Goal: Task Accomplishment & Management: Manage account settings

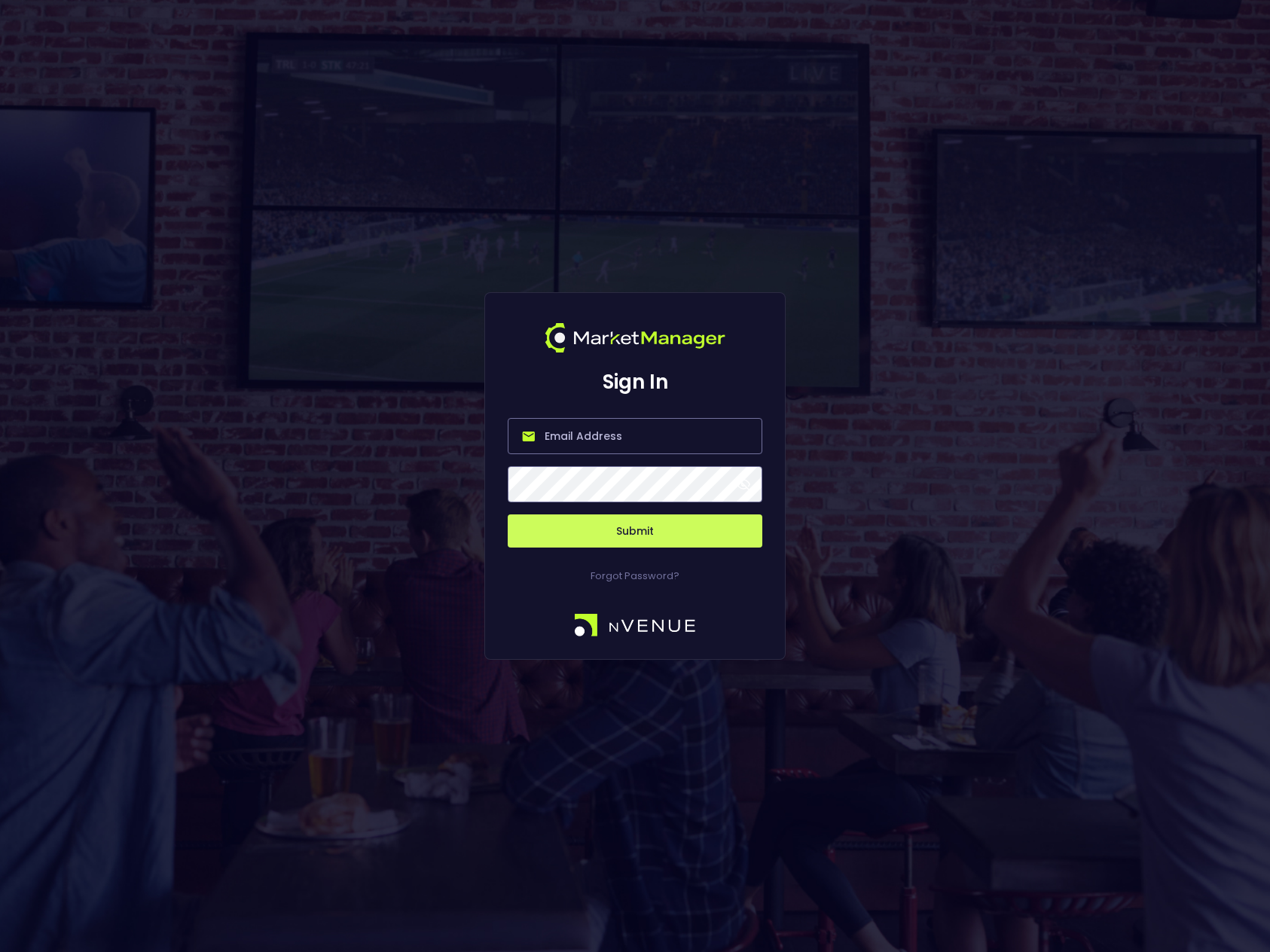
type input "[PERSON_NAME][EMAIL_ADDRESS][DOMAIN_NAME]"
click at [744, 485] on span at bounding box center [743, 483] width 14 height 14
click at [688, 533] on button "Submit" at bounding box center [635, 530] width 254 height 33
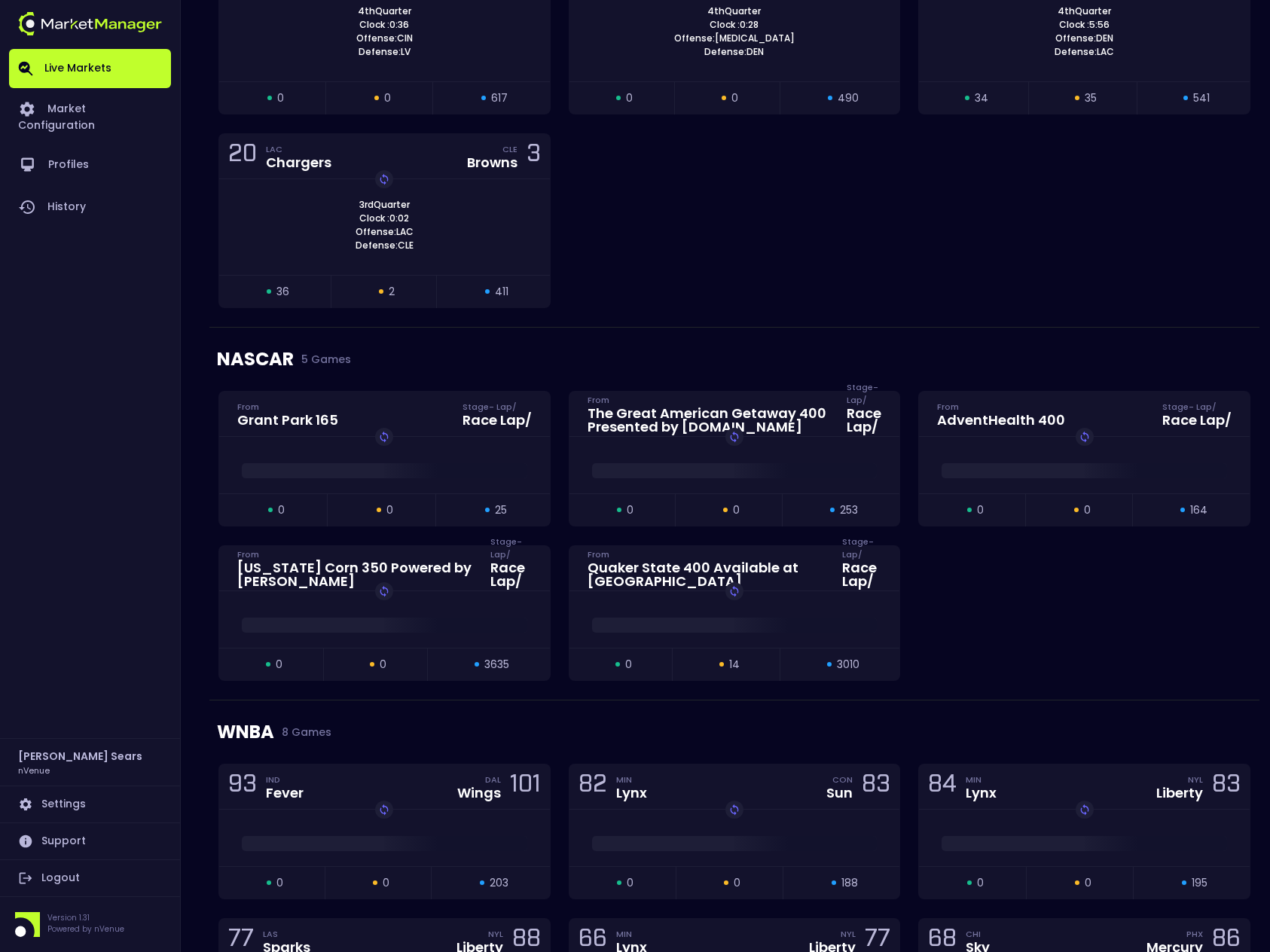
scroll to position [354, 0]
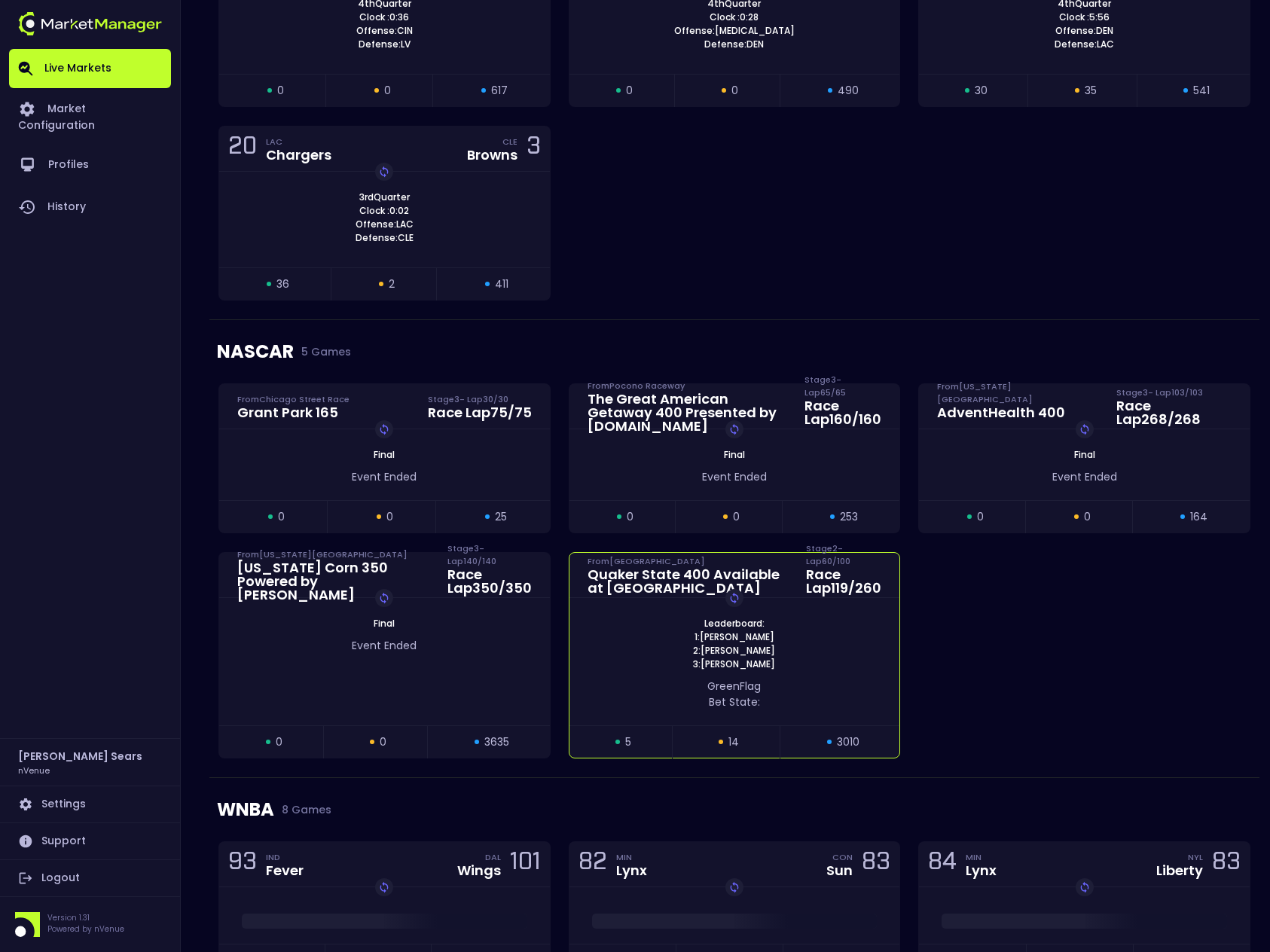
click at [837, 639] on div "Leaderboard: 1: [PERSON_NAME] 2: [PERSON_NAME] 3: [PERSON_NAME] Replay Game" at bounding box center [734, 643] width 330 height 54
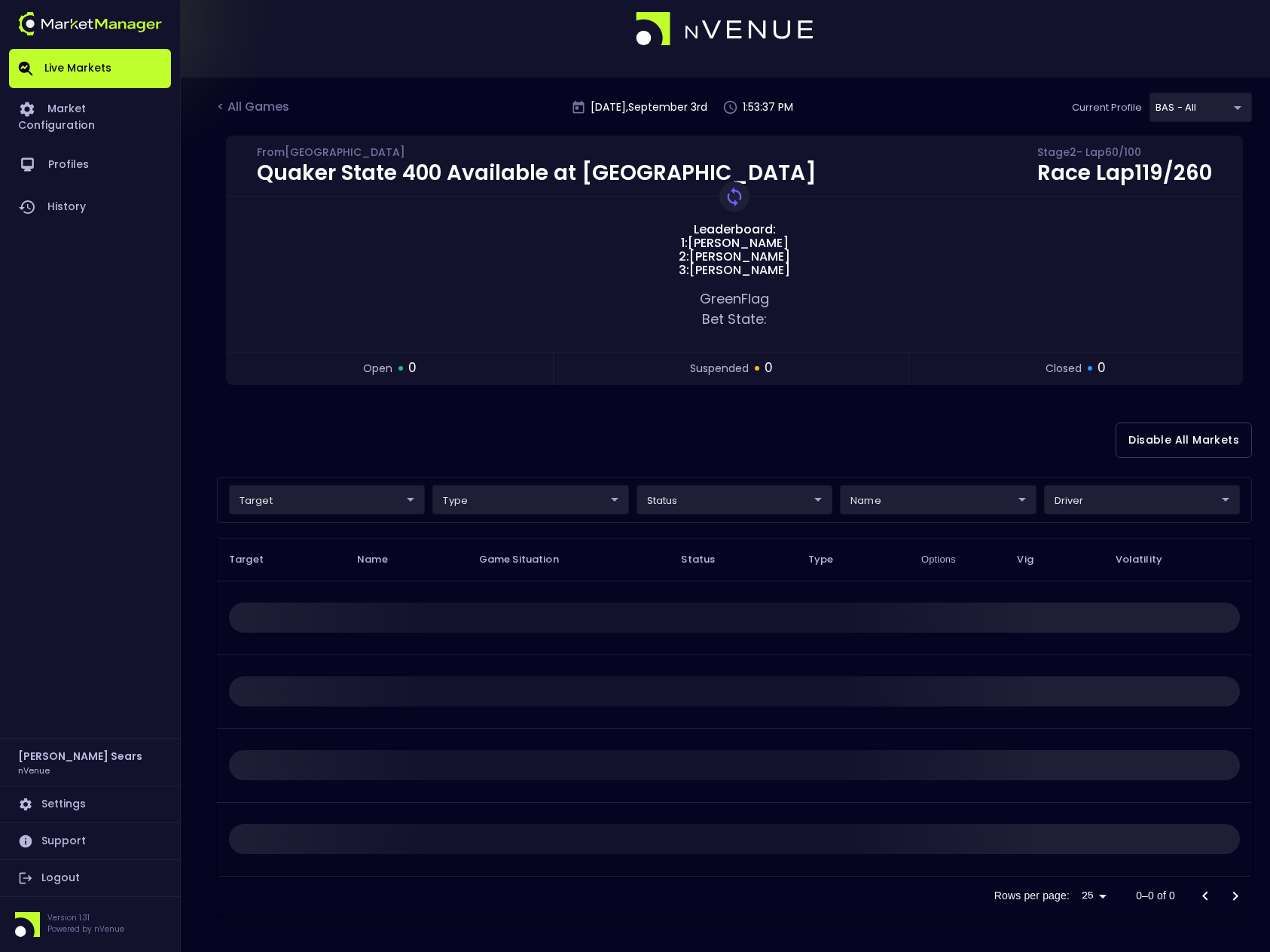
scroll to position [0, 0]
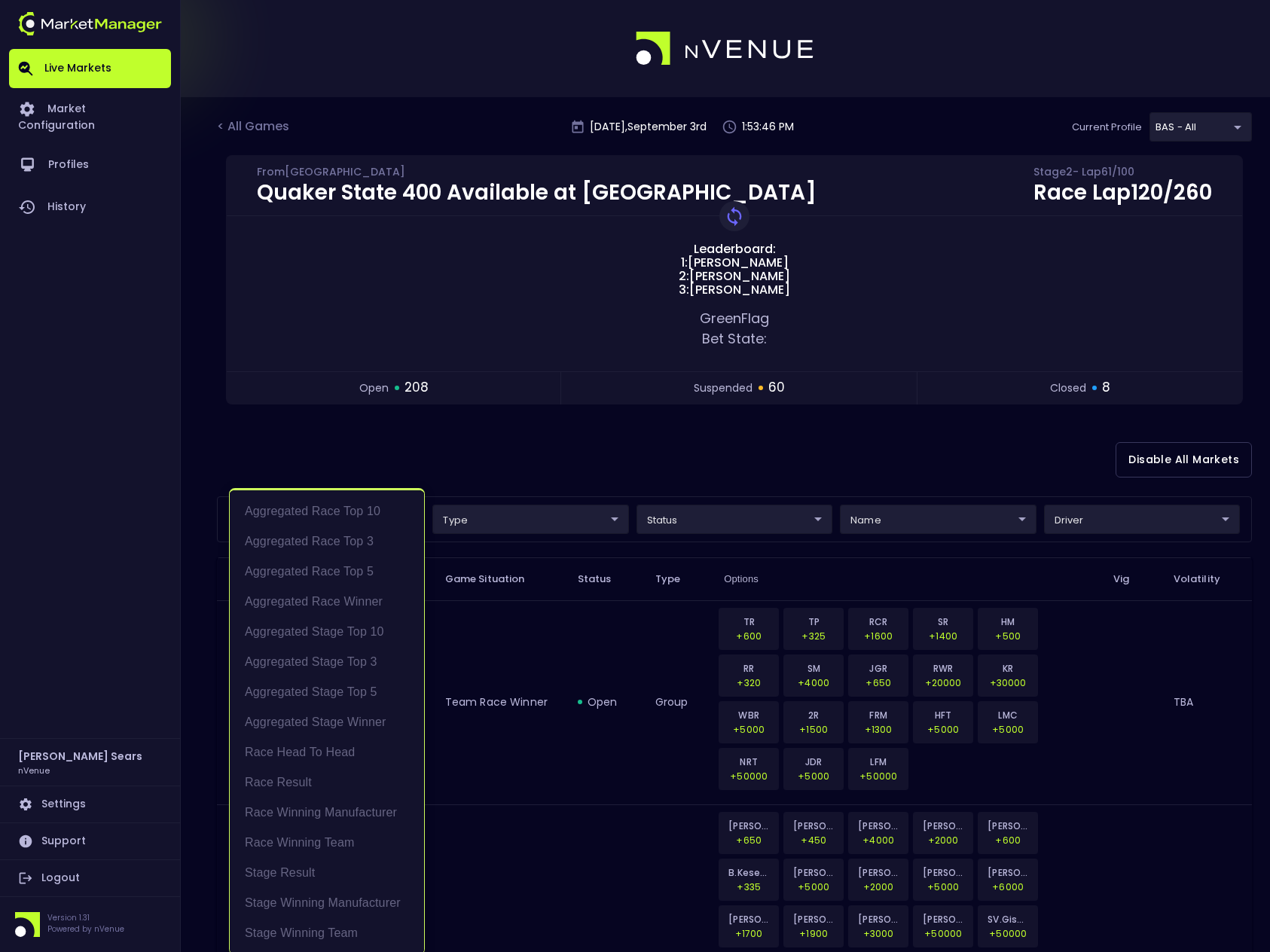
click at [474, 470] on div at bounding box center [635, 476] width 1270 height 952
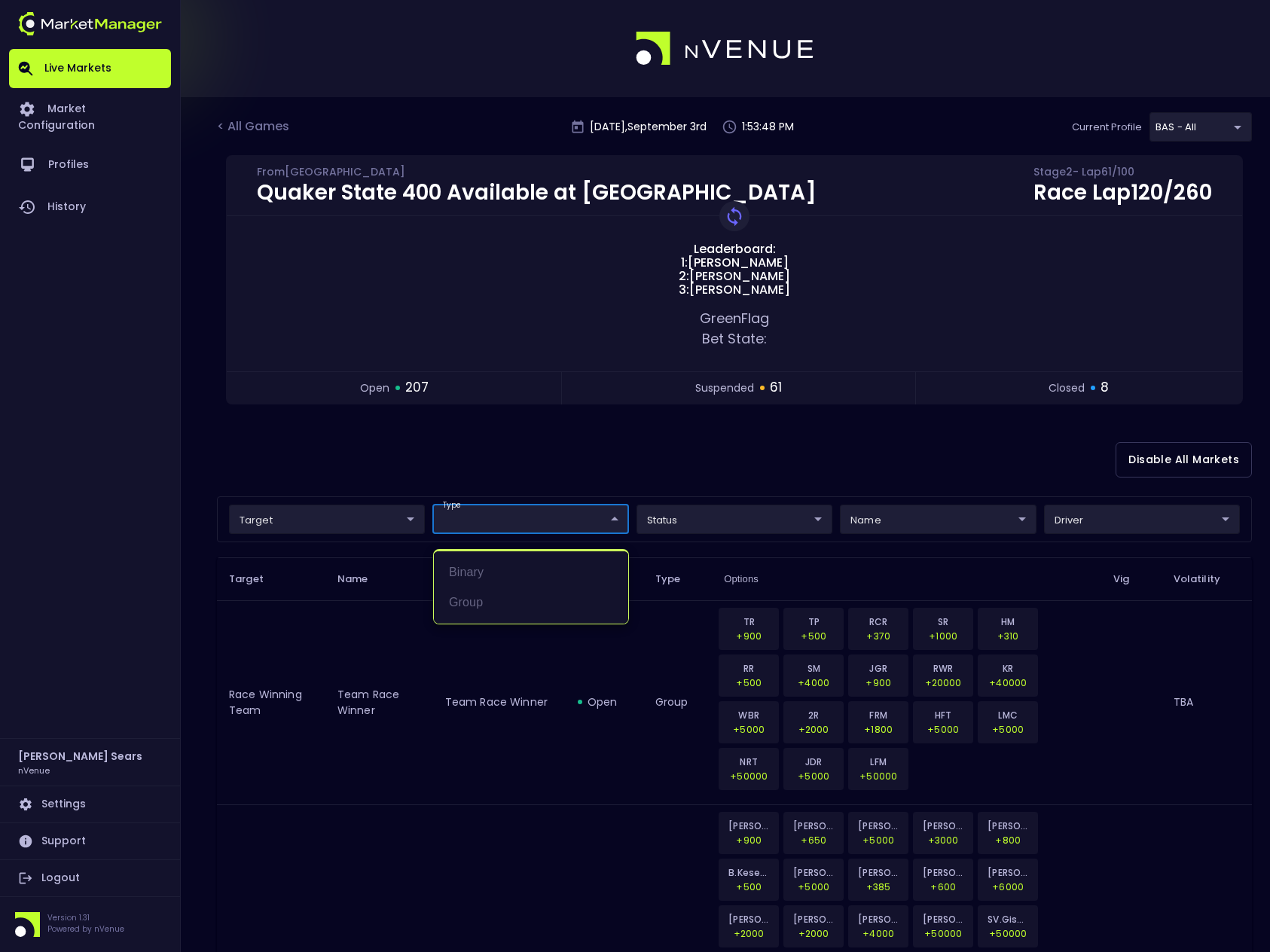
click at [583, 481] on div at bounding box center [635, 476] width 1270 height 952
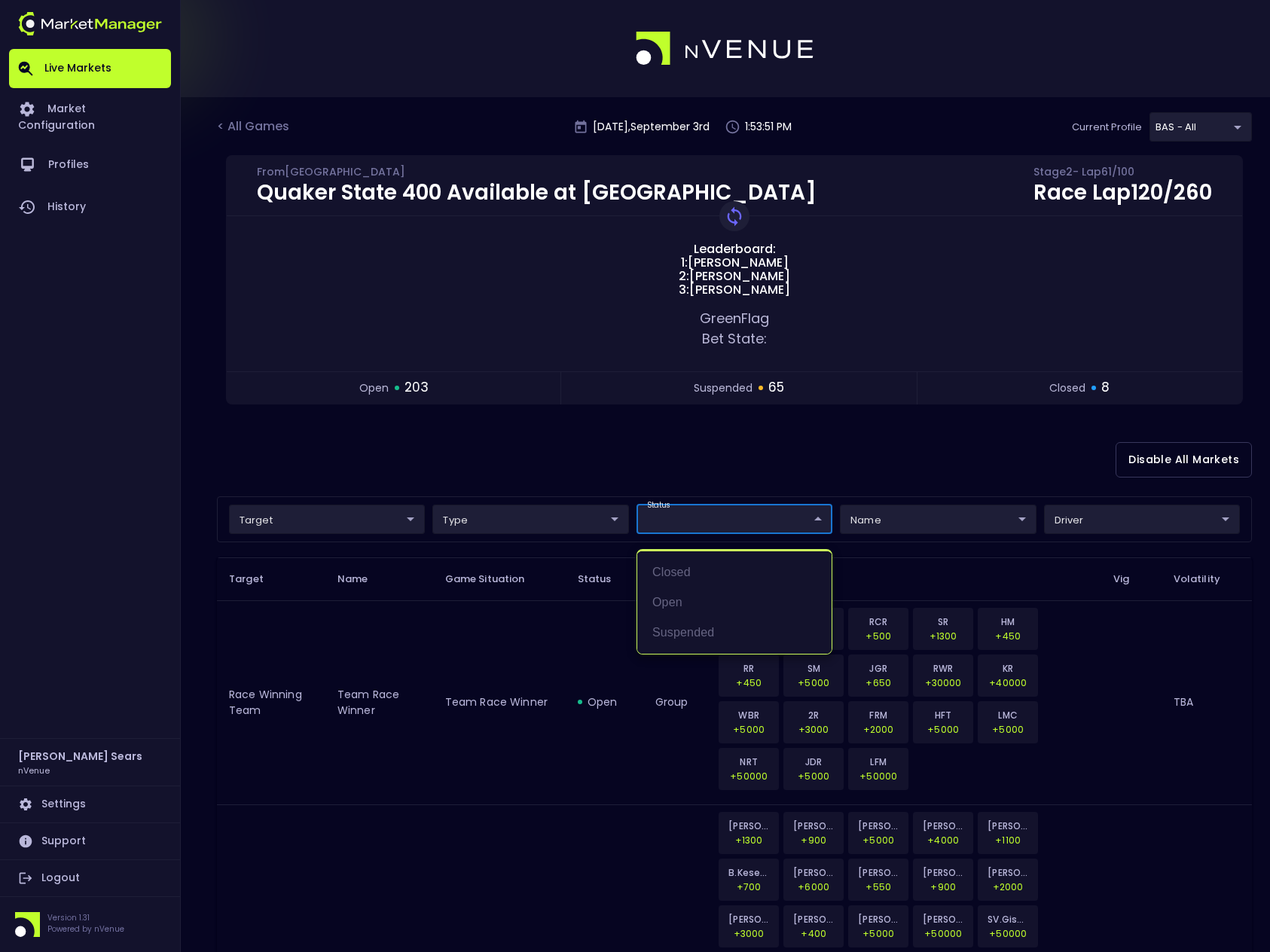
click at [680, 477] on div at bounding box center [635, 476] width 1270 height 952
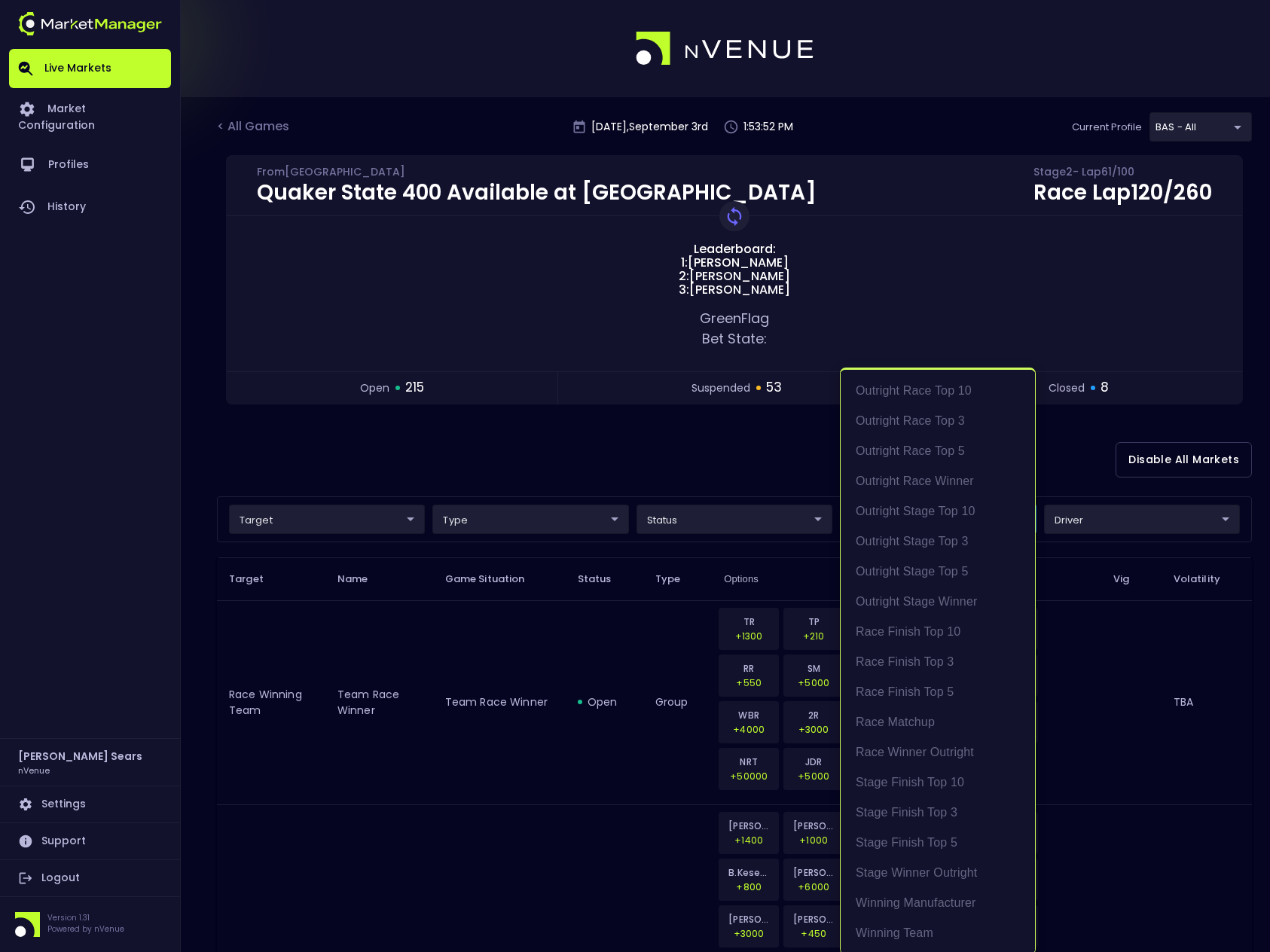
click at [1069, 469] on div at bounding box center [635, 476] width 1270 height 952
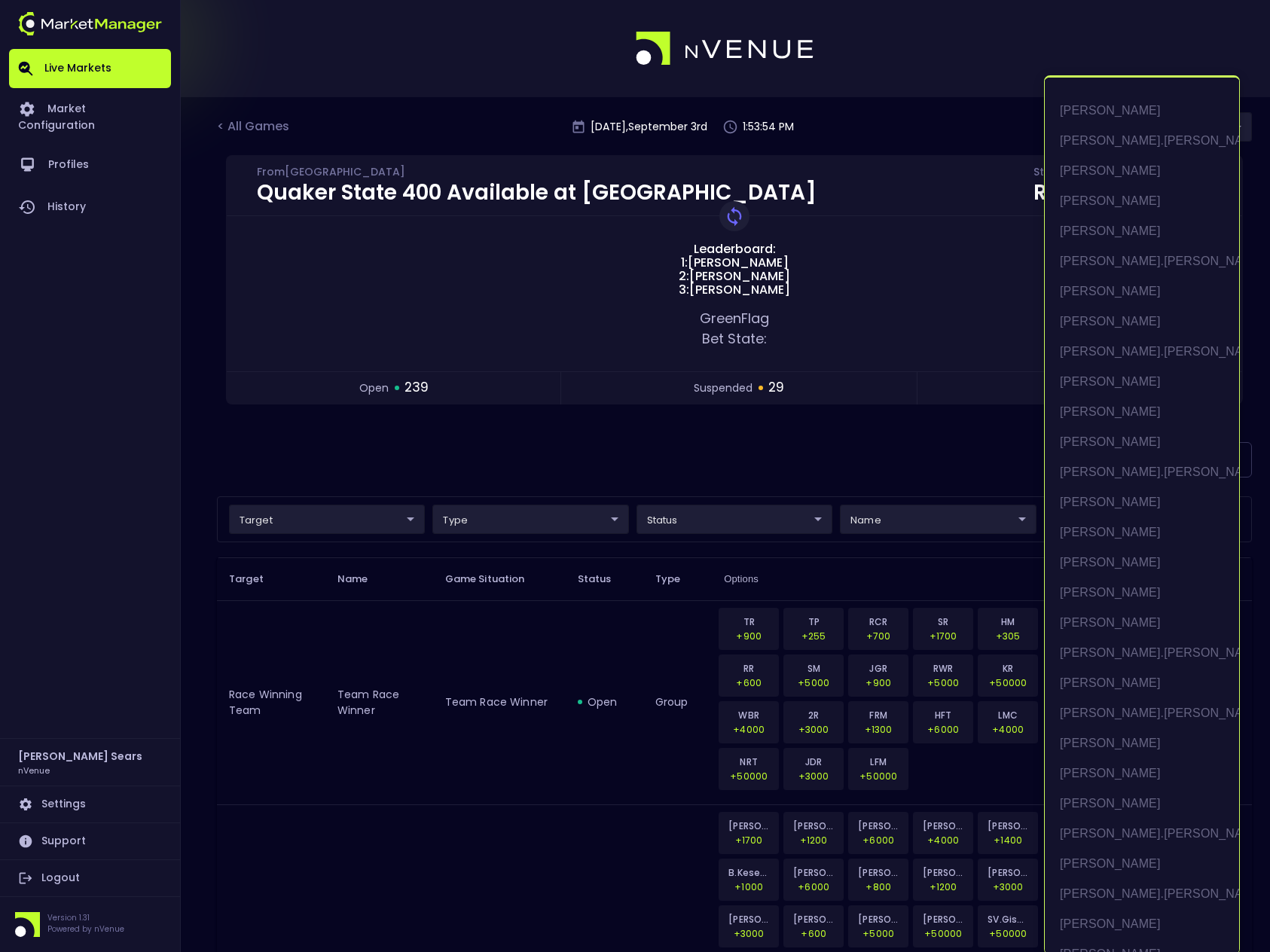
click at [867, 442] on div at bounding box center [635, 476] width 1270 height 952
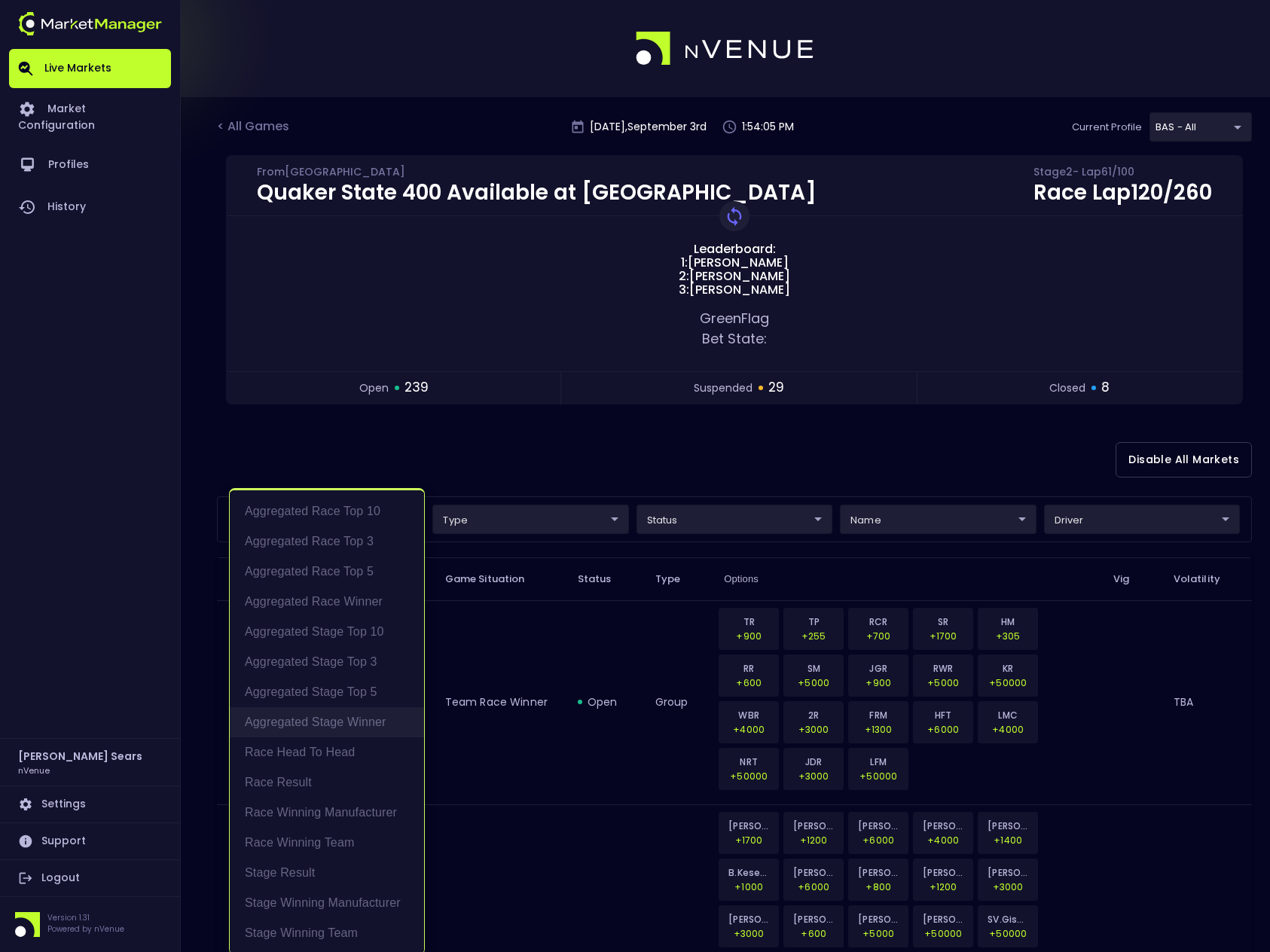
scroll to position [3, 0]
click at [295, 779] on li "Race Result" at bounding box center [327, 778] width 195 height 30
type input "Race Result"
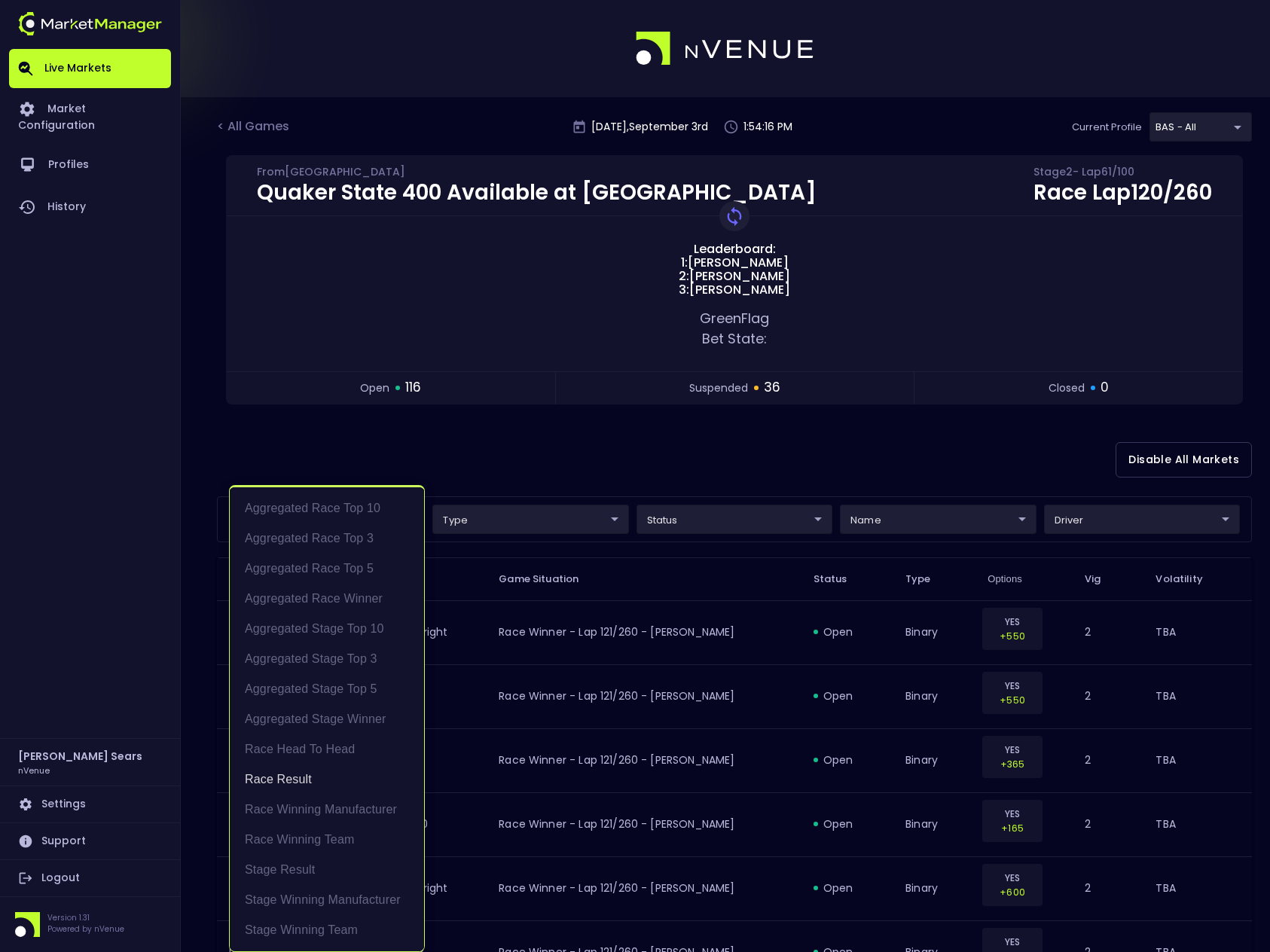
click at [536, 484] on div at bounding box center [635, 476] width 1270 height 952
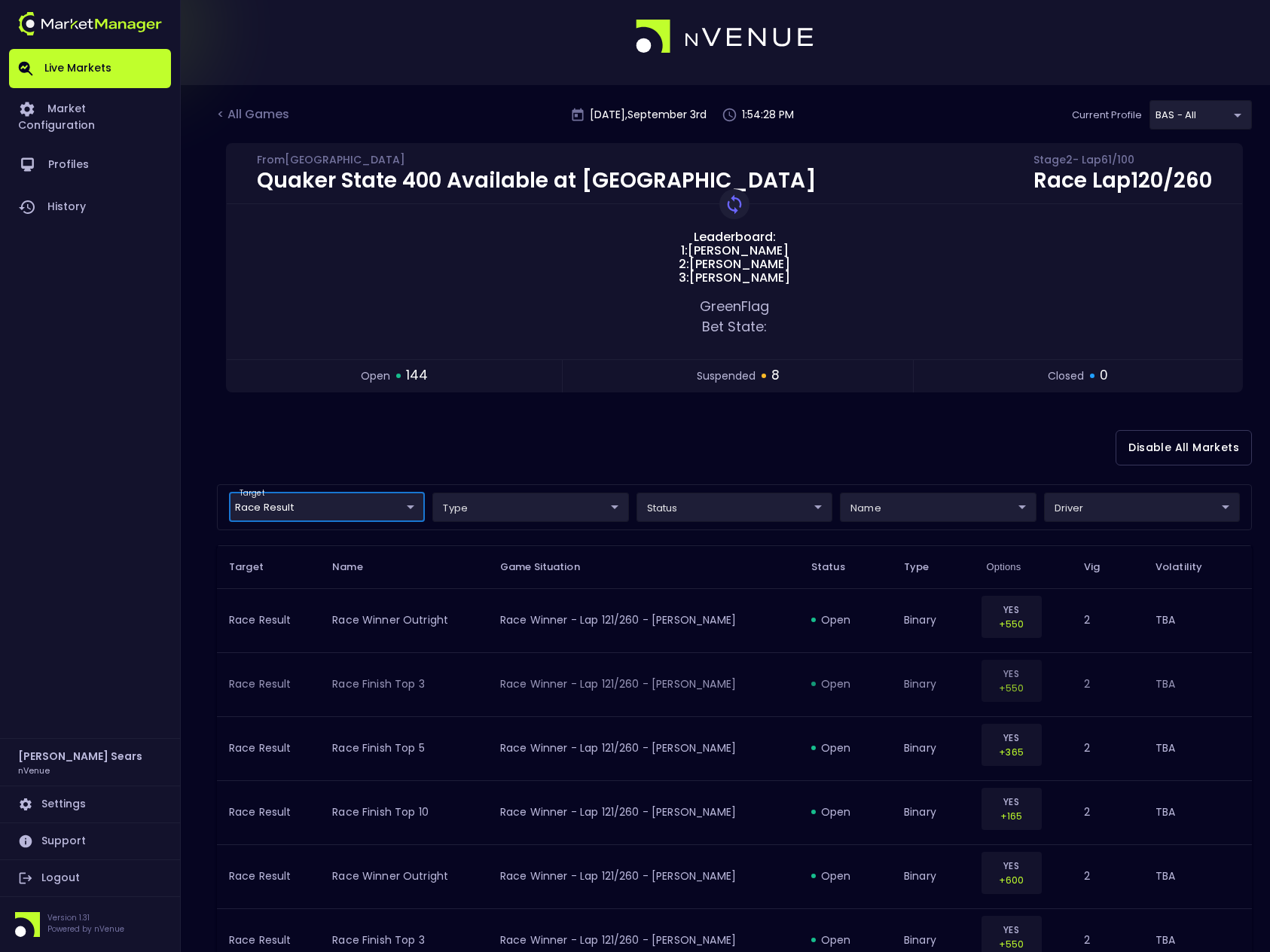
scroll to position [0, 0]
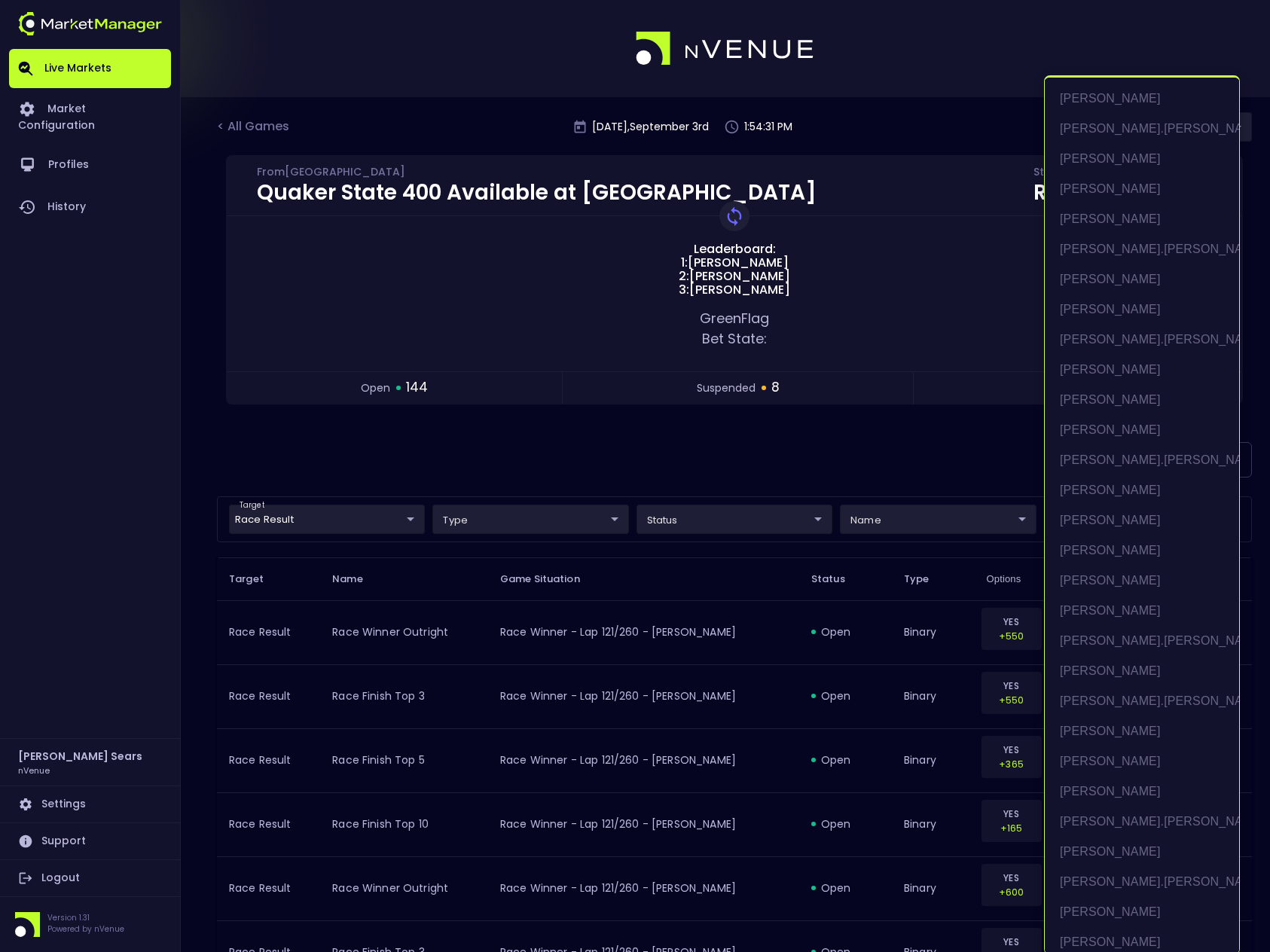
click at [1112, 397] on li "[PERSON_NAME]" at bounding box center [1141, 399] width 195 height 30
type input "[PERSON_NAME]"
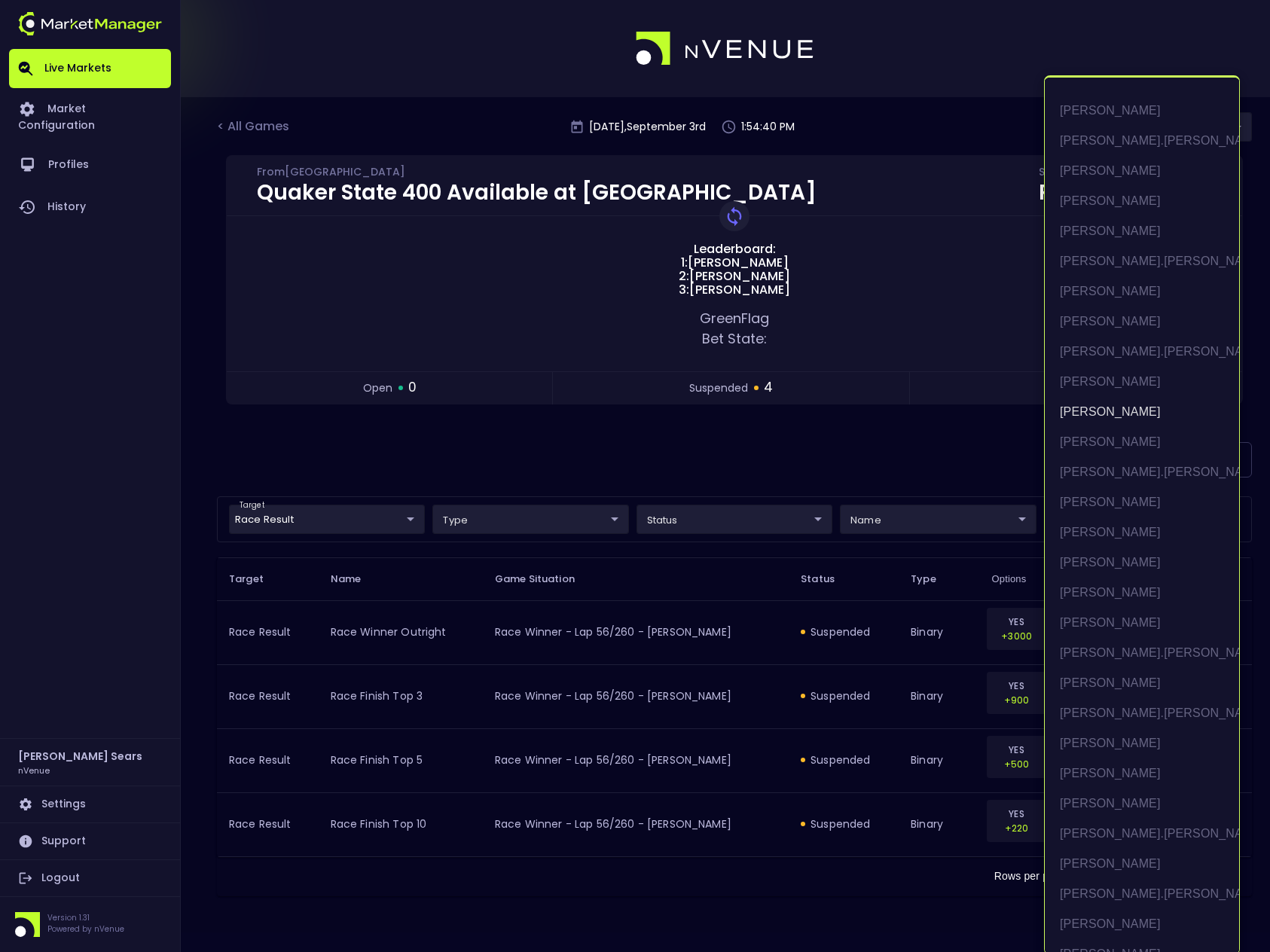
click at [977, 468] on div at bounding box center [635, 476] width 1270 height 952
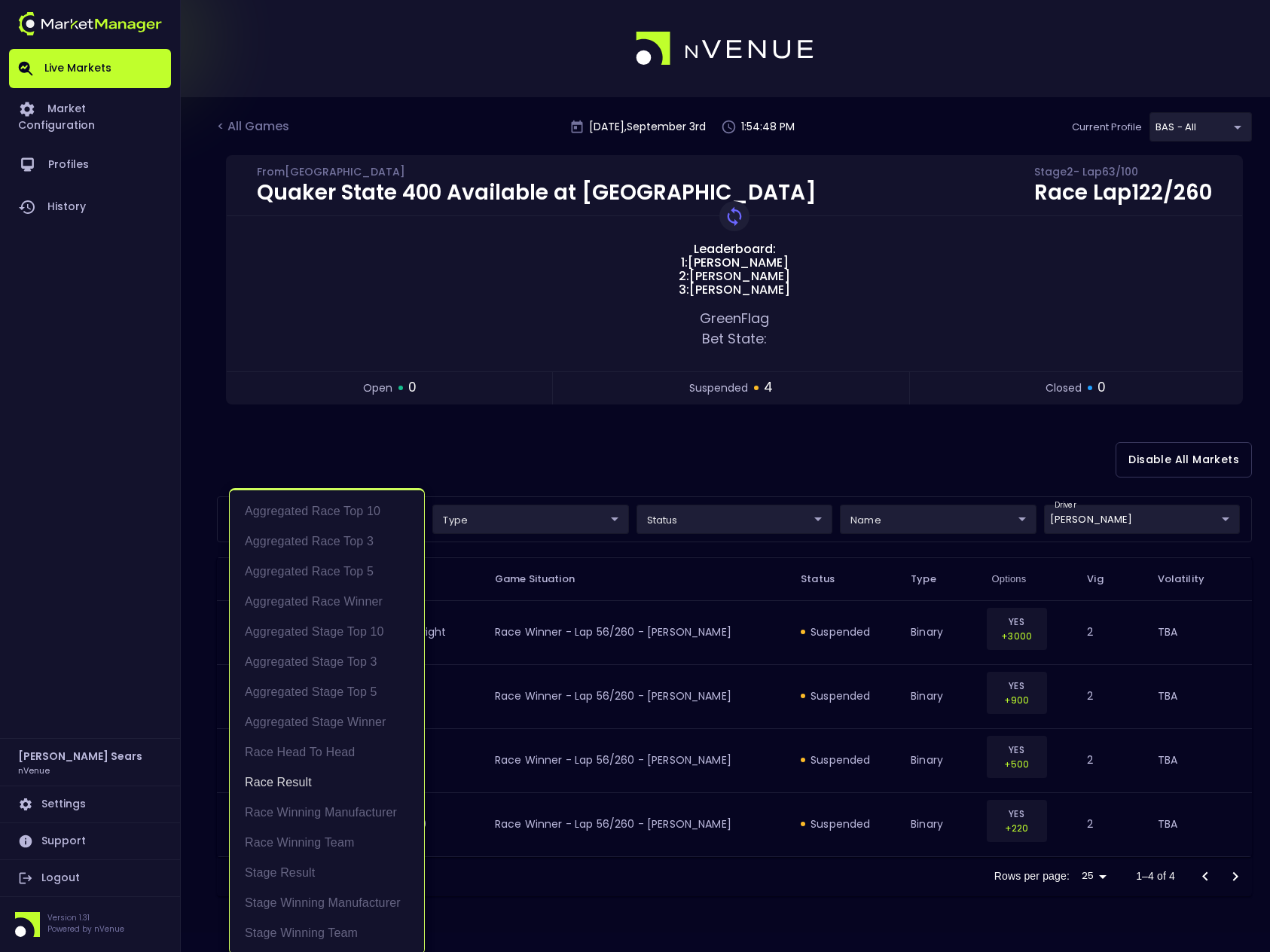
click at [406, 520] on body "Live Markets Market Configuration Profiles History Bruce Sears nVenue Settings …" at bounding box center [635, 476] width 1270 height 952
click at [302, 869] on li "Stage Result" at bounding box center [327, 872] width 195 height 30
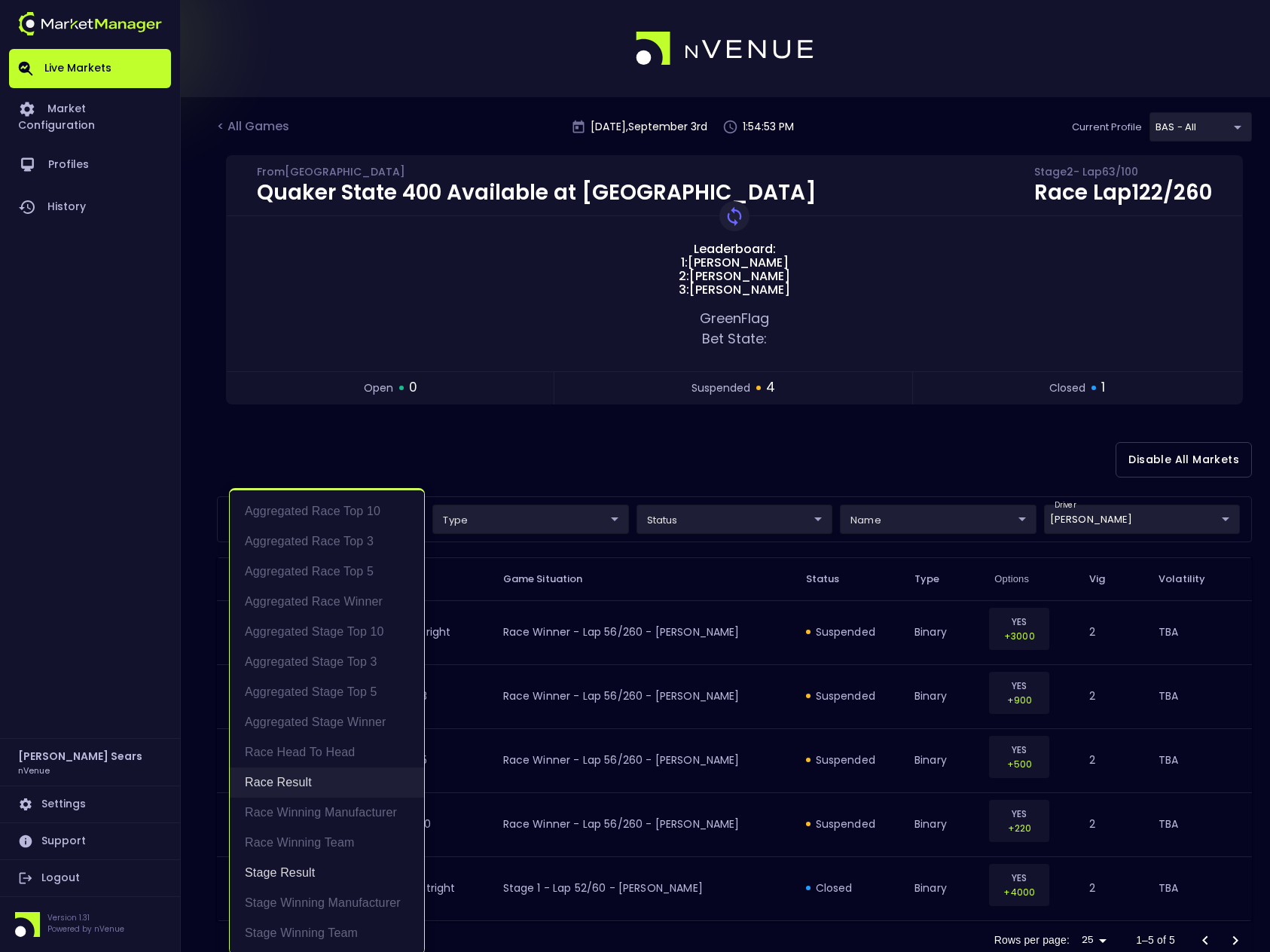
click at [291, 777] on li "Race Result" at bounding box center [327, 782] width 195 height 30
type input "Stage Result"
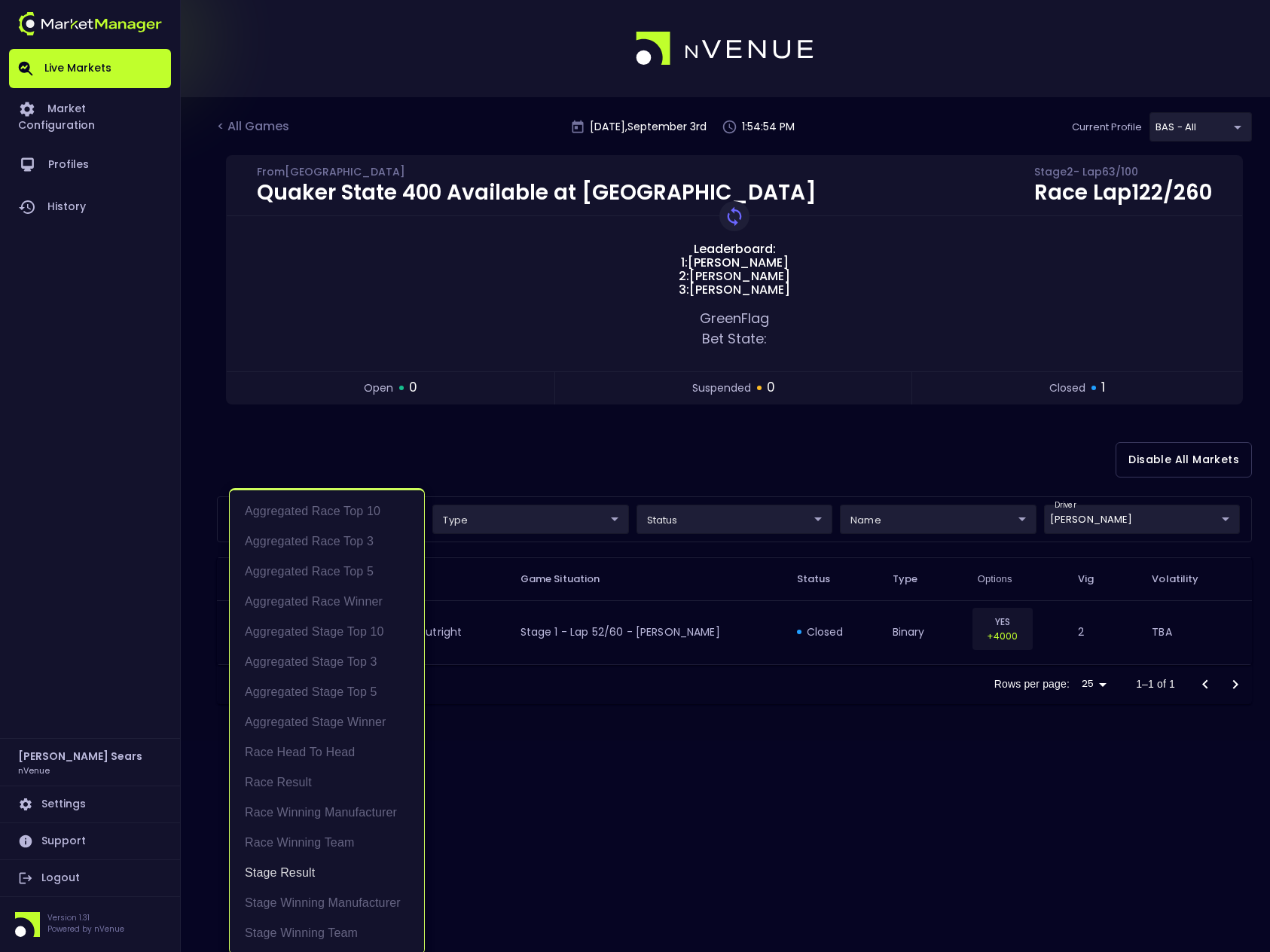
click at [500, 440] on div at bounding box center [635, 476] width 1270 height 952
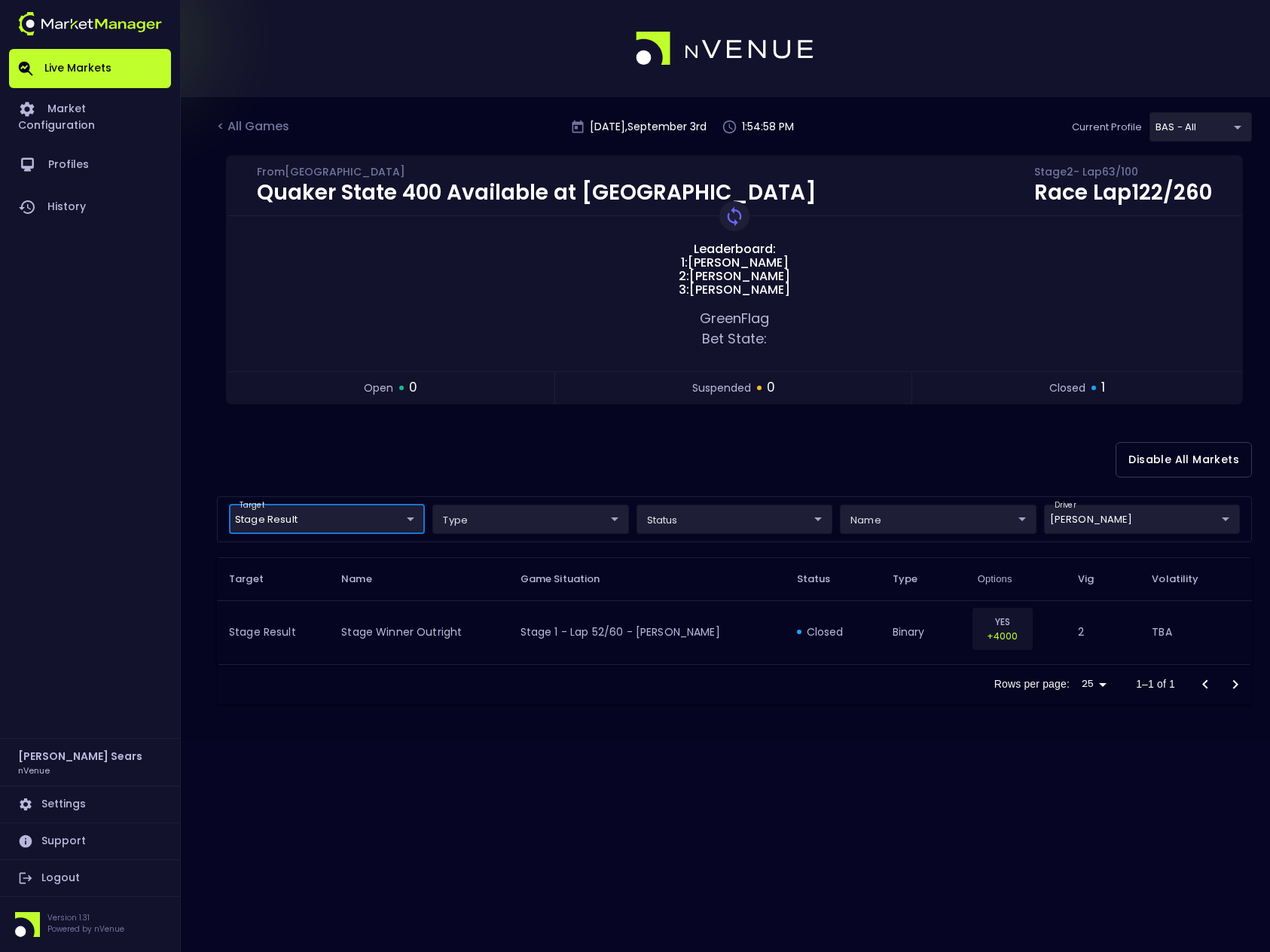
click at [410, 522] on body "Live Markets Market Configuration Profiles History Bruce Sears nVenue Settings …" at bounding box center [635, 476] width 1270 height 952
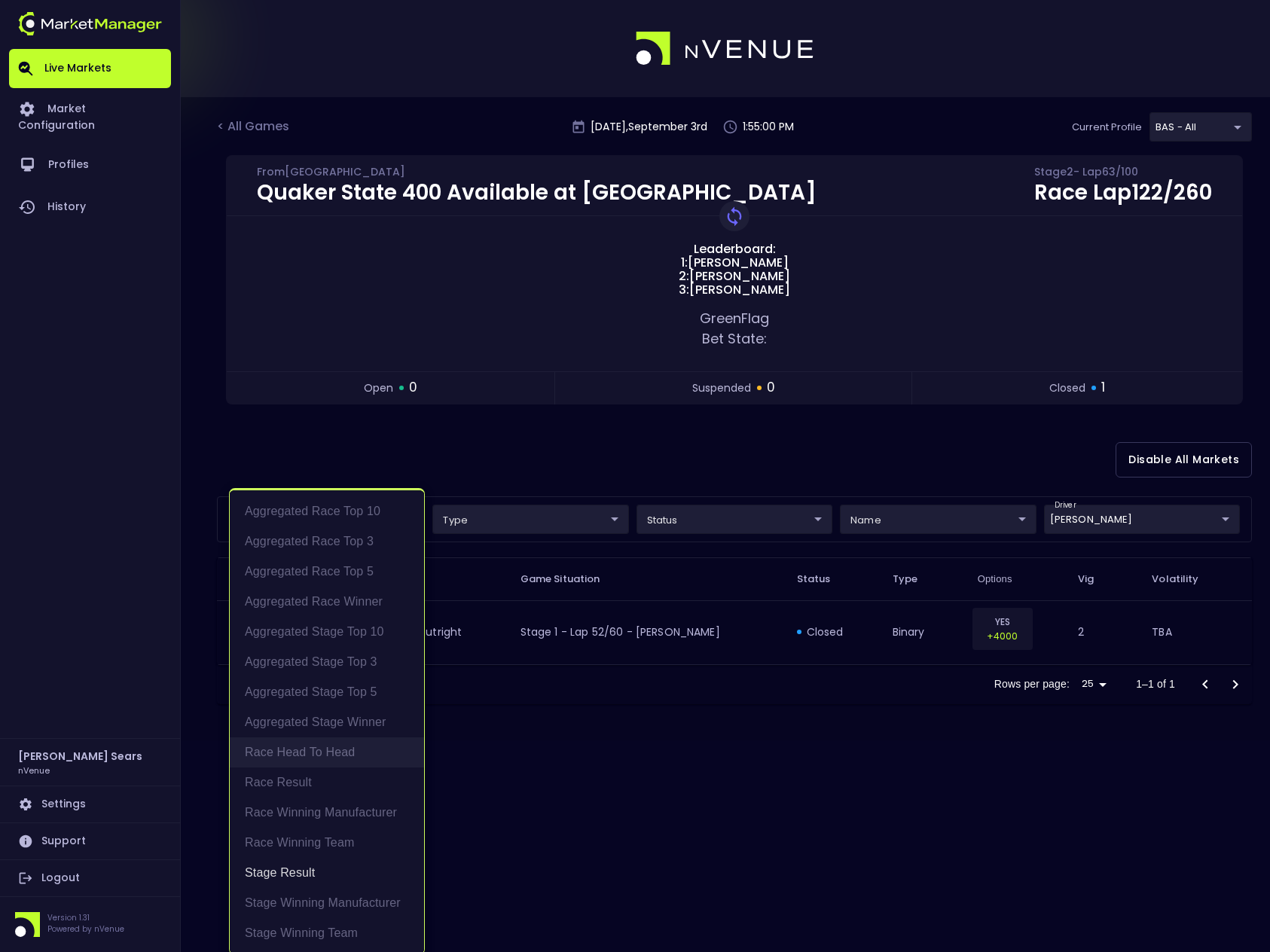
scroll to position [3, 0]
click at [547, 759] on div at bounding box center [635, 476] width 1270 height 952
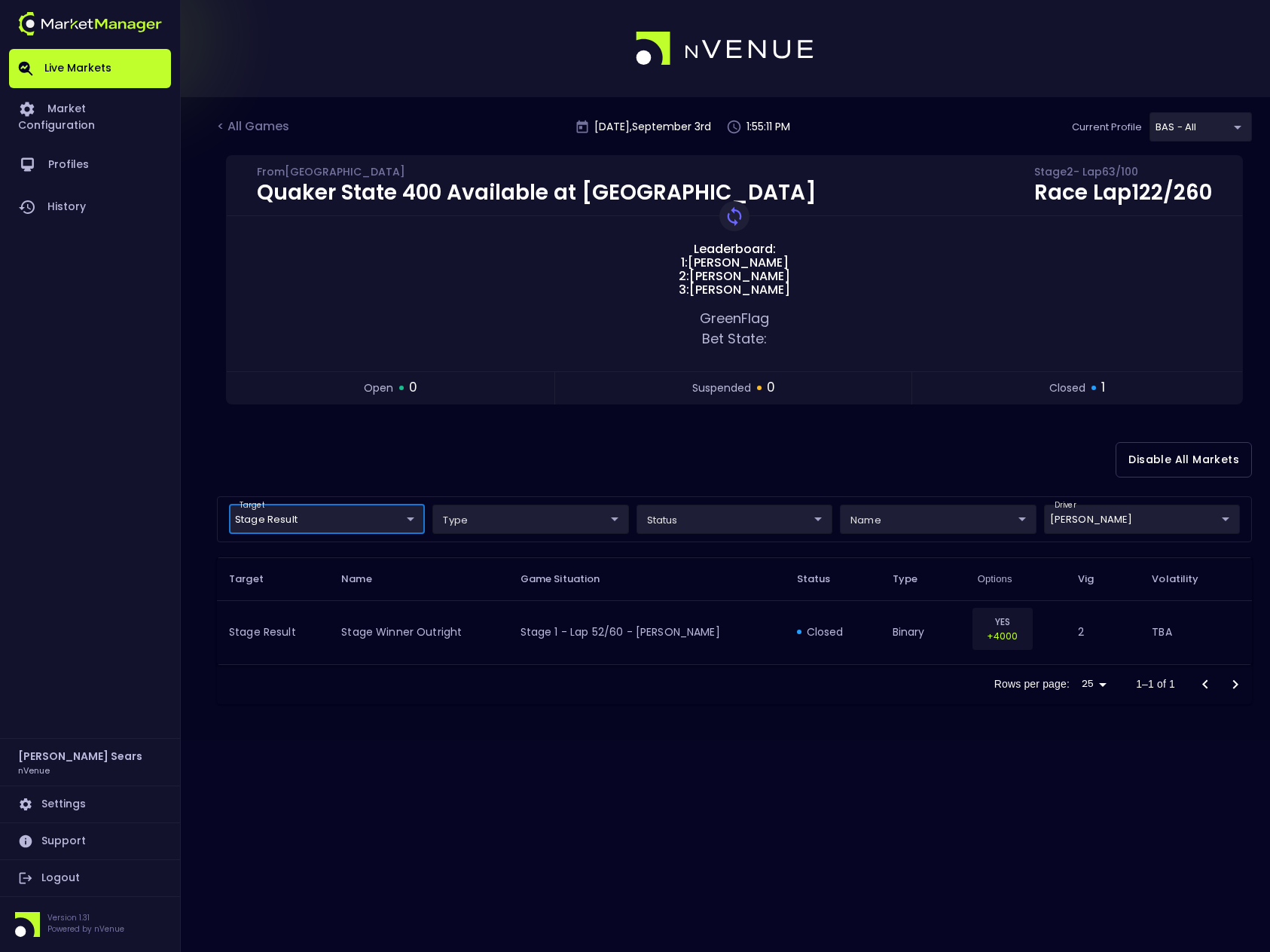
scroll to position [0, 0]
click at [1087, 522] on body "Live Markets Market Configuration Profiles History Bruce Sears nVenue Settings …" at bounding box center [635, 476] width 1270 height 952
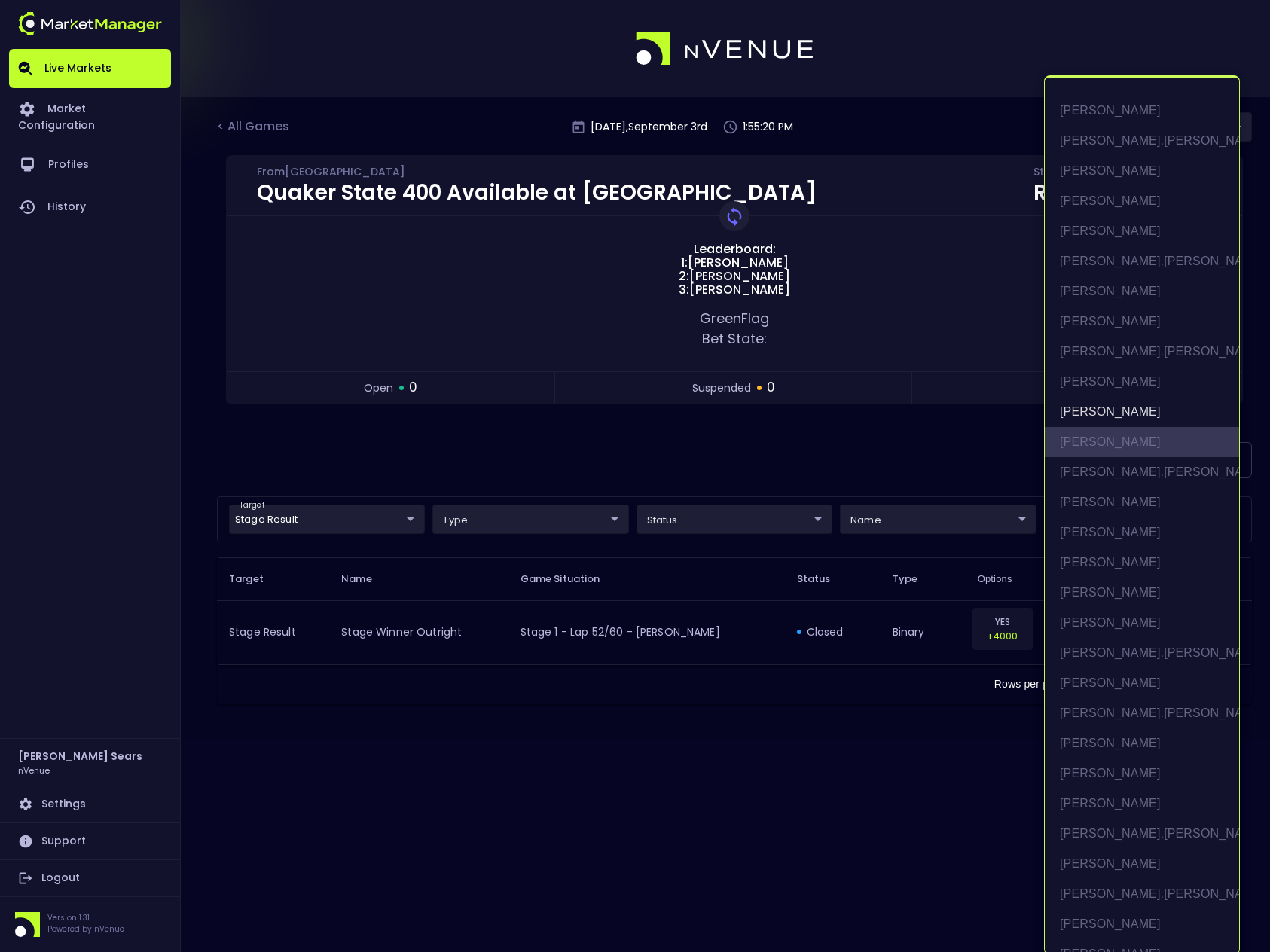
click at [1103, 443] on li "[PERSON_NAME]" at bounding box center [1141, 442] width 195 height 30
type input "[PERSON_NAME],[PERSON_NAME]"
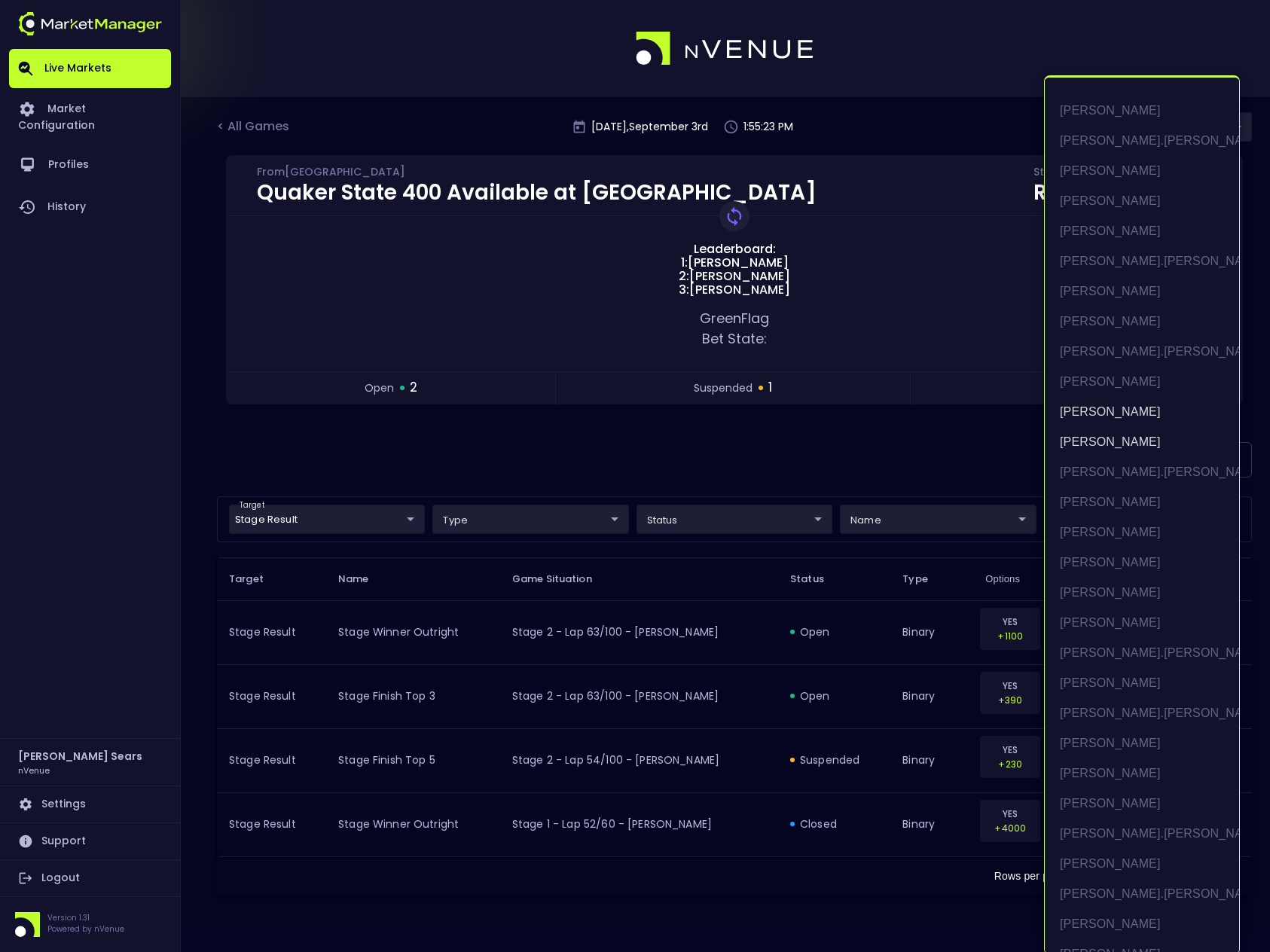
click at [932, 455] on div at bounding box center [635, 476] width 1270 height 952
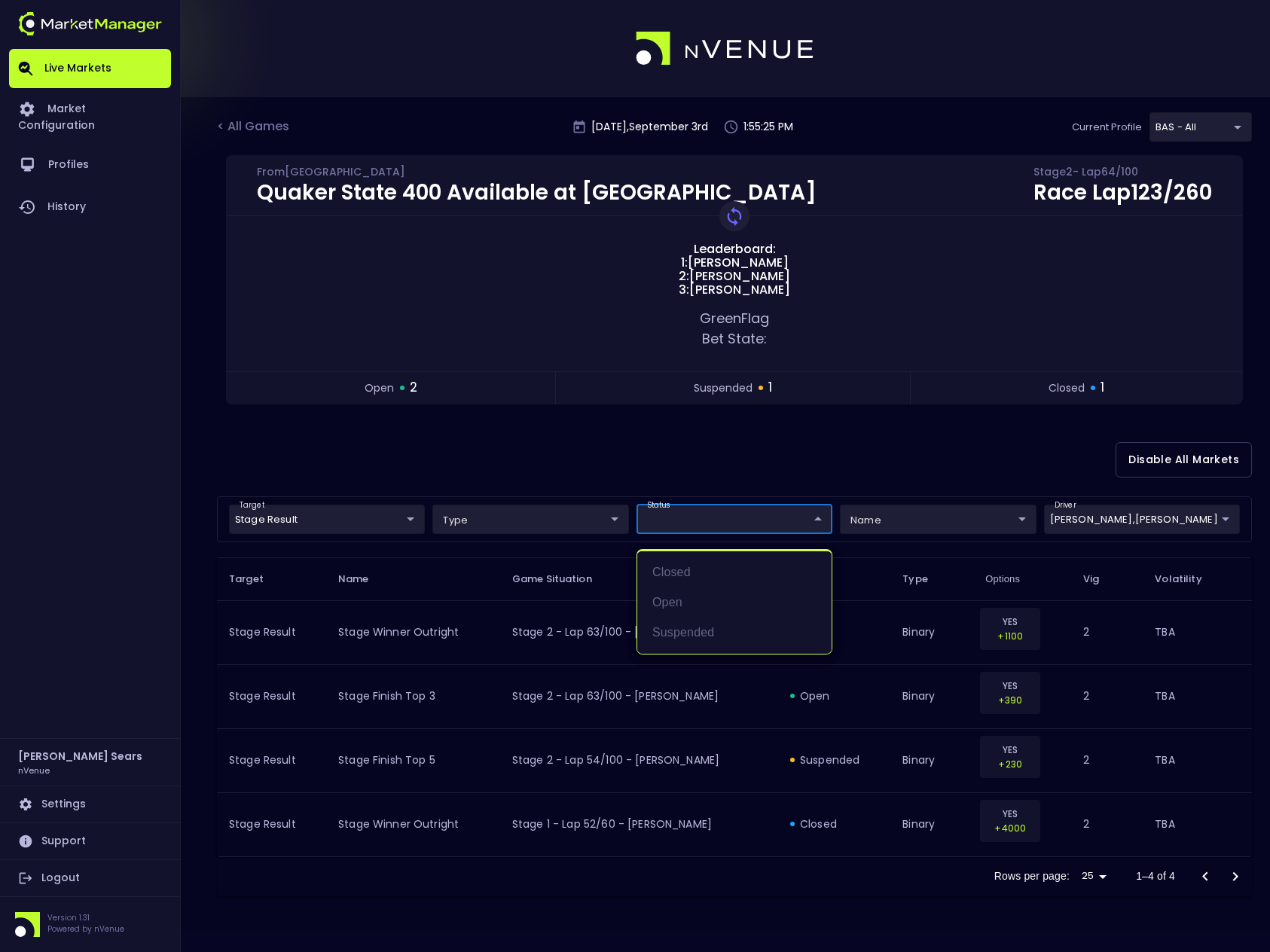
click at [750, 522] on body "Live Markets Market Configuration Profiles History Bruce Sears nVenue Settings …" at bounding box center [635, 476] width 1270 height 952
click at [682, 611] on li "open" at bounding box center [734, 602] width 195 height 30
type input "open"
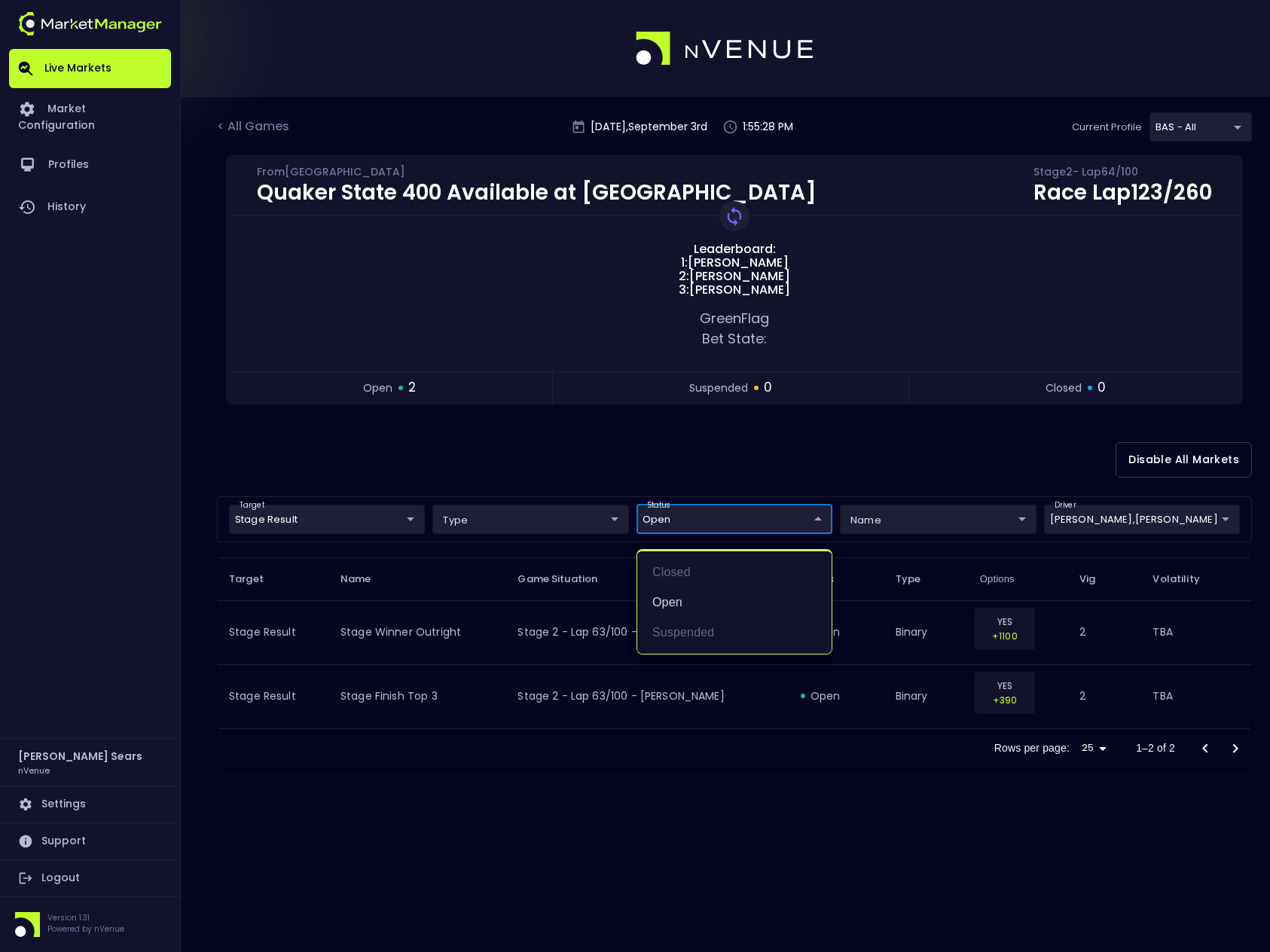
click at [791, 439] on div at bounding box center [635, 476] width 1270 height 952
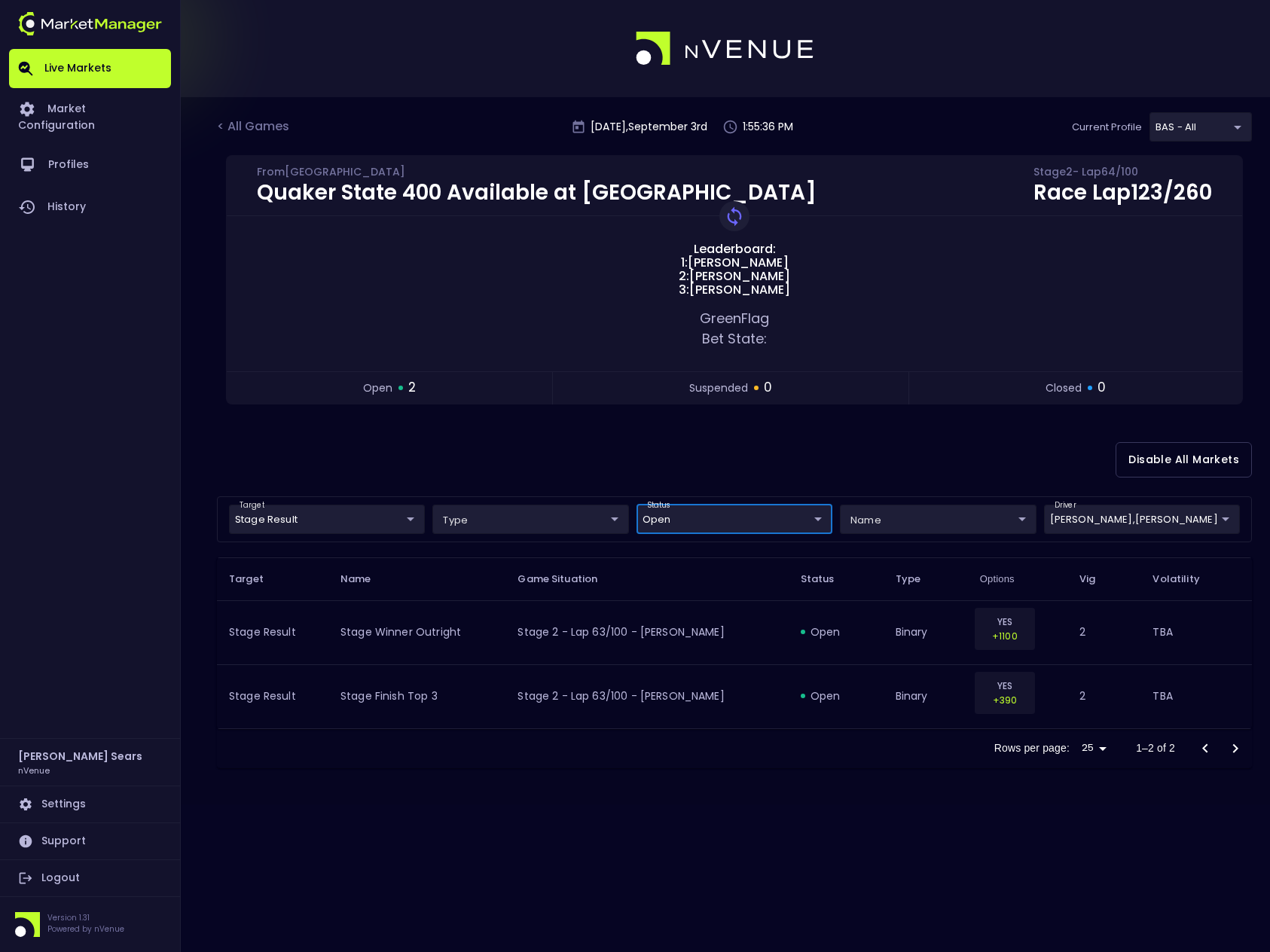
click at [1164, 519] on body "Live Markets Market Configuration Profiles History Bruce Sears nVenue Settings …" at bounding box center [635, 476] width 1270 height 952
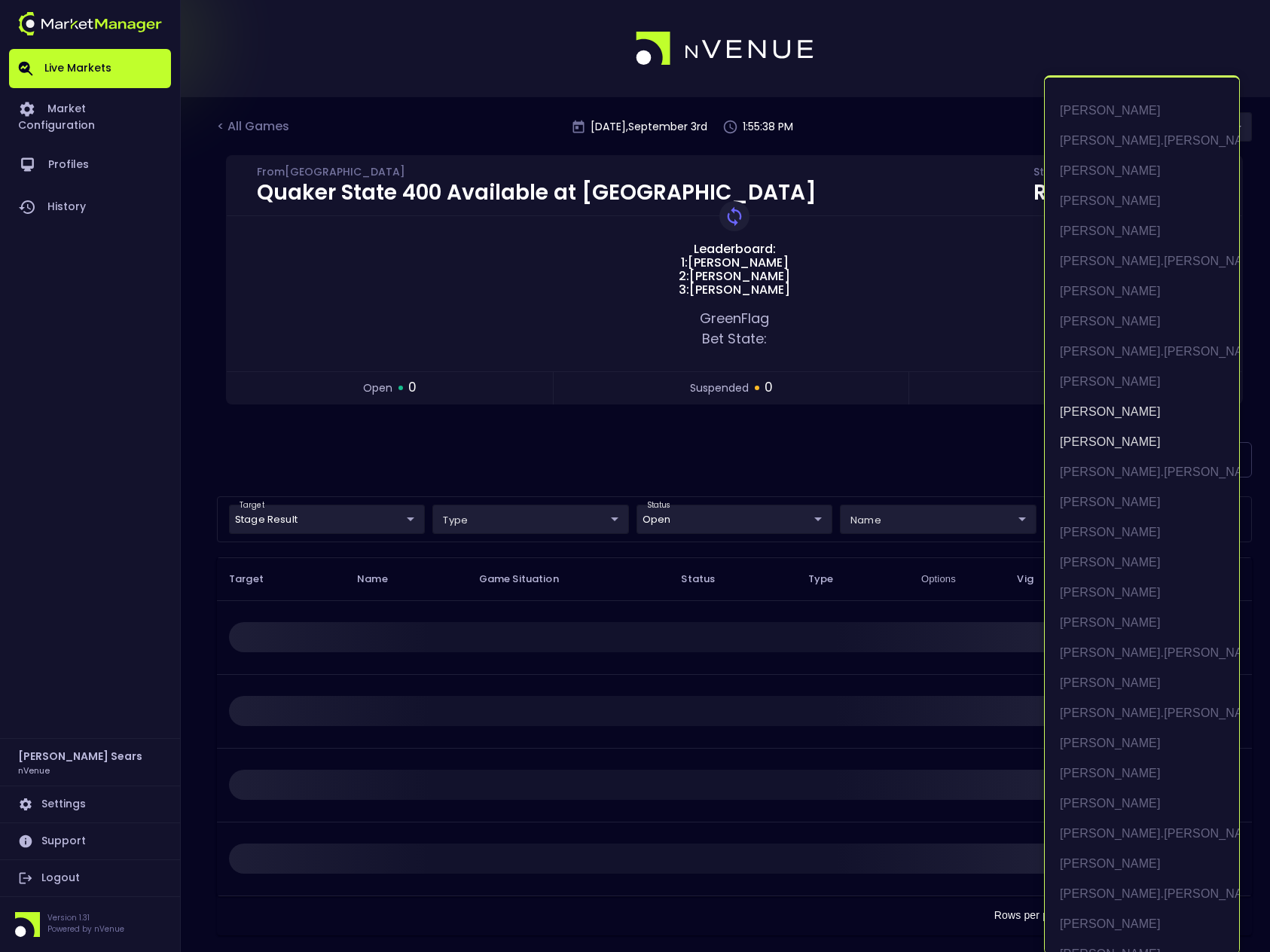
click at [976, 458] on div at bounding box center [635, 476] width 1270 height 952
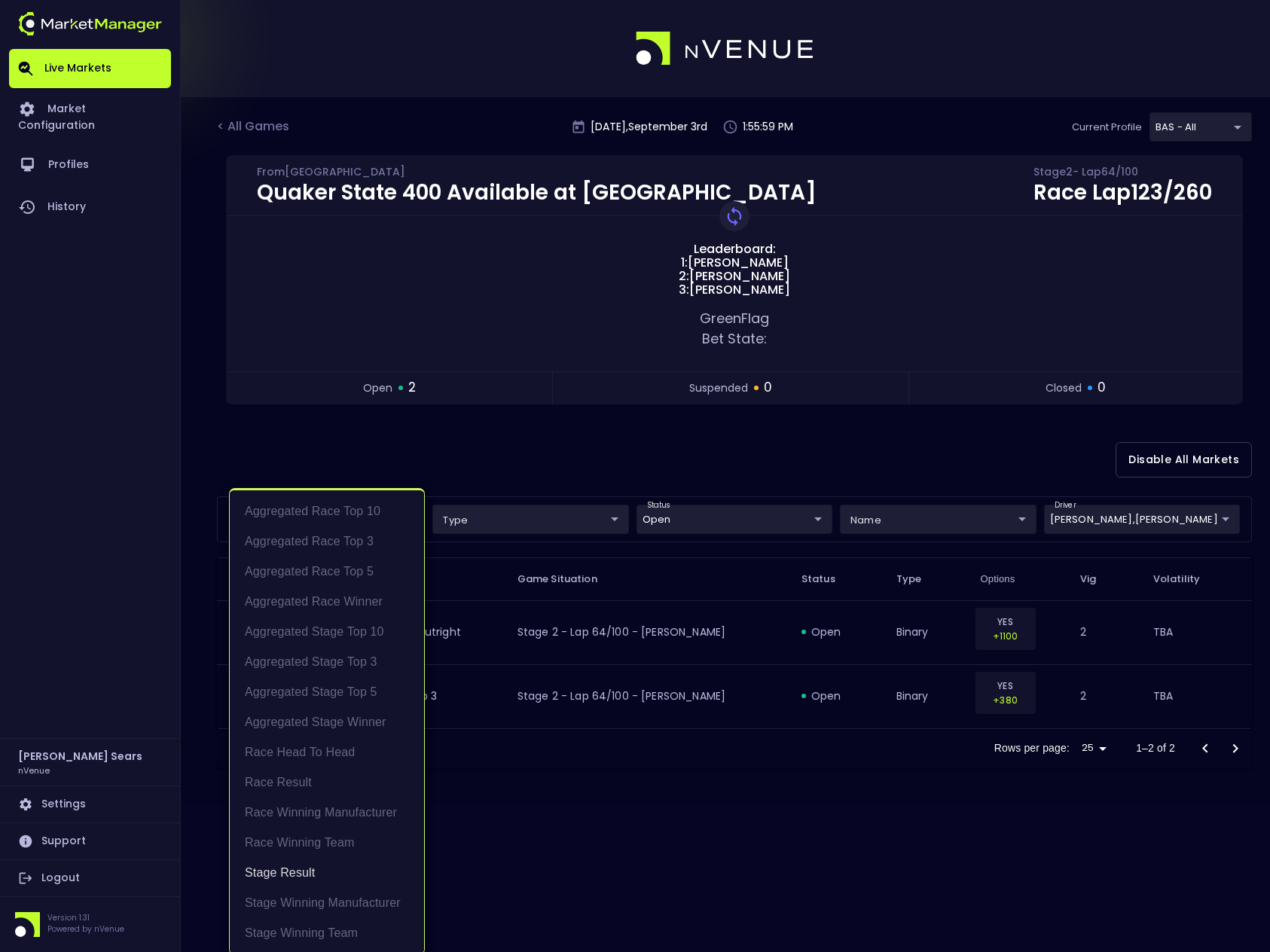
click at [413, 519] on body "Live Markets Market Configuration Profiles History Bruce Sears nVenue Settings …" at bounding box center [635, 476] width 1270 height 952
click at [601, 471] on div at bounding box center [635, 476] width 1270 height 952
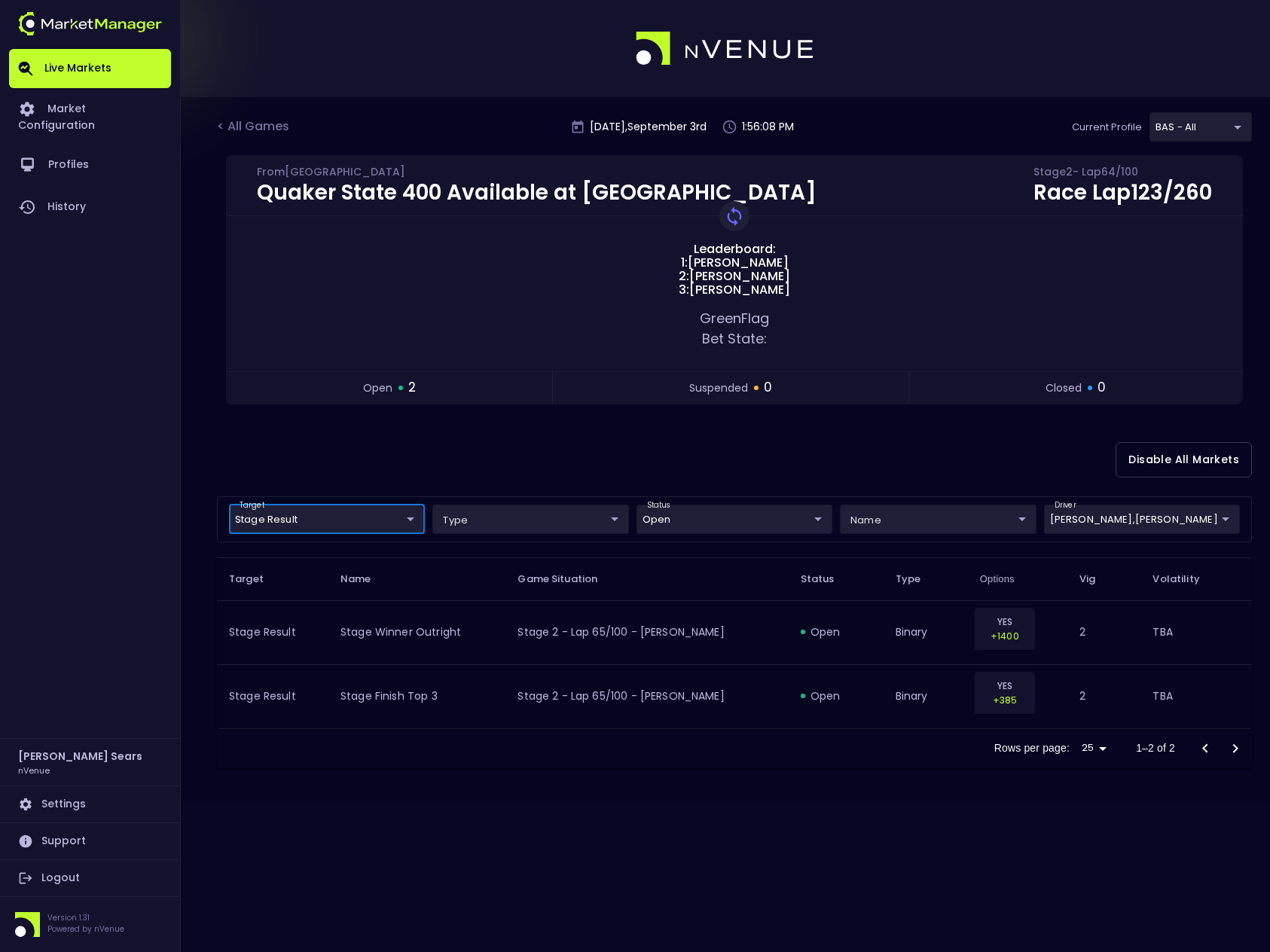
click at [415, 519] on body "Live Markets Market Configuration Profiles History Bruce Sears nVenue Settings …" at bounding box center [635, 476] width 1270 height 952
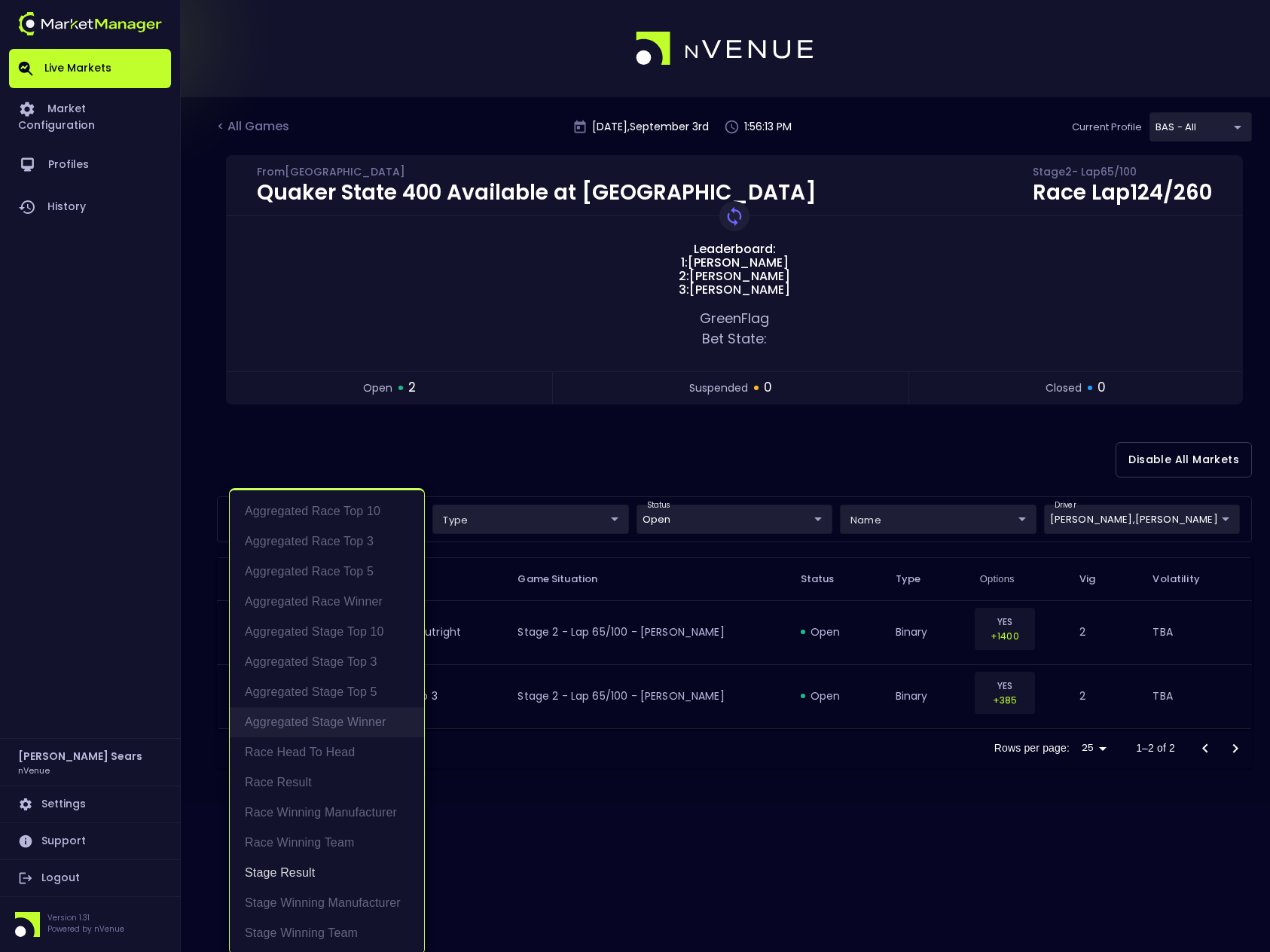
click at [353, 722] on li "Aggregated Stage Winner" at bounding box center [327, 721] width 195 height 30
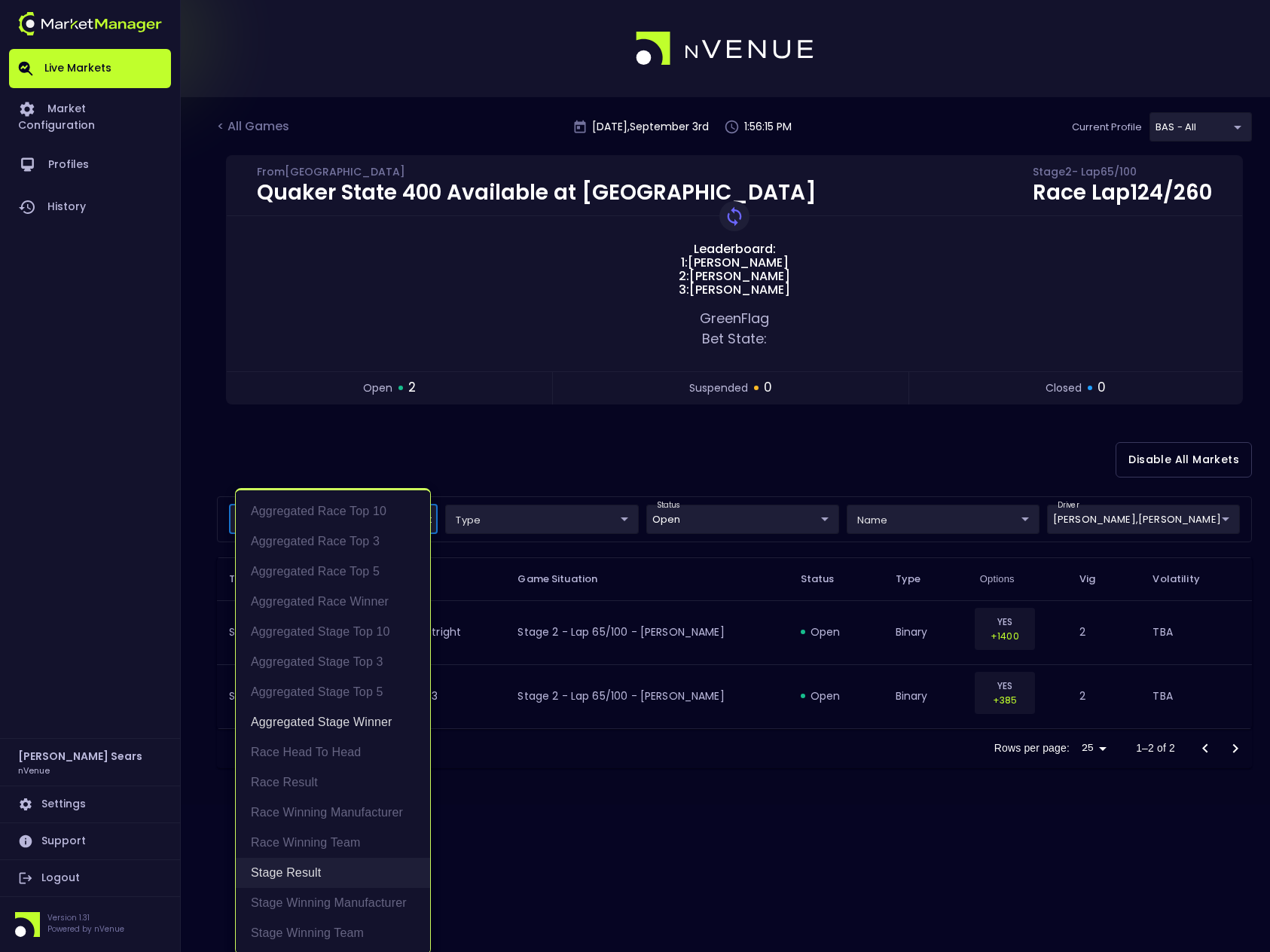
click at [313, 871] on li "Stage Result" at bounding box center [332, 872] width 195 height 30
type input "Aggregated Stage Winner"
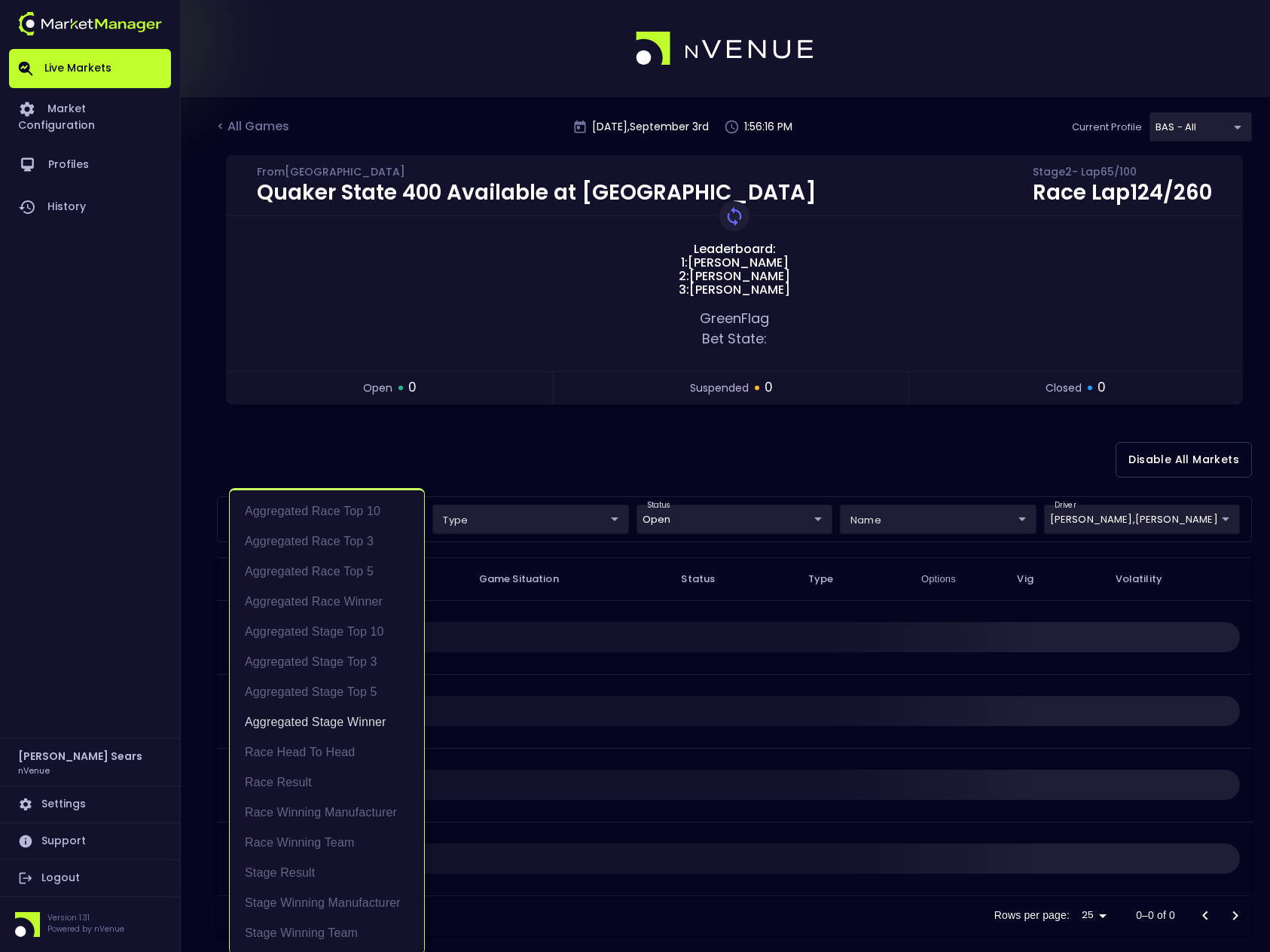
click at [1097, 518] on div at bounding box center [635, 476] width 1270 height 952
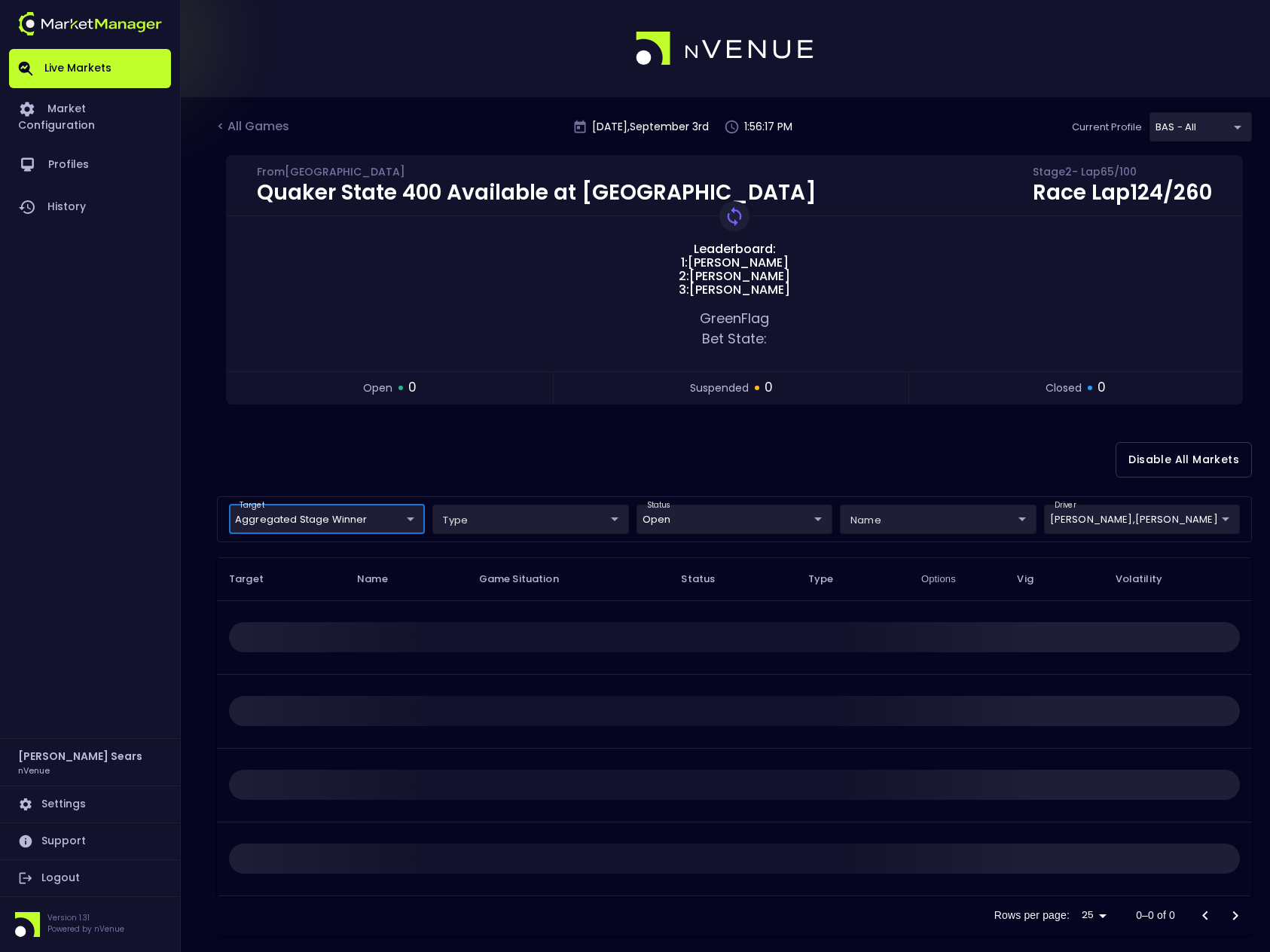
click at [1129, 522] on body "Live Markets Market Configuration Profiles History Bruce Sears nVenue Settings …" at bounding box center [635, 485] width 1270 height 971
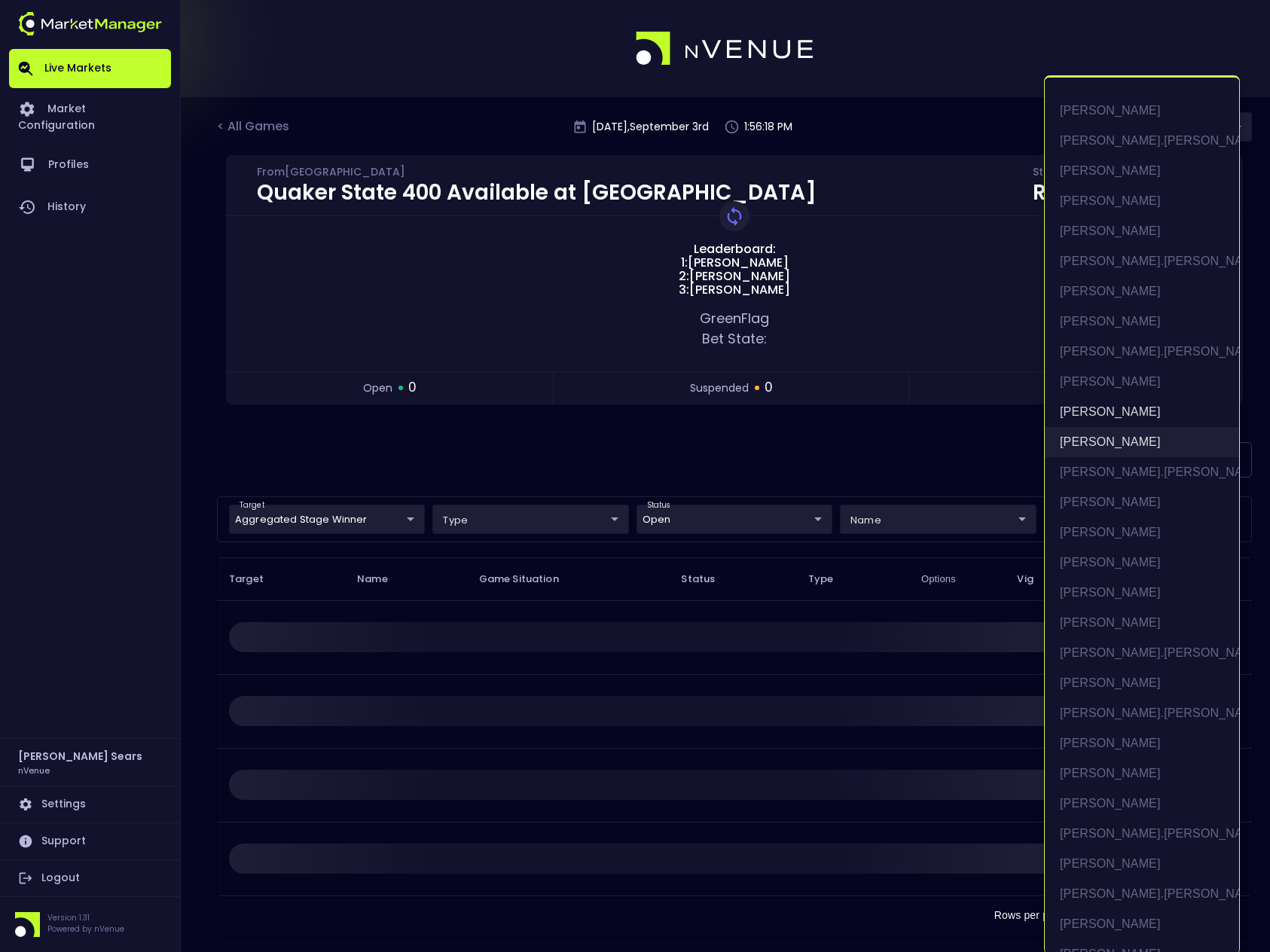
click at [1109, 445] on li "[PERSON_NAME]" at bounding box center [1141, 442] width 195 height 30
type input "[PERSON_NAME]"
click at [1108, 412] on li "[PERSON_NAME]" at bounding box center [1141, 411] width 195 height 30
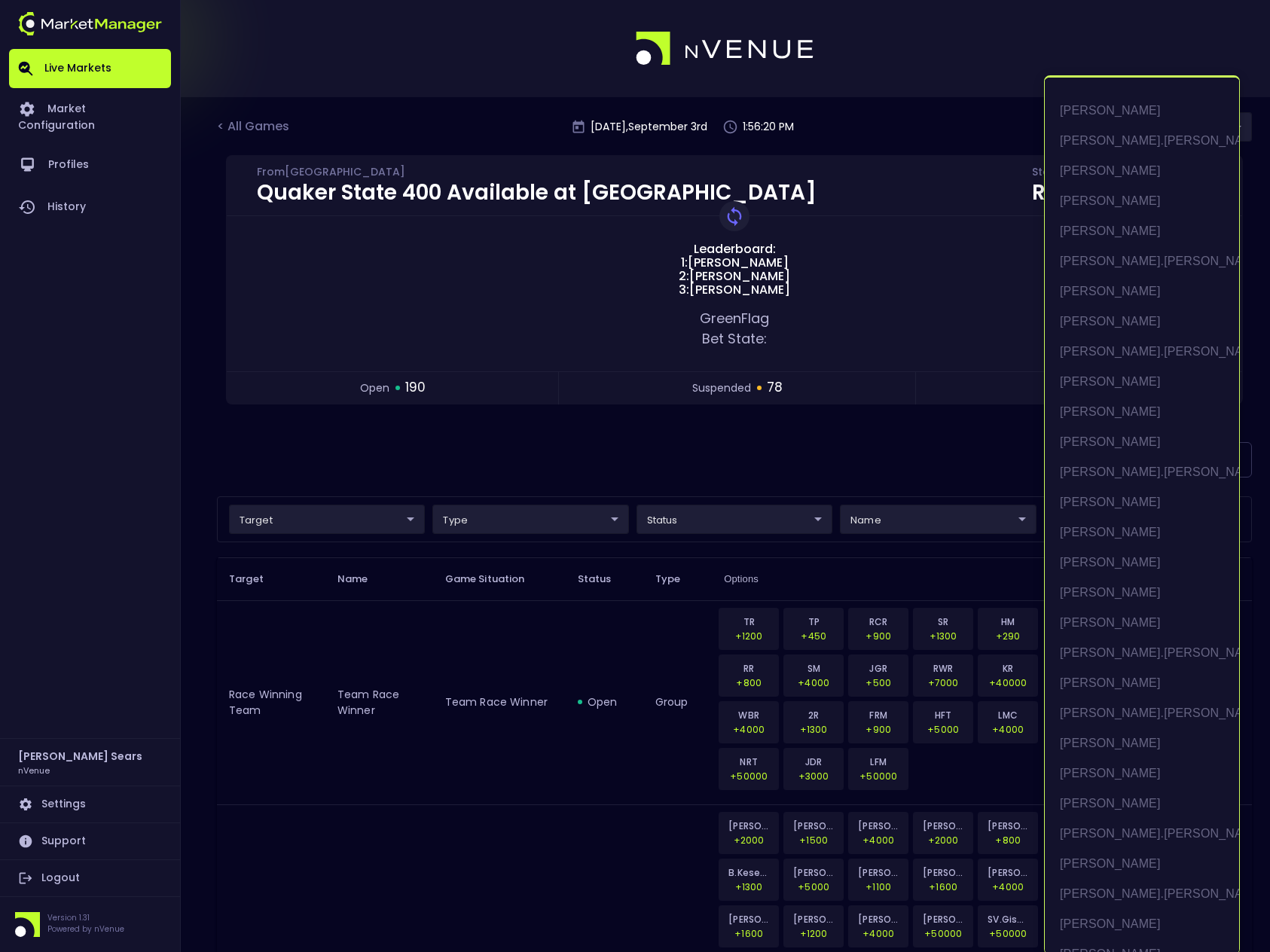
click at [813, 450] on div at bounding box center [635, 476] width 1270 height 952
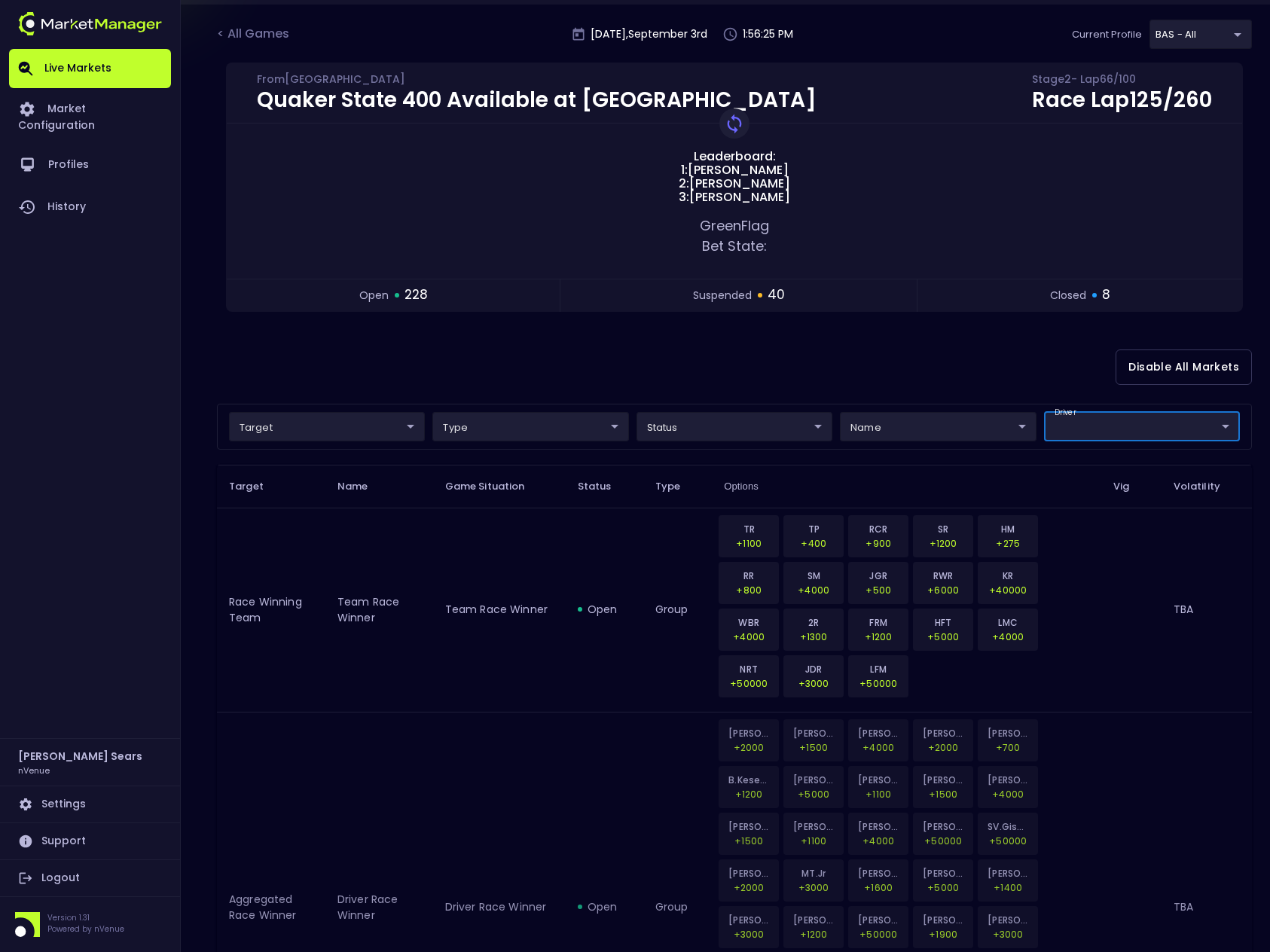
scroll to position [88, 0]
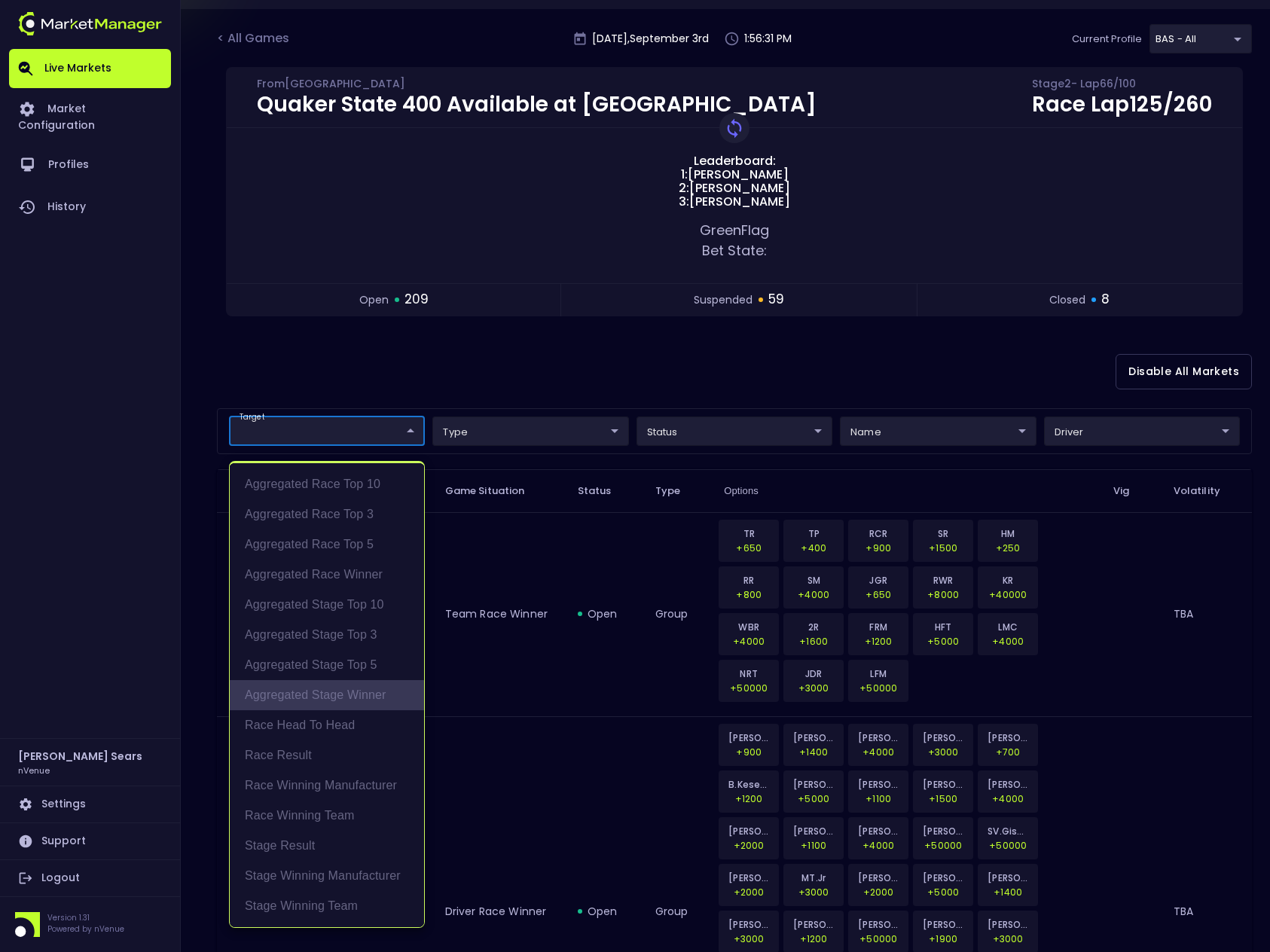
click at [335, 693] on li "Aggregated Stage Winner" at bounding box center [327, 694] width 195 height 30
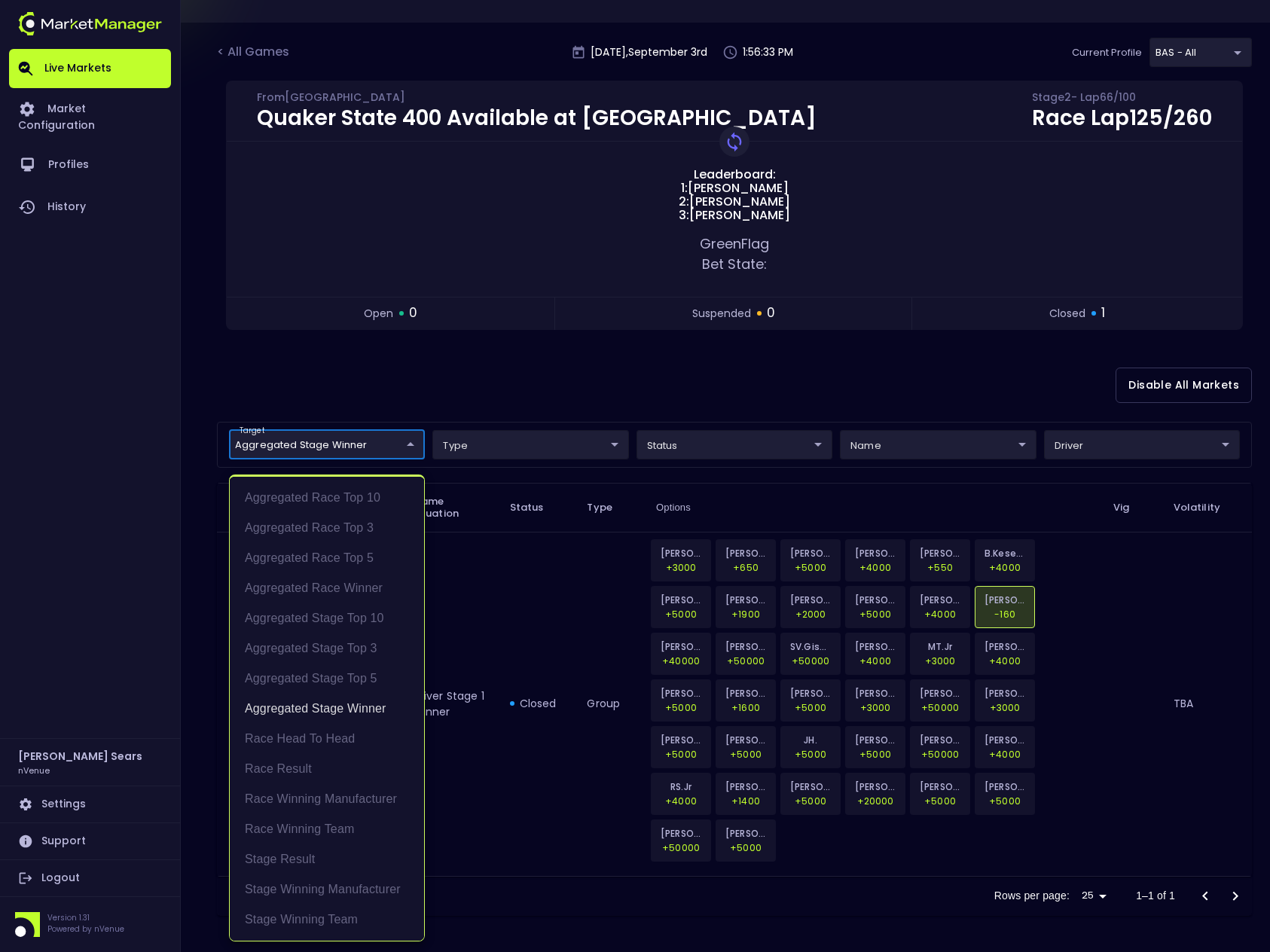
click at [530, 378] on div at bounding box center [635, 476] width 1270 height 952
click at [409, 443] on body "Live Markets Market Configuration Profiles History Bruce Sears nVenue Settings …" at bounding box center [635, 439] width 1270 height 1026
click at [367, 648] on li "Aggregated Stage Top 3" at bounding box center [327, 648] width 195 height 30
type input "Aggregated Stage Winner,Aggregated Stage Top 3"
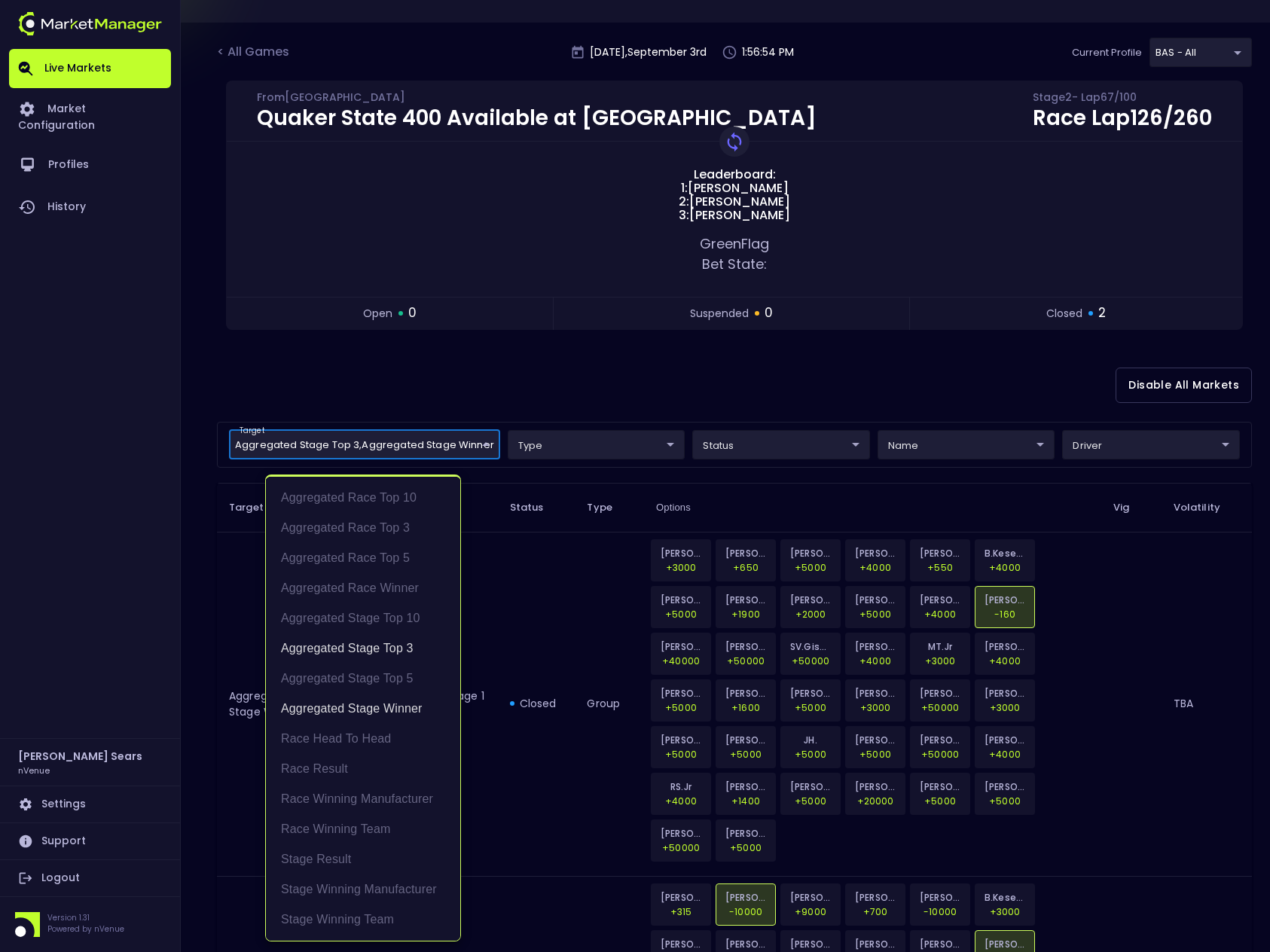
click at [578, 379] on div at bounding box center [635, 476] width 1270 height 952
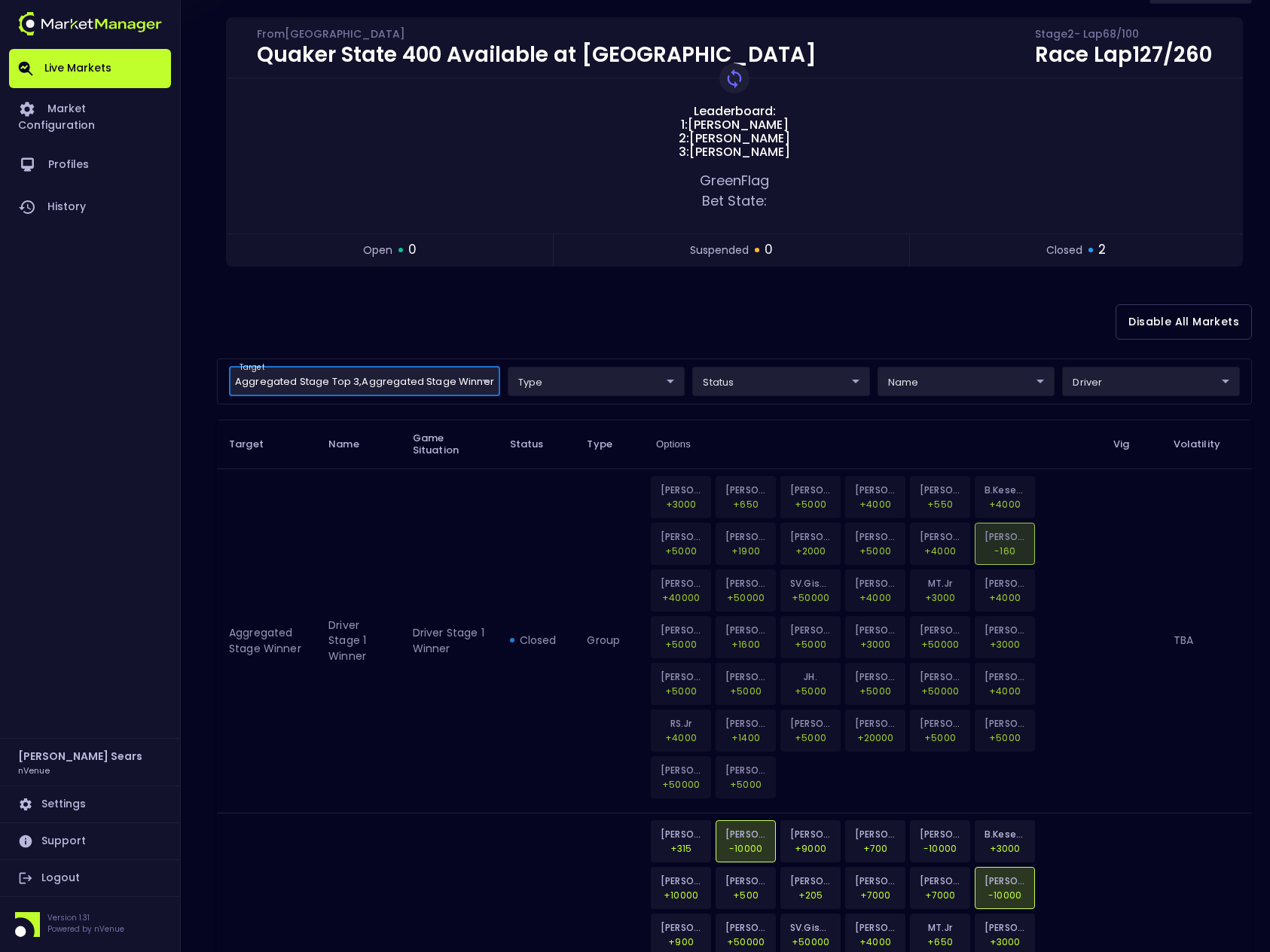
scroll to position [137, 0]
click at [1123, 381] on body "Live Markets Market Configuration Profiles History Bruce Sears nVenue Settings …" at bounding box center [635, 548] width 1270 height 1370
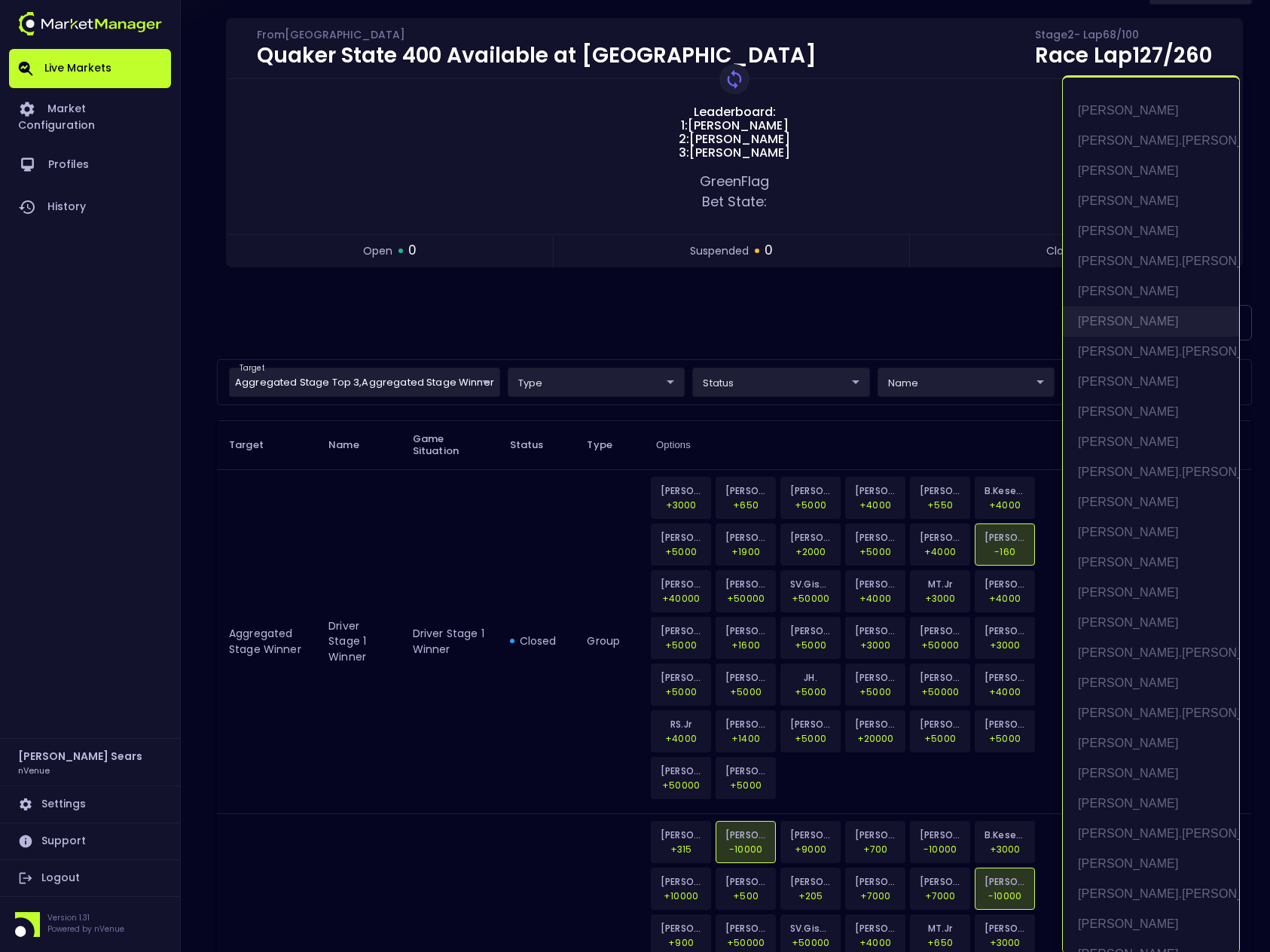
click at [1149, 320] on li "[PERSON_NAME]" at bounding box center [1151, 321] width 177 height 30
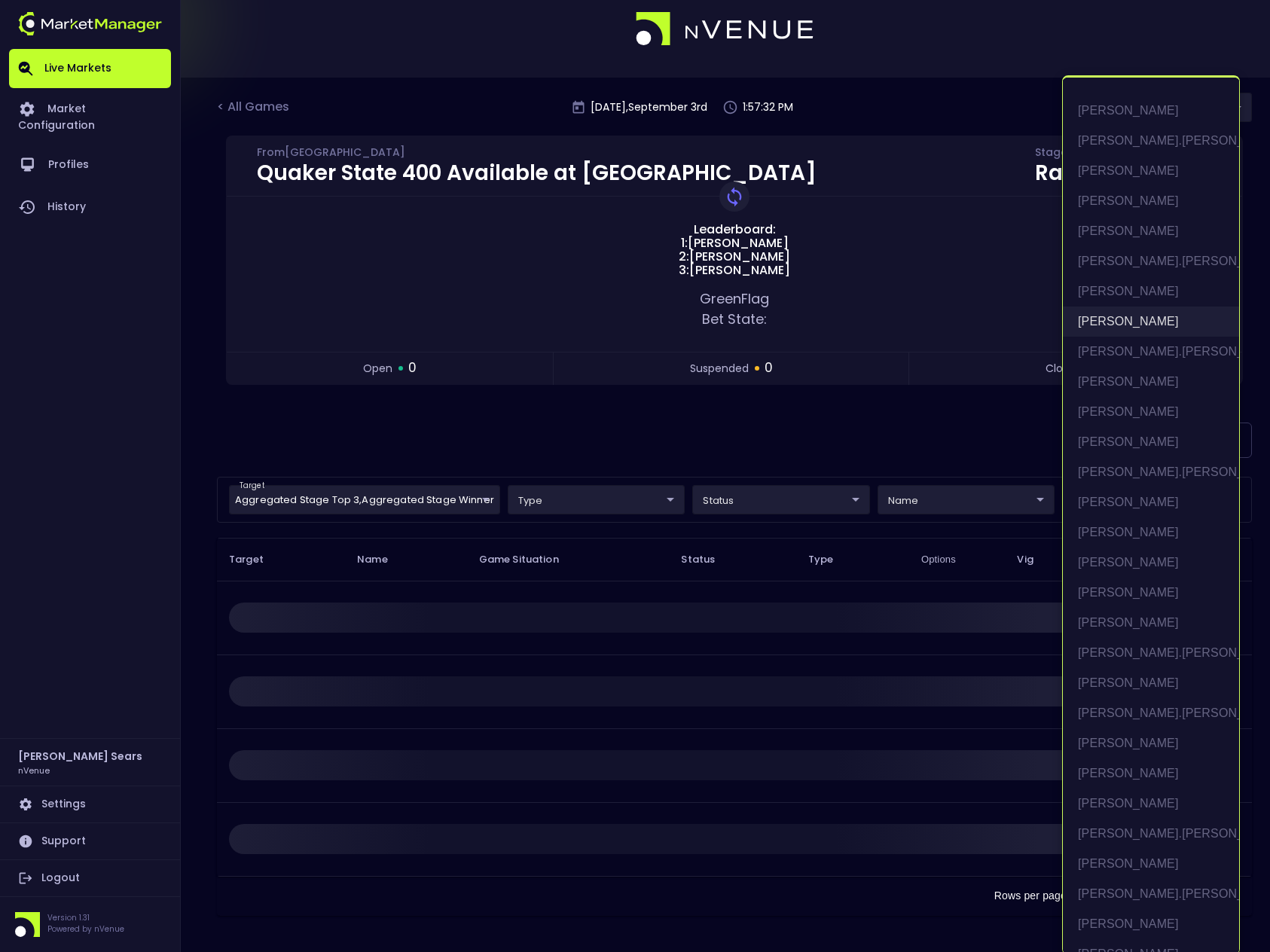
scroll to position [0, 0]
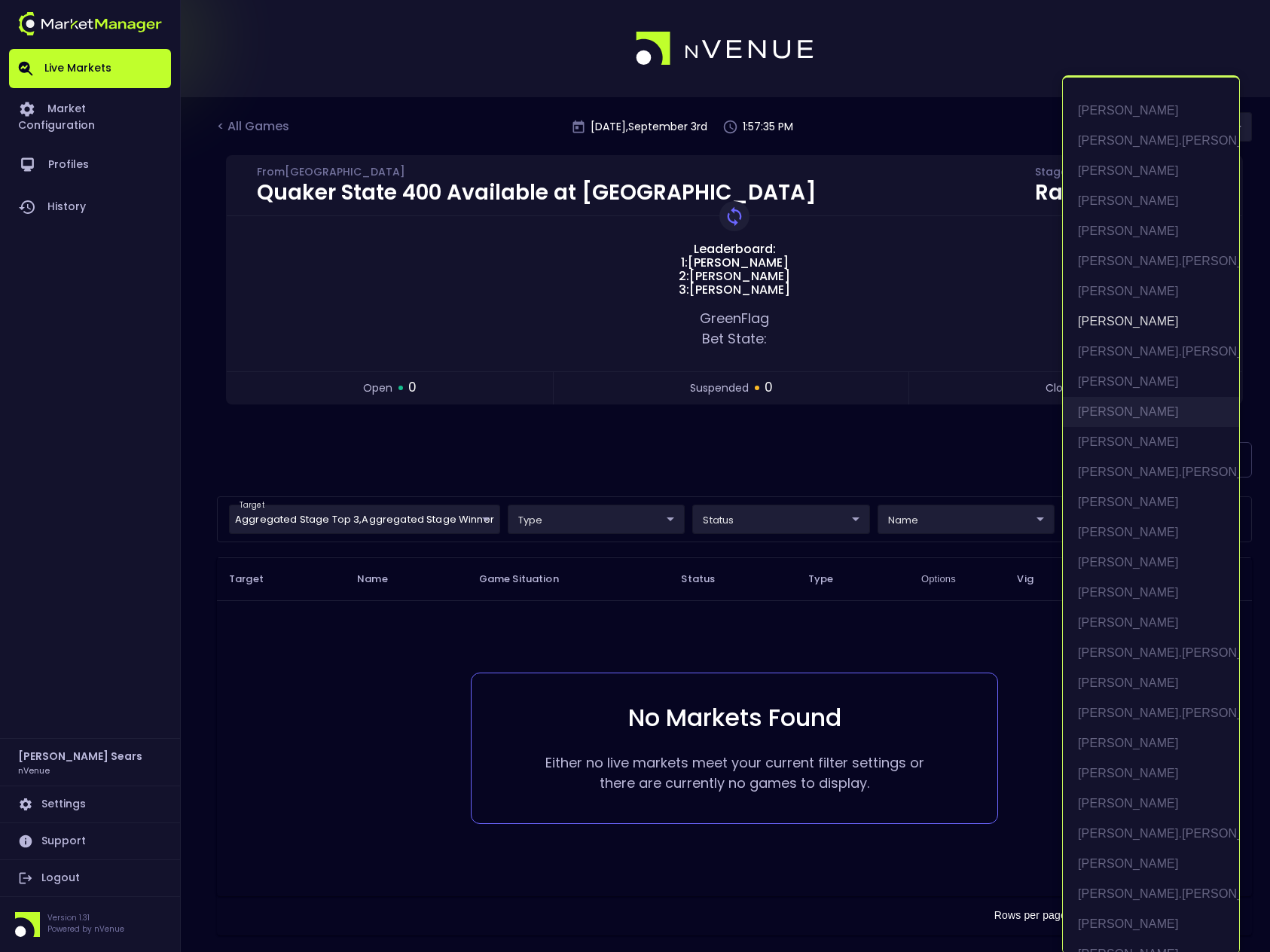
click at [1145, 411] on li "[PERSON_NAME]" at bounding box center [1151, 411] width 177 height 30
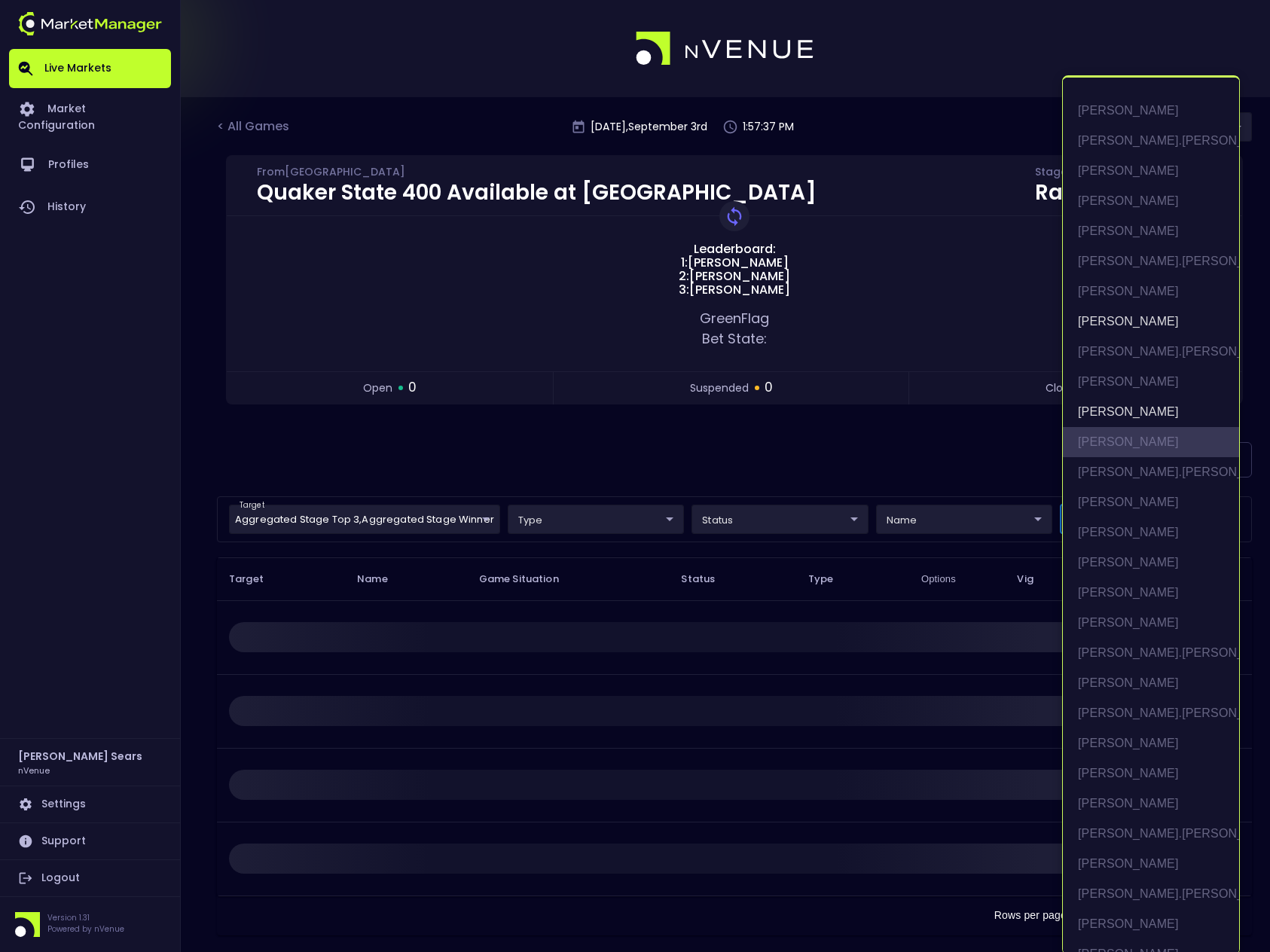
click at [1132, 442] on li "[PERSON_NAME]" at bounding box center [1151, 442] width 177 height 30
type input "Bubba Wallace,Chase Briscoe,Chase Elliott"
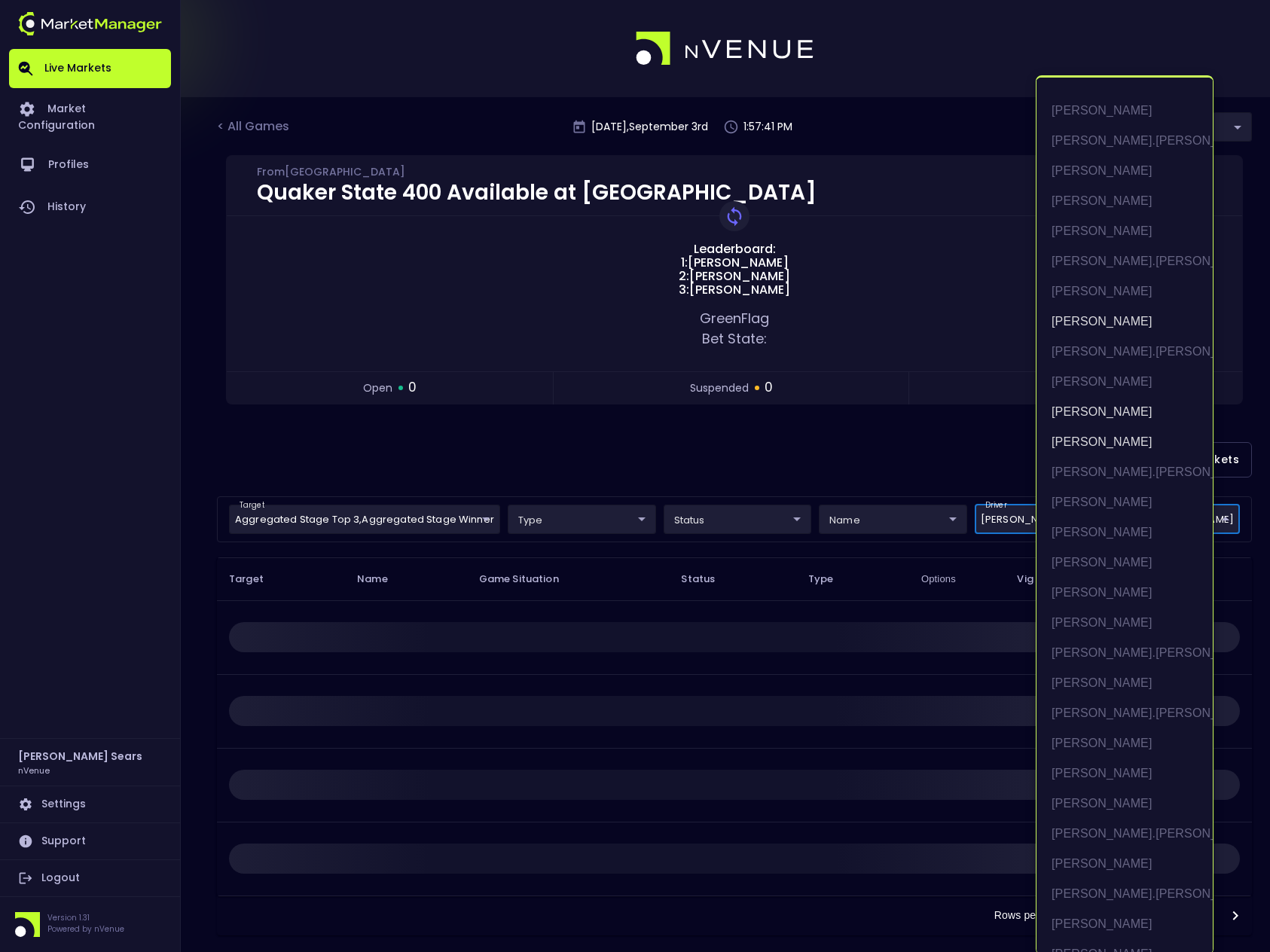
click at [980, 449] on div at bounding box center [635, 476] width 1270 height 952
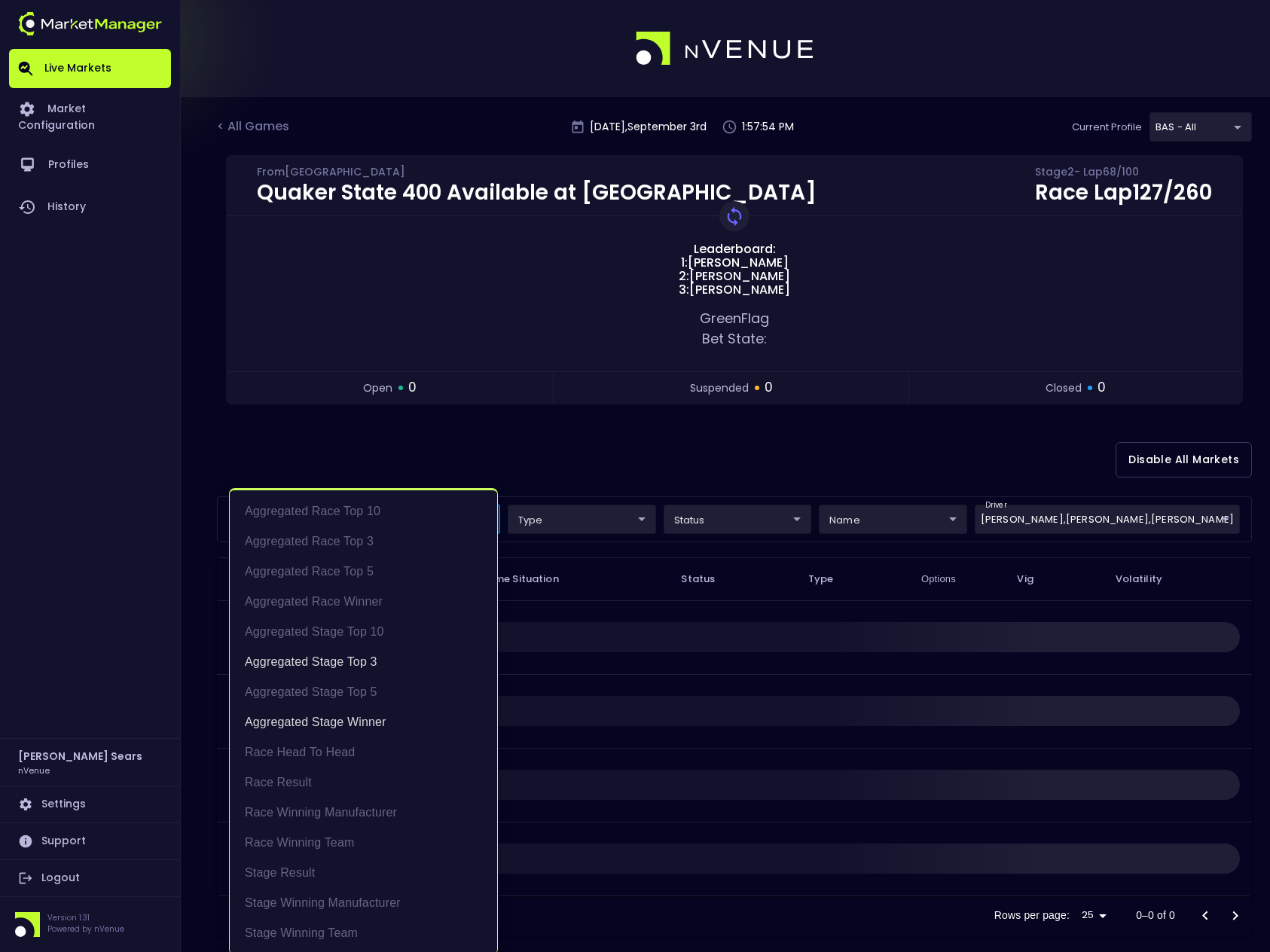
click at [471, 519] on body "Live Markets Market Configuration Profiles History Bruce Sears nVenue Settings …" at bounding box center [635, 485] width 1270 height 971
drag, startPoint x: 348, startPoint y: 724, endPoint x: 352, endPoint y: 715, distance: 9.8
click at [348, 724] on li "Aggregated Stage Winner" at bounding box center [363, 721] width 267 height 30
type input "Aggregated Stage Top 3"
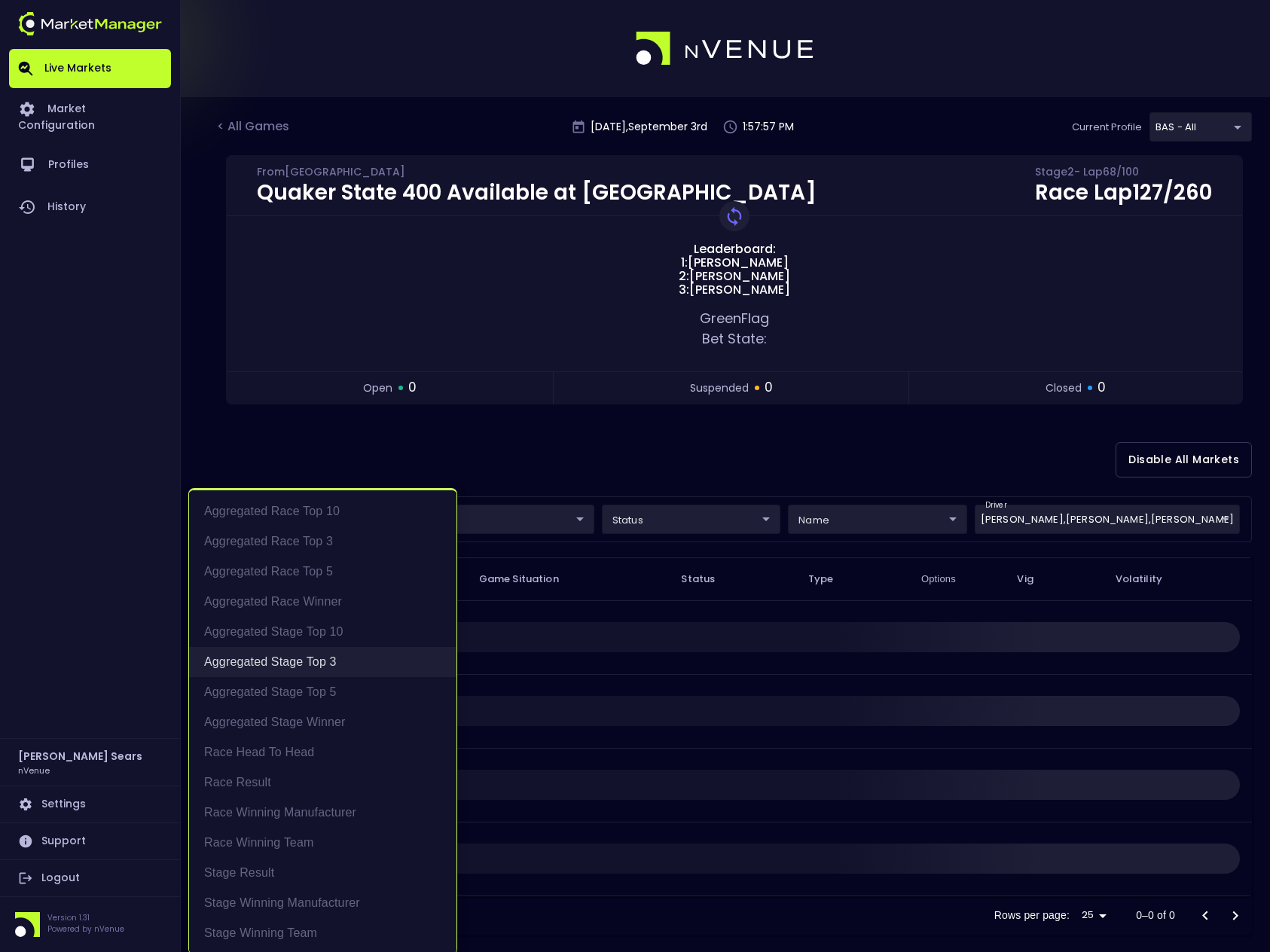
click at [343, 662] on li "Aggregated Stage Top 3" at bounding box center [322, 662] width 267 height 30
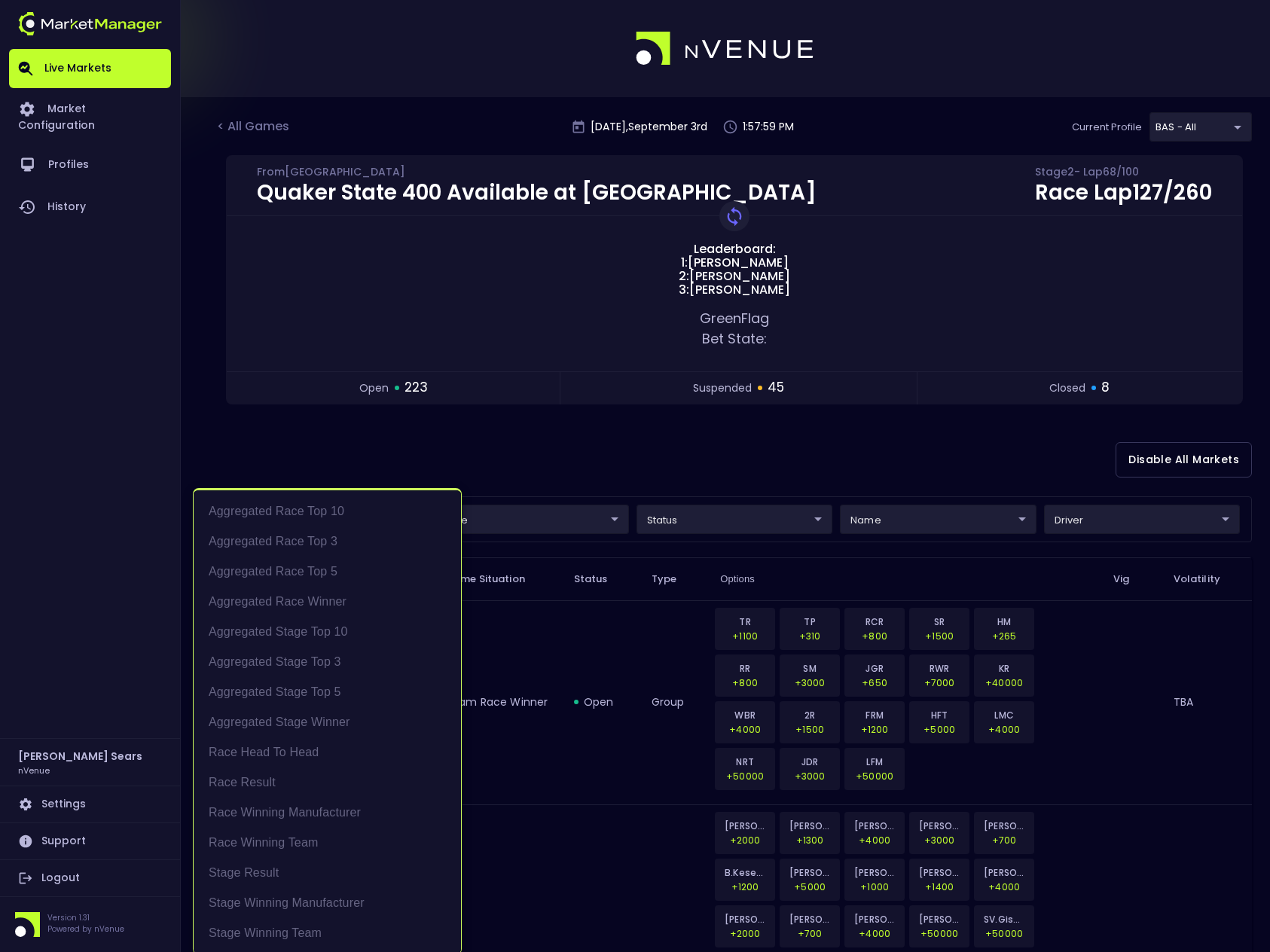
click at [530, 454] on div at bounding box center [635, 476] width 1270 height 952
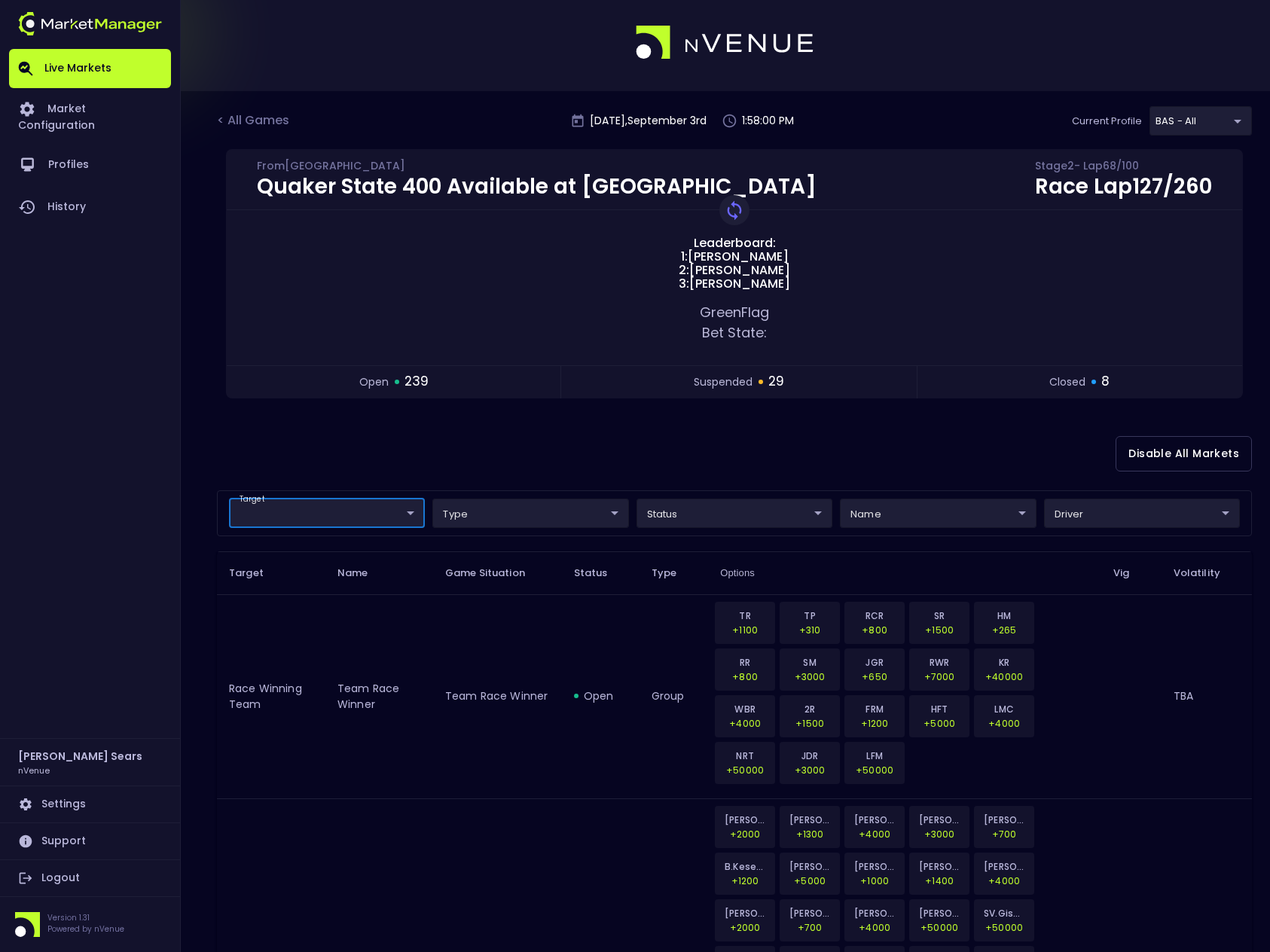
scroll to position [6, 0]
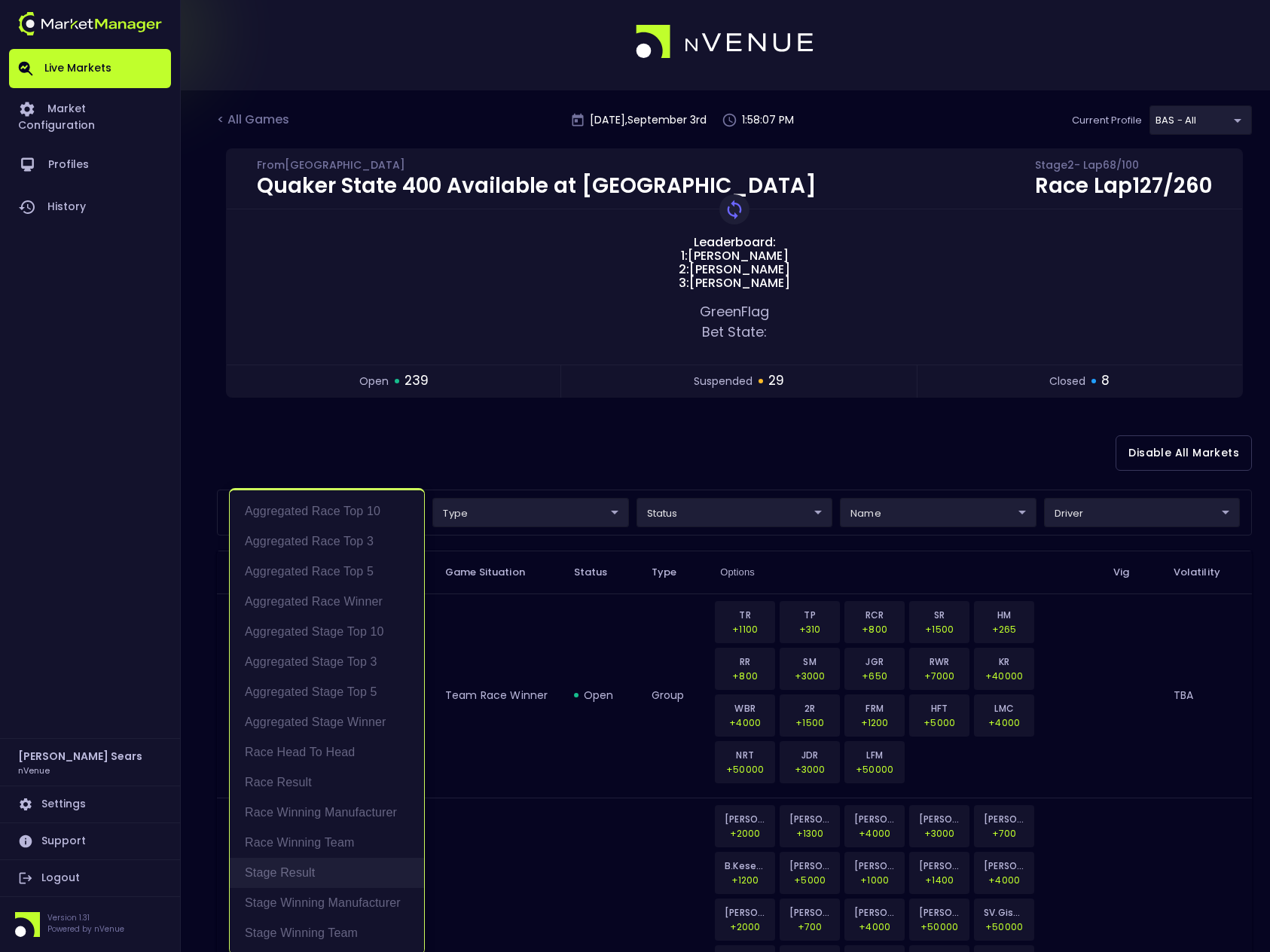
click at [291, 869] on li "Stage Result" at bounding box center [327, 872] width 195 height 30
type input "Stage Result"
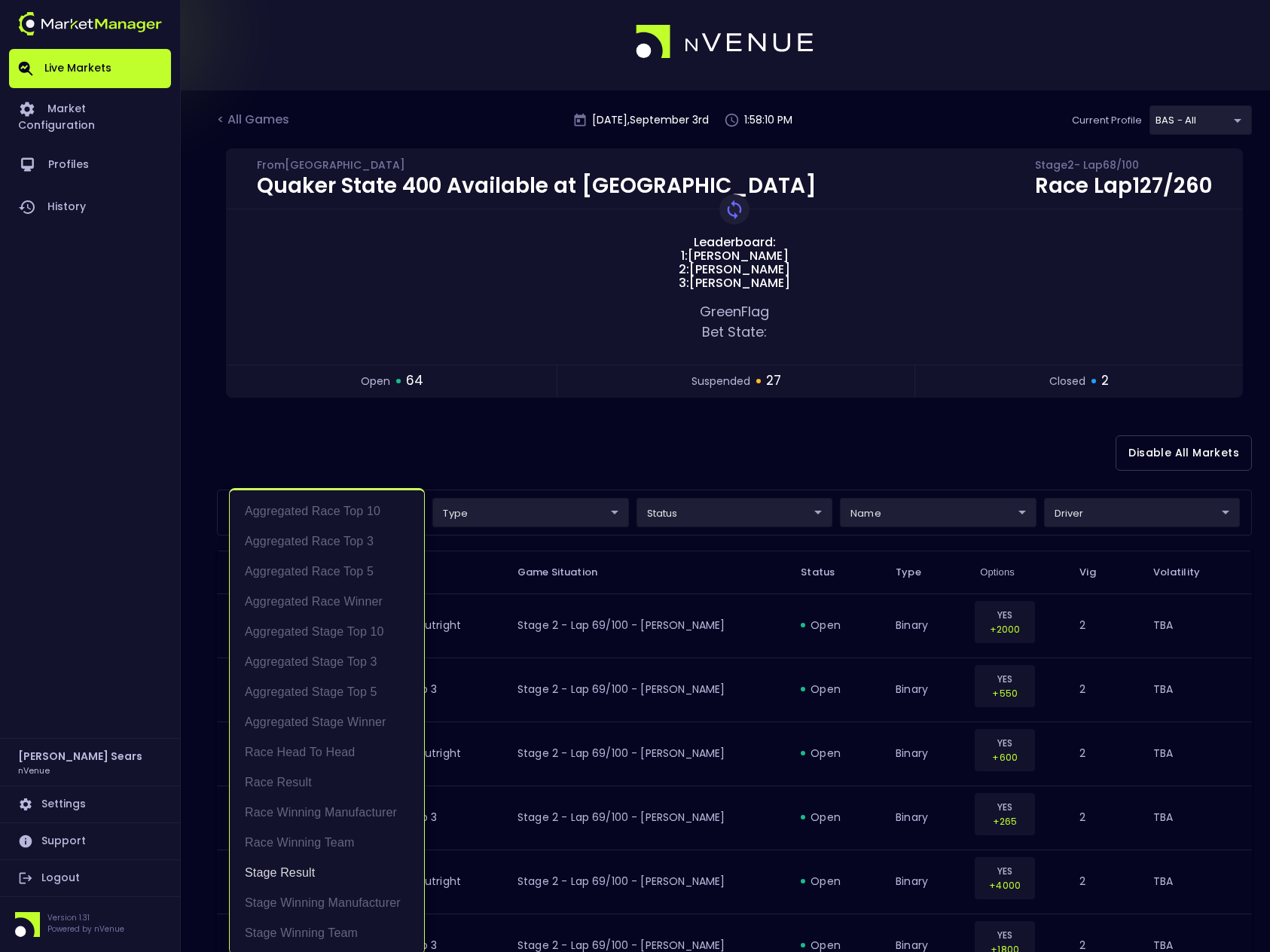
click at [1112, 517] on div at bounding box center [635, 476] width 1270 height 952
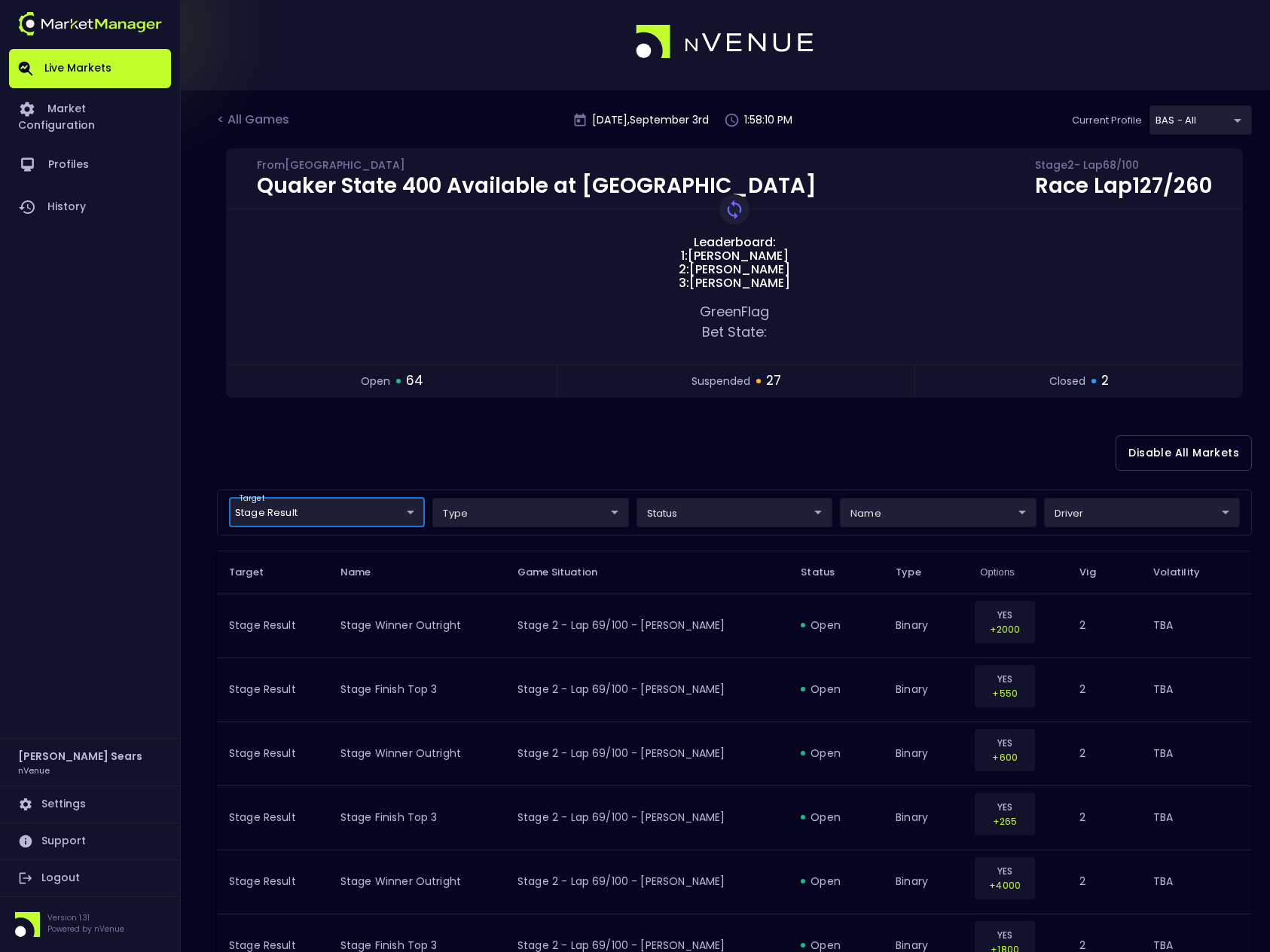
scroll to position [0, 0]
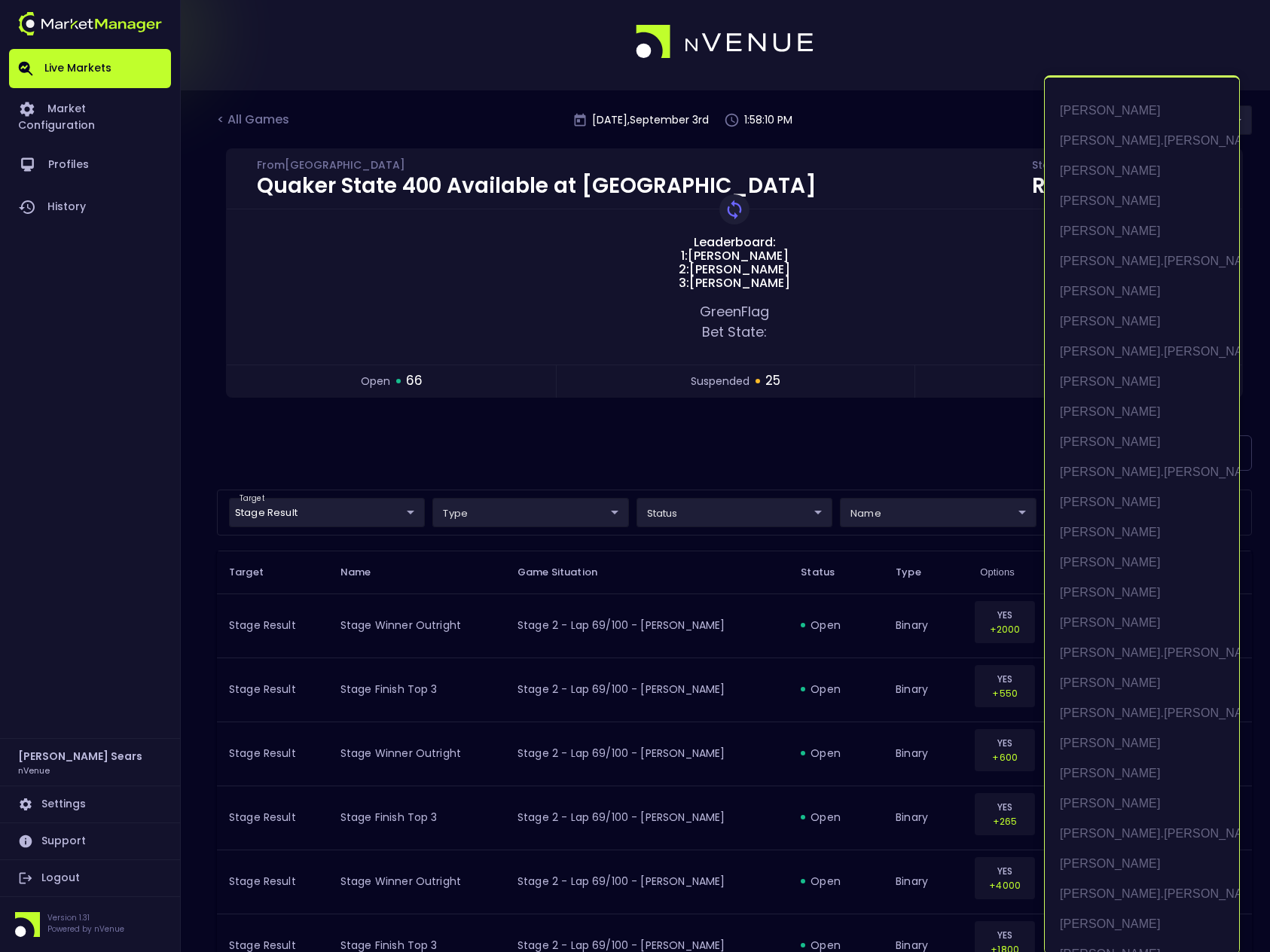
click at [1141, 316] on li "[PERSON_NAME]" at bounding box center [1141, 321] width 195 height 30
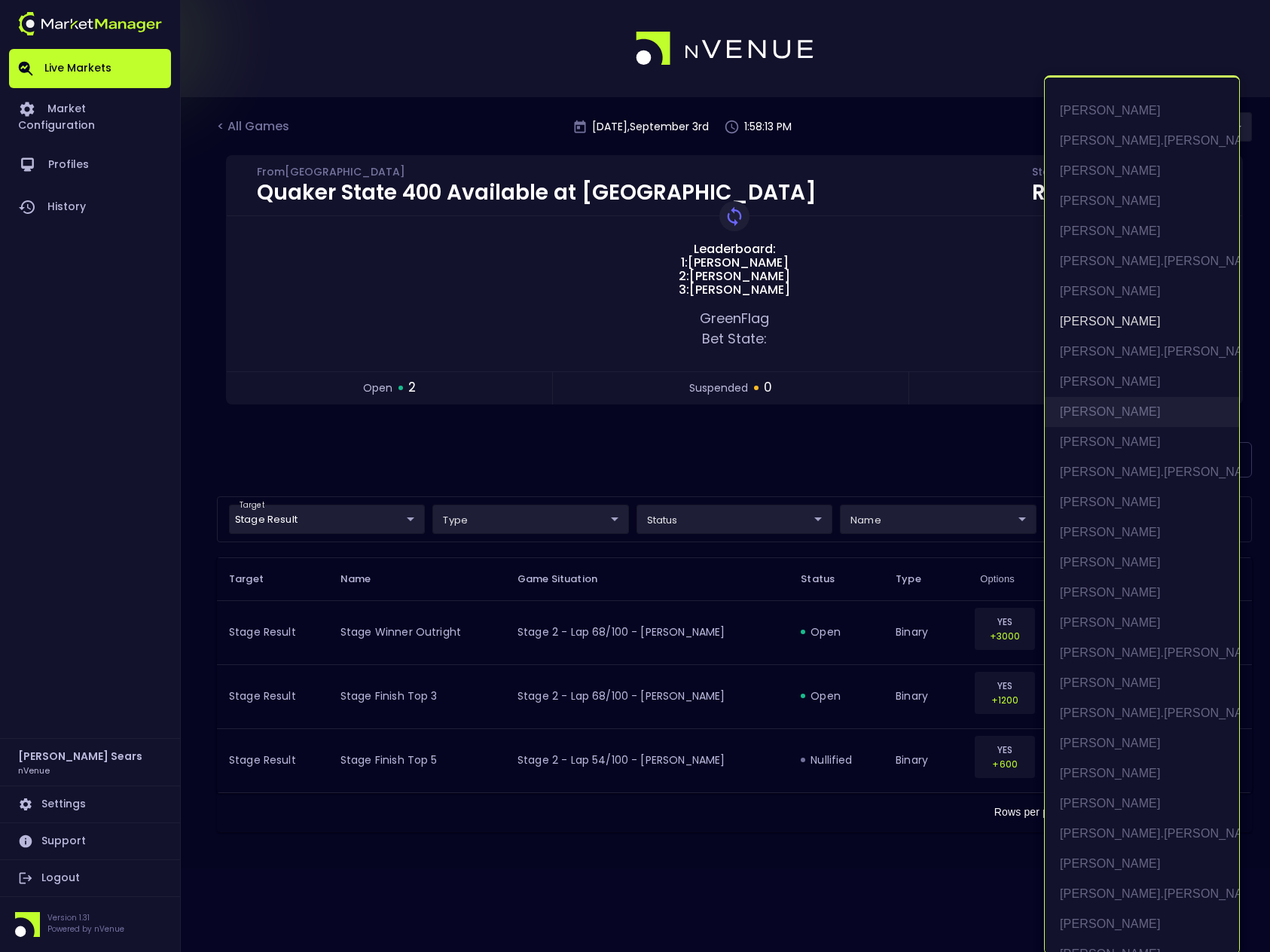
click at [1126, 411] on li "[PERSON_NAME]" at bounding box center [1141, 411] width 195 height 30
click at [1115, 438] on li "[PERSON_NAME]" at bounding box center [1141, 442] width 195 height 30
type input "Bubba Wallace,Chase Briscoe,Chase Elliott"
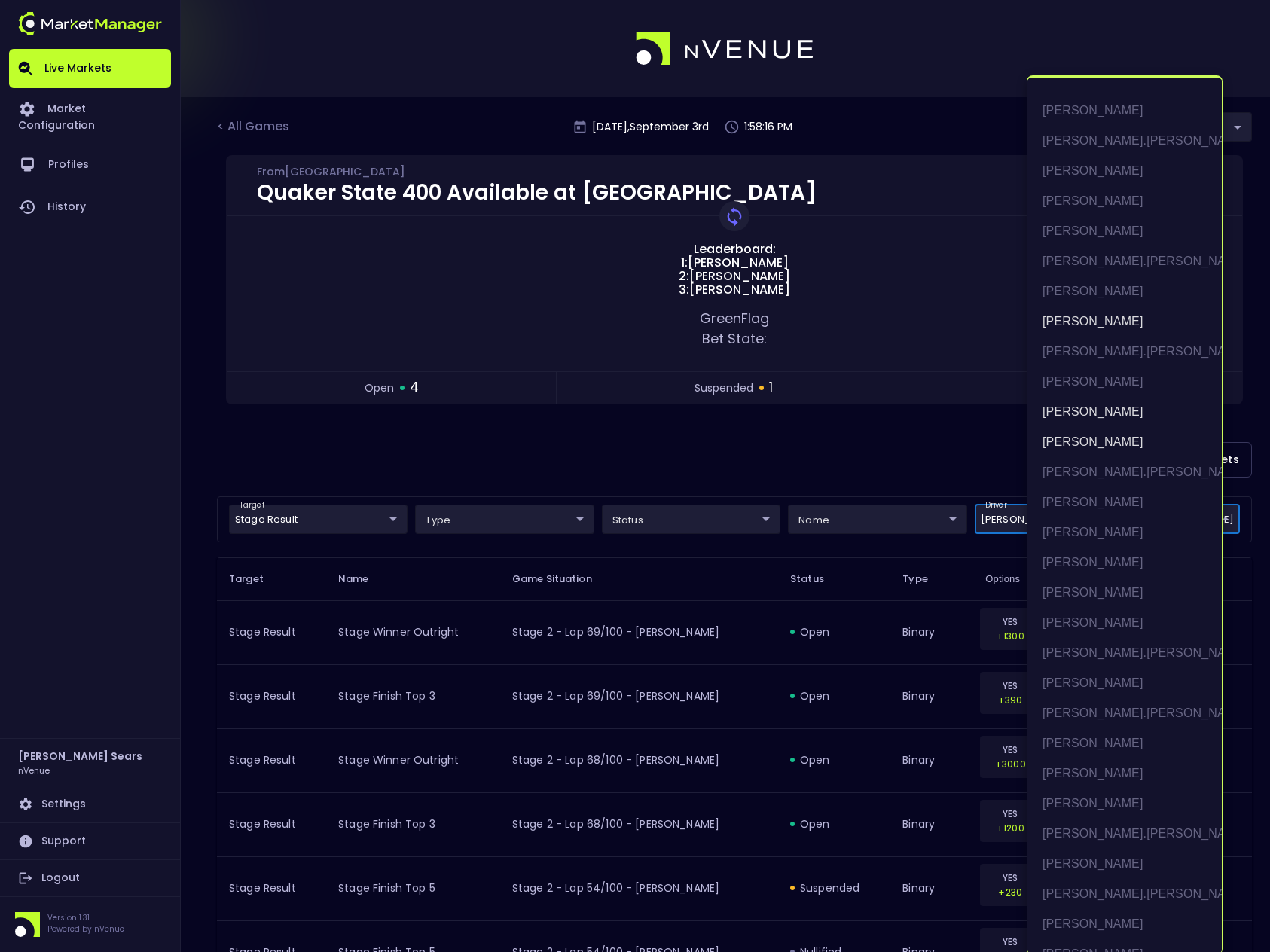
click at [892, 437] on div at bounding box center [635, 476] width 1270 height 952
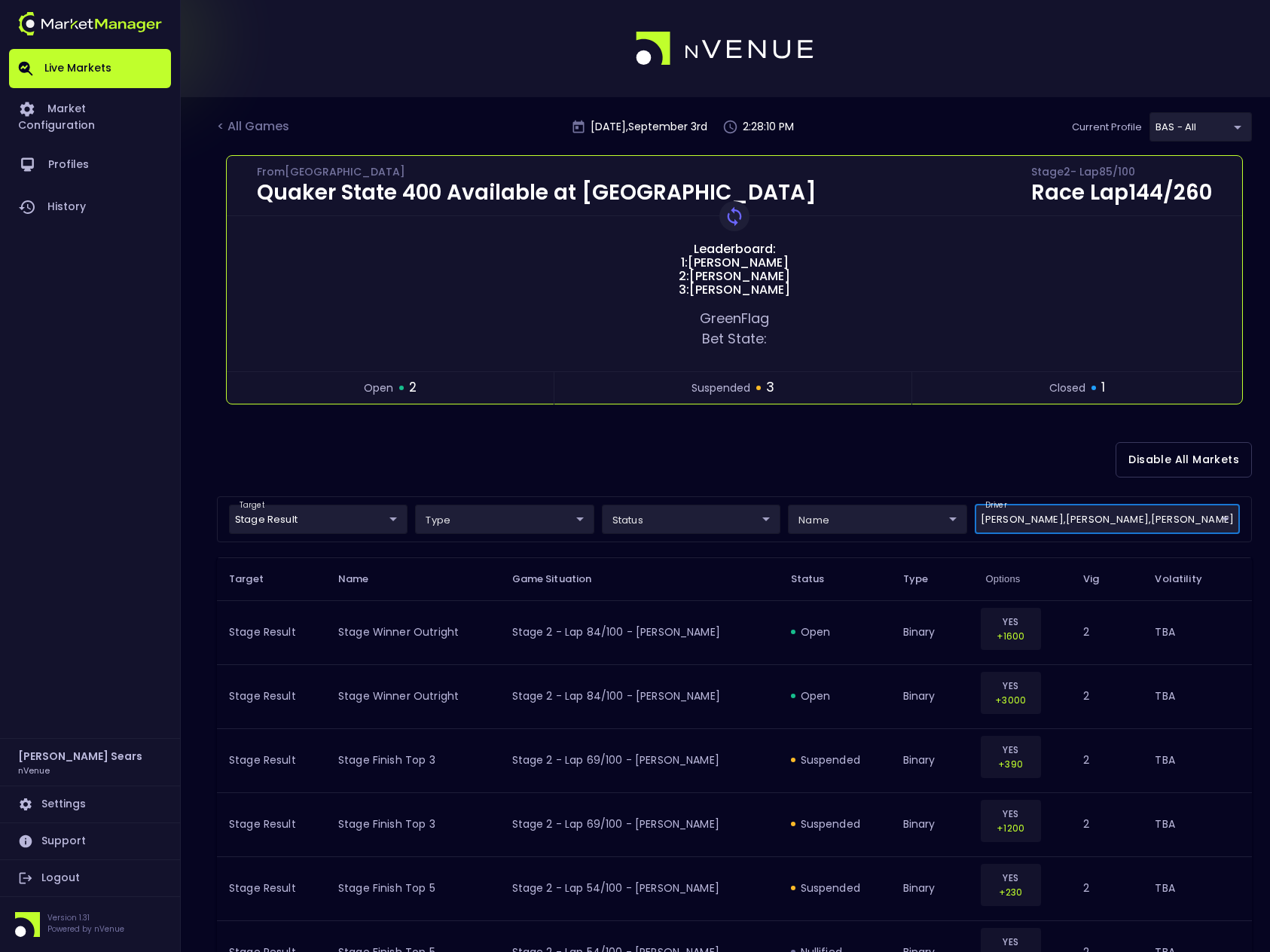
scroll to position [2, 0]
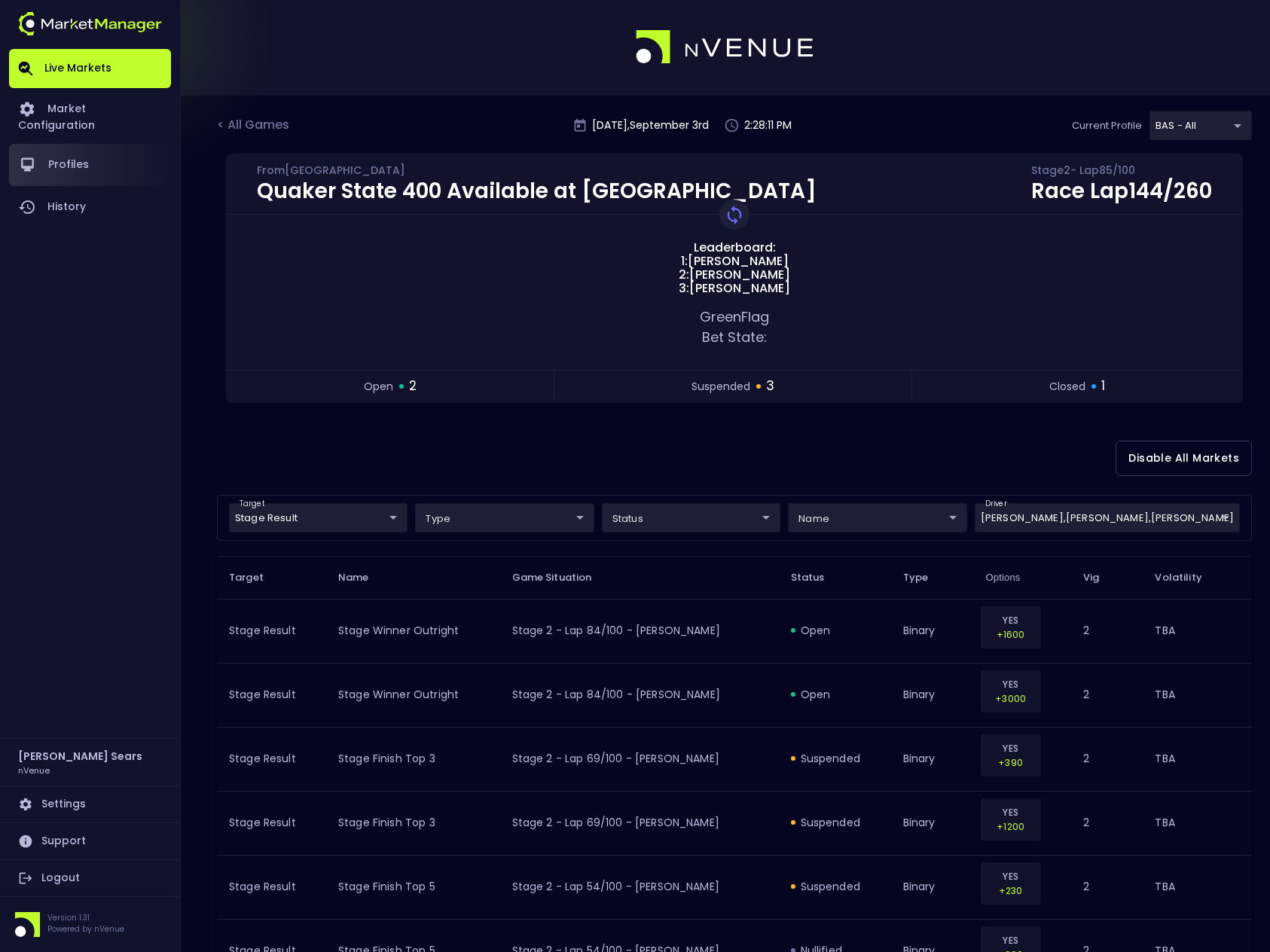
click at [61, 146] on link "Profiles" at bounding box center [90, 165] width 162 height 43
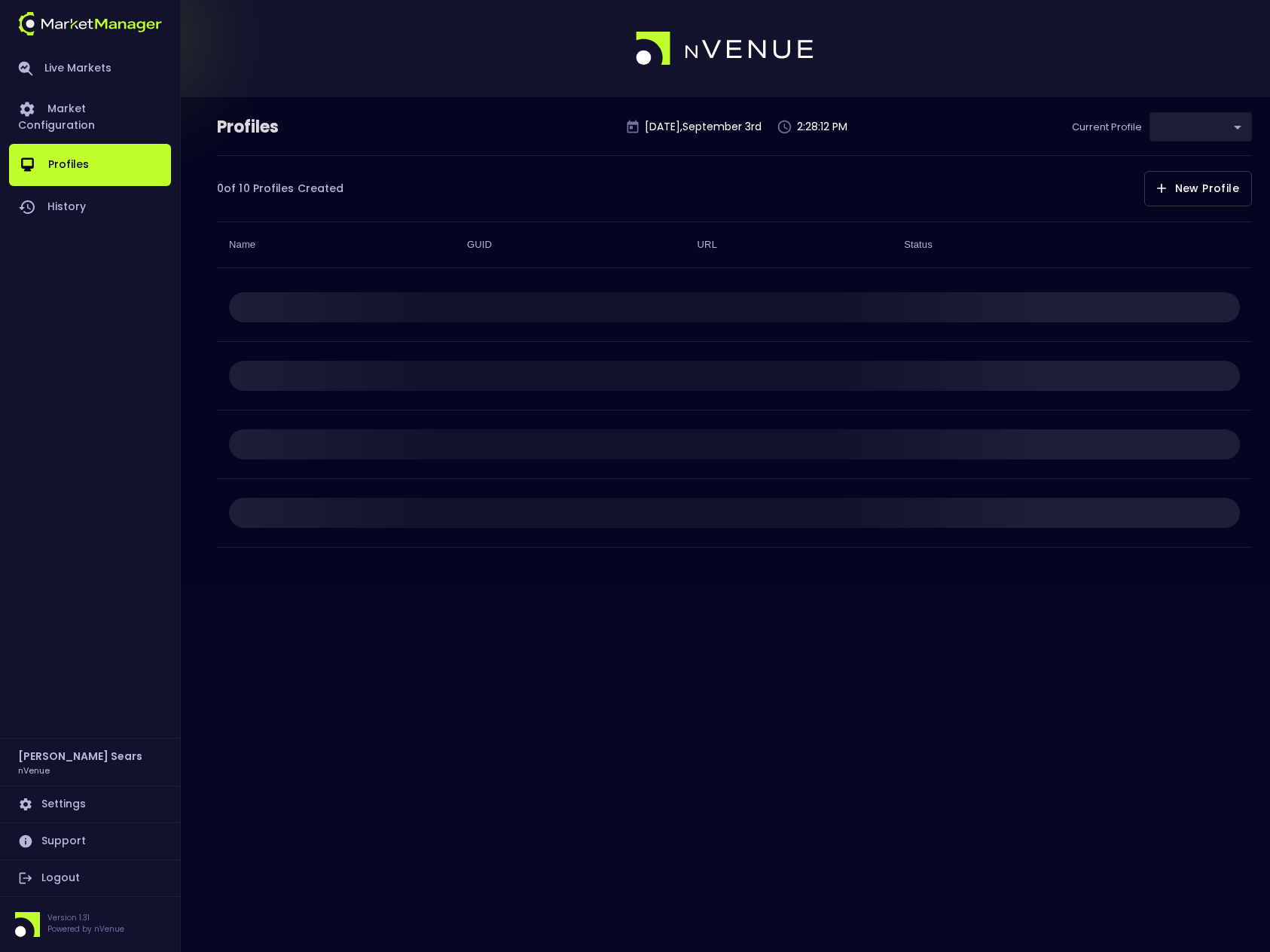
type input "0d810fa5-e353-4d9c-b11d-31f095cae871"
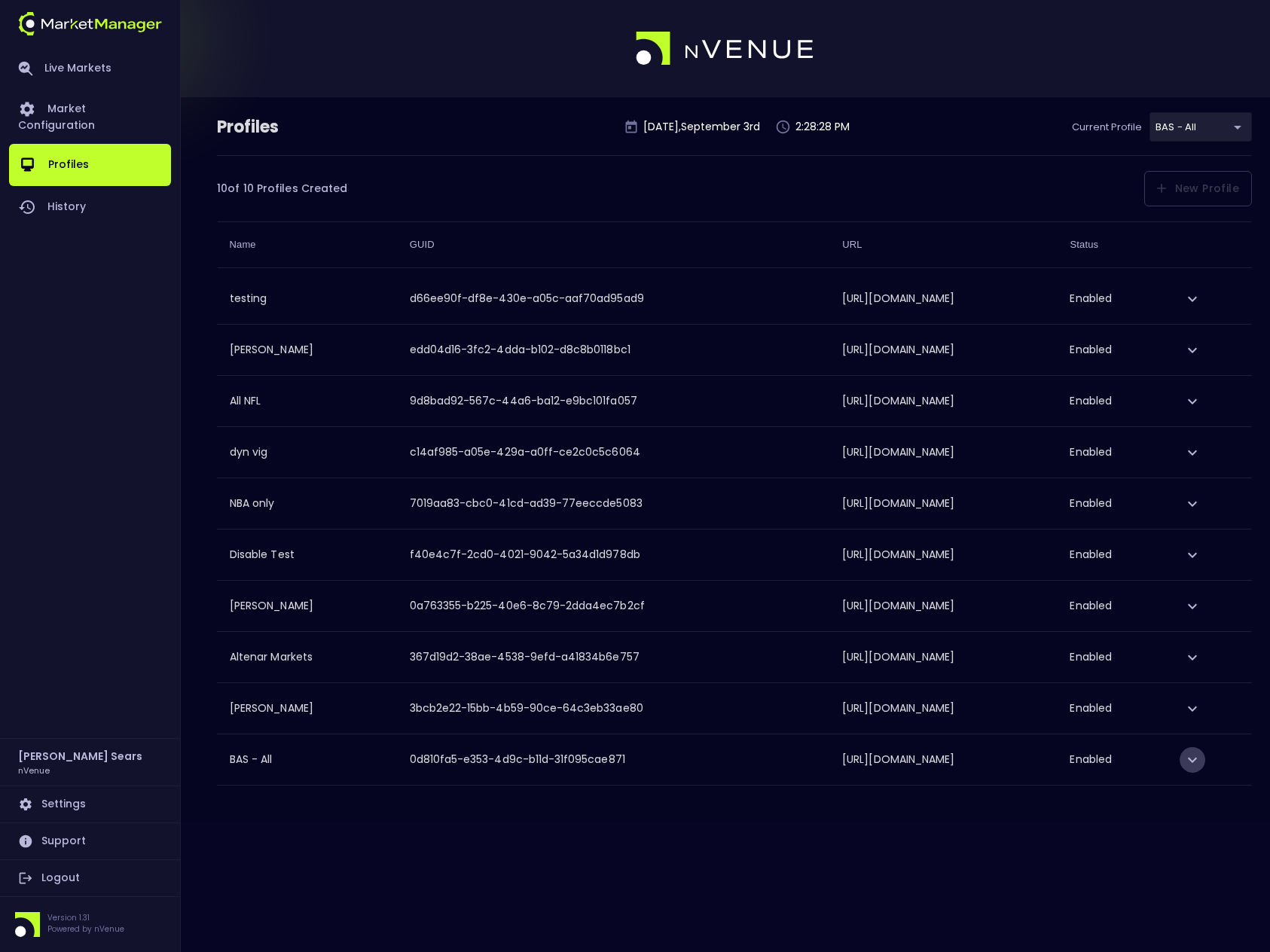
click at [1201, 759] on icon "expand row" at bounding box center [1192, 759] width 18 height 18
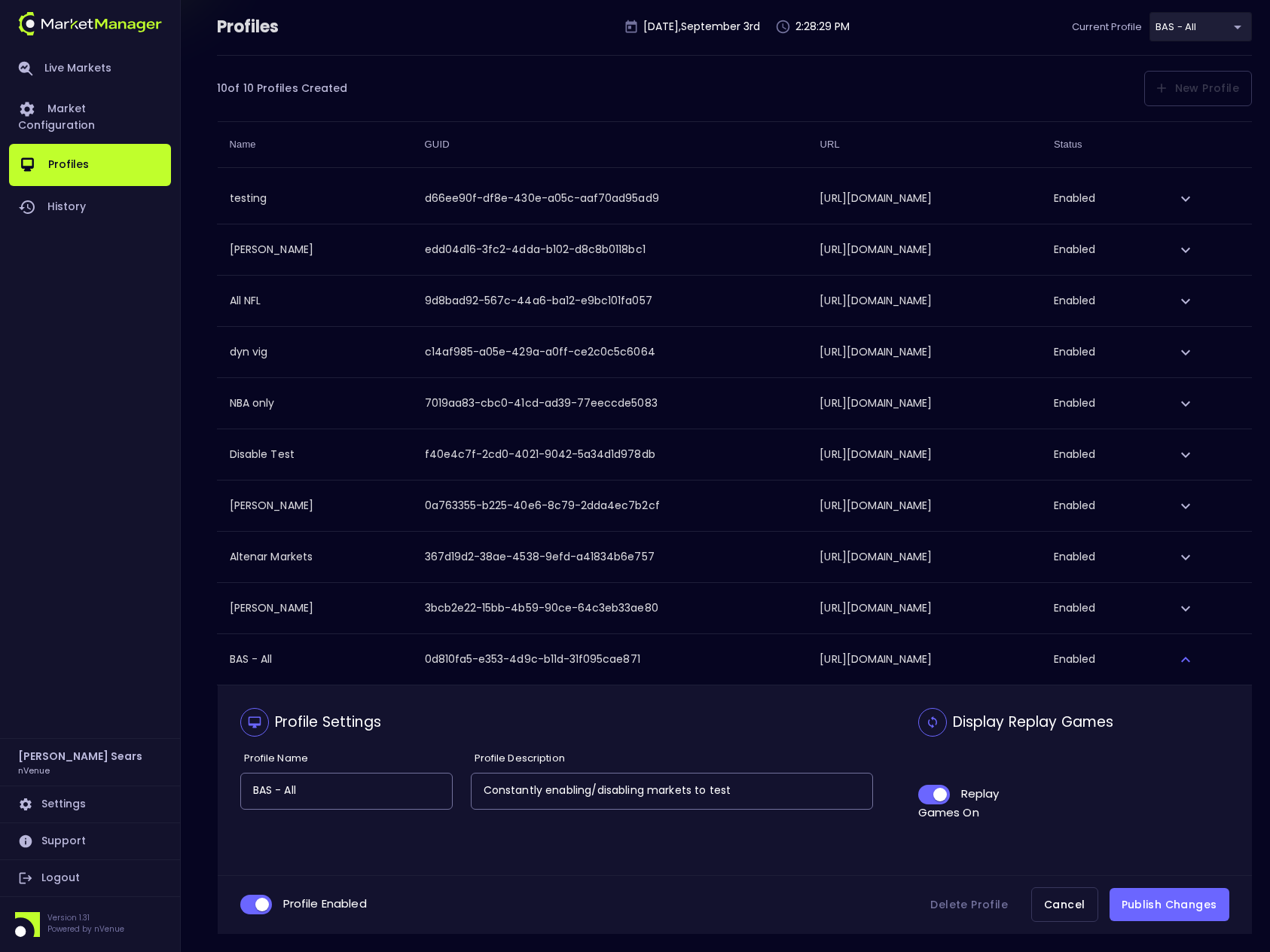
scroll to position [119, 0]
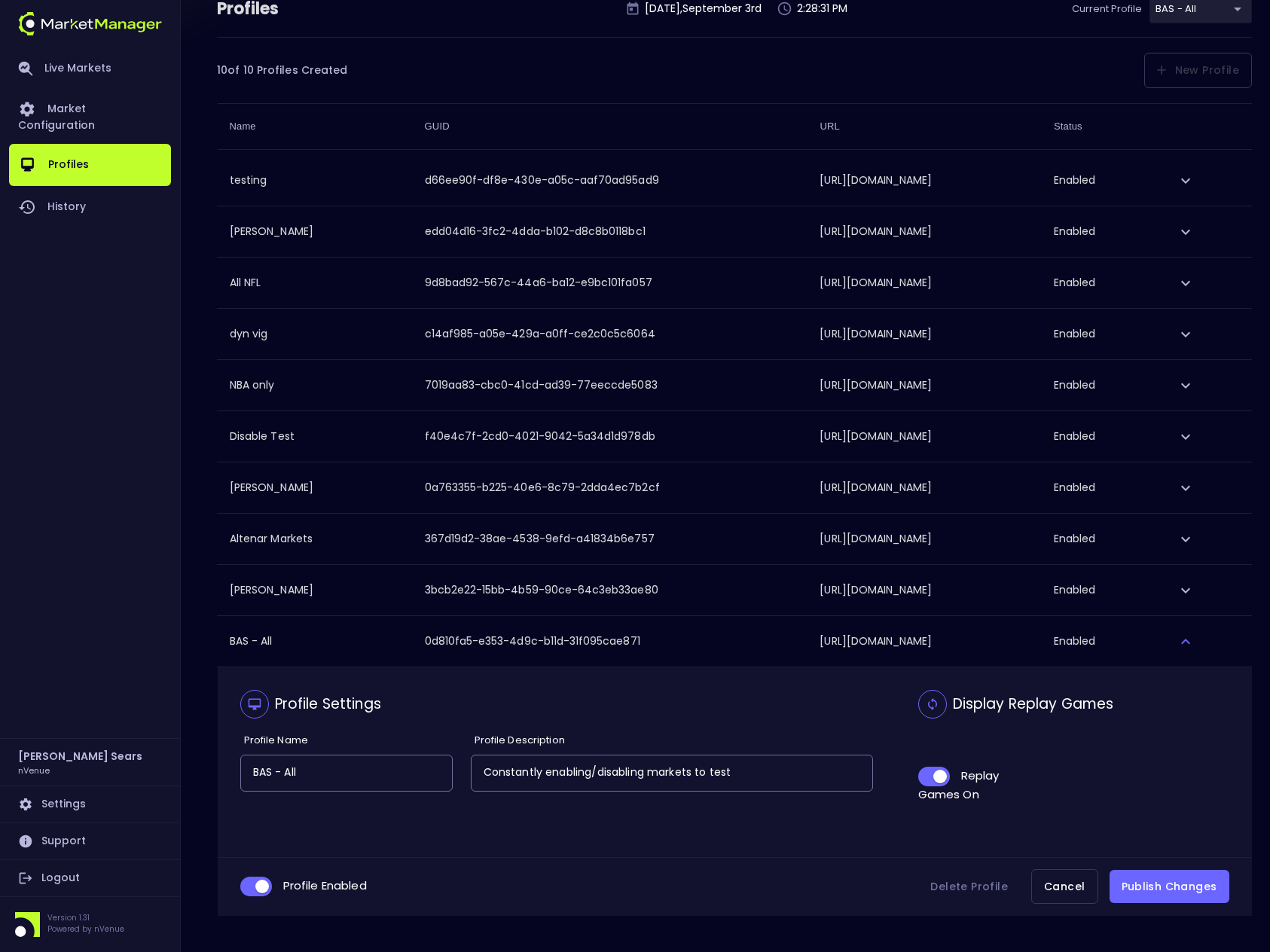
click at [325, 774] on input "BAS - All" at bounding box center [346, 772] width 211 height 35
type input "BAS -"
click at [1081, 888] on button "Cancel" at bounding box center [1064, 886] width 66 height 35
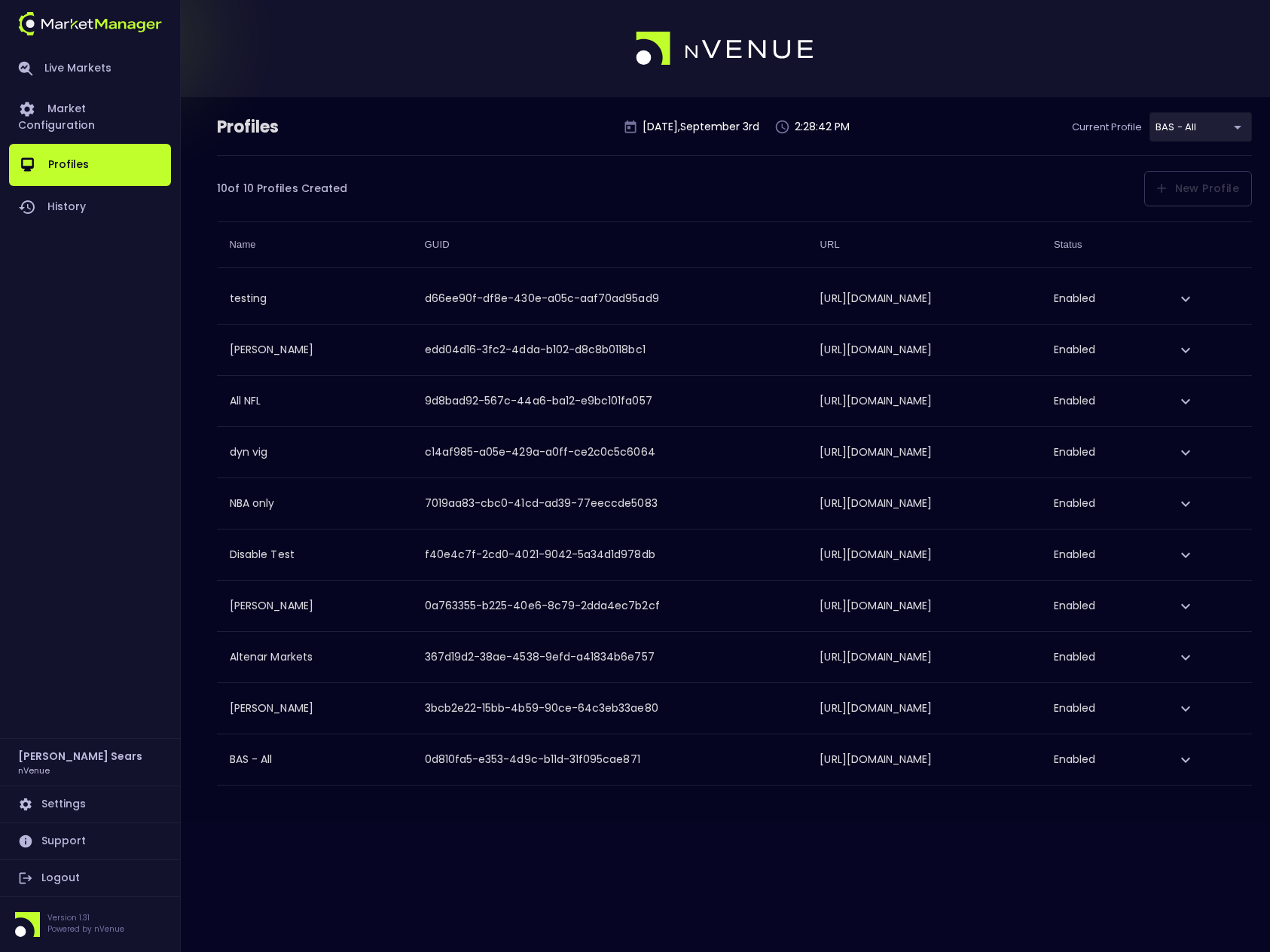
scroll to position [0, 0]
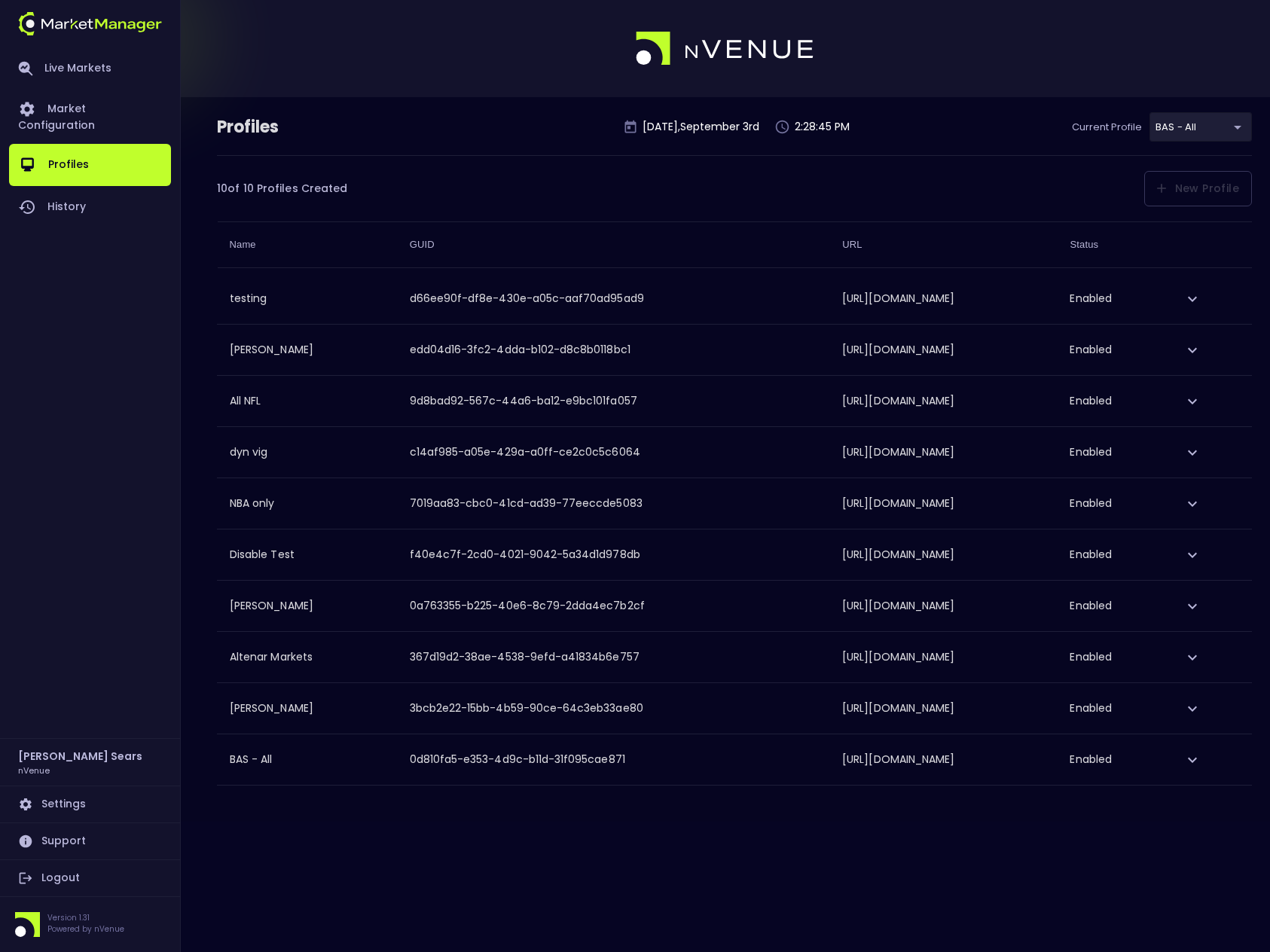
click at [552, 200] on div "10 of 10 Profiles Created New Profile You've reached your maximum number of pro…" at bounding box center [734, 180] width 1035 height 52
click at [1201, 765] on icon "expand row" at bounding box center [1192, 759] width 18 height 18
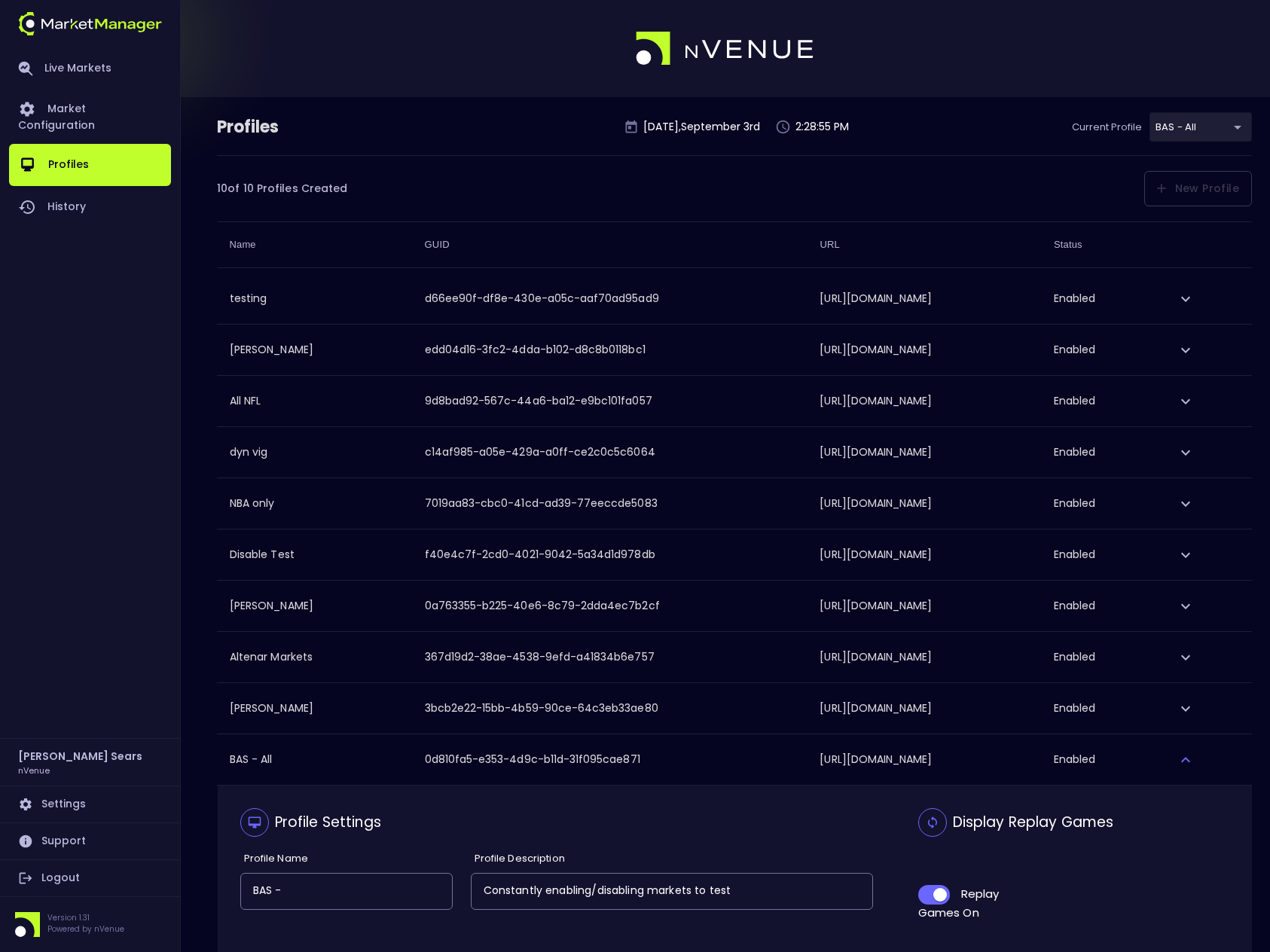
click at [332, 893] on input "BAS -" at bounding box center [346, 890] width 211 height 35
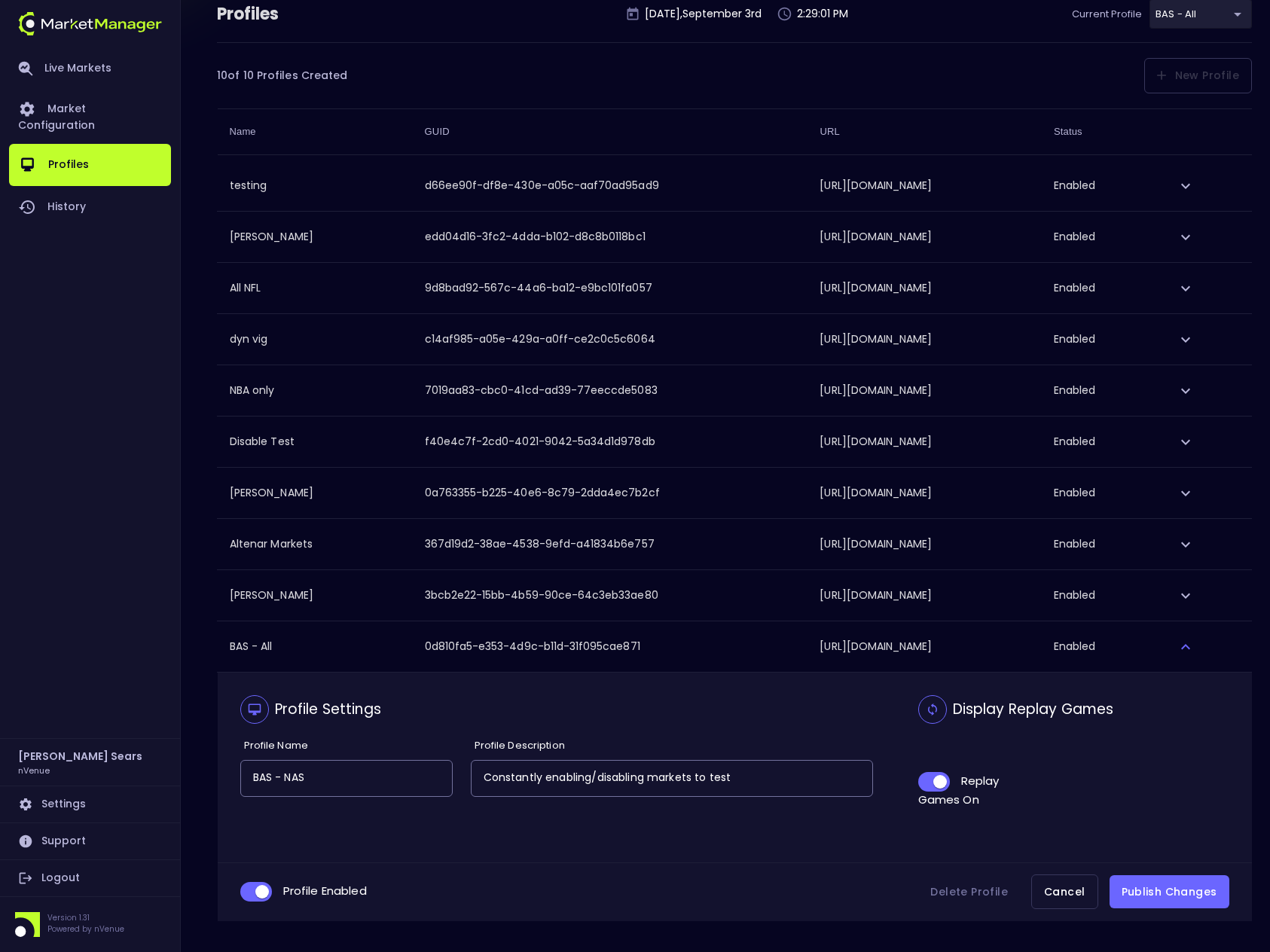
scroll to position [119, 0]
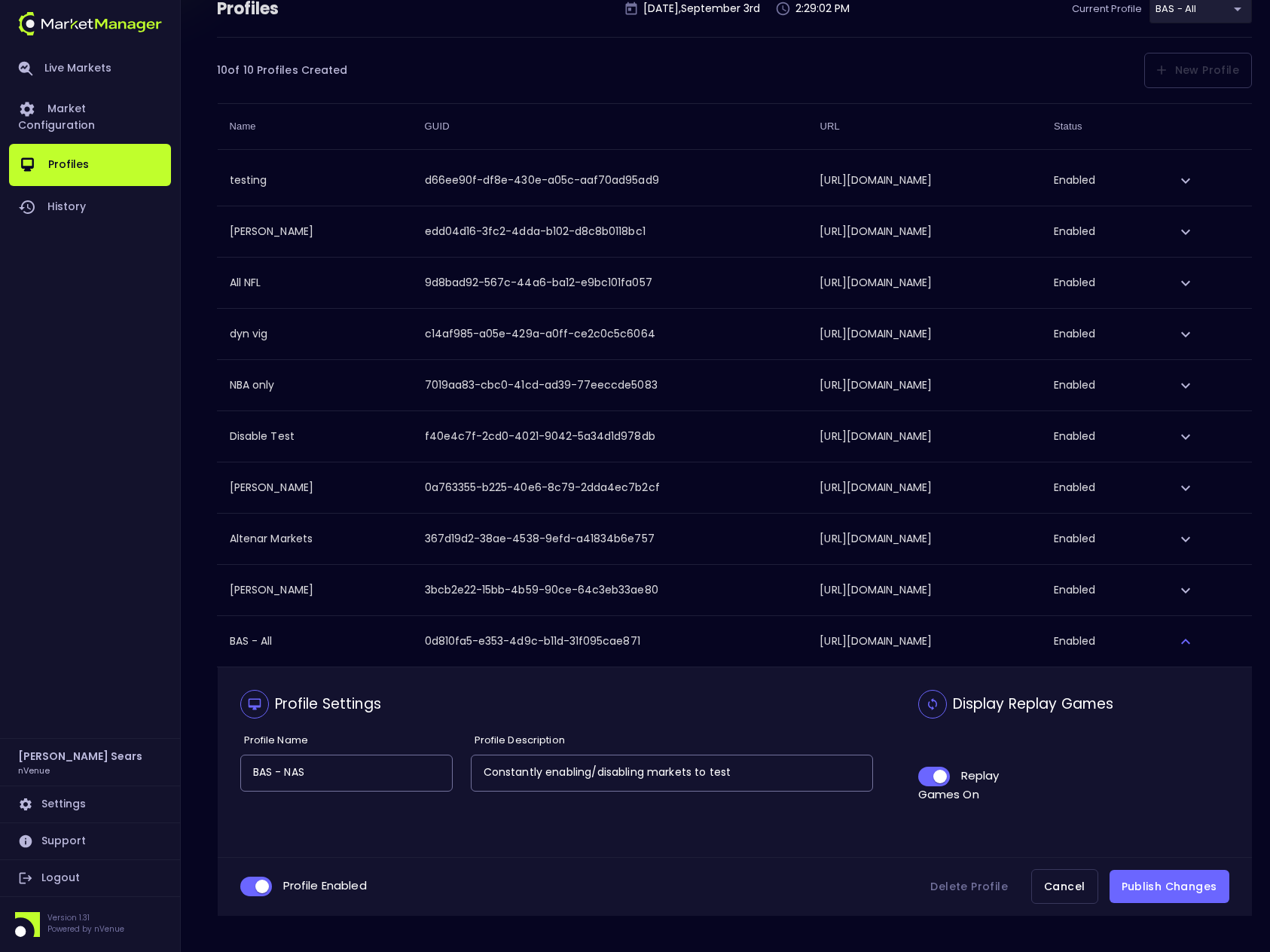
type input "BAS - NAS"
click at [1169, 883] on button "Publish Changes" at bounding box center [1170, 886] width 119 height 33
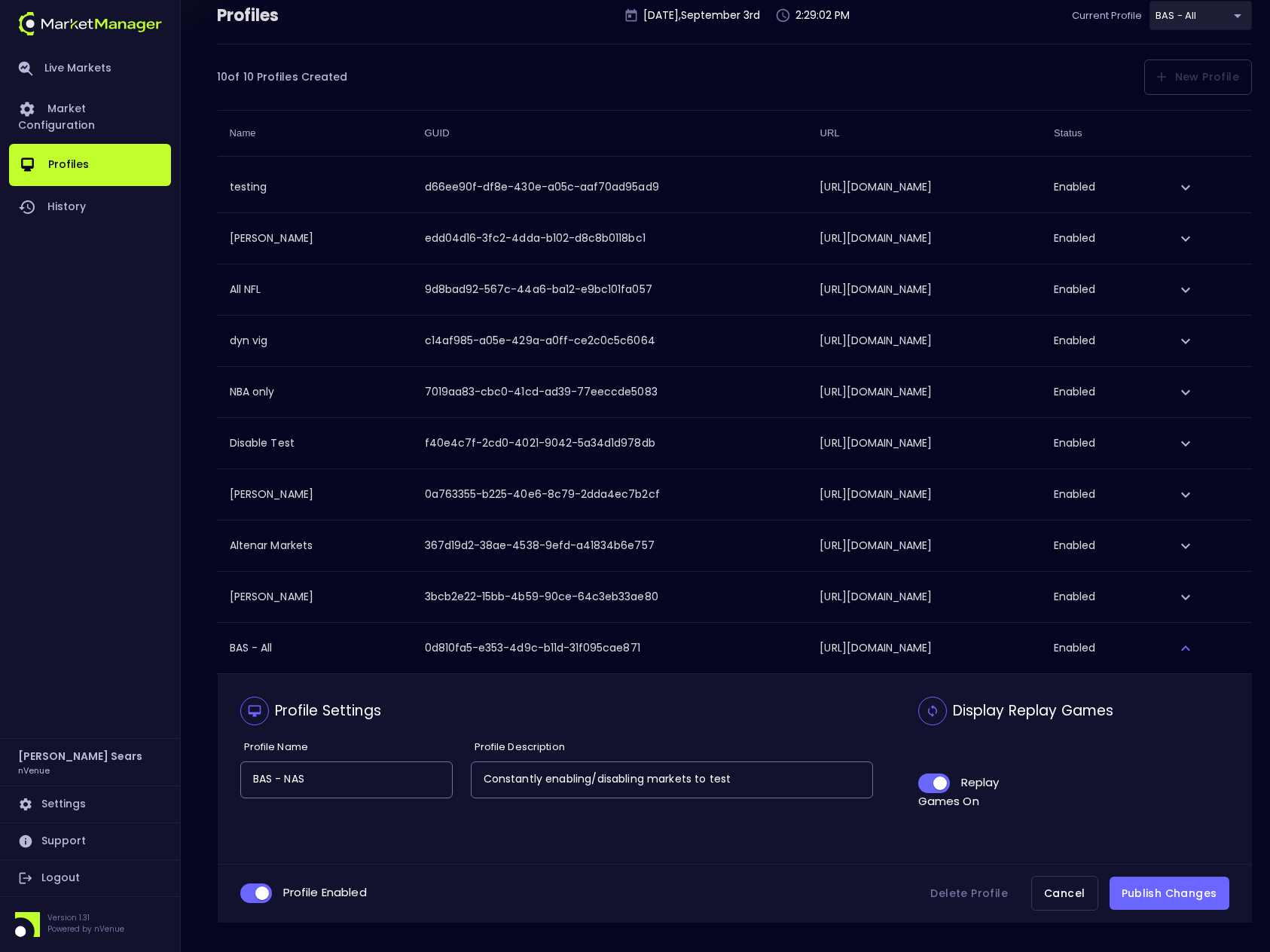
scroll to position [0, 0]
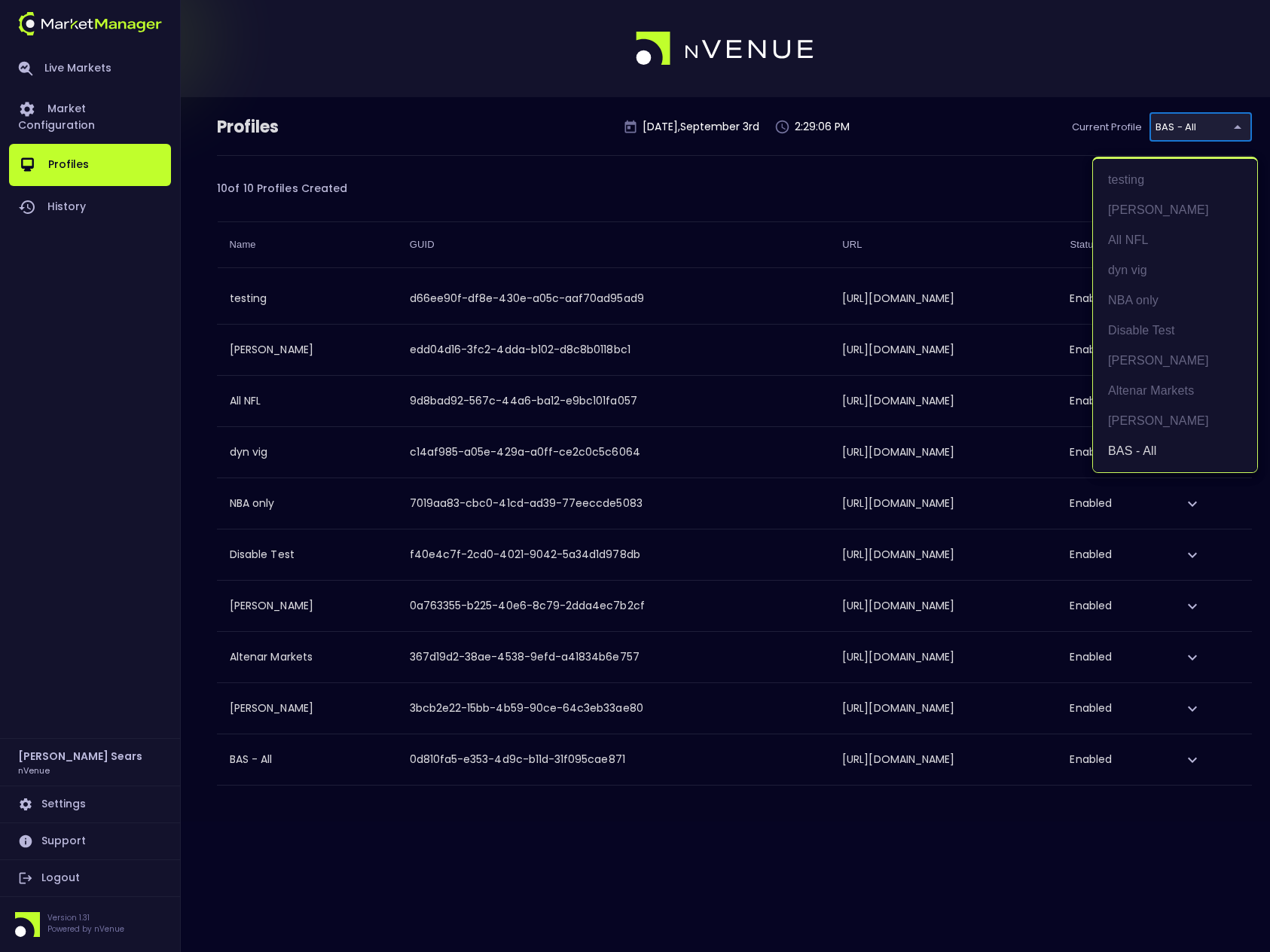
click at [1172, 127] on body "Profile updated successfully Live Markets Market Configuration Profiles History…" at bounding box center [635, 476] width 1270 height 952
click at [1140, 205] on li "Hayden" at bounding box center [1174, 209] width 164 height 30
type input "edd04d16-3fc2-4dda-b102-d8c8b0118bc1"
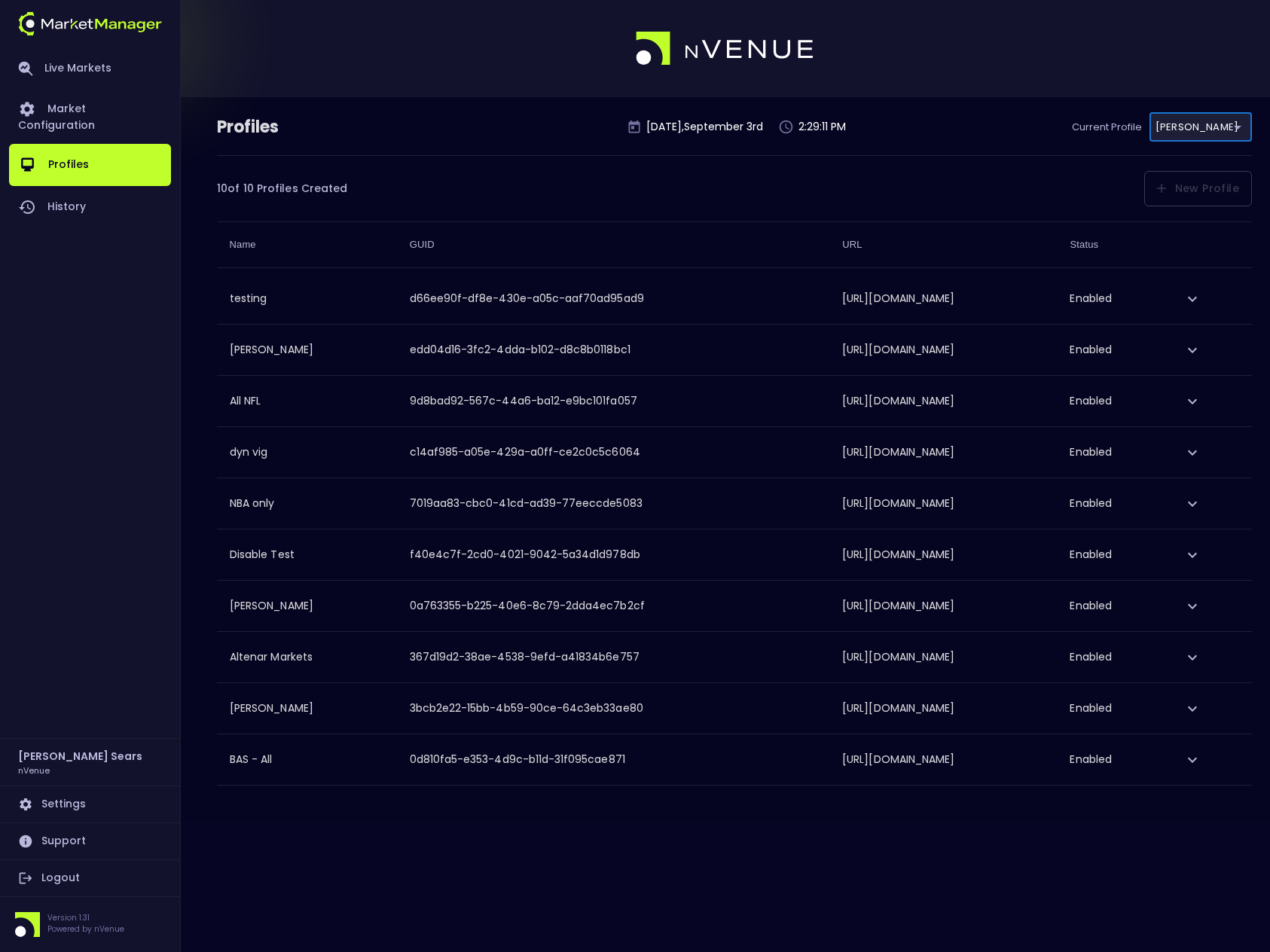
click at [1201, 131] on body "Live Markets Market Configuration Profiles History Bruce Sears nVenue Settings …" at bounding box center [635, 476] width 1270 height 952
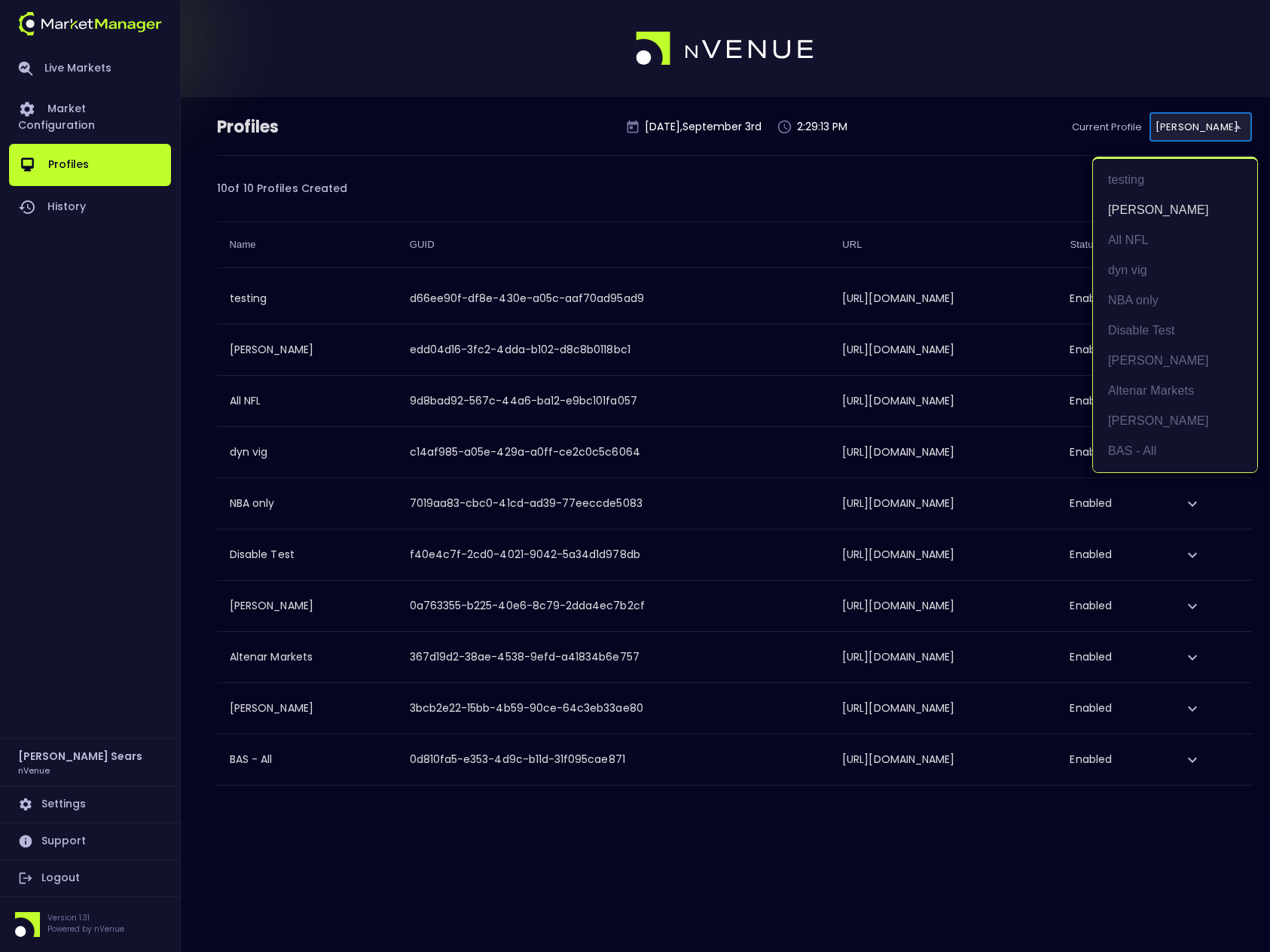
drag, startPoint x: 912, startPoint y: 240, endPoint x: 883, endPoint y: 207, distance: 43.9
click at [912, 239] on div at bounding box center [635, 476] width 1270 height 952
click at [1218, 128] on body "Live Markets Market Configuration Profiles History Bruce Sears nVenue Settings …" at bounding box center [635, 476] width 1270 height 952
click at [1154, 455] on li "BAS - NAS" at bounding box center [1174, 451] width 164 height 30
type input "0d810fa5-e353-4d9c-b11d-31f095cae871"
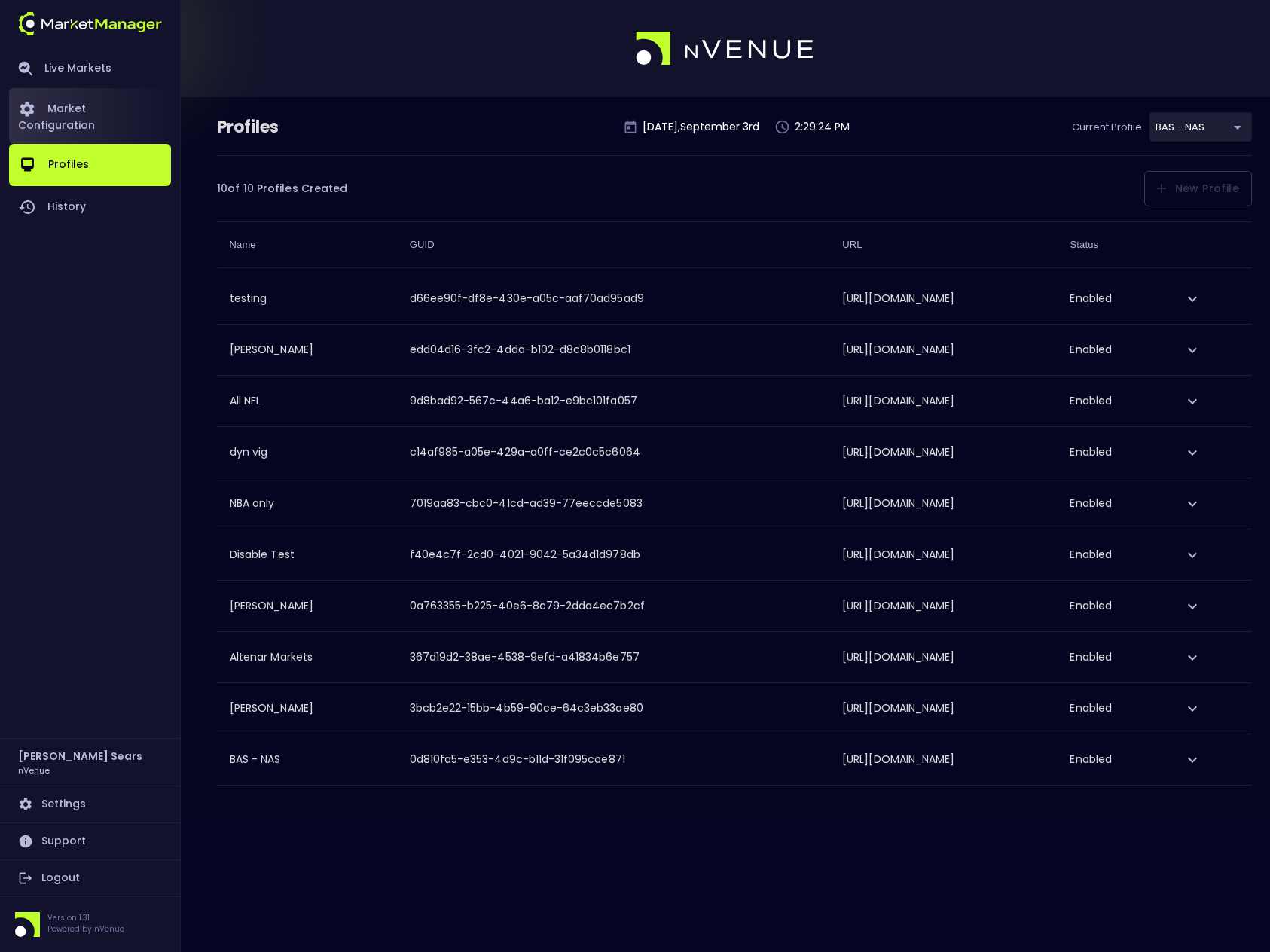
click at [102, 112] on link "Market Configuration" at bounding box center [90, 116] width 162 height 56
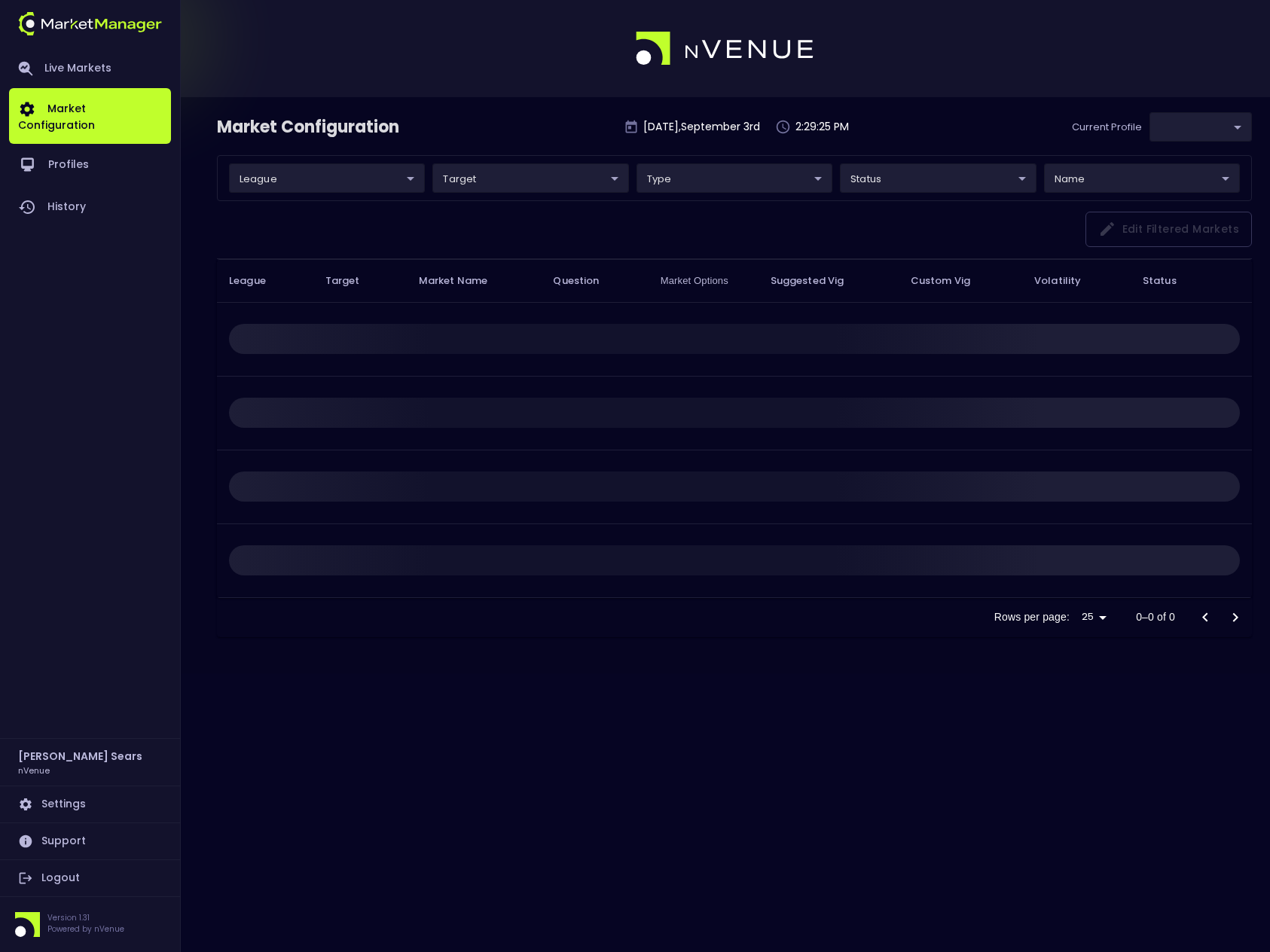
type input "0d810fa5-e353-4d9c-b11d-31f095cae871"
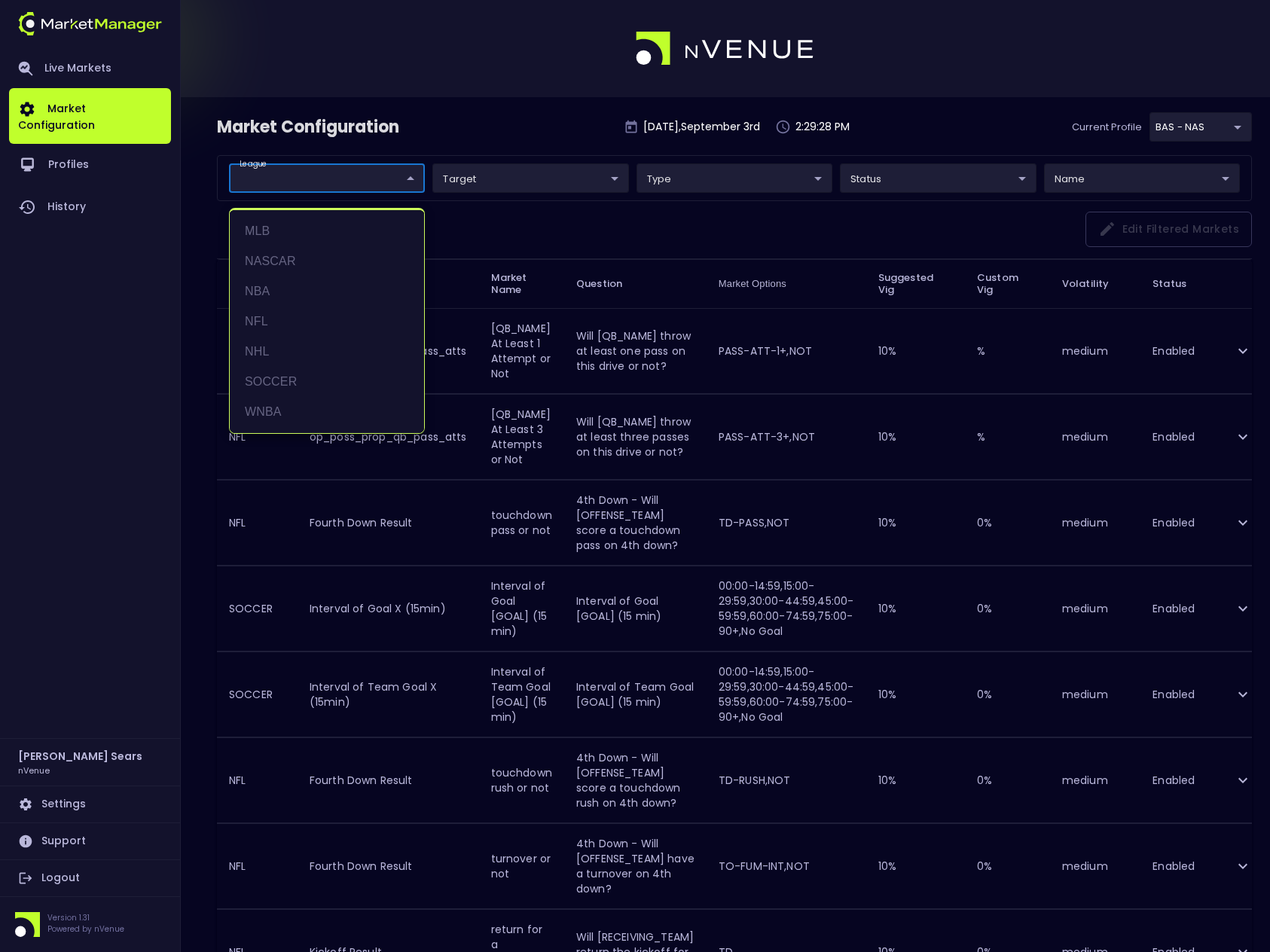
click at [286, 234] on li "MLB" at bounding box center [327, 231] width 195 height 30
type input "MLB"
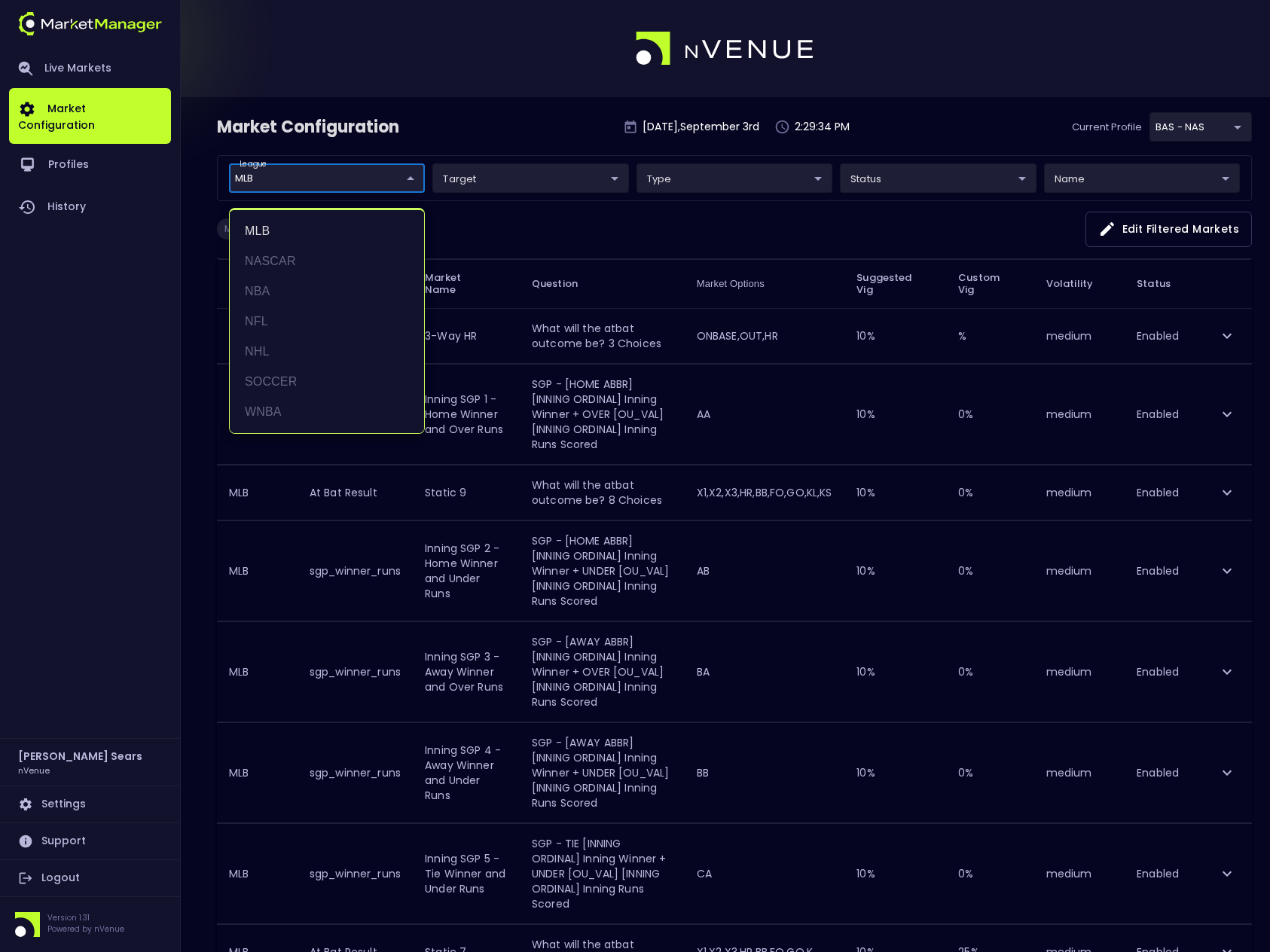
click at [1170, 228] on div at bounding box center [635, 476] width 1270 height 952
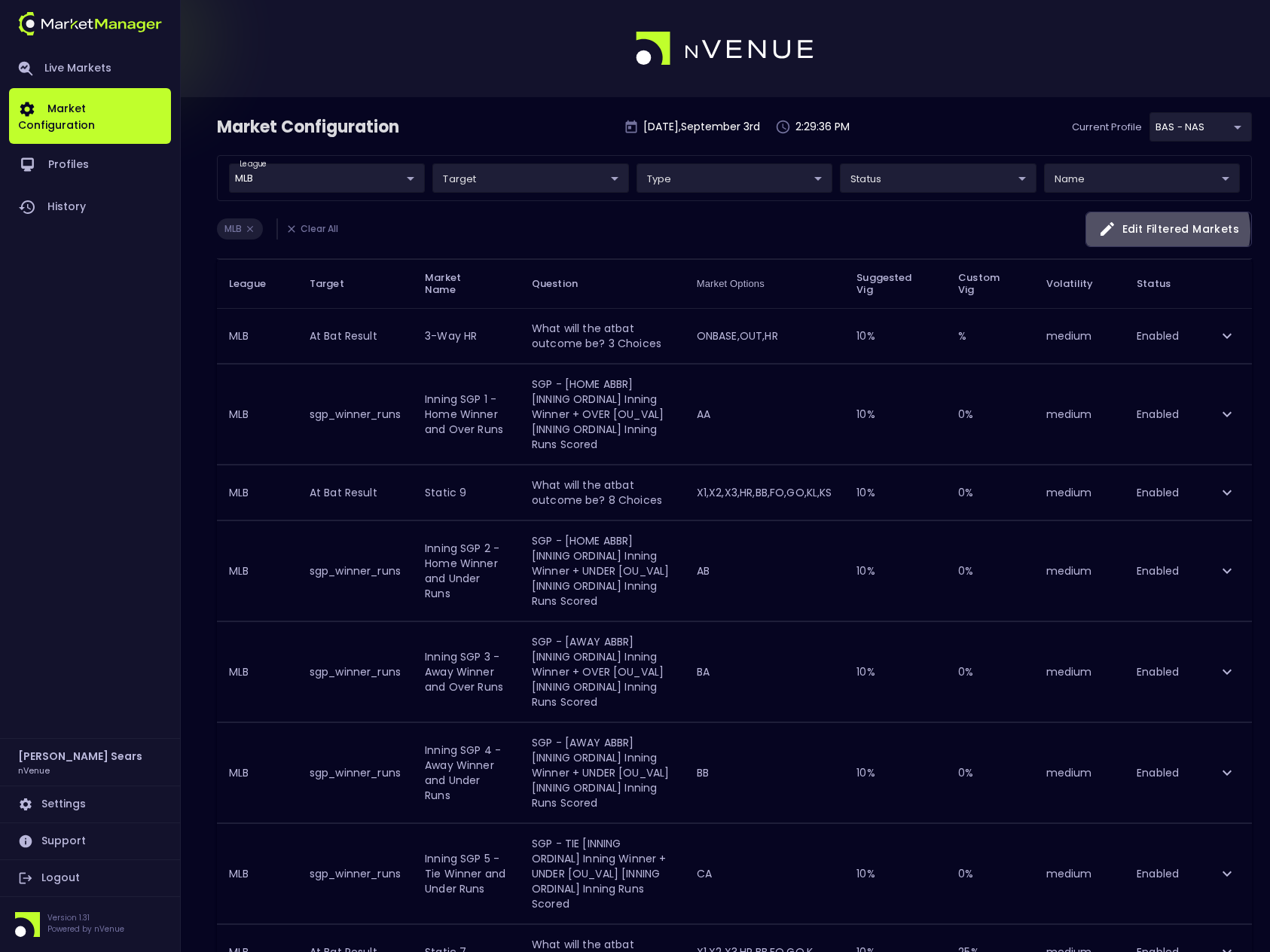
click at [1170, 231] on button "Edit filtered markets" at bounding box center [1169, 229] width 167 height 35
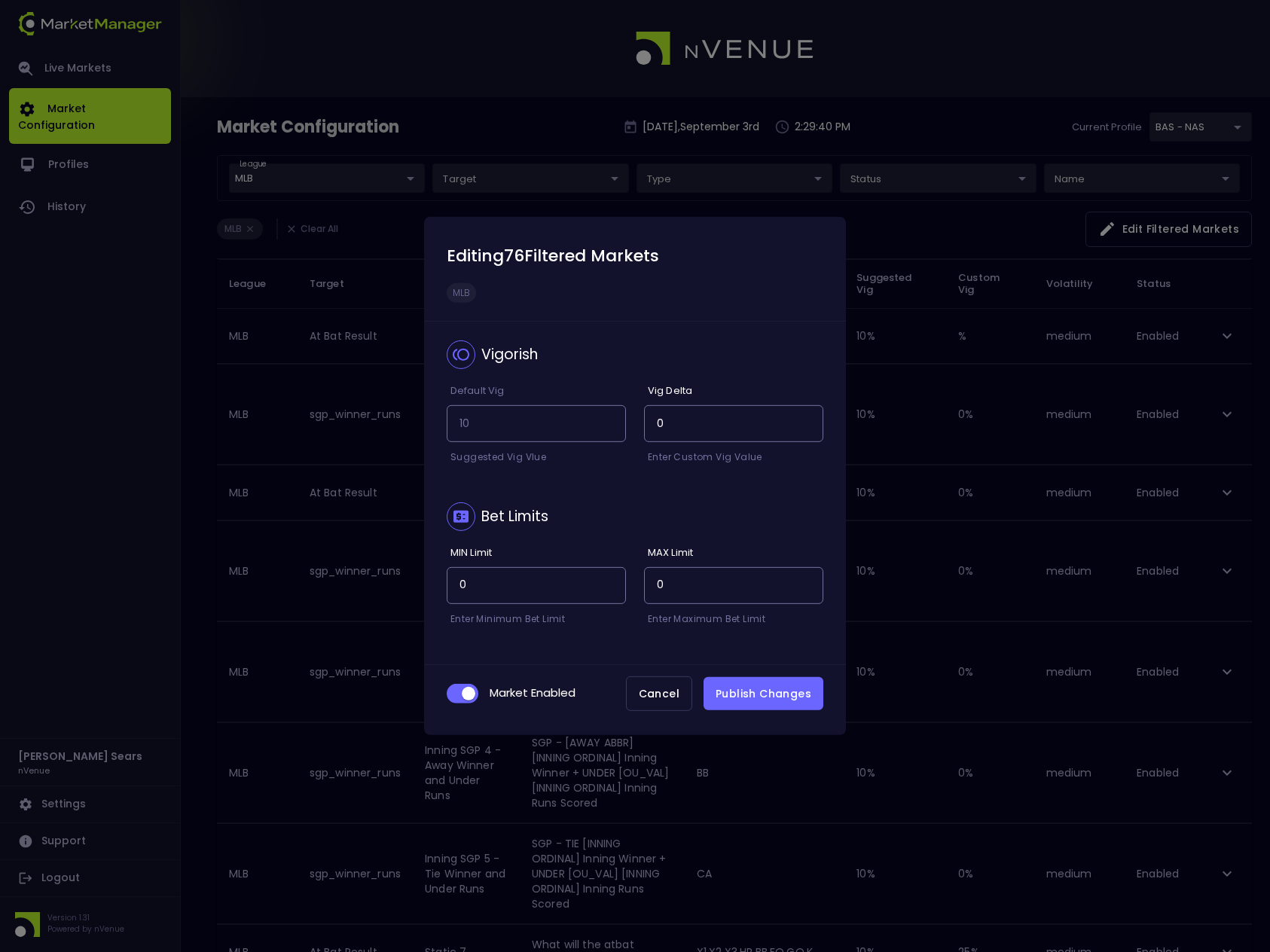
click at [453, 693] on input "checkbox" at bounding box center [468, 693] width 41 height 14
checkbox input "false"
click at [750, 691] on button "Publish Changes" at bounding box center [763, 693] width 119 height 33
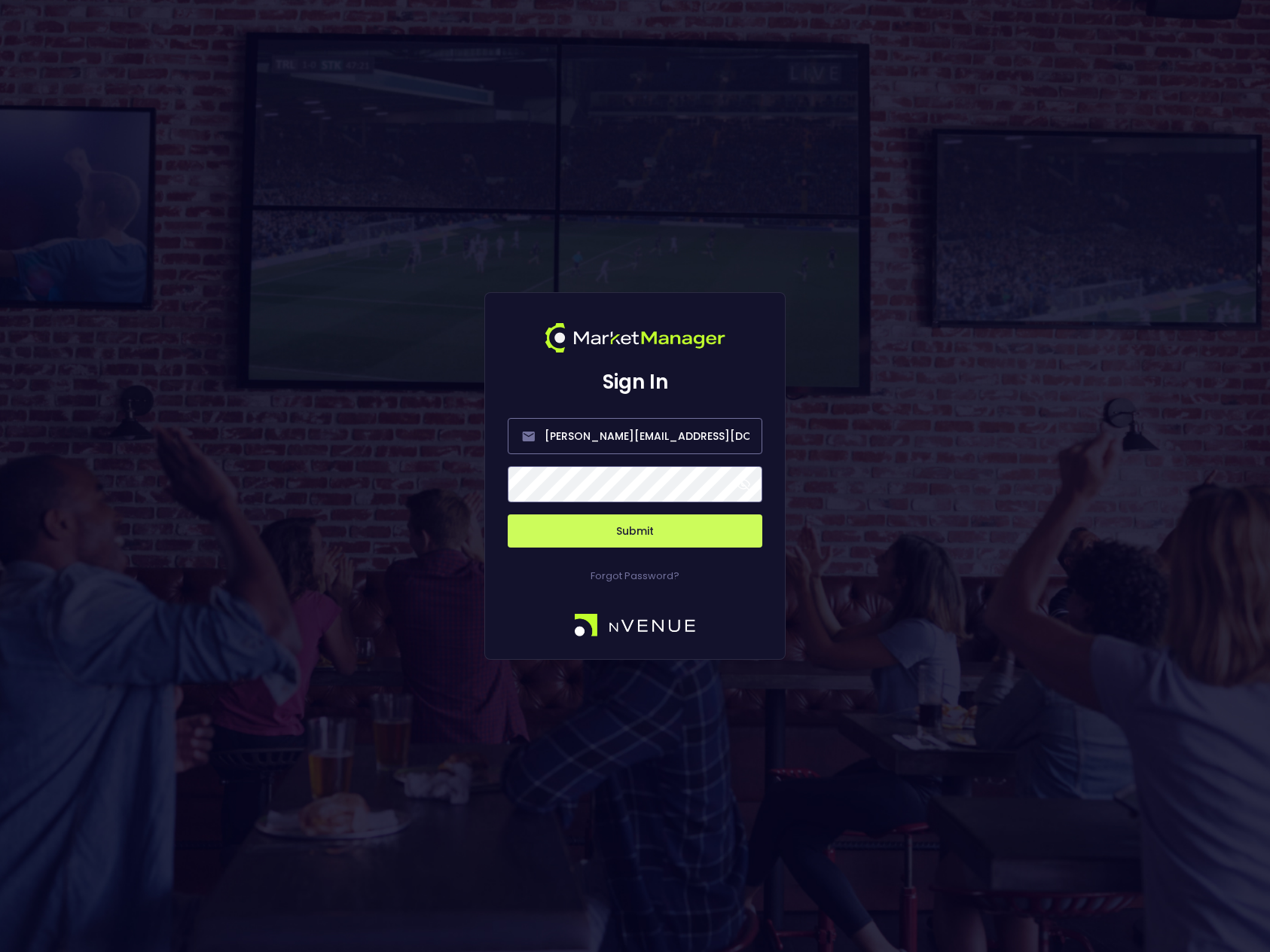
click at [742, 485] on span at bounding box center [743, 483] width 14 height 14
click at [700, 528] on button "Submit" at bounding box center [635, 530] width 254 height 33
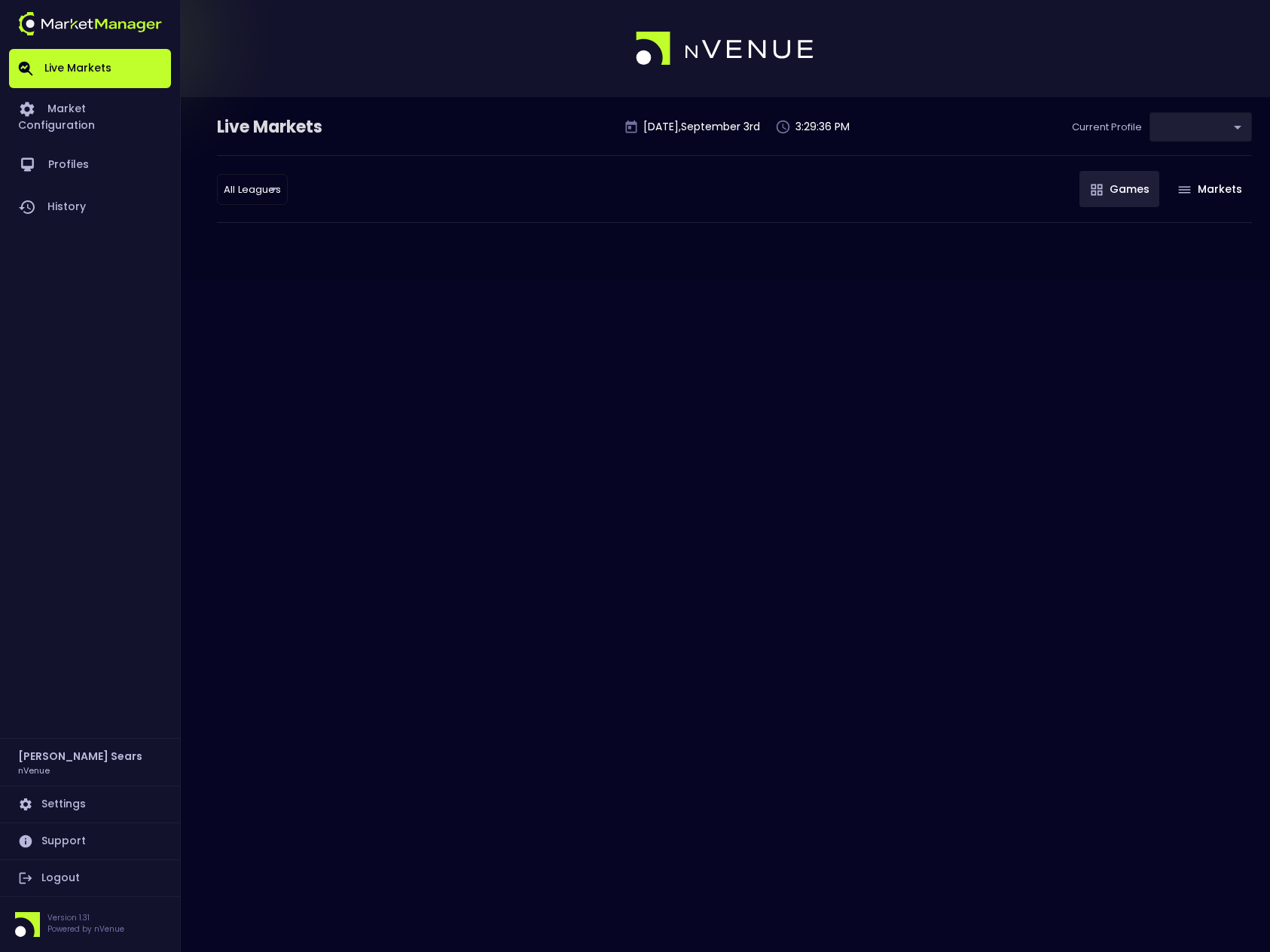
type input "0d810fa5-e353-4d9c-b11d-31f095cae871"
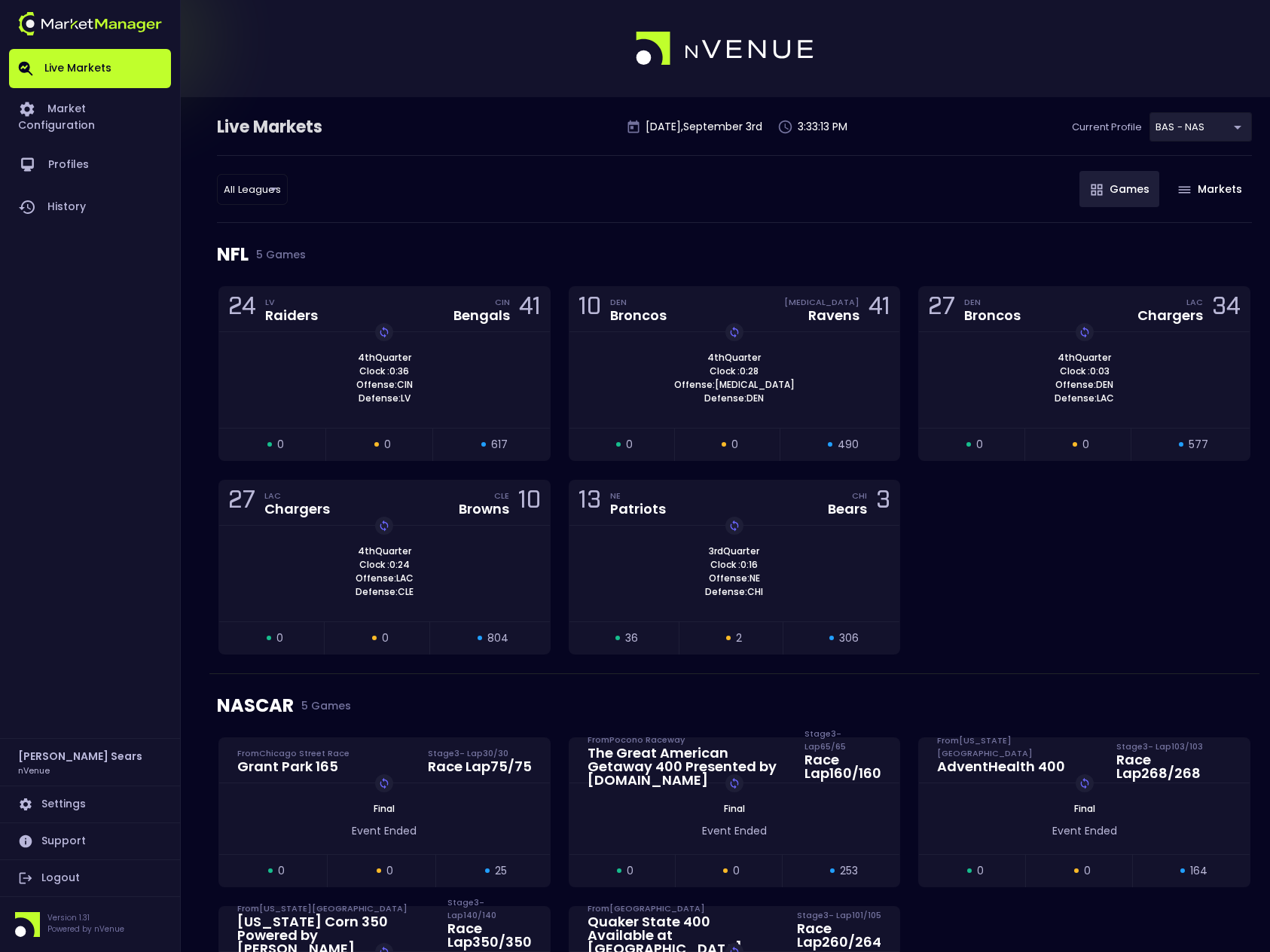
click at [61, 876] on link "Logout" at bounding box center [90, 878] width 162 height 36
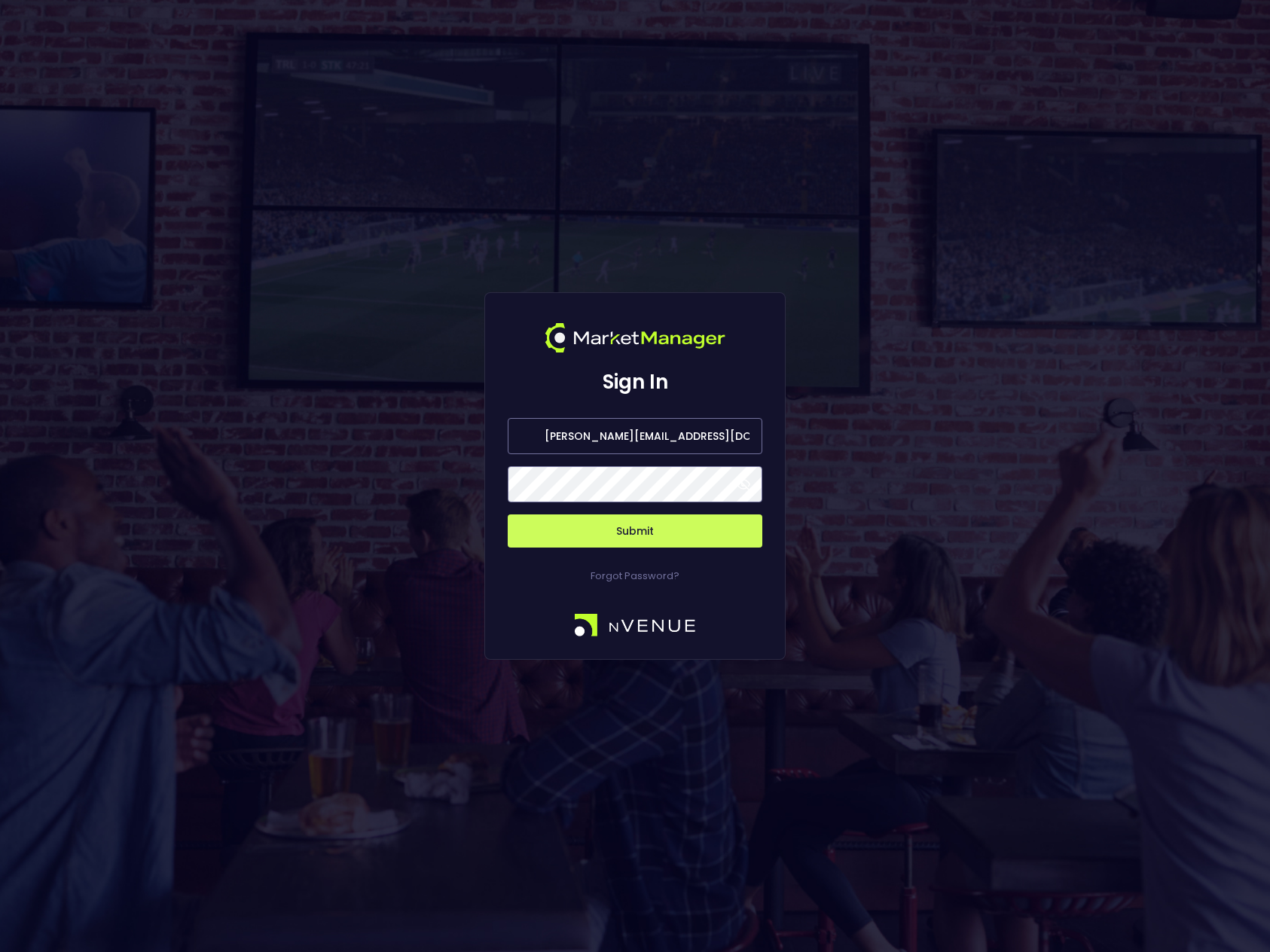
drag, startPoint x: 701, startPoint y: 437, endPoint x: 485, endPoint y: 433, distance: 216.0
click at [485, 433] on div "Sign In bruce.sears@nvenue.com Submit Forgot Password?" at bounding box center [635, 476] width 301 height 367
paste input "s.baumohl@draftkings"
type input "s.baumohl@draftkings.com"
click at [742, 481] on span at bounding box center [743, 483] width 14 height 14
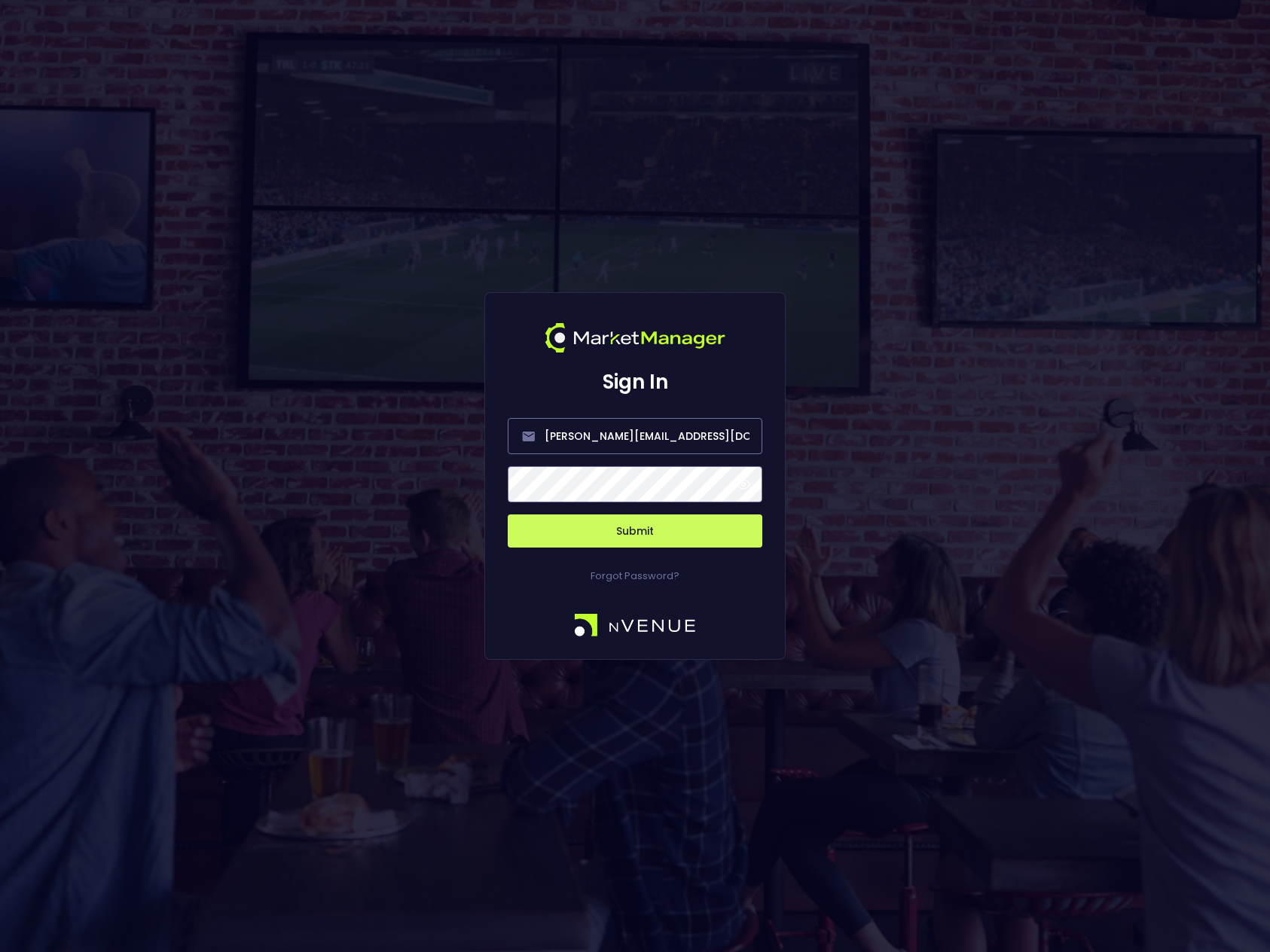
click at [679, 529] on button "Submit" at bounding box center [635, 530] width 254 height 33
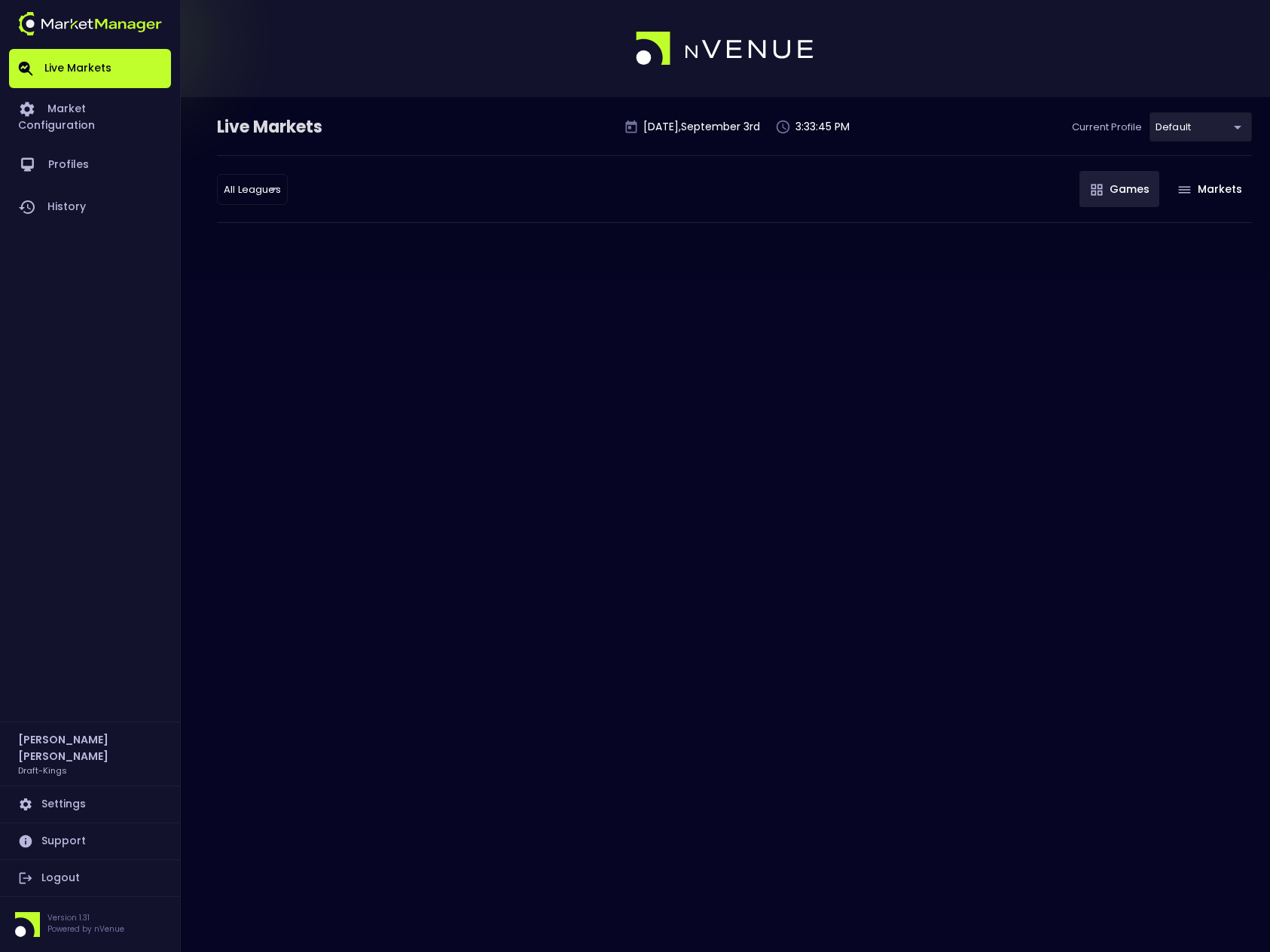
click at [1230, 124] on body "Live Markets Market Configuration Profiles History Steve Baumohl Draft-Kings Se…" at bounding box center [635, 476] width 1270 height 952
click at [1002, 120] on div at bounding box center [635, 476] width 1270 height 952
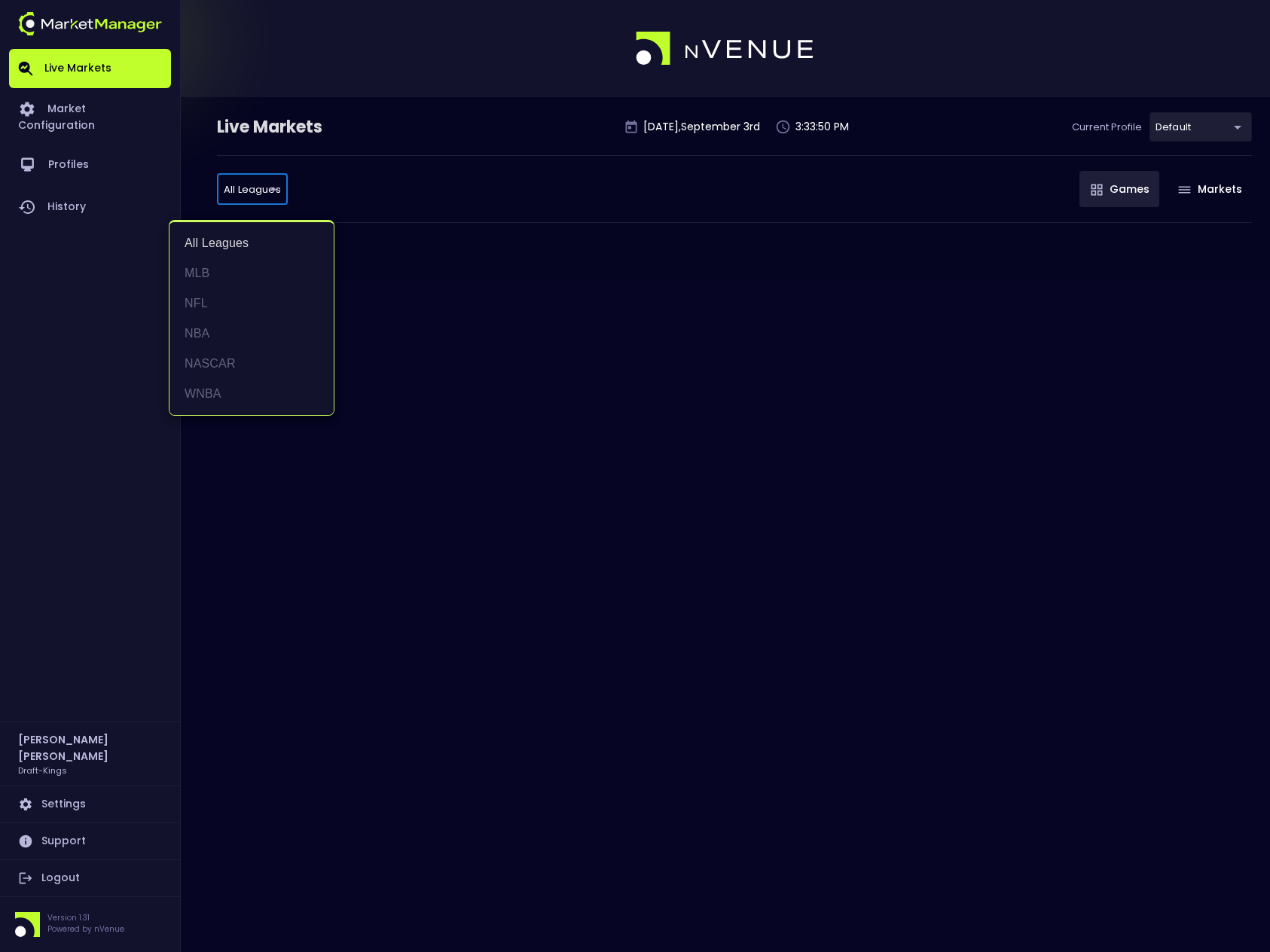
click at [269, 195] on body "Live Markets Market Configuration Profiles History Steve Baumohl Draft-Kings Se…" at bounding box center [635, 476] width 1270 height 952
click at [231, 365] on li "NASCAR" at bounding box center [251, 363] width 164 height 30
type input "NASCAR"
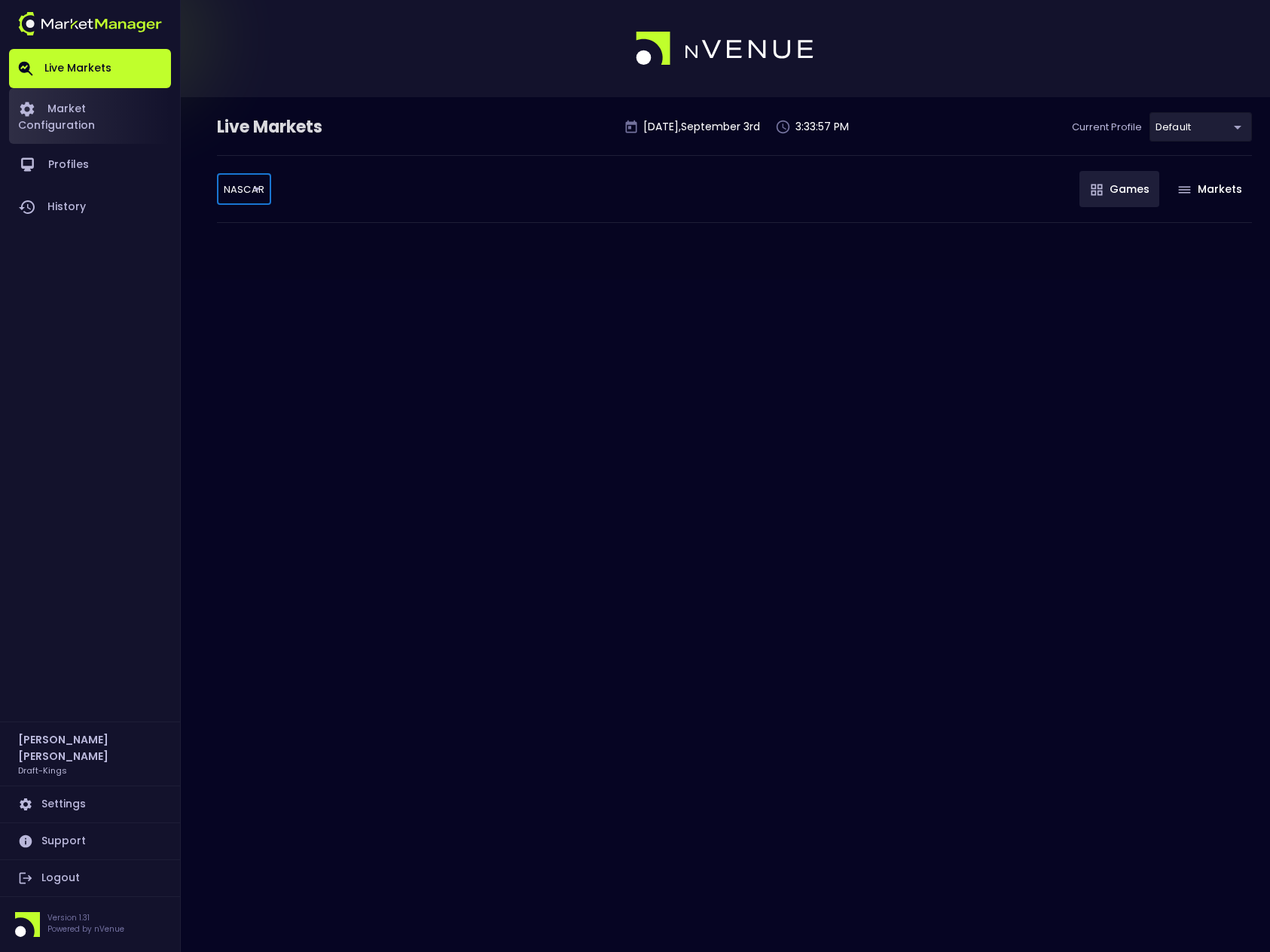
click at [110, 108] on link "Market Configuration" at bounding box center [90, 116] width 162 height 56
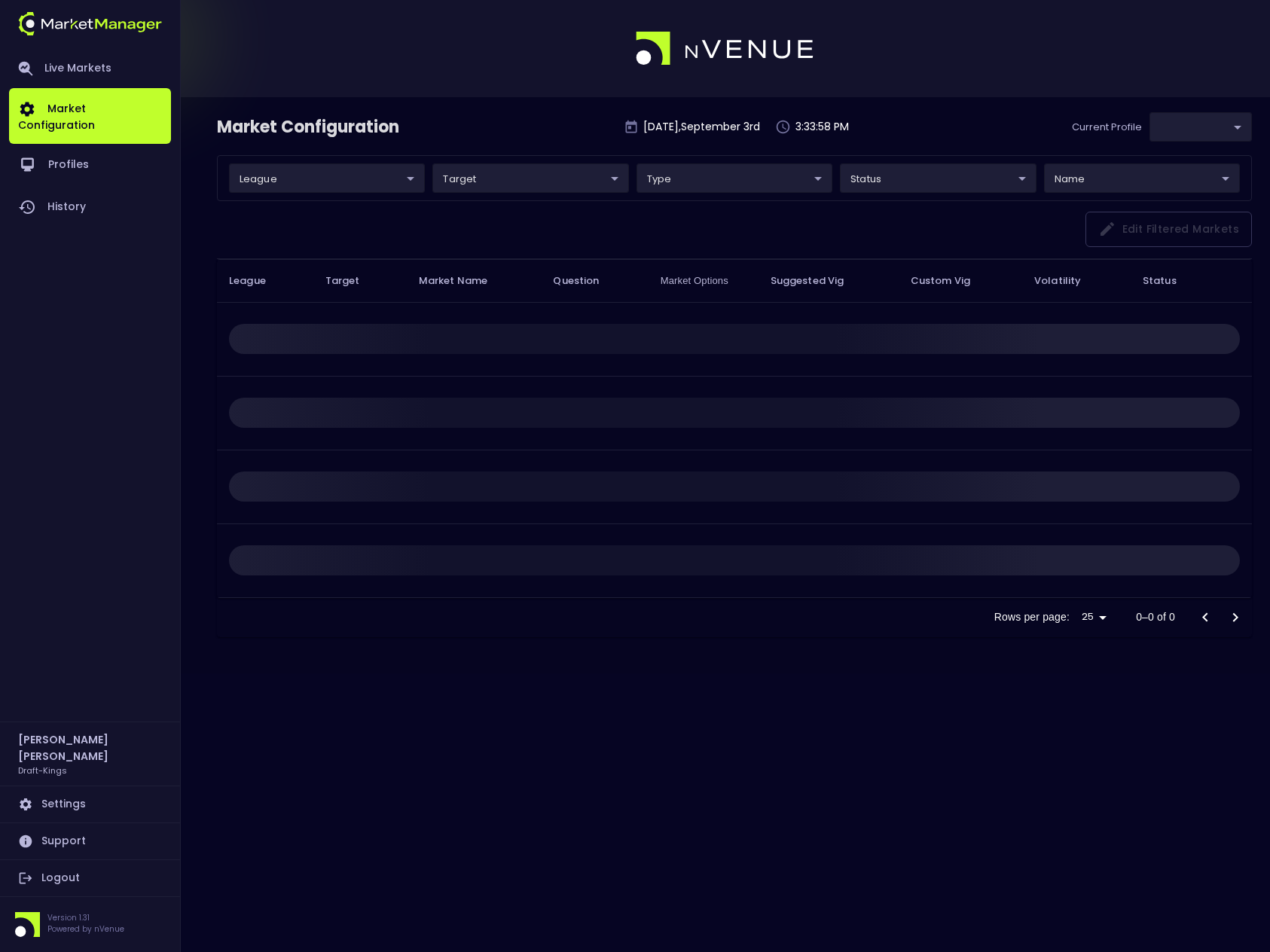
type input "9f4e1e3a-783d-4a9a-9f64-9edc5eb24e20"
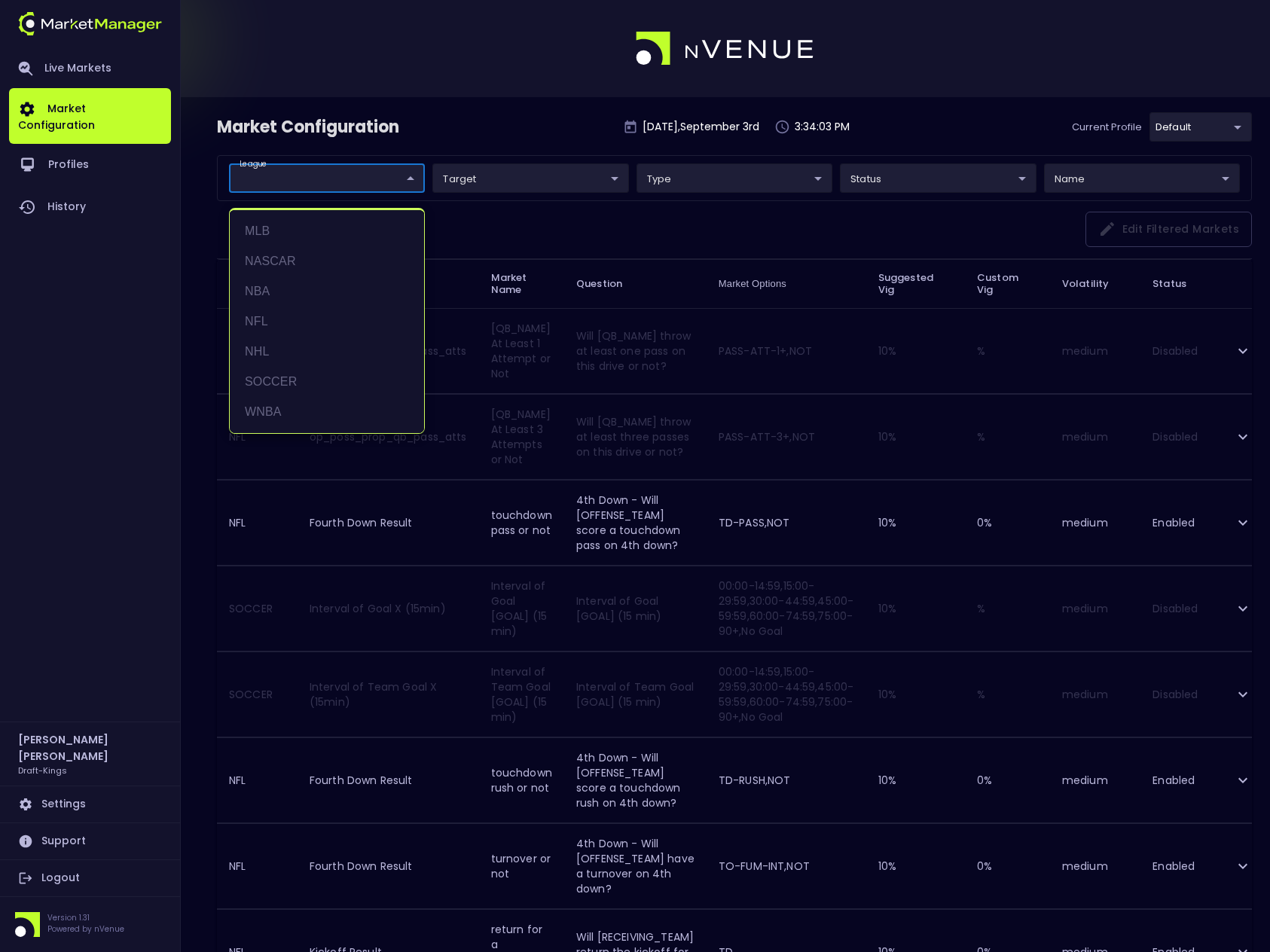
click at [276, 258] on li "NASCAR" at bounding box center [327, 261] width 195 height 30
type input "NASCAR"
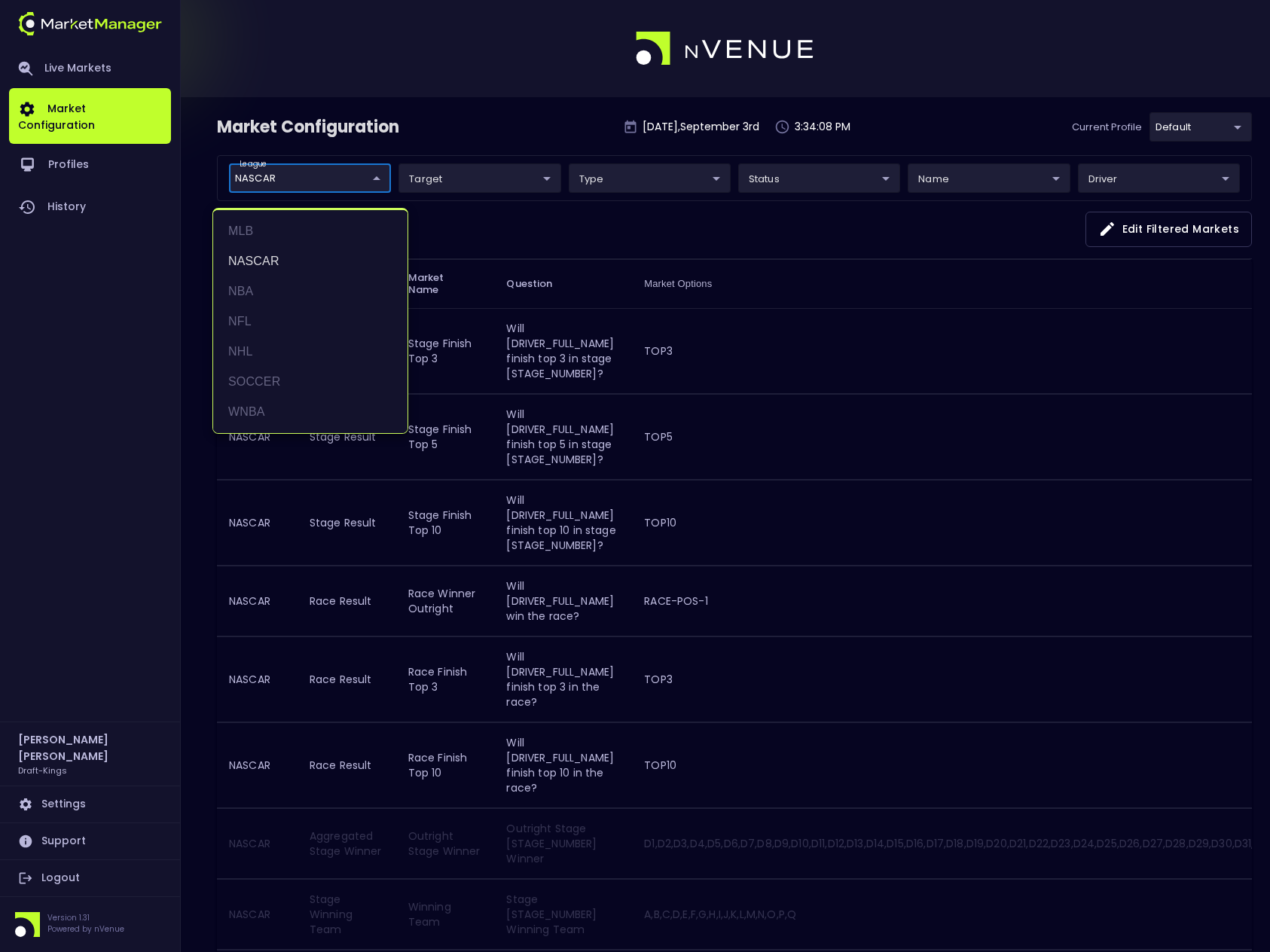
click at [487, 141] on div at bounding box center [635, 476] width 1270 height 952
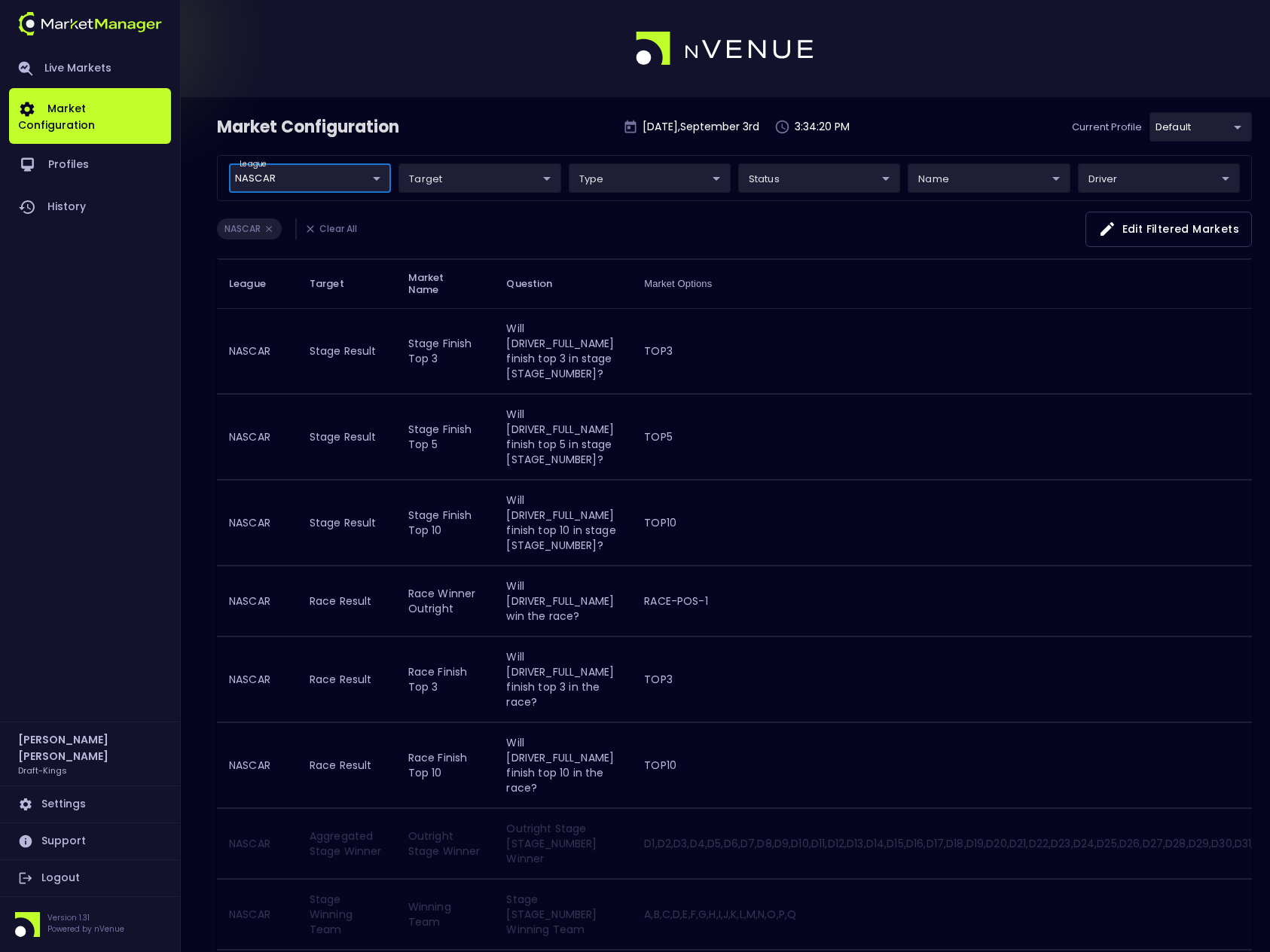
click at [1141, 233] on button "Edit filtered markets" at bounding box center [1169, 229] width 167 height 35
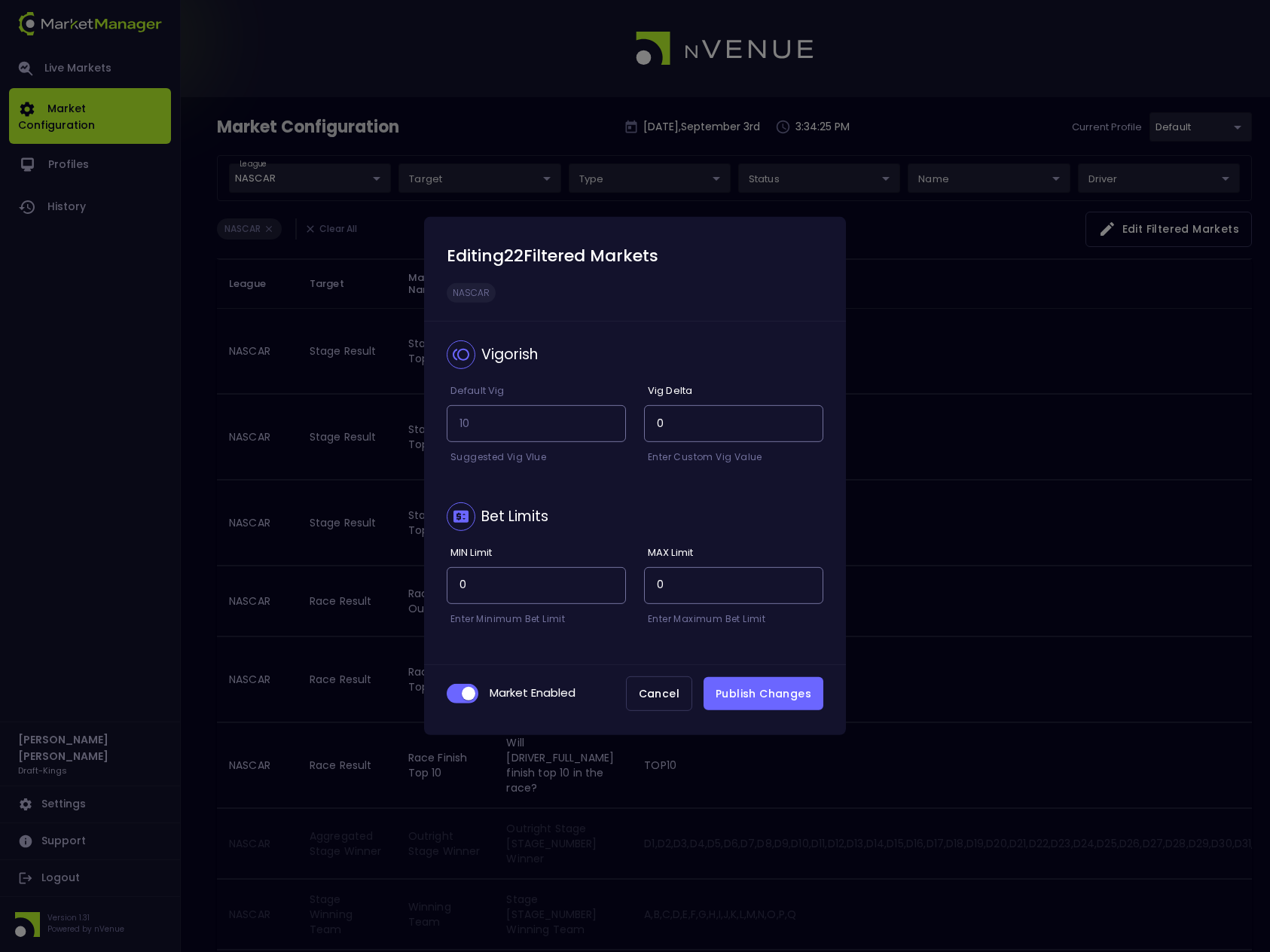
click at [663, 694] on button "Cancel" at bounding box center [658, 693] width 66 height 35
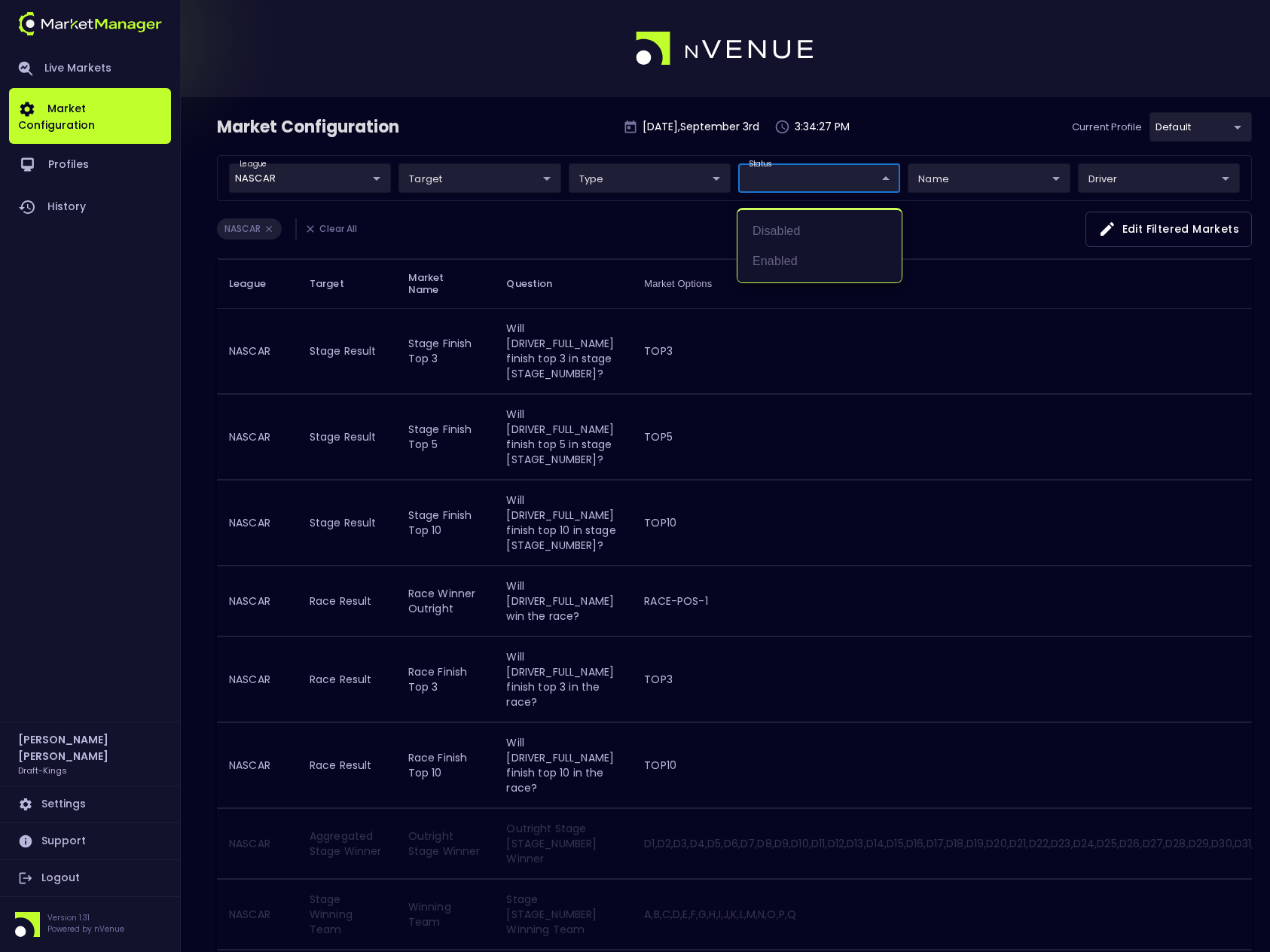
click at [790, 229] on li "Disabled" at bounding box center [819, 231] width 164 height 30
type input "Disabled"
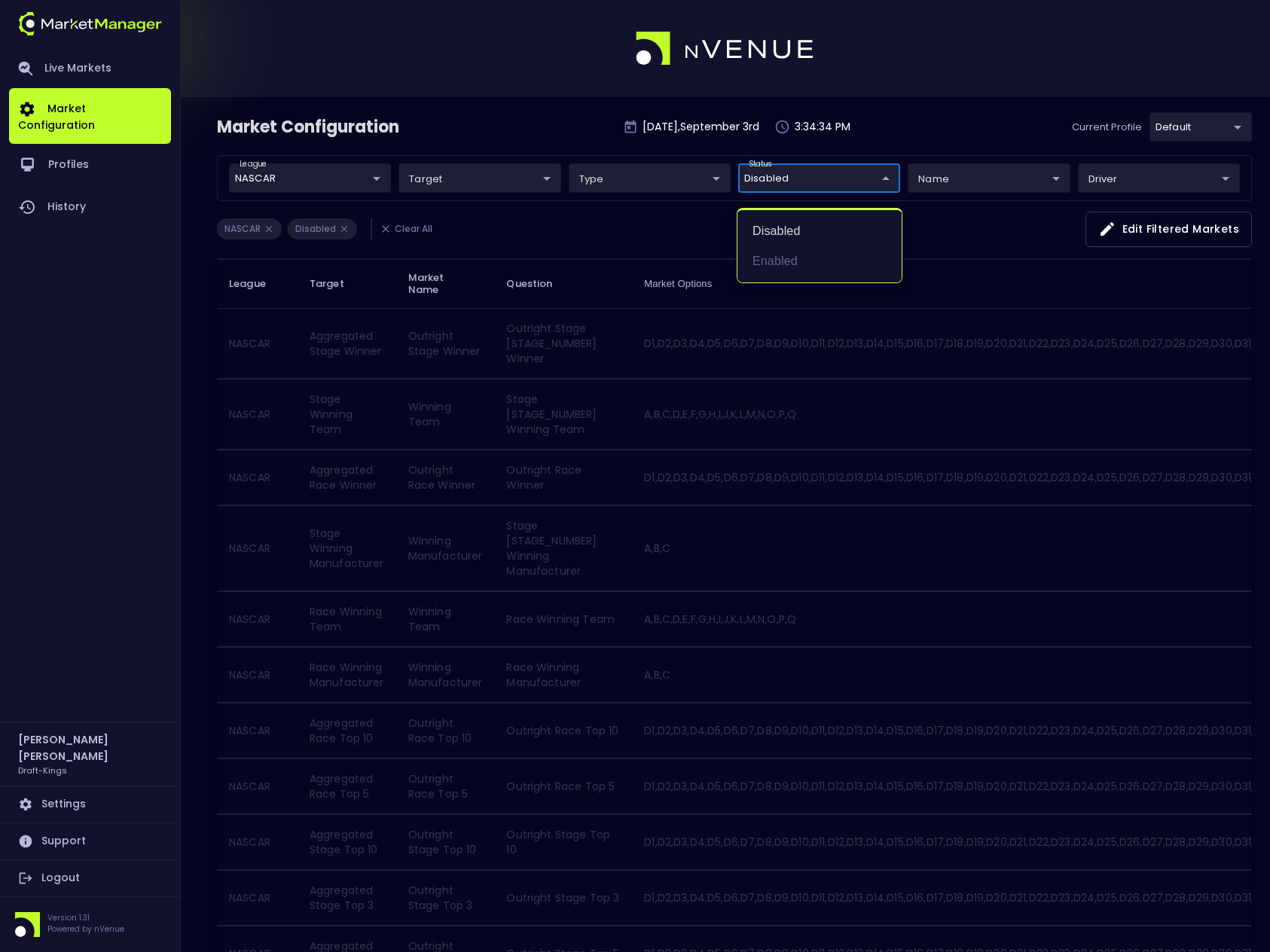
click at [1118, 233] on div at bounding box center [635, 476] width 1270 height 952
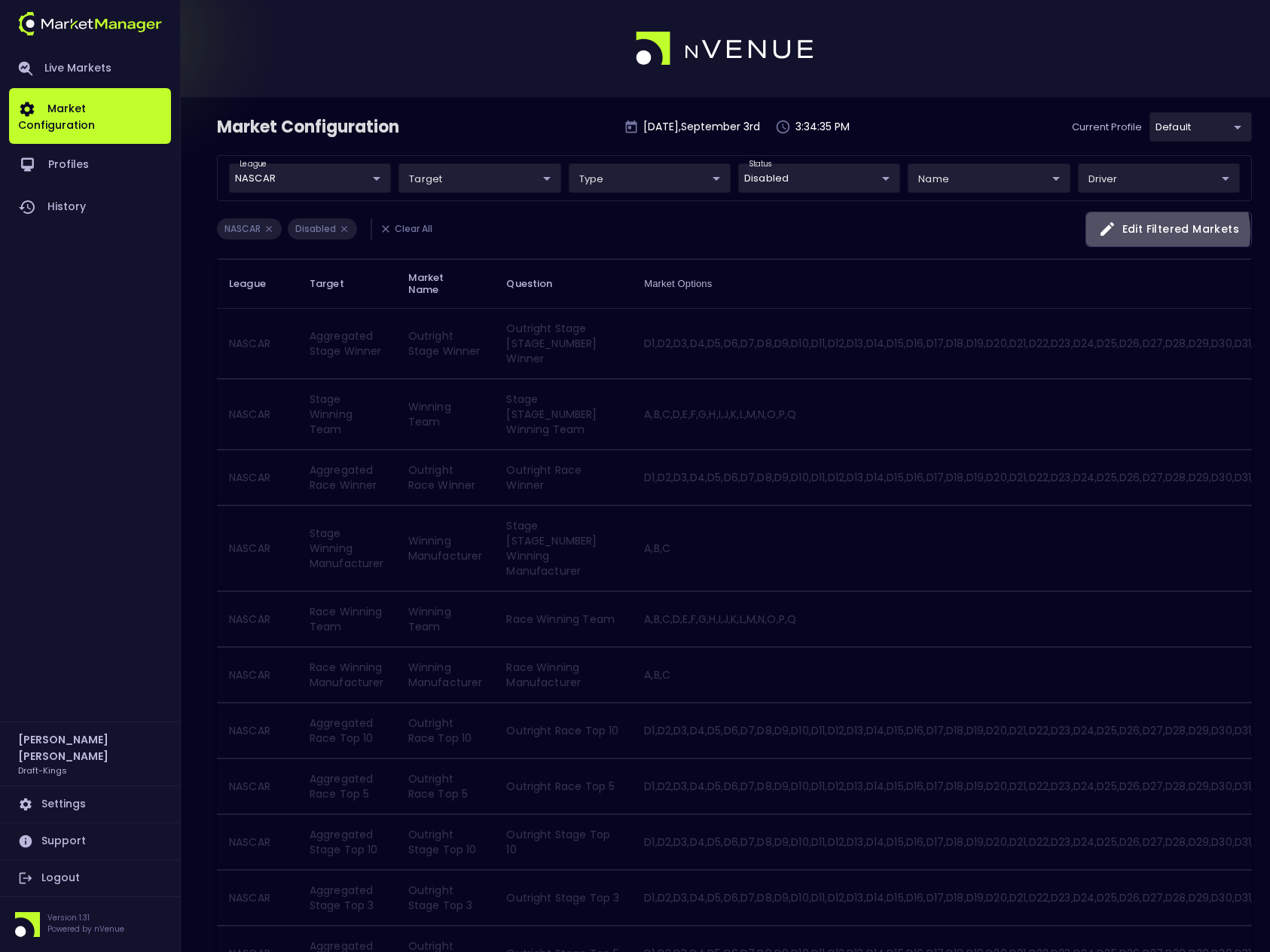
click at [1163, 232] on button "Edit filtered markets" at bounding box center [1169, 229] width 167 height 35
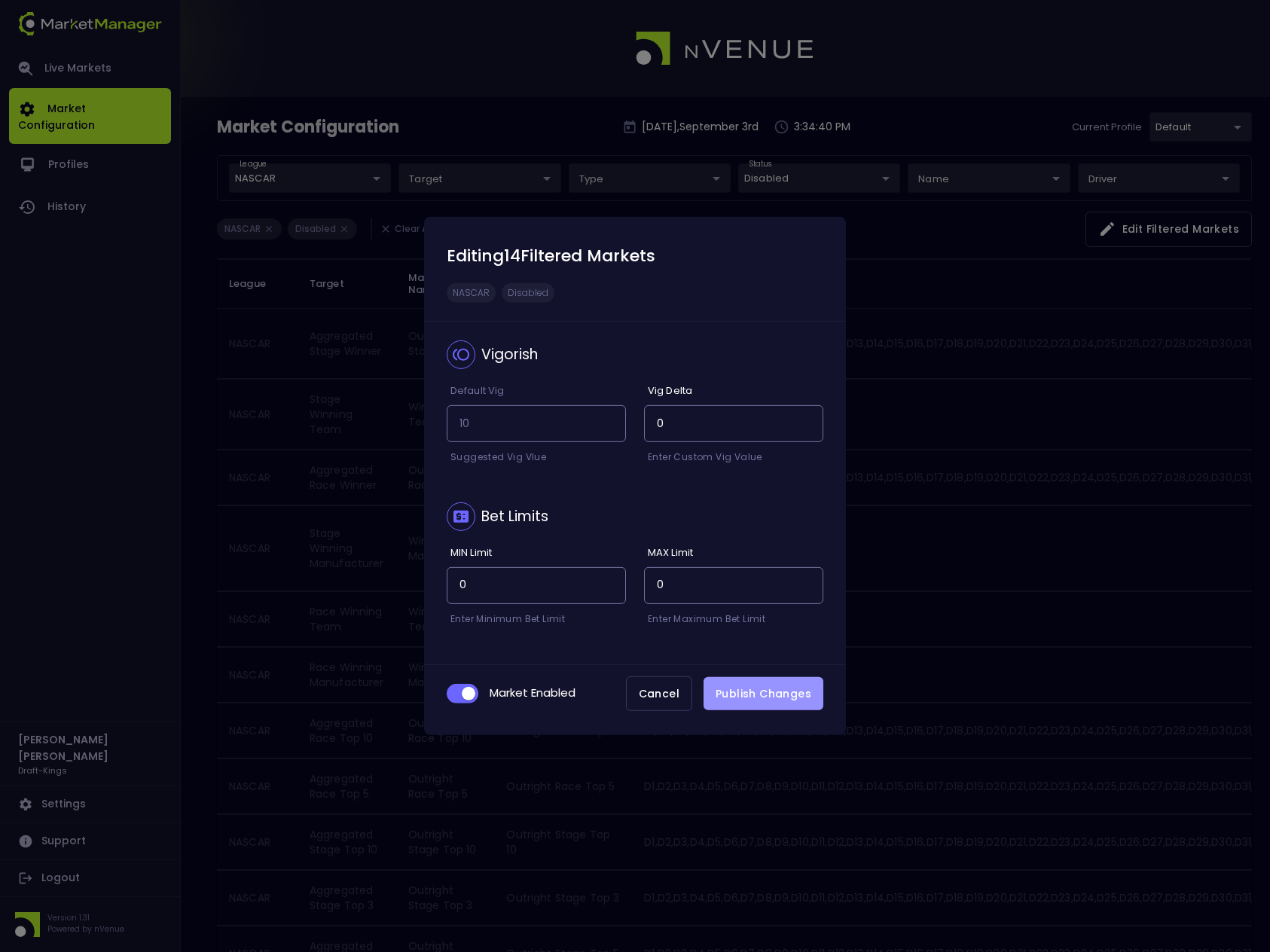
click at [744, 694] on button "Publish Changes" at bounding box center [763, 693] width 119 height 33
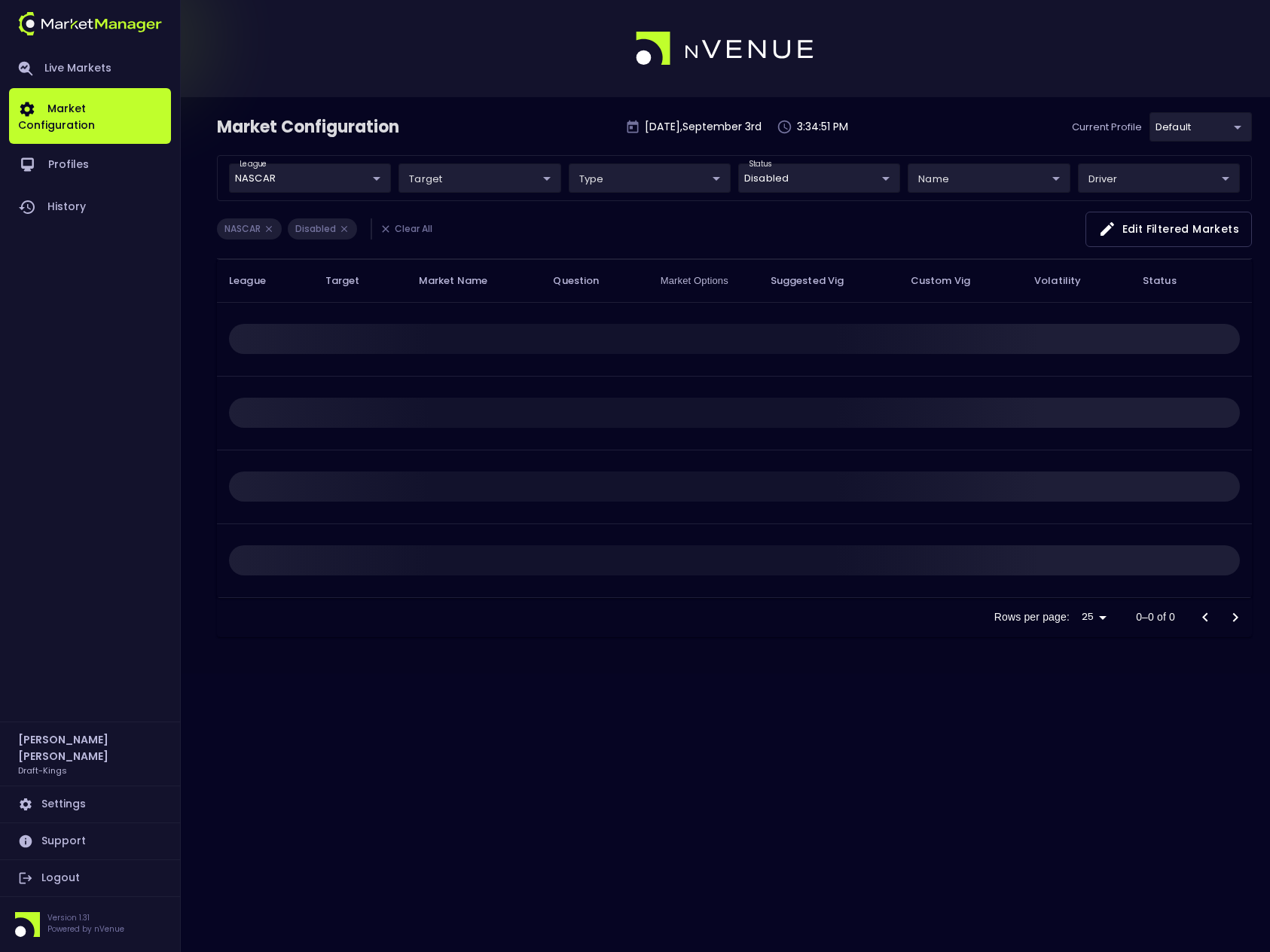
click at [415, 229] on li "Clear All" at bounding box center [405, 228] width 70 height 21
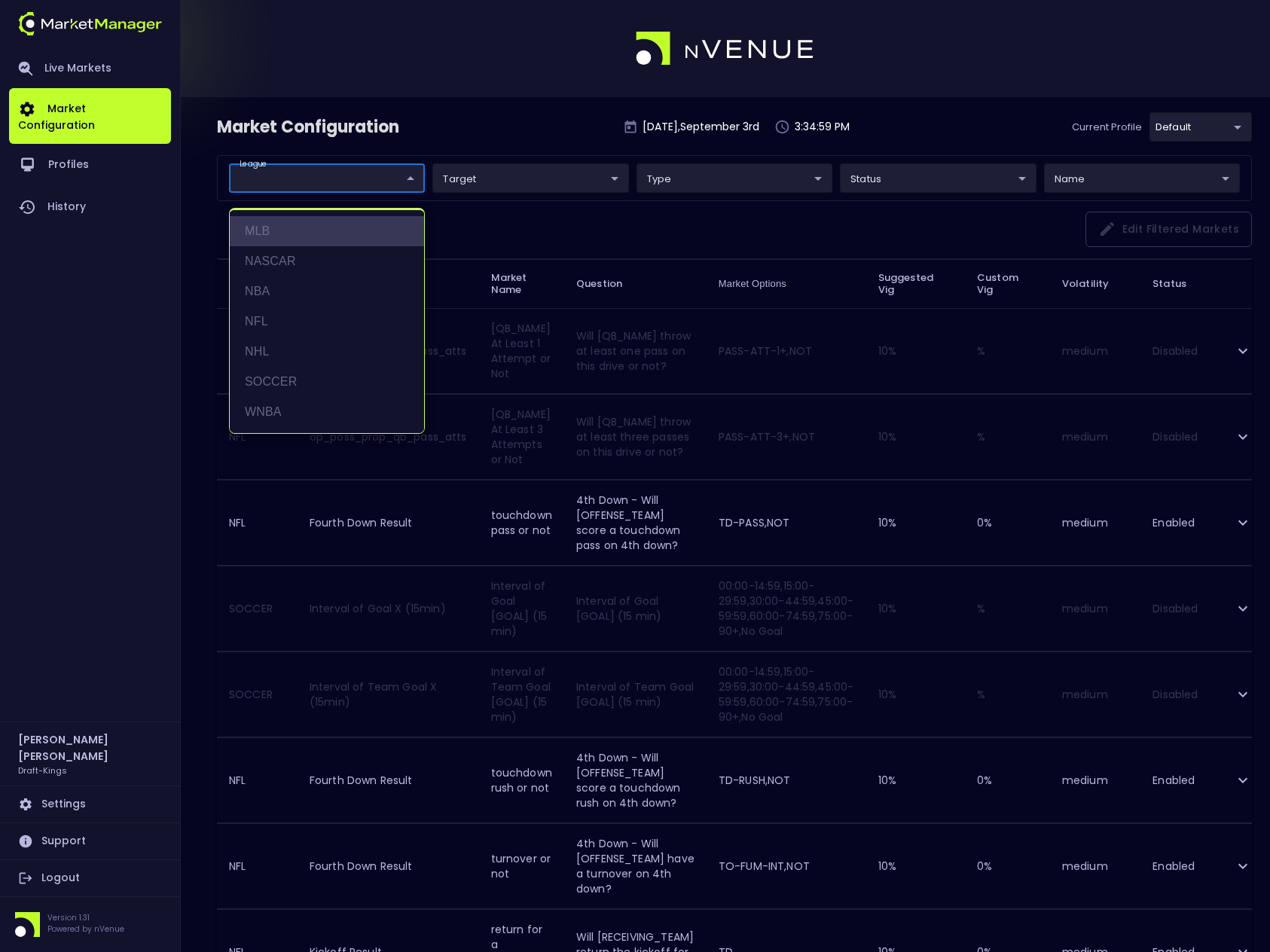
click at [287, 232] on li "MLB" at bounding box center [327, 231] width 195 height 30
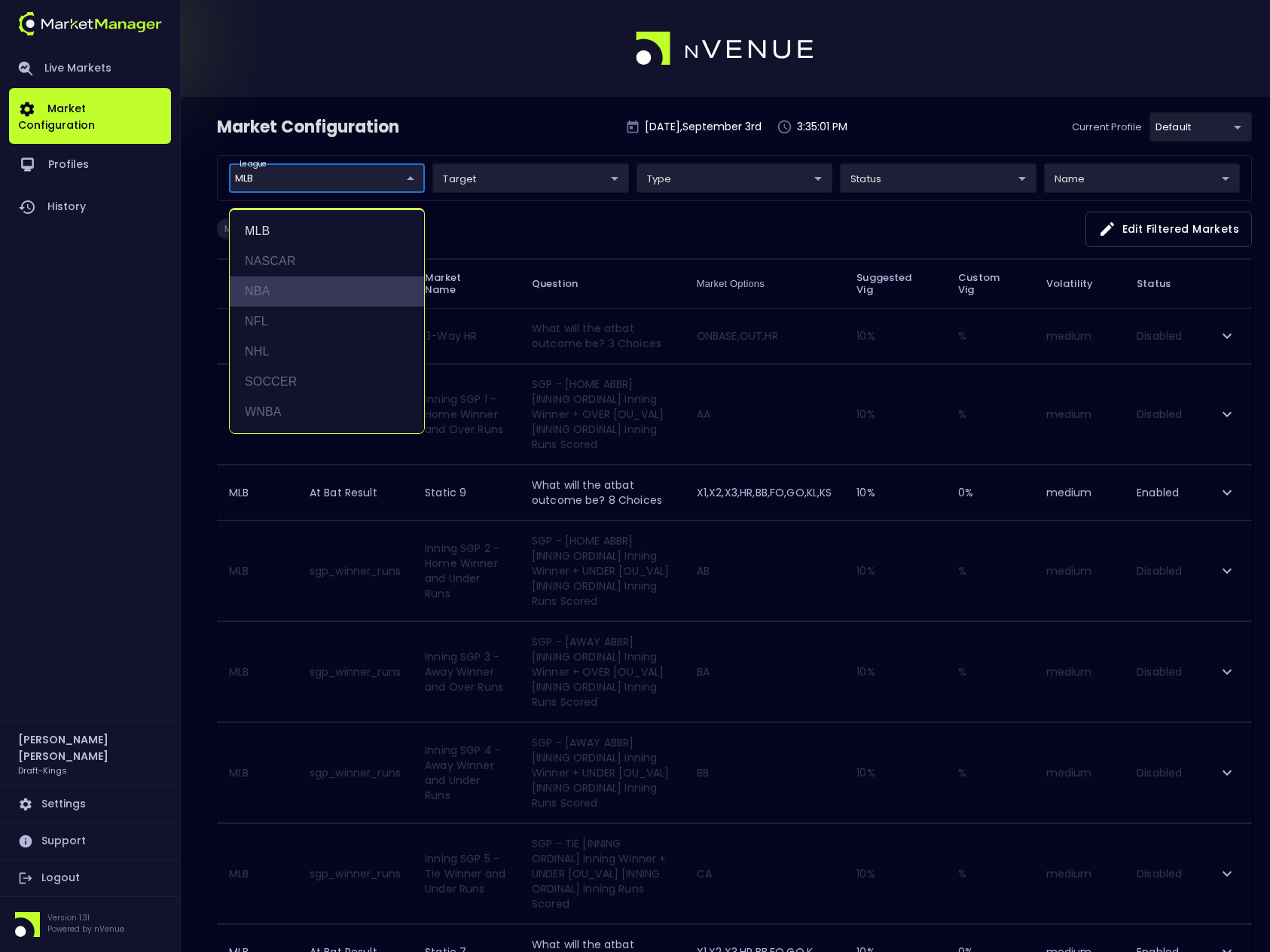
click at [272, 290] on li "NBA" at bounding box center [327, 290] width 195 height 30
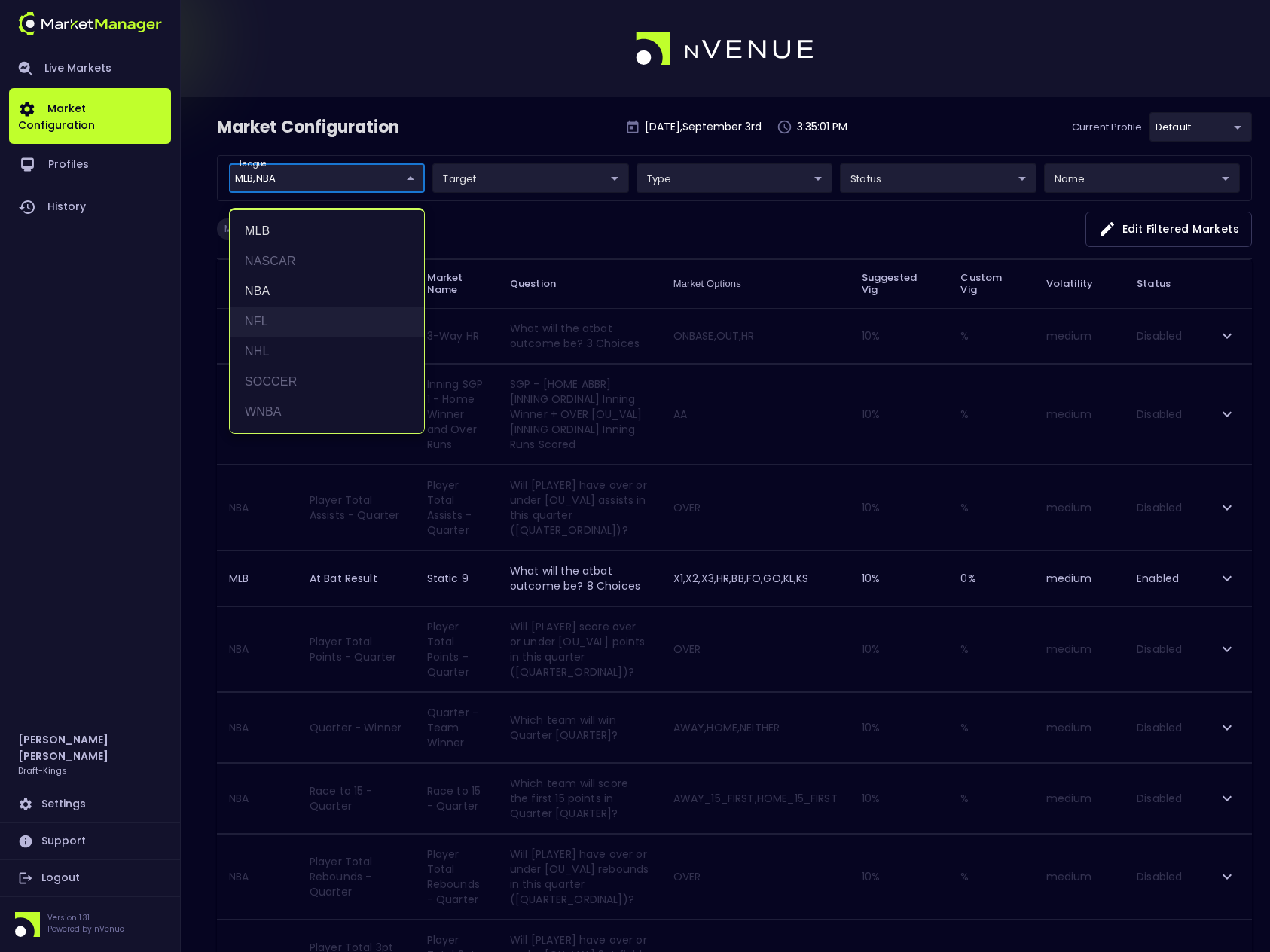
click at [263, 321] on li "NFL" at bounding box center [327, 321] width 195 height 30
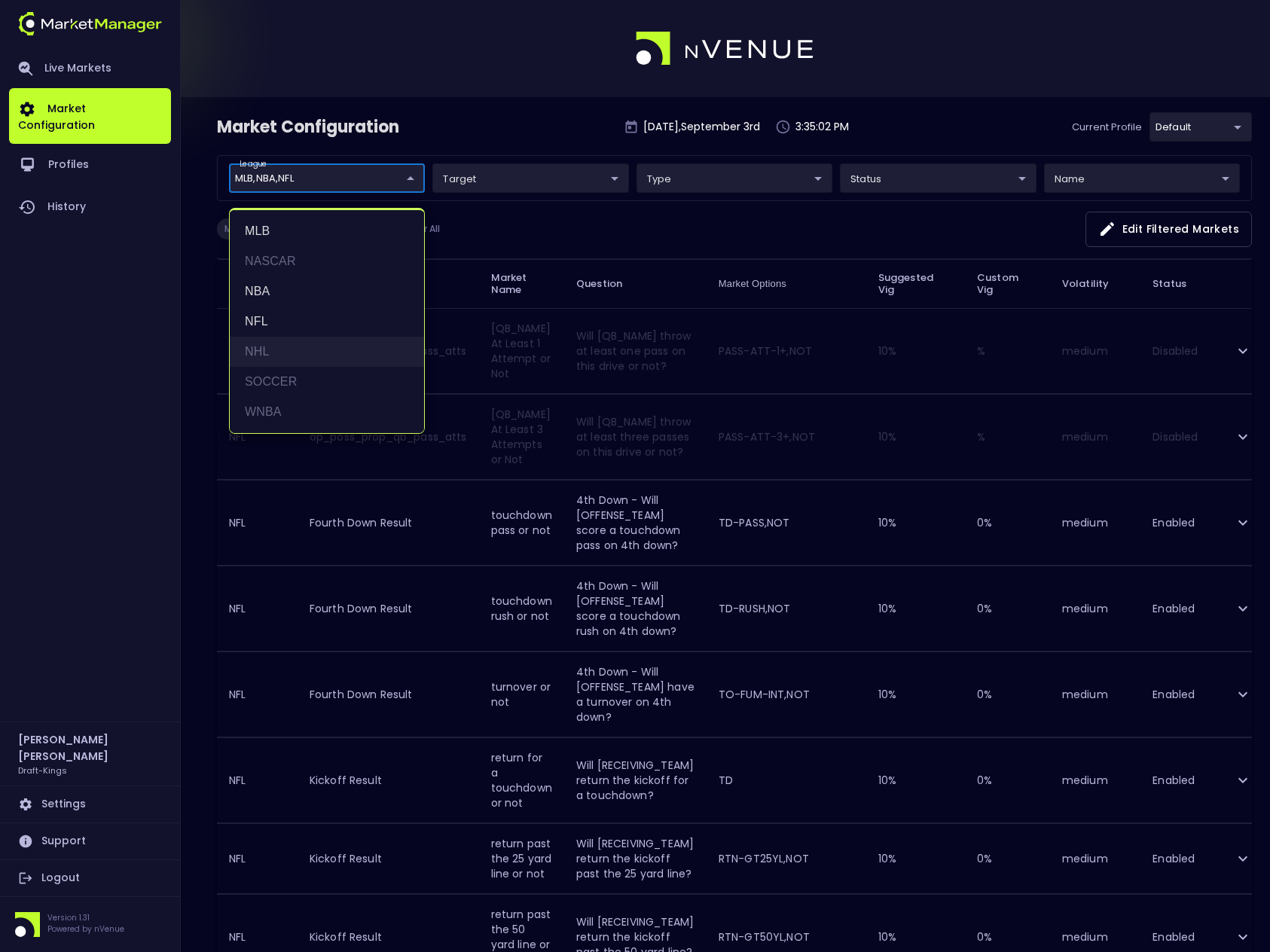
click at [264, 347] on li "NHL" at bounding box center [327, 351] width 195 height 30
drag, startPoint x: 273, startPoint y: 376, endPoint x: 274, endPoint y: 384, distance: 8.1
click at [273, 377] on li "SOCCER" at bounding box center [327, 381] width 195 height 30
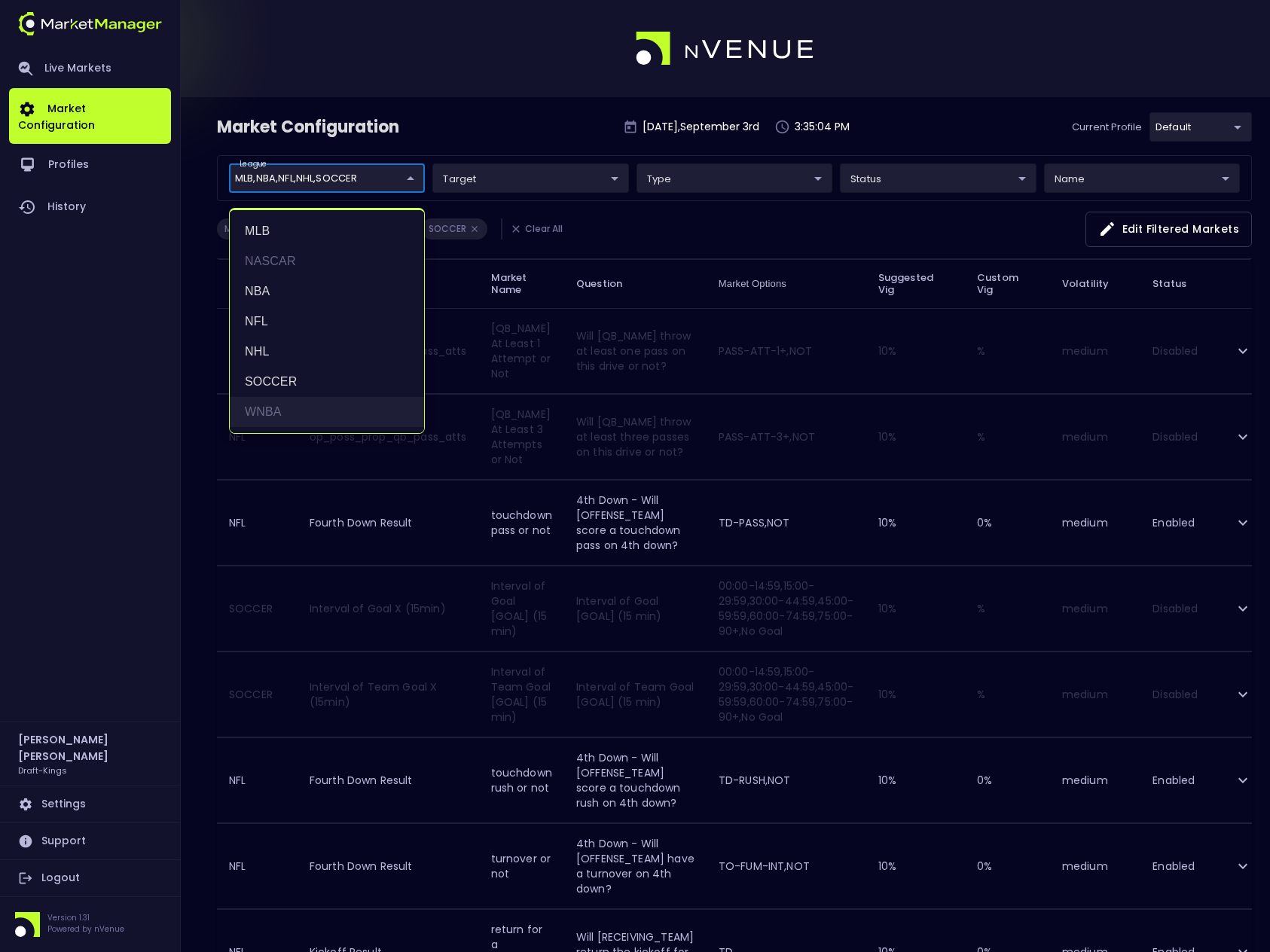
click at [272, 406] on li "WNBA" at bounding box center [327, 411] width 195 height 30
type input "MLB,NBA,NFL,NHL,SOCCER,WNBA"
click at [742, 226] on div at bounding box center [635, 476] width 1270 height 952
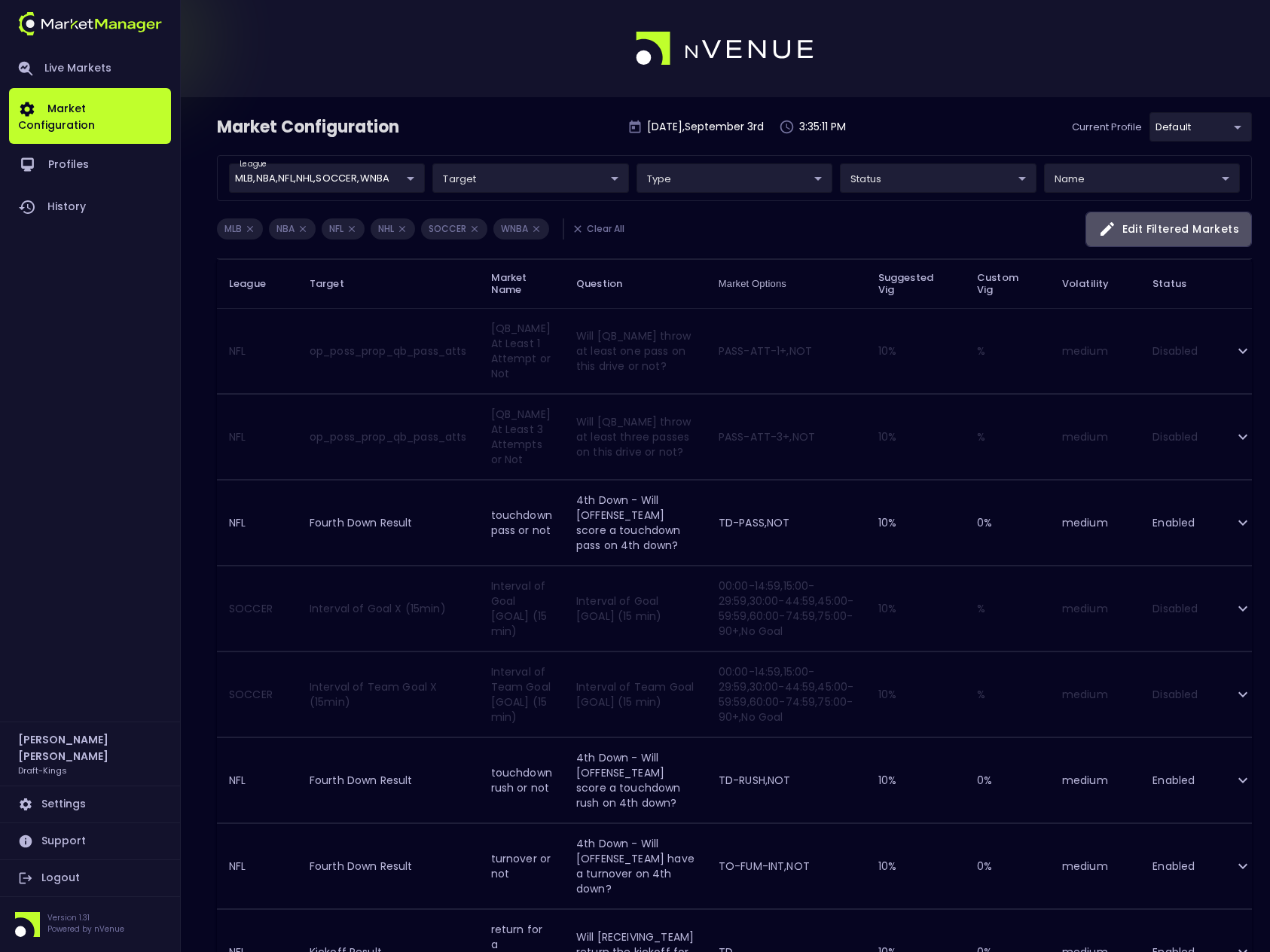
click at [1204, 230] on button "Edit filtered markets" at bounding box center [1169, 229] width 167 height 35
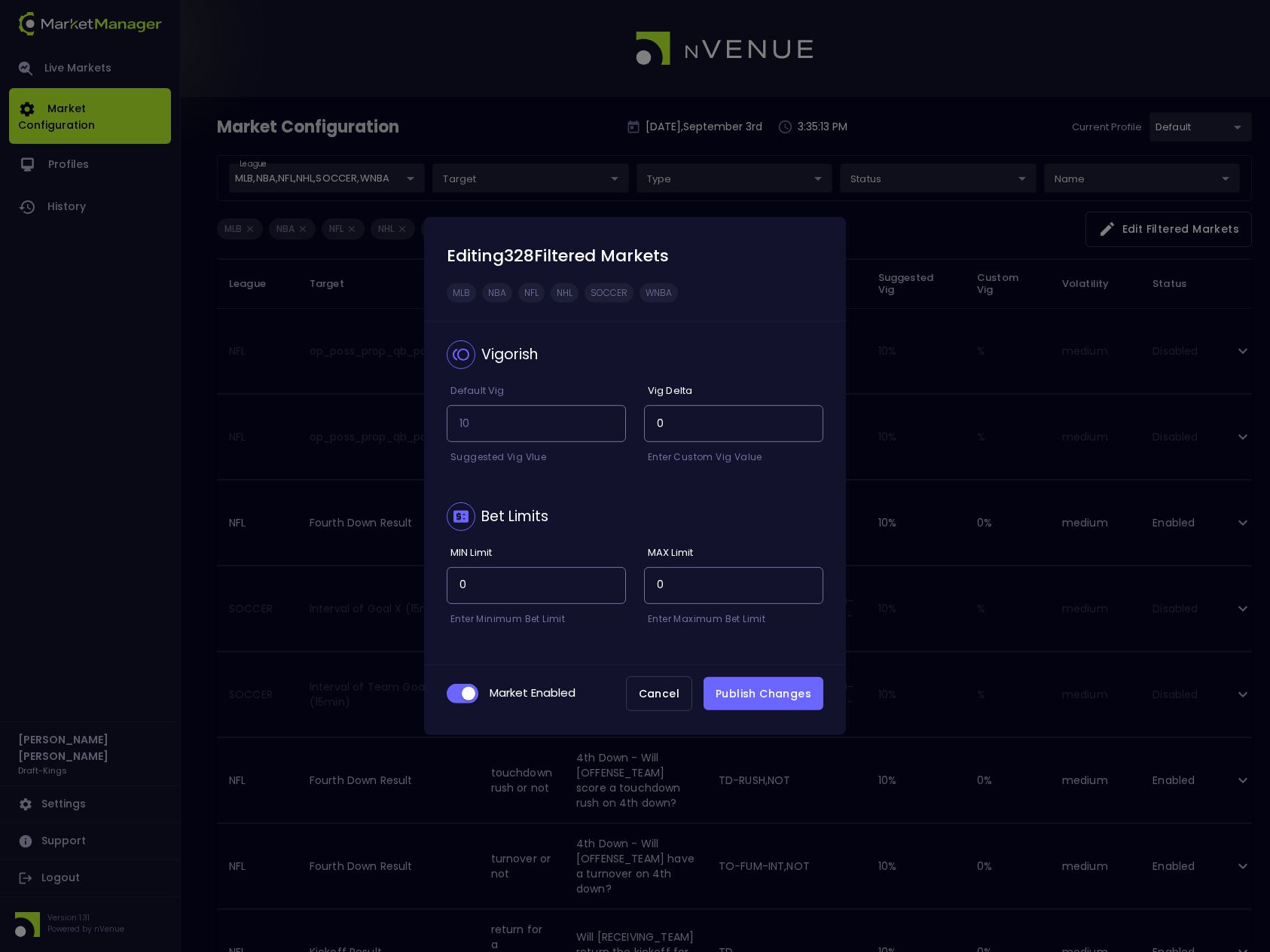
click at [769, 691] on button "Publish Changes" at bounding box center [763, 693] width 119 height 33
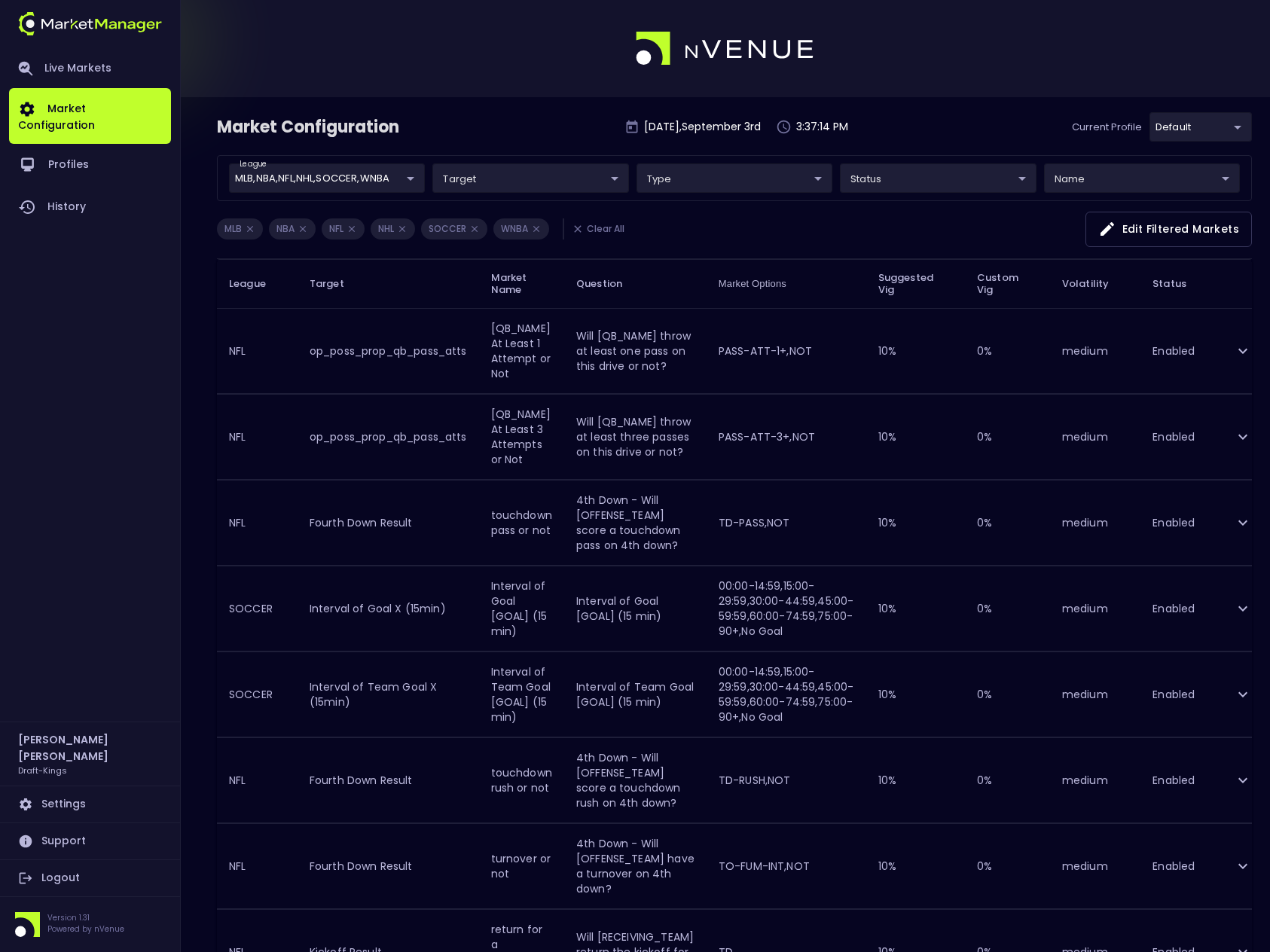
click at [603, 229] on li "Clear All" at bounding box center [597, 228] width 70 height 21
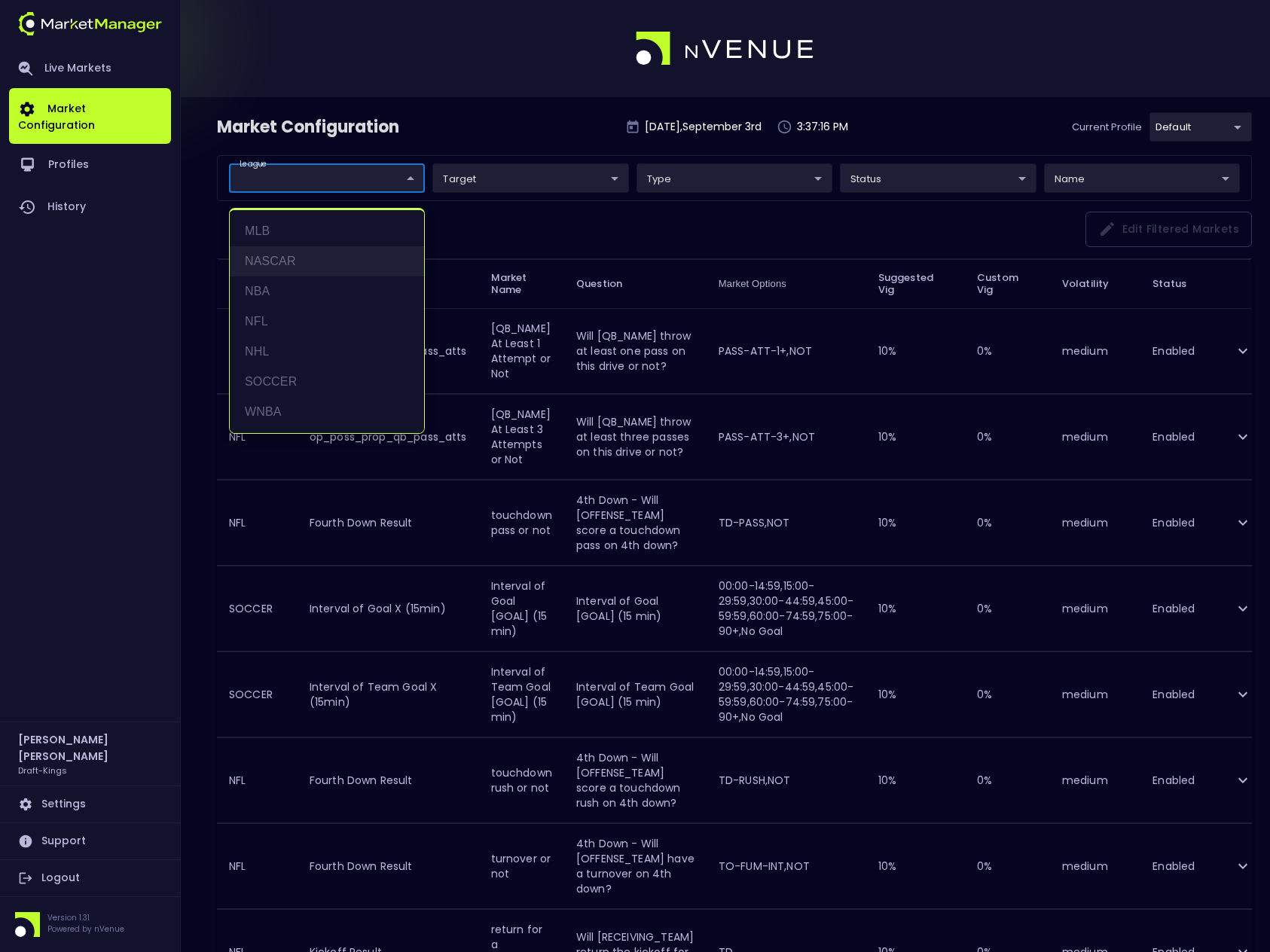
click at [287, 264] on li "NASCAR" at bounding box center [327, 261] width 195 height 30
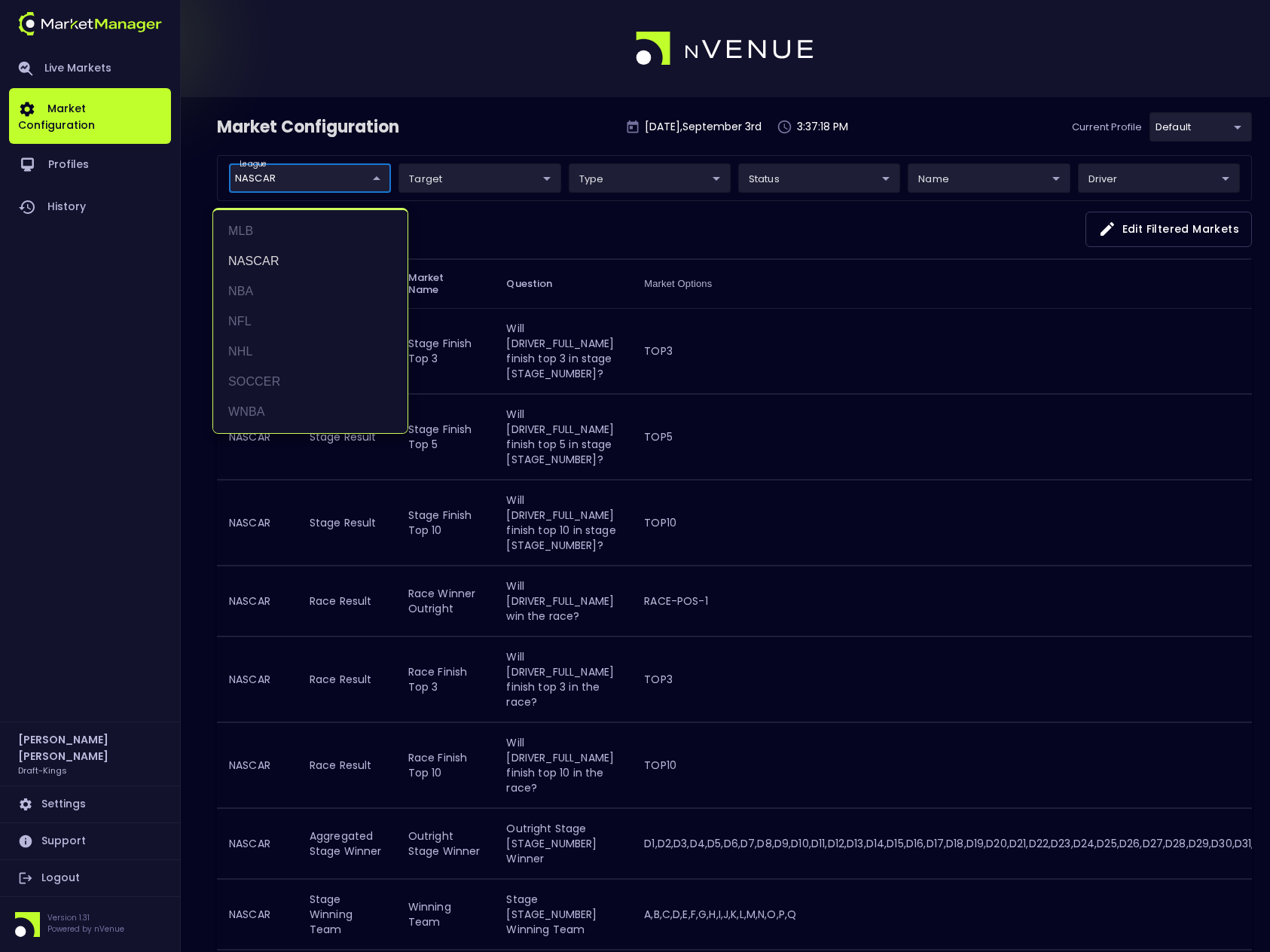
click at [494, 126] on div at bounding box center [635, 476] width 1270 height 952
click at [272, 231] on li "MLB" at bounding box center [310, 231] width 164 height 30
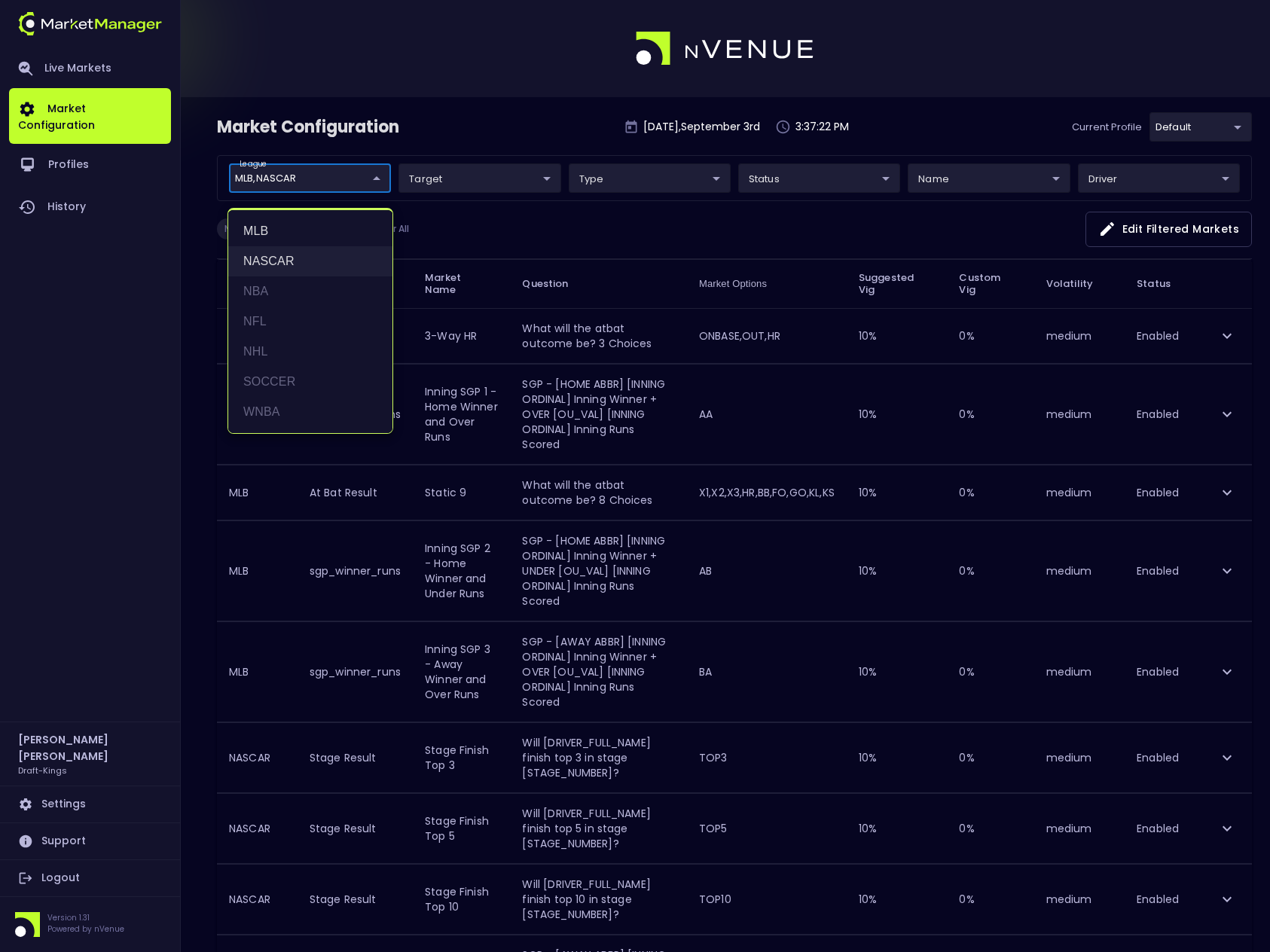
click at [278, 255] on li "NASCAR" at bounding box center [310, 261] width 164 height 30
type input "MLB"
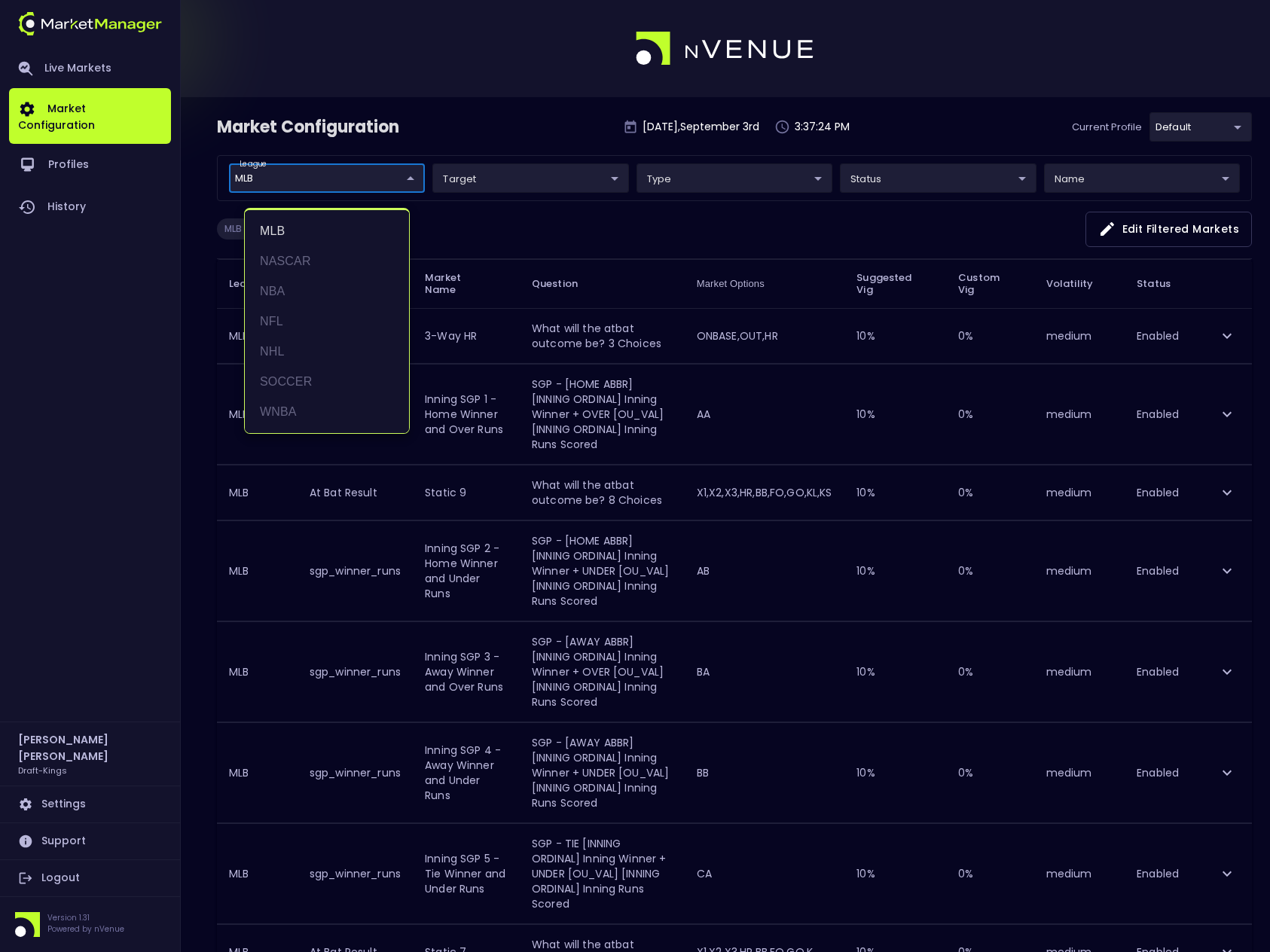
click at [487, 120] on div at bounding box center [635, 476] width 1270 height 952
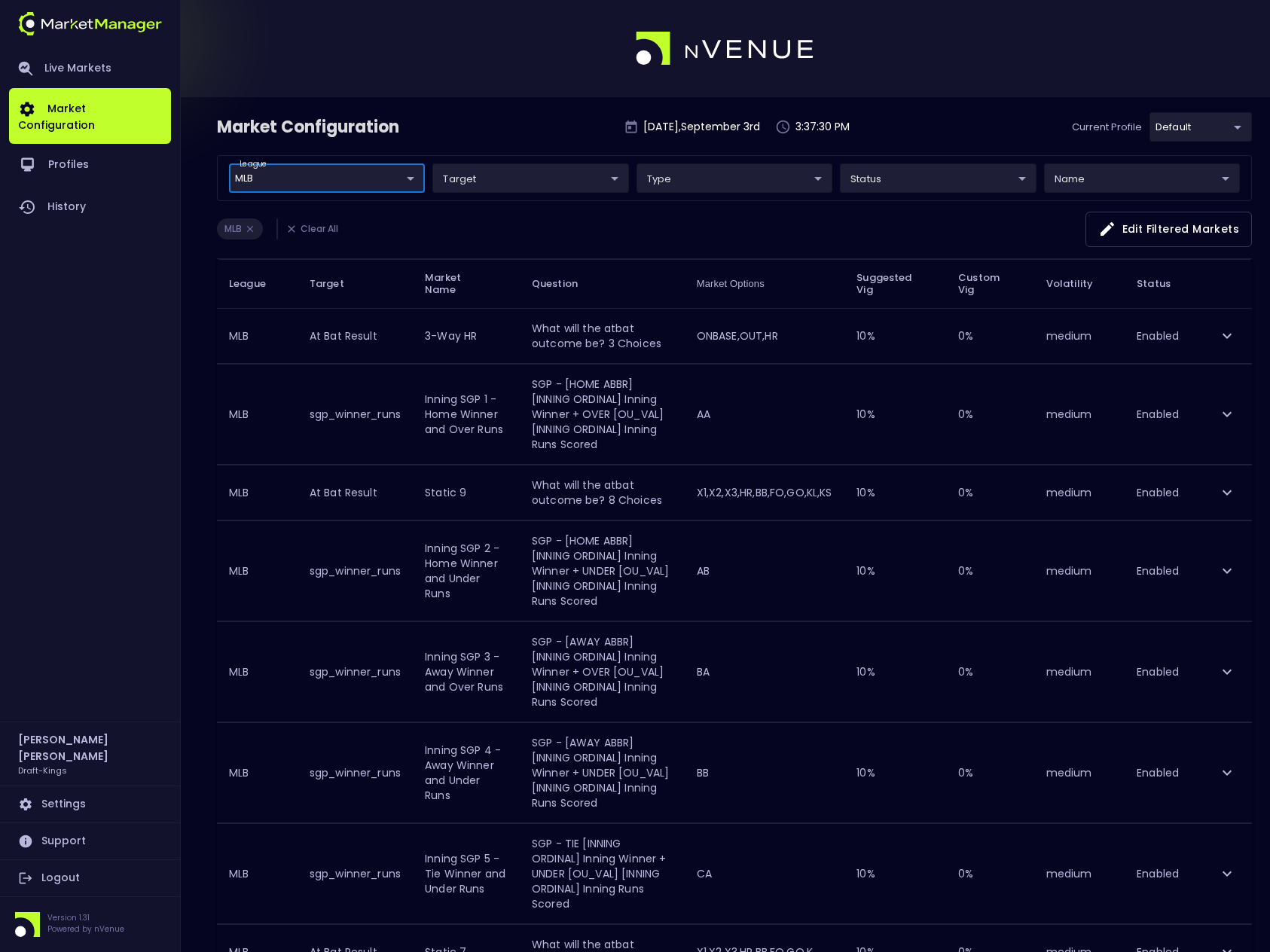
click at [1171, 231] on button "Edit filtered markets" at bounding box center [1169, 229] width 167 height 35
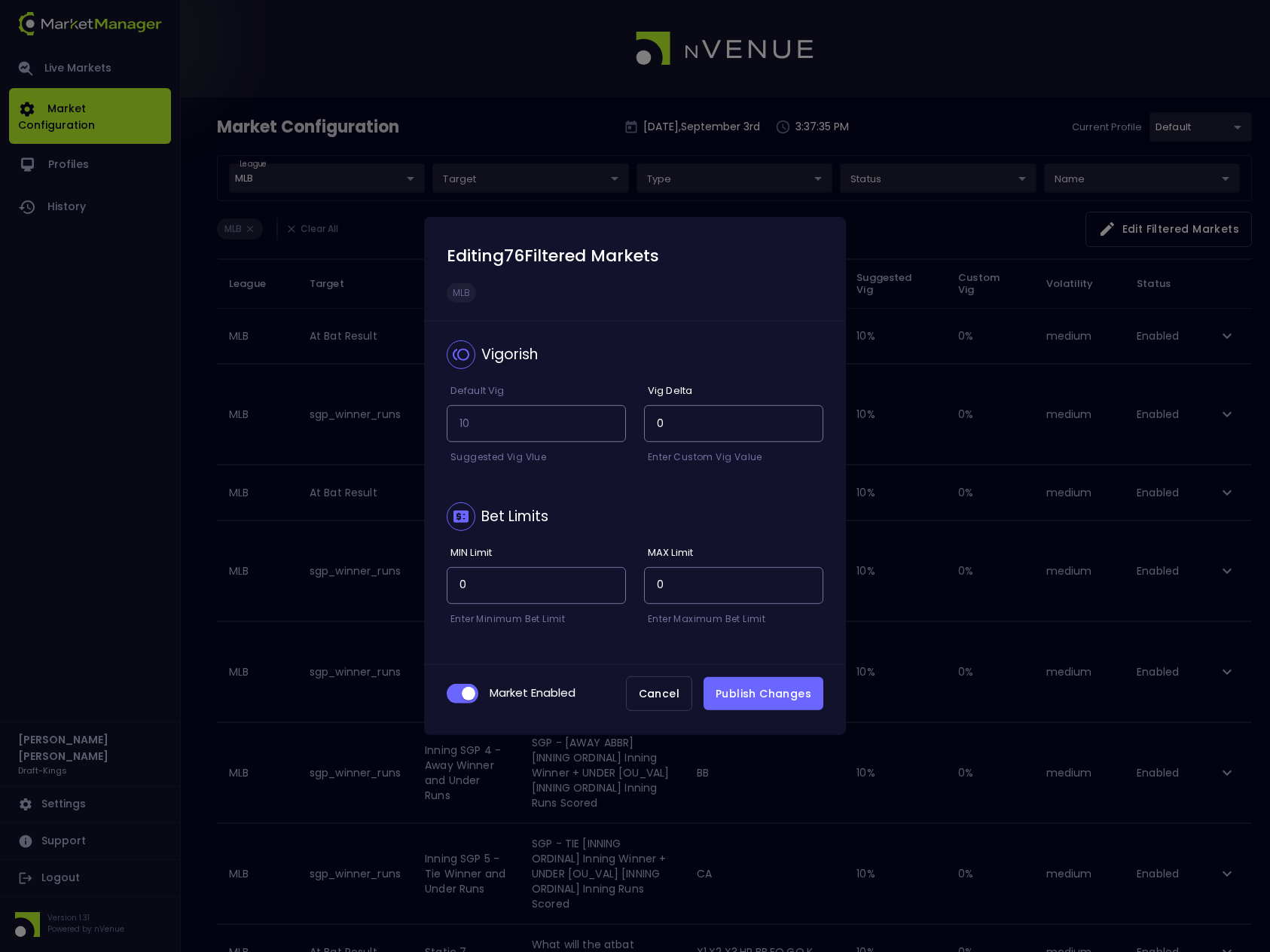
click at [460, 696] on input "checkbox" at bounding box center [468, 693] width 41 height 14
checkbox input "false"
click at [757, 693] on button "Publish Changes" at bounding box center [763, 693] width 119 height 33
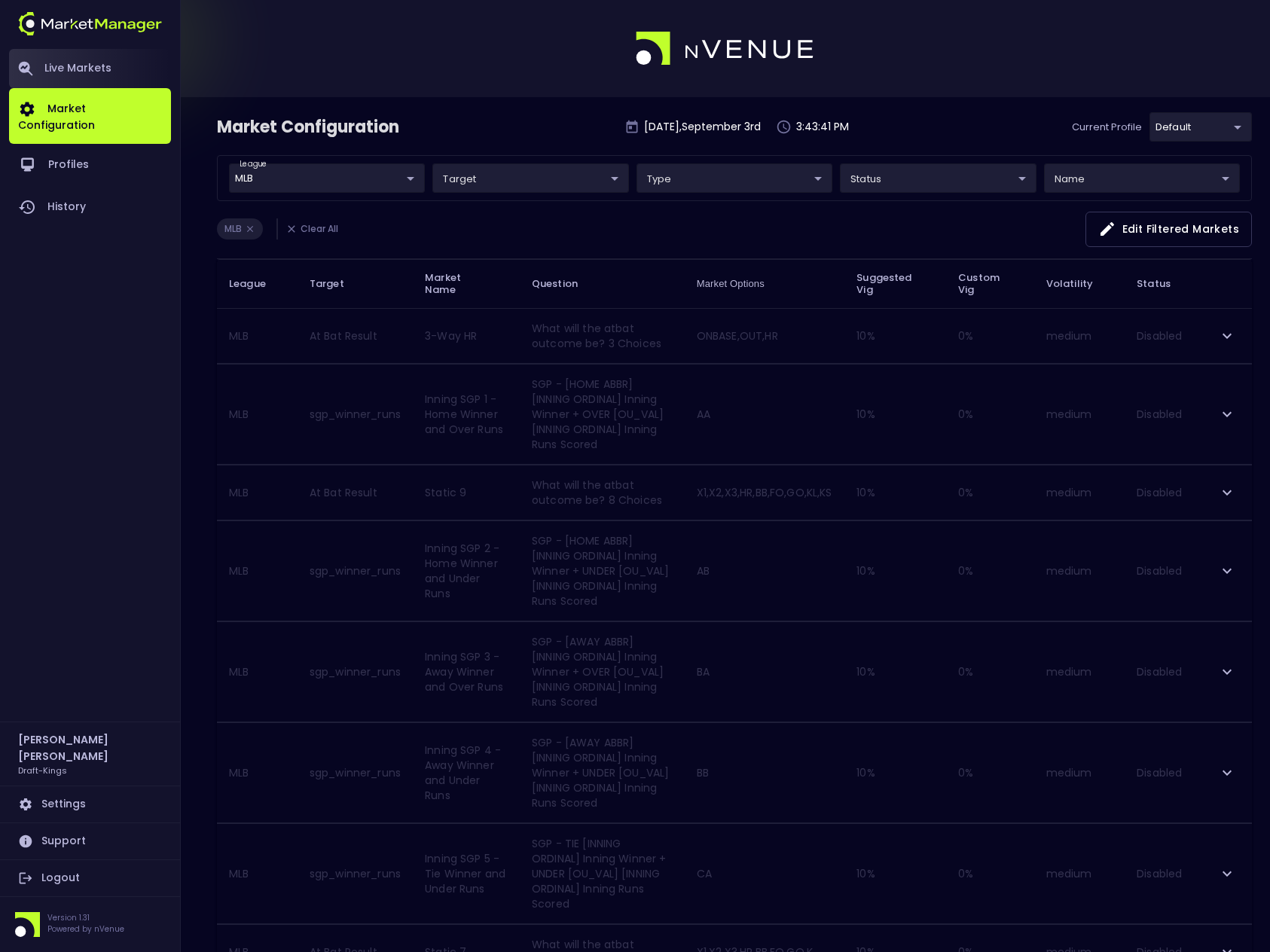
click at [96, 65] on link "Live Markets" at bounding box center [90, 68] width 162 height 39
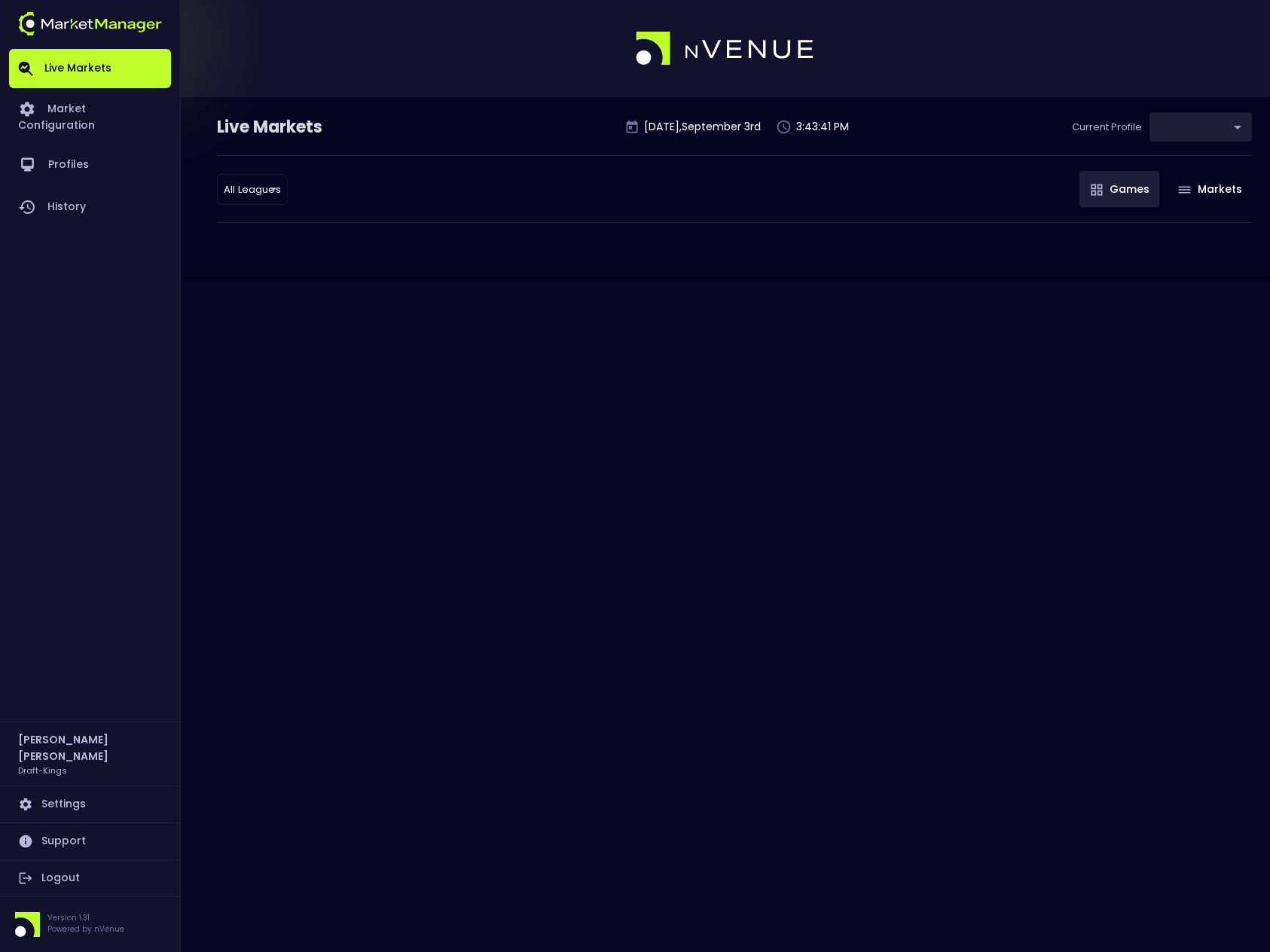
type input "9f4e1e3a-783d-4a9a-9f64-9edc5eb24e20"
click at [1122, 191] on button "Games" at bounding box center [1119, 189] width 80 height 36
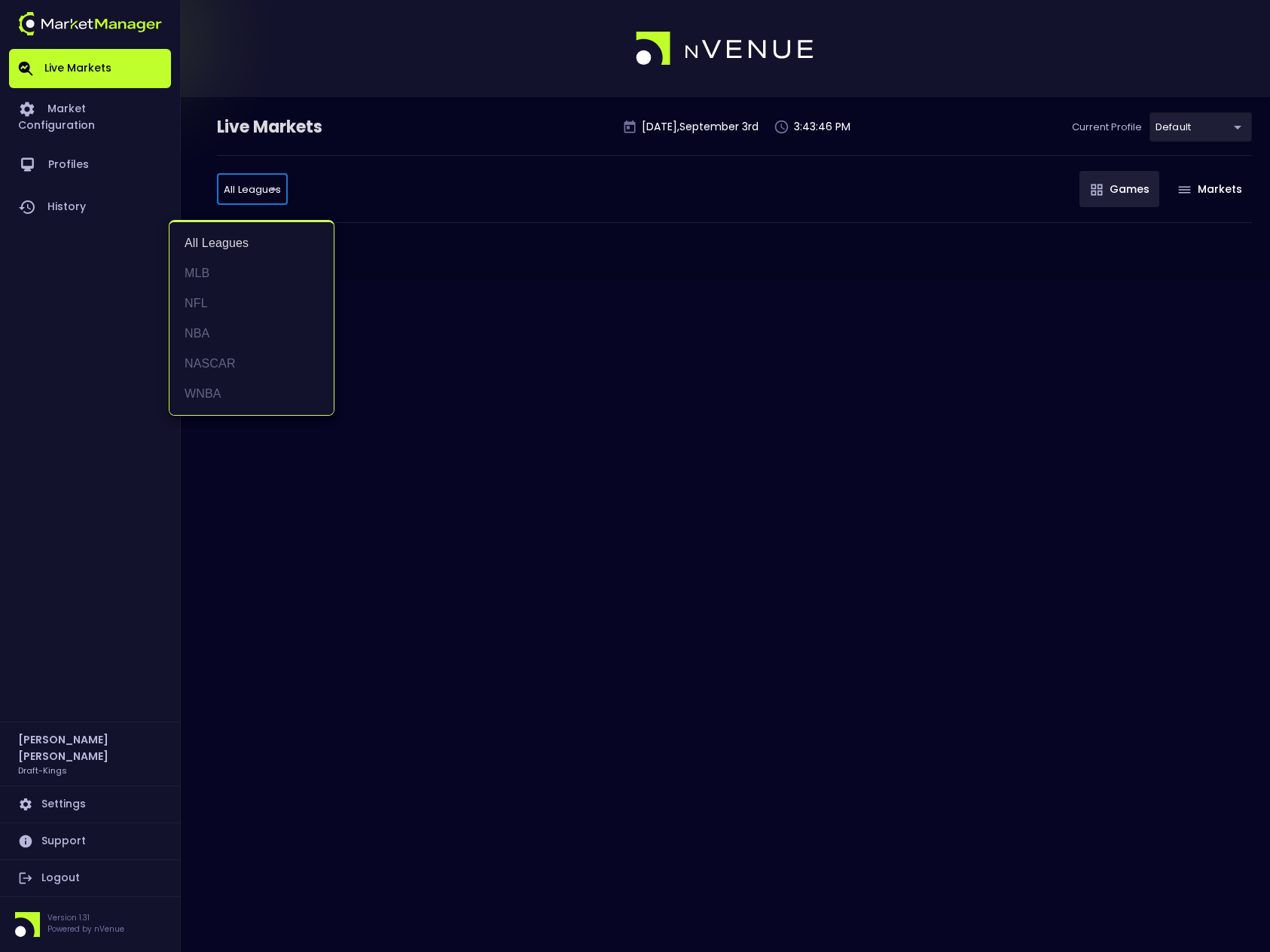
click at [256, 193] on body "Live Markets Market Configuration Profiles History Steve Baumohl Draft-Kings Se…" at bounding box center [635, 476] width 1270 height 952
click at [225, 362] on li "NASCAR" at bounding box center [251, 363] width 164 height 30
type input "NASCAR"
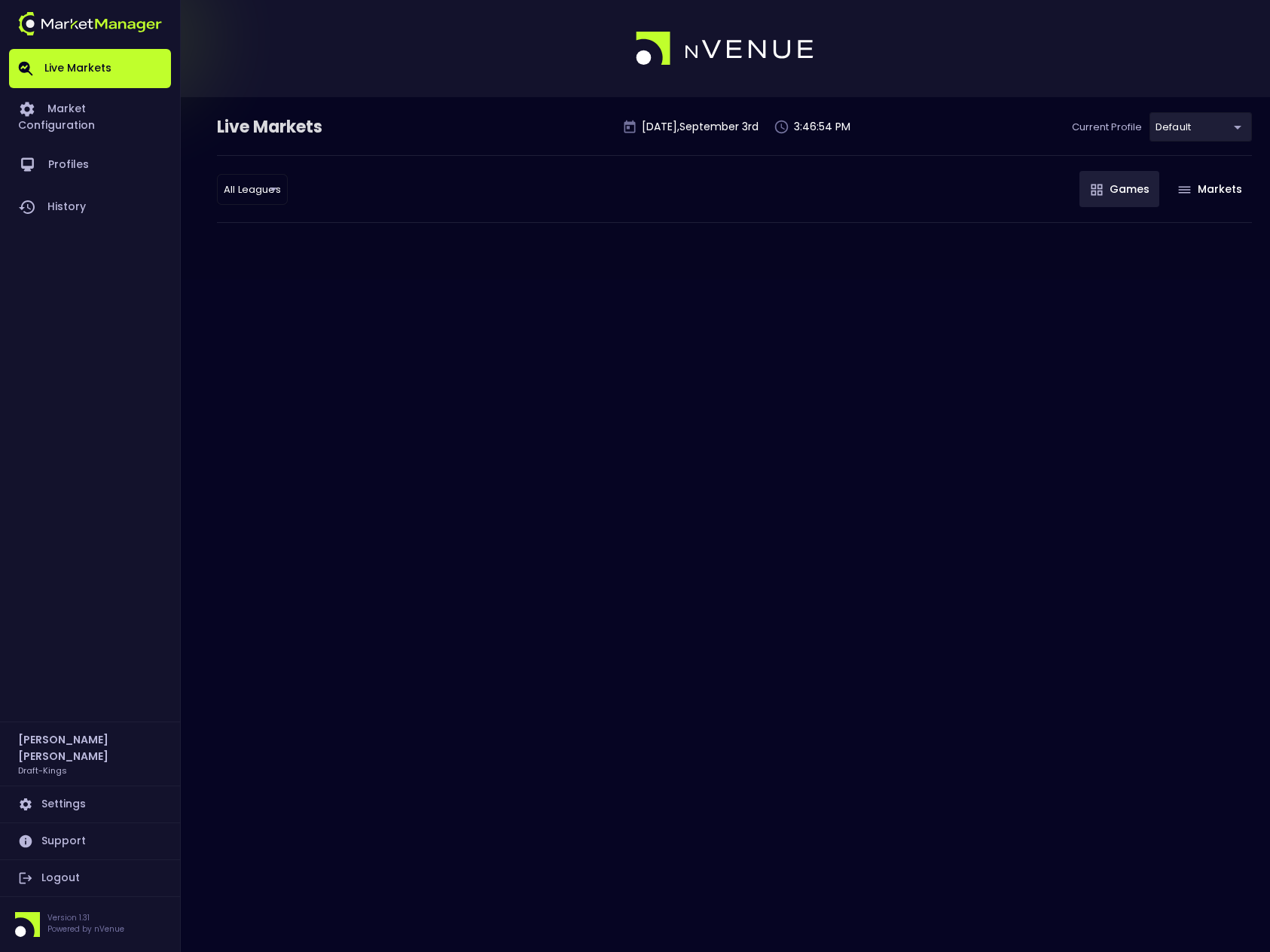
click at [67, 879] on link "Logout" at bounding box center [90, 878] width 162 height 36
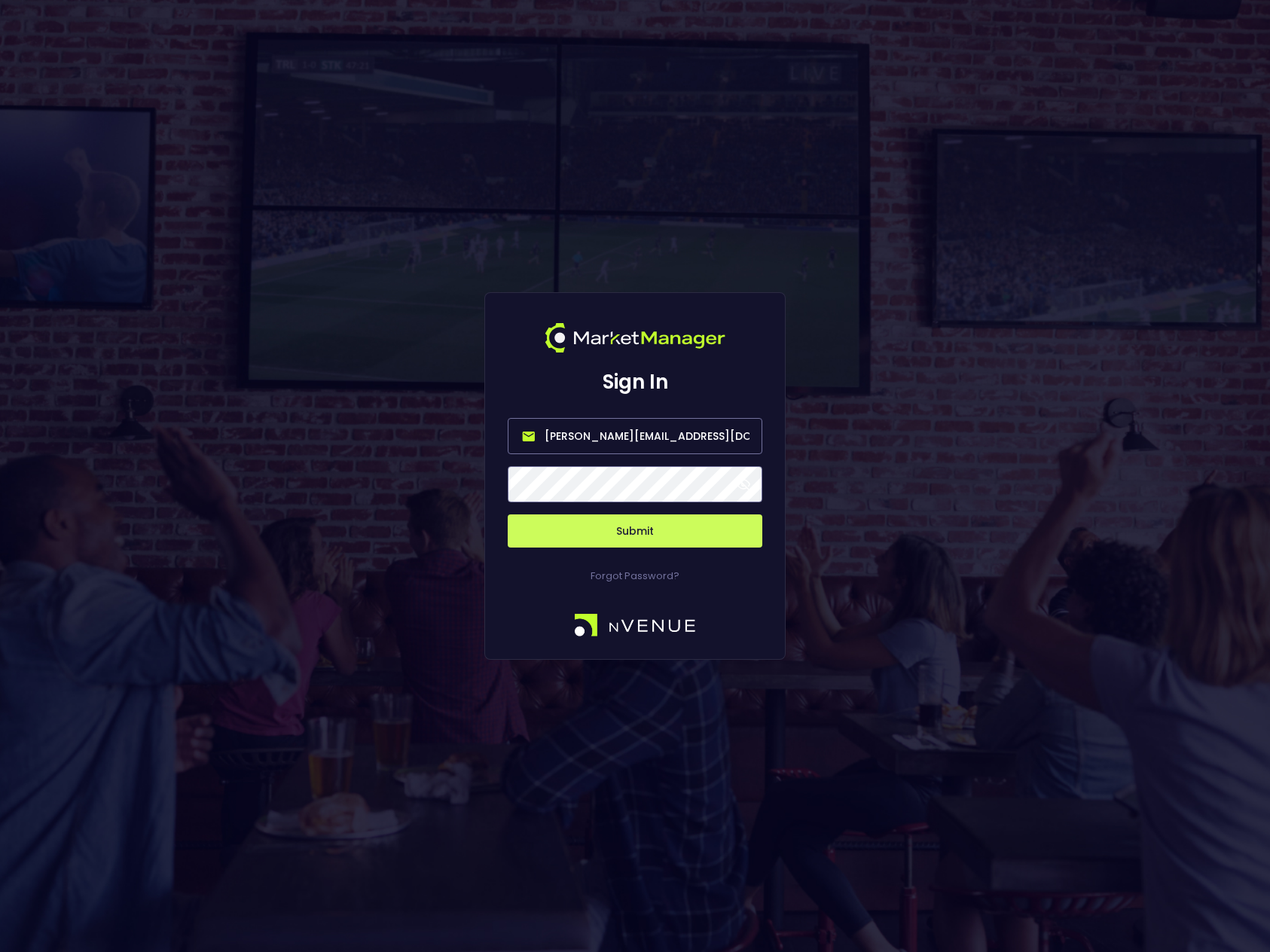
click at [670, 445] on input "[PERSON_NAME][EMAIL_ADDRESS][DOMAIN_NAME]" at bounding box center [635, 436] width 254 height 36
drag, startPoint x: 697, startPoint y: 440, endPoint x: 479, endPoint y: 432, distance: 218.1
click at [479, 432] on div "Sign In bruce.sears@nvenue.com Submit Forgot Password?" at bounding box center [635, 476] width 1270 height 952
paste input "s.baumohl@draftkings"
type input "s.baumohl@draftkings.com"
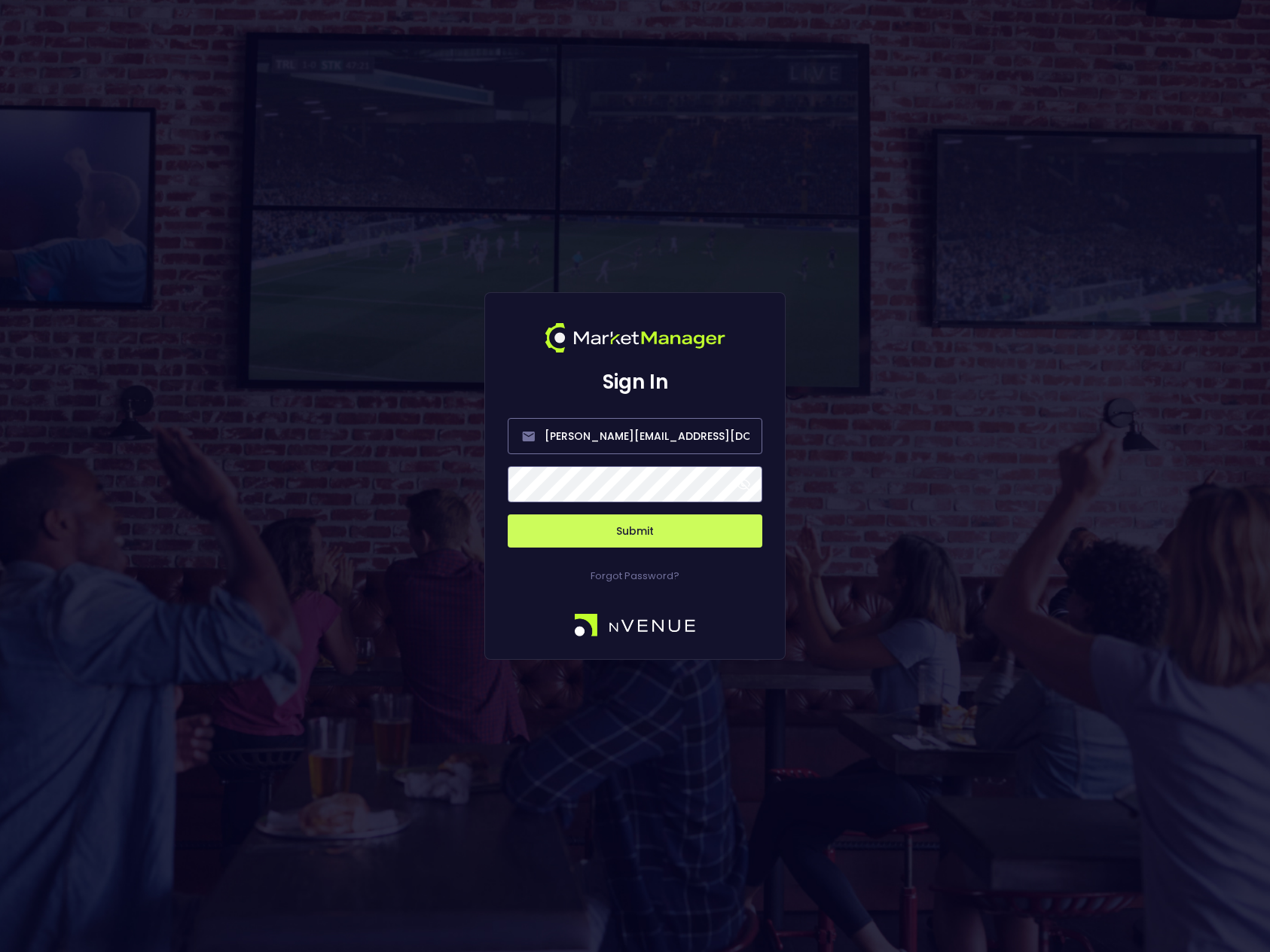
click at [640, 534] on button "Submit" at bounding box center [635, 530] width 254 height 33
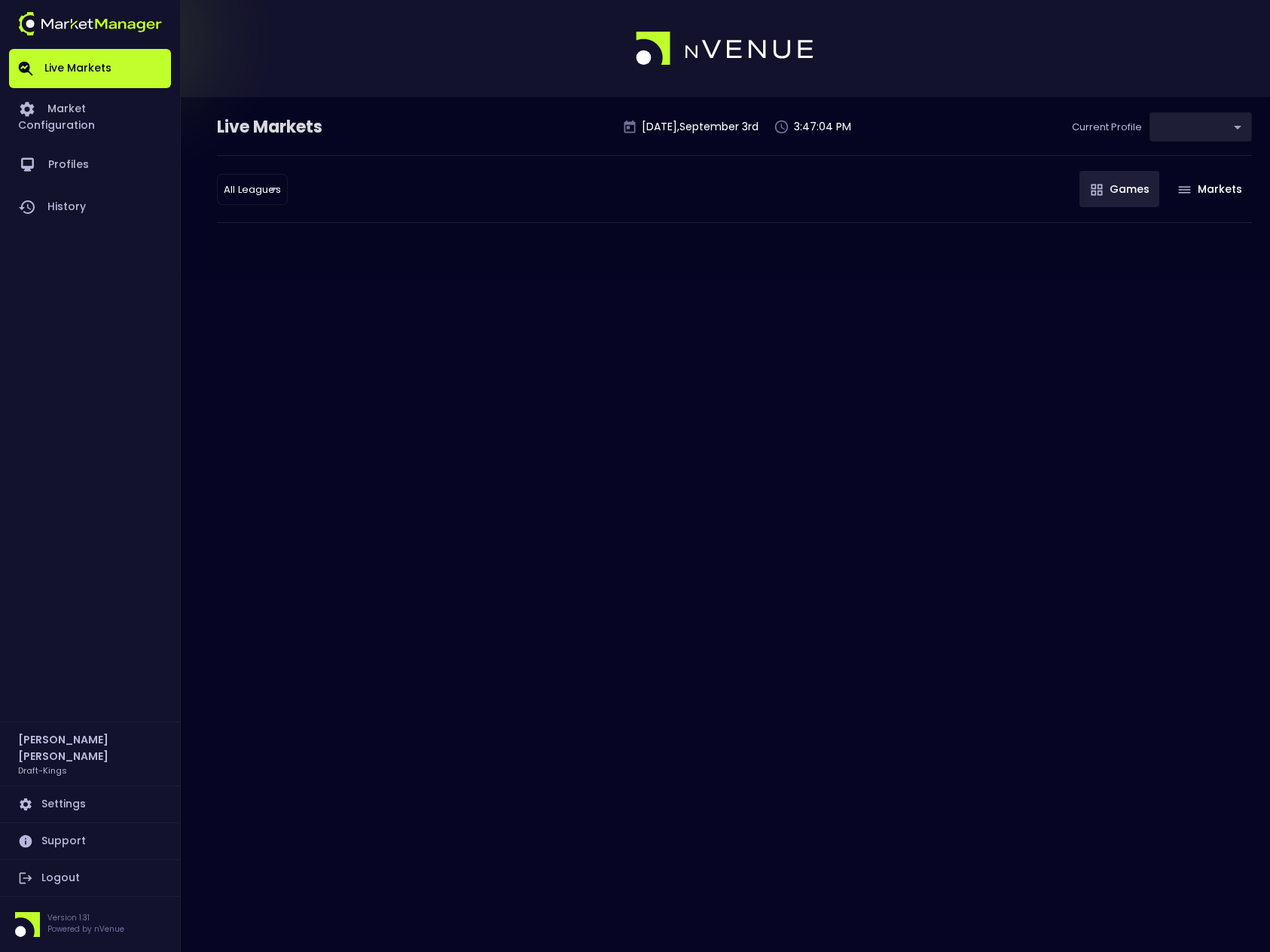
type input "9f4e1e3a-783d-4a9a-9f64-9edc5eb24e20"
click at [1198, 190] on button "Markets" at bounding box center [1209, 189] width 85 height 36
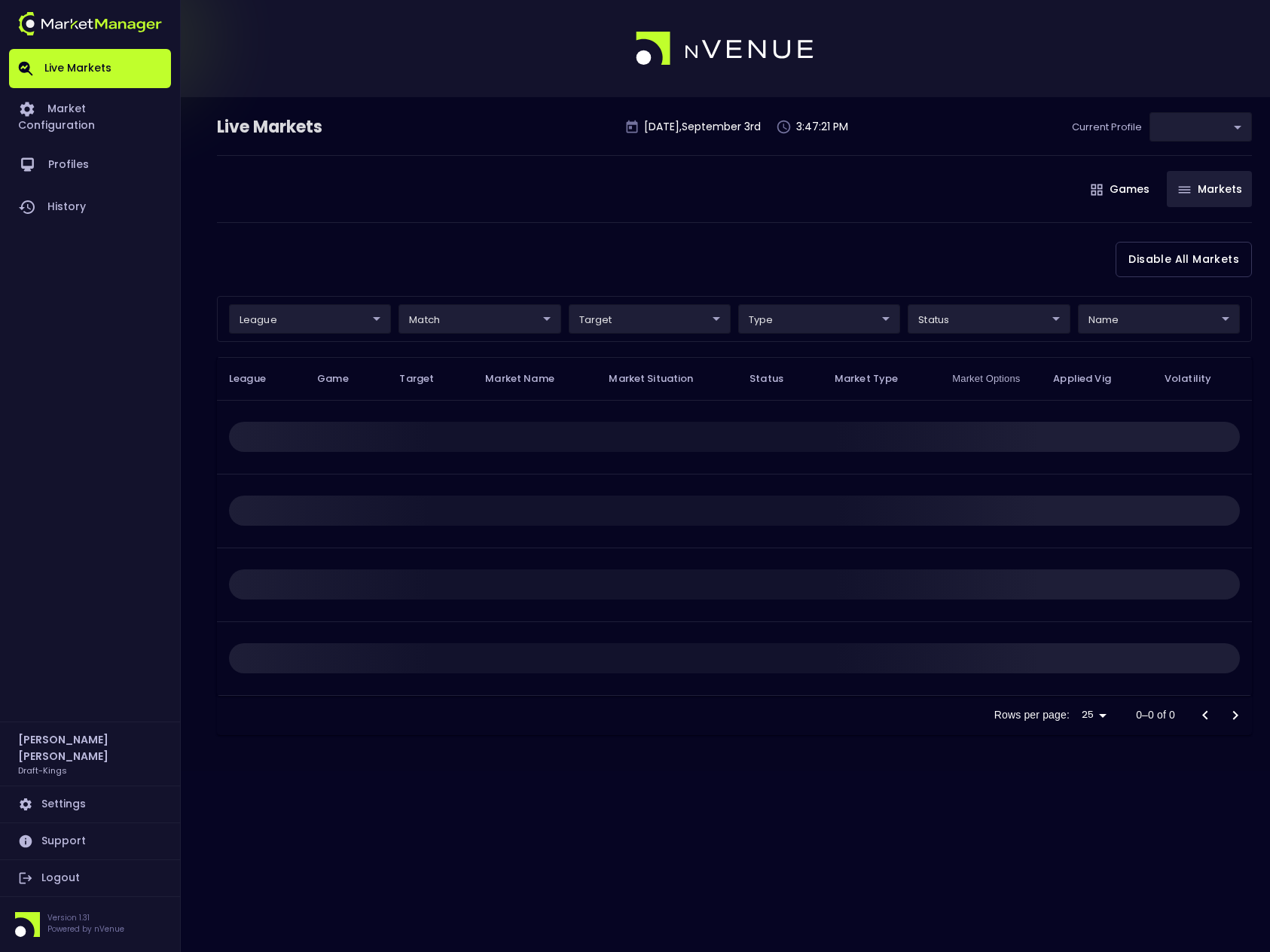
type input "9f4e1e3a-783d-4a9a-9f64-9edc5eb24e20"
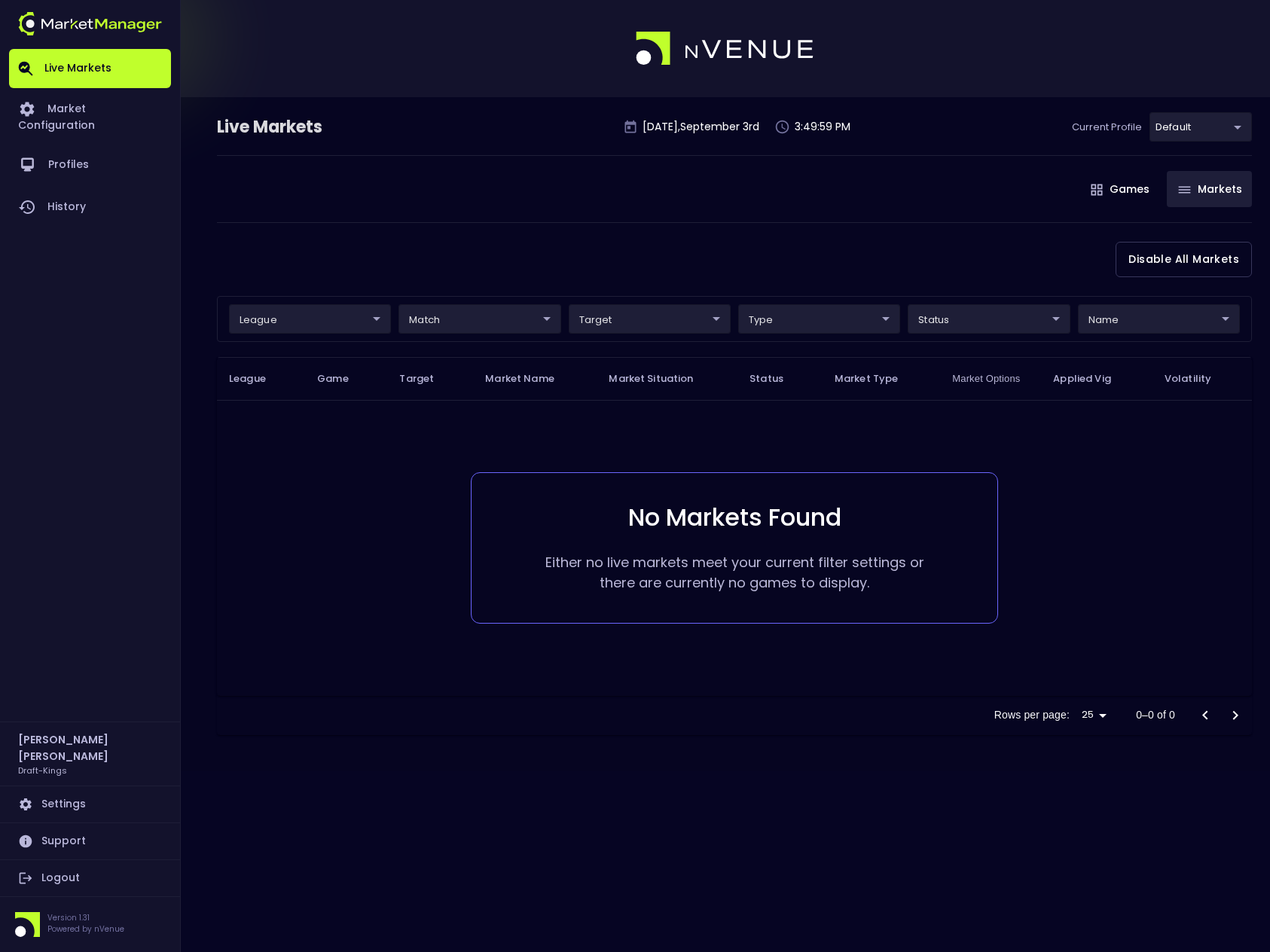
click at [1230, 128] on body "Live Markets Market Configuration Profiles History Steve Baumohl Draft-Kings Se…" at bounding box center [635, 476] width 1270 height 952
click at [1042, 158] on div at bounding box center [635, 476] width 1270 height 952
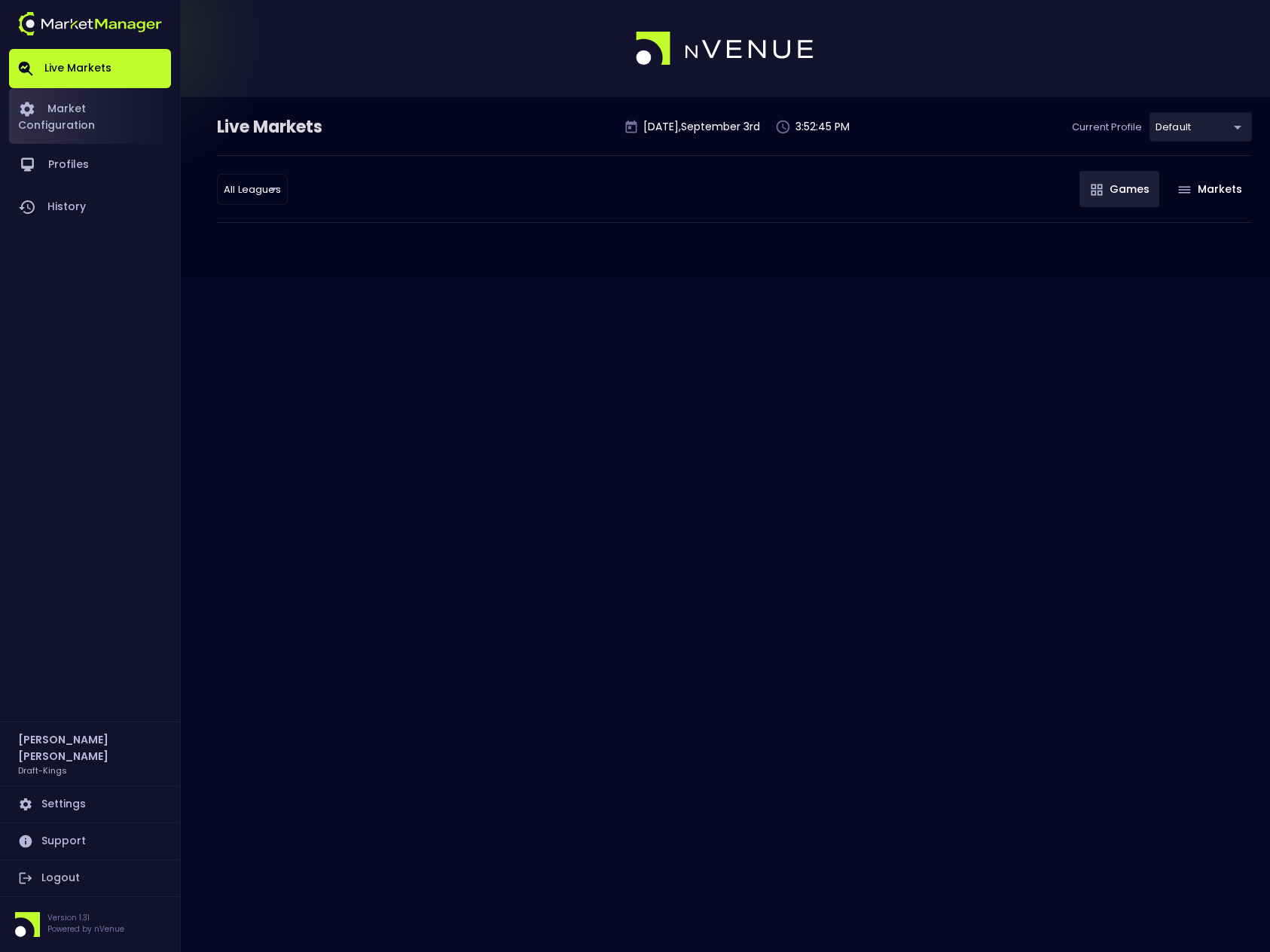
click at [76, 108] on link "Market Configuration" at bounding box center [90, 116] width 162 height 56
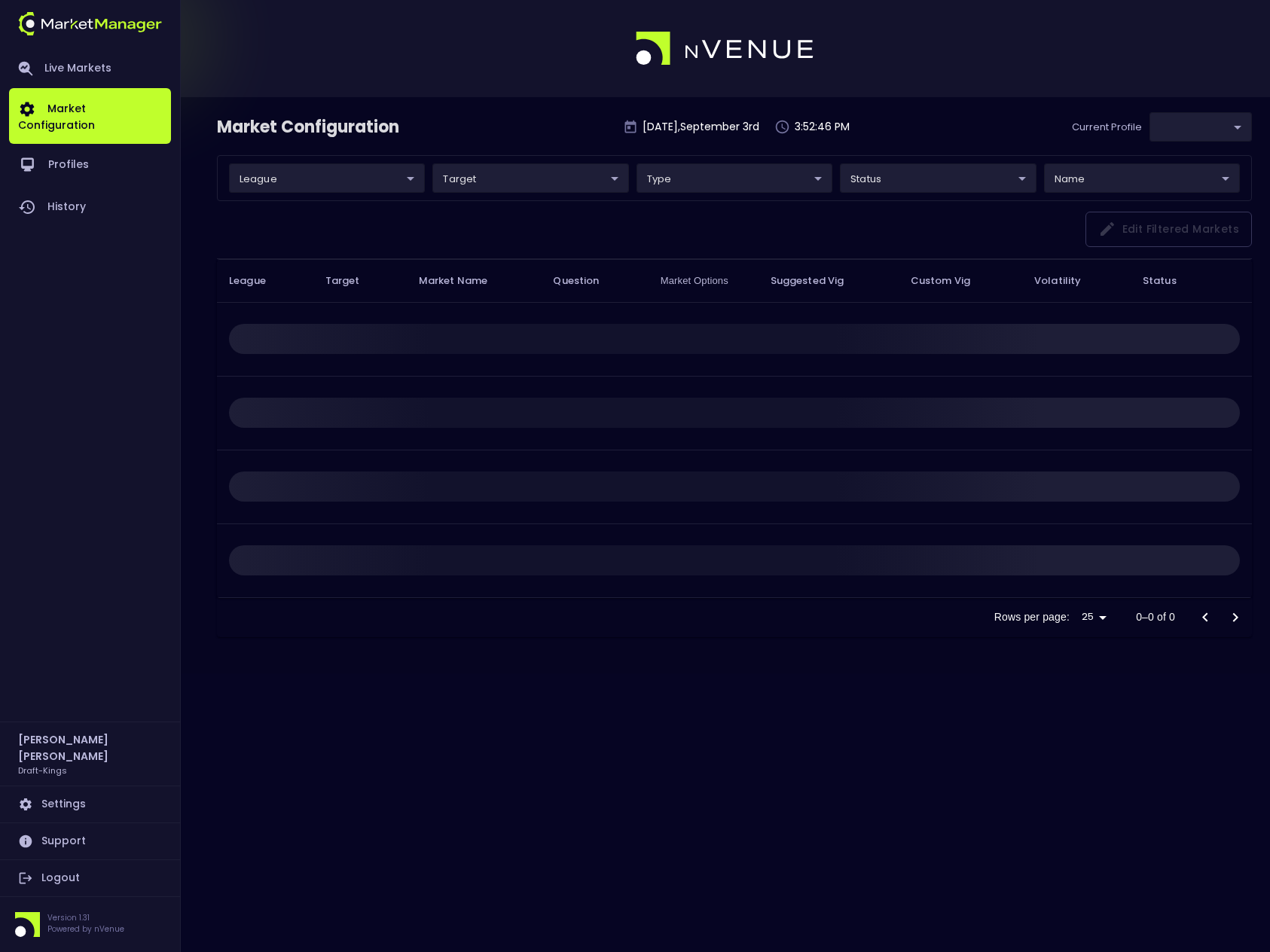
type input "9f4e1e3a-783d-4a9a-9f64-9edc5eb24e20"
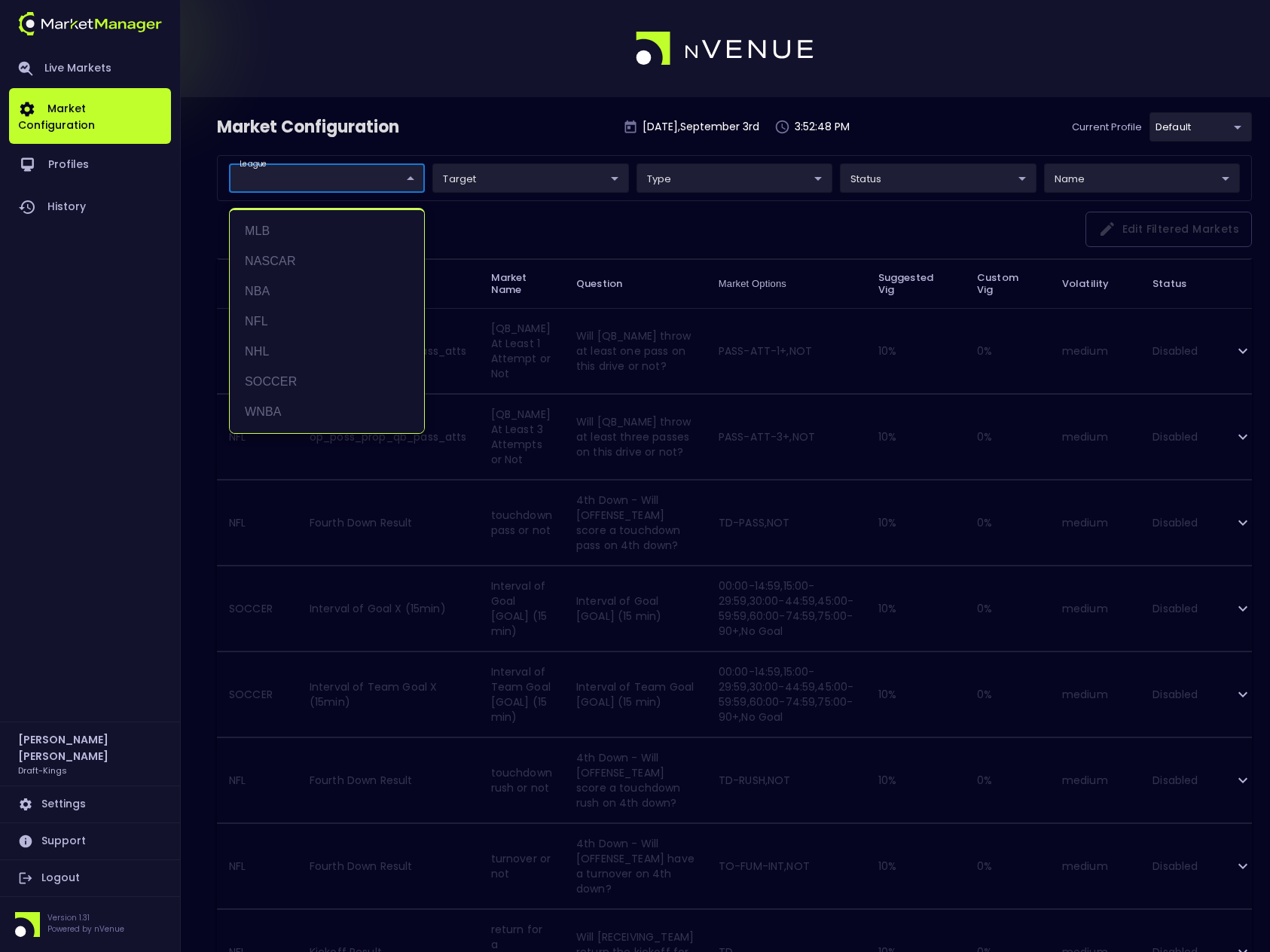
click at [293, 256] on li "NASCAR" at bounding box center [327, 261] width 195 height 30
type input "NASCAR"
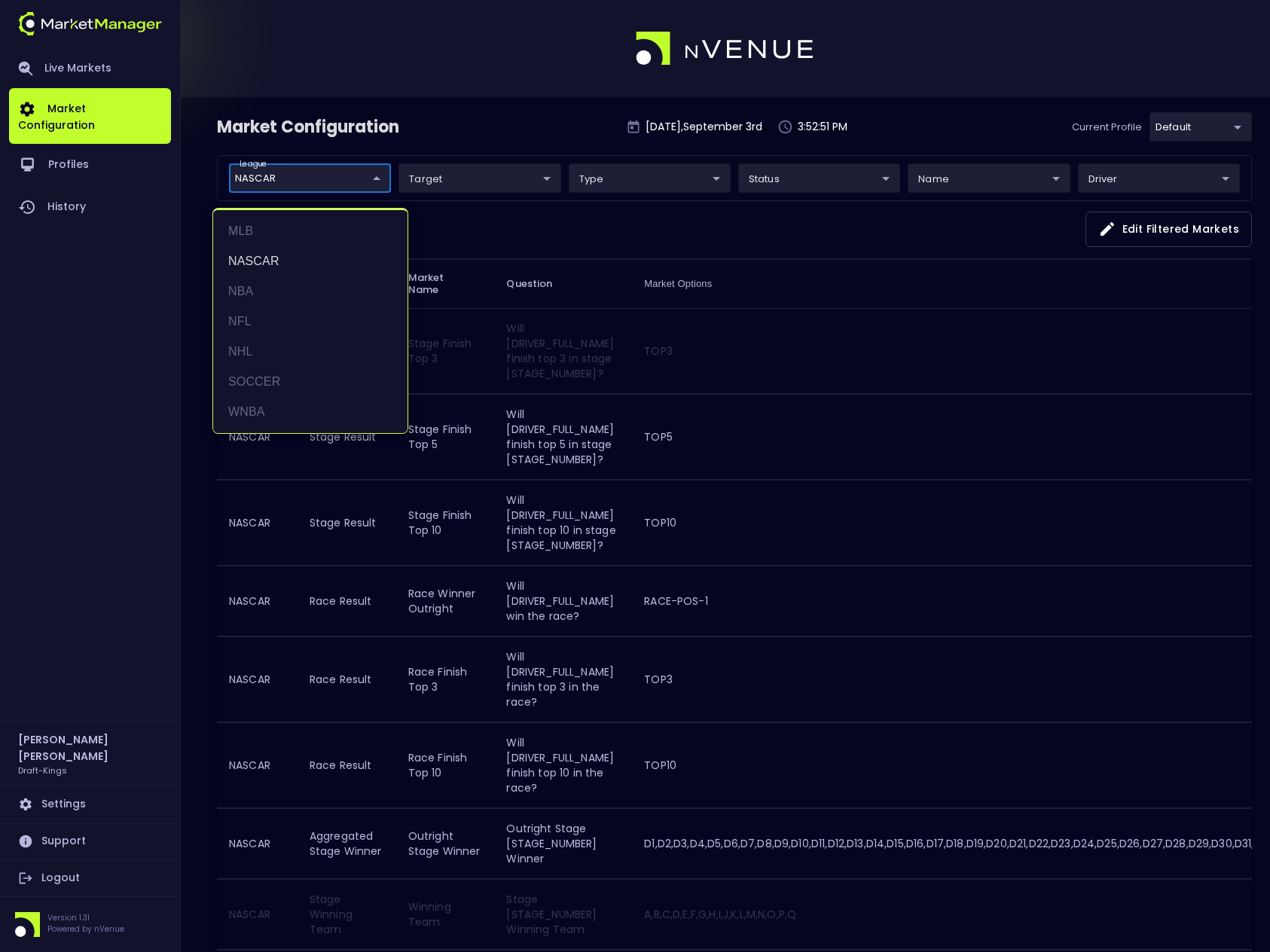
click at [485, 134] on div at bounding box center [635, 476] width 1270 height 952
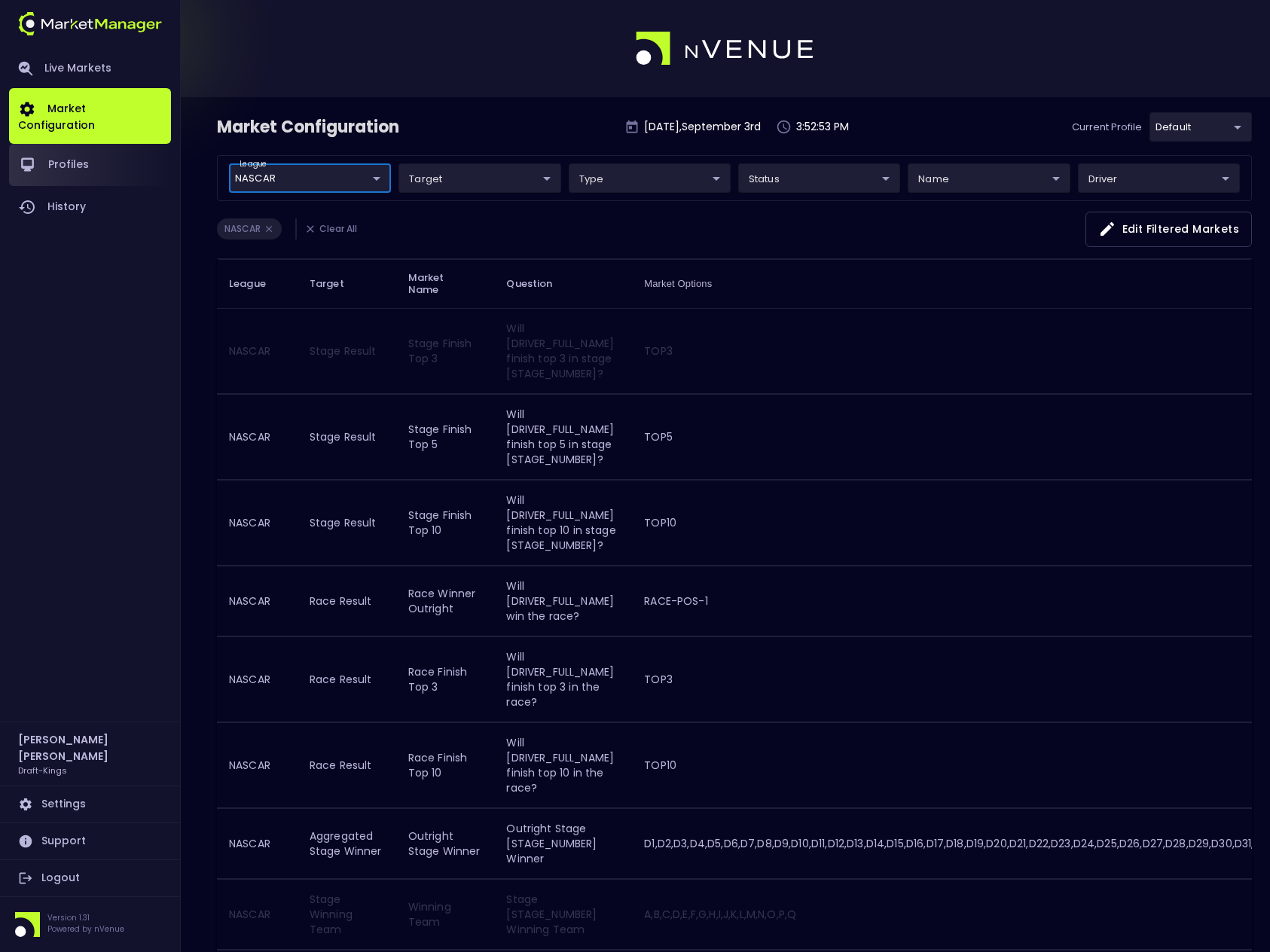
click at [78, 154] on link "Profiles" at bounding box center [90, 165] width 162 height 43
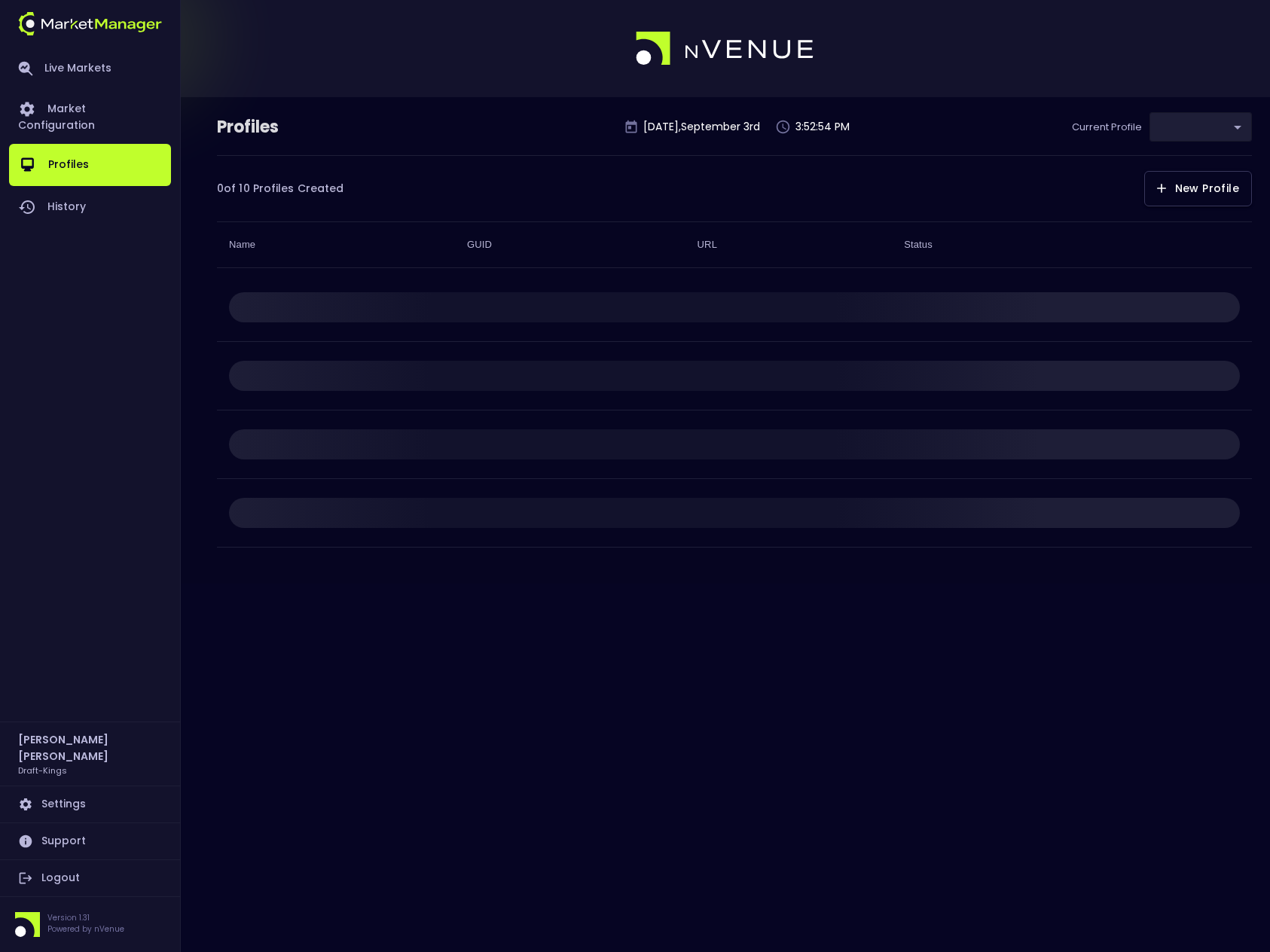
type input "9f4e1e3a-783d-4a9a-9f64-9edc5eb24e20"
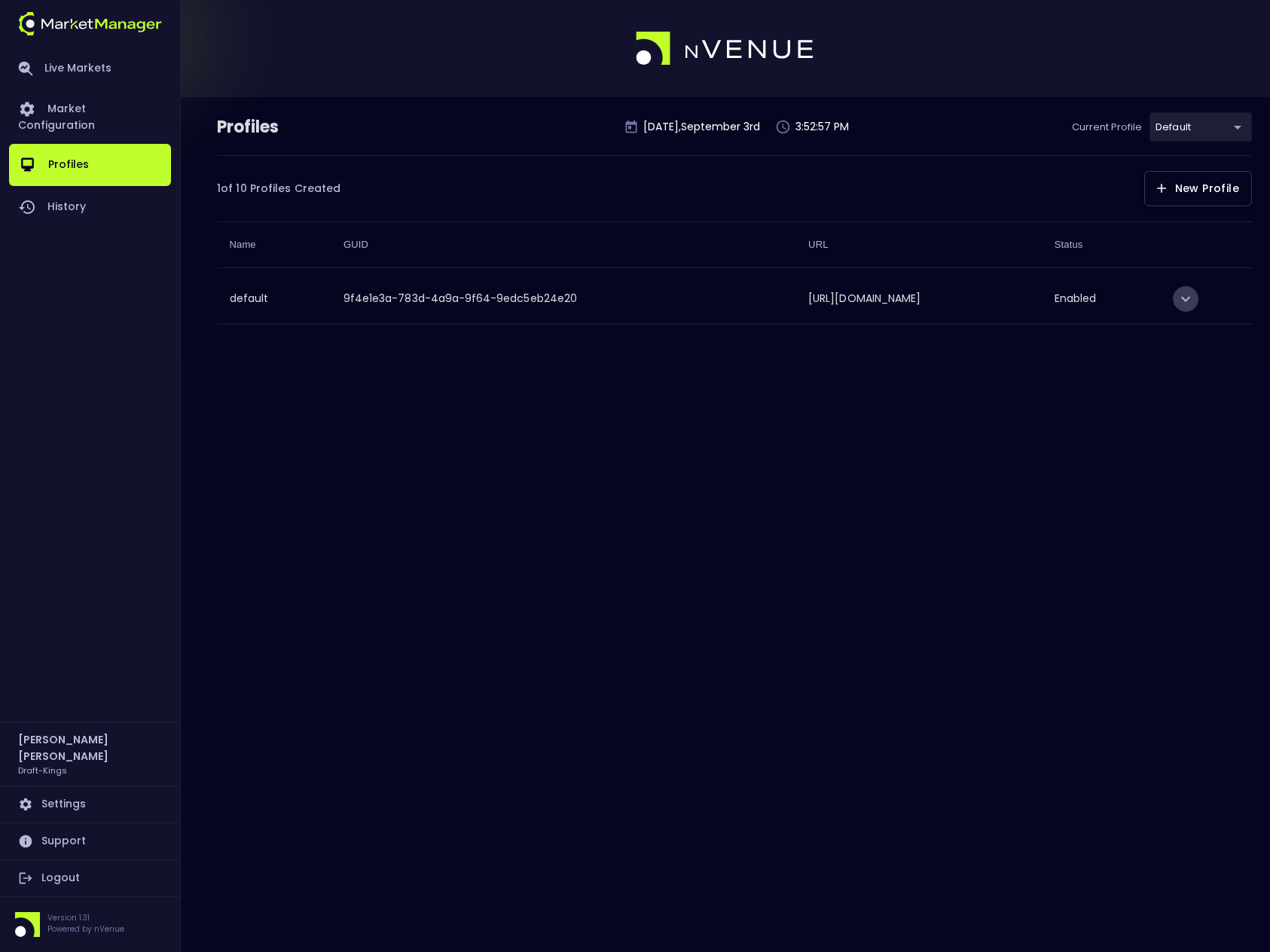
click at [1195, 300] on icon "expand row" at bounding box center [1186, 299] width 18 height 18
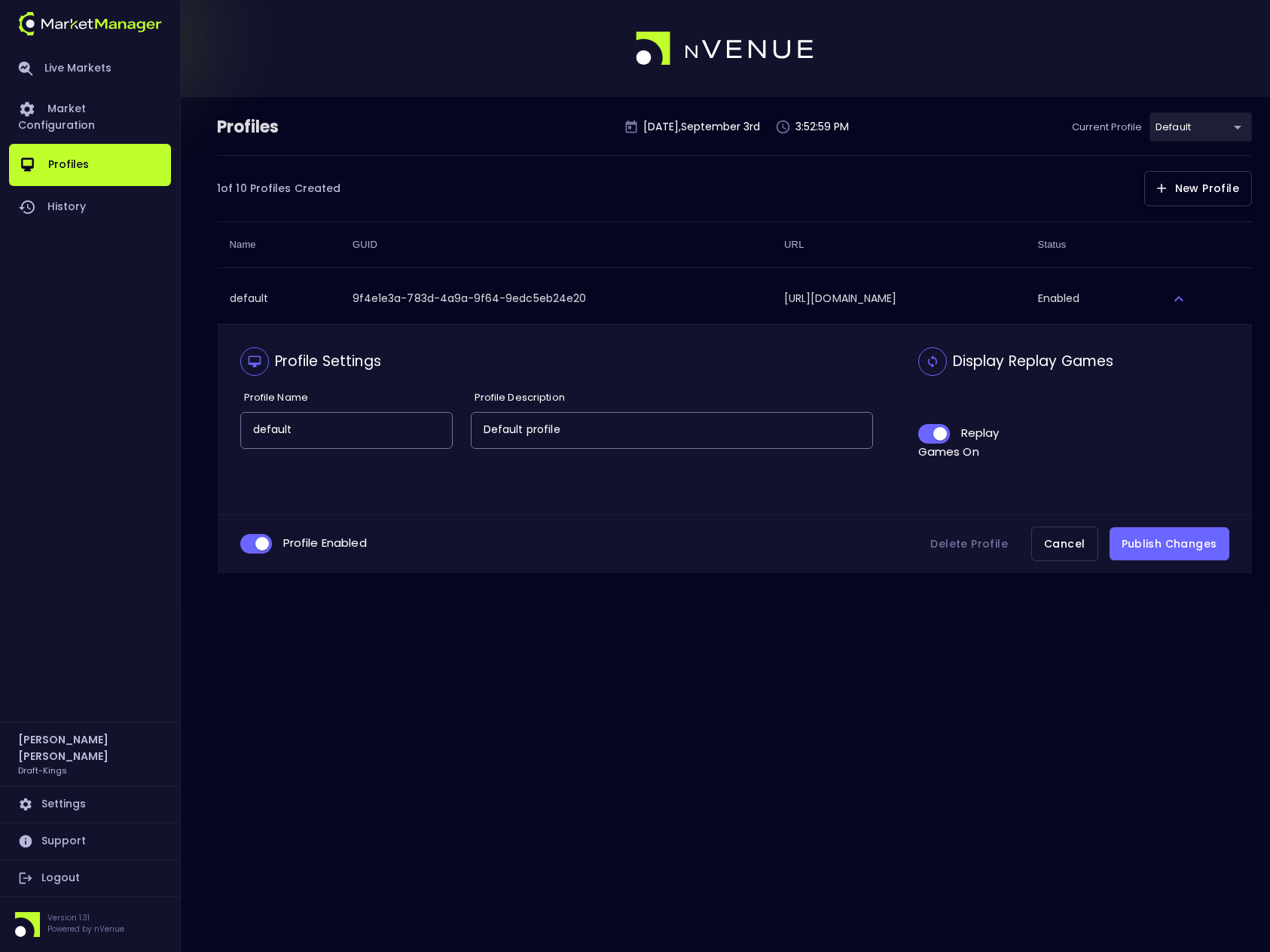
click at [805, 651] on div "Profiles Wednesday , September 3 rd 3:52:59 PM Current Profile default 9f4e1e3a…" at bounding box center [635, 476] width 1270 height 952
click at [54, 195] on link "History" at bounding box center [90, 207] width 162 height 43
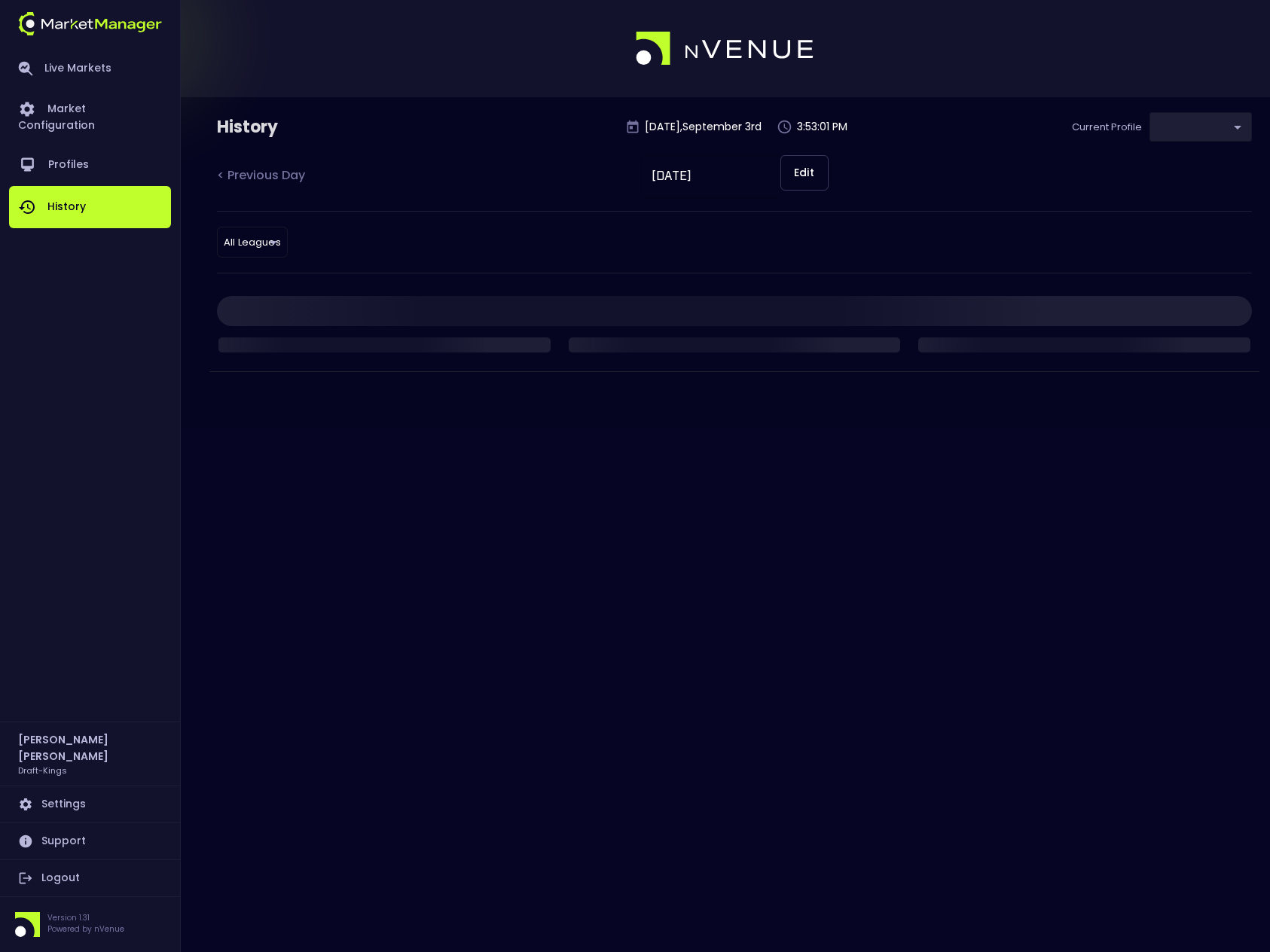
type input "9f4e1e3a-783d-4a9a-9f64-9edc5eb24e20"
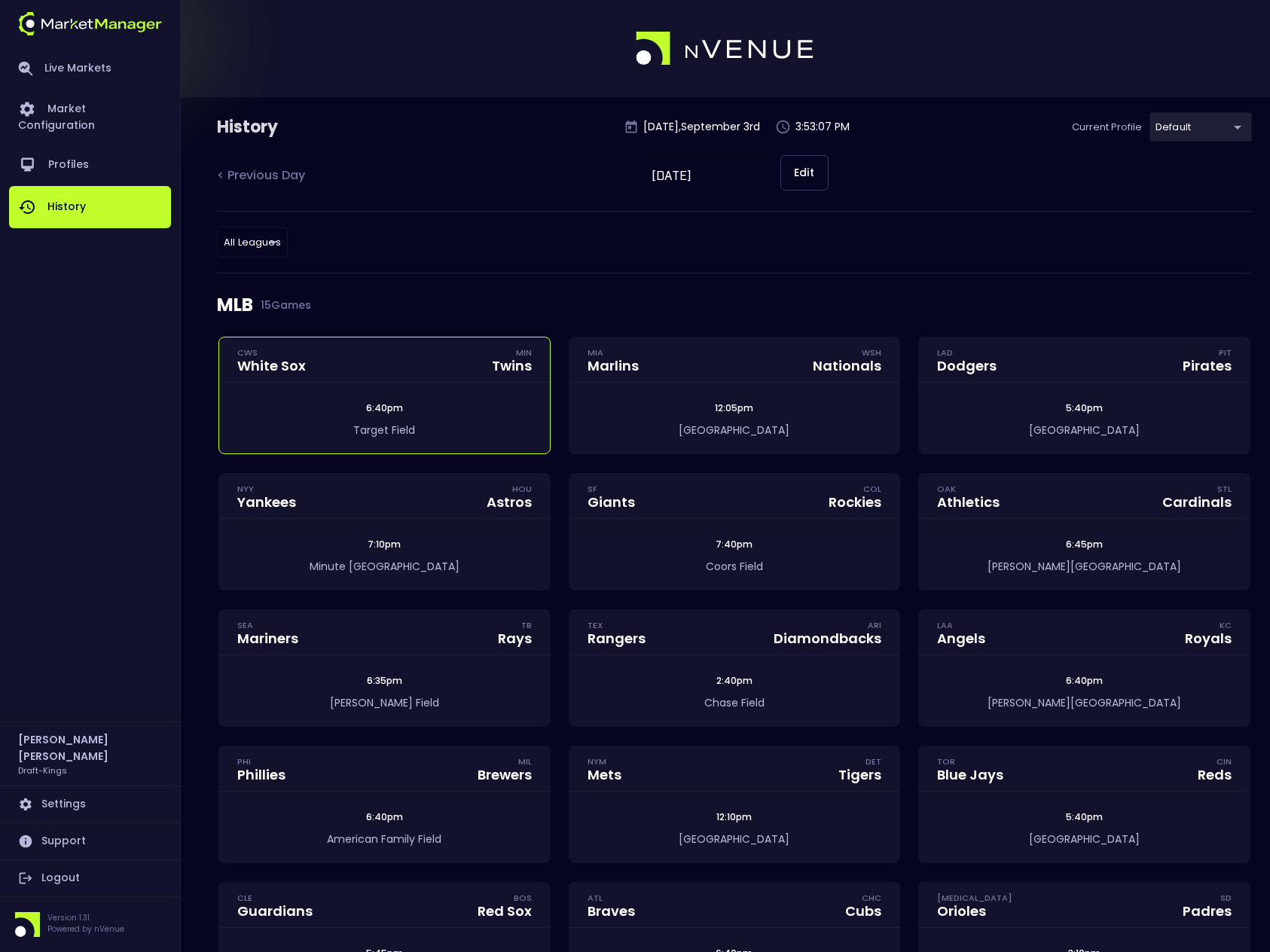
click at [354, 407] on div "6:40pm" at bounding box center [384, 407] width 330 height 14
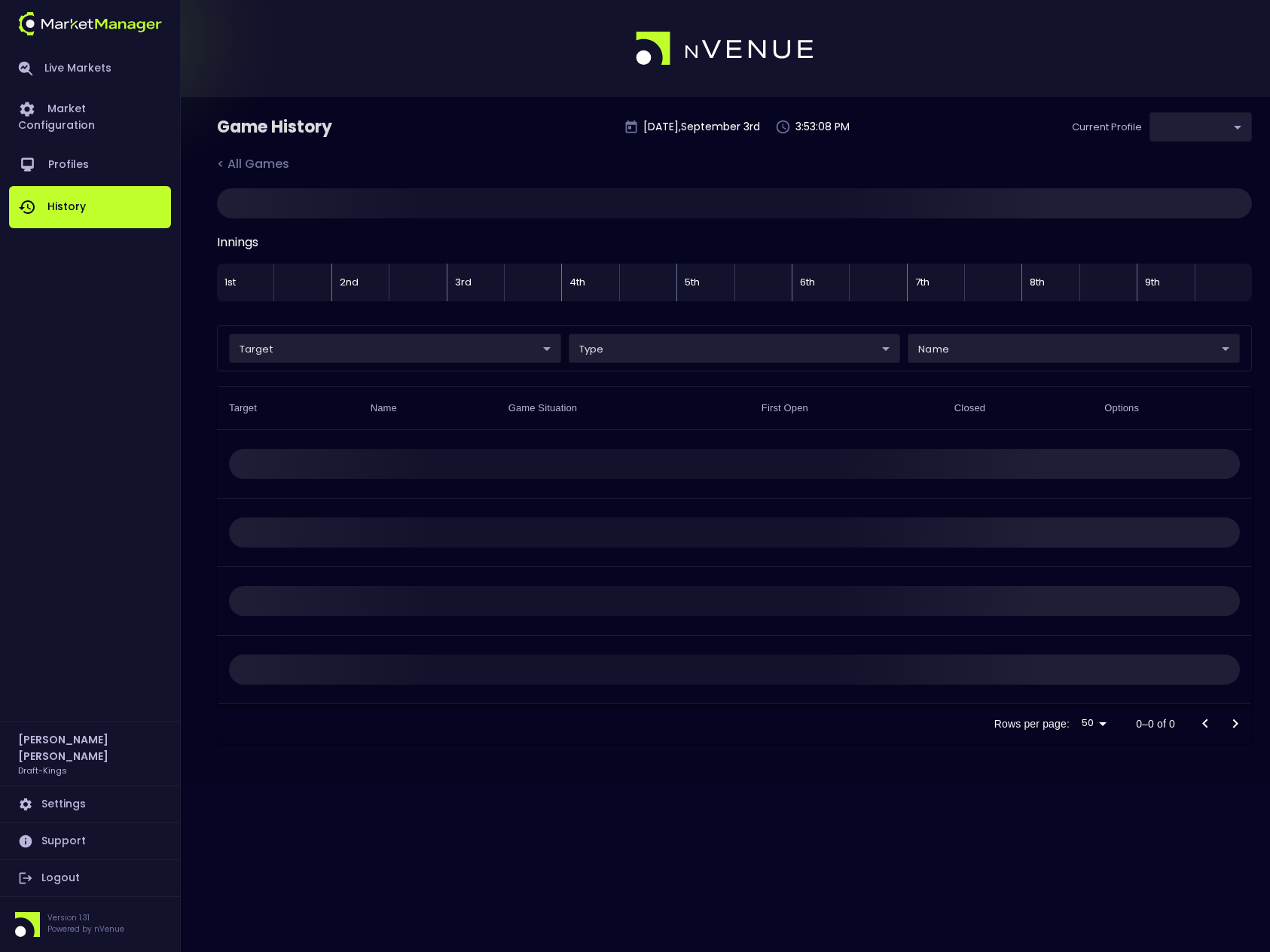
type input "9f4e1e3a-783d-4a9a-9f64-9edc5eb24e20"
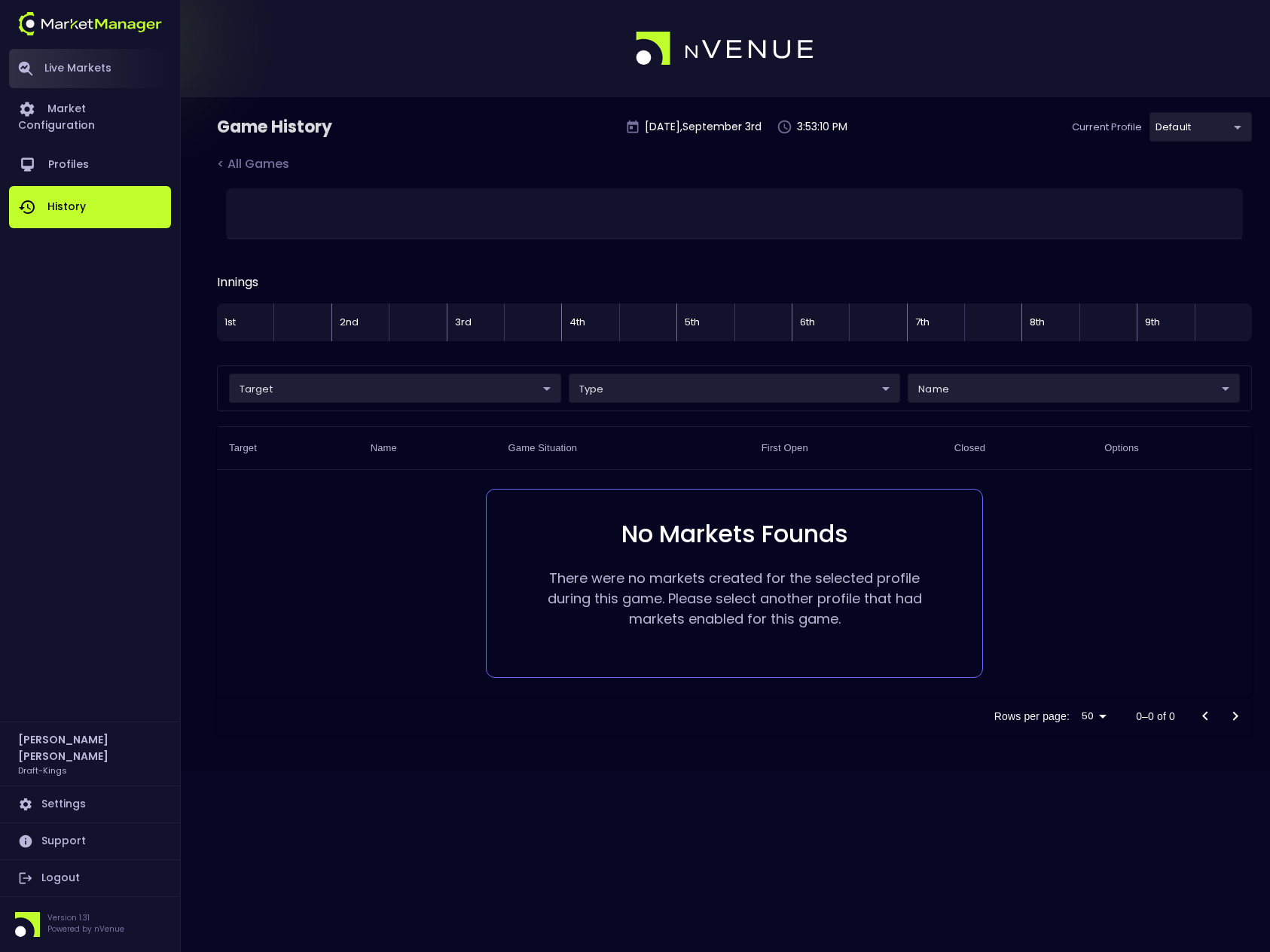
click at [102, 72] on link "Live Markets" at bounding box center [90, 68] width 162 height 39
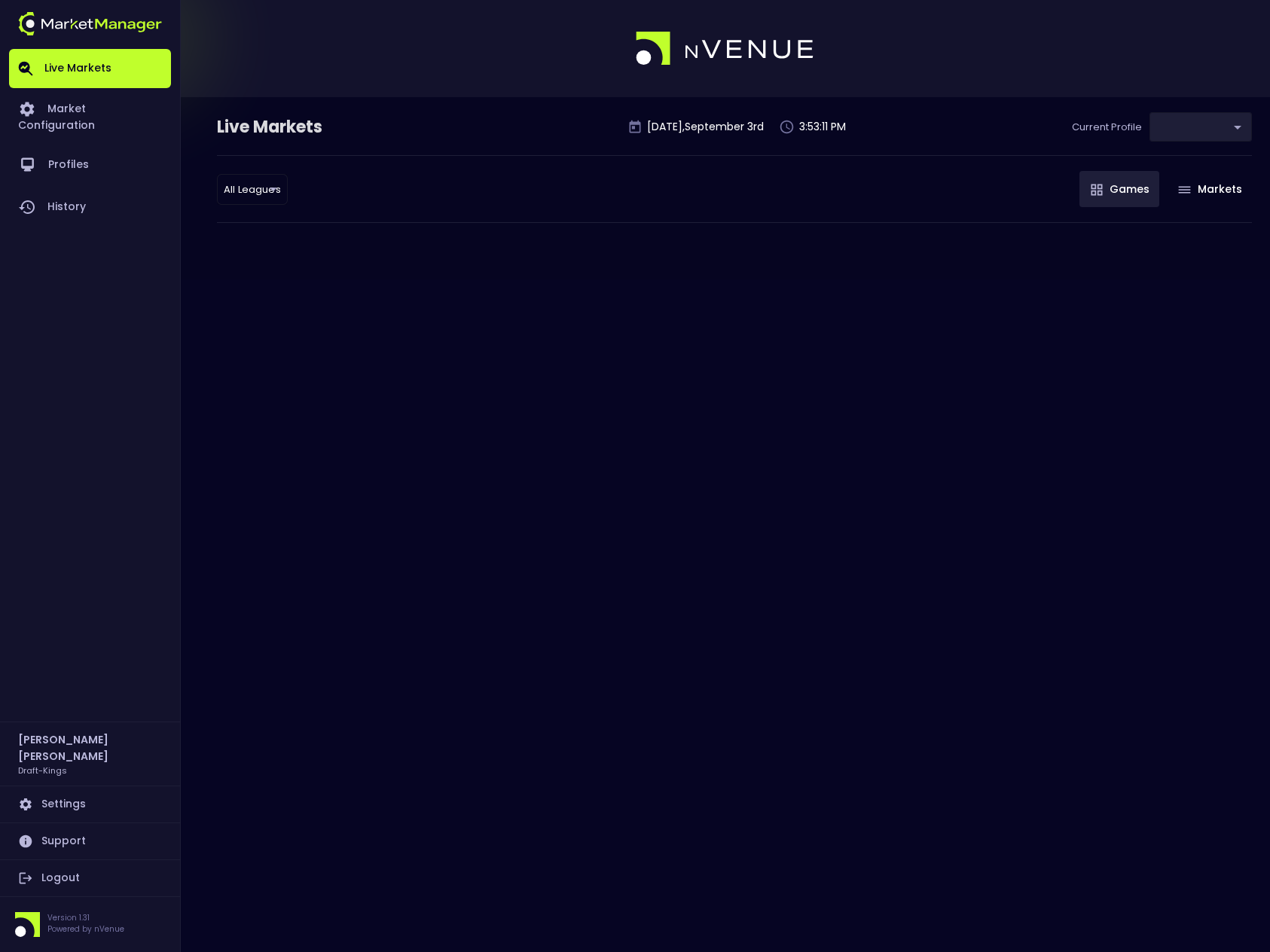
type input "9f4e1e3a-783d-4a9a-9f64-9edc5eb24e20"
click at [1216, 190] on button "Markets" at bounding box center [1209, 189] width 85 height 36
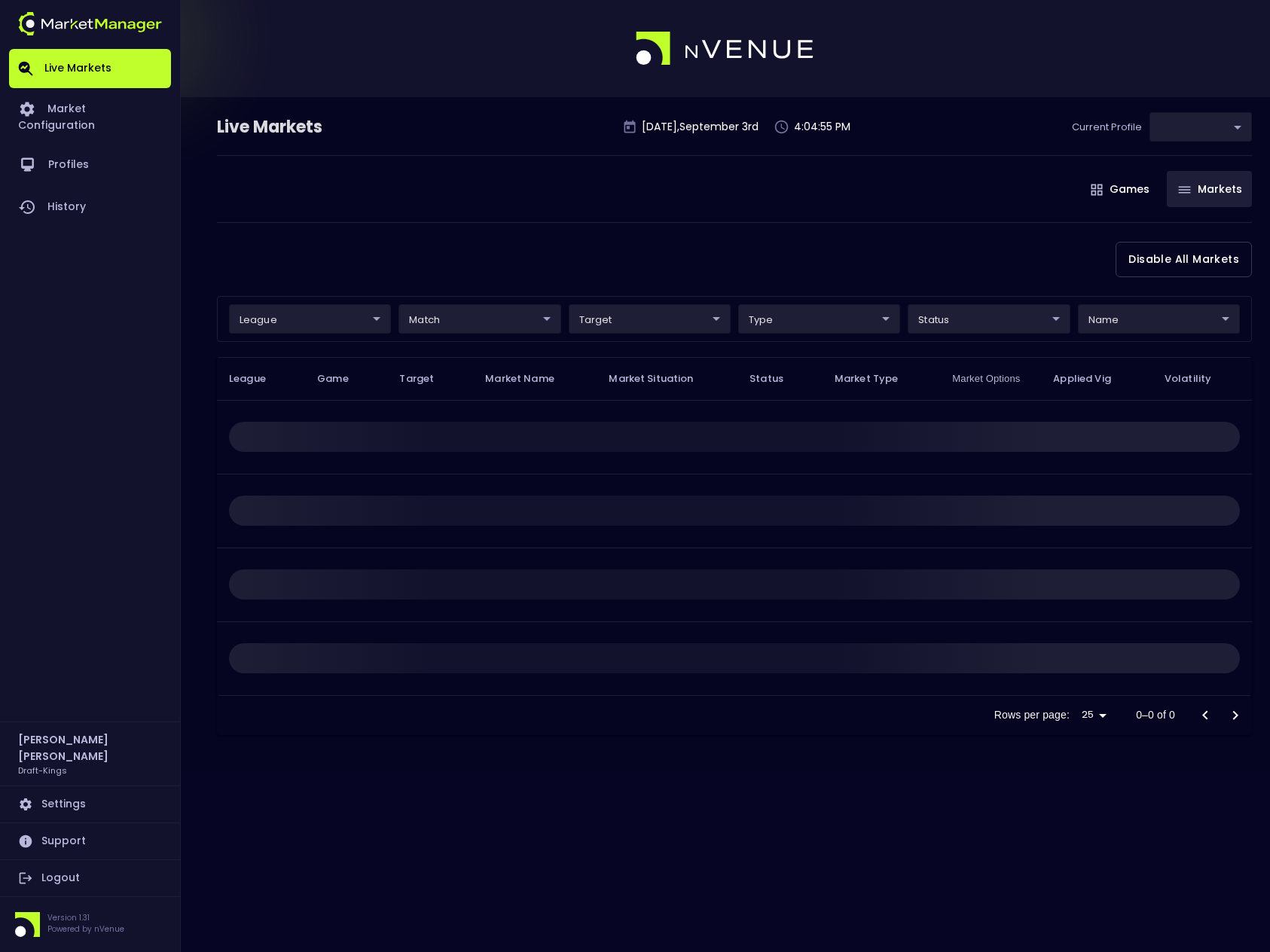
type input "9f4e1e3a-783d-4a9a-9f64-9edc5eb24e20"
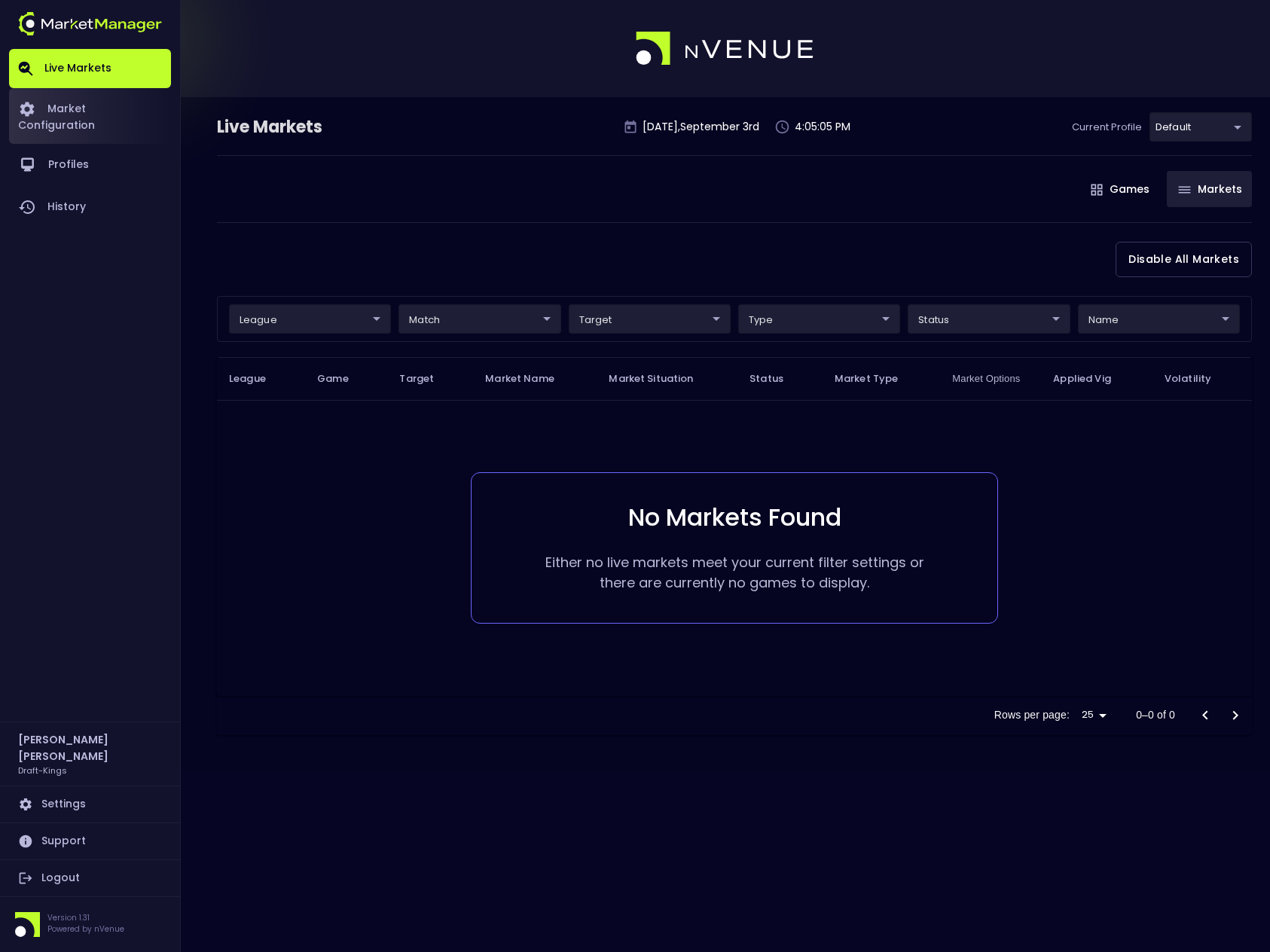
click at [114, 105] on link "Market Configuration" at bounding box center [90, 116] width 162 height 56
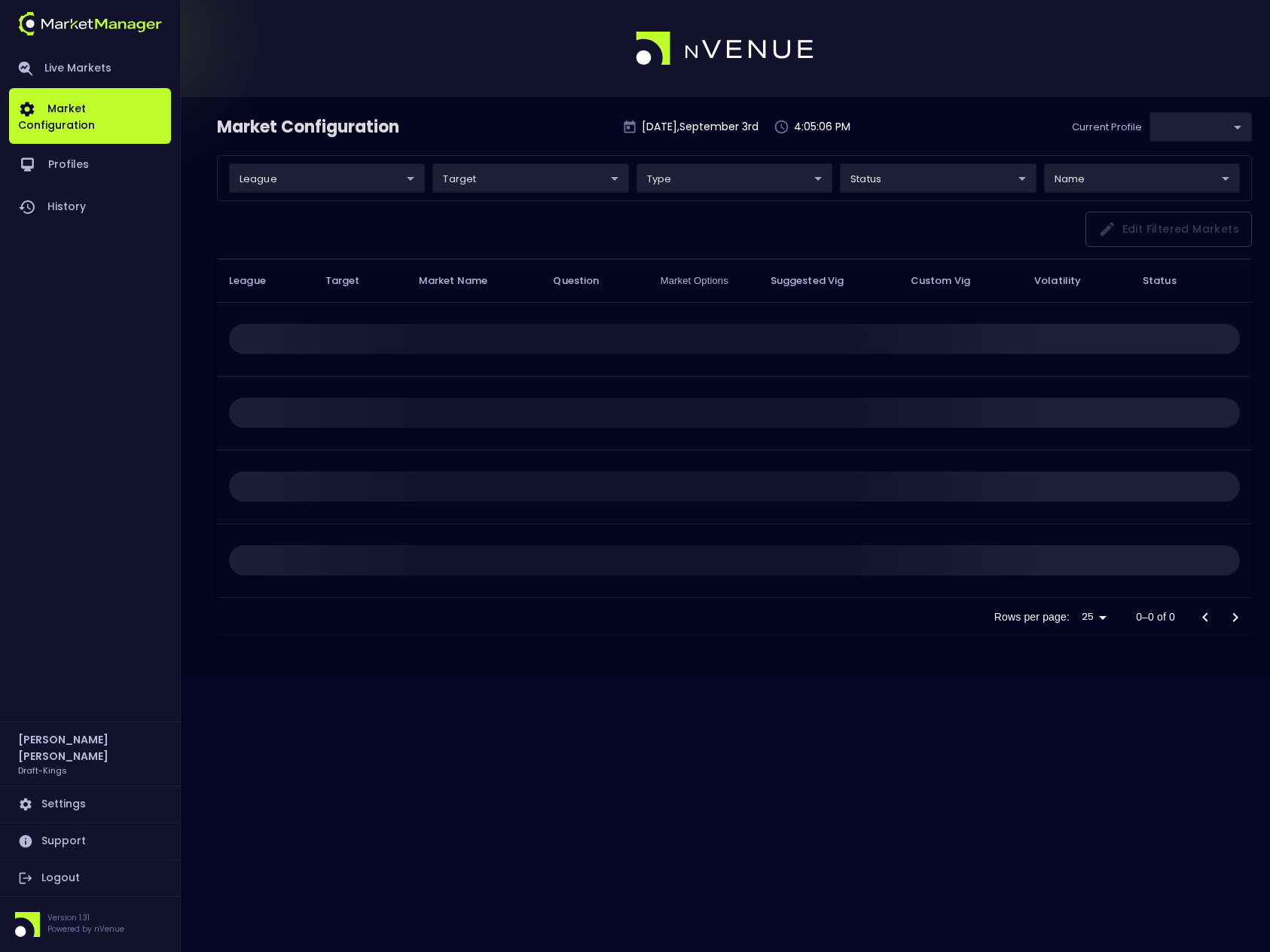
type input "9f4e1e3a-783d-4a9a-9f64-9edc5eb24e20"
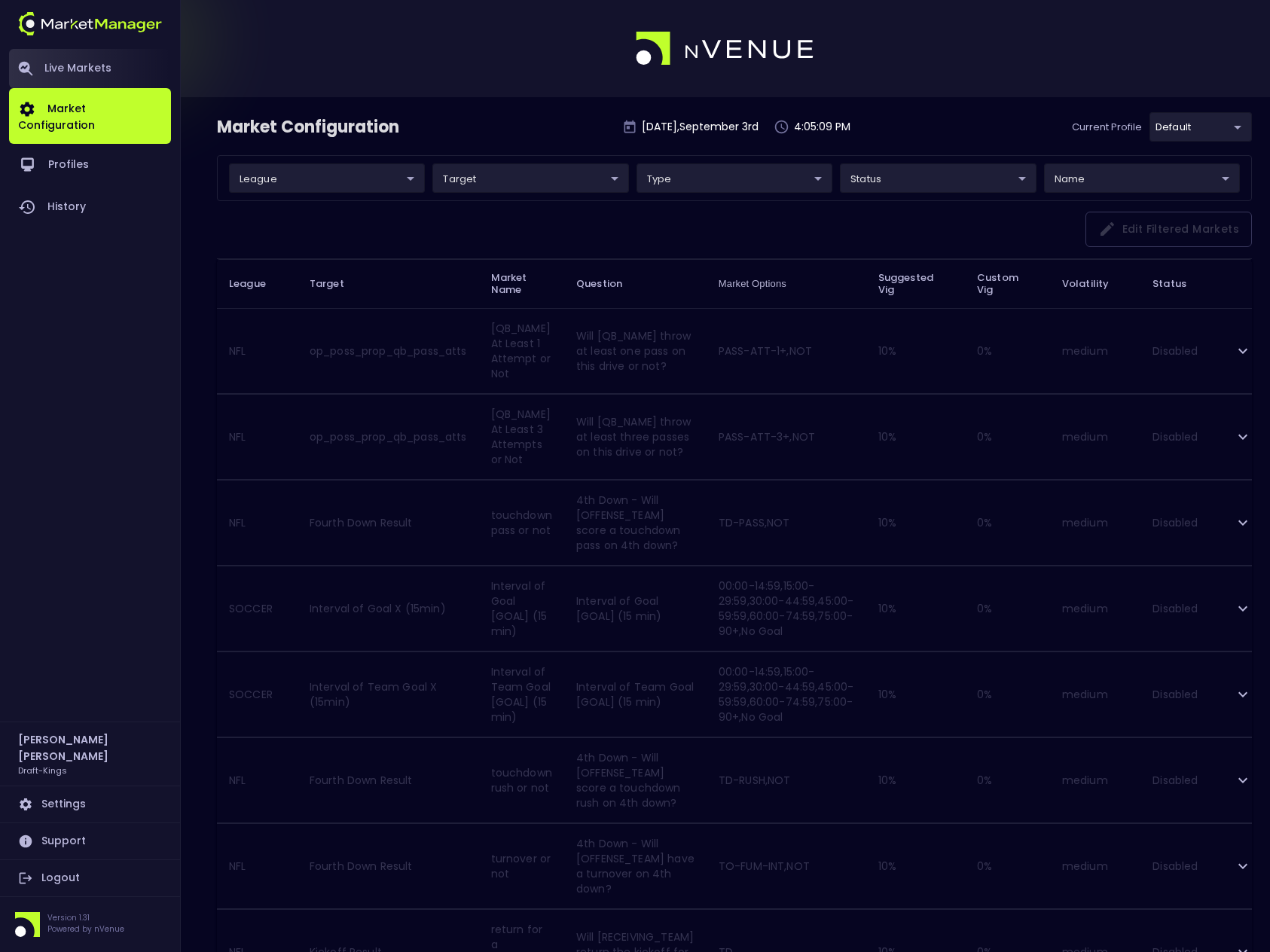
click at [77, 61] on link "Live Markets" at bounding box center [90, 68] width 162 height 39
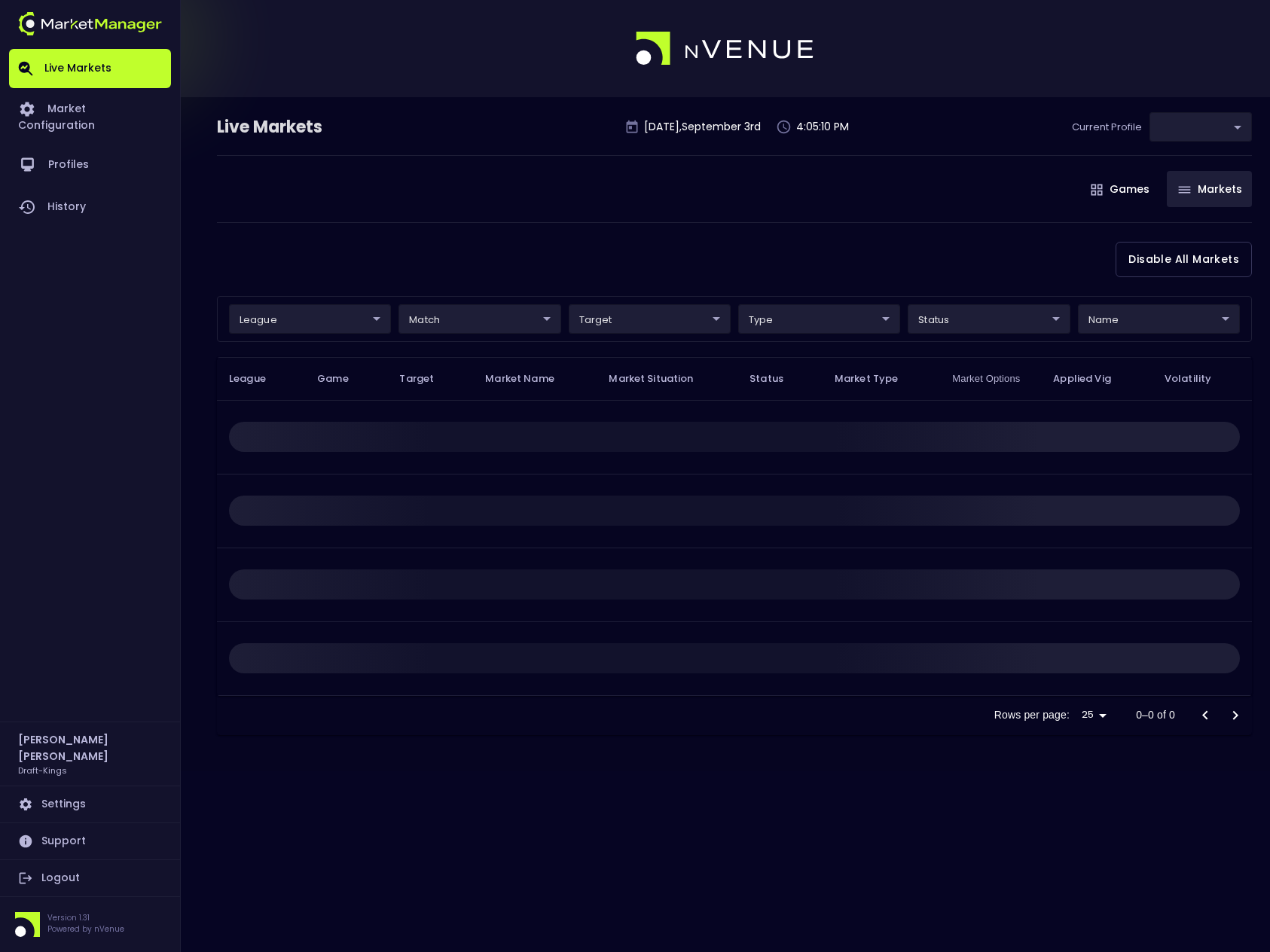
type input "9f4e1e3a-783d-4a9a-9f64-9edc5eb24e20"
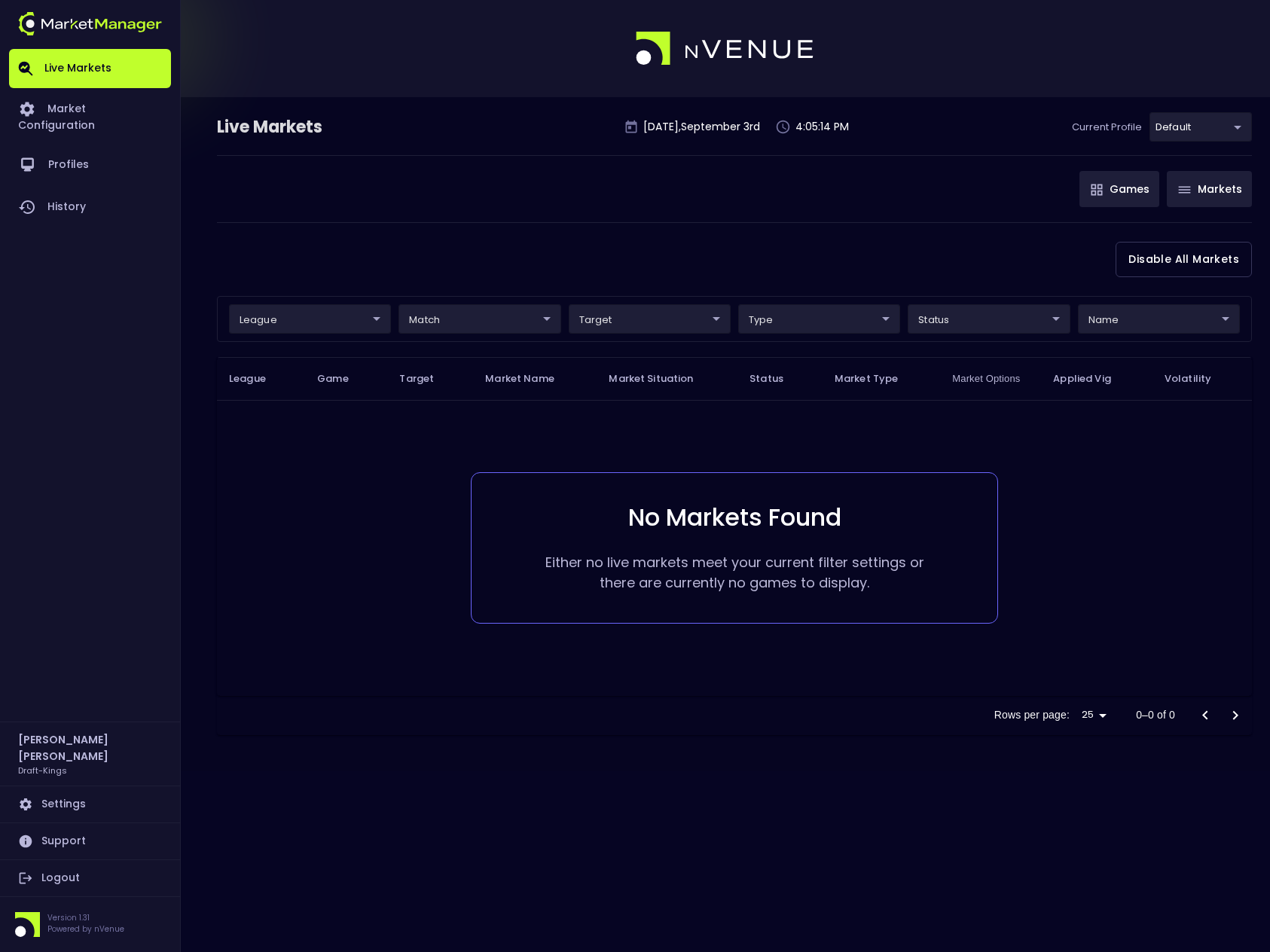
click at [1127, 190] on button "Games" at bounding box center [1119, 189] width 80 height 36
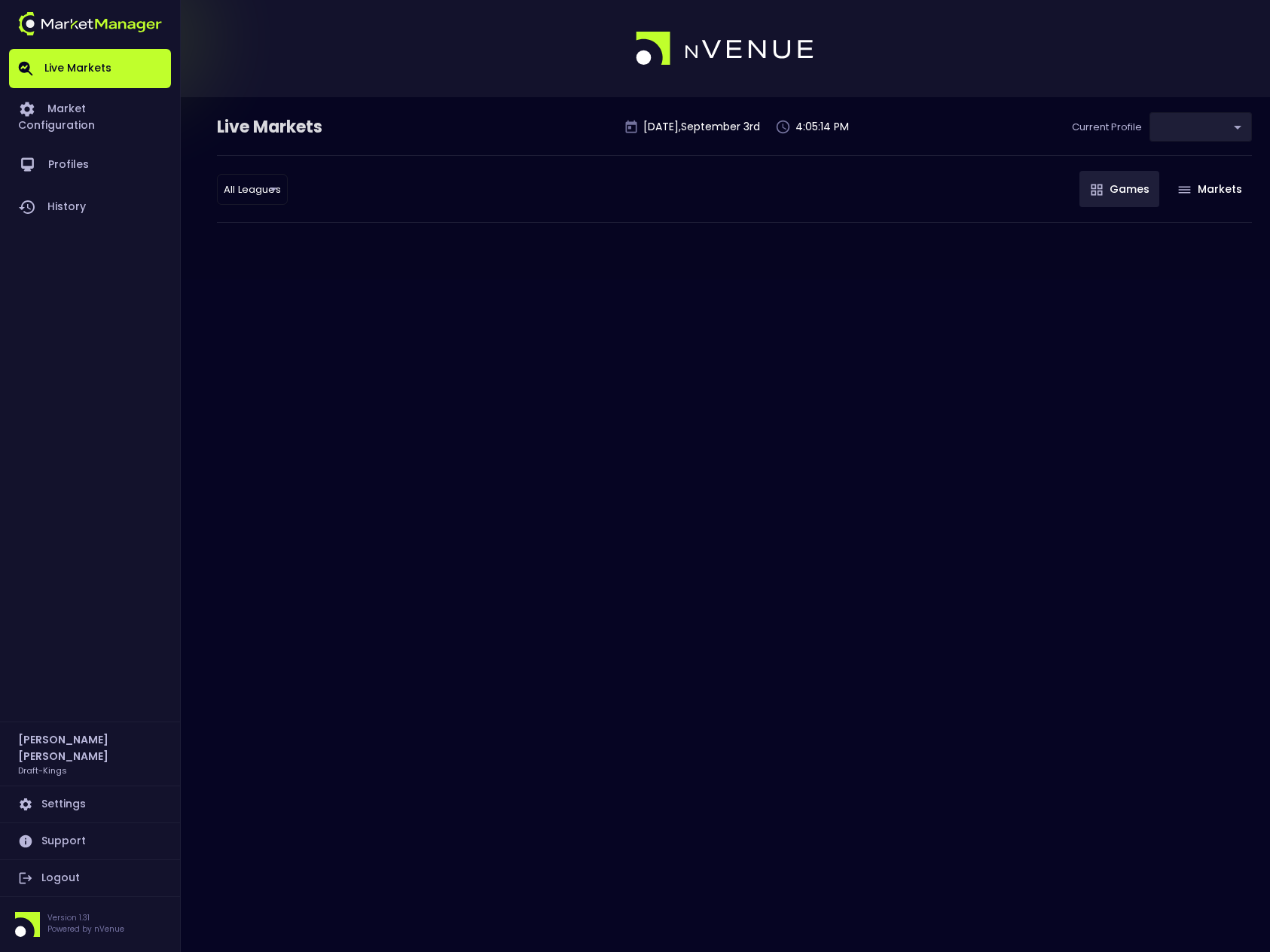
type input "9f4e1e3a-783d-4a9a-9f64-9edc5eb24e20"
click at [63, 154] on link "Profiles" at bounding box center [90, 165] width 162 height 43
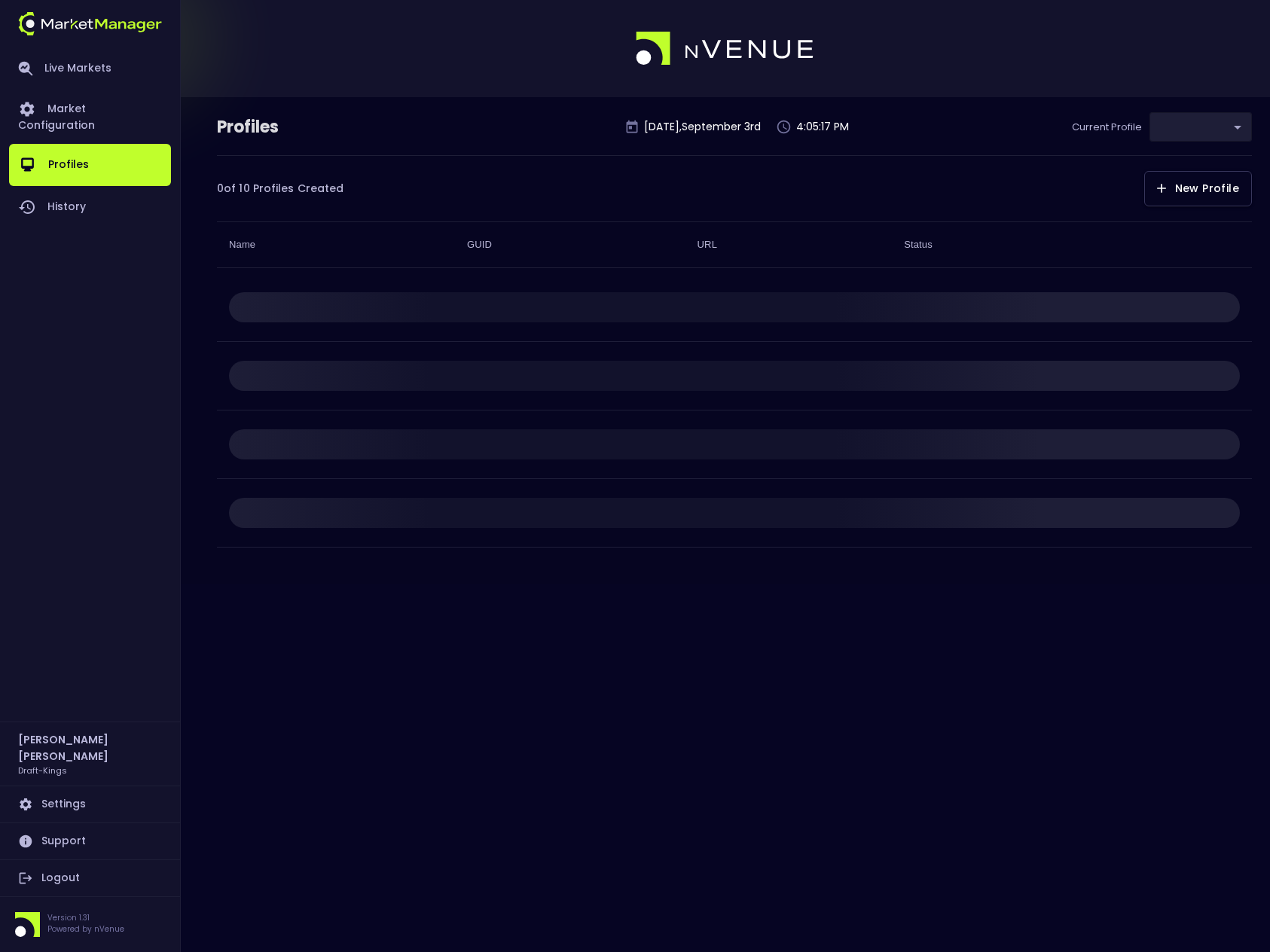
type input "9f4e1e3a-783d-4a9a-9f64-9edc5eb24e20"
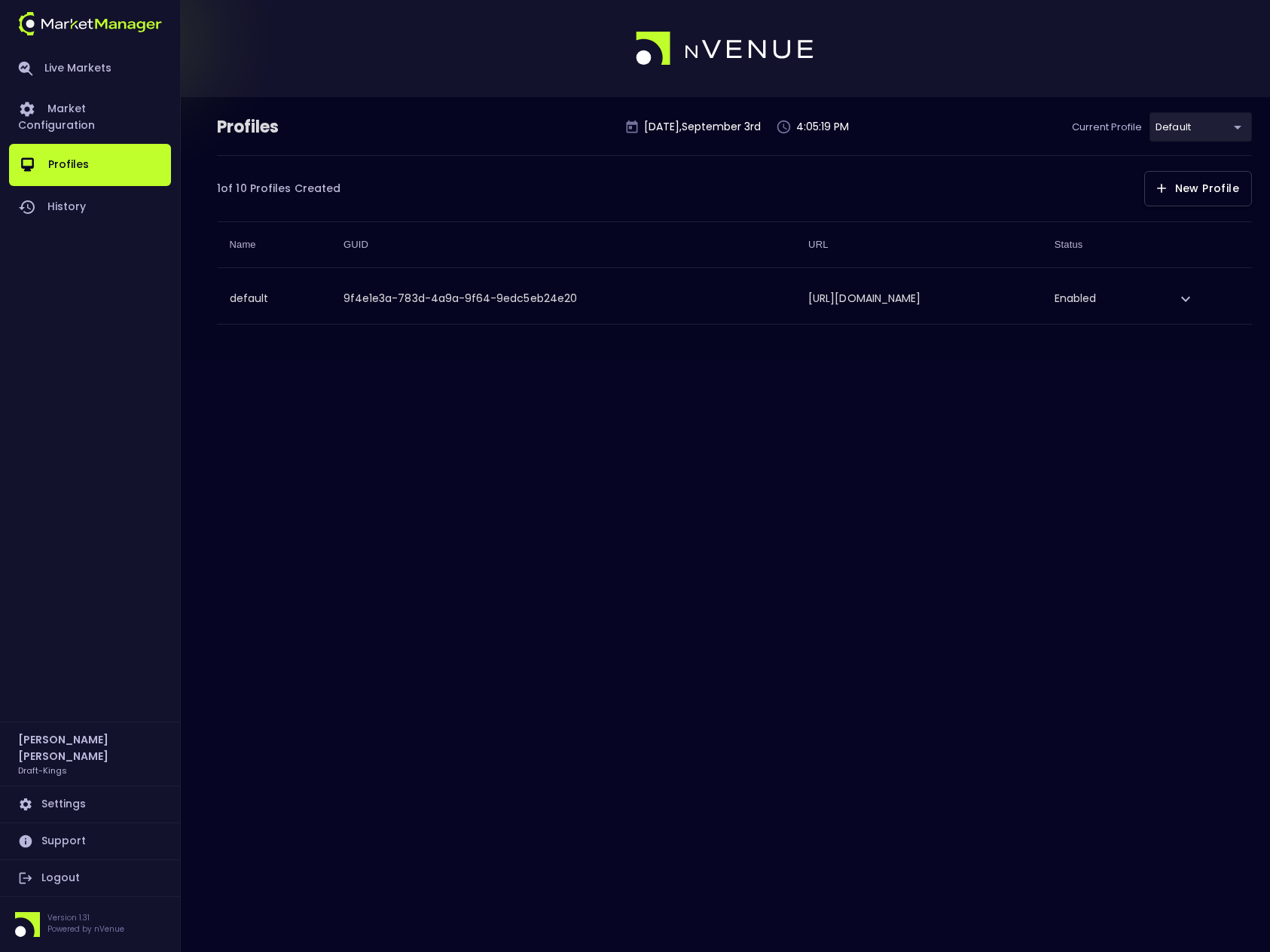
click at [1190, 297] on icon "expand row" at bounding box center [1186, 299] width 9 height 5
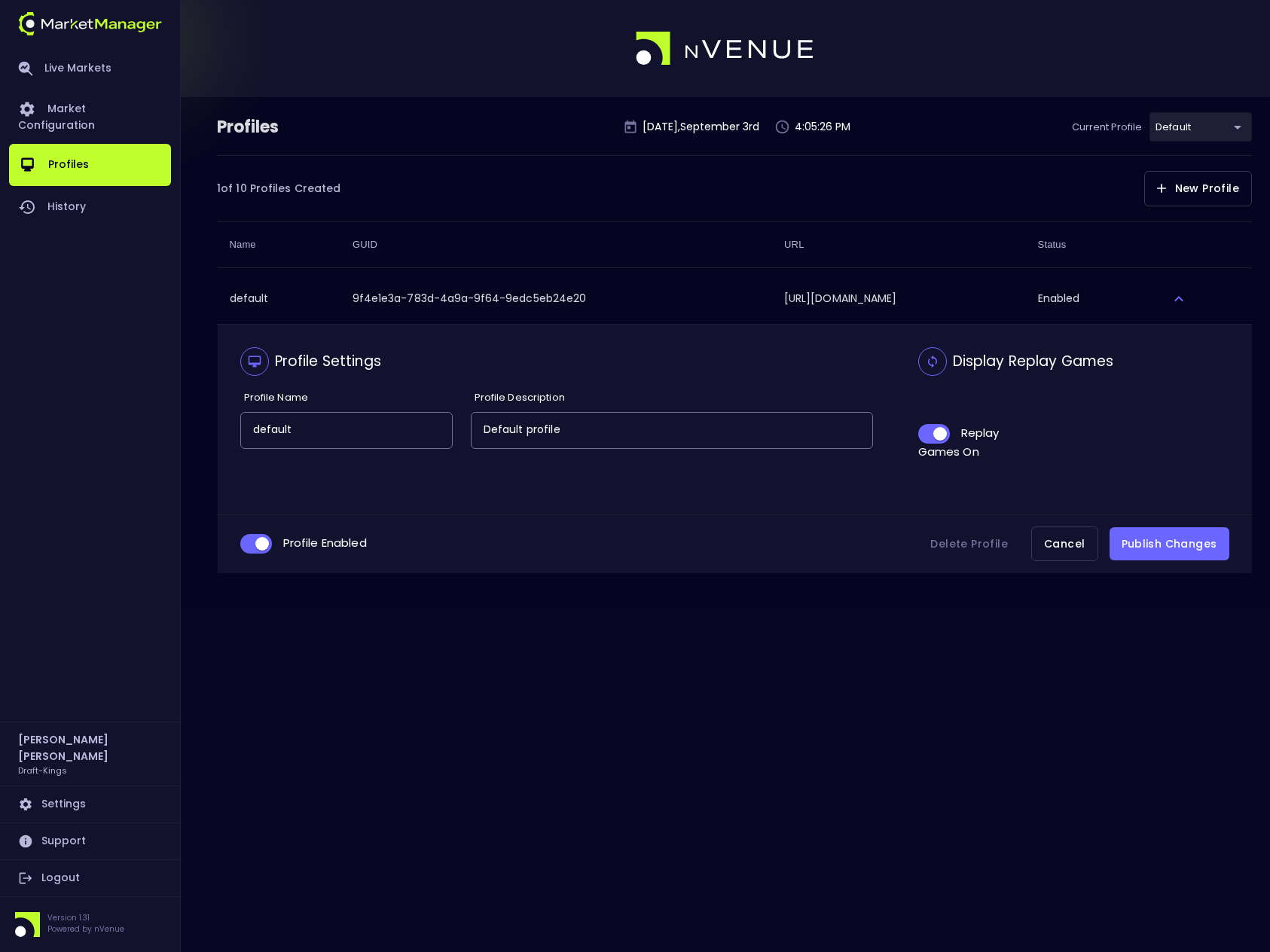
click at [1059, 547] on button "Cancel" at bounding box center [1064, 544] width 66 height 35
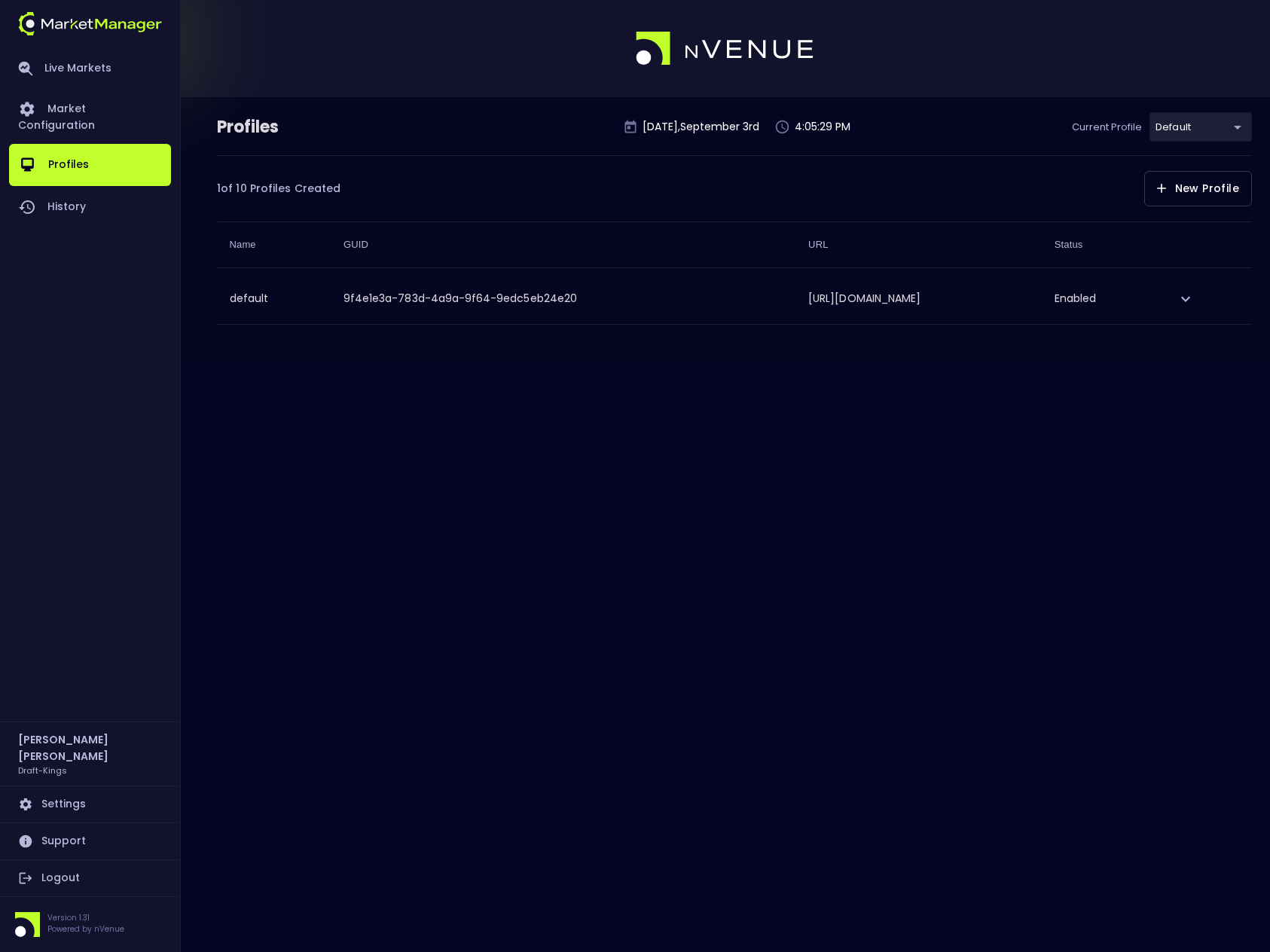
click at [66, 805] on link "Settings" at bounding box center [90, 804] width 162 height 36
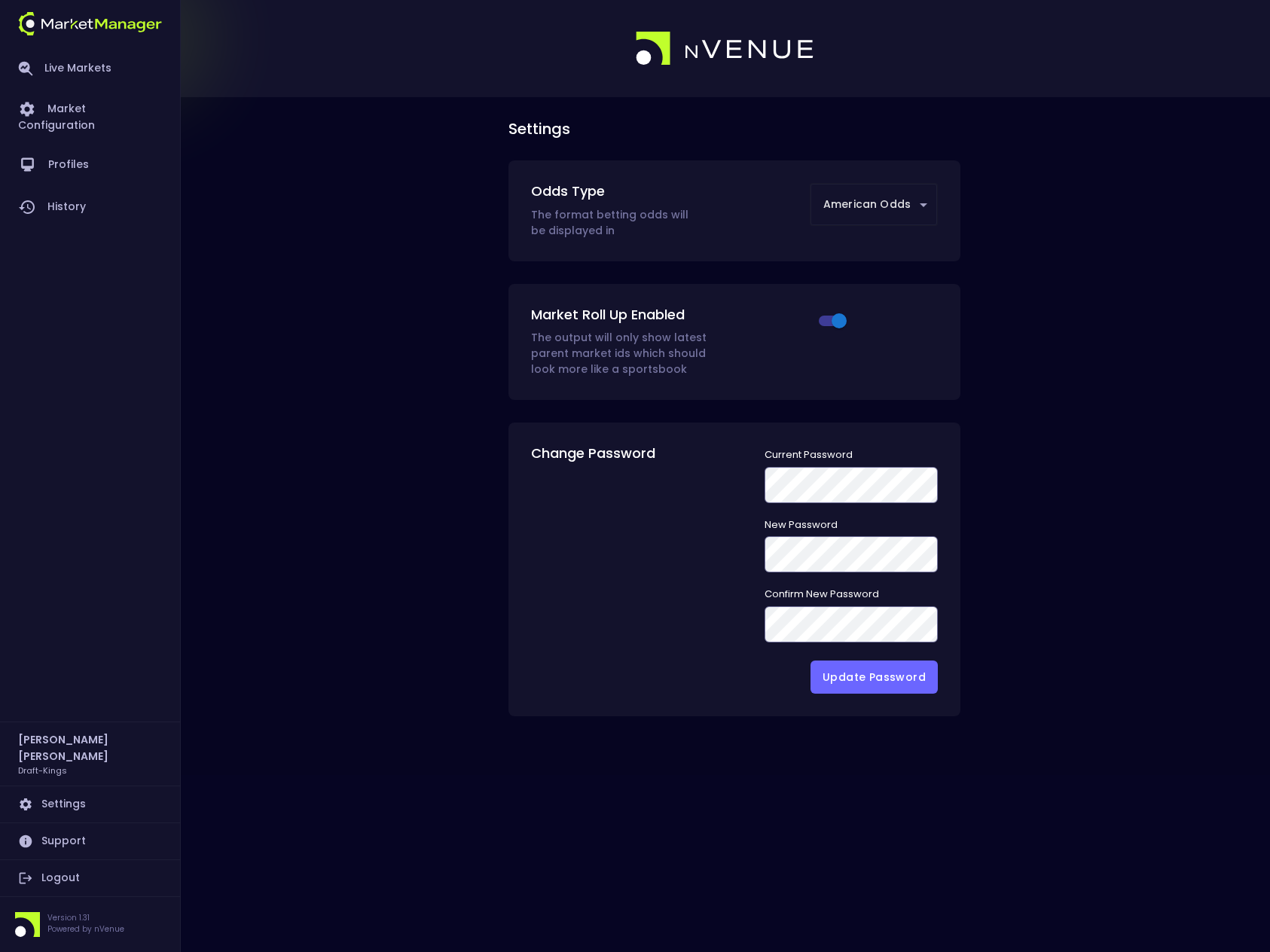
click at [56, 841] on link "Support" at bounding box center [90, 841] width 162 height 36
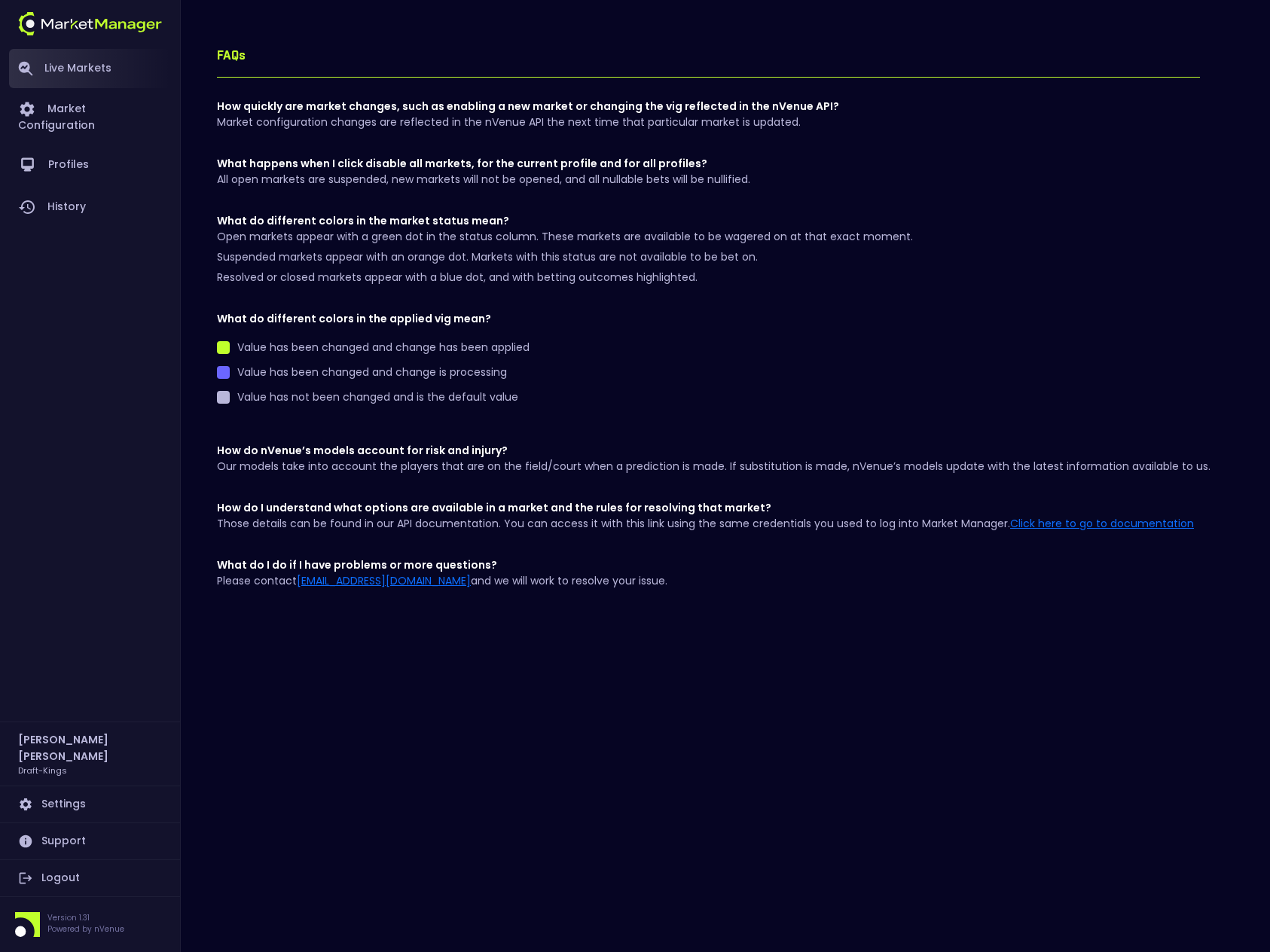
click at [92, 65] on link "Live Markets" at bounding box center [90, 68] width 162 height 39
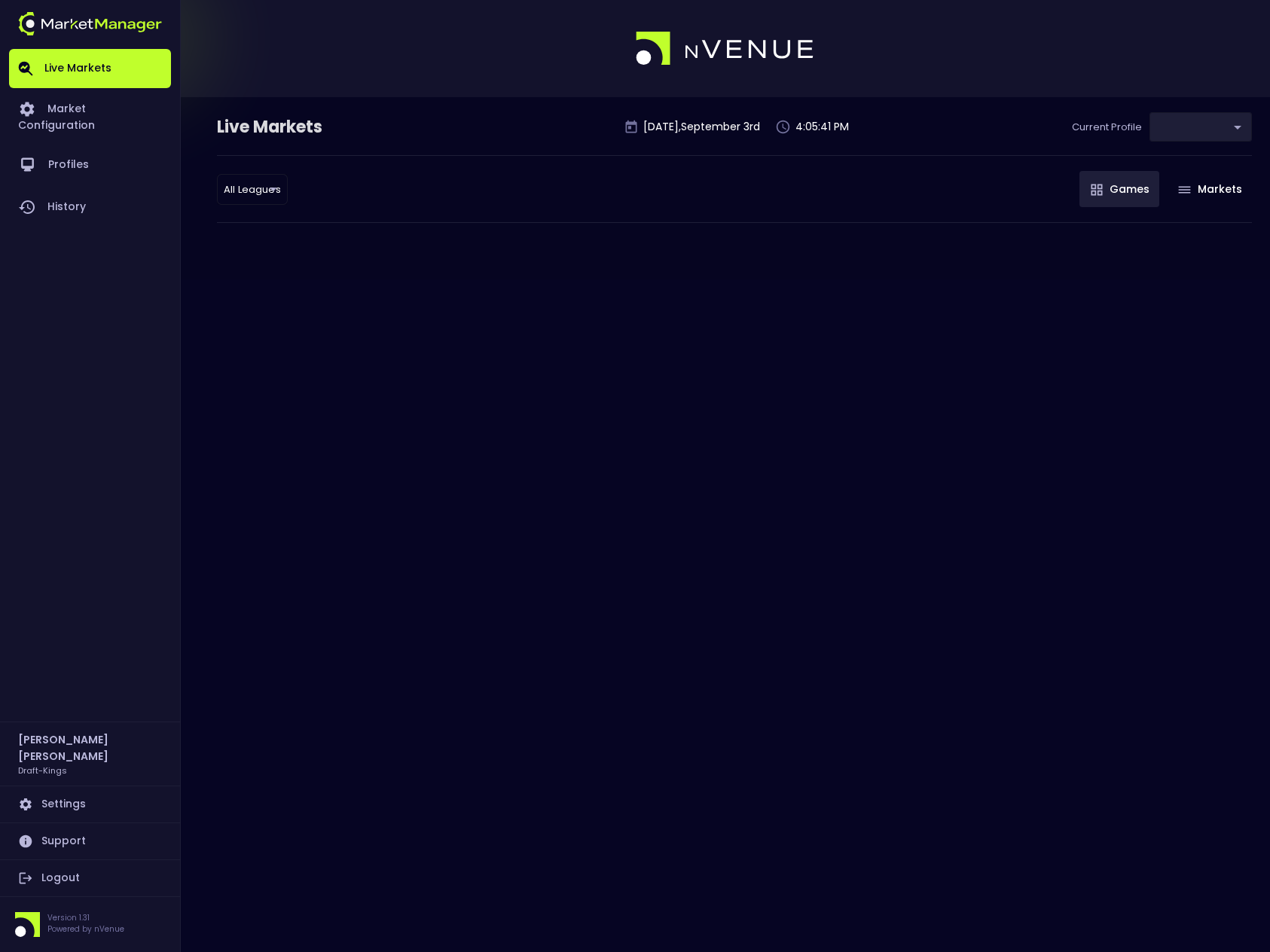
type input "9f4e1e3a-783d-4a9a-9f64-9edc5eb24e20"
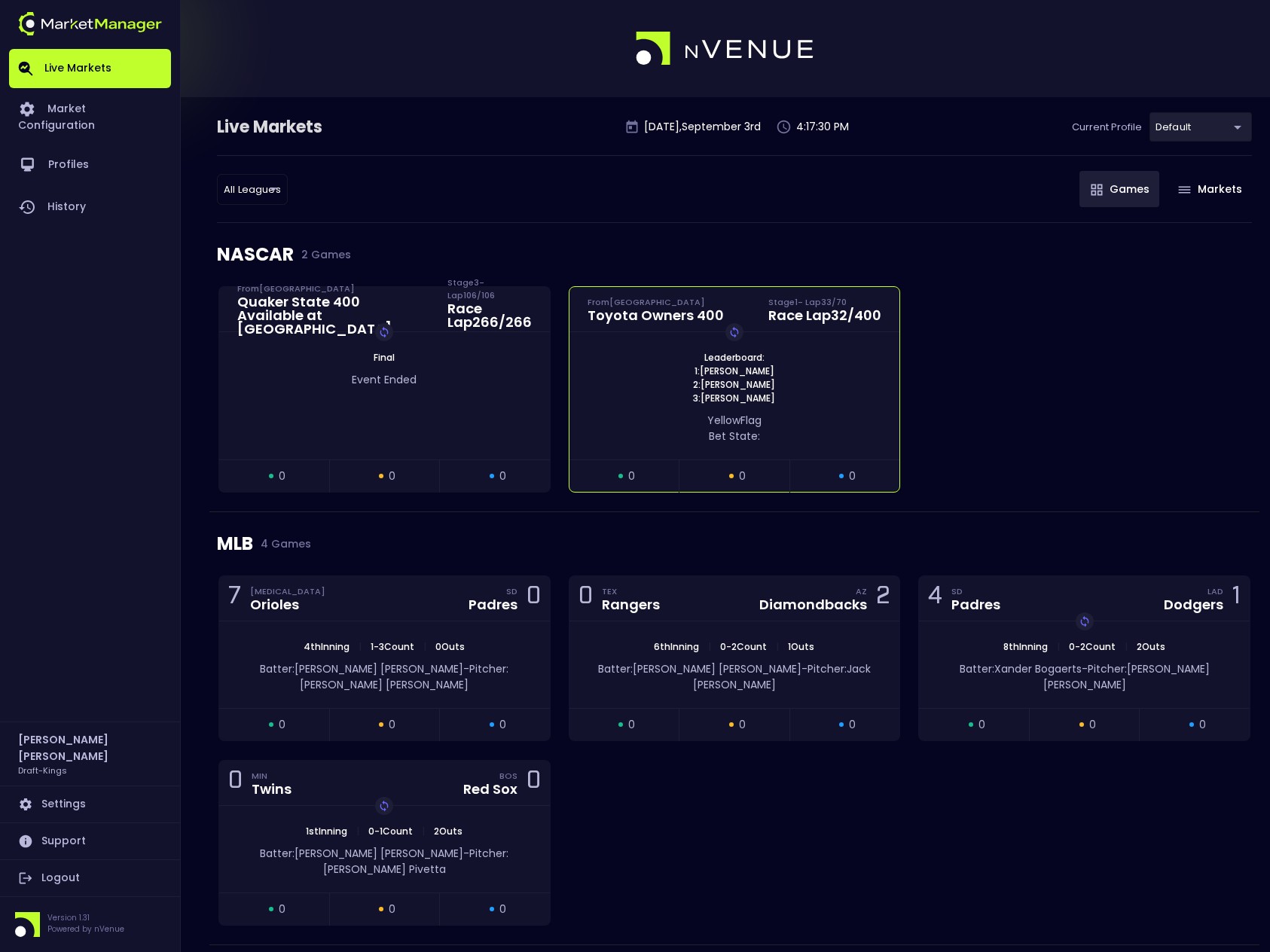
click at [689, 426] on div "yellow Flag Bet State:" at bounding box center [734, 428] width 285 height 32
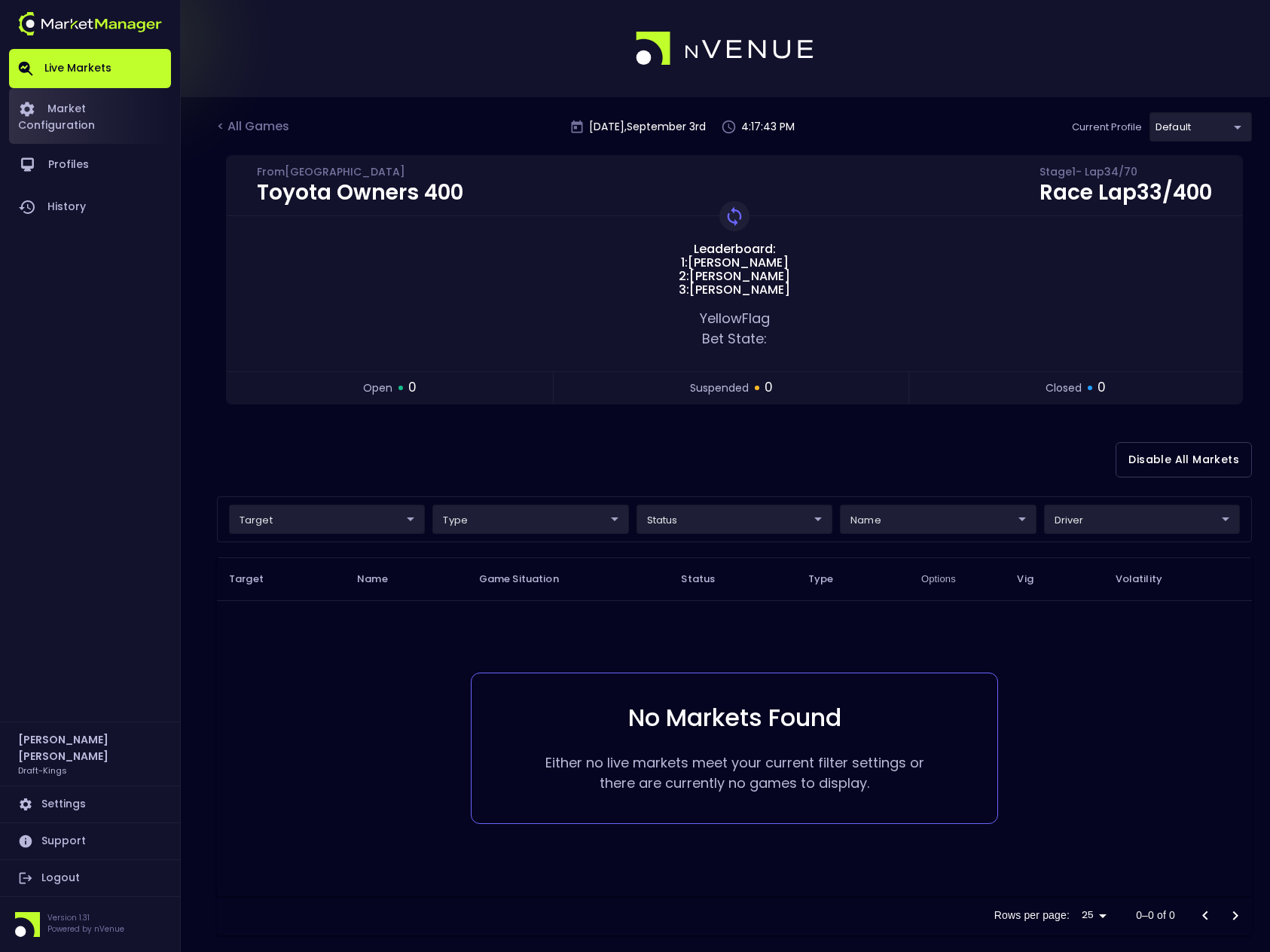
click at [99, 108] on link "Market Configuration" at bounding box center [90, 116] width 162 height 56
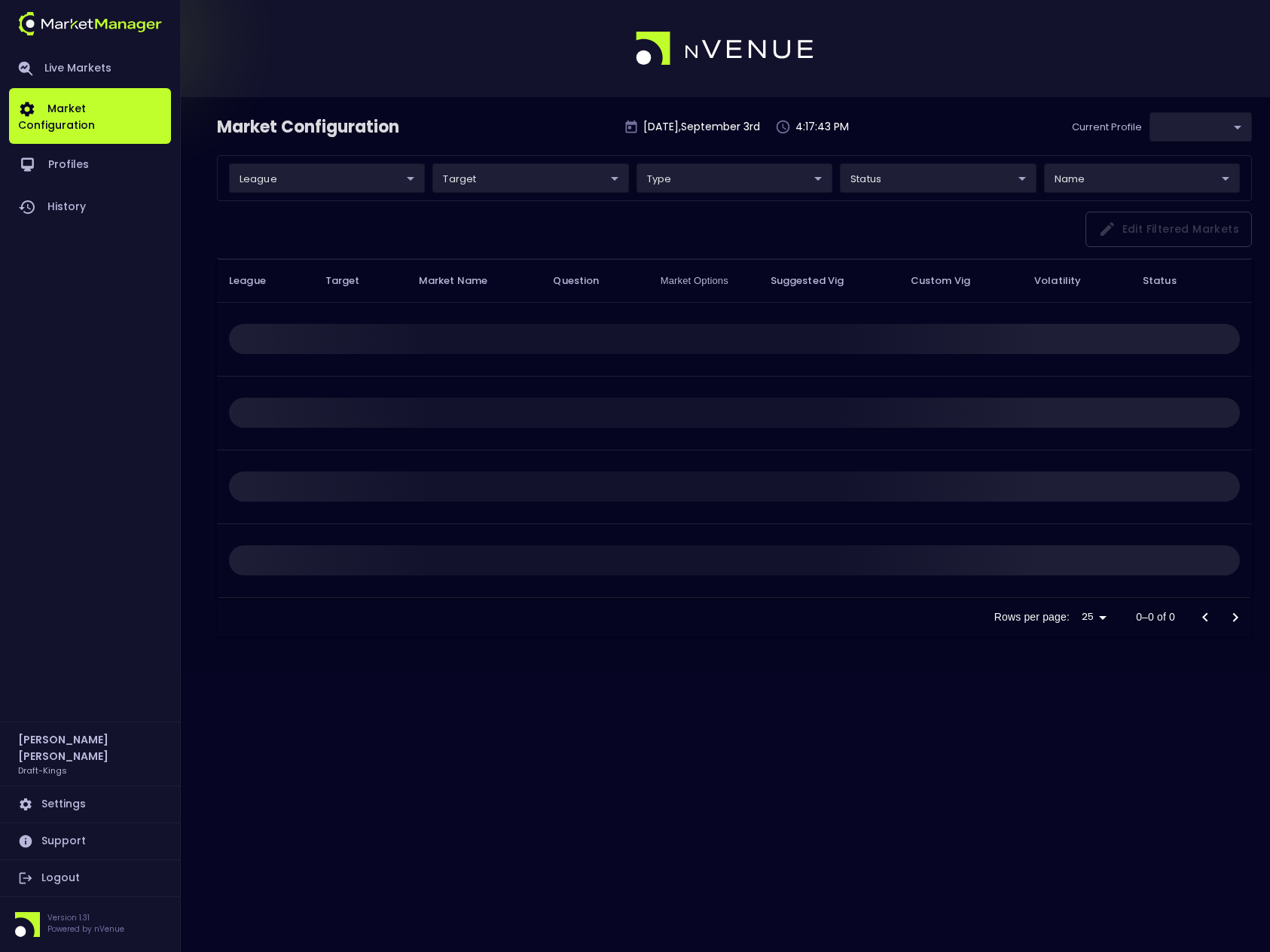
type input "9f4e1e3a-783d-4a9a-9f64-9edc5eb24e20"
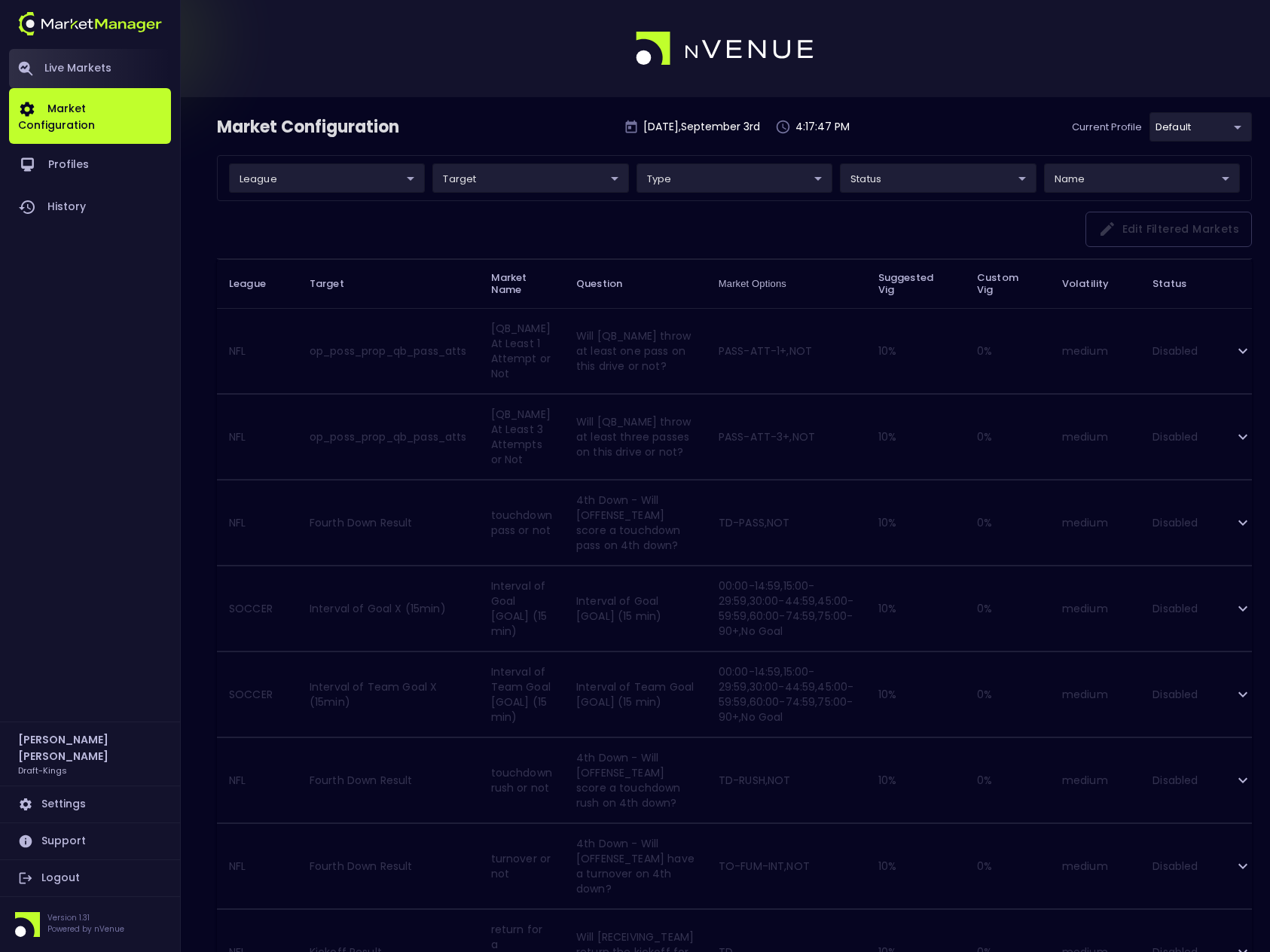
click at [76, 71] on link "Live Markets" at bounding box center [90, 68] width 162 height 39
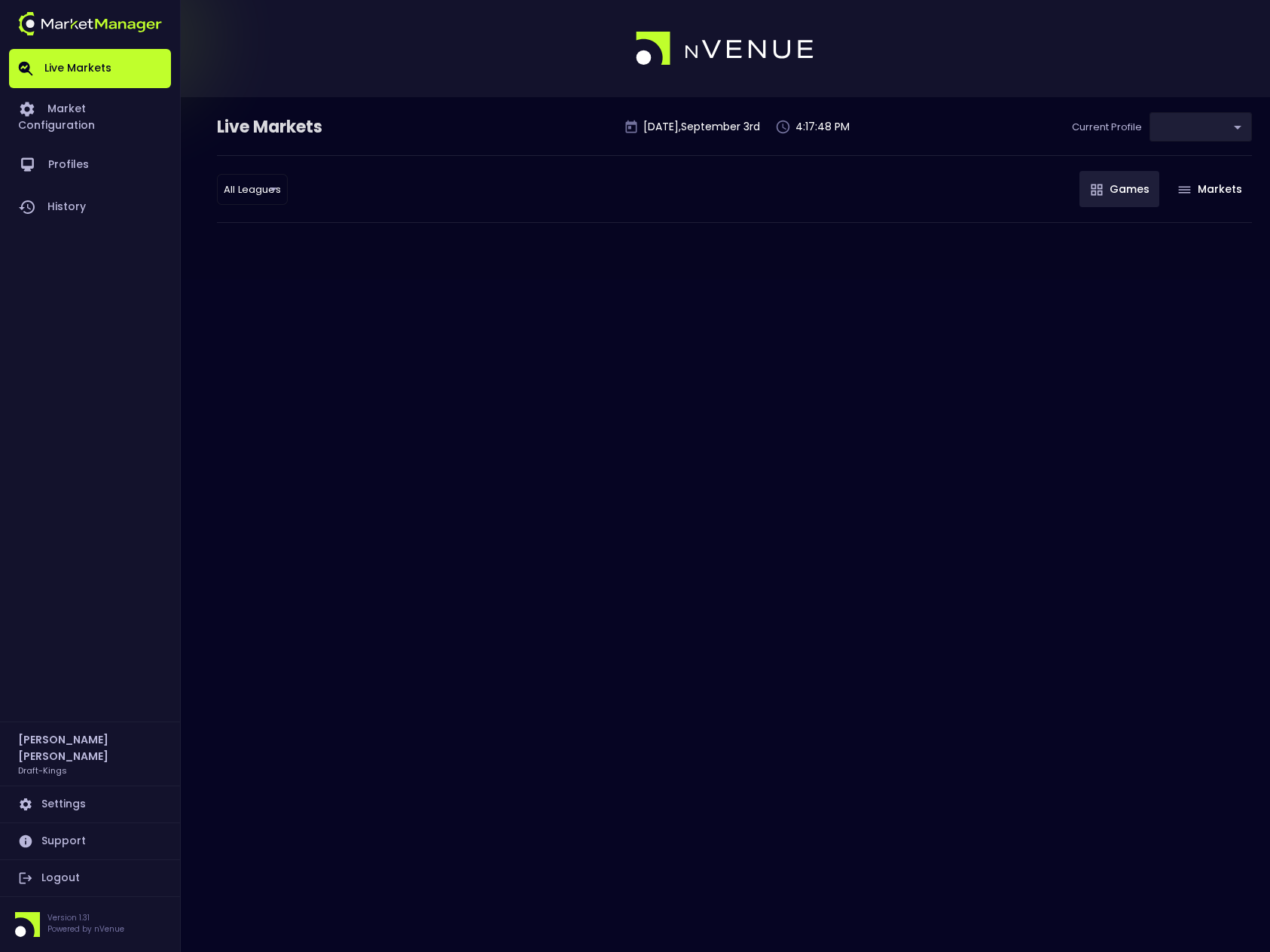
type input "9f4e1e3a-783d-4a9a-9f64-9edc5eb24e20"
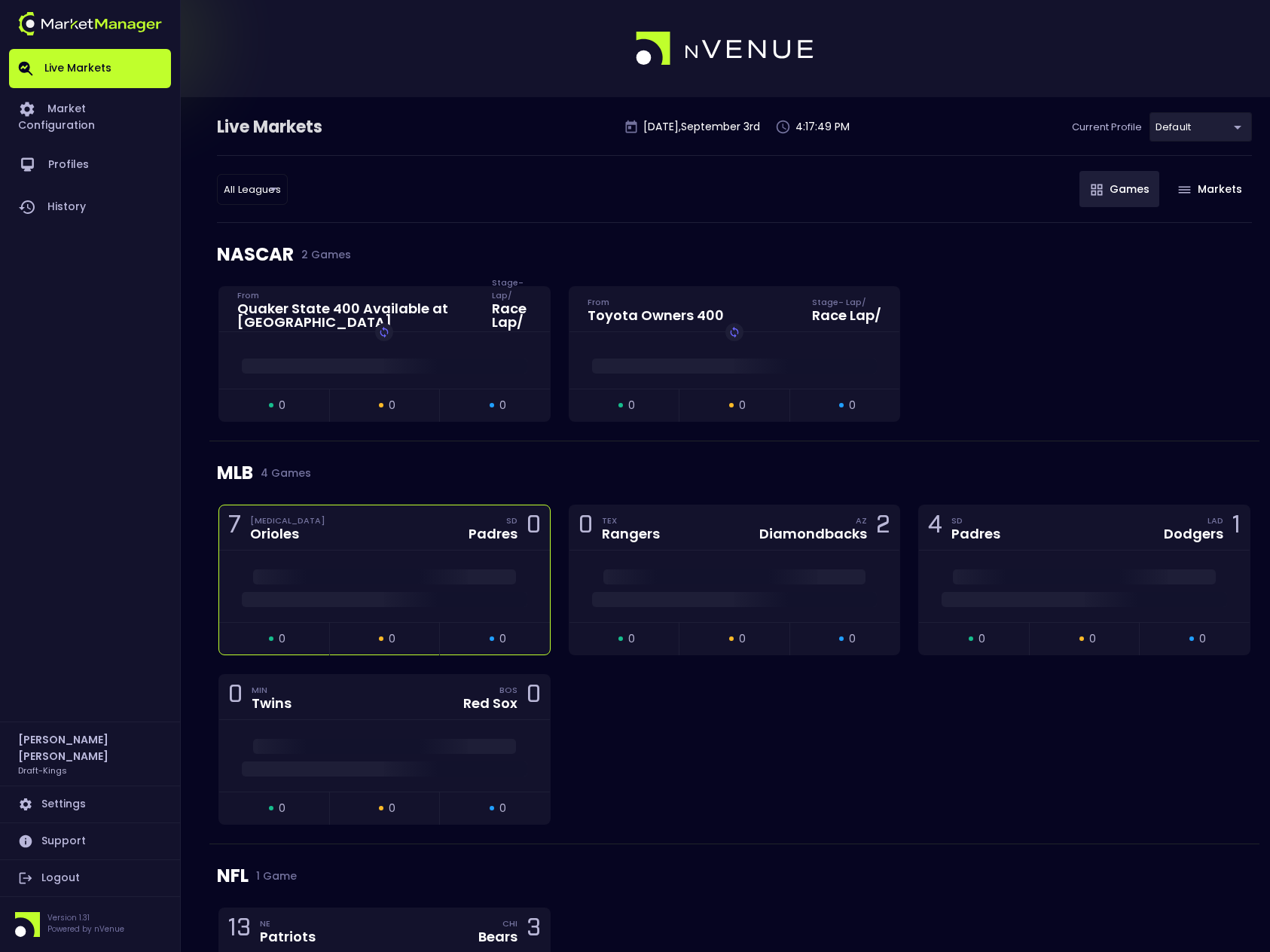
click at [455, 567] on div at bounding box center [384, 585] width 330 height 71
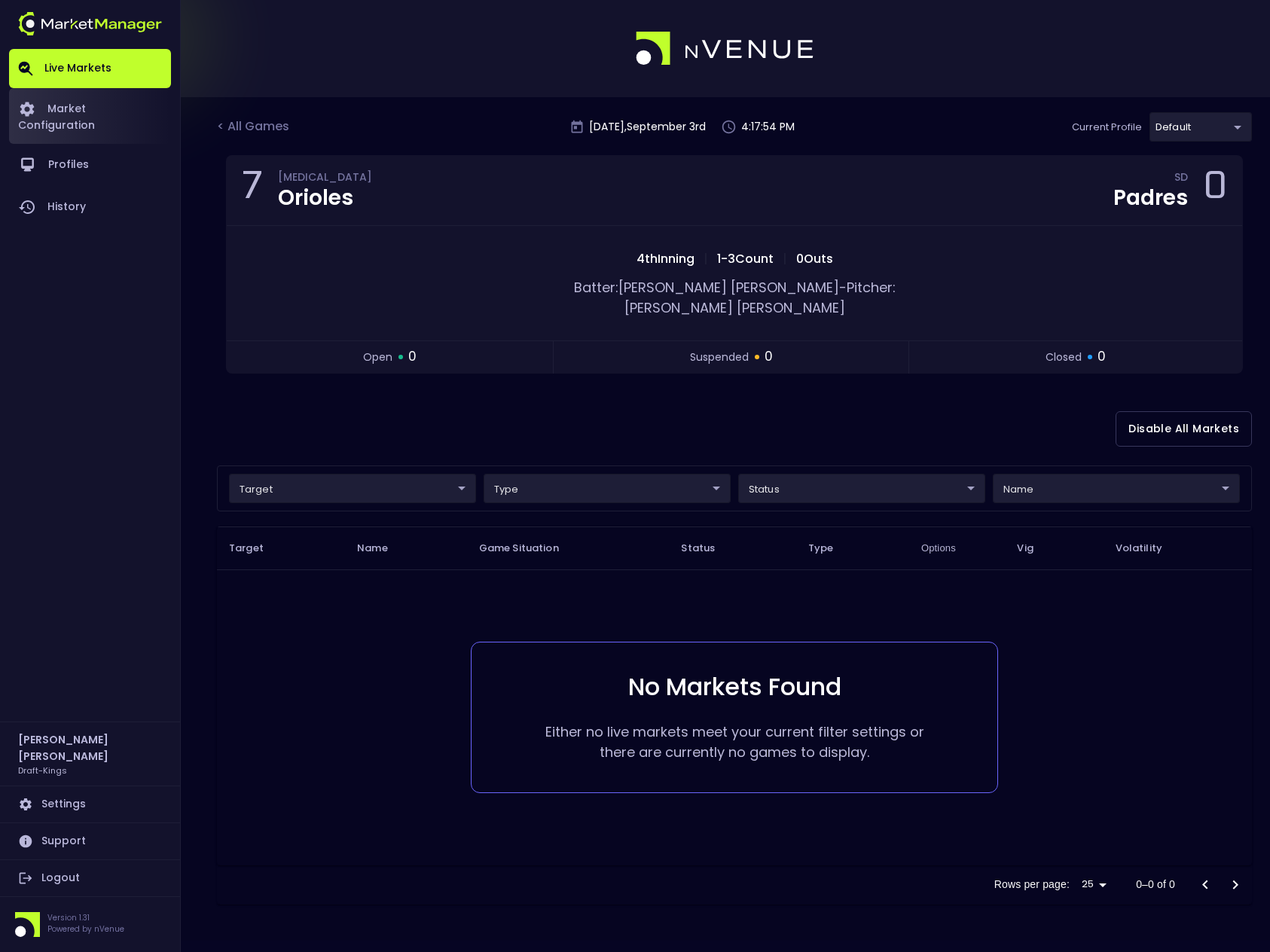
click at [110, 107] on link "Market Configuration" at bounding box center [90, 116] width 162 height 56
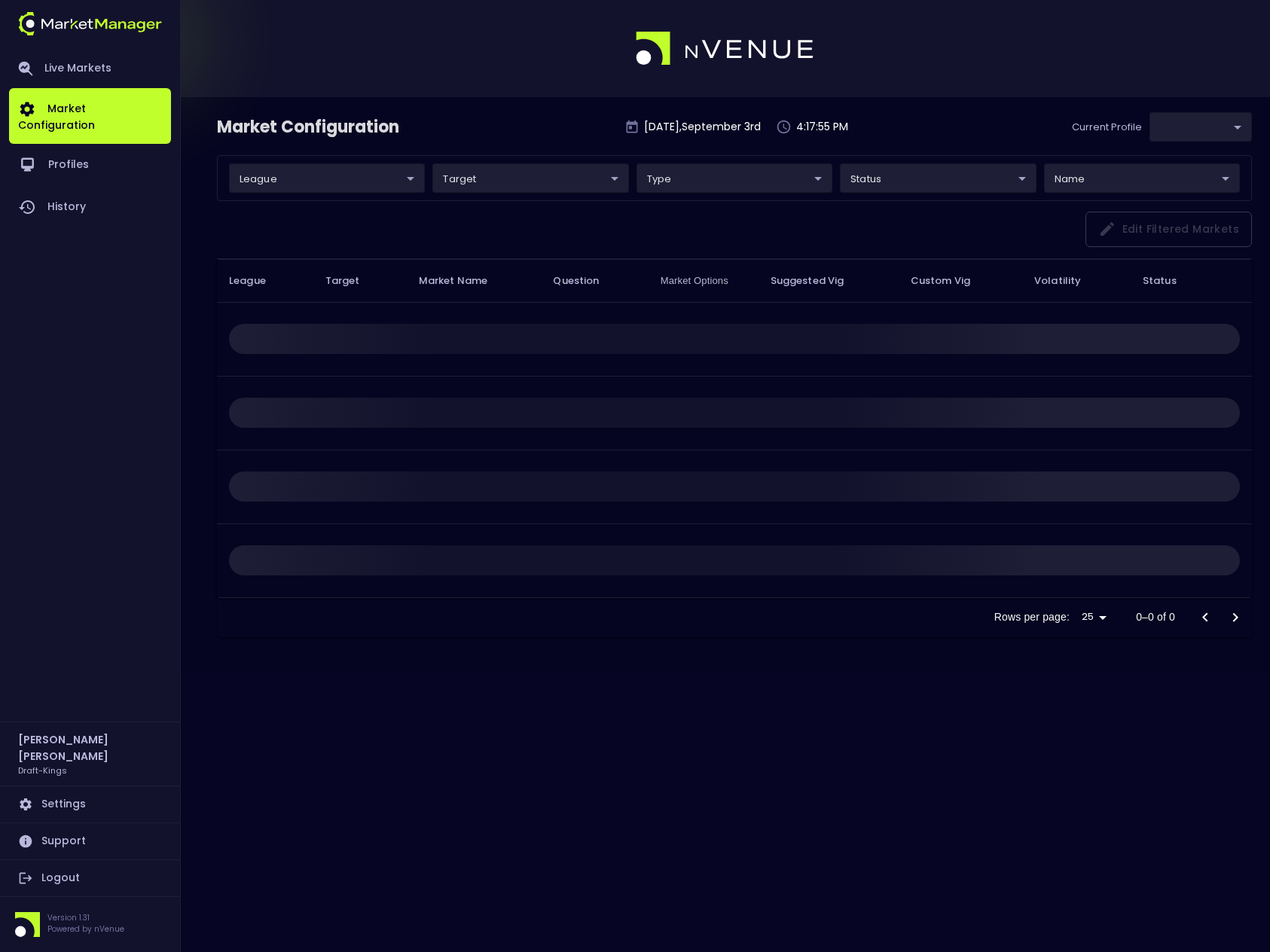
type input "9f4e1e3a-783d-4a9a-9f64-9edc5eb24e20"
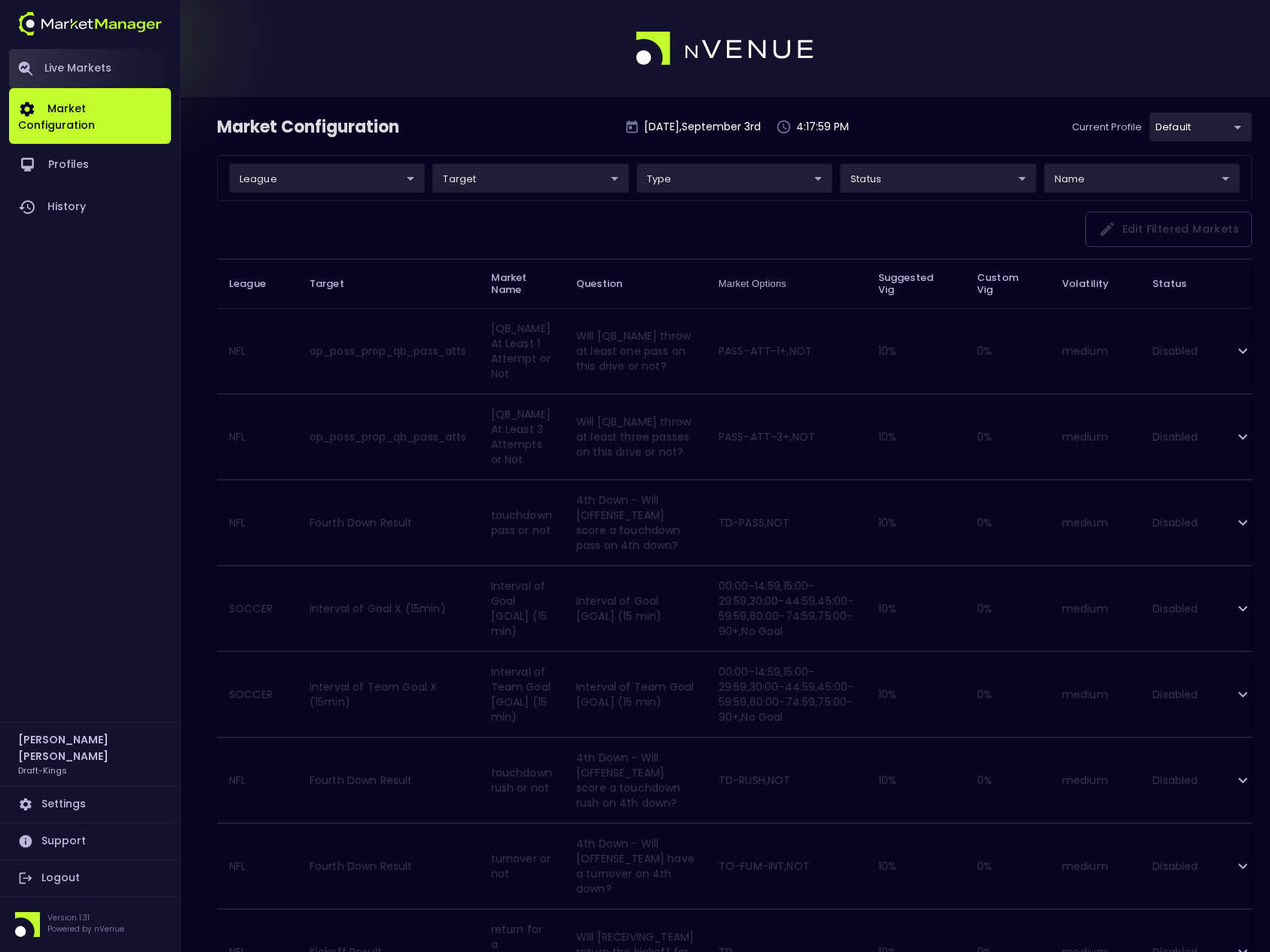
click at [92, 65] on link "Live Markets" at bounding box center [90, 68] width 162 height 39
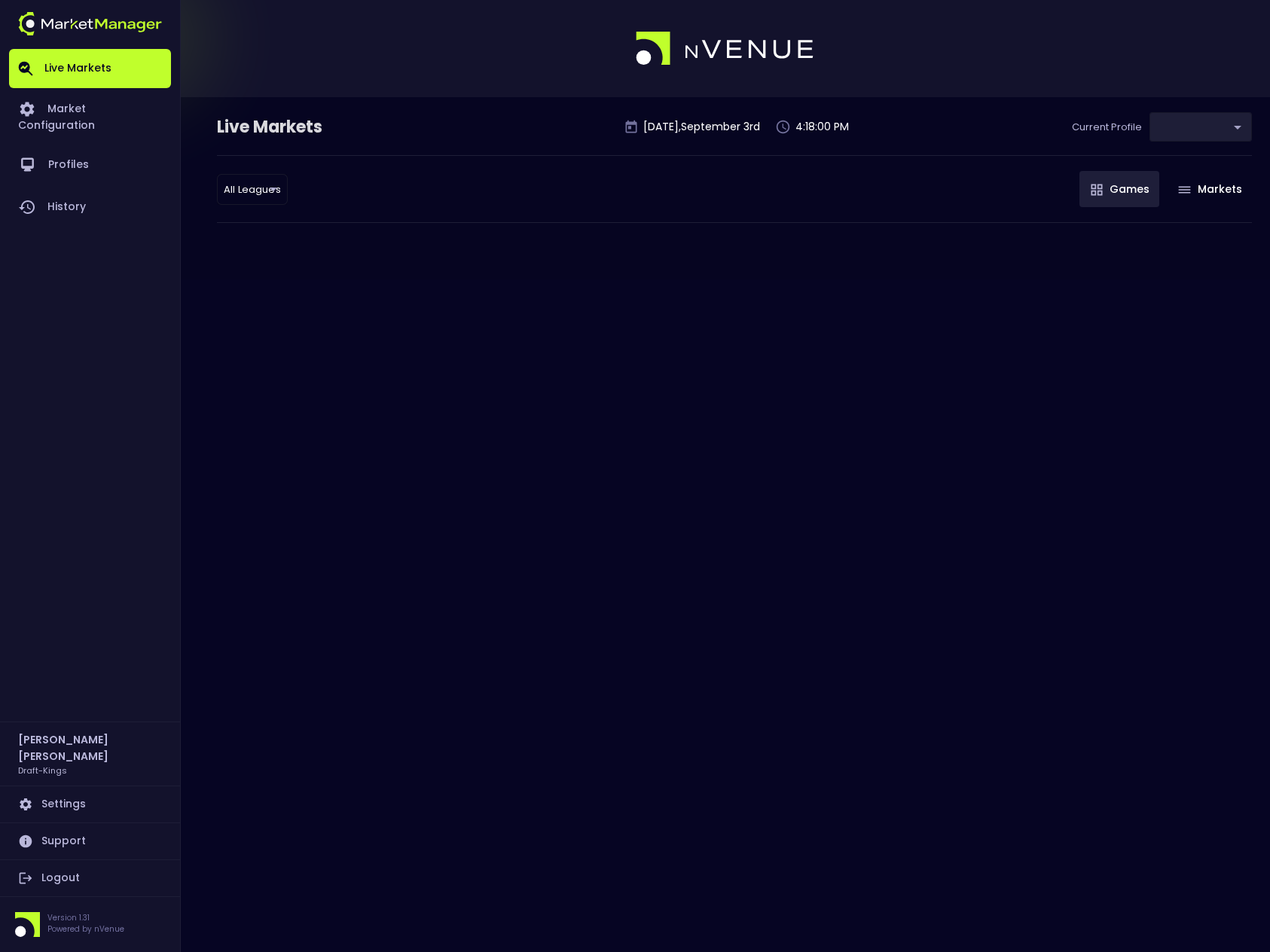
type input "9f4e1e3a-783d-4a9a-9f64-9edc5eb24e20"
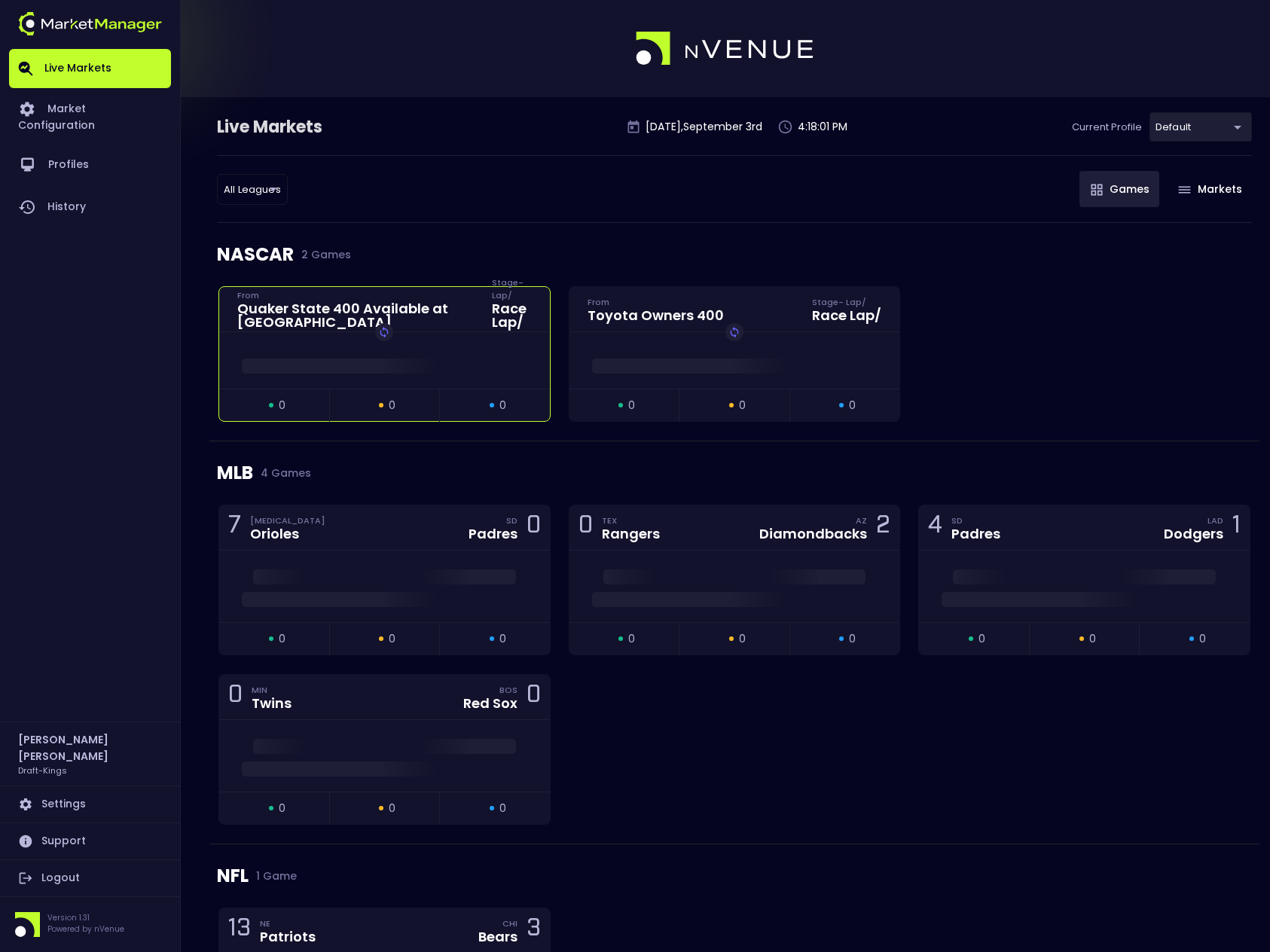
click at [419, 376] on div "Replay Game" at bounding box center [384, 360] width 330 height 56
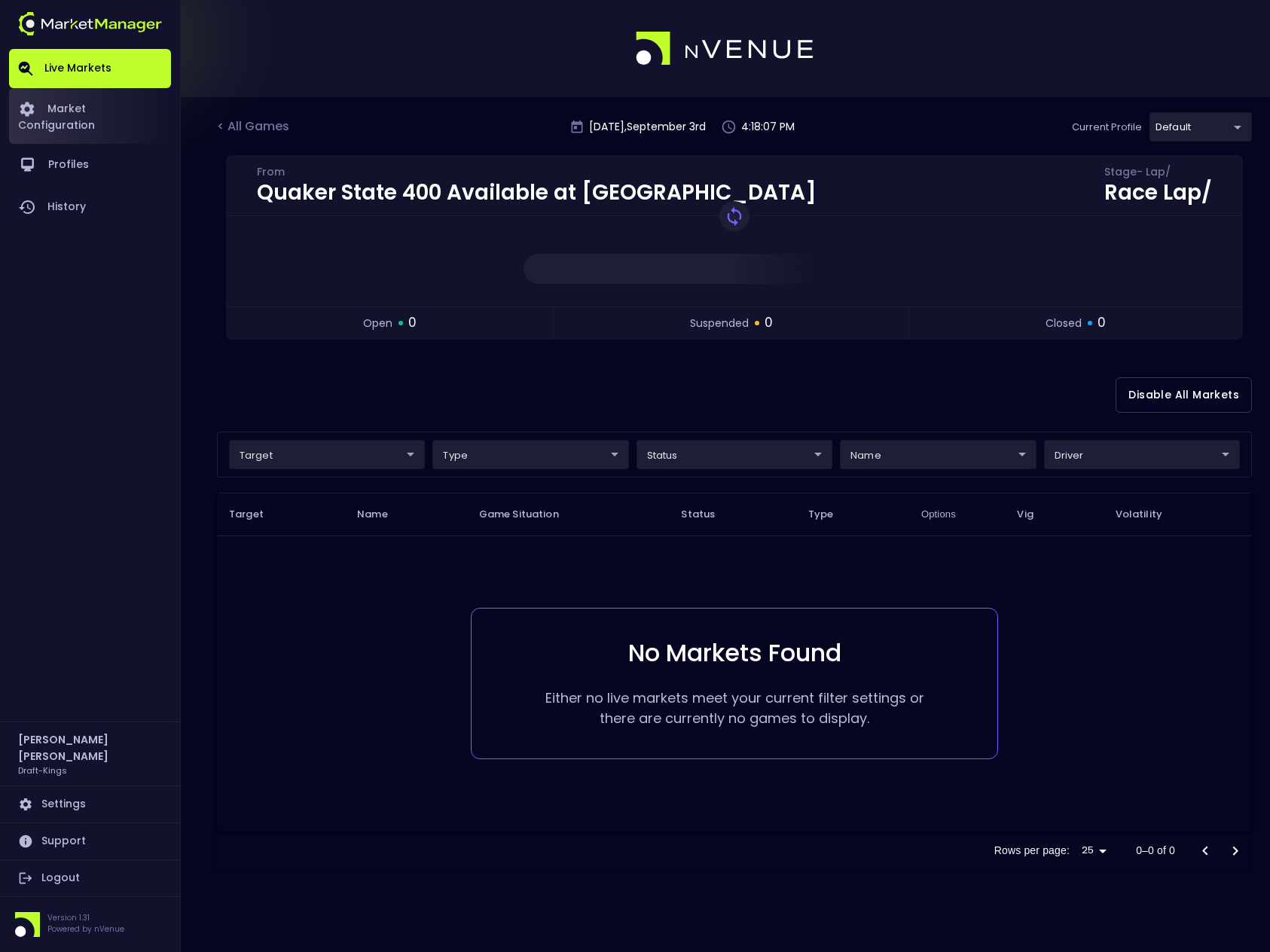
click at [92, 105] on link "Market Configuration" at bounding box center [90, 116] width 162 height 56
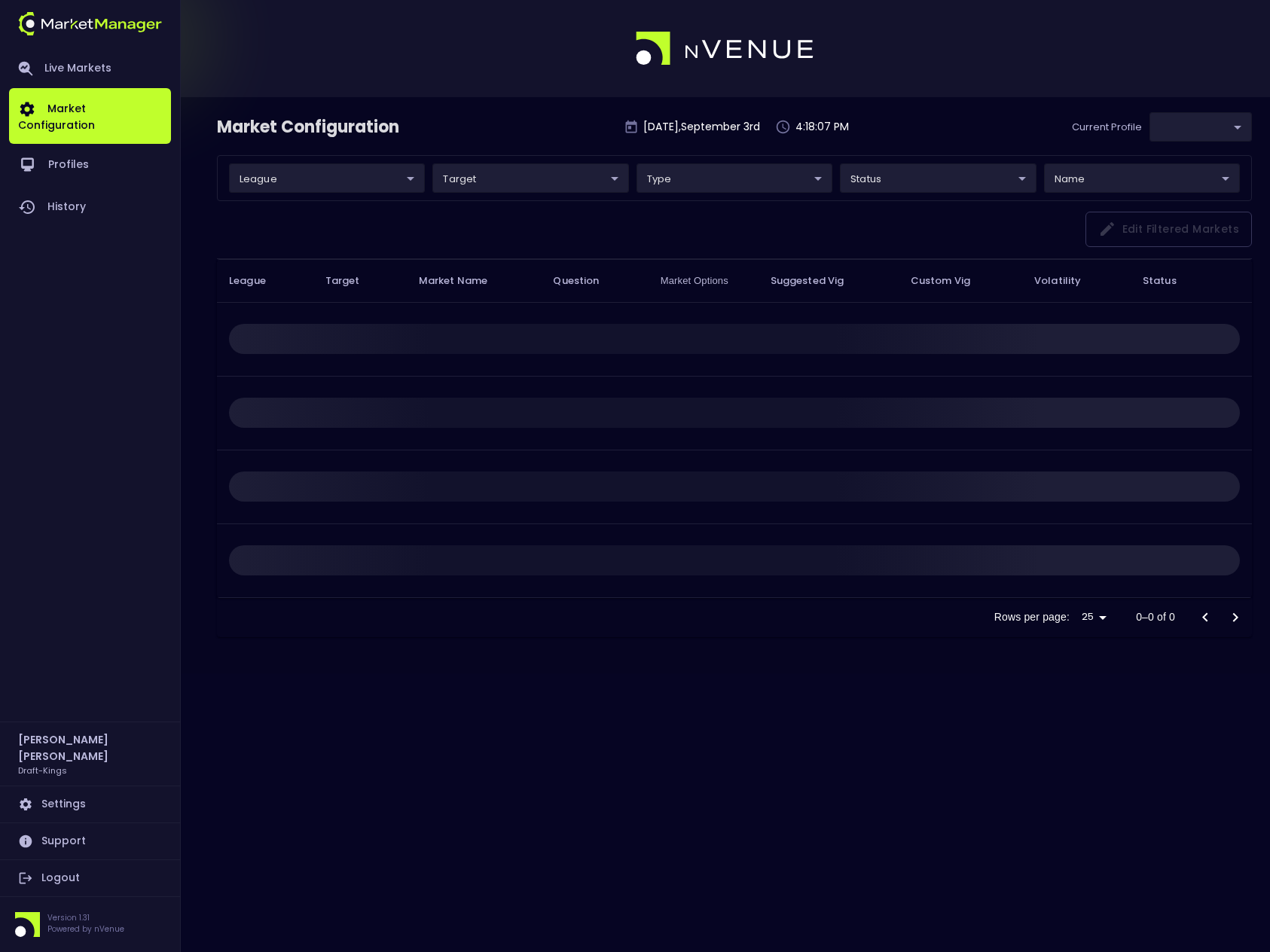
type input "9f4e1e3a-783d-4a9a-9f64-9edc5eb24e20"
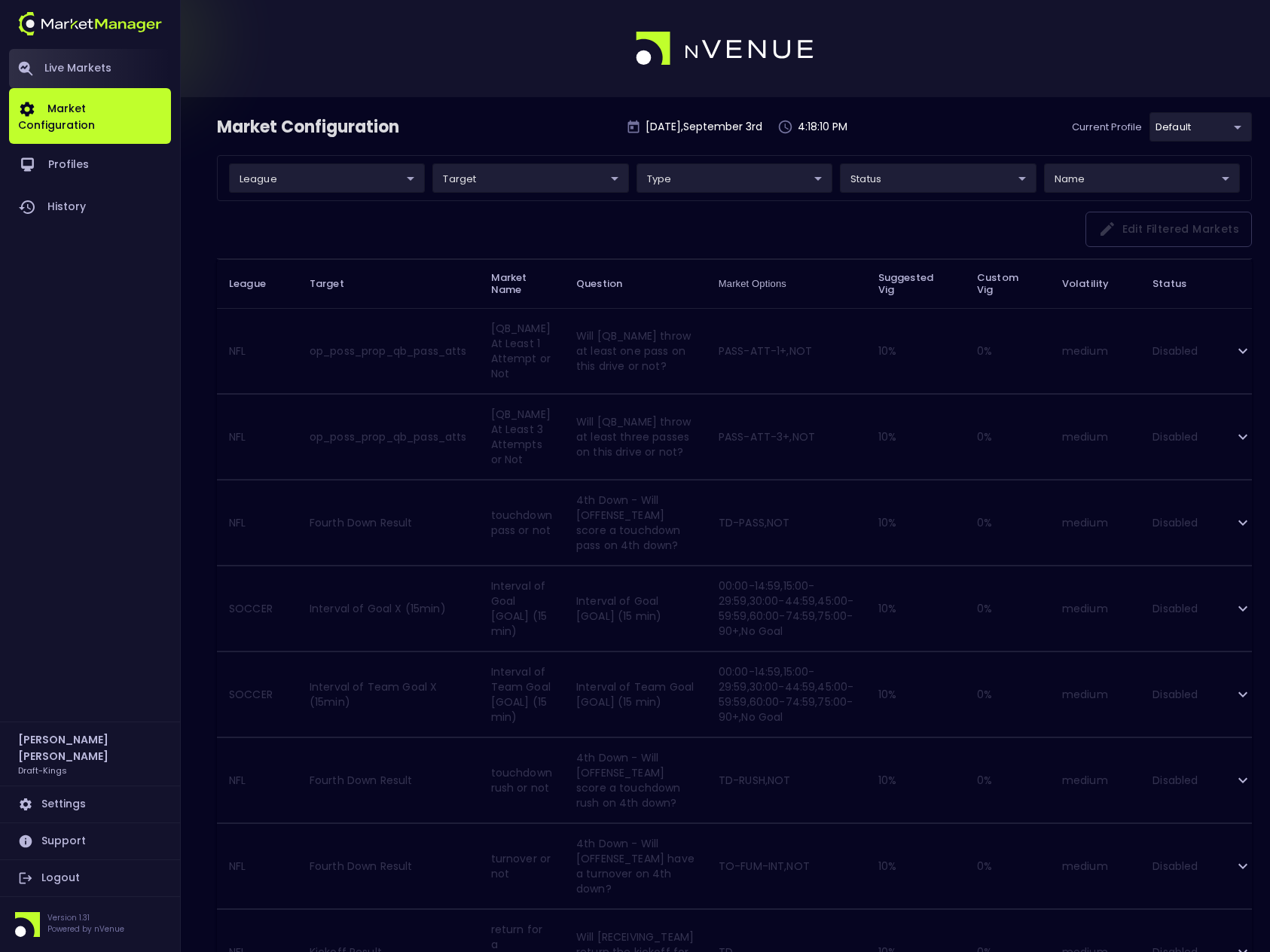
click at [79, 57] on link "Live Markets" at bounding box center [90, 68] width 162 height 39
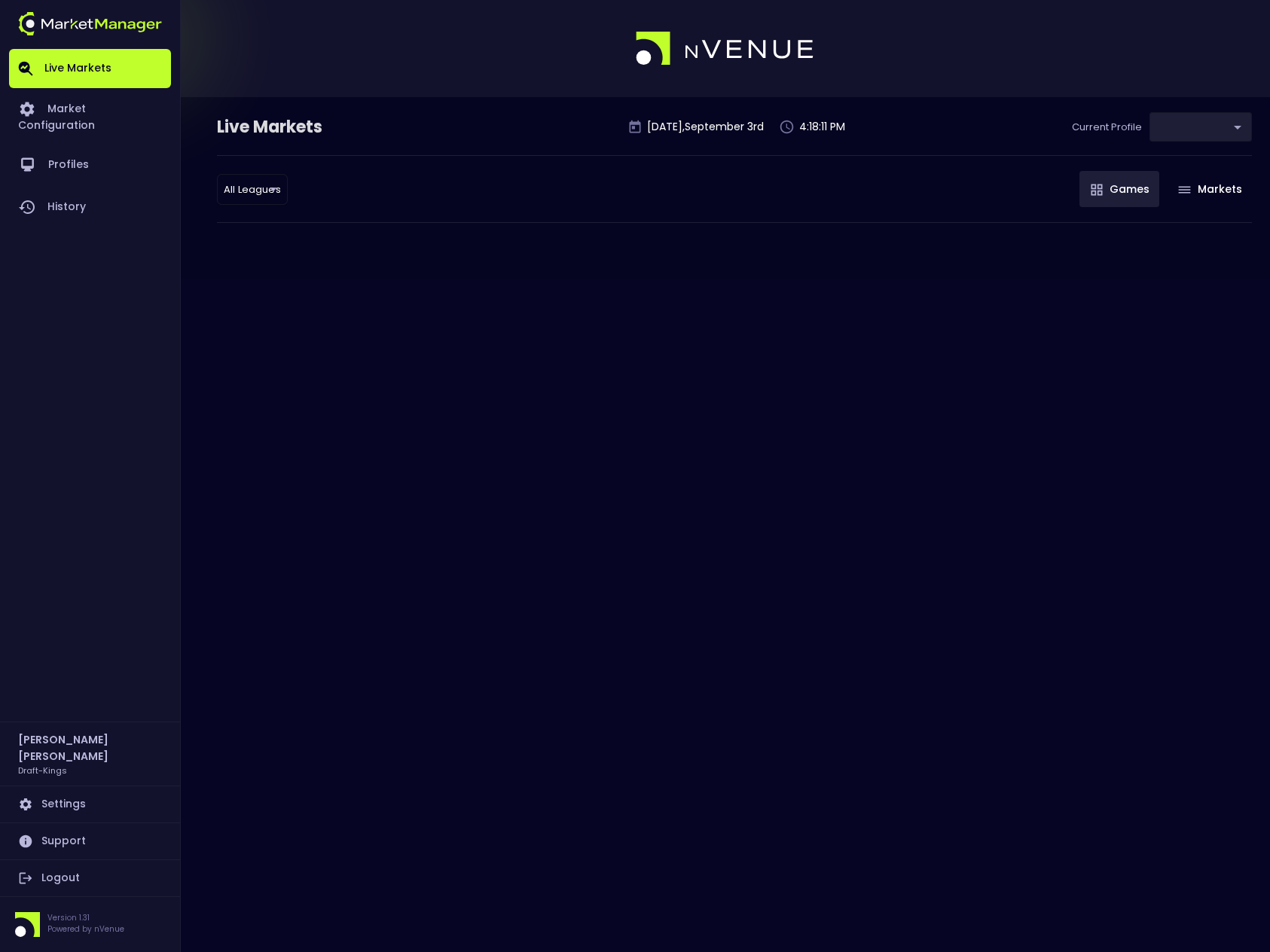
type input "9f4e1e3a-783d-4a9a-9f64-9edc5eb24e20"
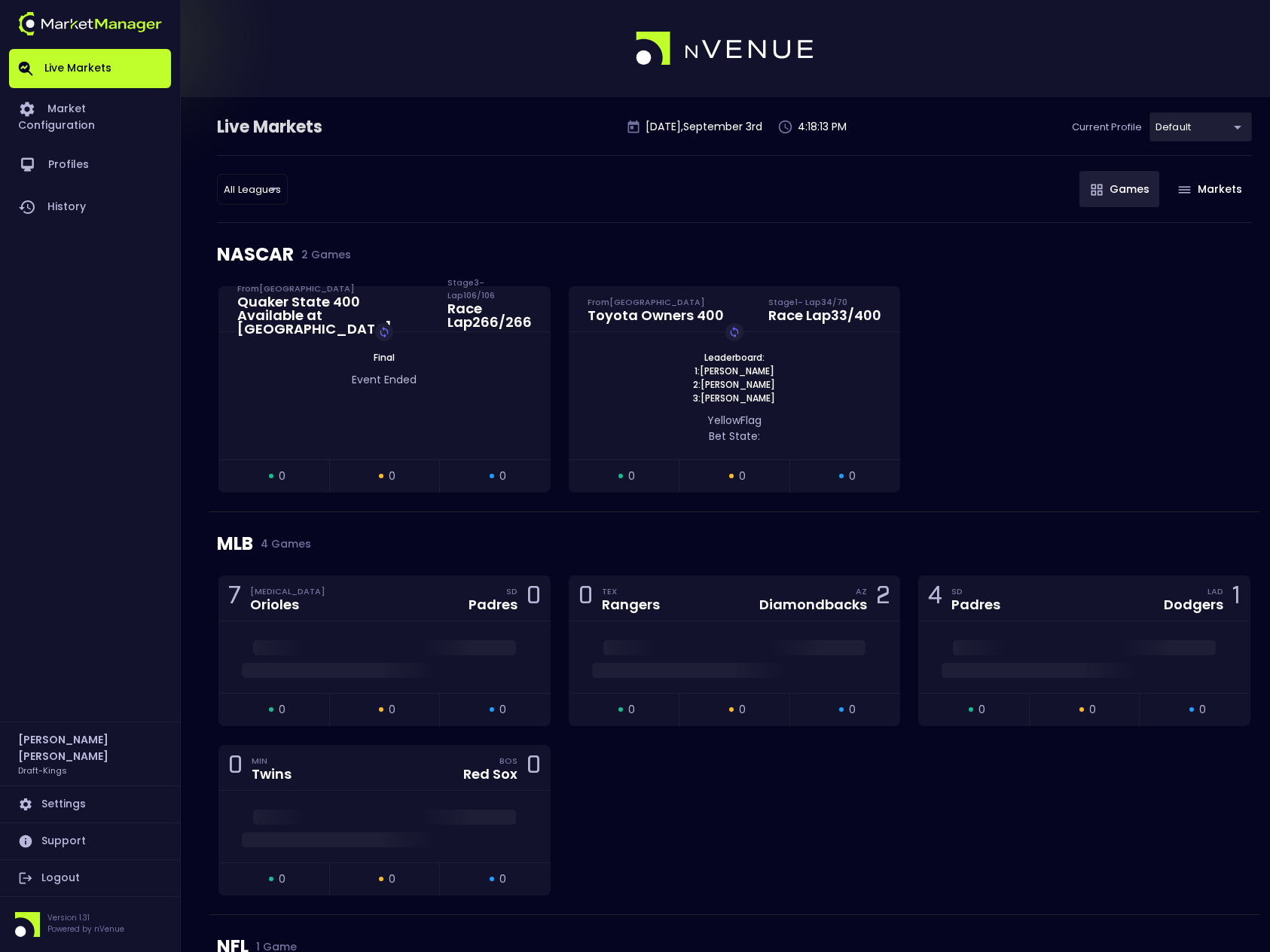
click at [852, 370] on div "Leaderboard: 1: Kyle Larson 2: Bubba Wallace 3: Chase Elliott Replay Game" at bounding box center [734, 378] width 330 height 54
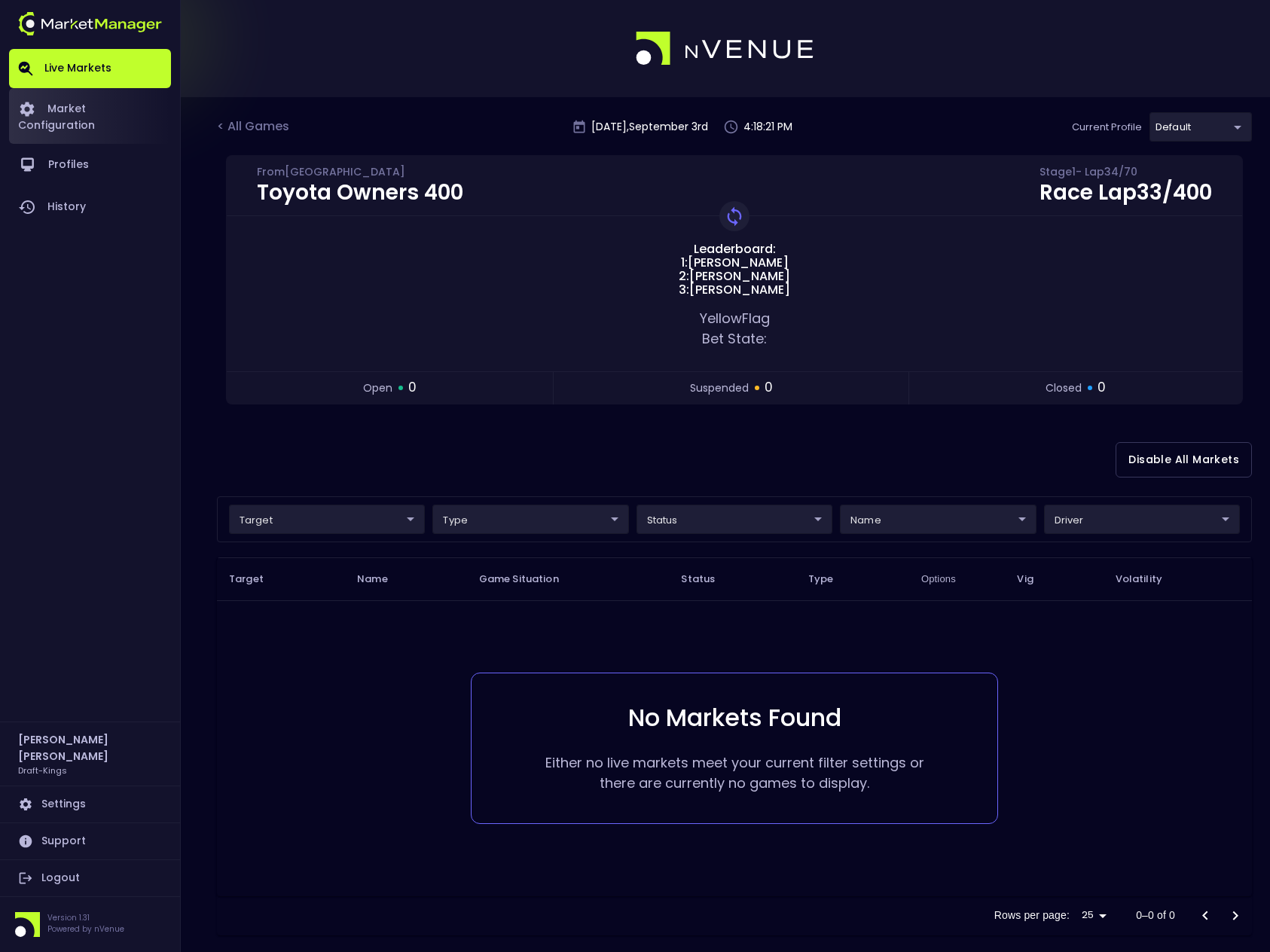
click at [128, 109] on link "Market Configuration" at bounding box center [90, 116] width 162 height 56
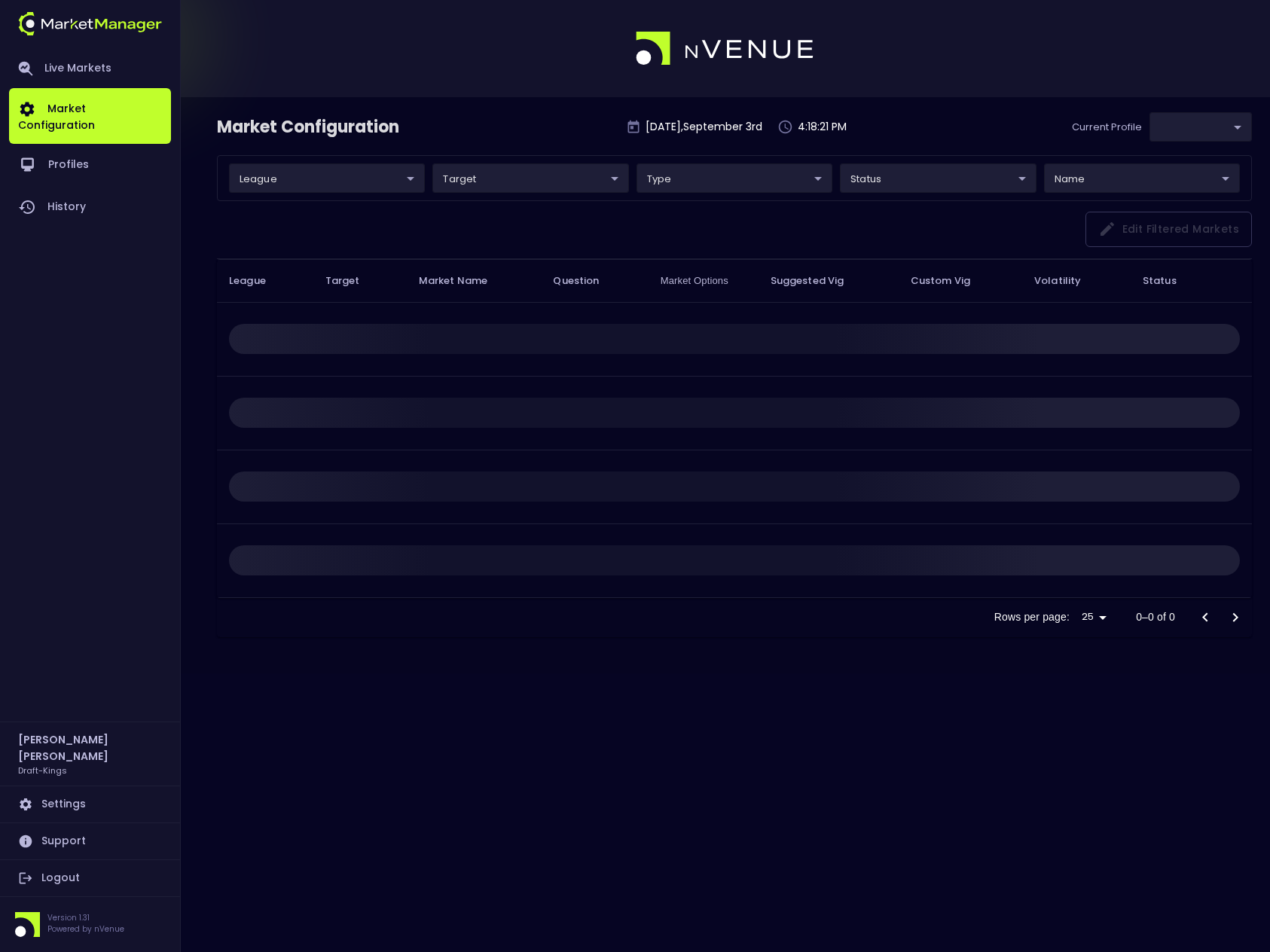
type input "9f4e1e3a-783d-4a9a-9f64-9edc5eb24e20"
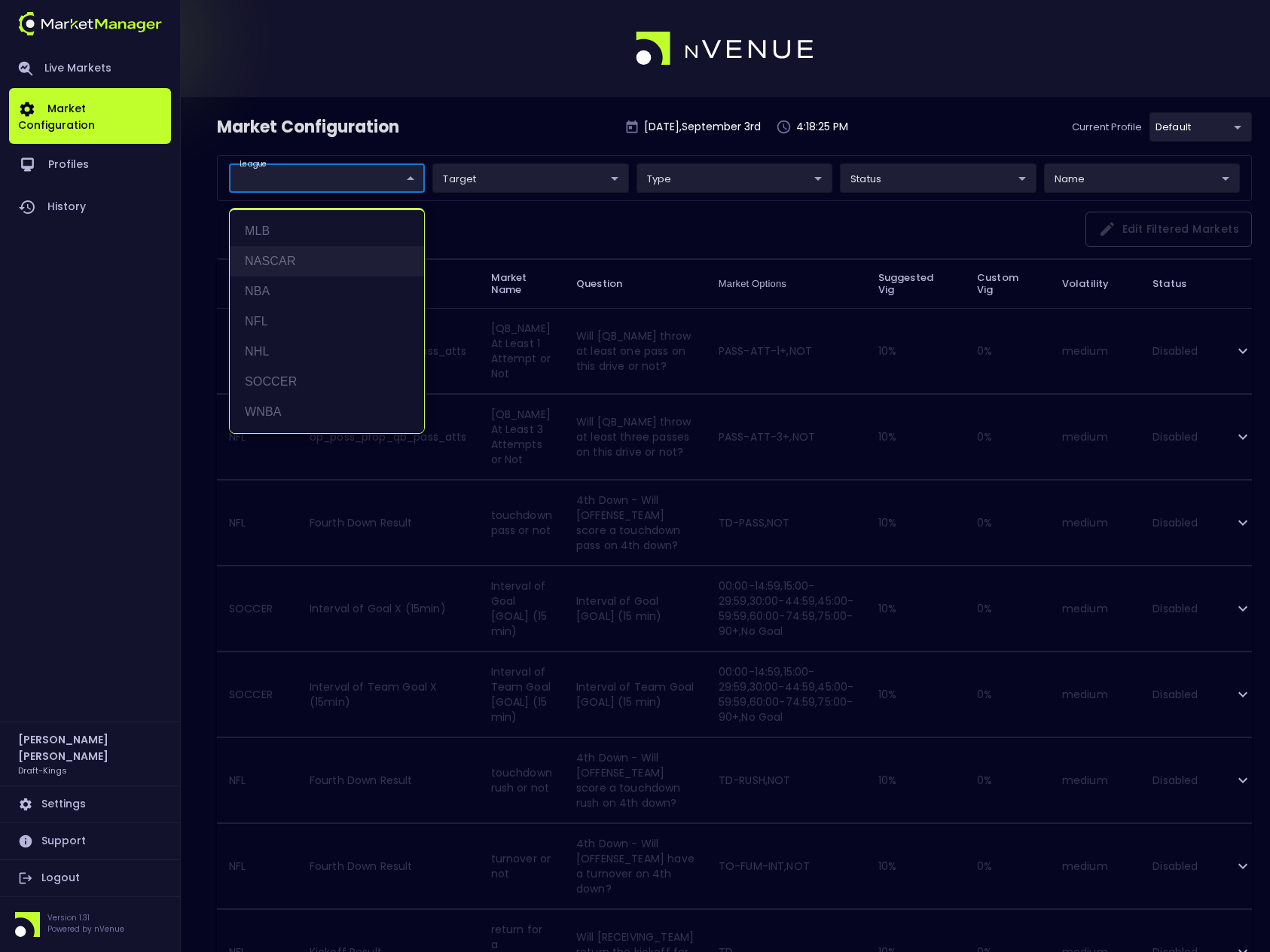
click at [276, 262] on li "NASCAR" at bounding box center [327, 261] width 195 height 30
type input "NASCAR"
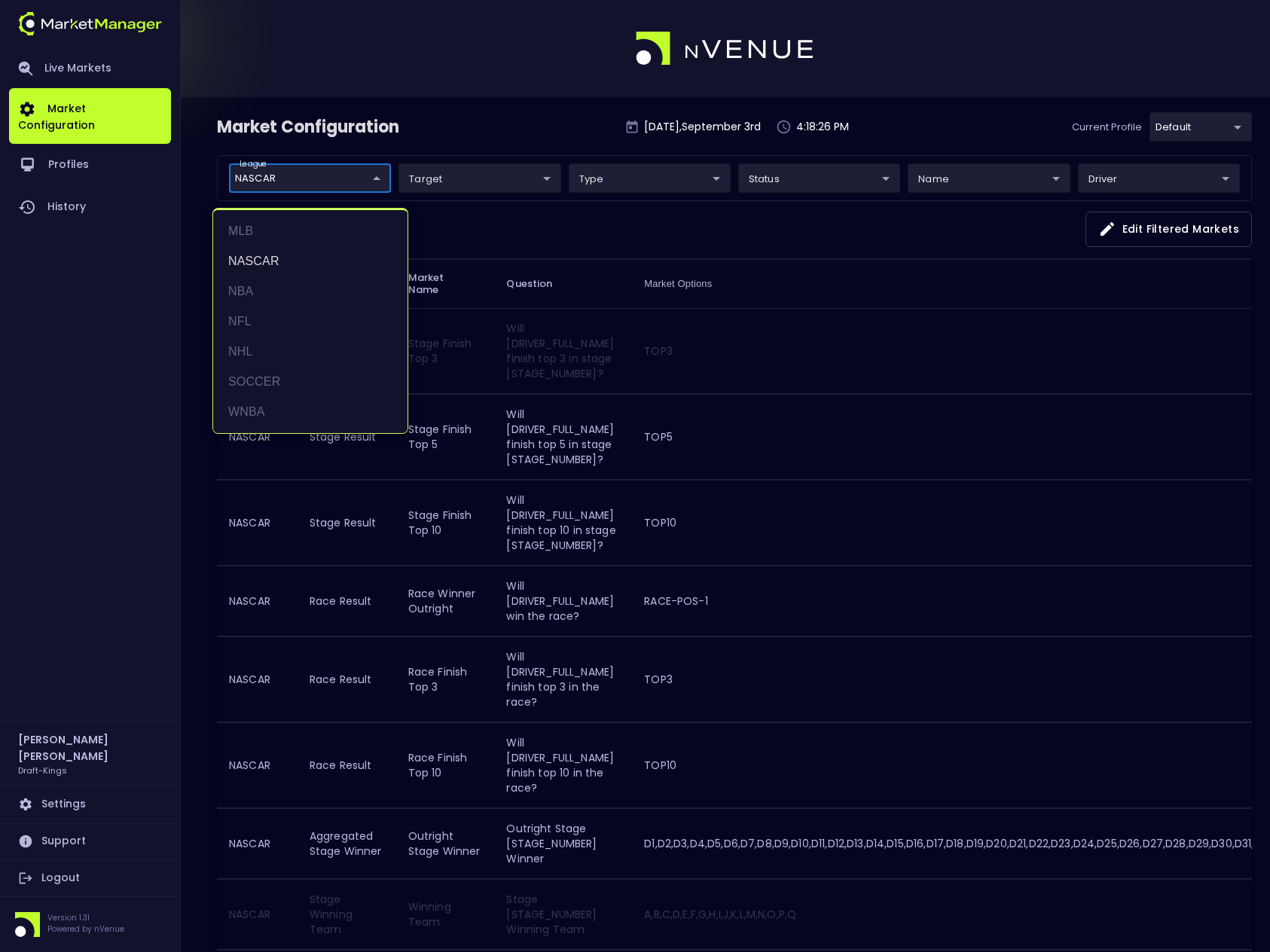
click at [492, 129] on div at bounding box center [635, 476] width 1270 height 952
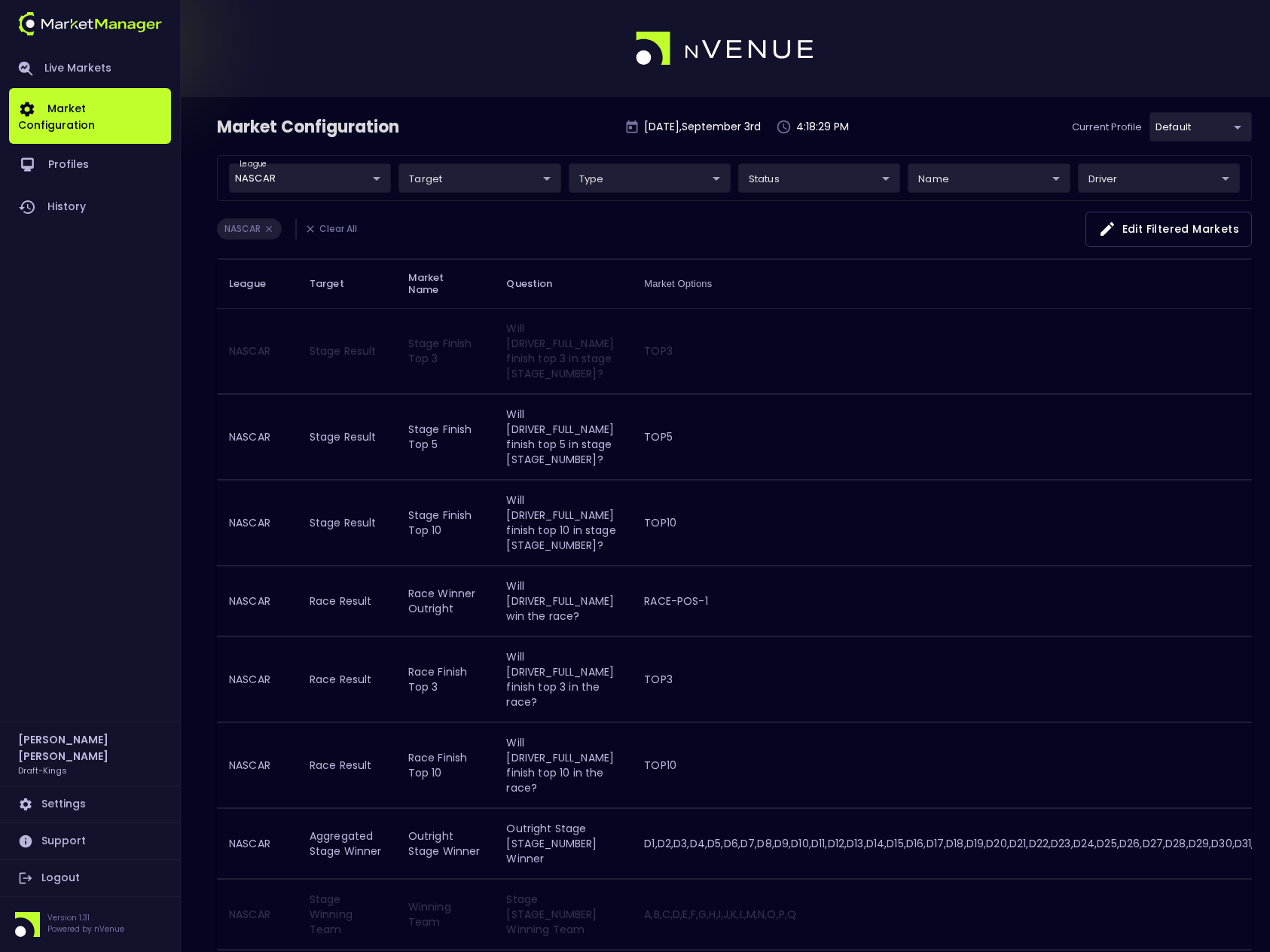
click at [606, 361] on td "Will [DRIVER_FULL_NAME] finish top 3 in stage [STAGE_NUMBER]?" at bounding box center [563, 350] width 138 height 85
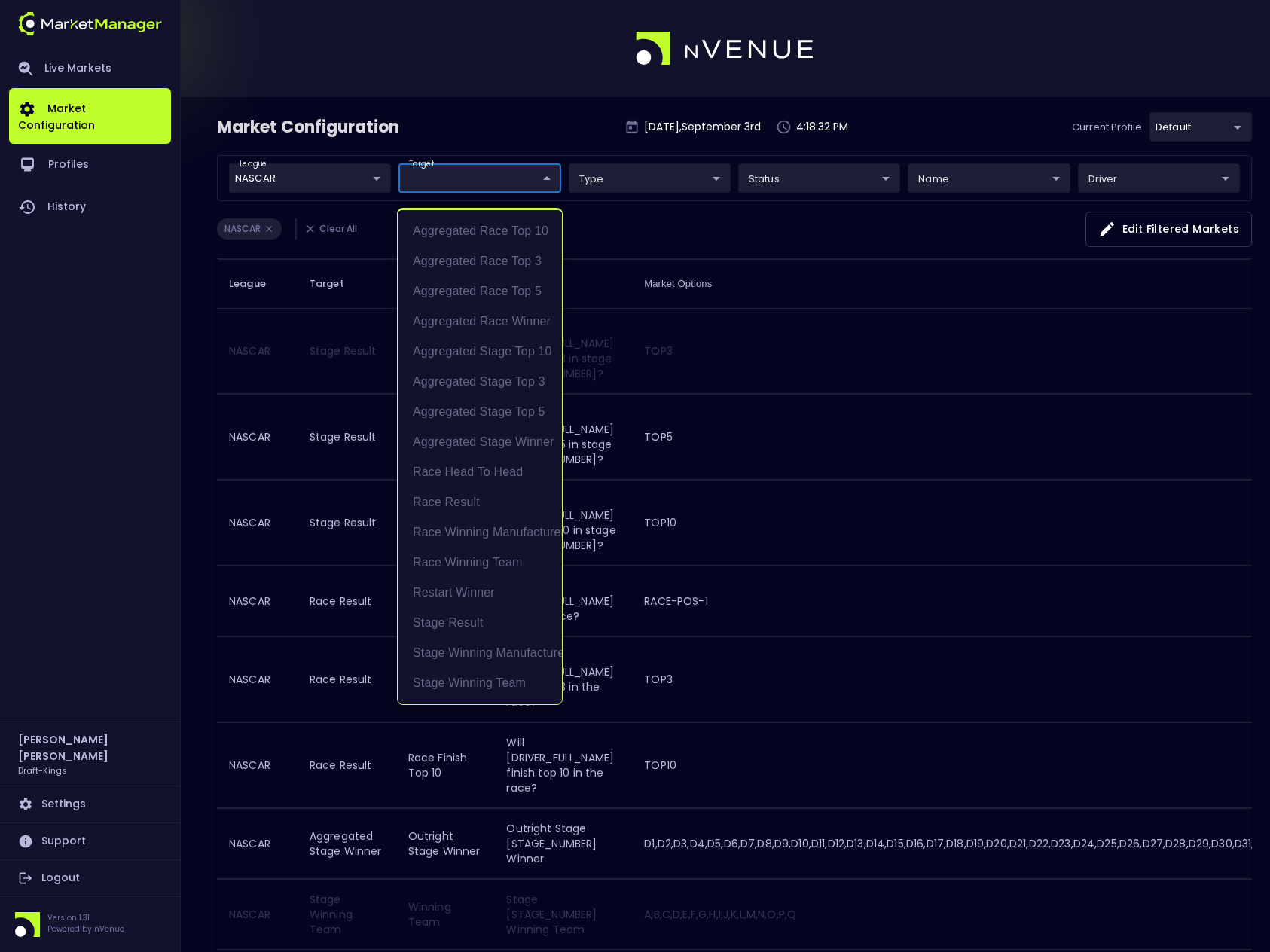
click at [621, 184] on div at bounding box center [635, 476] width 1270 height 952
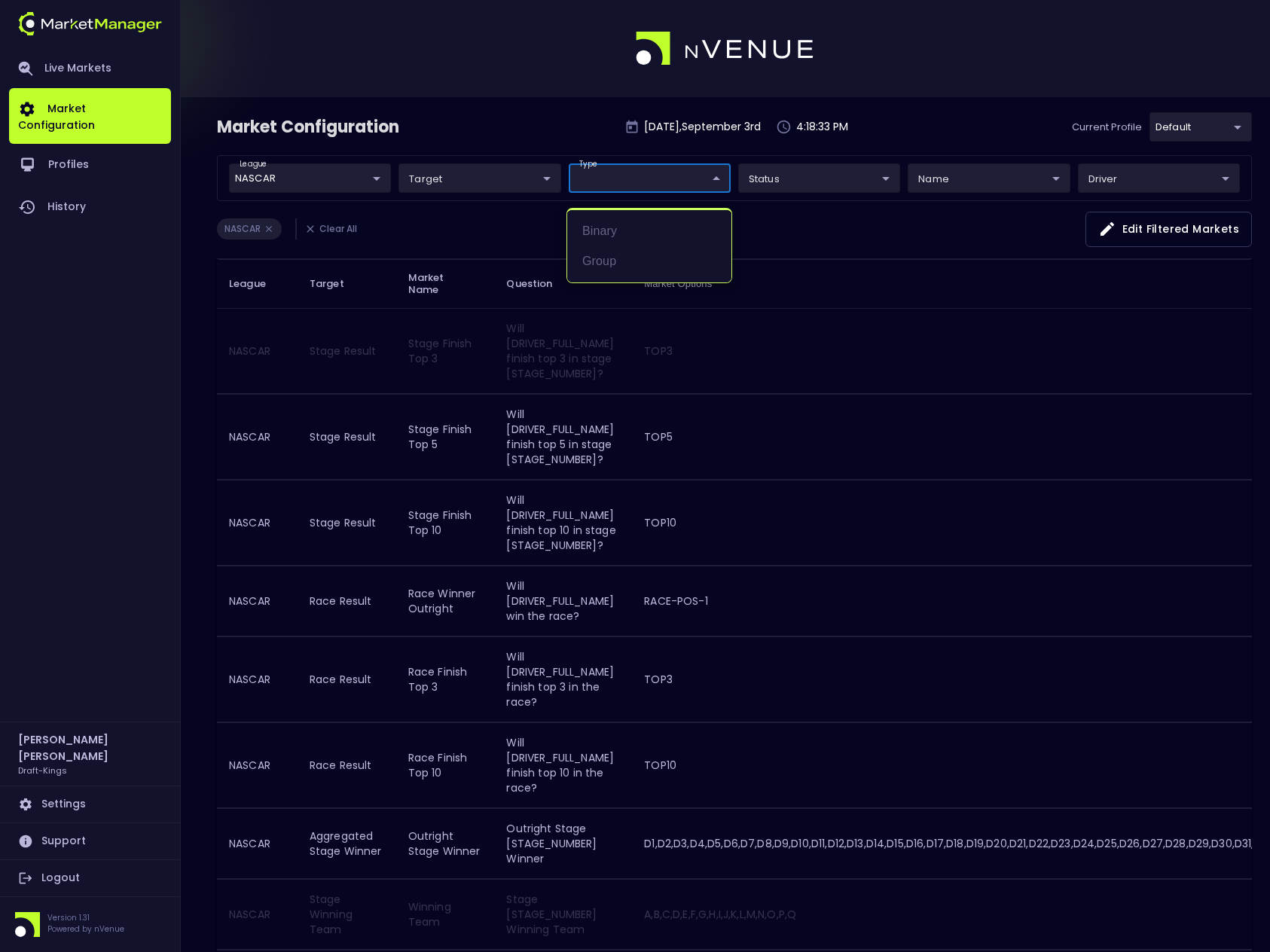
click at [729, 184] on div at bounding box center [635, 476] width 1270 height 952
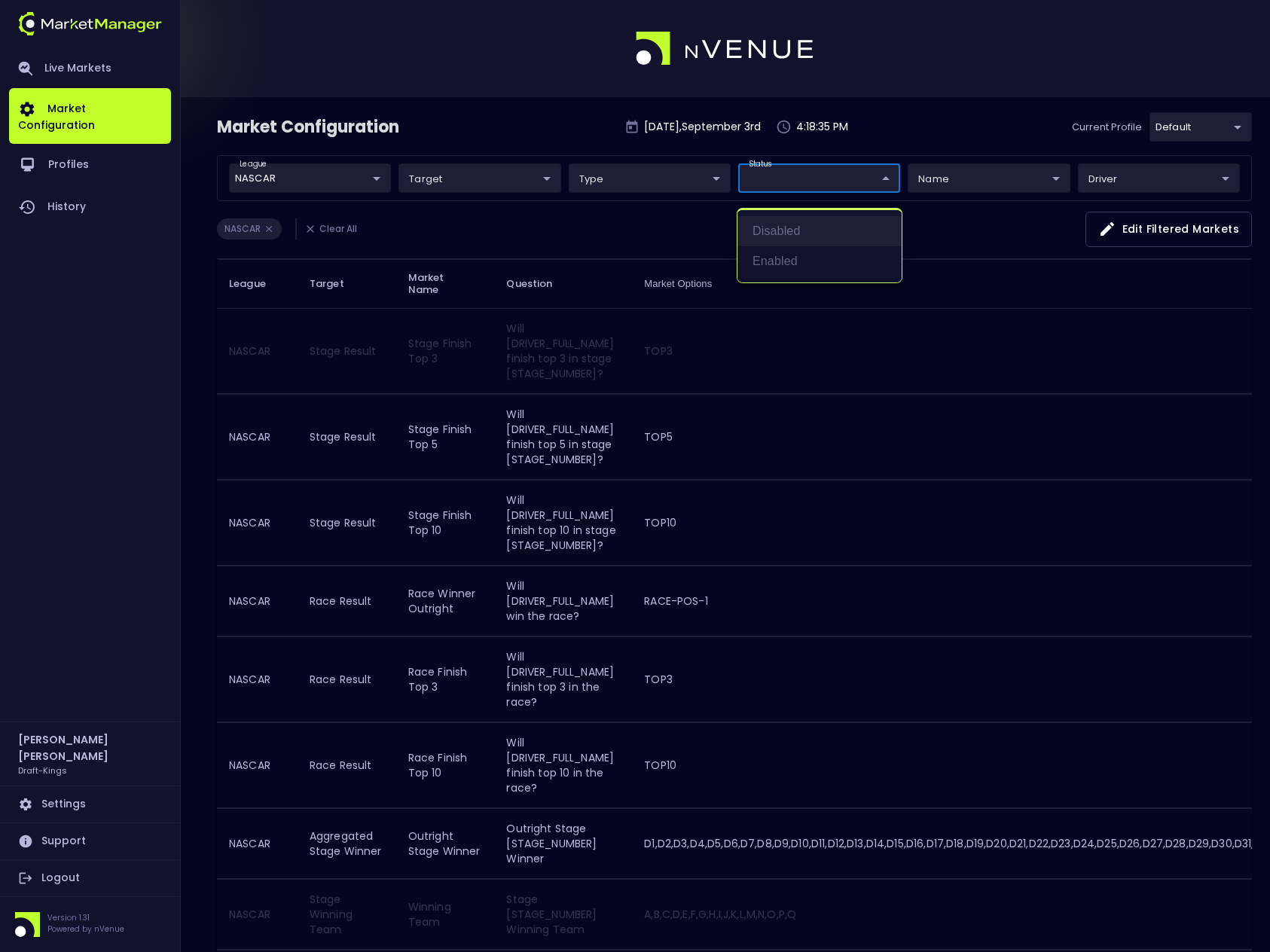
click at [775, 230] on li "Disabled" at bounding box center [819, 231] width 164 height 30
type input "Disabled"
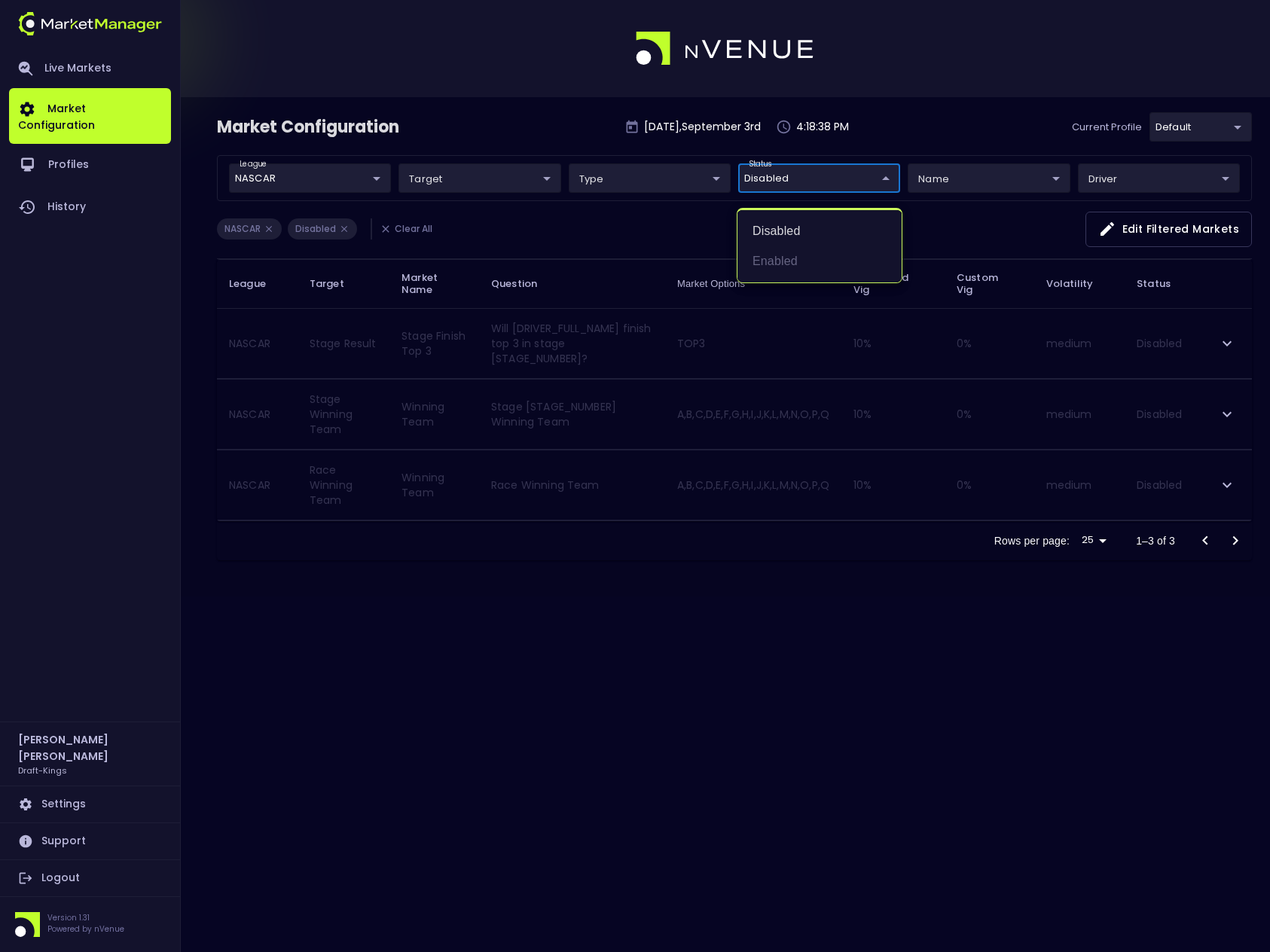
click at [1005, 229] on div at bounding box center [635, 476] width 1270 height 952
click at [1155, 226] on button "Edit filtered markets" at bounding box center [1169, 229] width 167 height 35
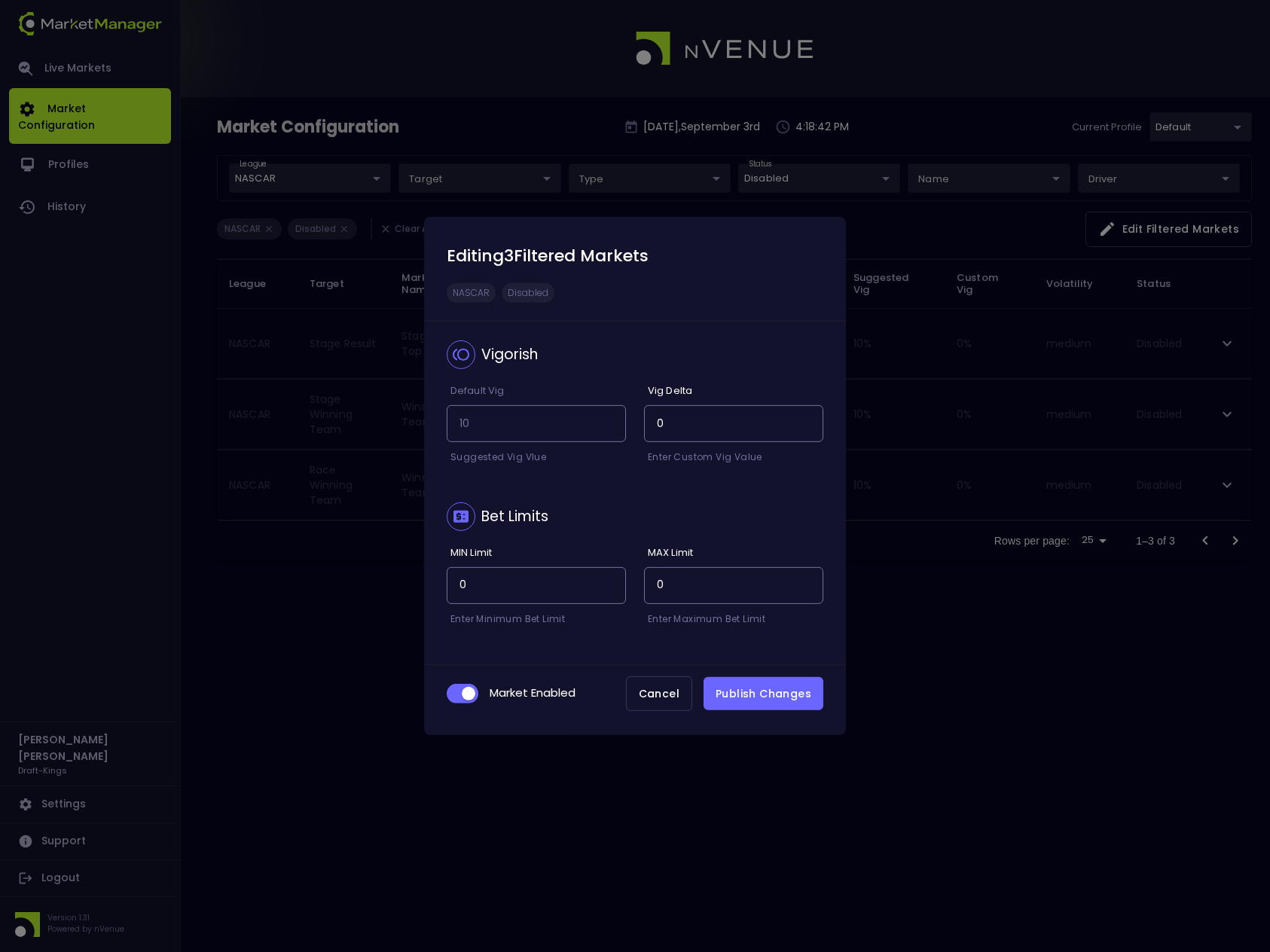
click at [778, 697] on button "Publish Changes" at bounding box center [763, 693] width 119 height 33
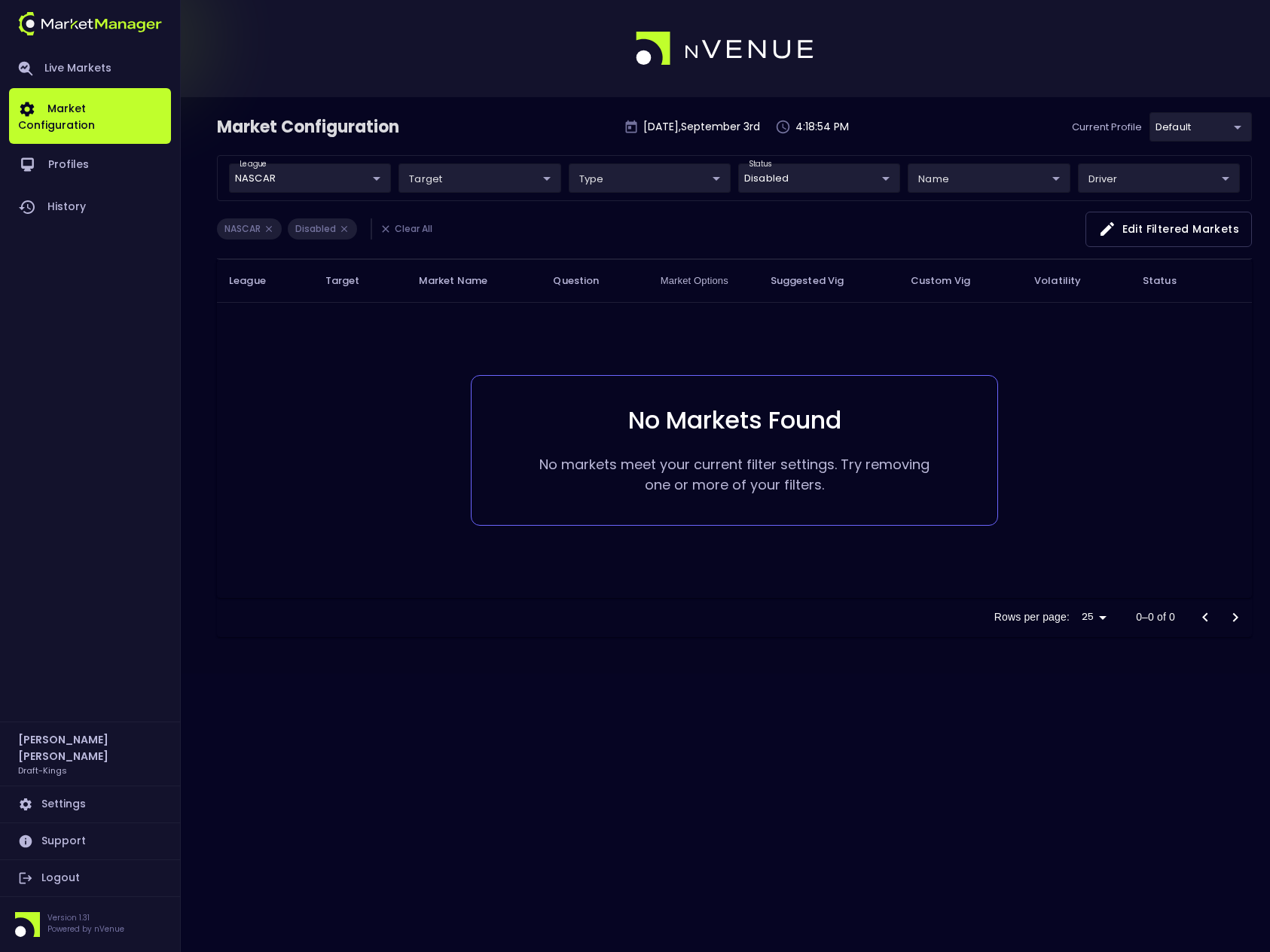
click at [402, 231] on li "Clear All" at bounding box center [405, 228] width 70 height 21
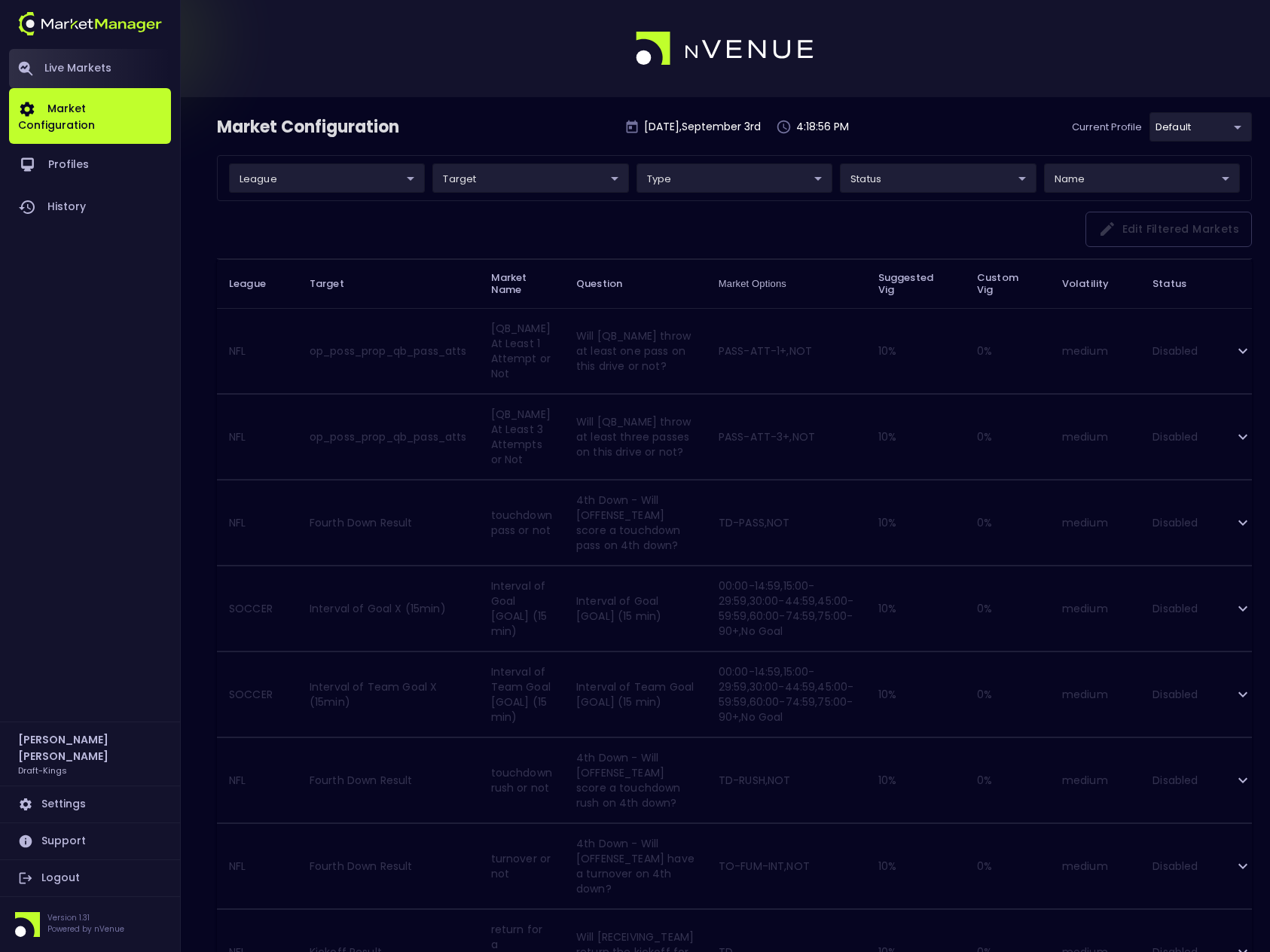
click at [68, 67] on link "Live Markets" at bounding box center [90, 68] width 162 height 39
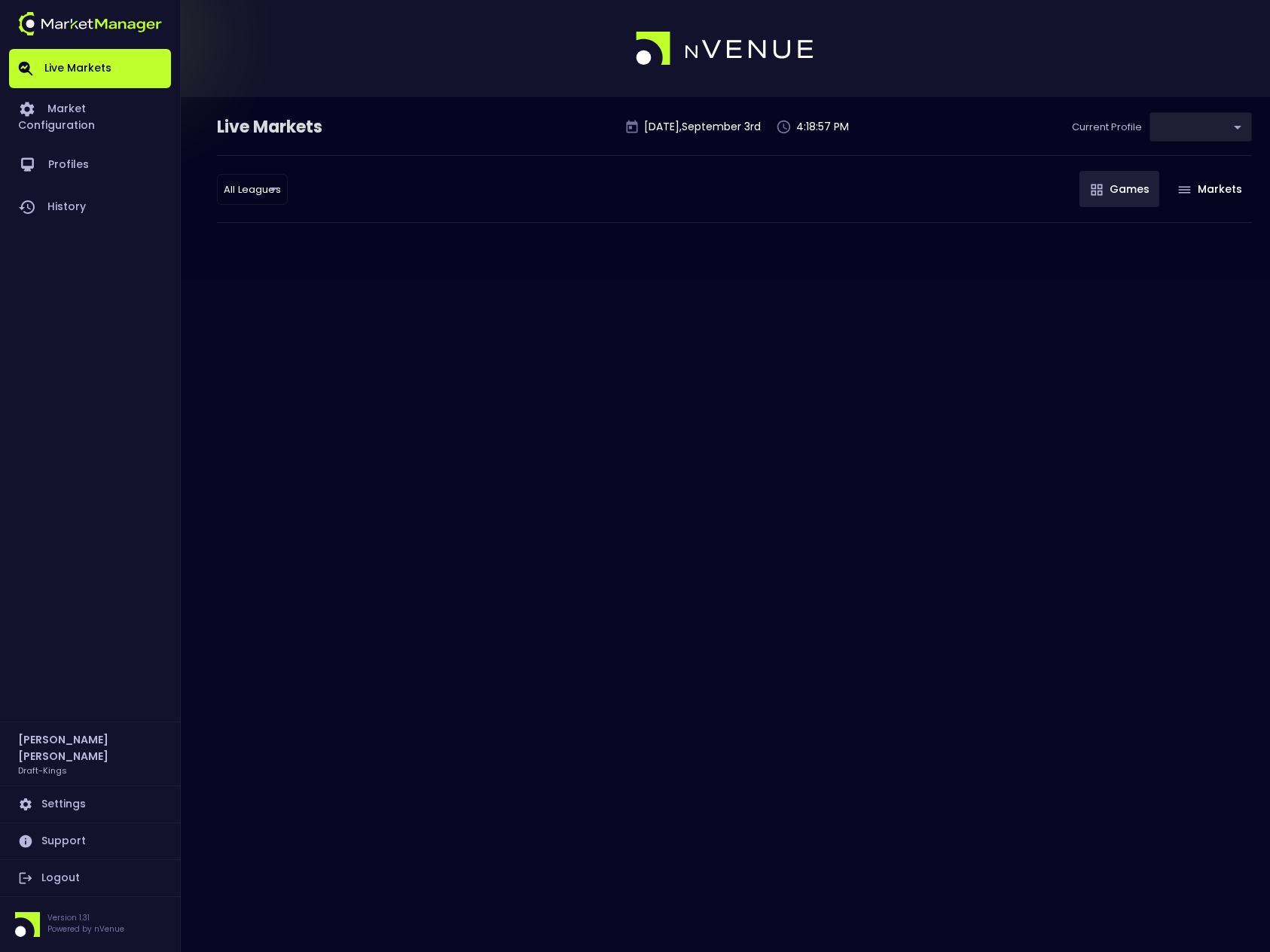
type input "9f4e1e3a-783d-4a9a-9f64-9edc5eb24e20"
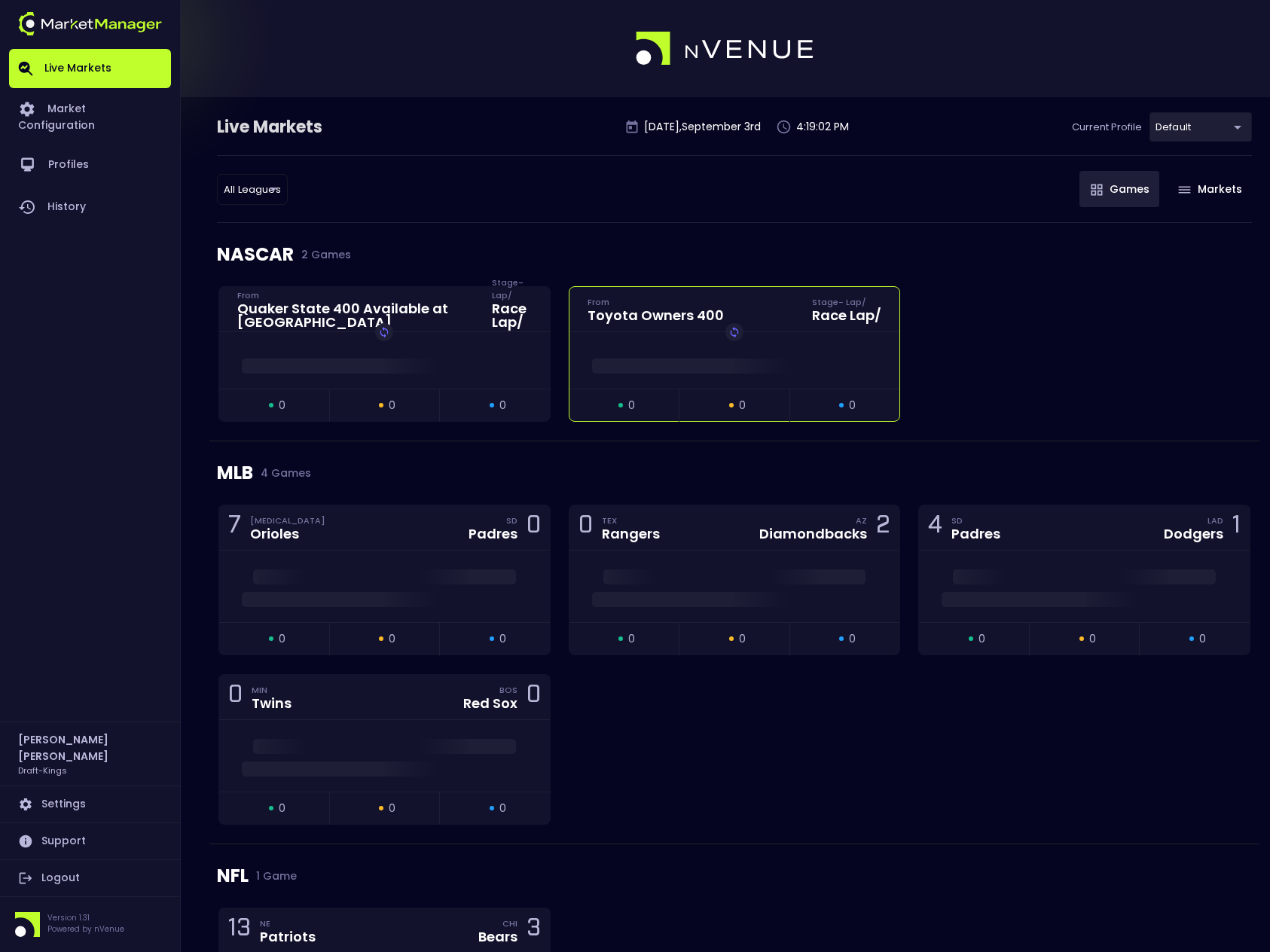
click at [837, 335] on div "Replay Game" at bounding box center [734, 360] width 330 height 56
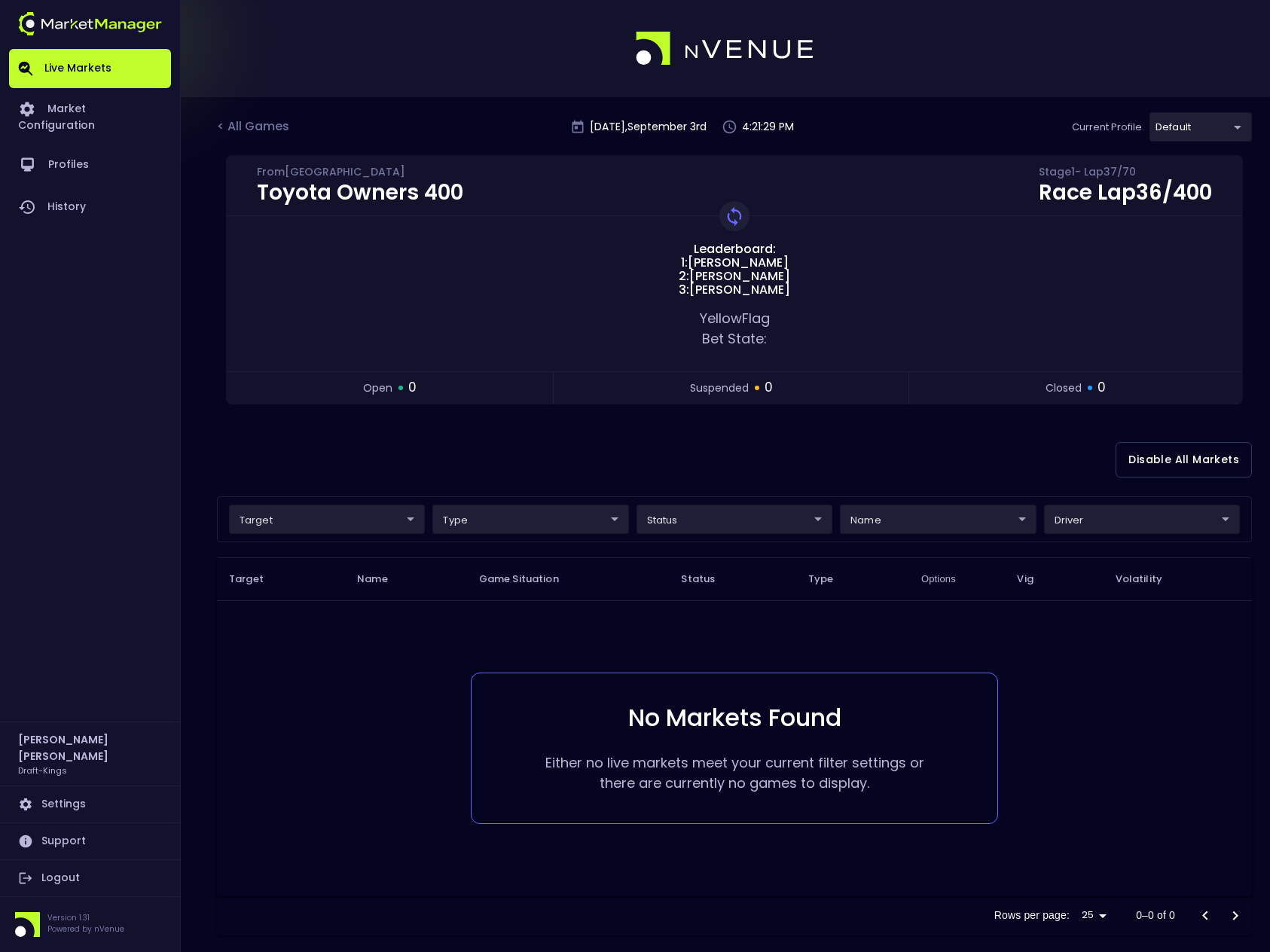
click at [1214, 129] on body "Live Markets Market Configuration Profiles History Steve Baumohl Draft-Kings Se…" at bounding box center [635, 485] width 1270 height 971
click at [997, 129] on div at bounding box center [635, 476] width 1270 height 952
click at [256, 128] on div "< All Games" at bounding box center [254, 128] width 75 height 20
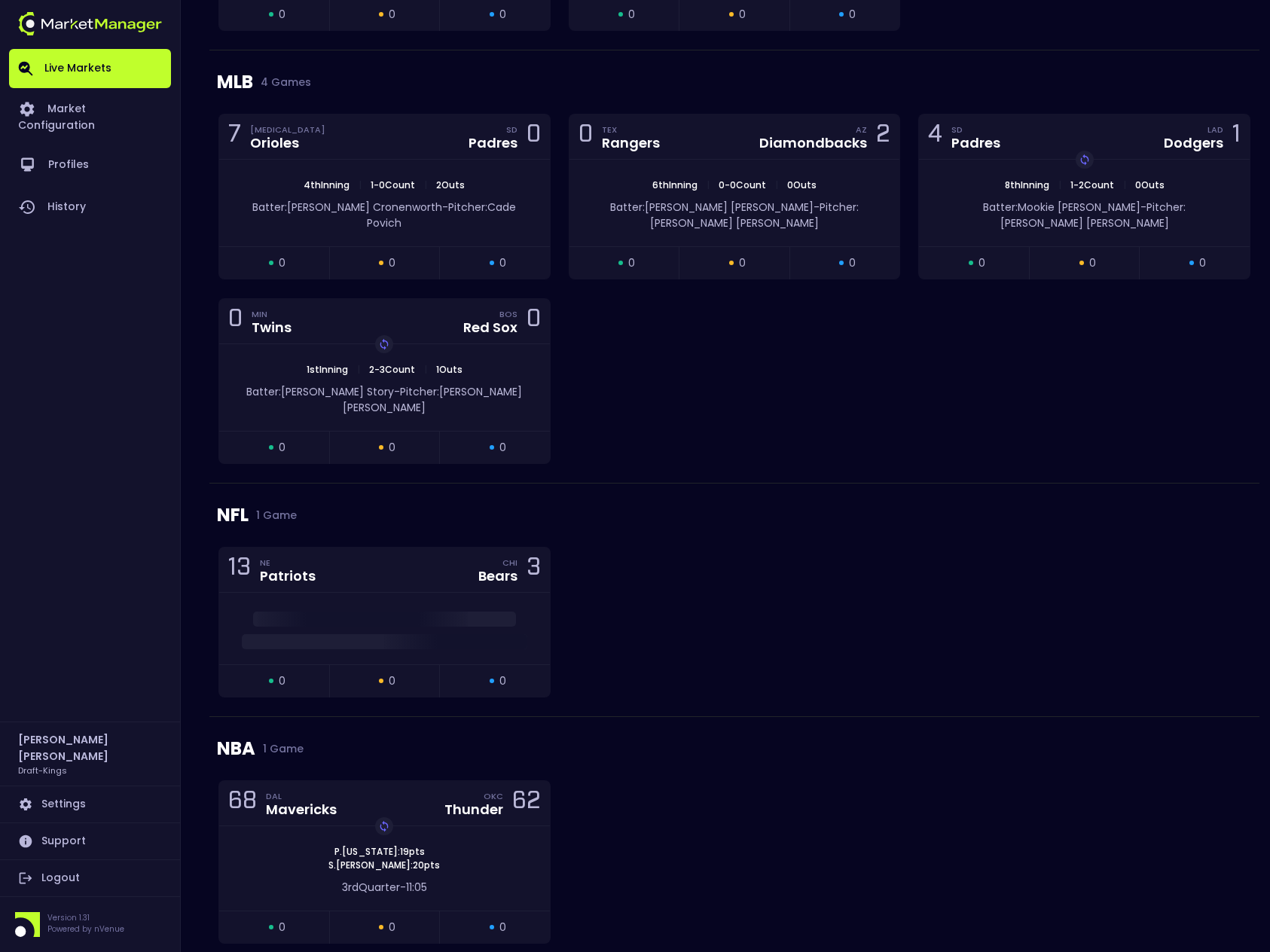
scroll to position [498, 0]
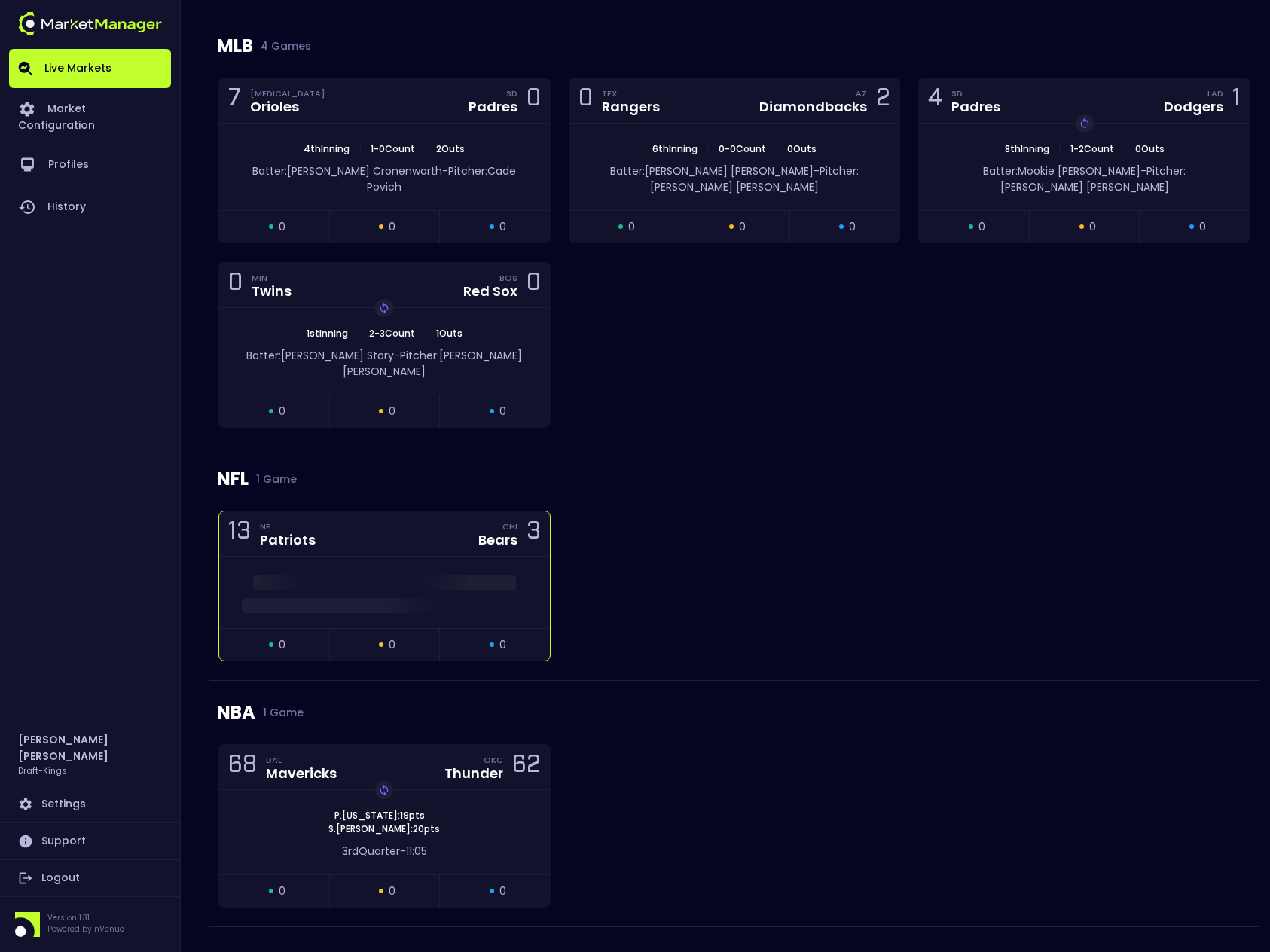
click at [438, 598] on span at bounding box center [384, 605] width 285 height 15
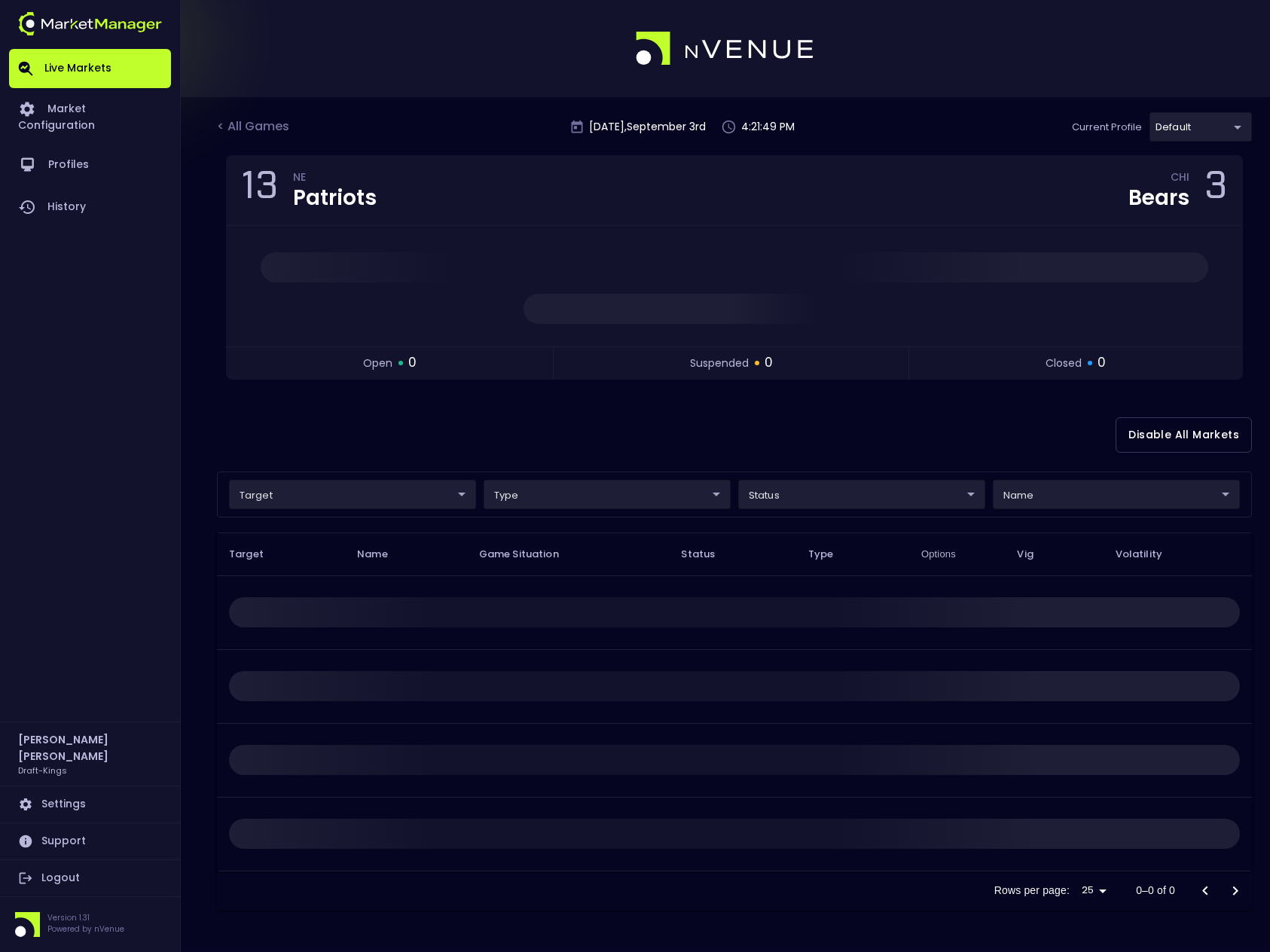
scroll to position [0, 0]
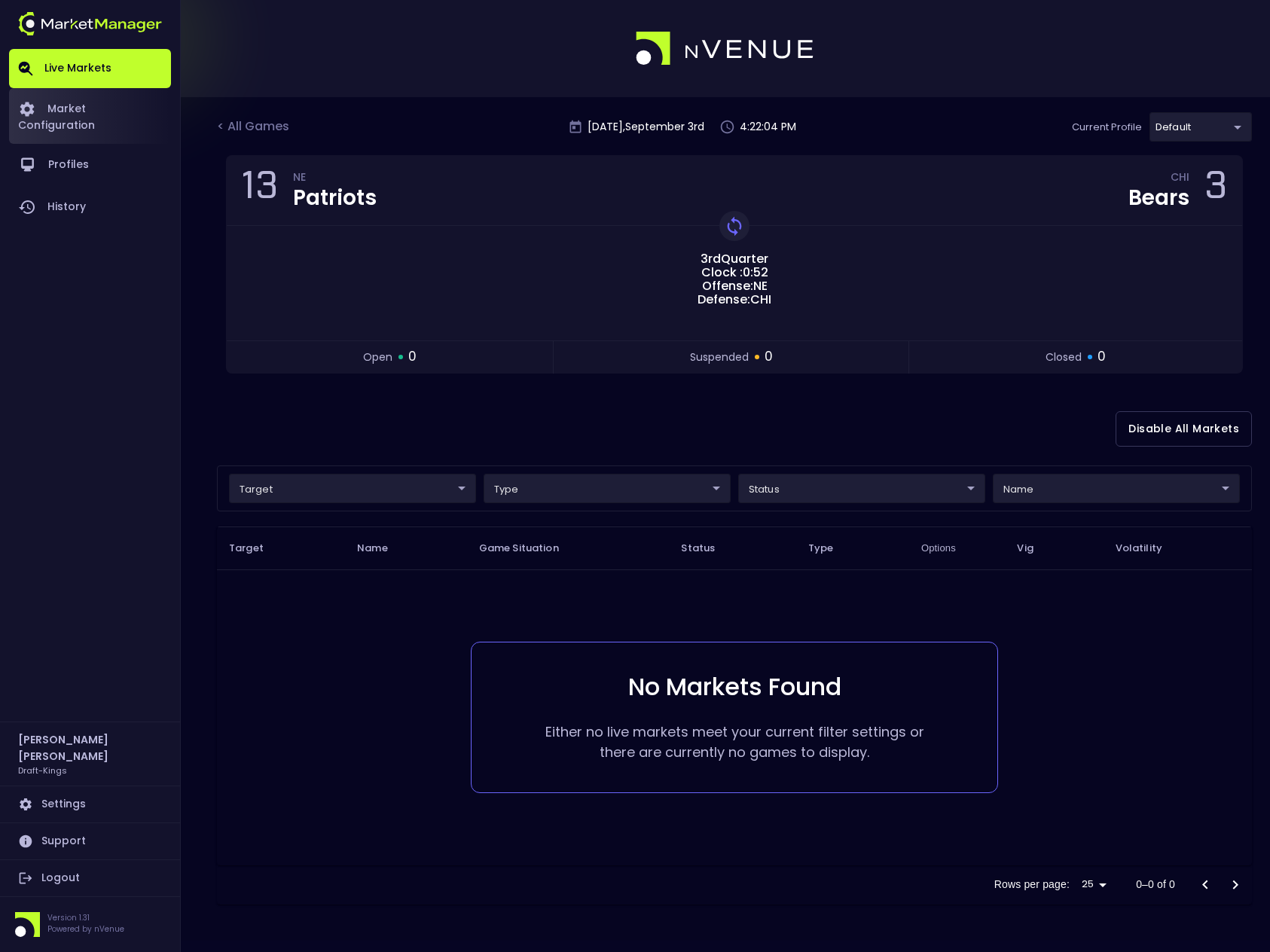
click at [86, 110] on link "Market Configuration" at bounding box center [90, 116] width 162 height 56
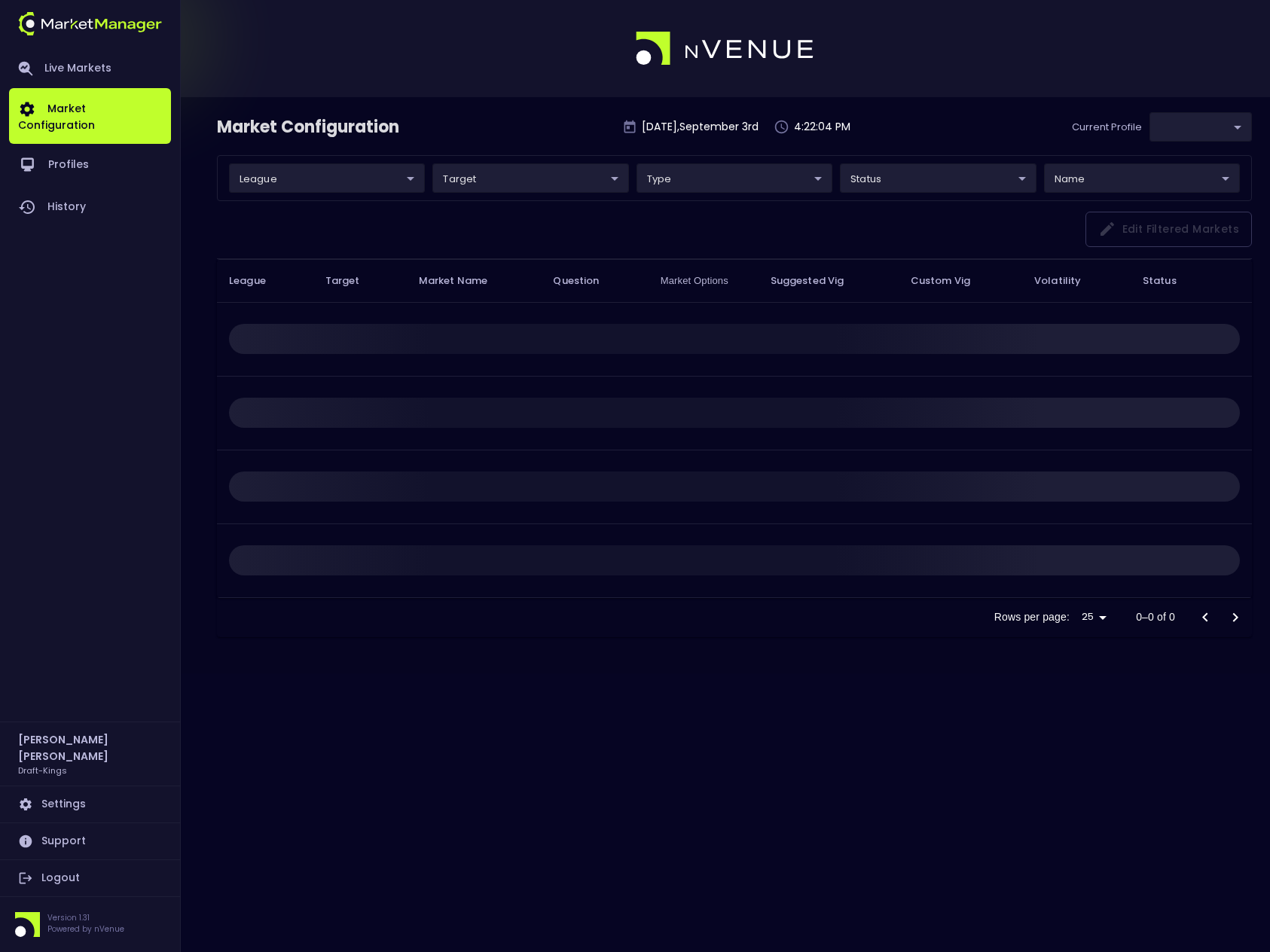
type input "9f4e1e3a-783d-4a9a-9f64-9edc5eb24e20"
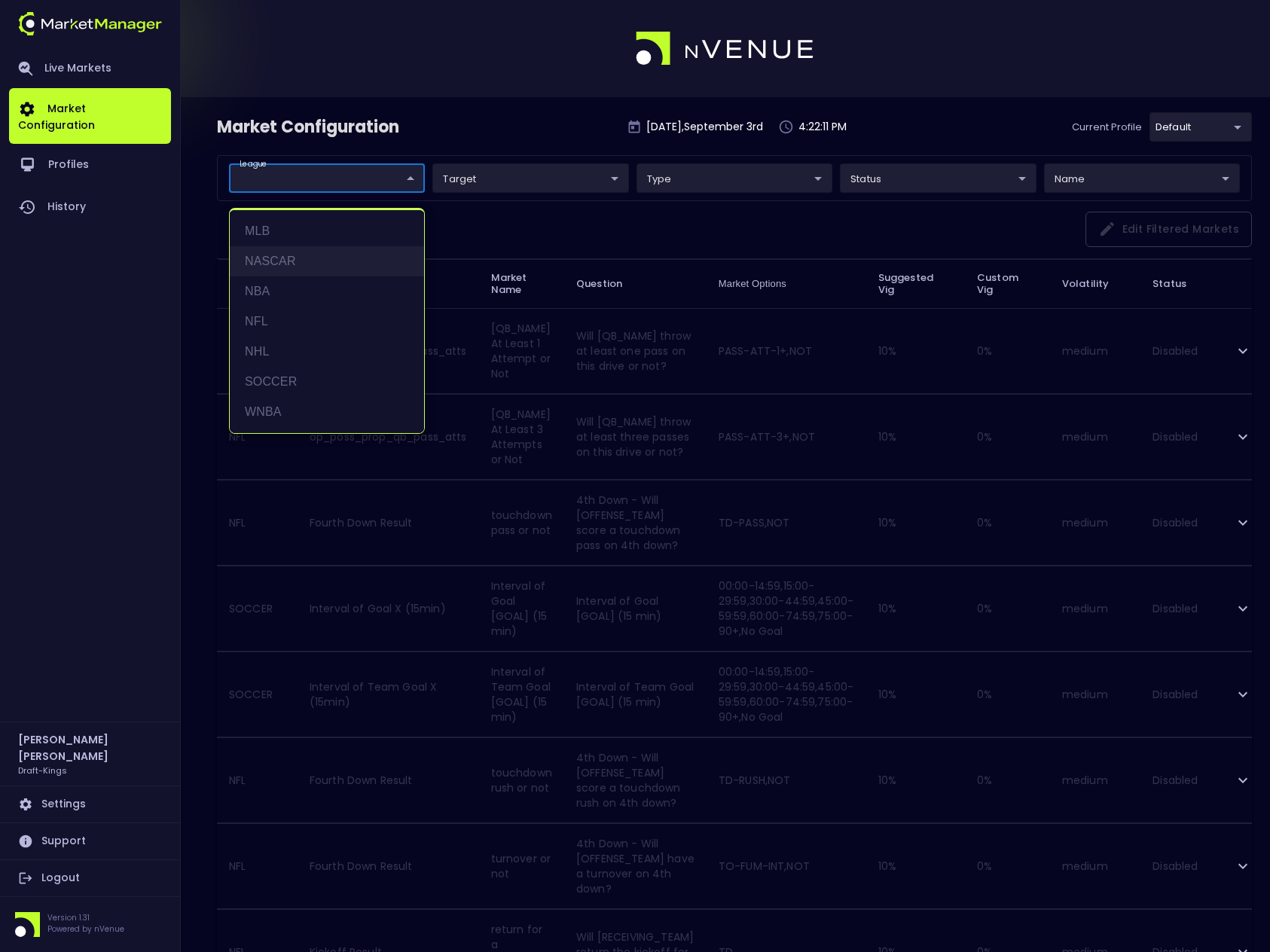
click at [297, 261] on li "NASCAR" at bounding box center [327, 261] width 195 height 30
type input "NASCAR"
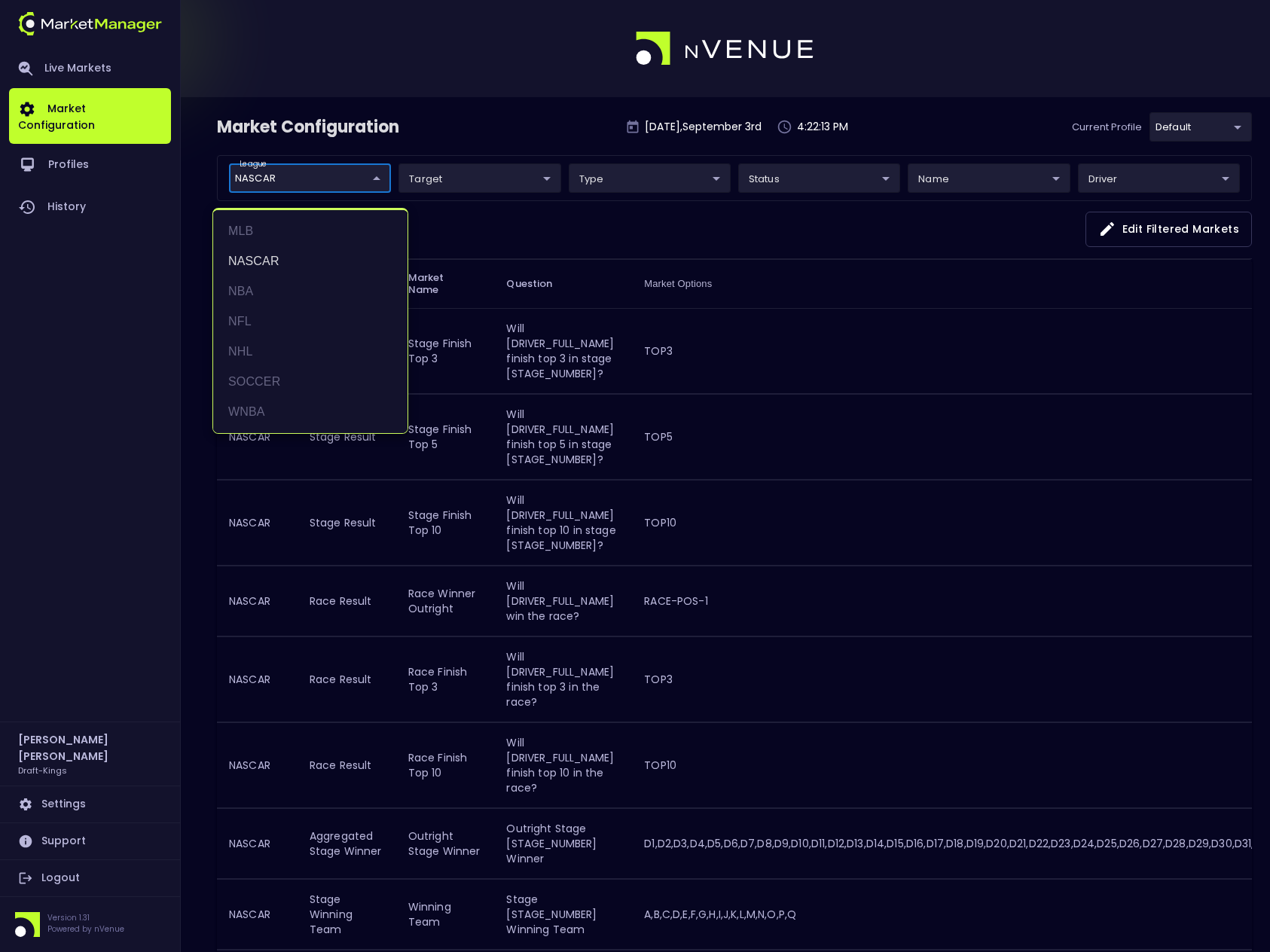
click at [495, 114] on div at bounding box center [635, 476] width 1270 height 952
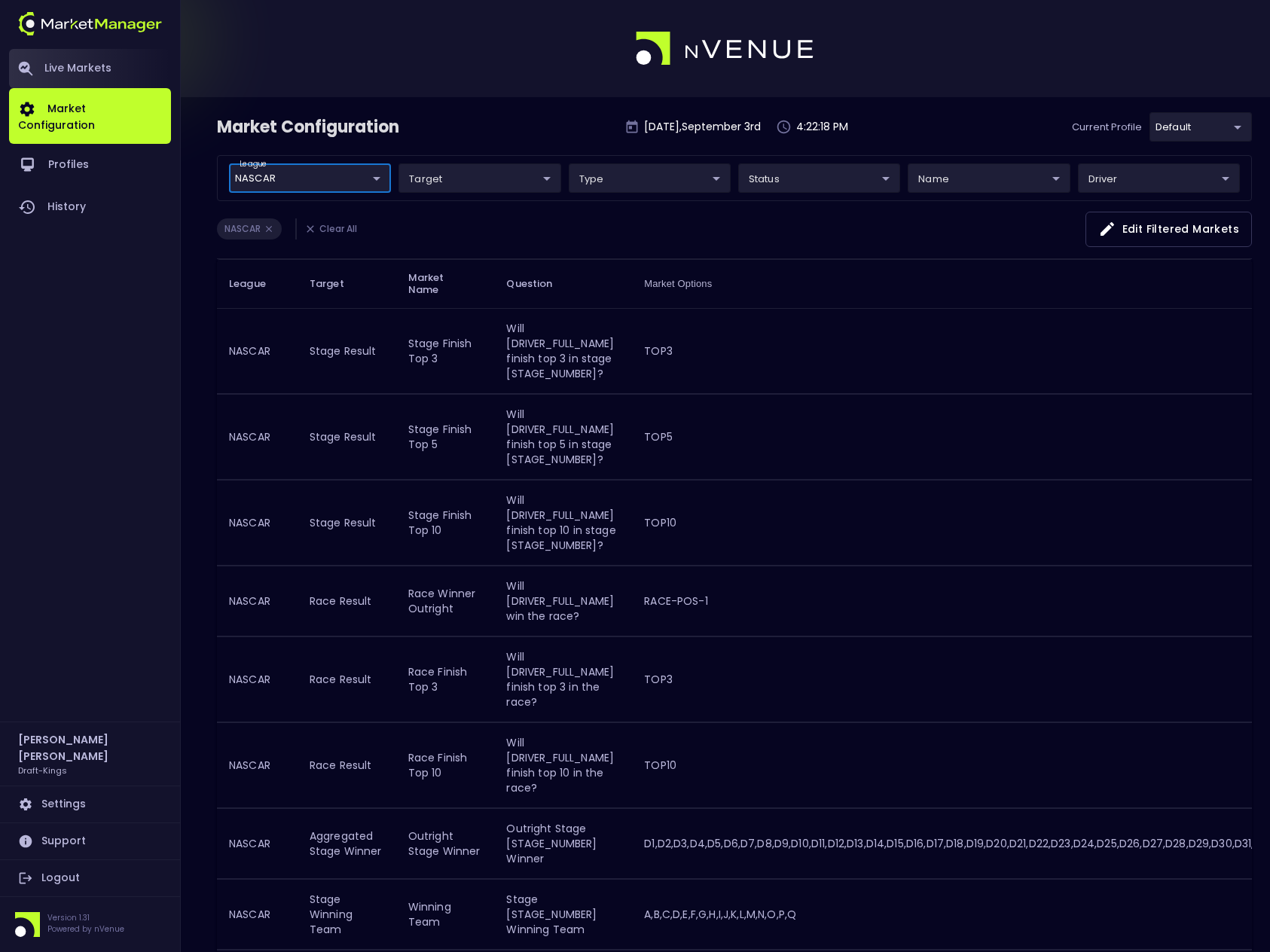
click at [101, 59] on link "Live Markets" at bounding box center [90, 68] width 162 height 39
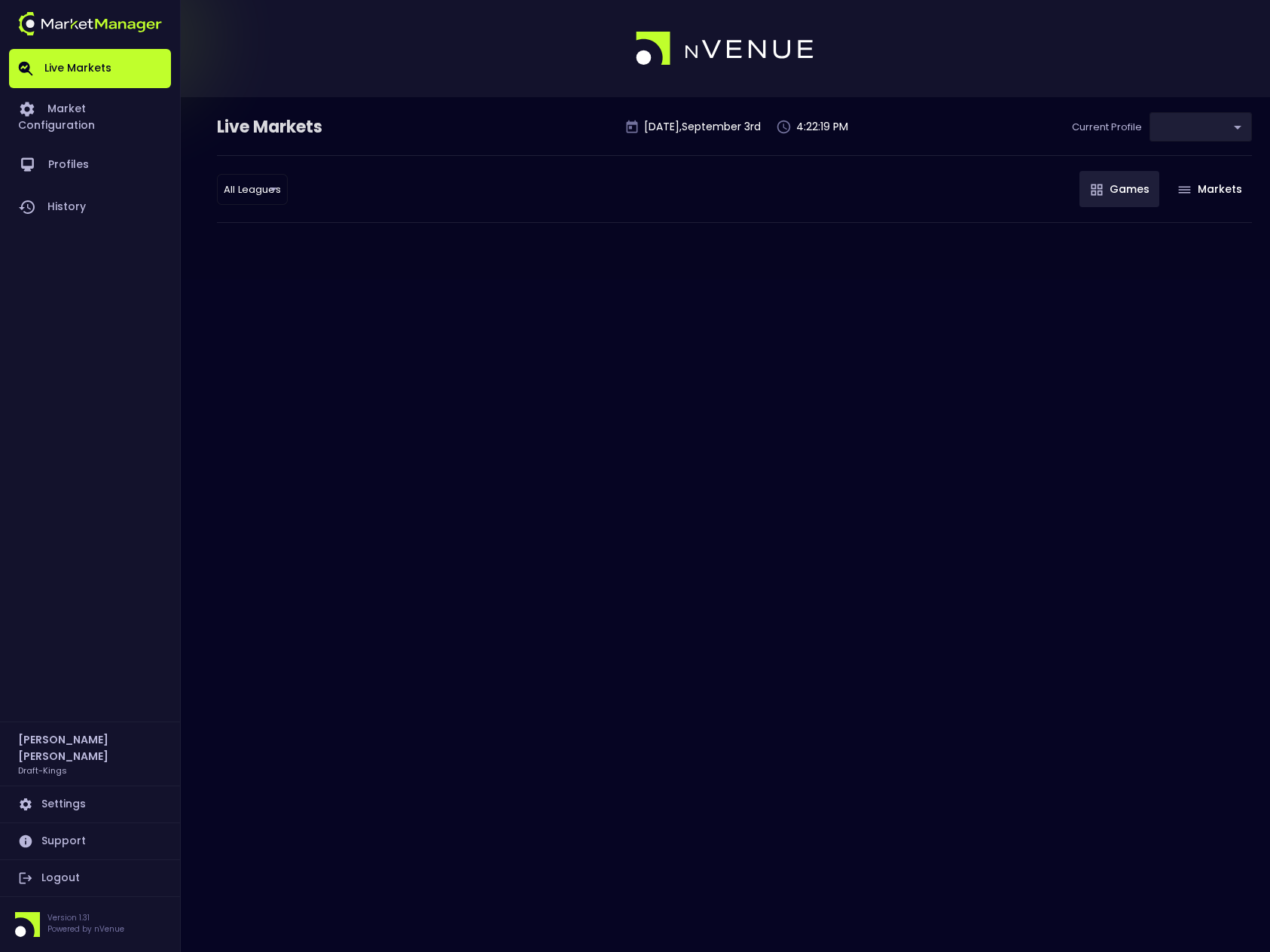
type input "9f4e1e3a-783d-4a9a-9f64-9edc5eb24e20"
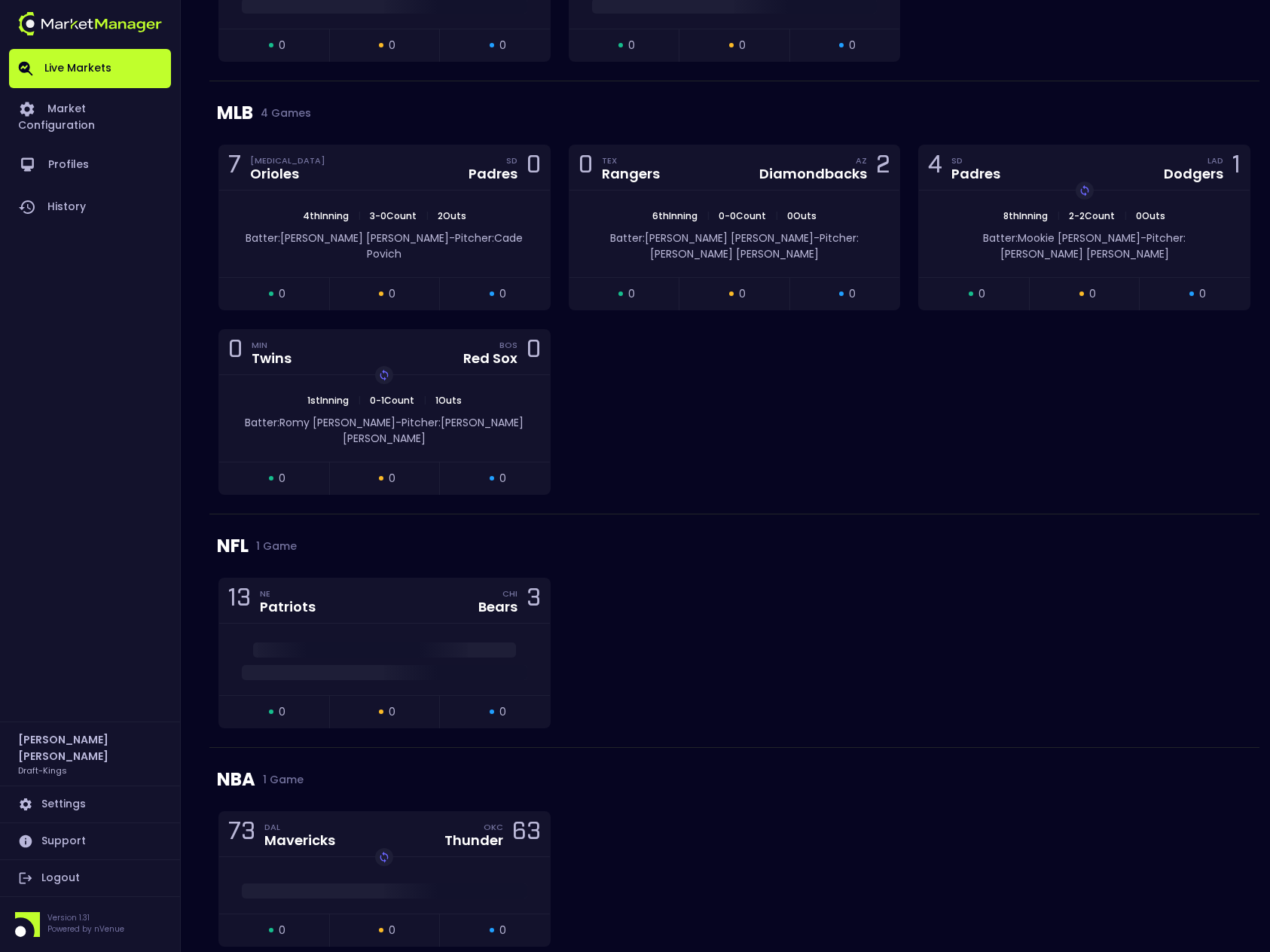
scroll to position [399, 0]
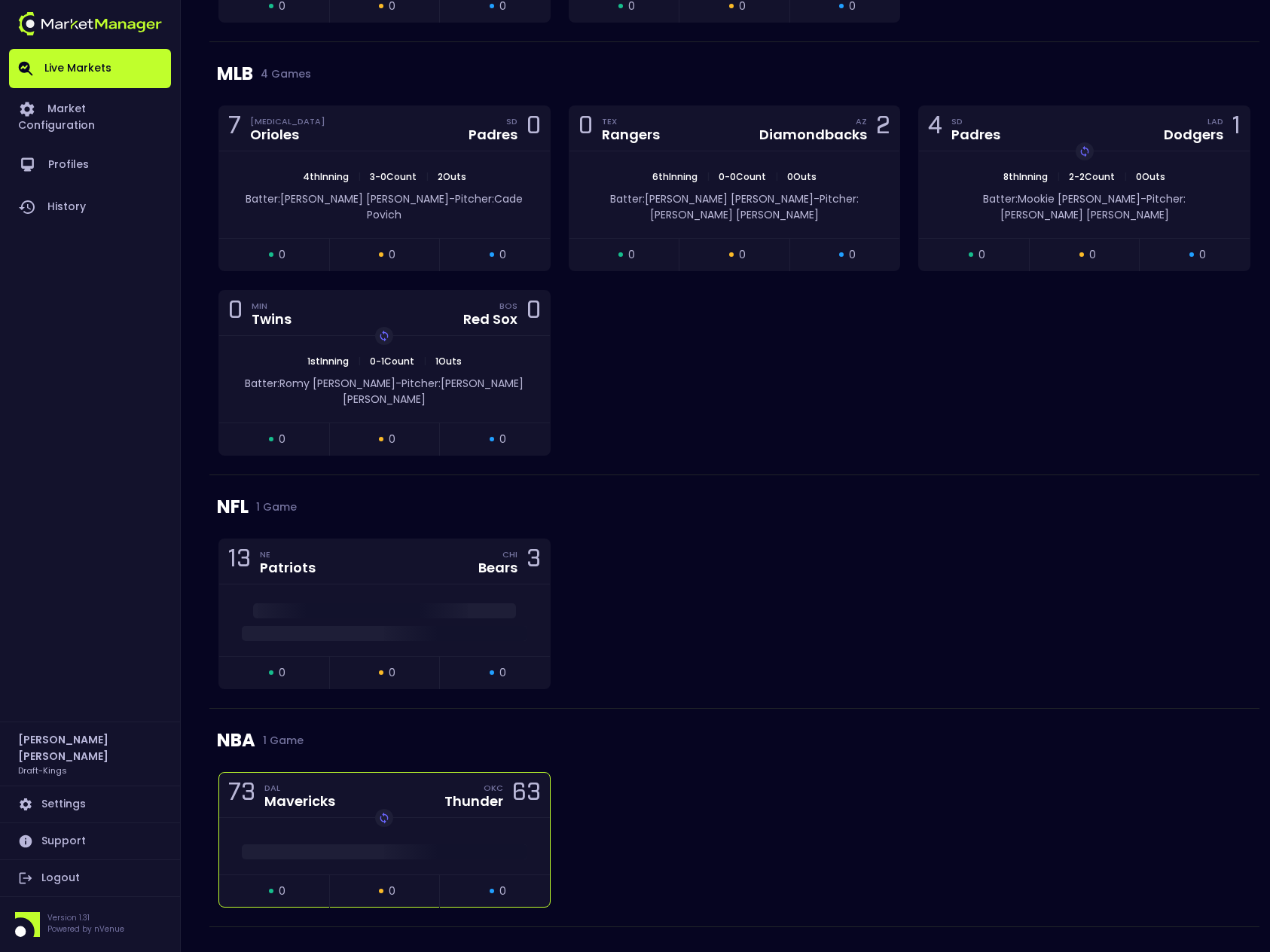
click at [489, 795] on div "Thunder" at bounding box center [473, 801] width 59 height 14
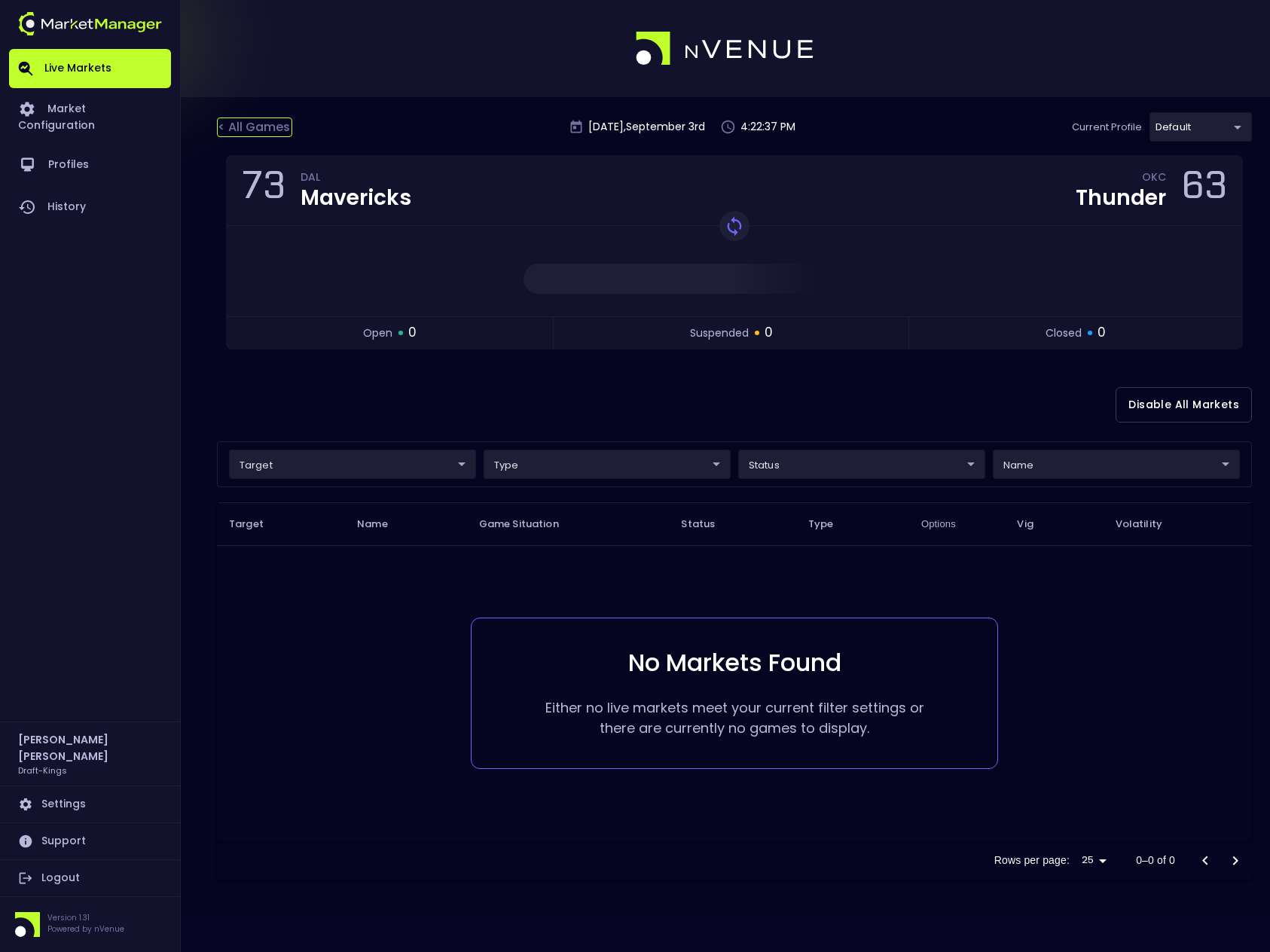
click at [269, 132] on div "< All Games" at bounding box center [254, 128] width 75 height 20
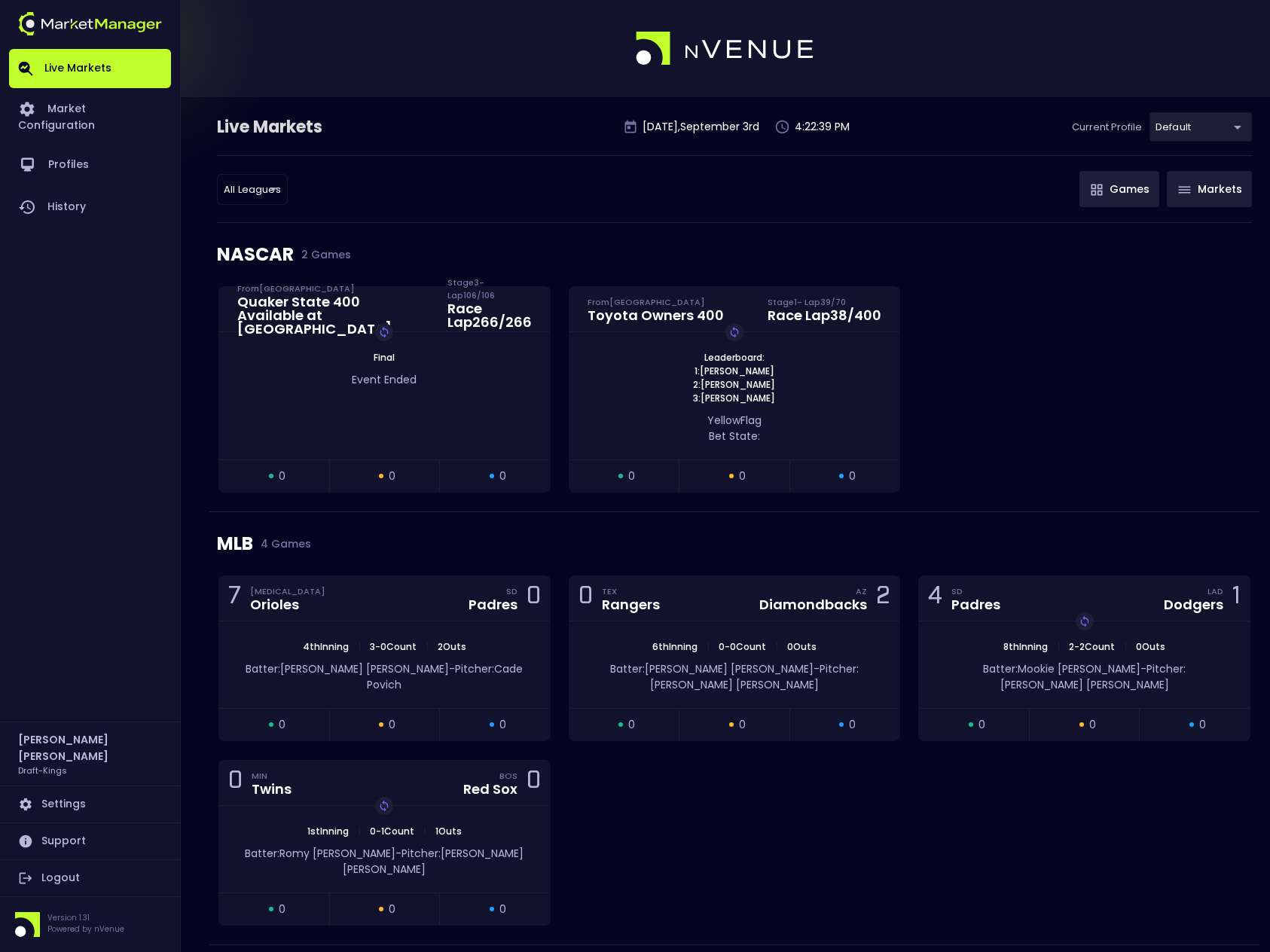
click at [1210, 182] on button "Markets" at bounding box center [1209, 189] width 85 height 36
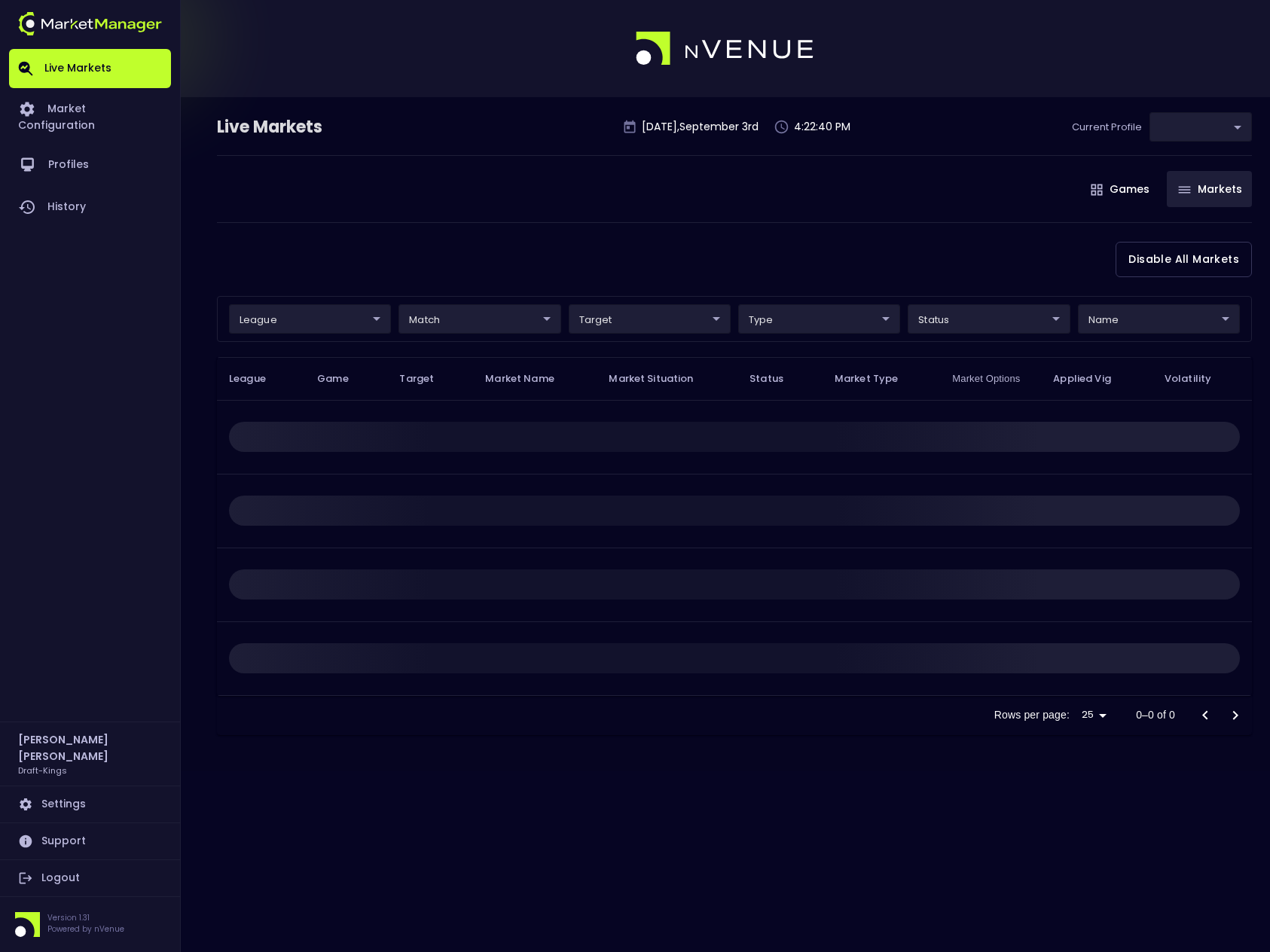
type input "9f4e1e3a-783d-4a9a-9f64-9edc5eb24e20"
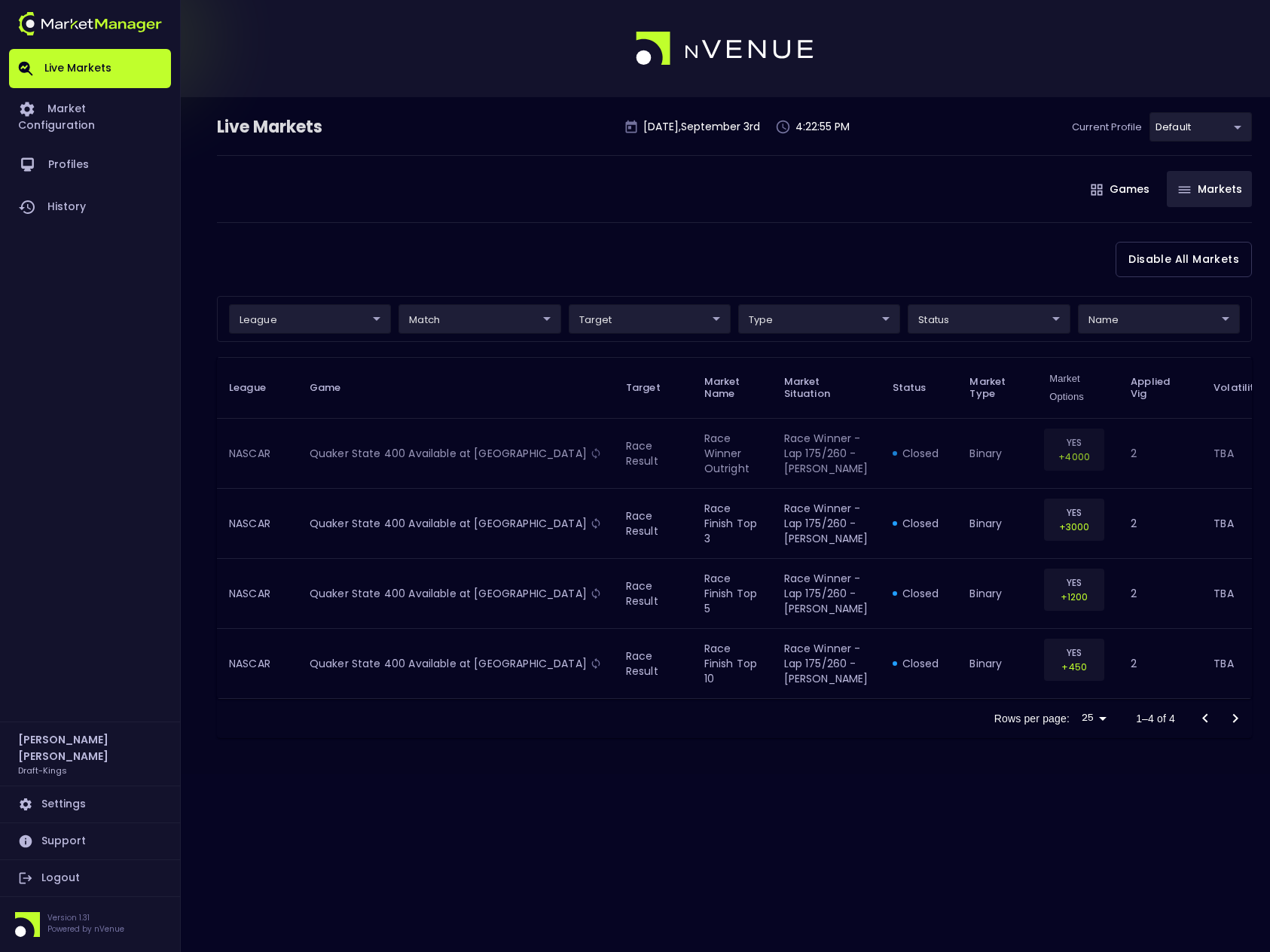
click at [432, 456] on span "Quaker State 400 Available at [GEOGRAPHIC_DATA]" at bounding box center [455, 453] width 292 height 15
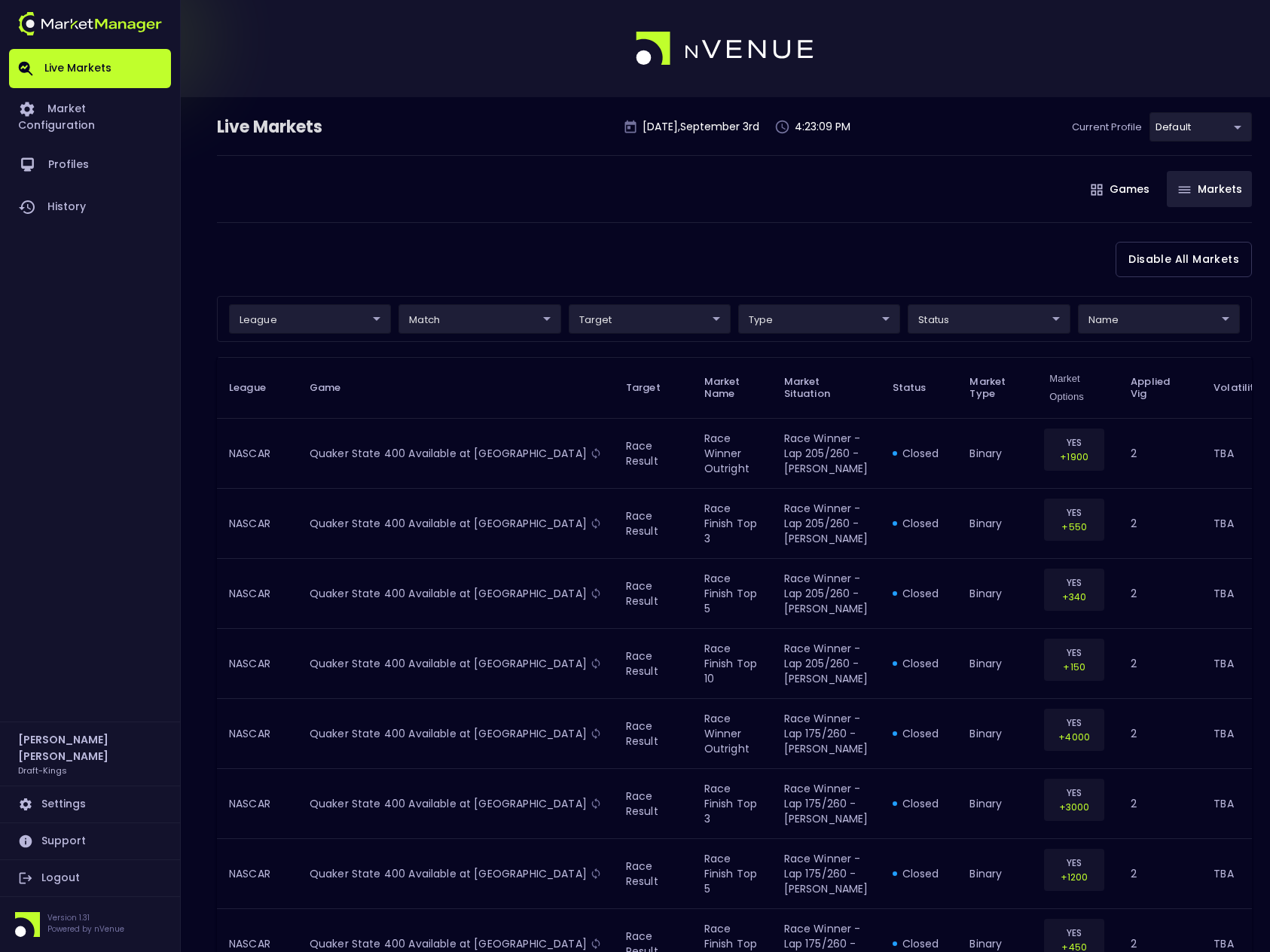
click at [980, 320] on body "Live Markets Market Configuration Profiles History Steve Baumohl Draft-Kings Se…" at bounding box center [635, 667] width 1270 height 1334
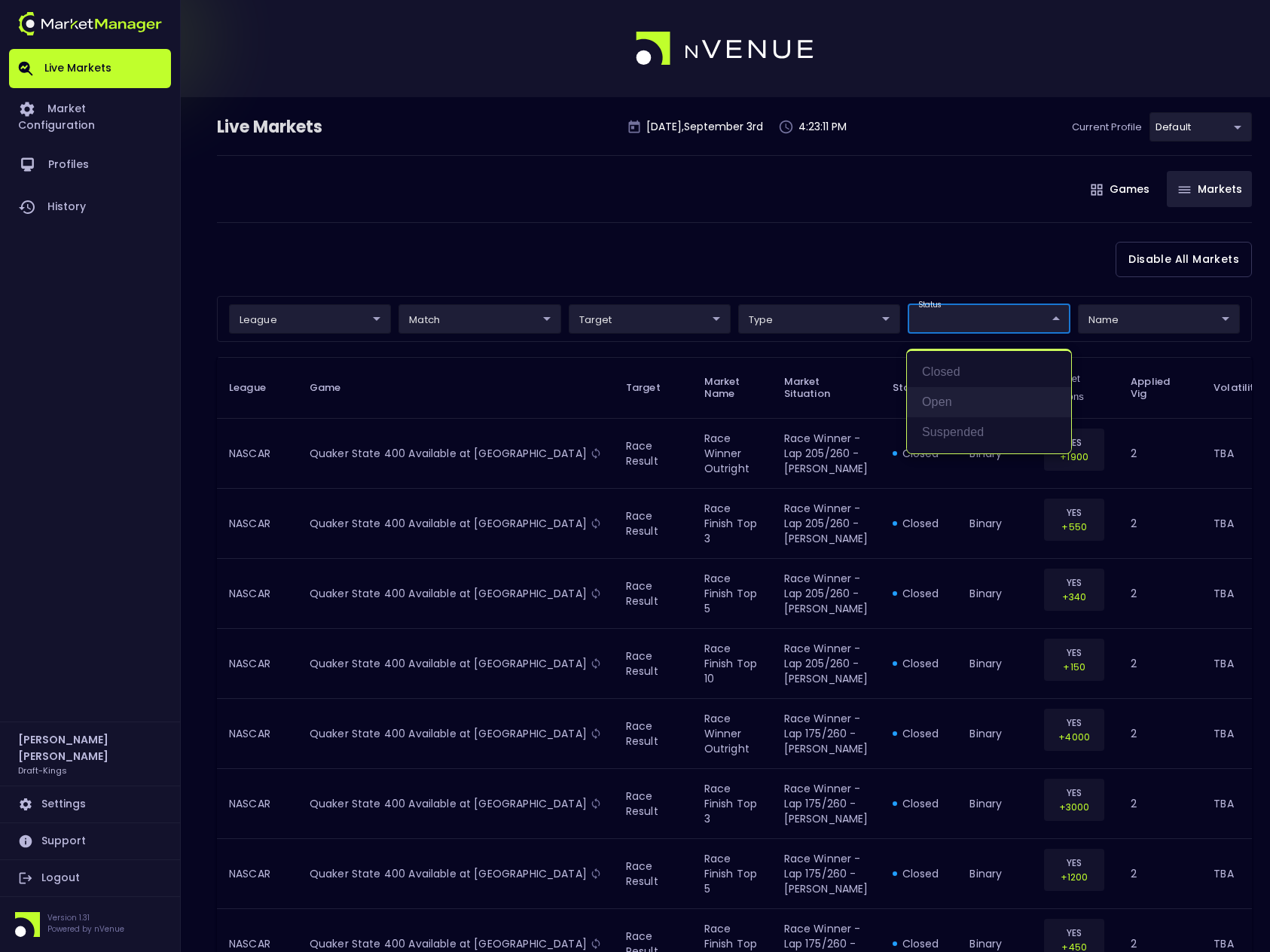
click at [952, 405] on li "open" at bounding box center [988, 402] width 164 height 30
type input "open"
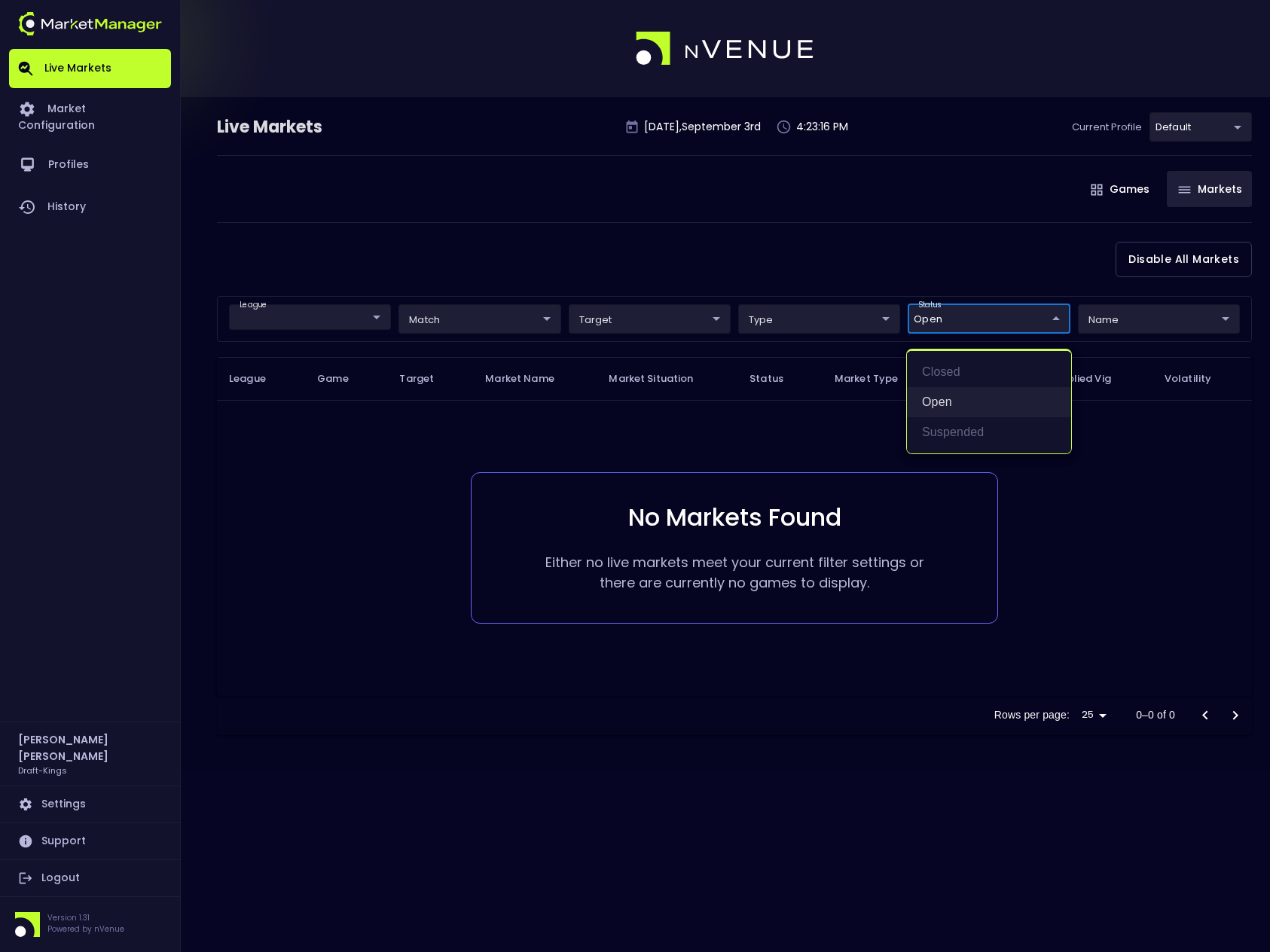
click at [937, 407] on li "open" at bounding box center [988, 402] width 164 height 30
click at [869, 241] on div at bounding box center [635, 476] width 1270 height 952
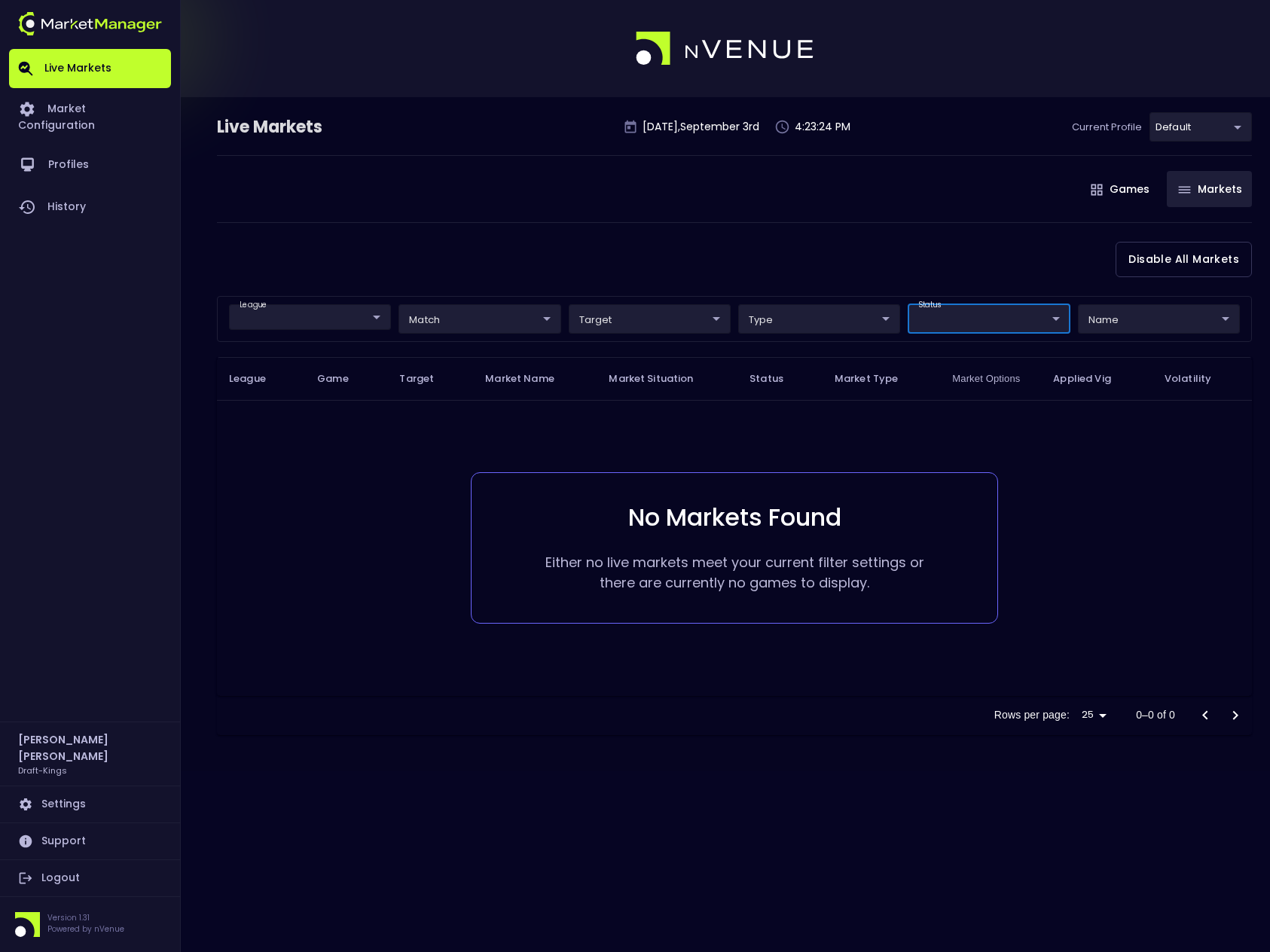
click at [276, 327] on body "Live Markets Market Configuration Profiles History Steve Baumohl Draft-Kings Se…" at bounding box center [635, 476] width 1270 height 952
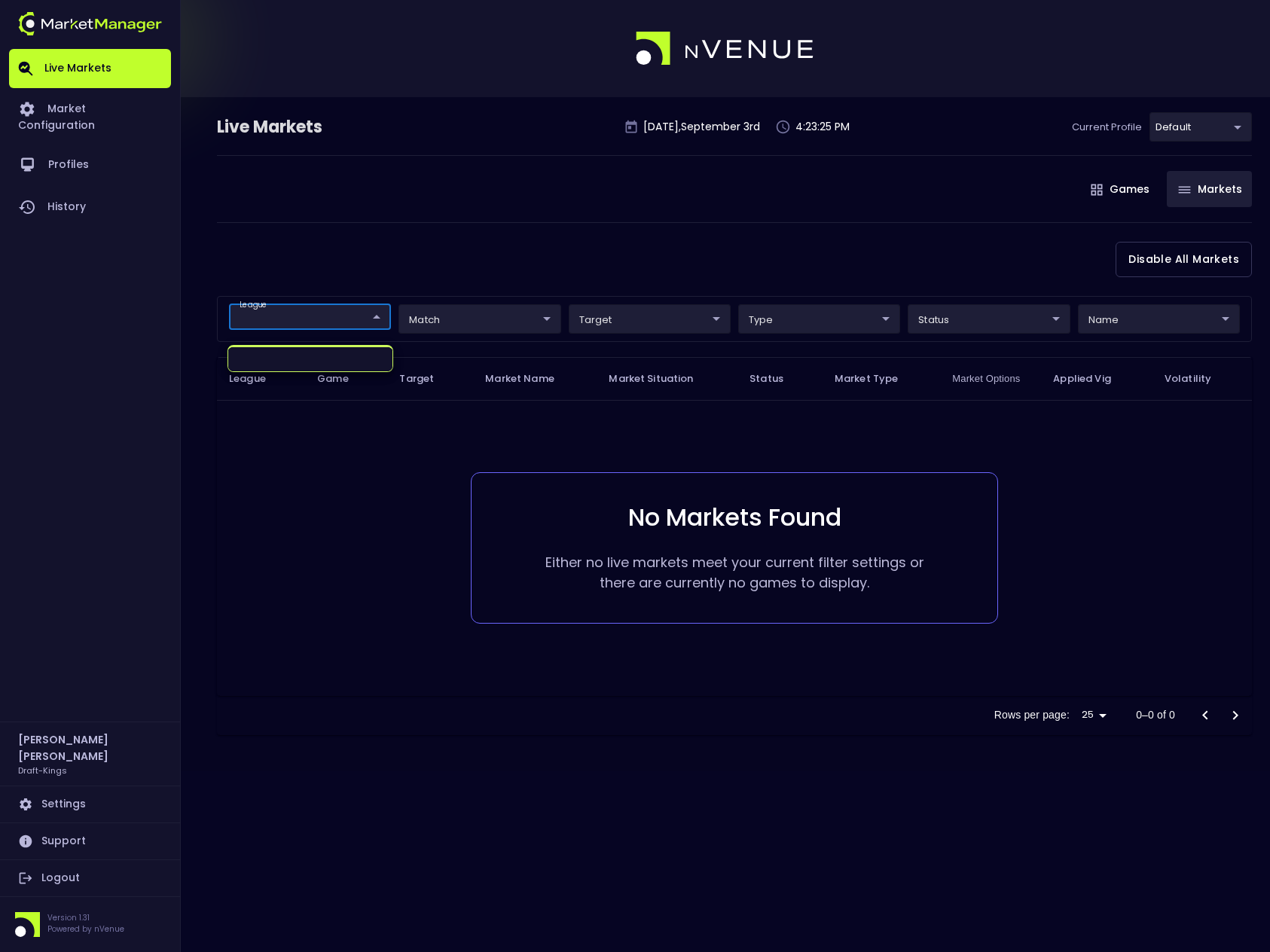
drag, startPoint x: 350, startPoint y: 262, endPoint x: 376, endPoint y: 249, distance: 29.1
click at [350, 262] on div at bounding box center [635, 476] width 1270 height 952
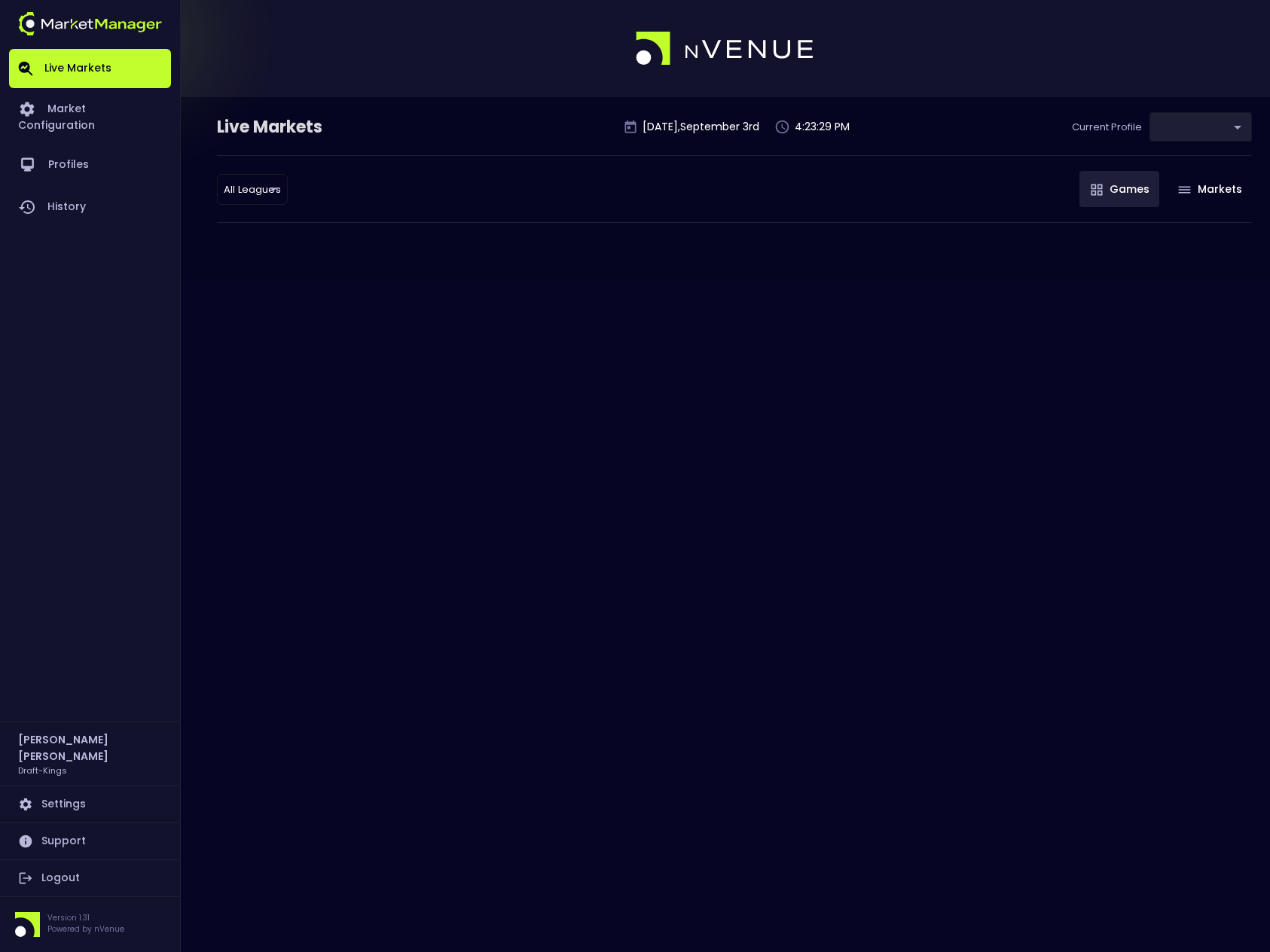
type input "9f4e1e3a-783d-4a9a-9f64-9edc5eb24e20"
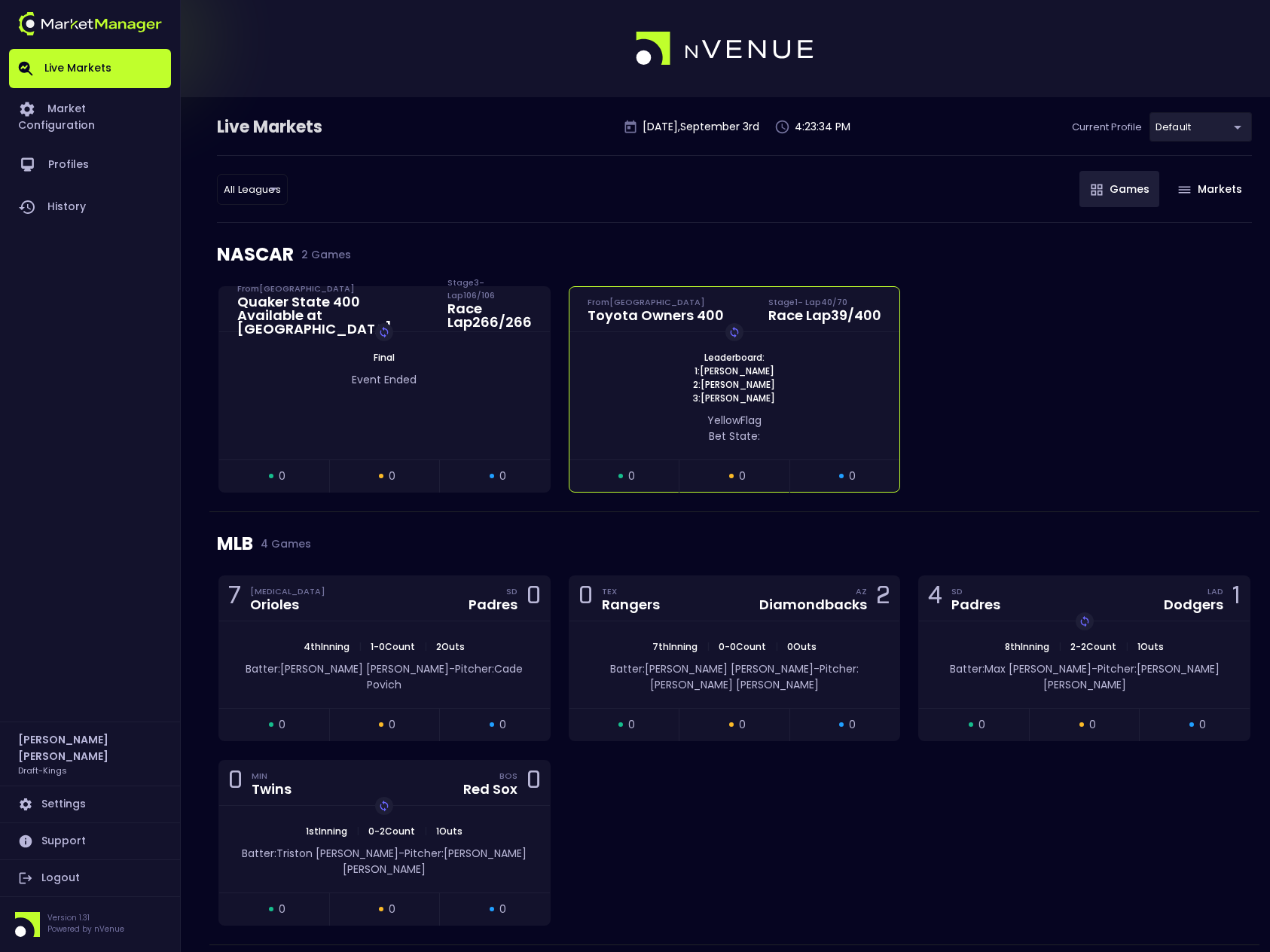
click at [845, 417] on div "yellow Flag Bet State:" at bounding box center [734, 428] width 285 height 32
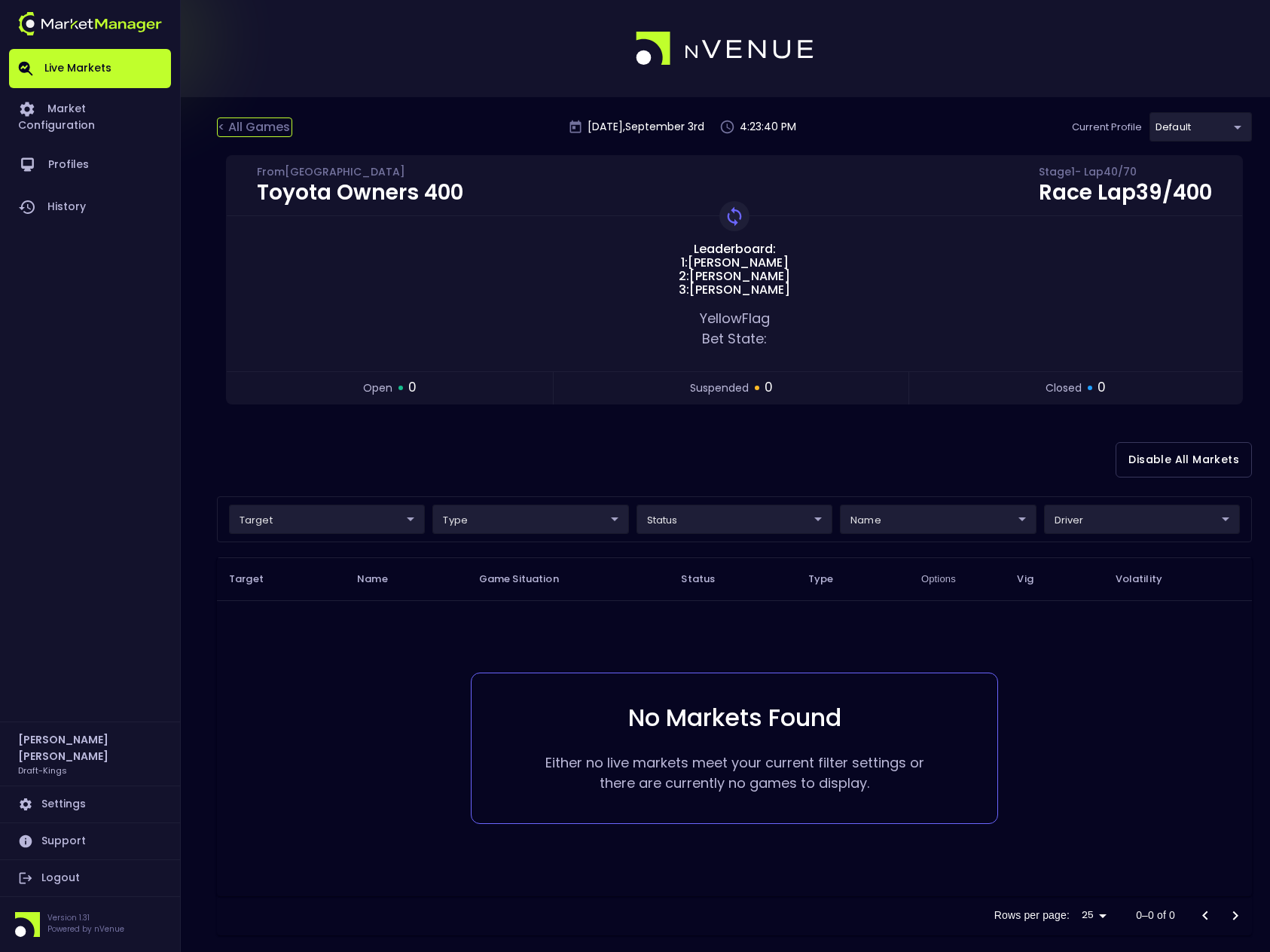
click at [253, 126] on div "< All Games" at bounding box center [254, 128] width 75 height 20
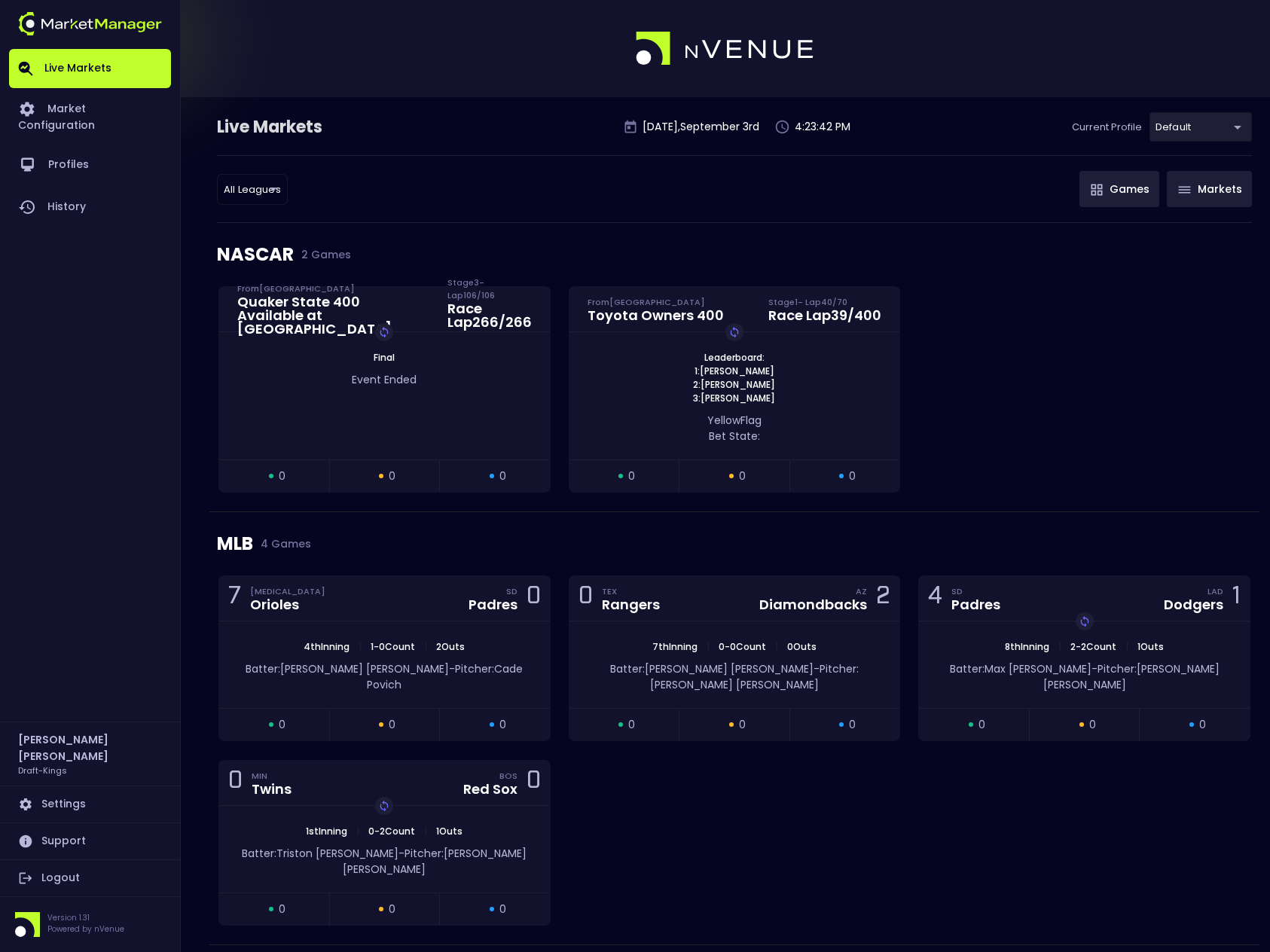
click at [1217, 190] on button "Markets" at bounding box center [1209, 189] width 85 height 36
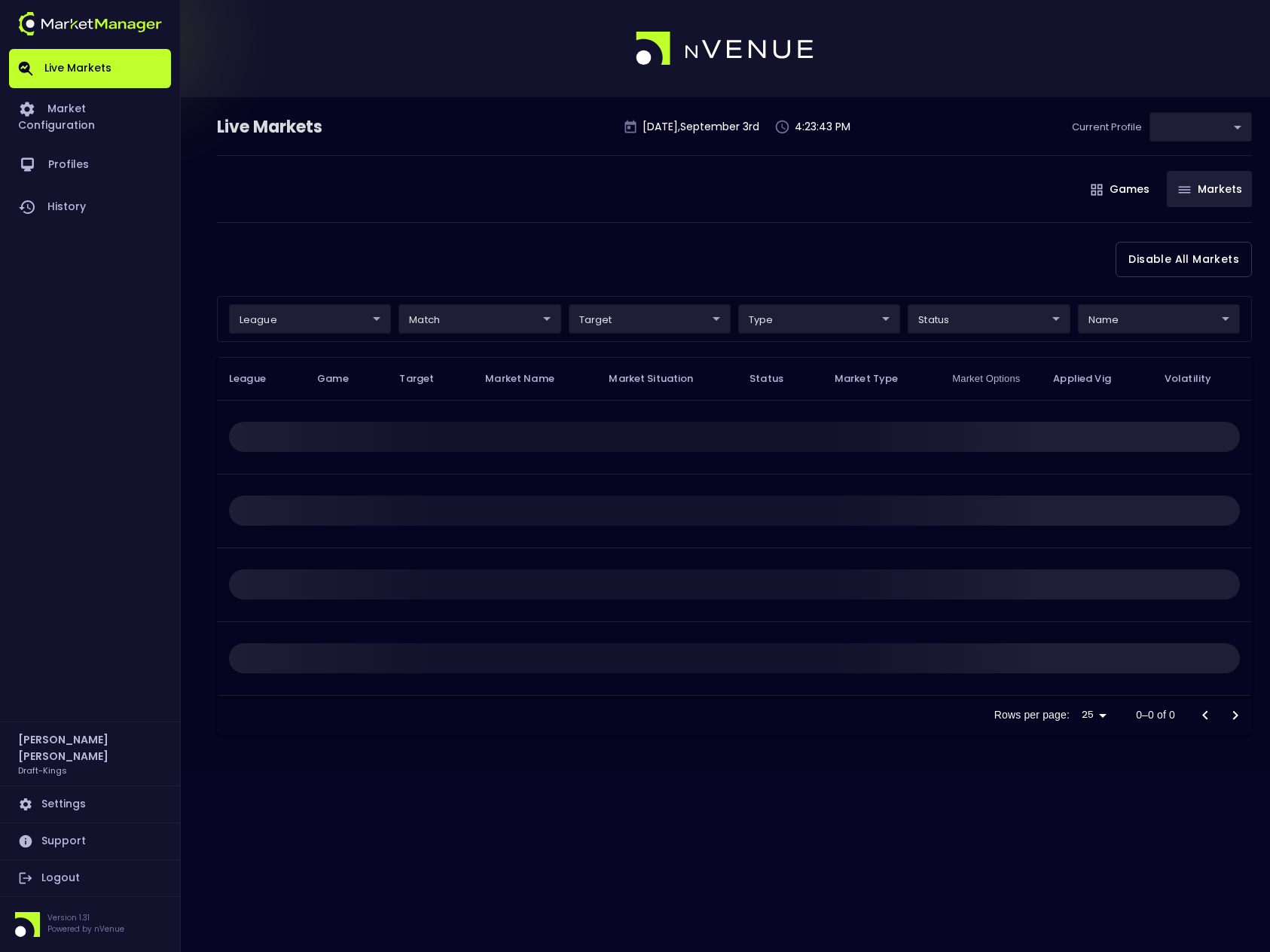
type input "9f4e1e3a-783d-4a9a-9f64-9edc5eb24e20"
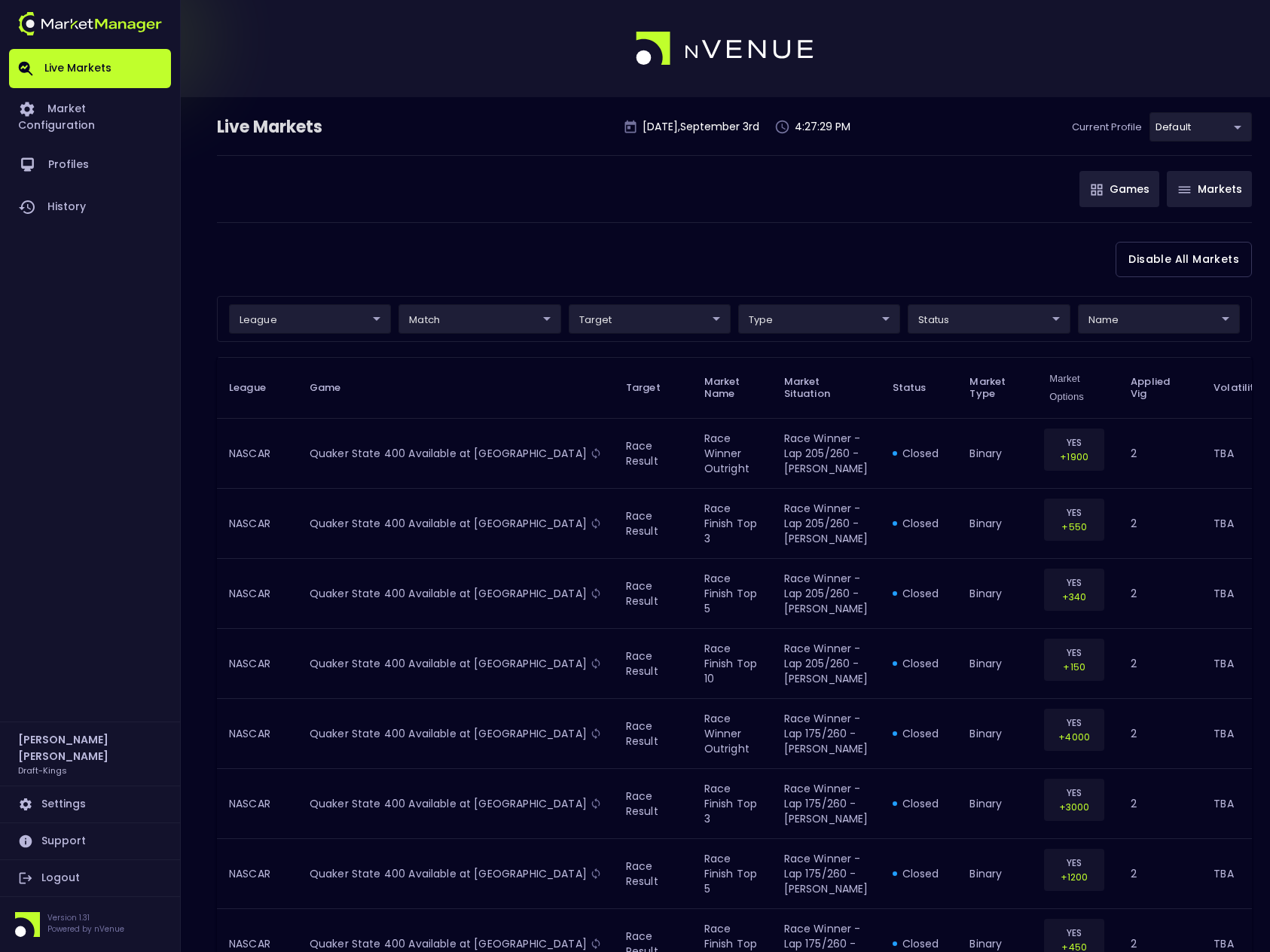
click at [1123, 188] on button "Games" at bounding box center [1119, 189] width 80 height 36
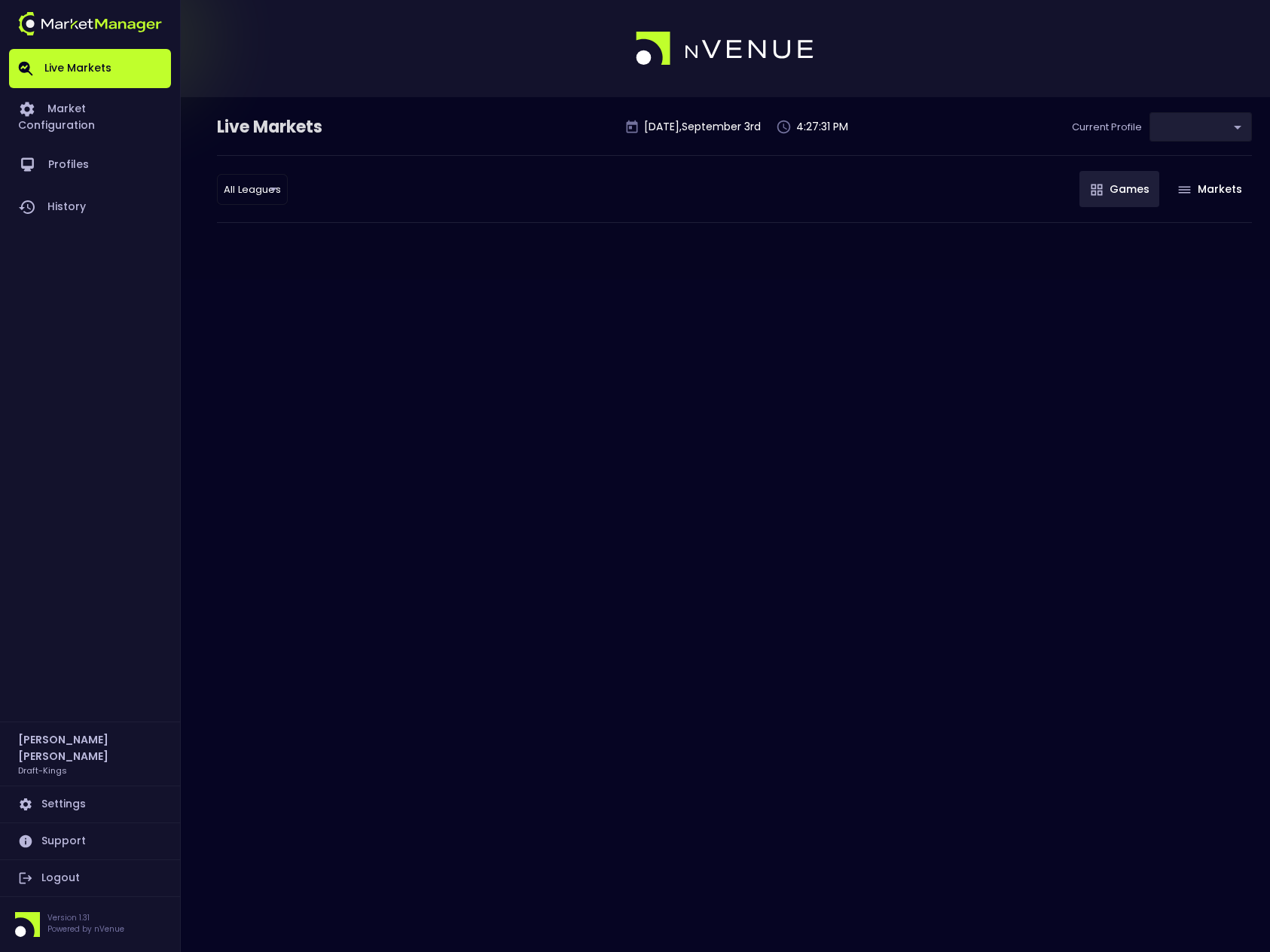
type input "9f4e1e3a-783d-4a9a-9f64-9edc5eb24e20"
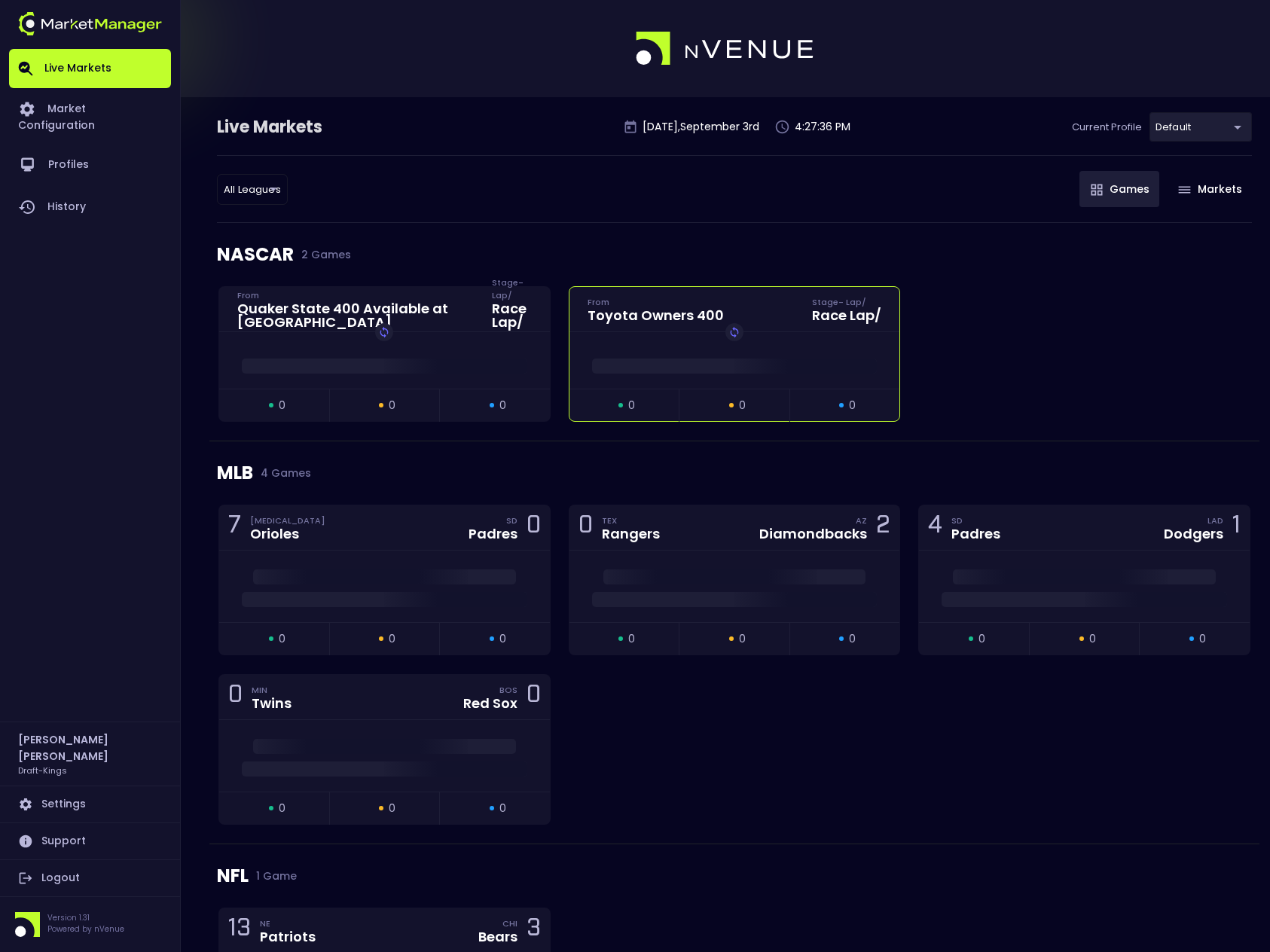
click at [819, 338] on div "Replay Game" at bounding box center [734, 360] width 330 height 56
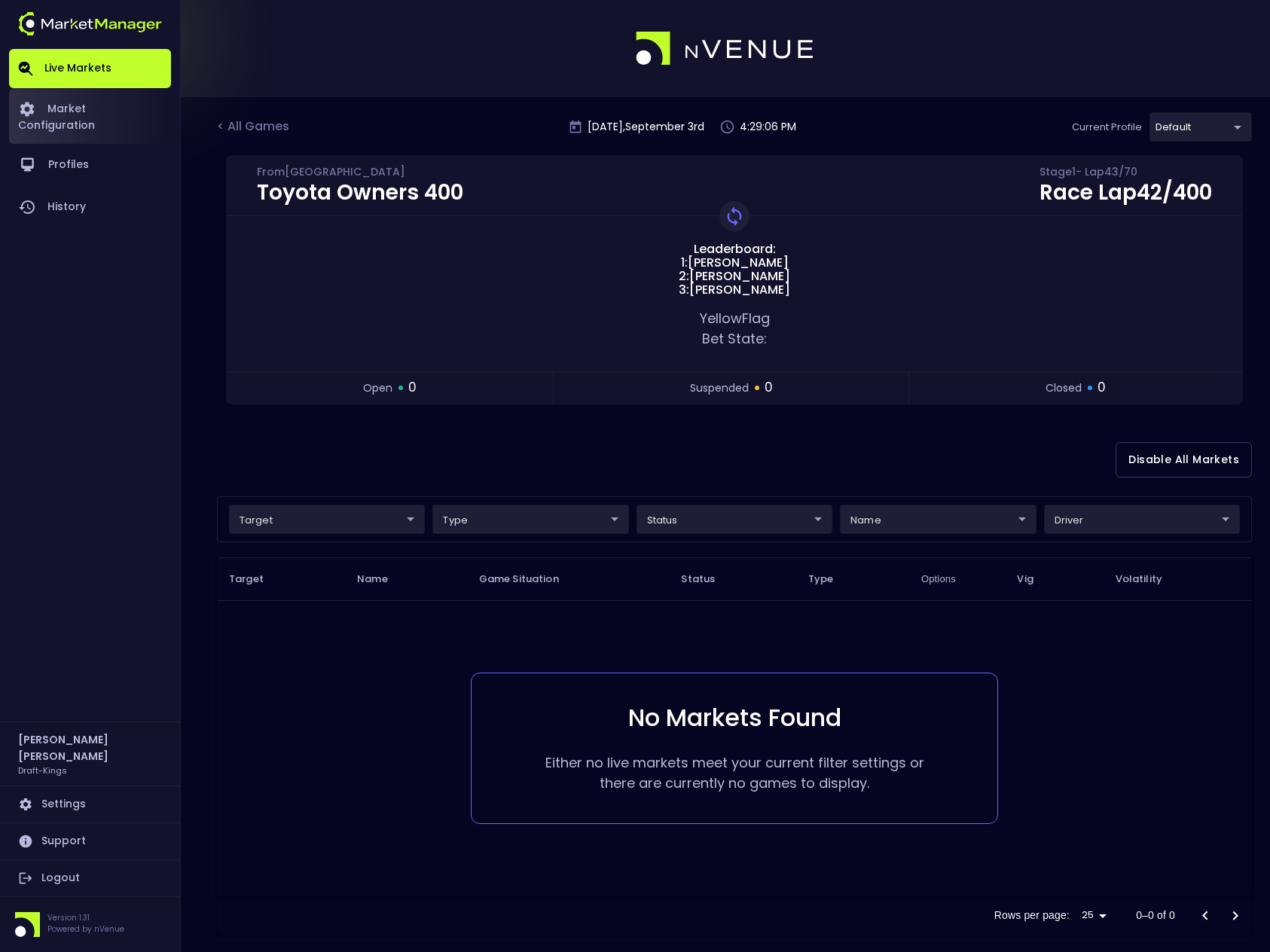
click at [110, 109] on link "Market Configuration" at bounding box center [90, 116] width 162 height 56
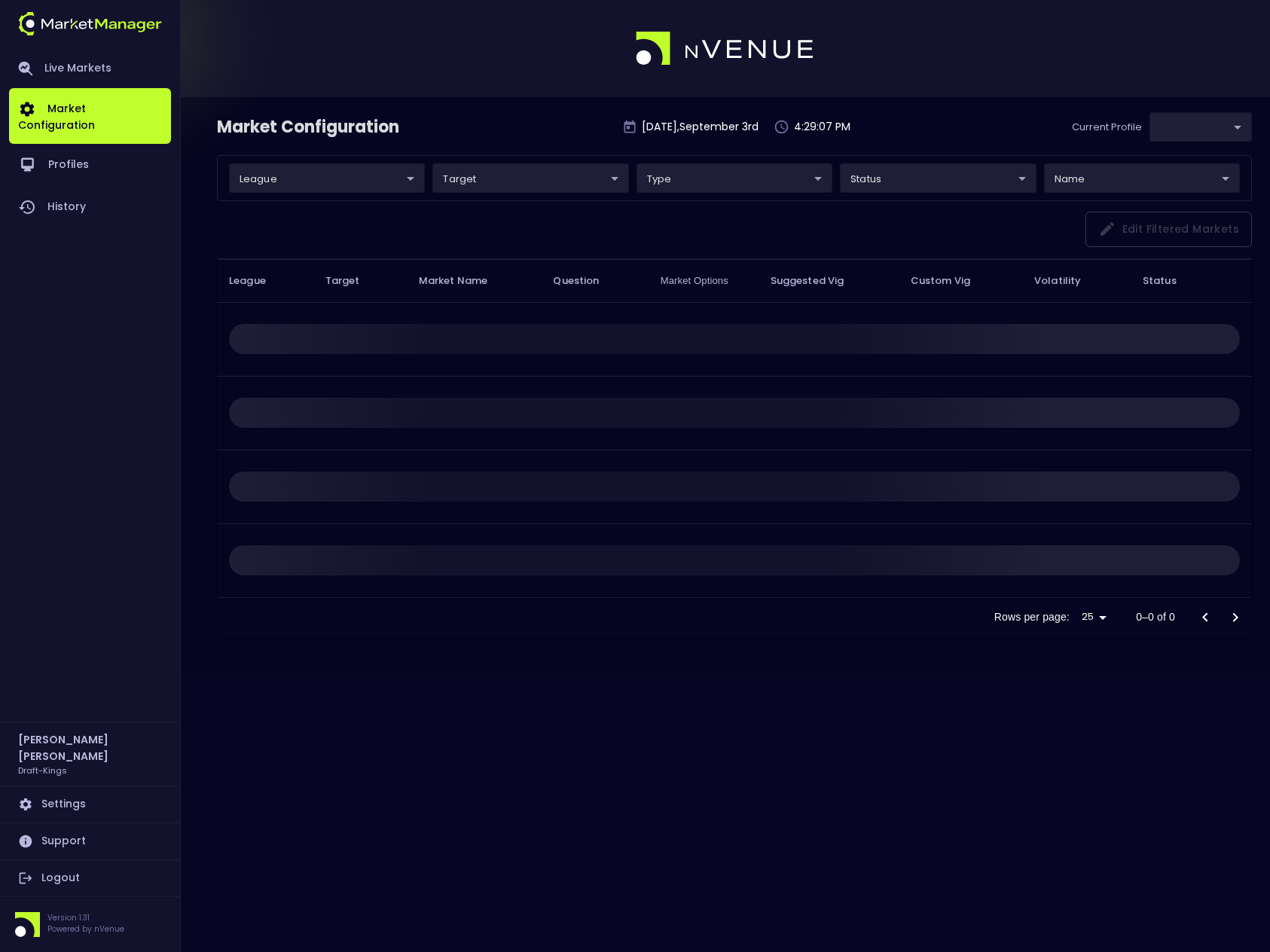
type input "9f4e1e3a-783d-4a9a-9f64-9edc5eb24e20"
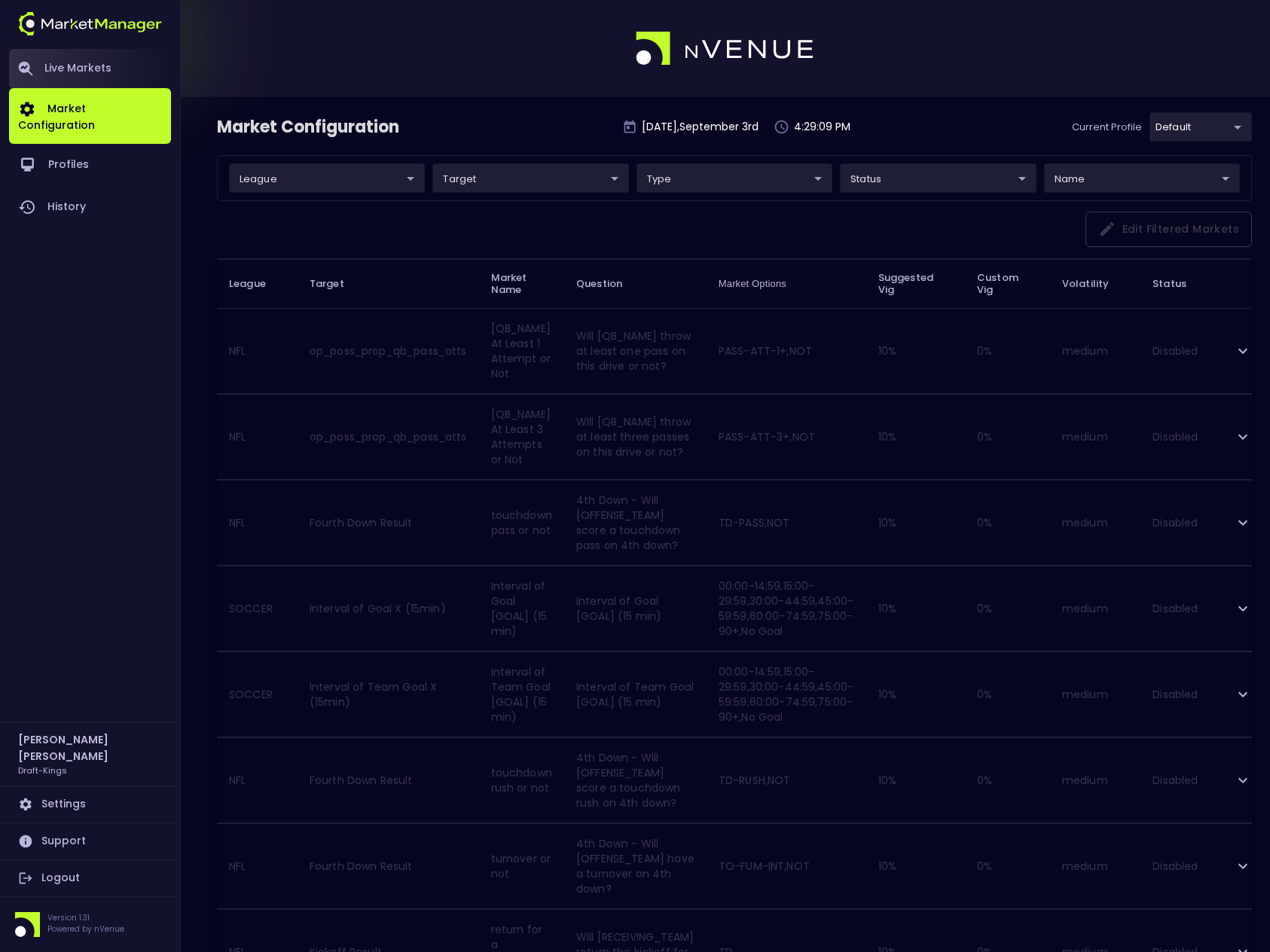
click at [92, 61] on link "Live Markets" at bounding box center [90, 68] width 162 height 39
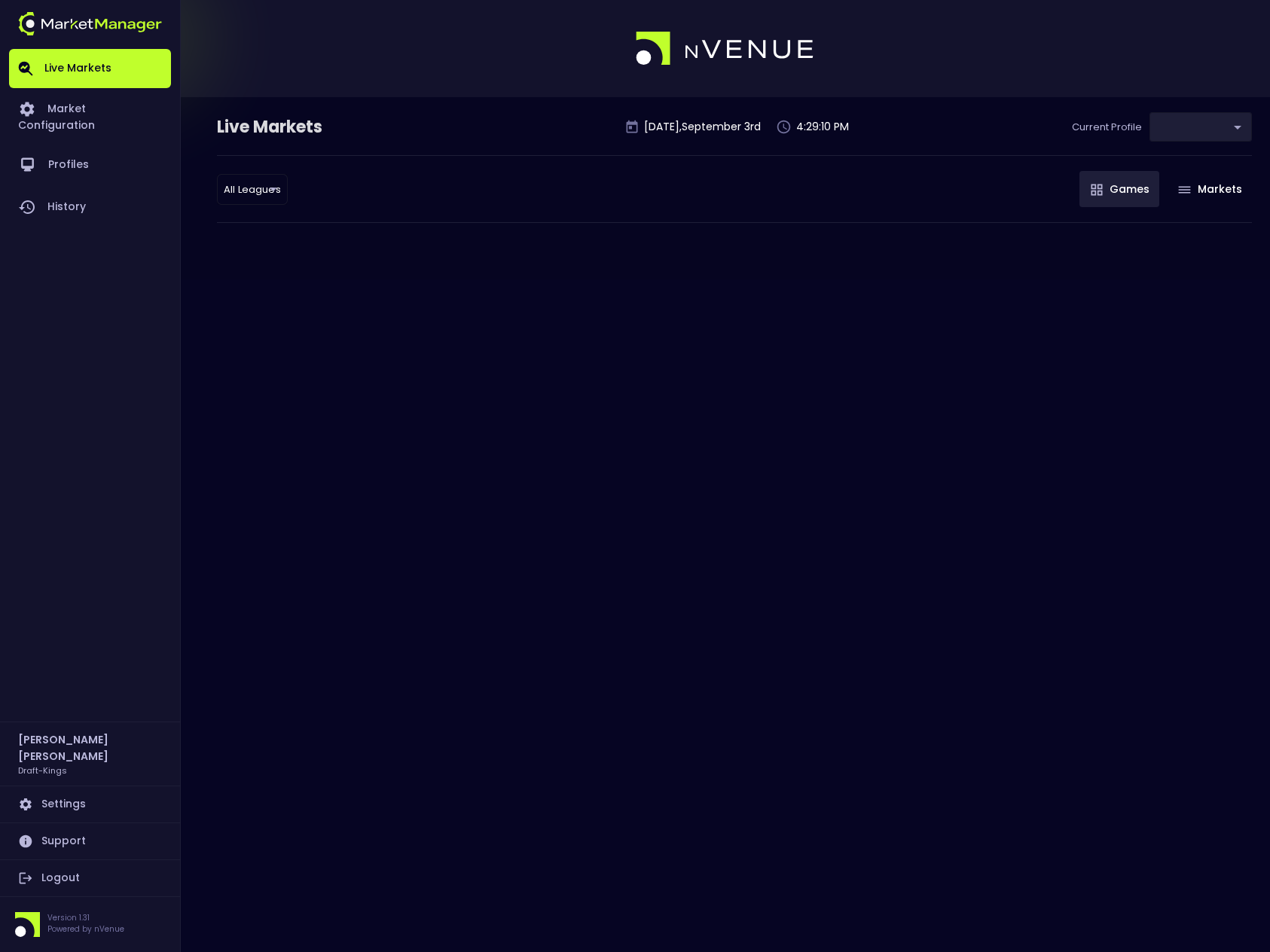
type input "9f4e1e3a-783d-4a9a-9f64-9edc5eb24e20"
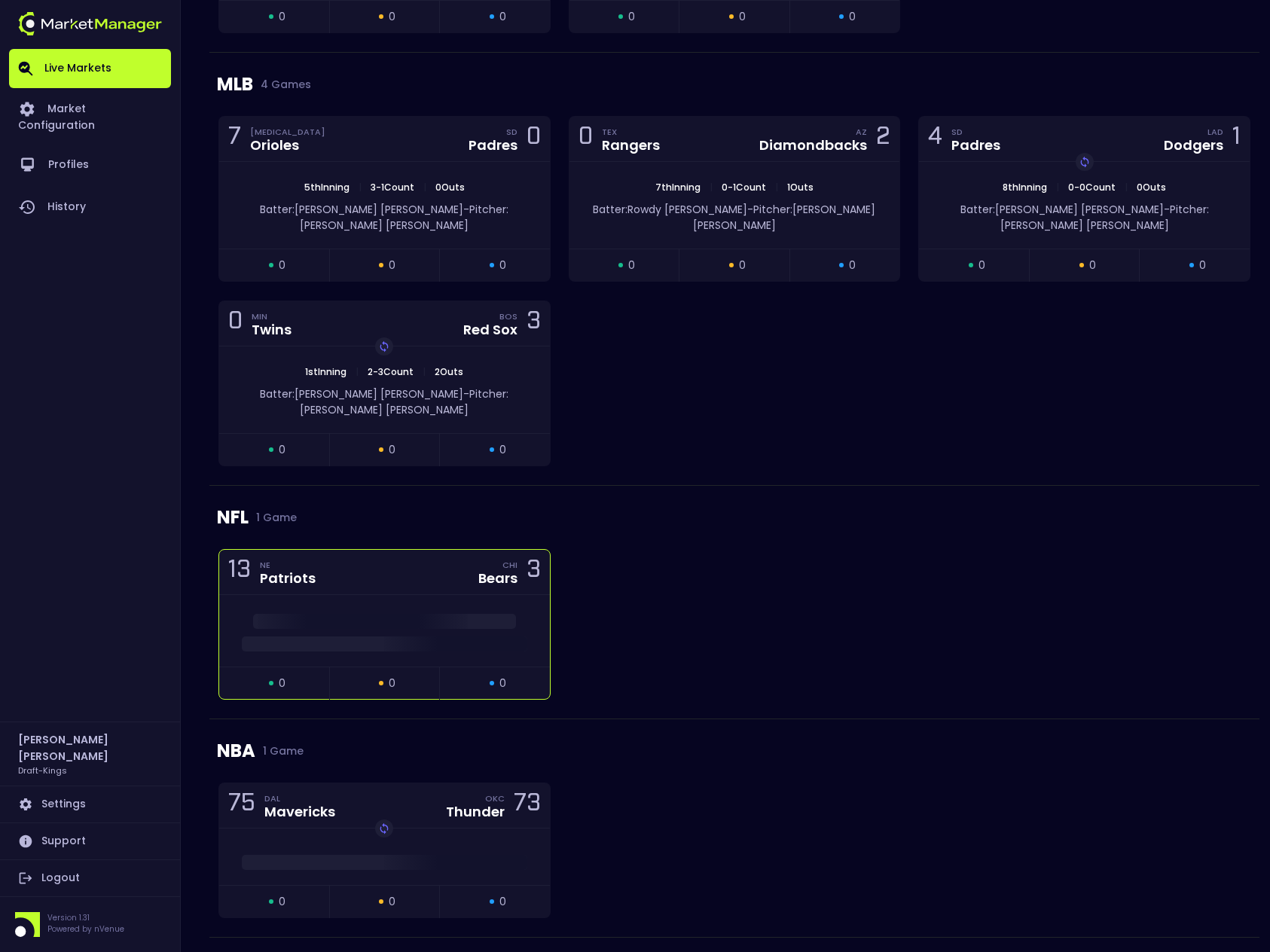
scroll to position [394, 0]
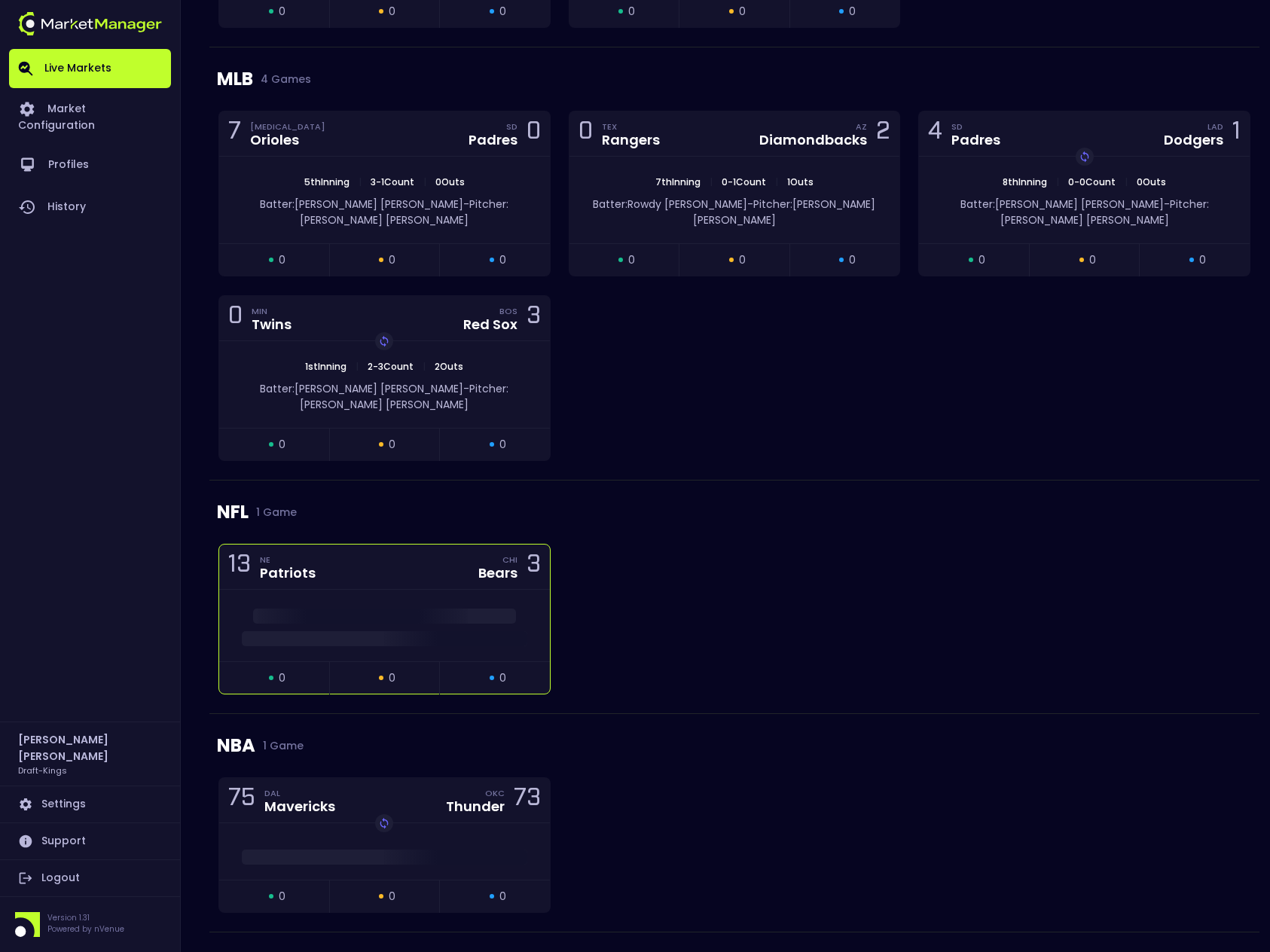
click at [437, 631] on span at bounding box center [384, 638] width 285 height 15
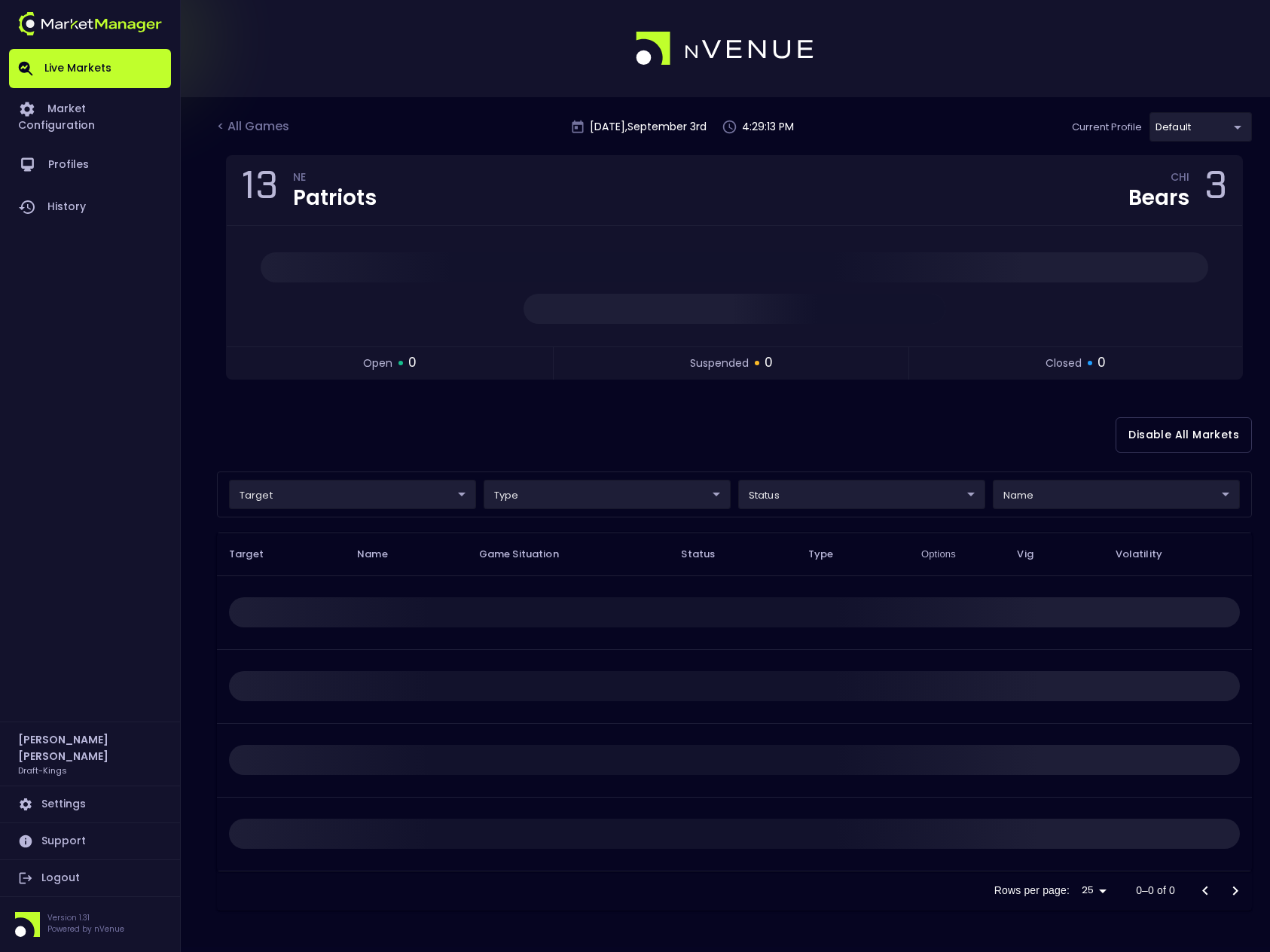
scroll to position [0, 0]
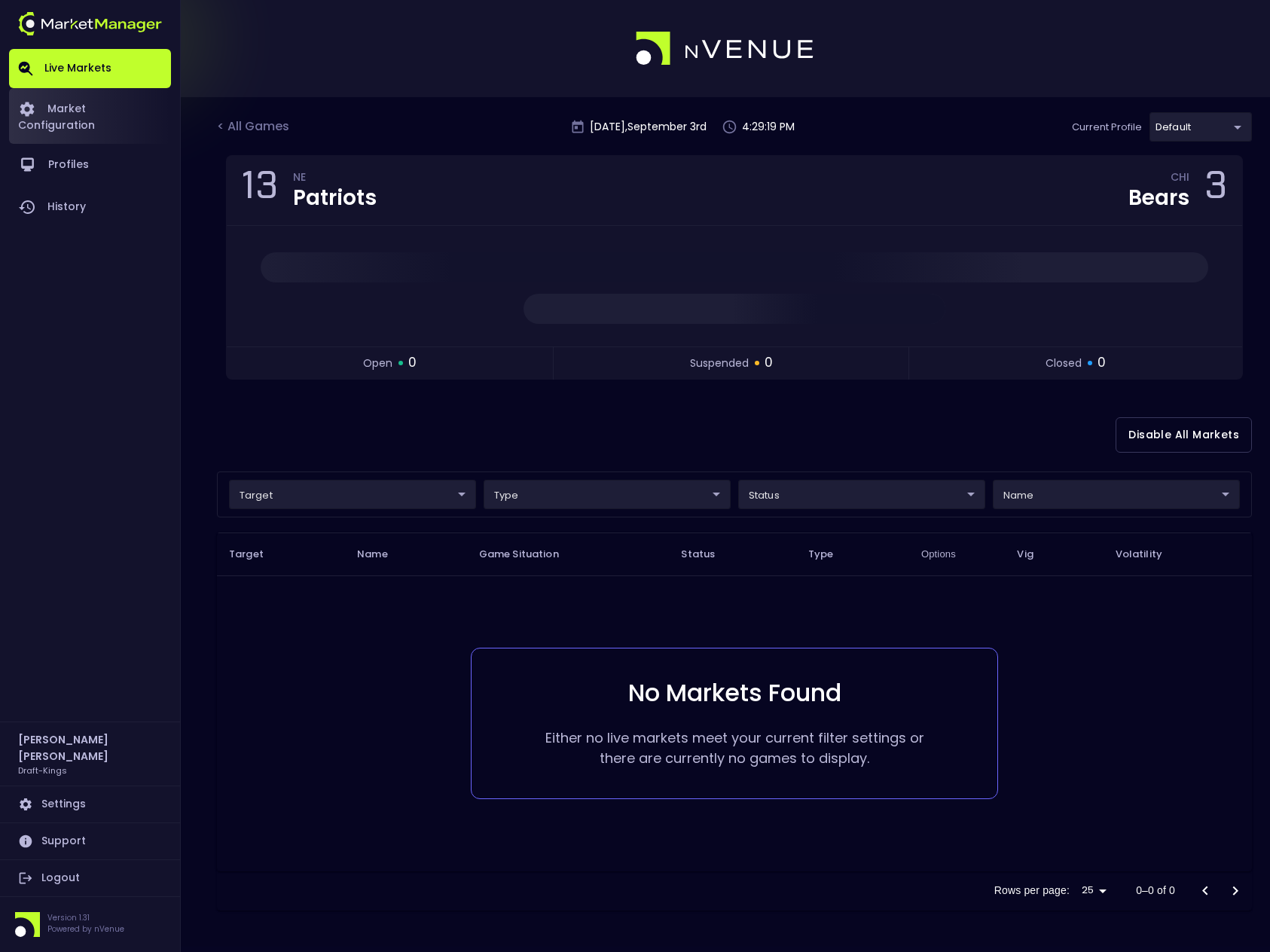
click at [110, 110] on link "Market Configuration" at bounding box center [90, 116] width 162 height 56
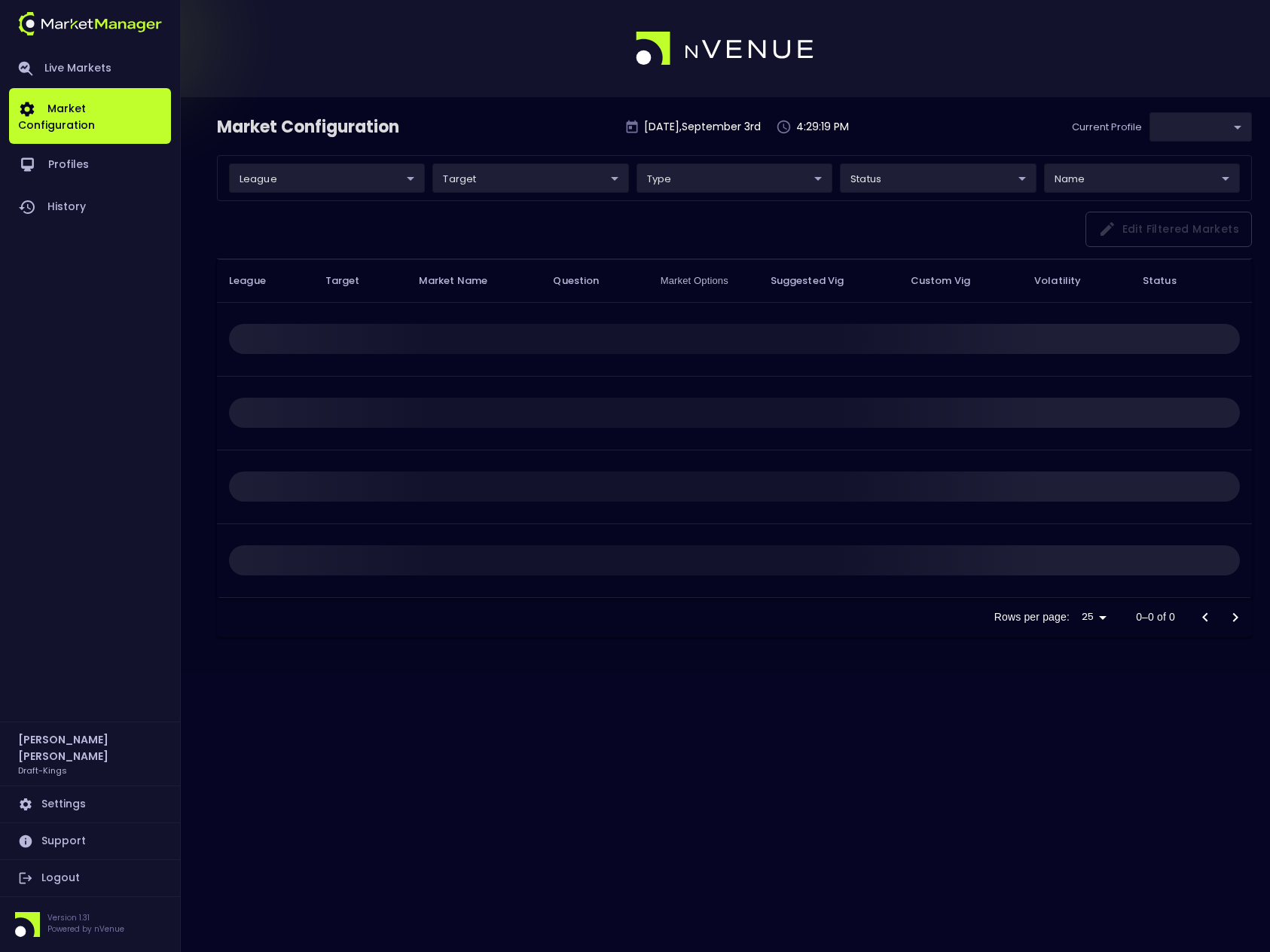
type input "9f4e1e3a-783d-4a9a-9f64-9edc5eb24e20"
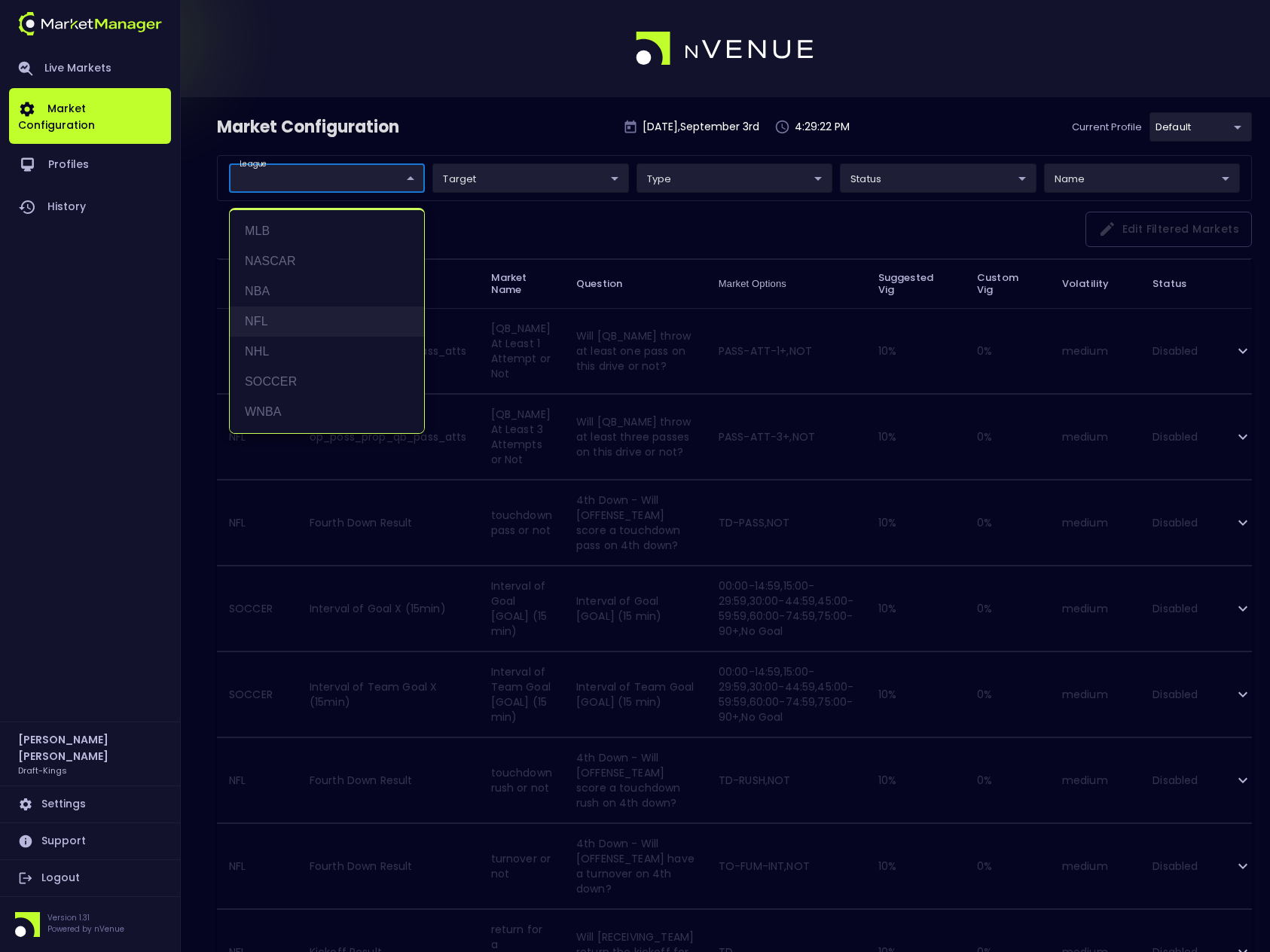
click at [258, 323] on li "NFL" at bounding box center [327, 321] width 195 height 30
type input "NFL"
click at [603, 219] on div at bounding box center [635, 476] width 1270 height 952
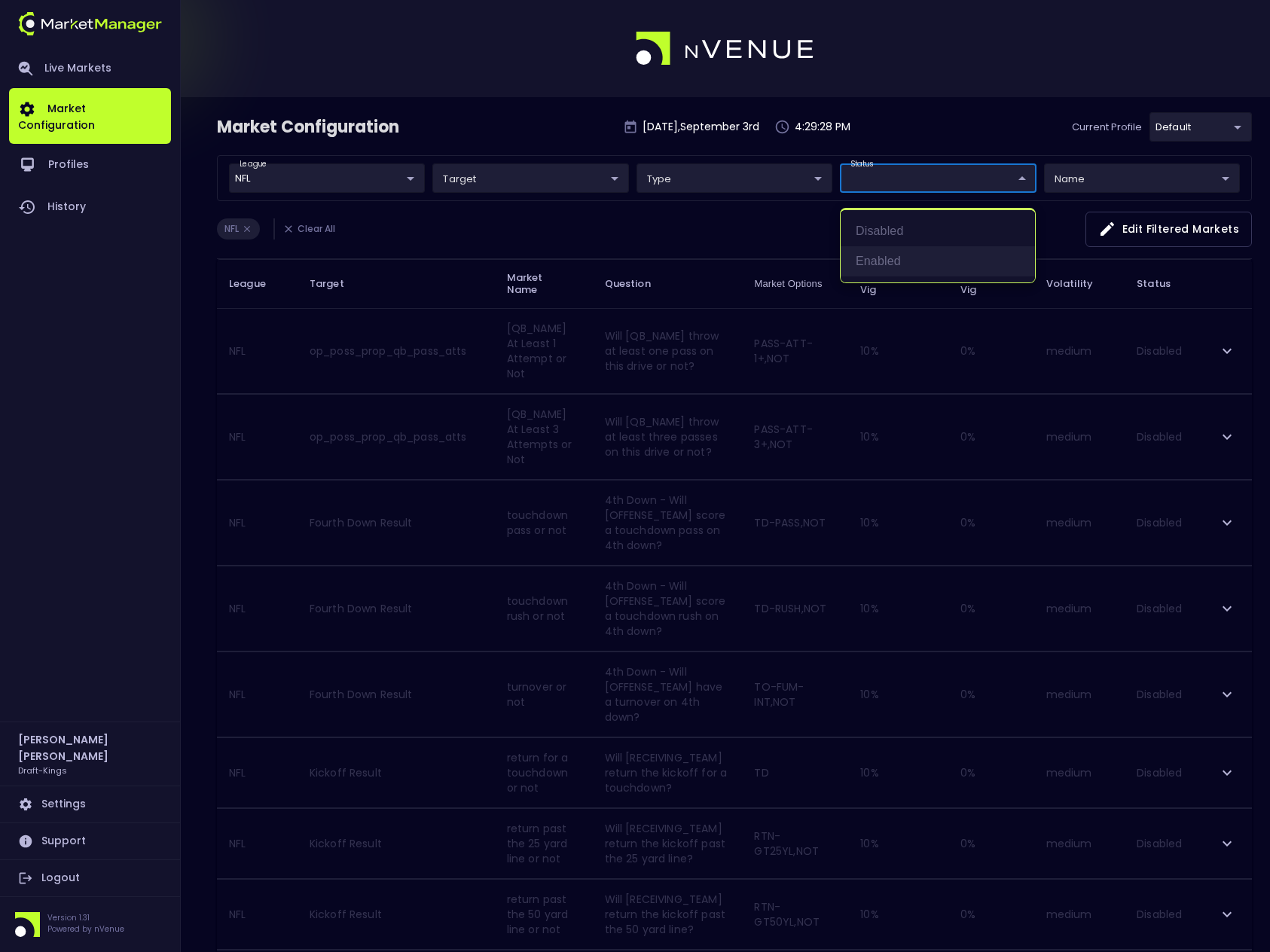
click at [885, 267] on li "Enabled" at bounding box center [938, 261] width 195 height 30
type input "Enabled"
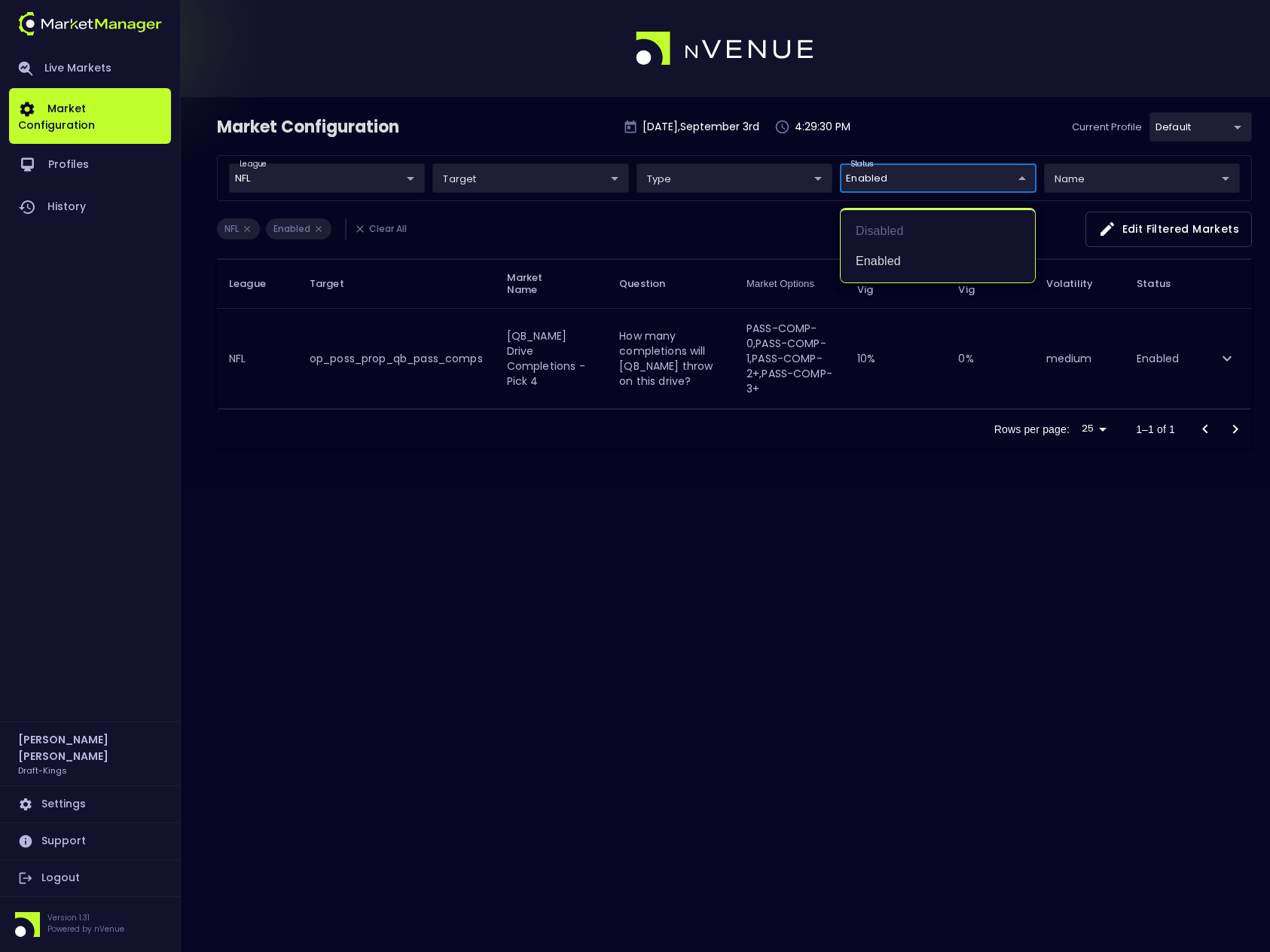
click at [665, 231] on div at bounding box center [635, 476] width 1270 height 952
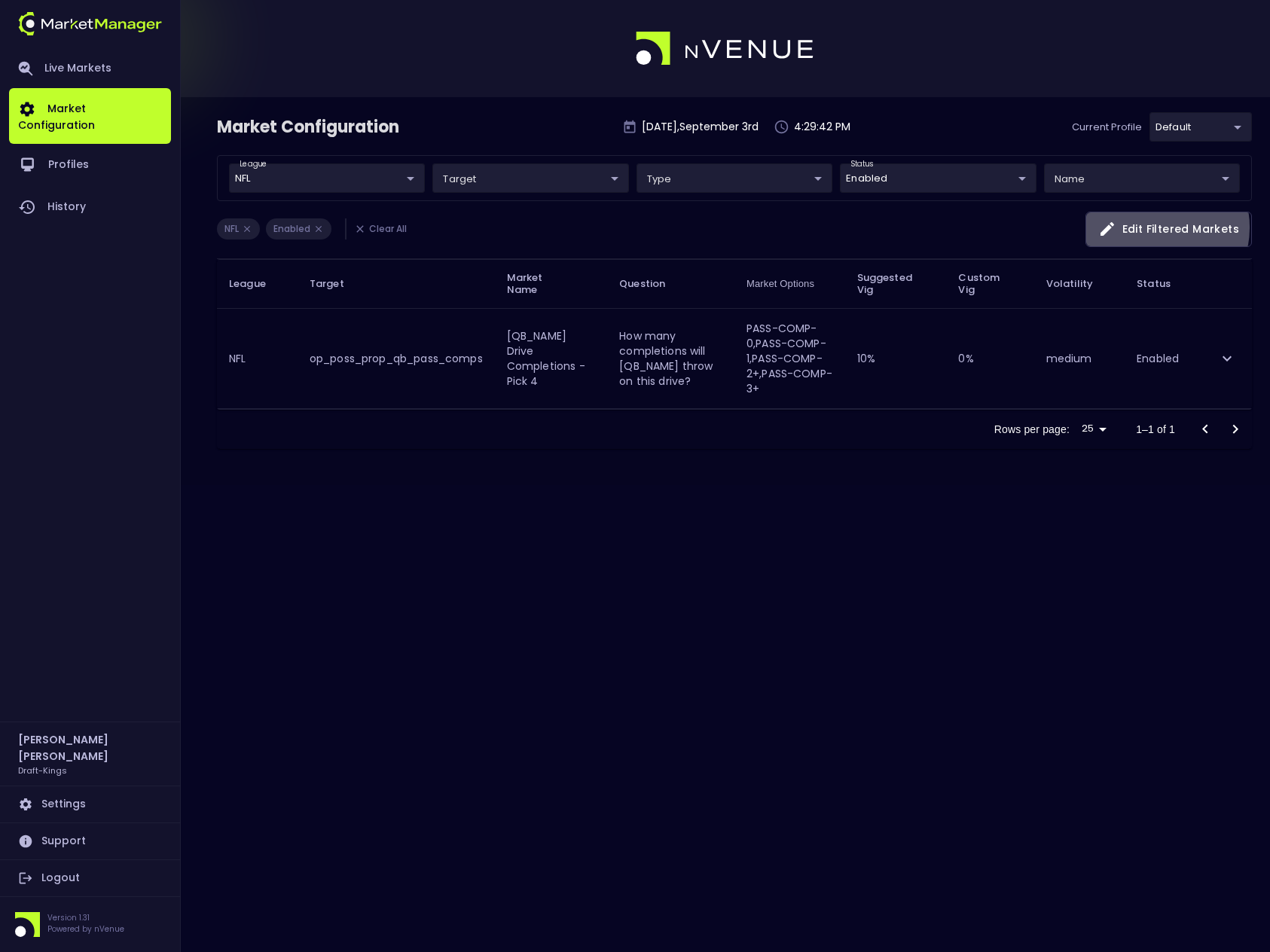
click at [1155, 227] on button "Edit filtered markets" at bounding box center [1169, 229] width 167 height 35
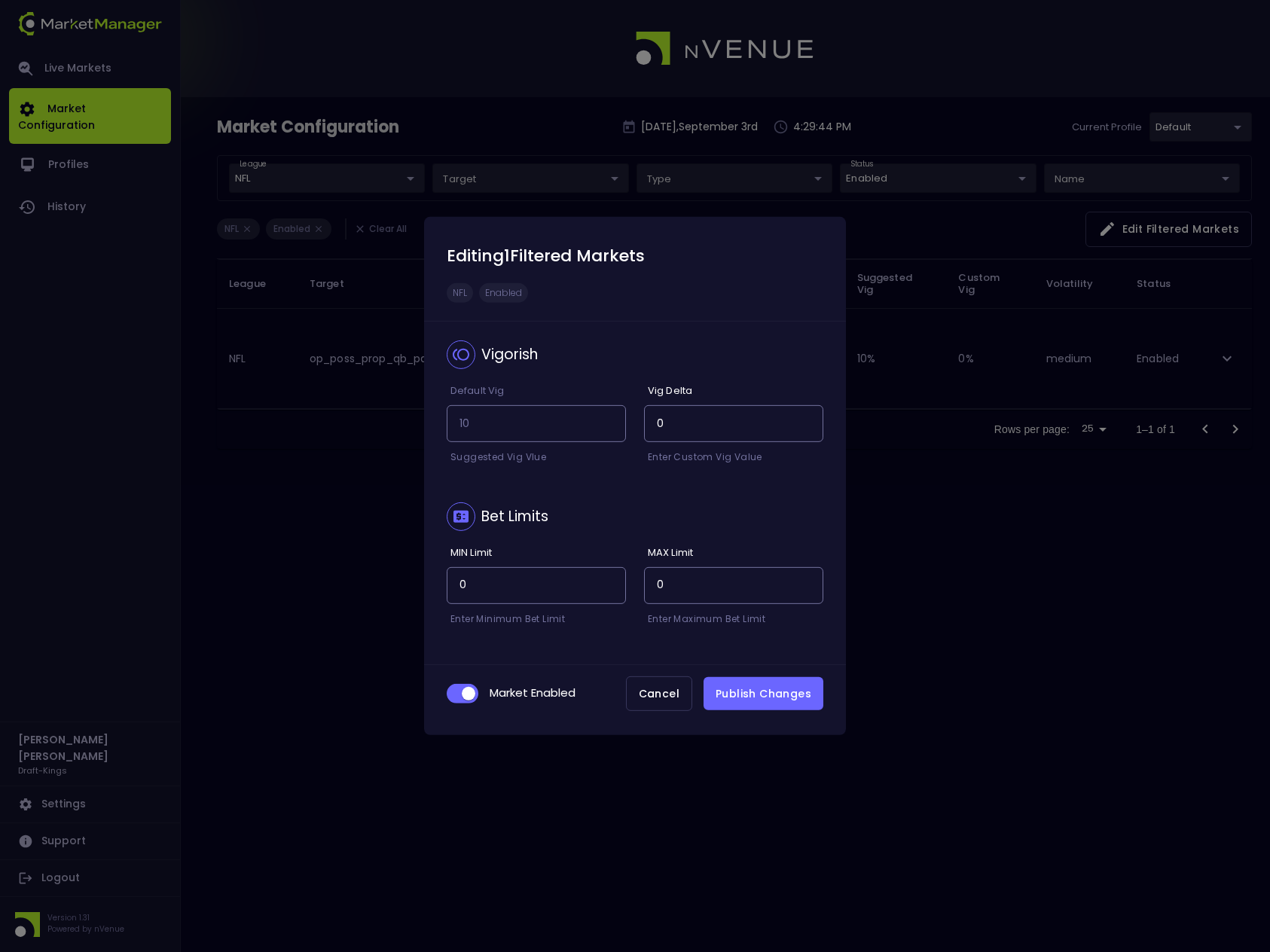
click at [458, 694] on input "checkbox" at bounding box center [468, 693] width 41 height 14
checkbox input "false"
click at [760, 695] on button "Publish Changes" at bounding box center [763, 693] width 119 height 33
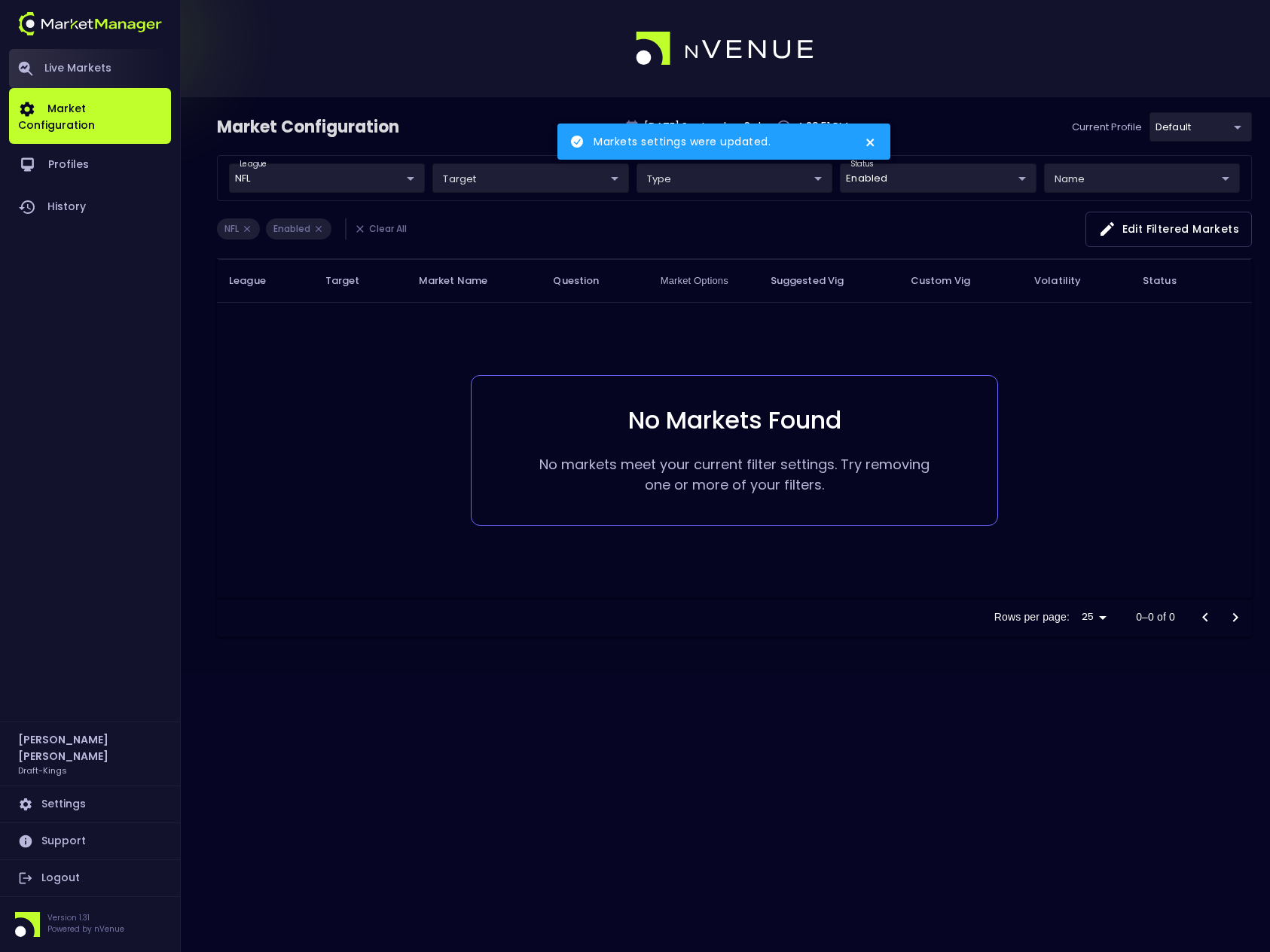
click at [85, 77] on link "Live Markets" at bounding box center [90, 68] width 162 height 39
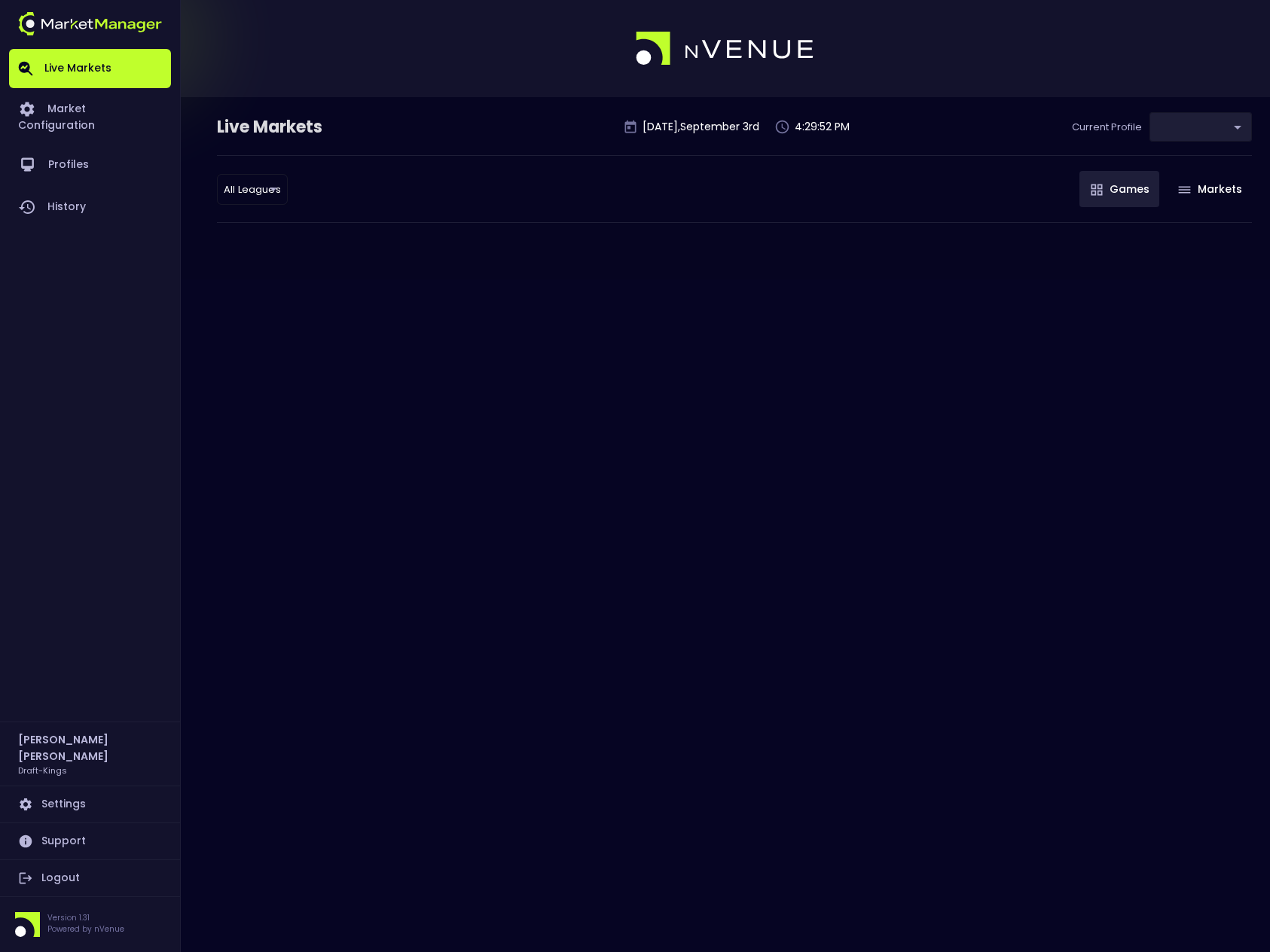
type input "9f4e1e3a-783d-4a9a-9f64-9edc5eb24e20"
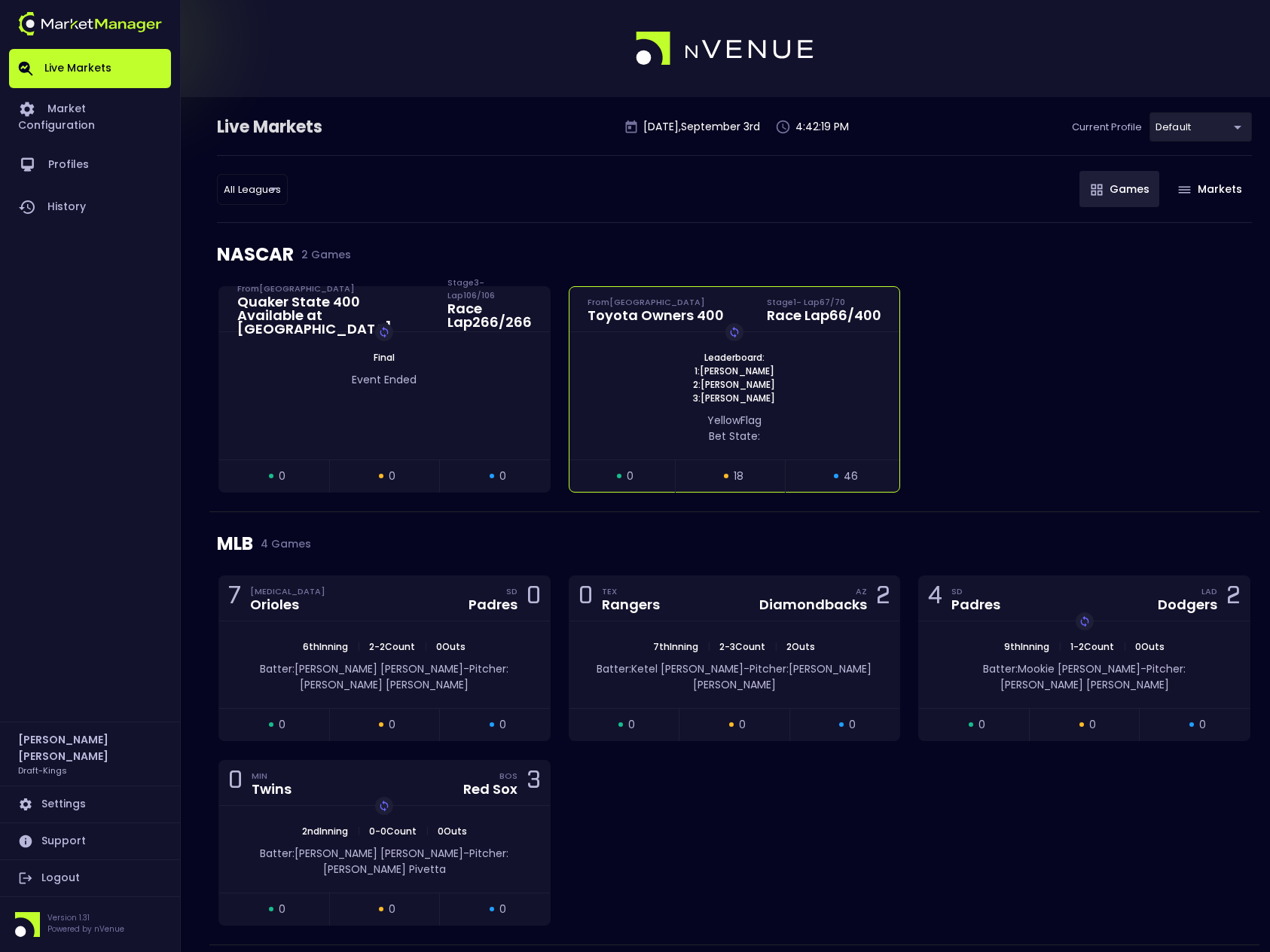
click at [826, 369] on div "Leaderboard: 1: [PERSON_NAME] 2: [PERSON_NAME] 3: [PERSON_NAME] Replay Game" at bounding box center [734, 378] width 330 height 54
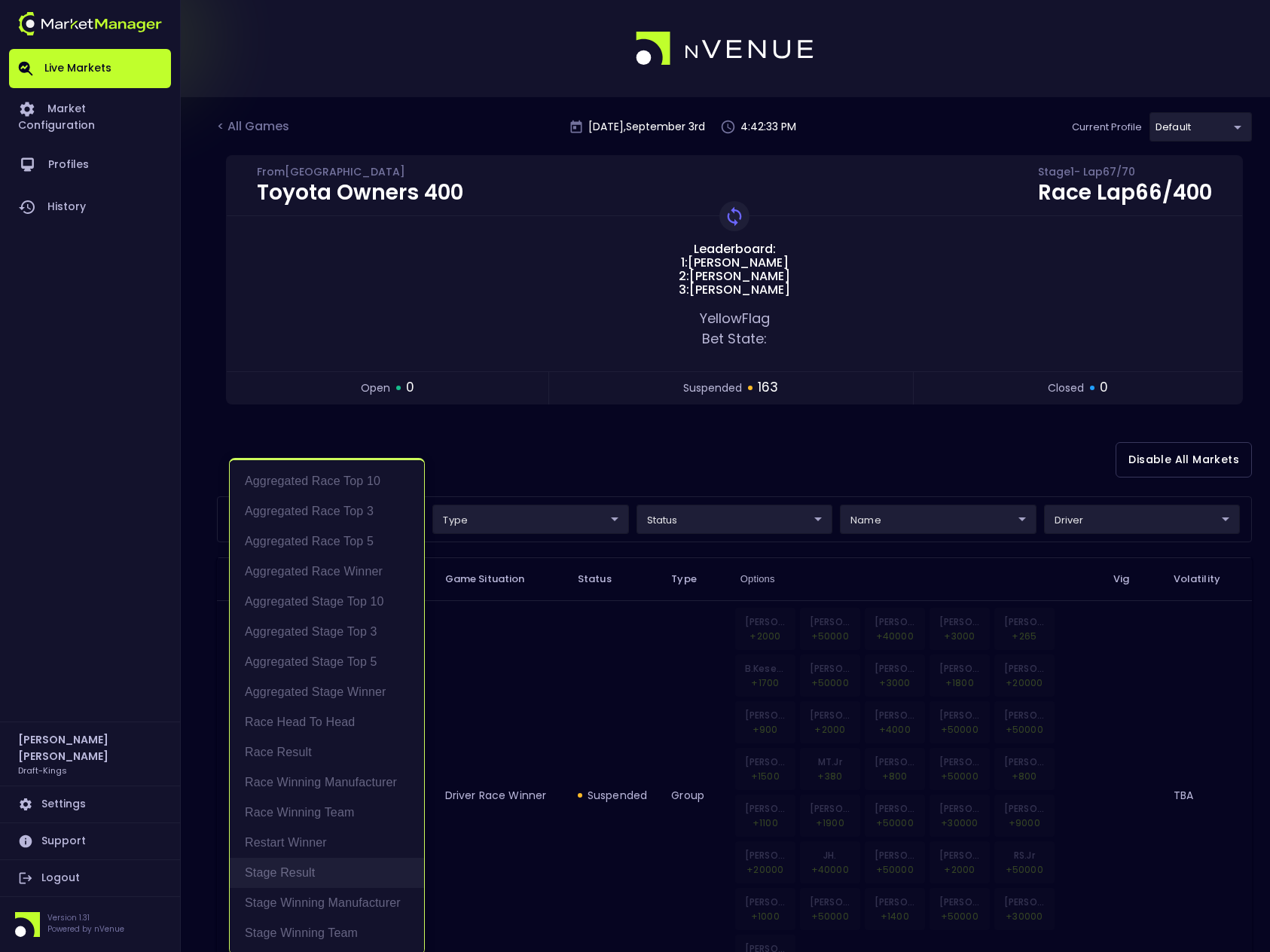
click at [305, 869] on li "Stage Result" at bounding box center [327, 872] width 195 height 30
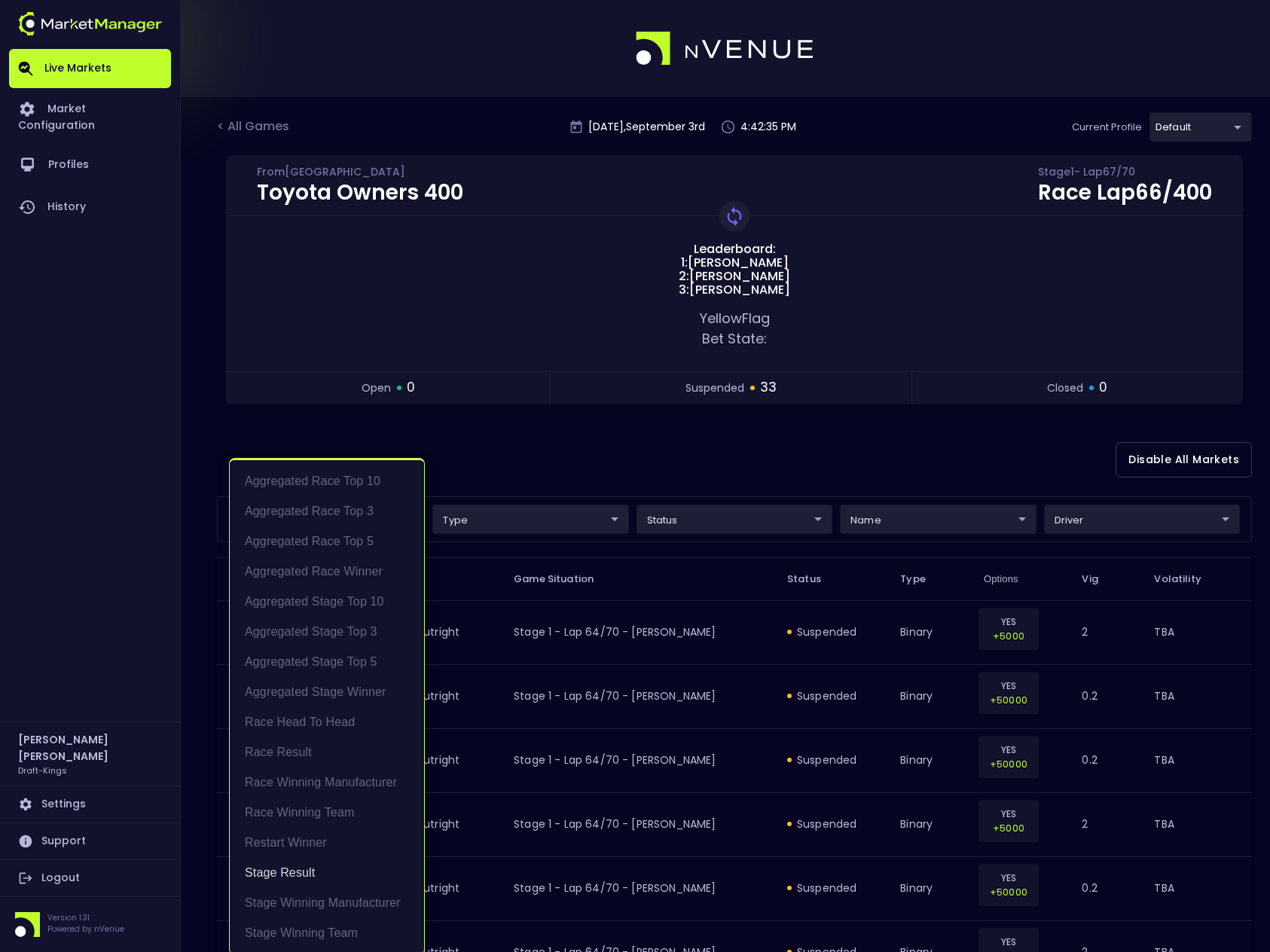
click at [644, 433] on div at bounding box center [635, 476] width 1270 height 952
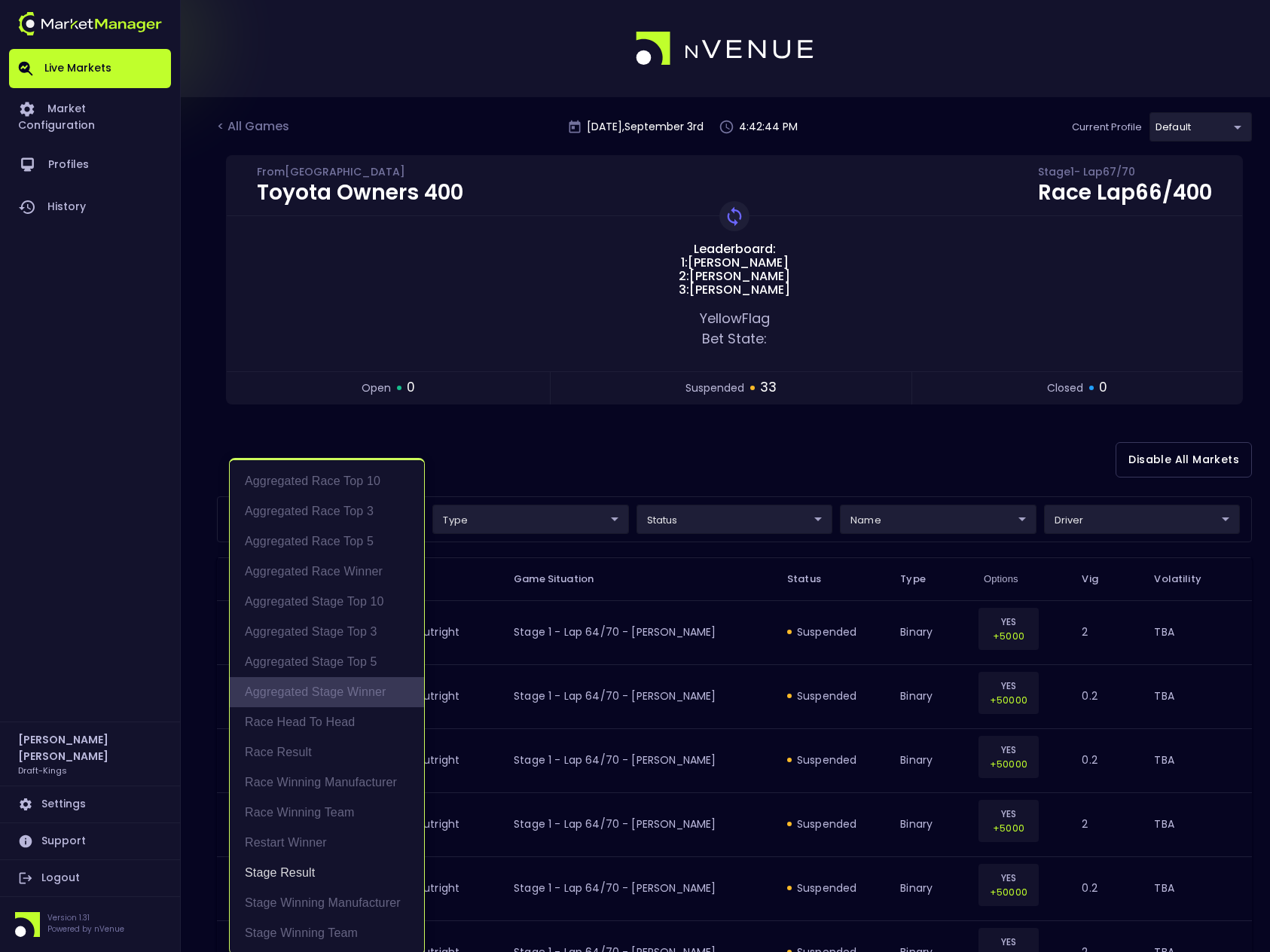
click at [354, 692] on li "Aggregated Stage Winner" at bounding box center [327, 691] width 195 height 30
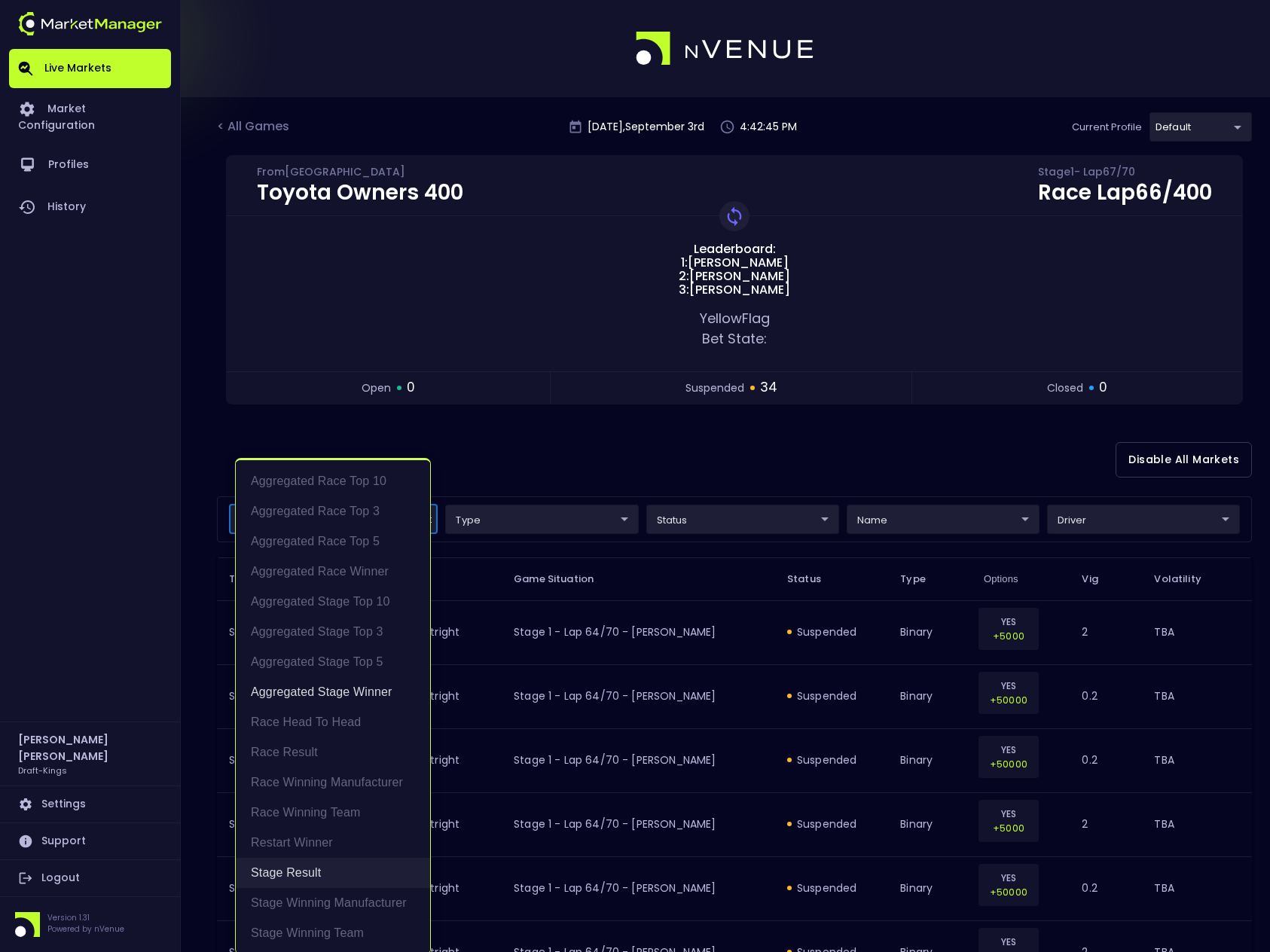
click at [306, 873] on li "Stage Result" at bounding box center [332, 872] width 195 height 30
type input "Aggregated Stage Winner"
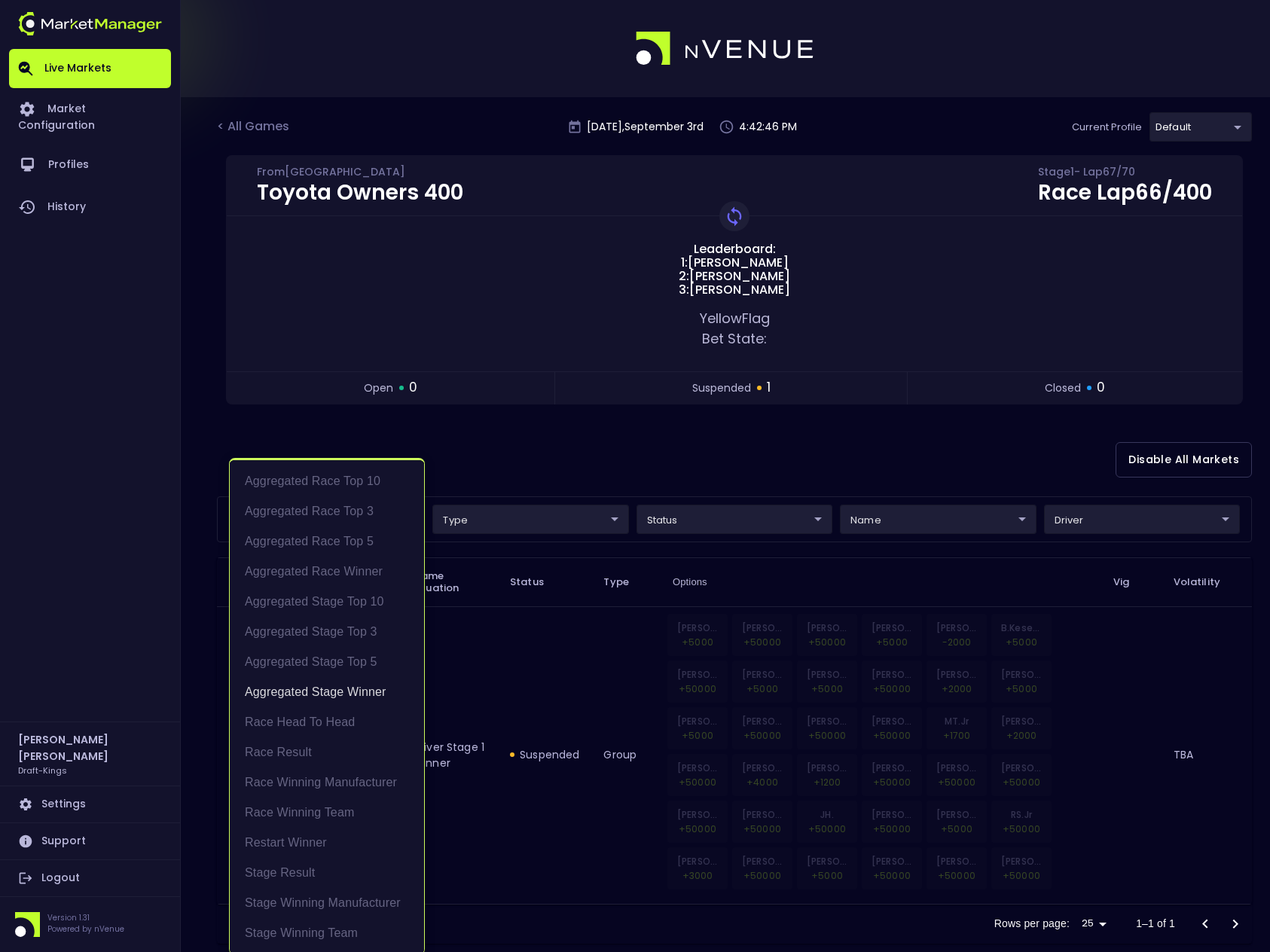
click at [571, 458] on div at bounding box center [635, 476] width 1270 height 952
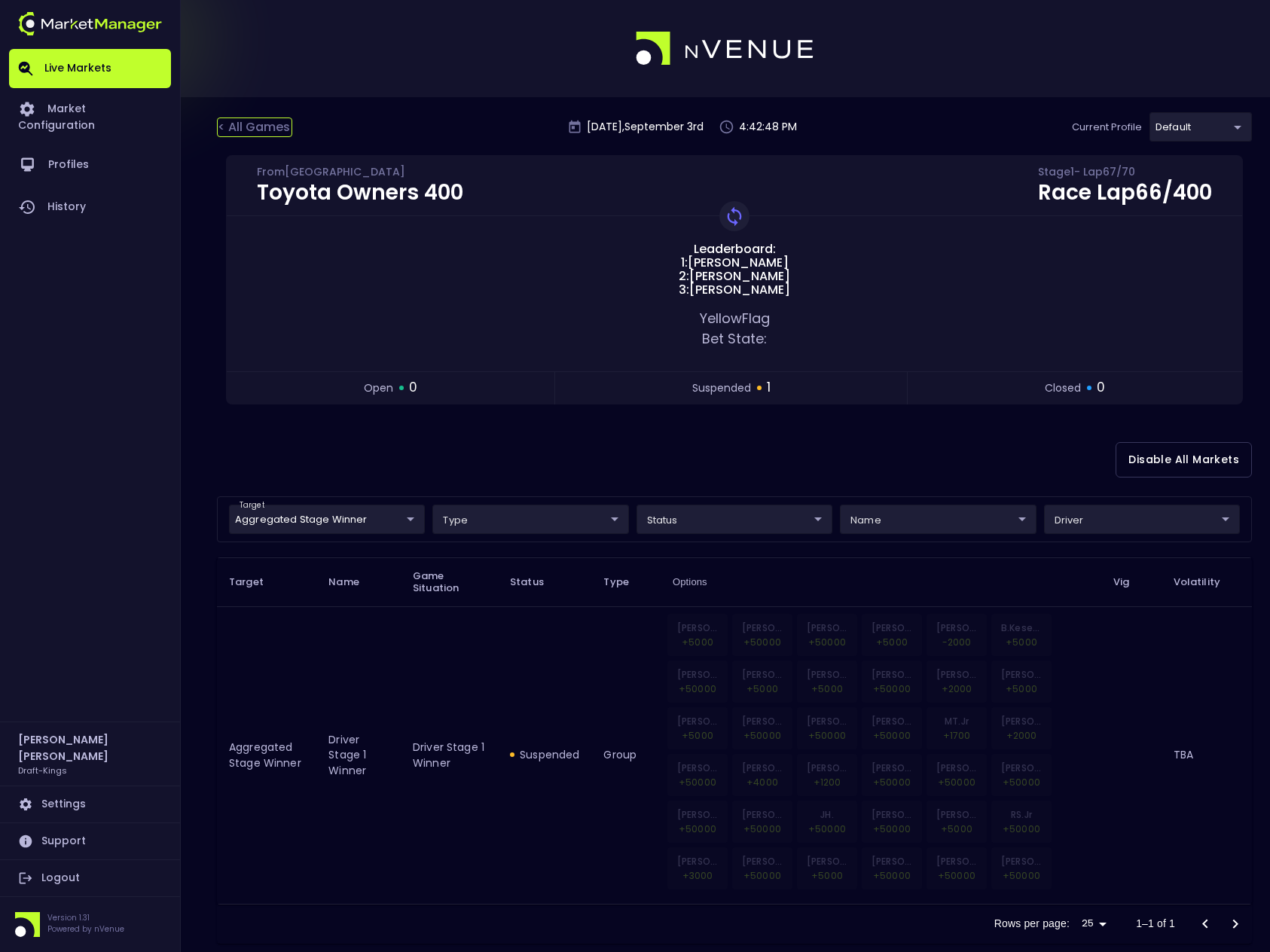
click at [257, 127] on div "< All Games" at bounding box center [254, 128] width 75 height 20
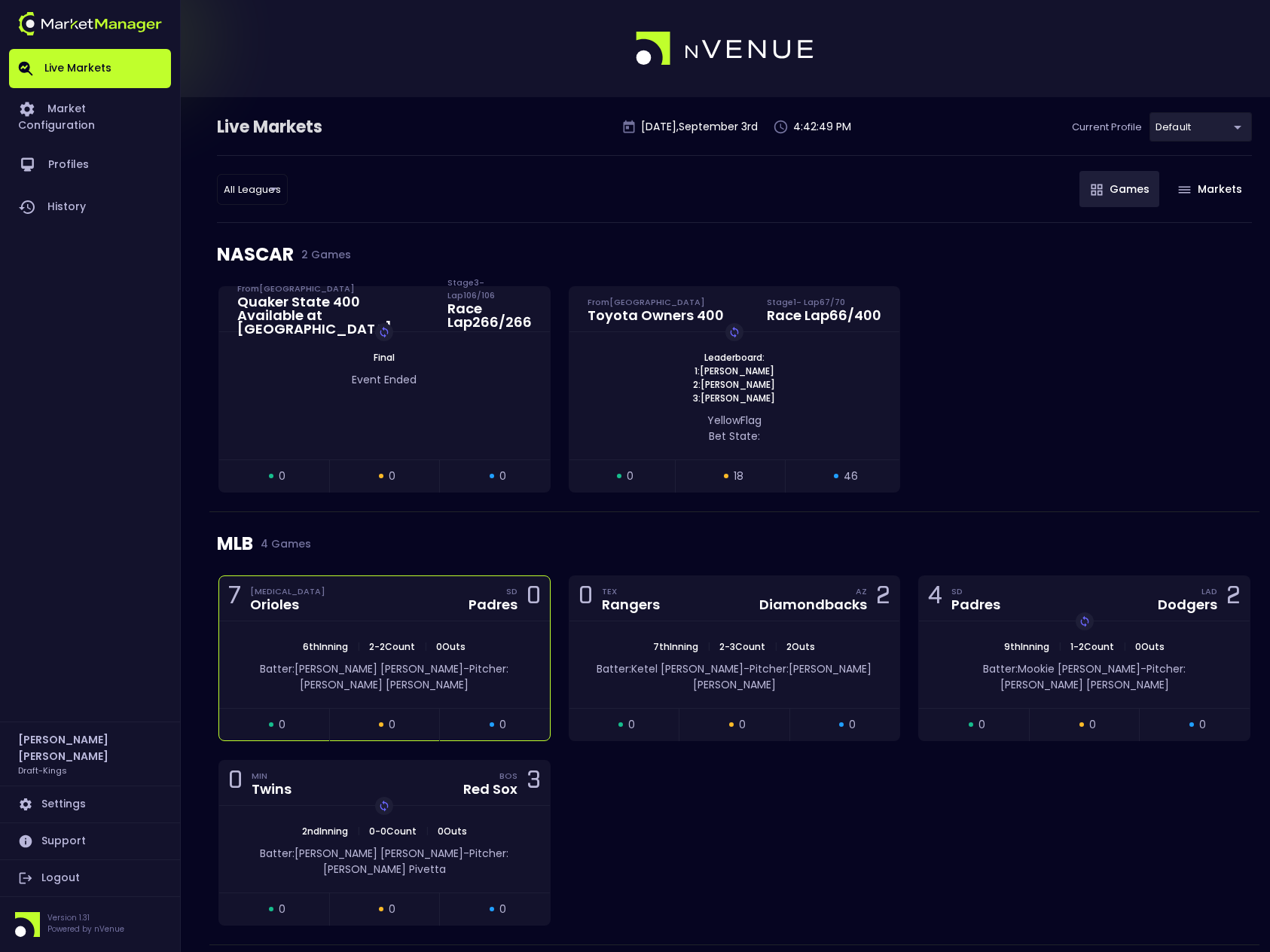
click at [385, 641] on span "2 - 2 Count" at bounding box center [392, 646] width 55 height 13
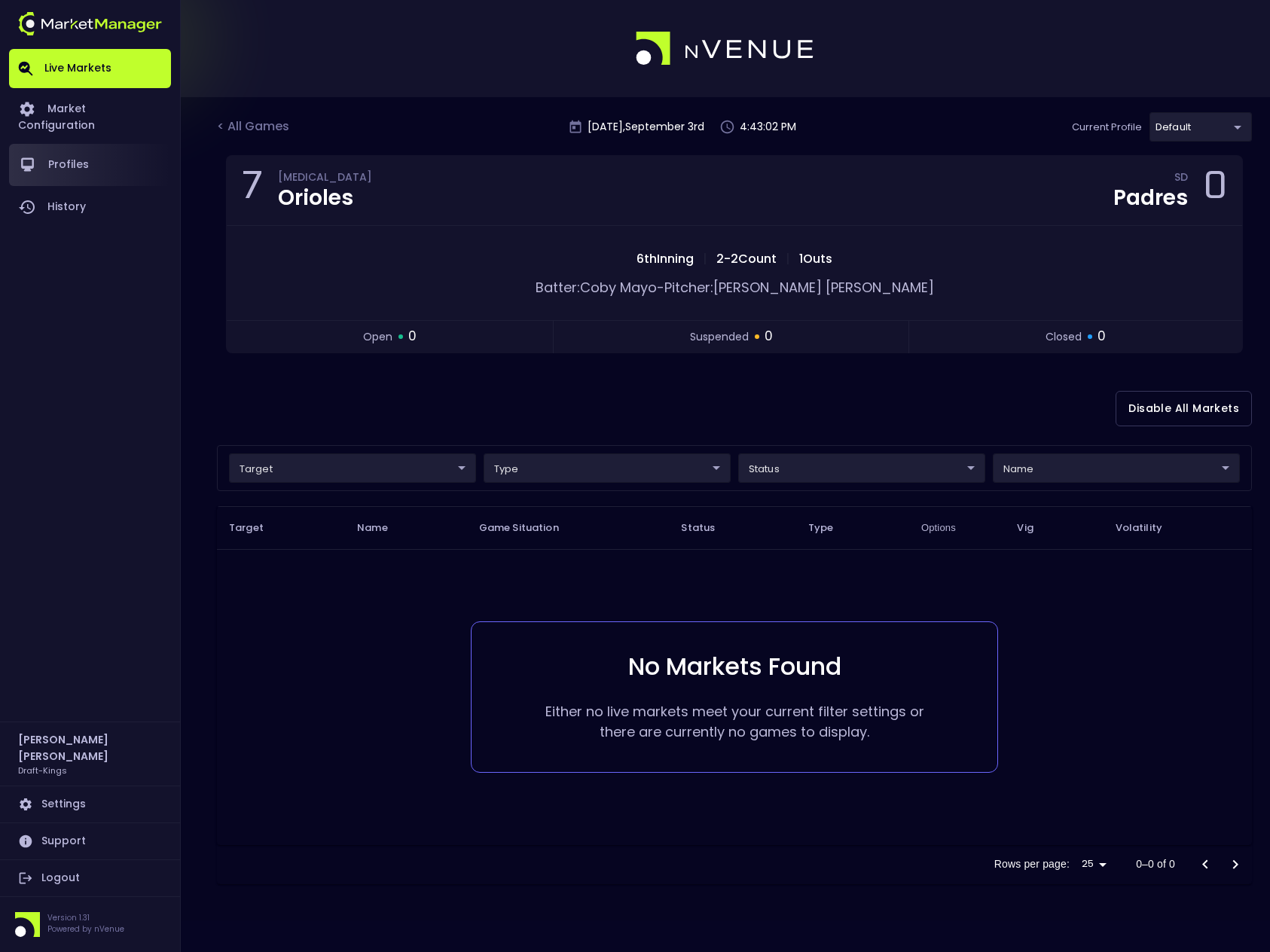
click at [48, 152] on link "Profiles" at bounding box center [90, 165] width 162 height 43
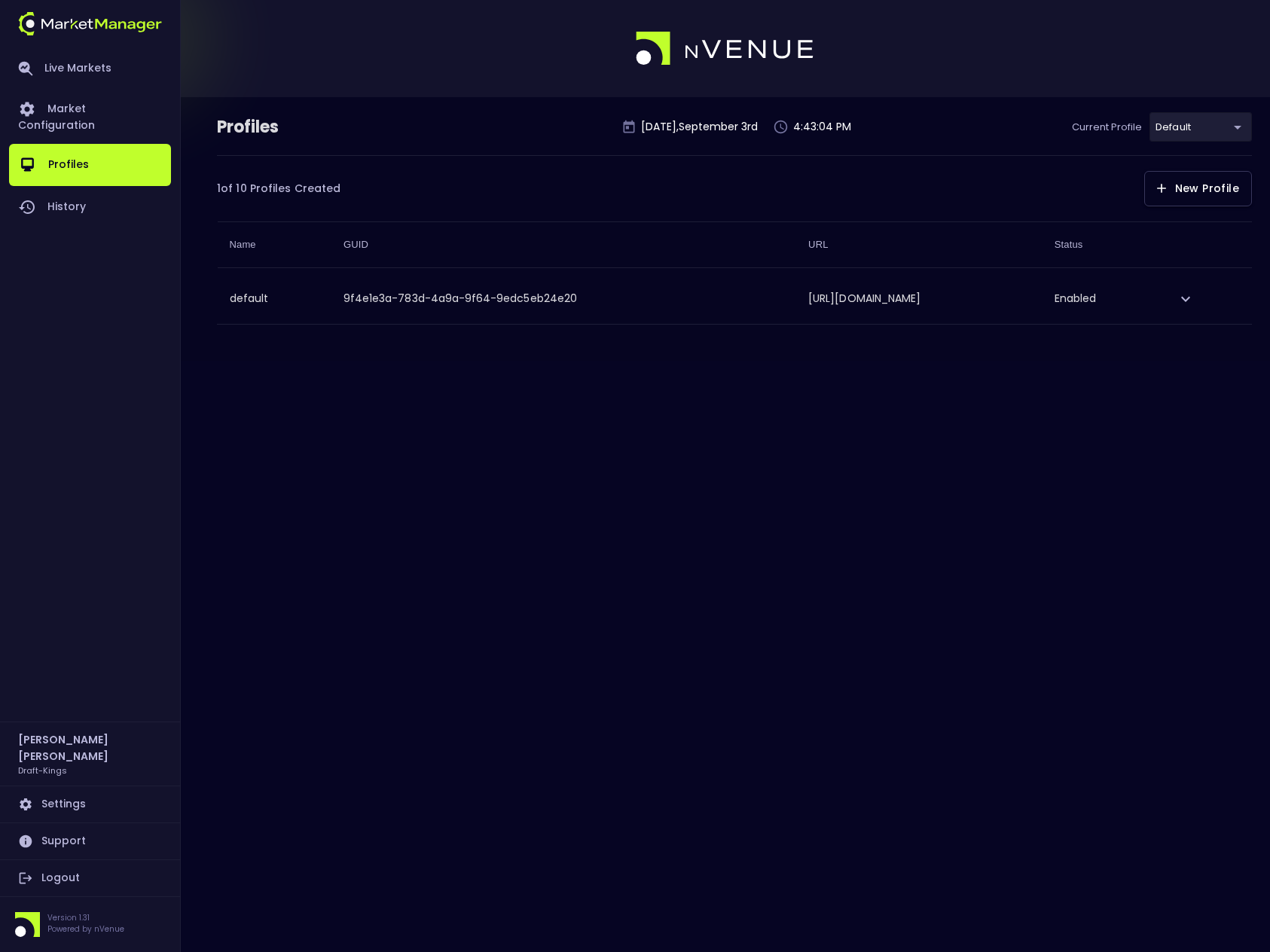
click at [1195, 298] on icon "expand row" at bounding box center [1186, 299] width 18 height 18
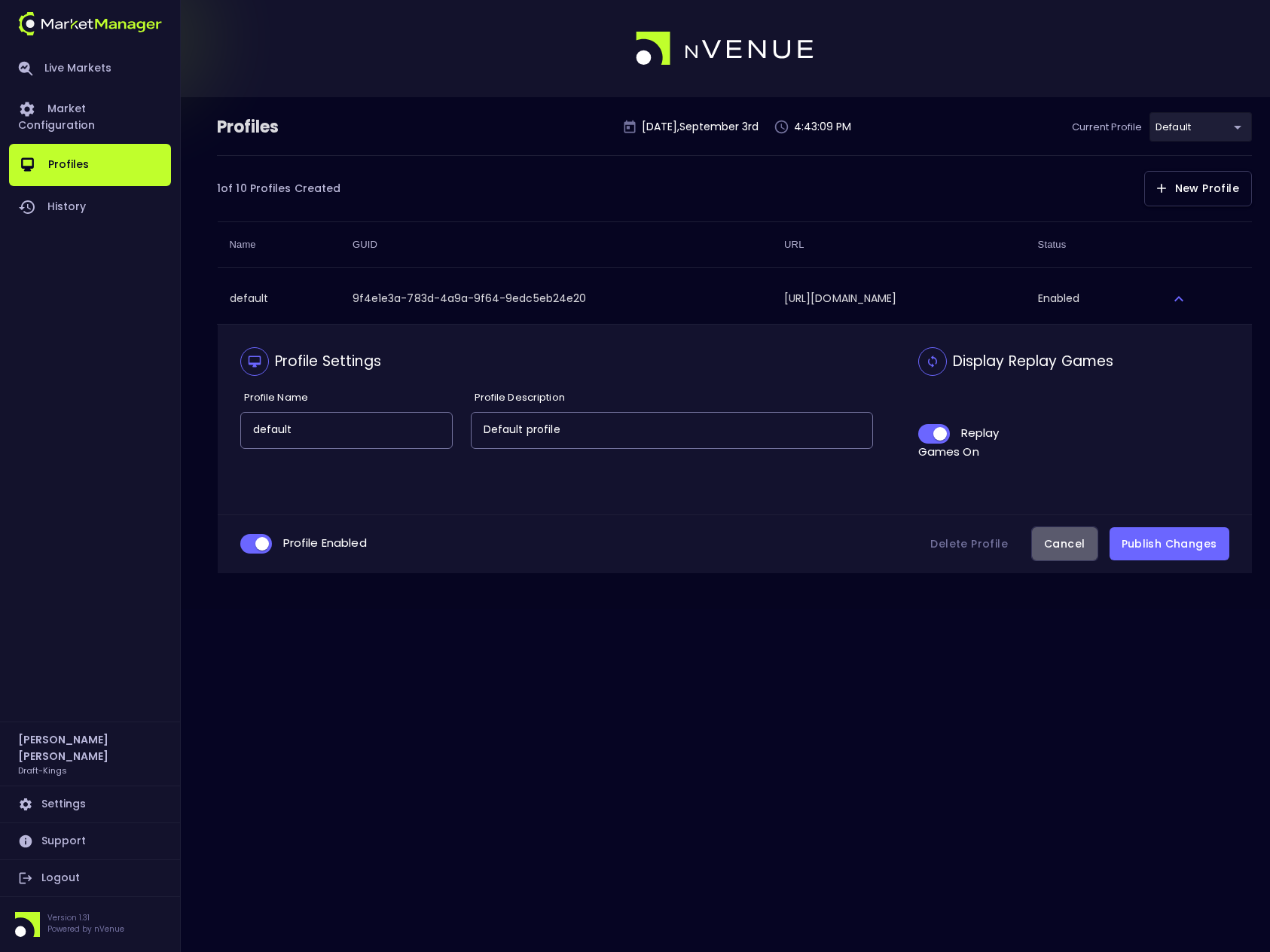
click at [1069, 544] on button "Cancel" at bounding box center [1064, 544] width 66 height 35
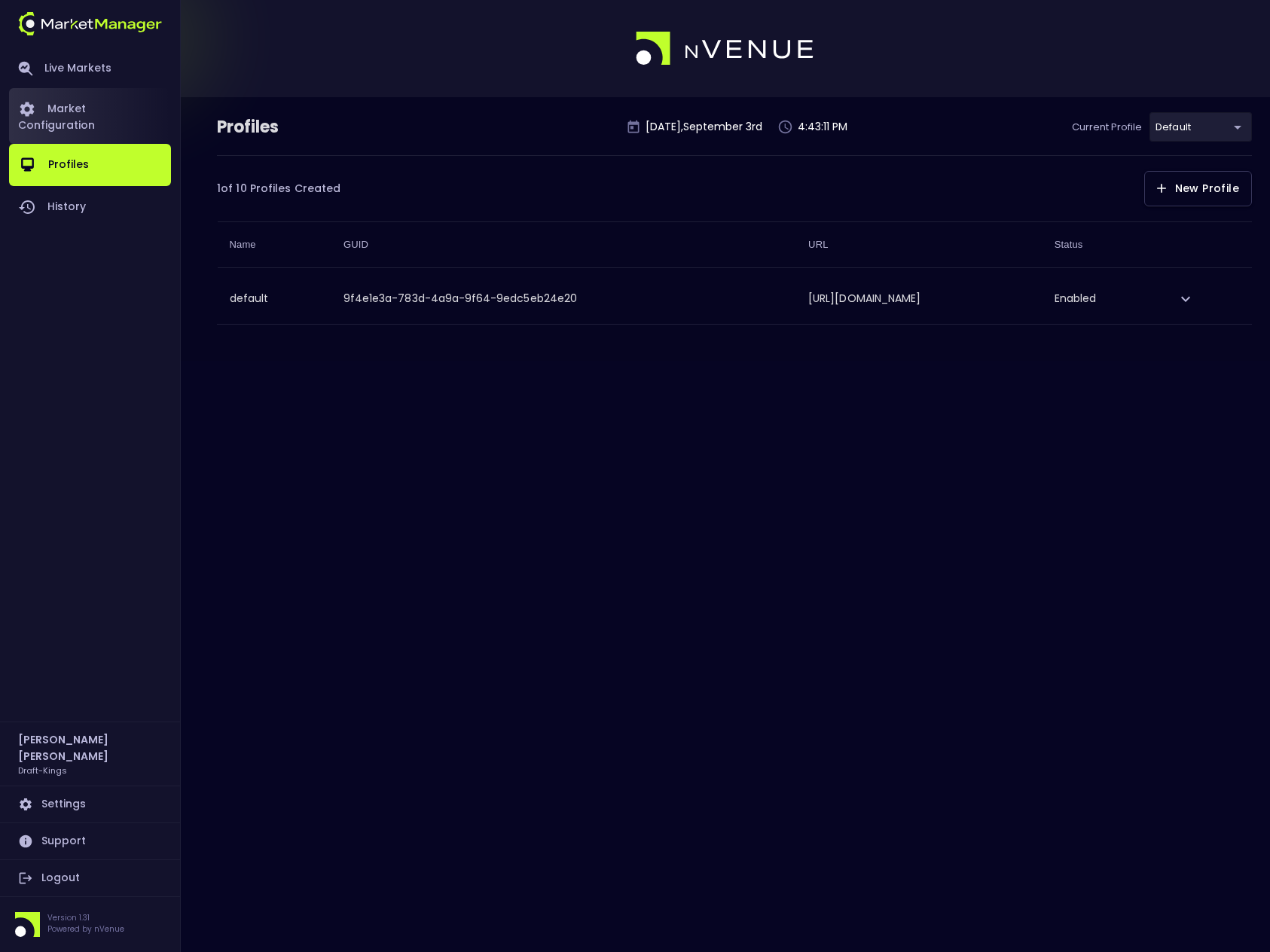
click at [94, 109] on link "Market Configuration" at bounding box center [90, 116] width 162 height 56
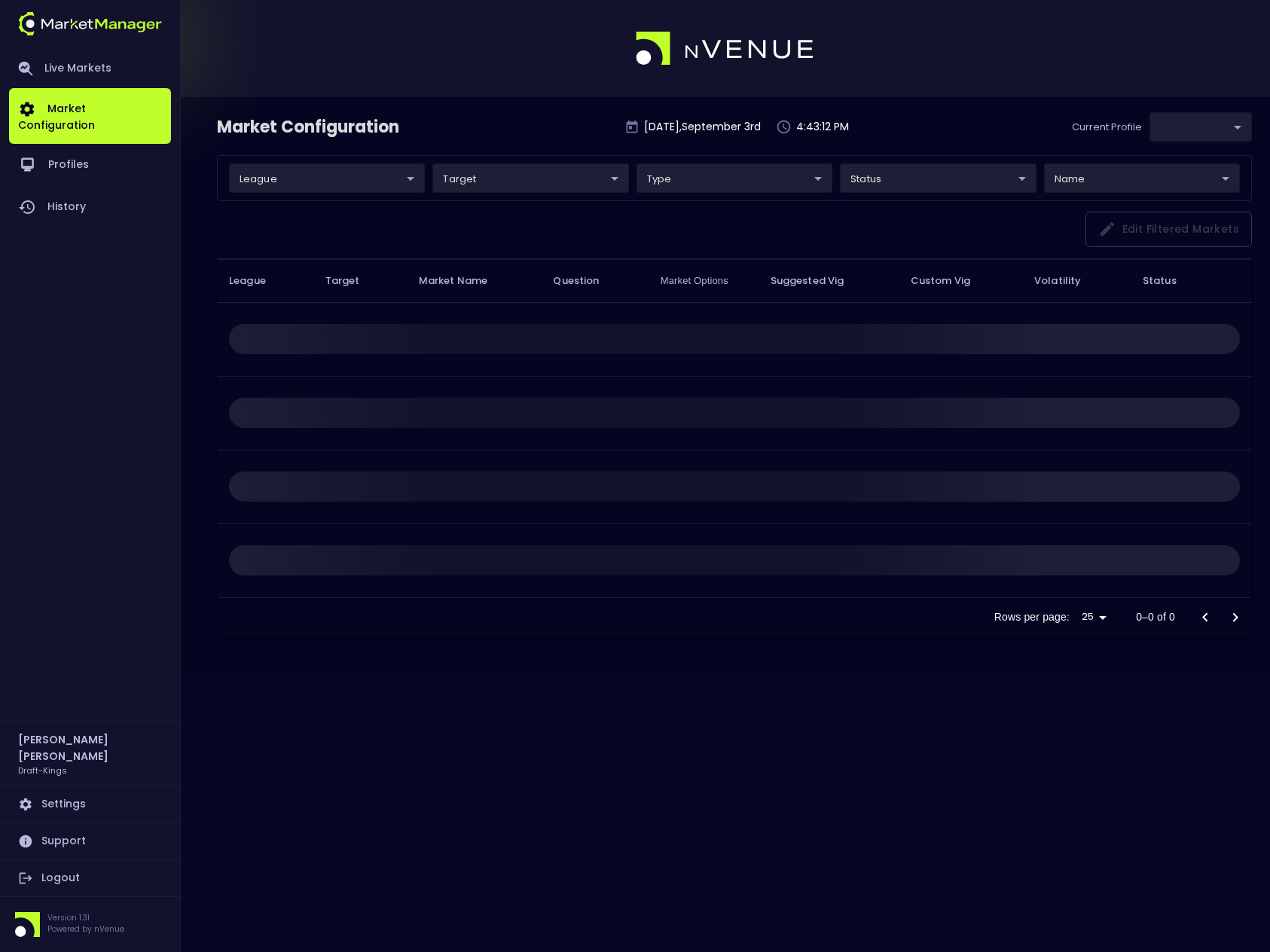
type input "9f4e1e3a-783d-4a9a-9f64-9edc5eb24e20"
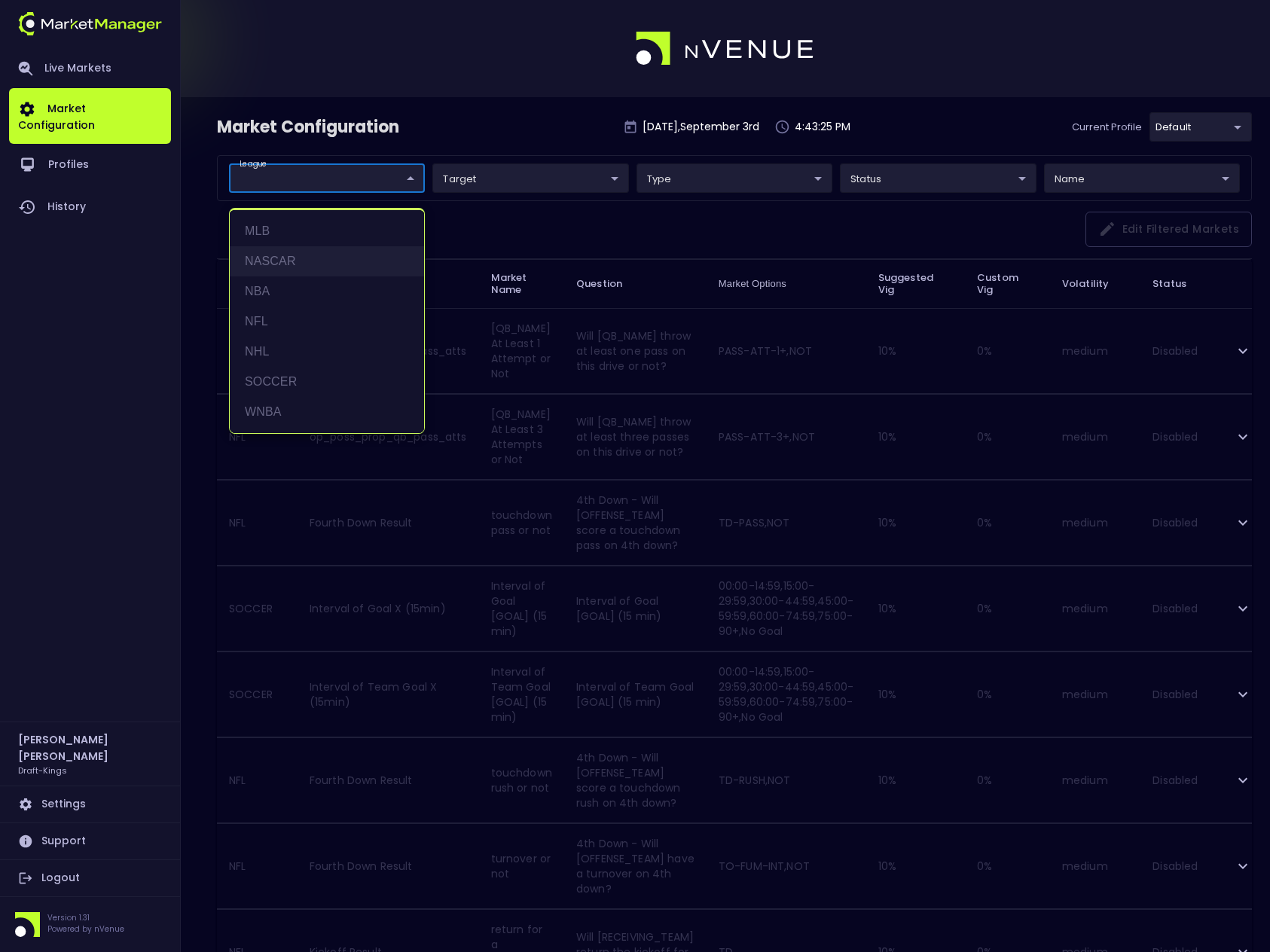
click at [307, 261] on li "NASCAR" at bounding box center [327, 261] width 195 height 30
type input "NASCAR"
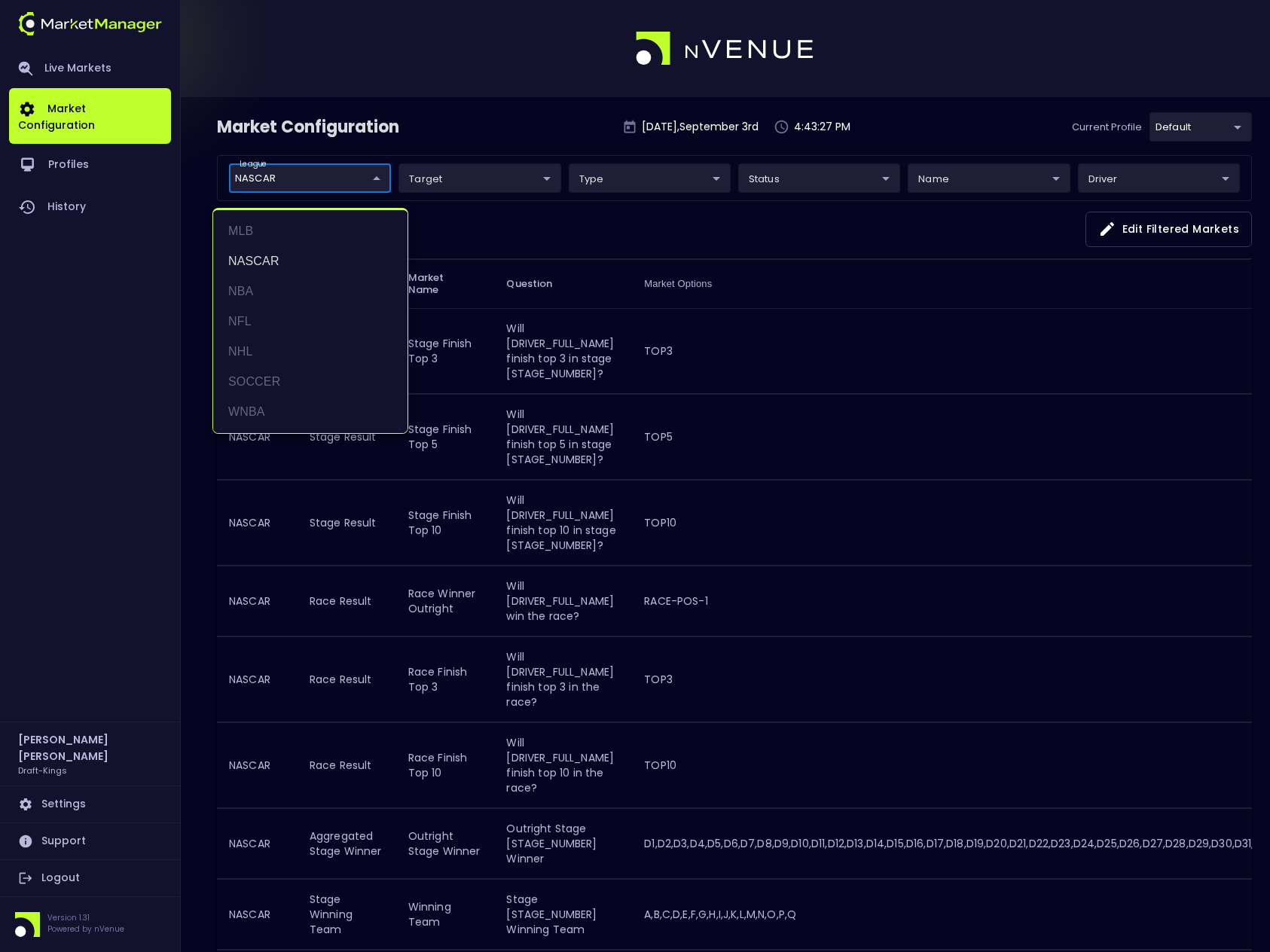
click at [482, 124] on div at bounding box center [635, 476] width 1270 height 952
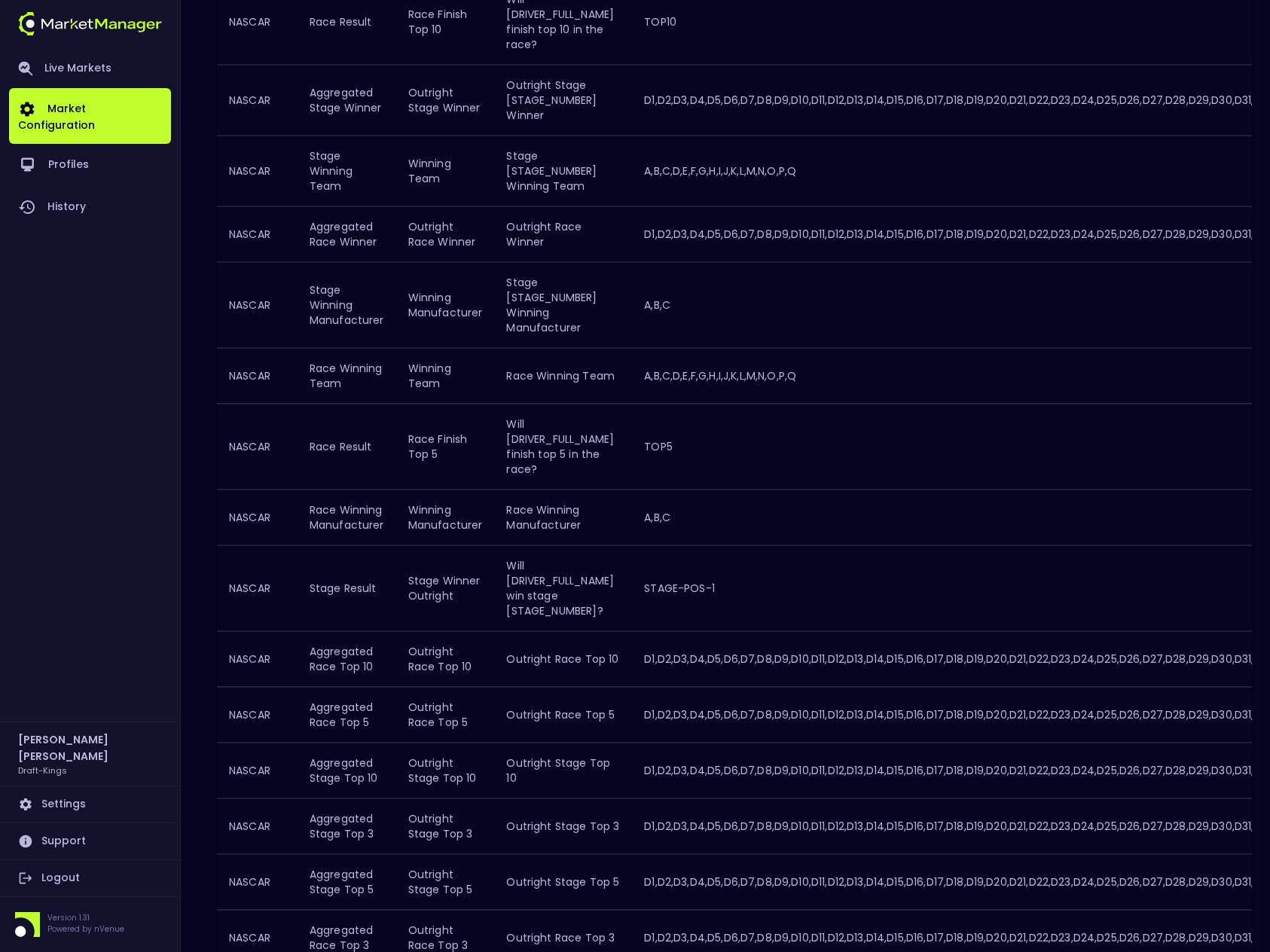
scroll to position [1035, 0]
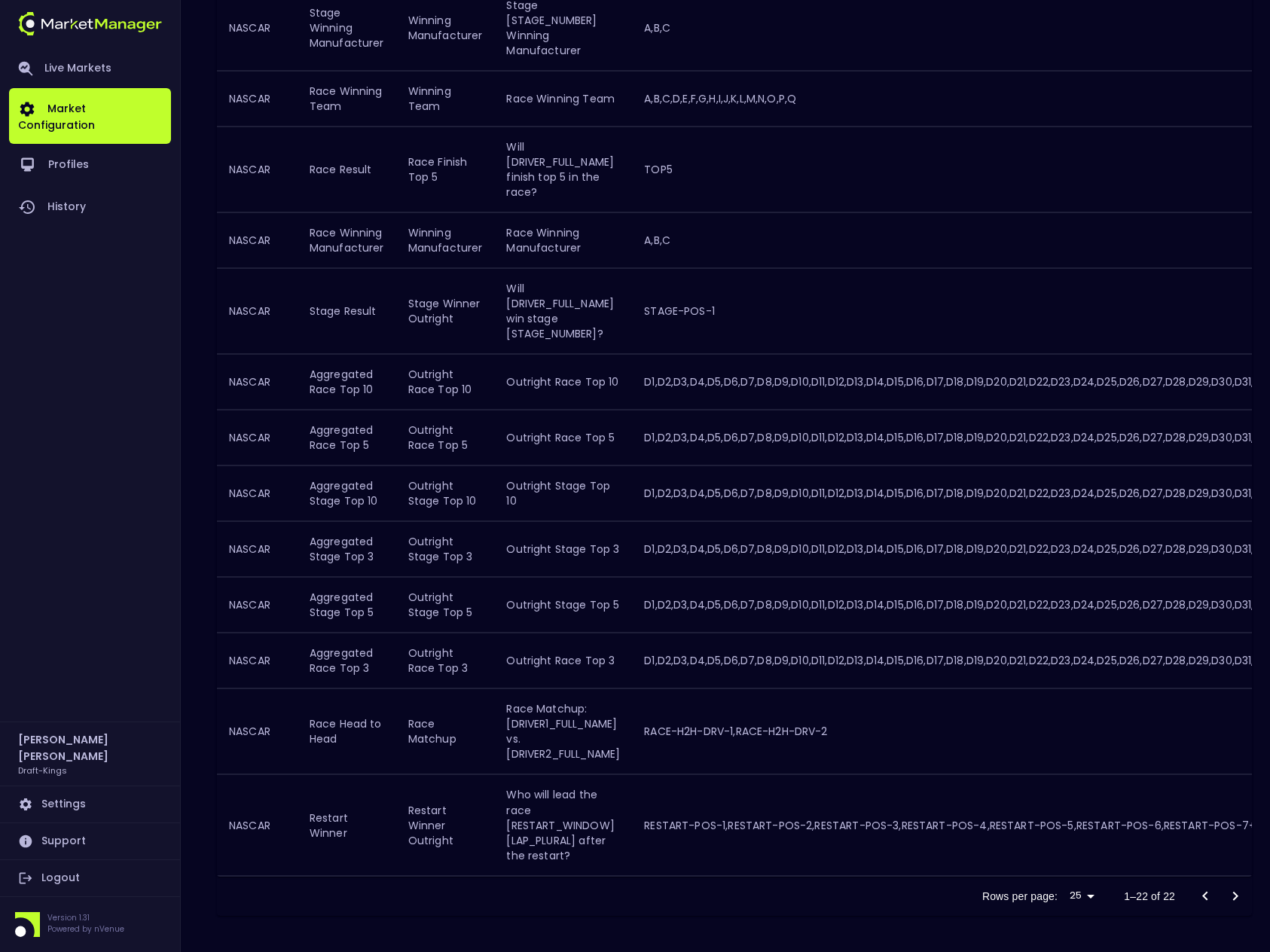
click at [581, 832] on td "Who will lead the race [RESTART_WINDOW] [LAP_PLURAL] after the restart?" at bounding box center [563, 824] width 138 height 100
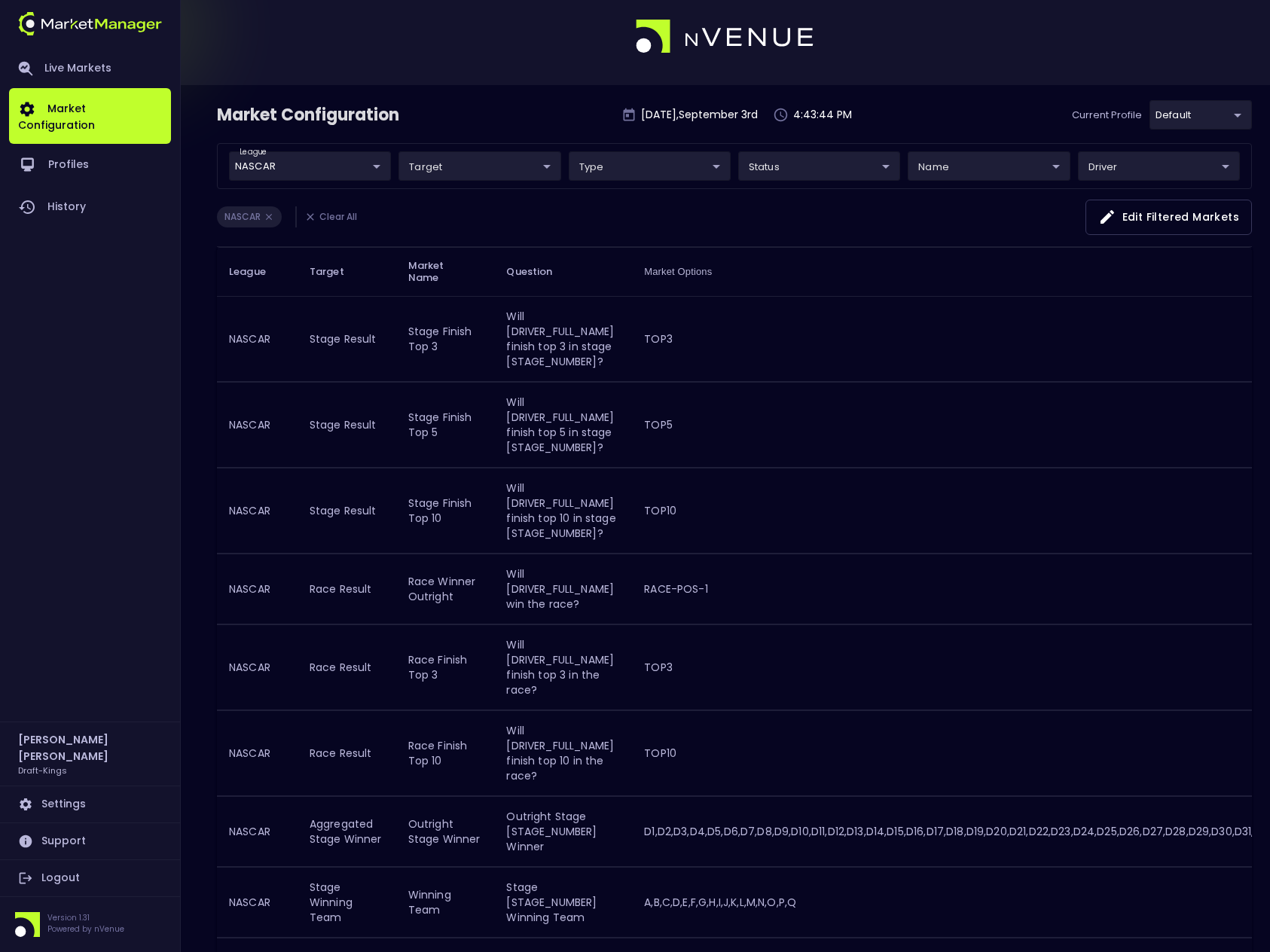
scroll to position [0, 0]
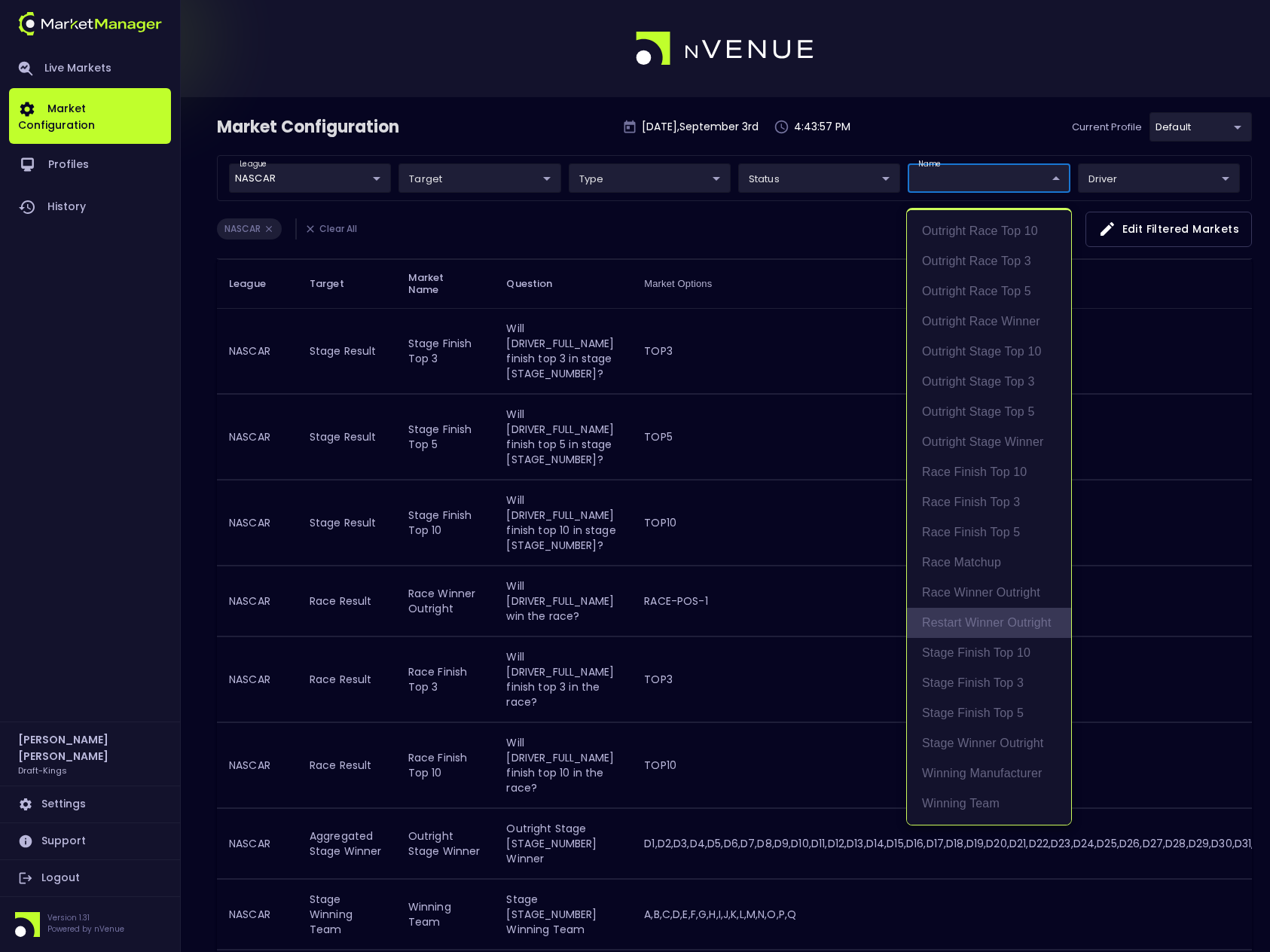
click at [985, 620] on li "Restart Winner Outright" at bounding box center [988, 622] width 164 height 30
type input "Restart Winner"
type input "group"
type input "Restart Winner Outright"
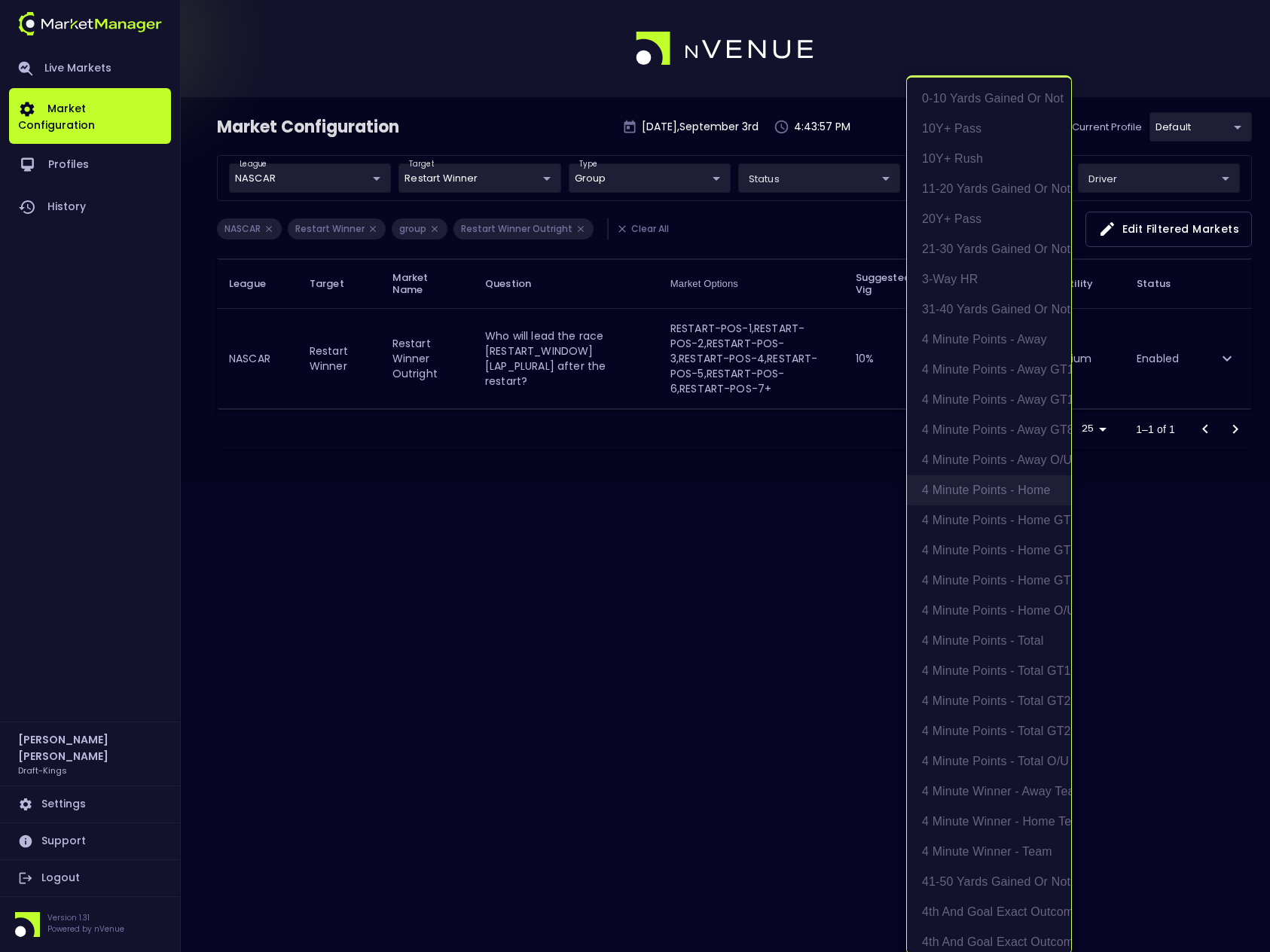
scroll to position [5667, 0]
click at [1172, 502] on div at bounding box center [635, 476] width 1270 height 952
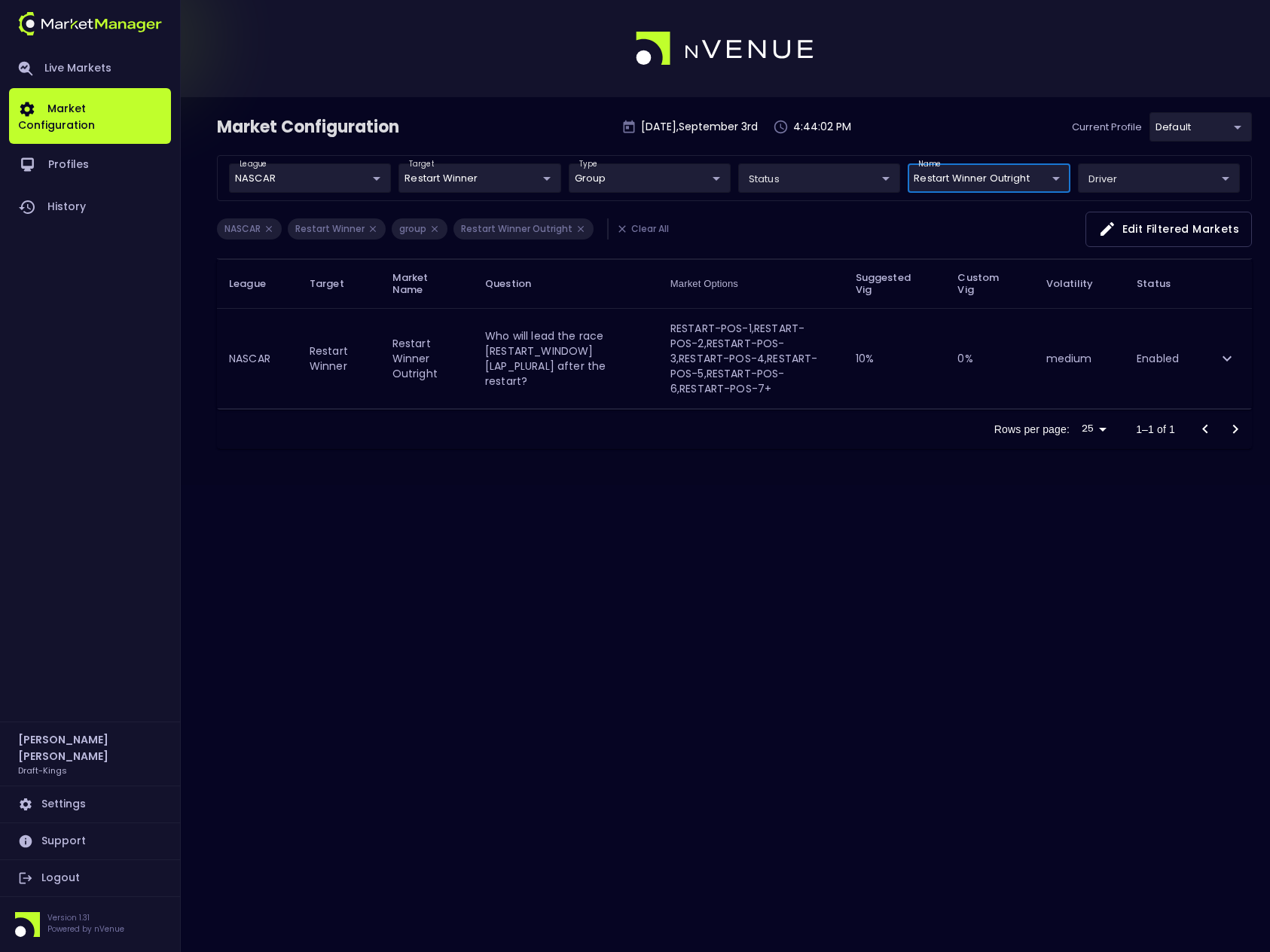
scroll to position [0, 0]
click at [1147, 231] on button "Edit filtered markets" at bounding box center [1169, 229] width 167 height 35
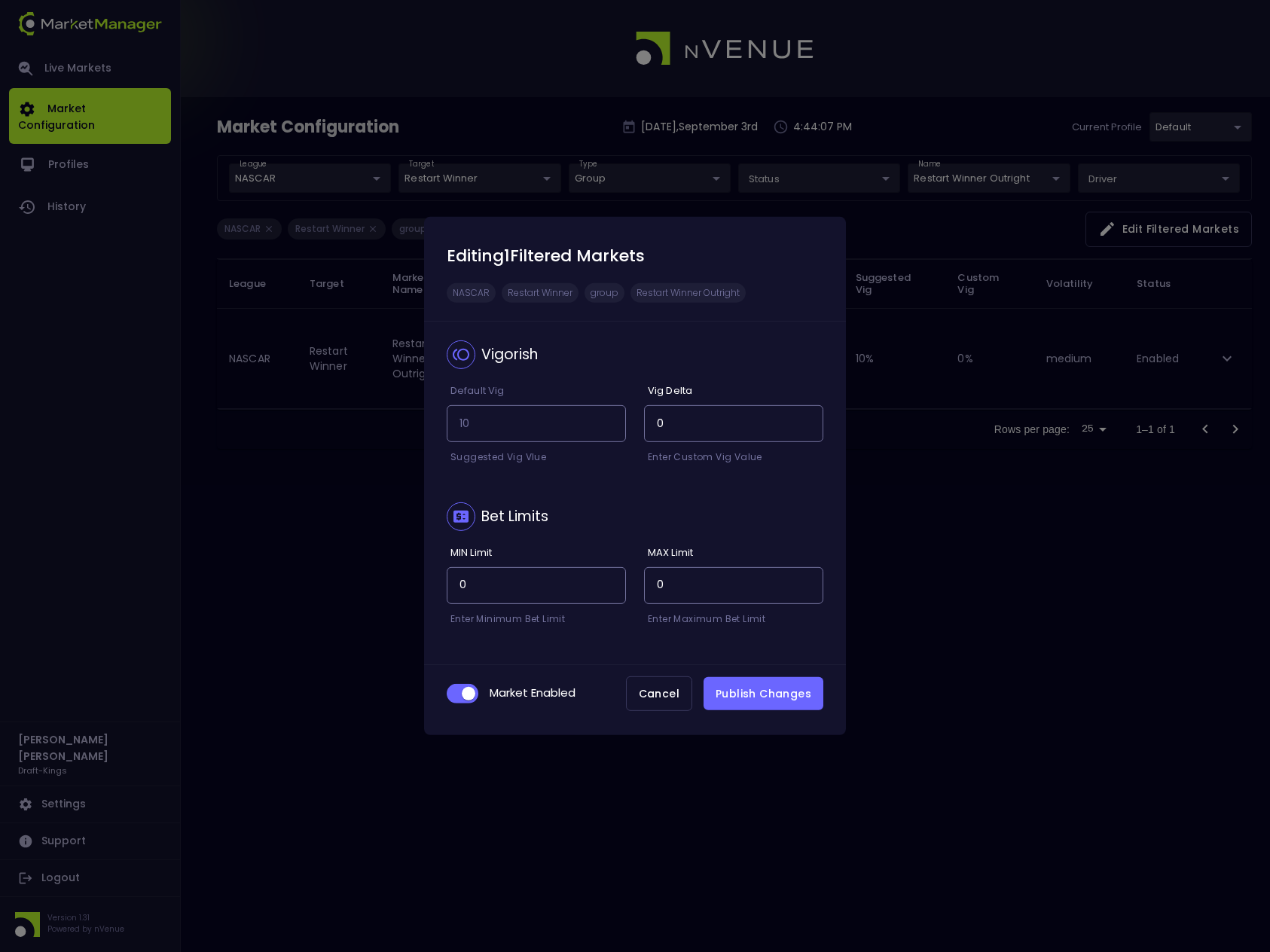
click at [455, 697] on input "checkbox" at bounding box center [468, 693] width 41 height 14
checkbox input "false"
click at [791, 692] on button "Publish Changes" at bounding box center [763, 693] width 119 height 33
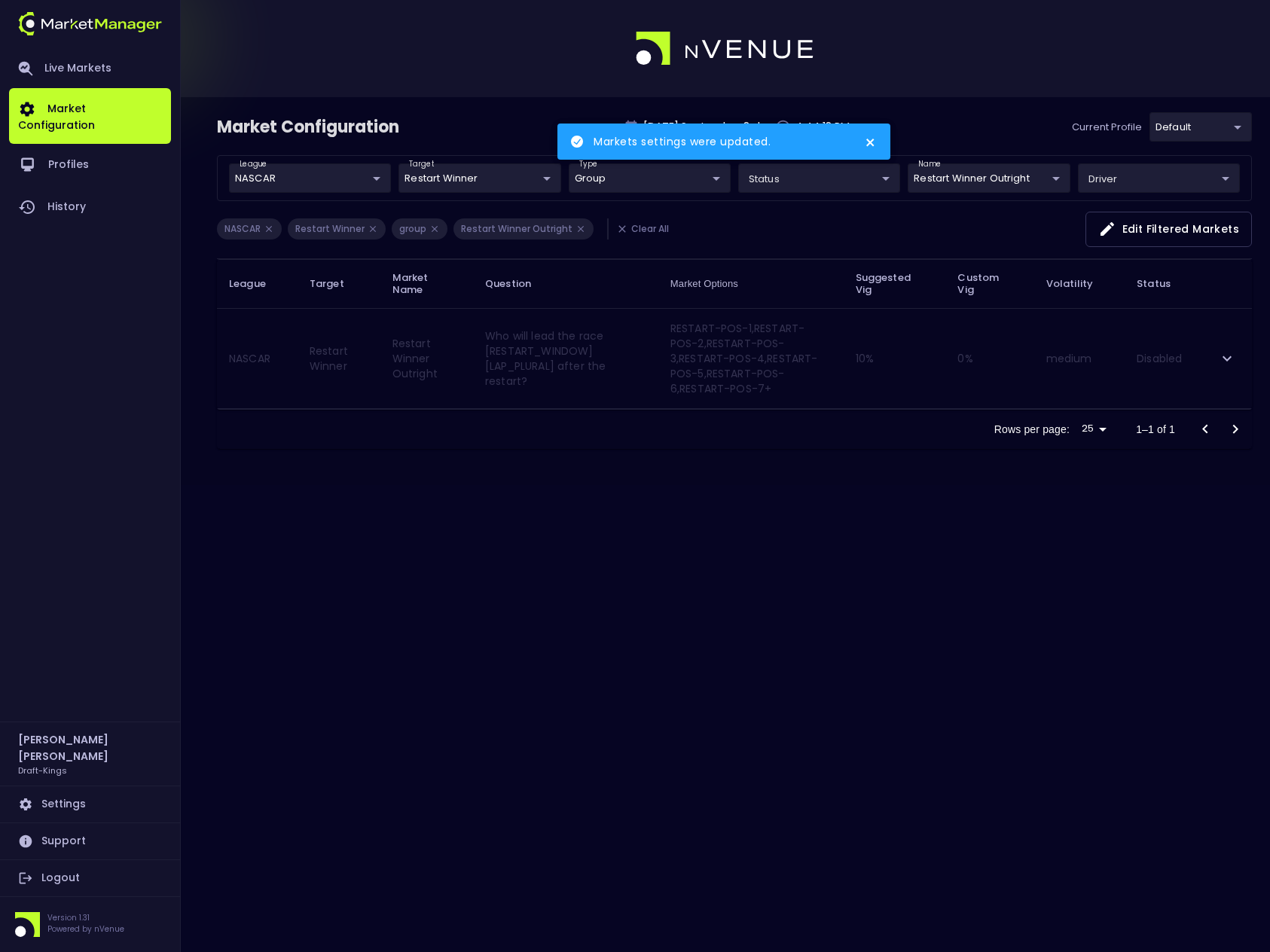
click at [702, 239] on div "Markets settings were updated." at bounding box center [723, 529] width 339 height 819
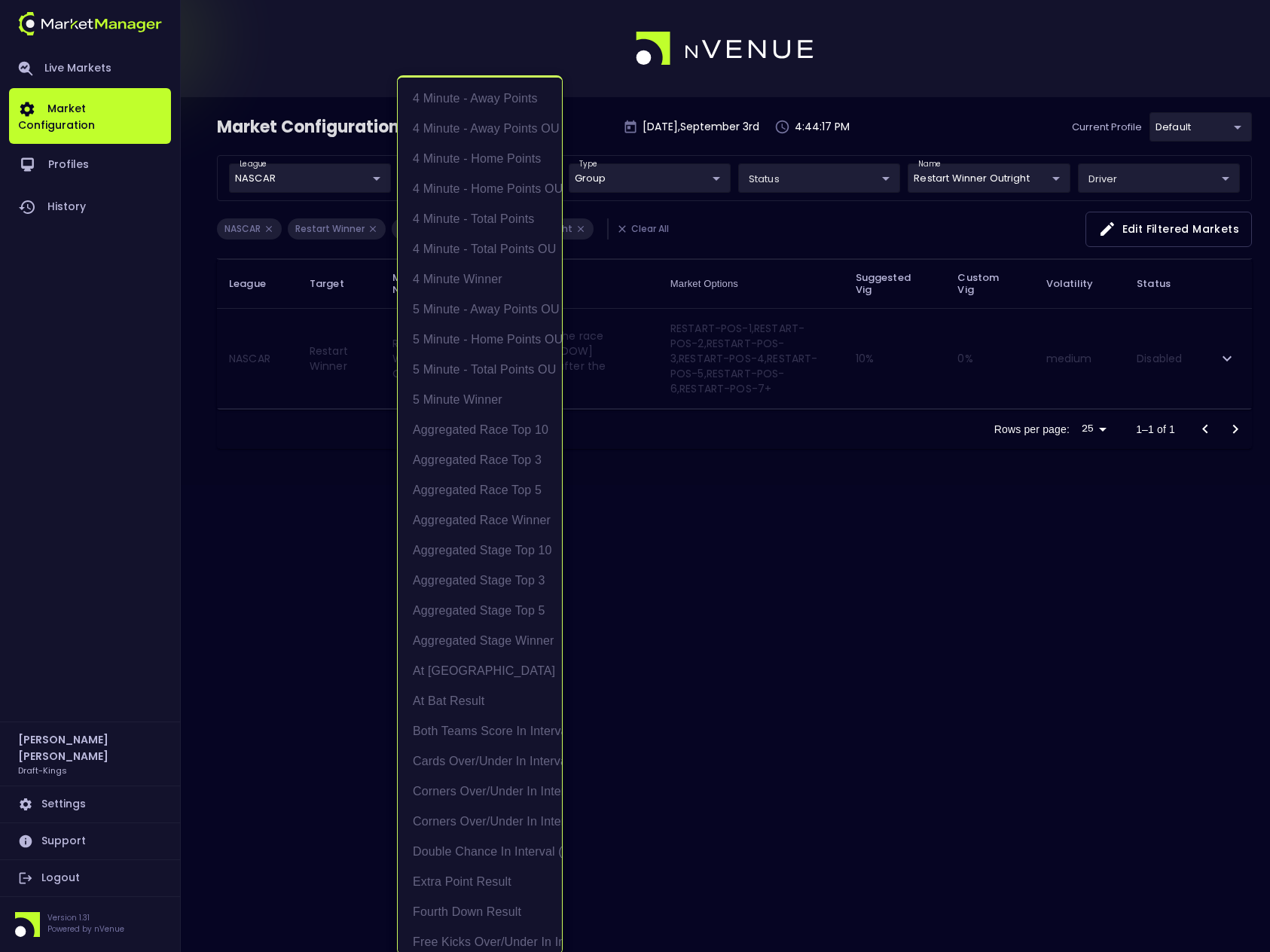
click at [549, 177] on body "Live Markets Market Configuration Profiles History [PERSON_NAME] Draft-Kings Se…" at bounding box center [635, 476] width 1270 height 952
click at [592, 135] on div at bounding box center [635, 476] width 1270 height 952
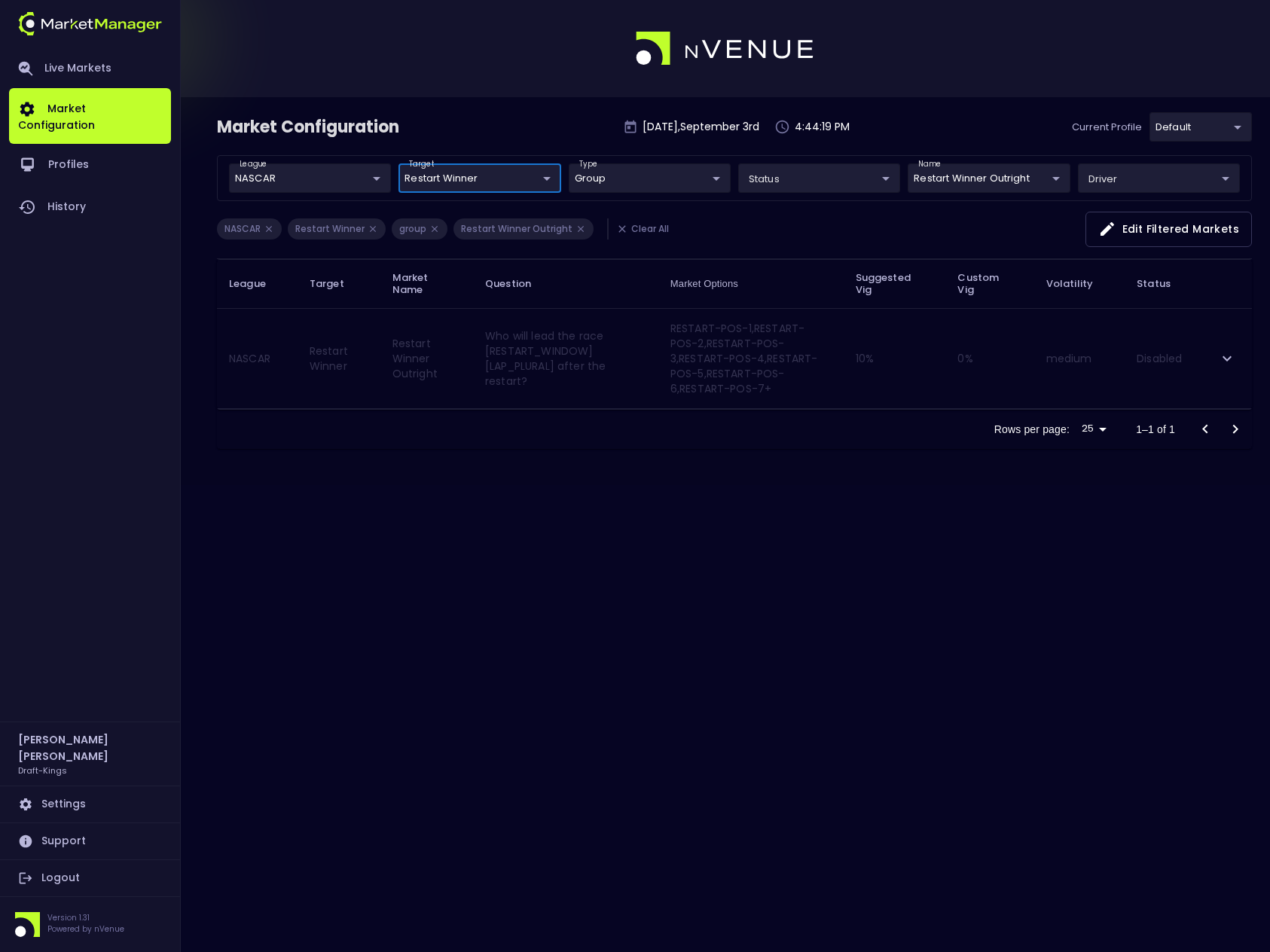
scroll to position [0, 0]
click at [631, 226] on li "Clear All" at bounding box center [642, 228] width 70 height 21
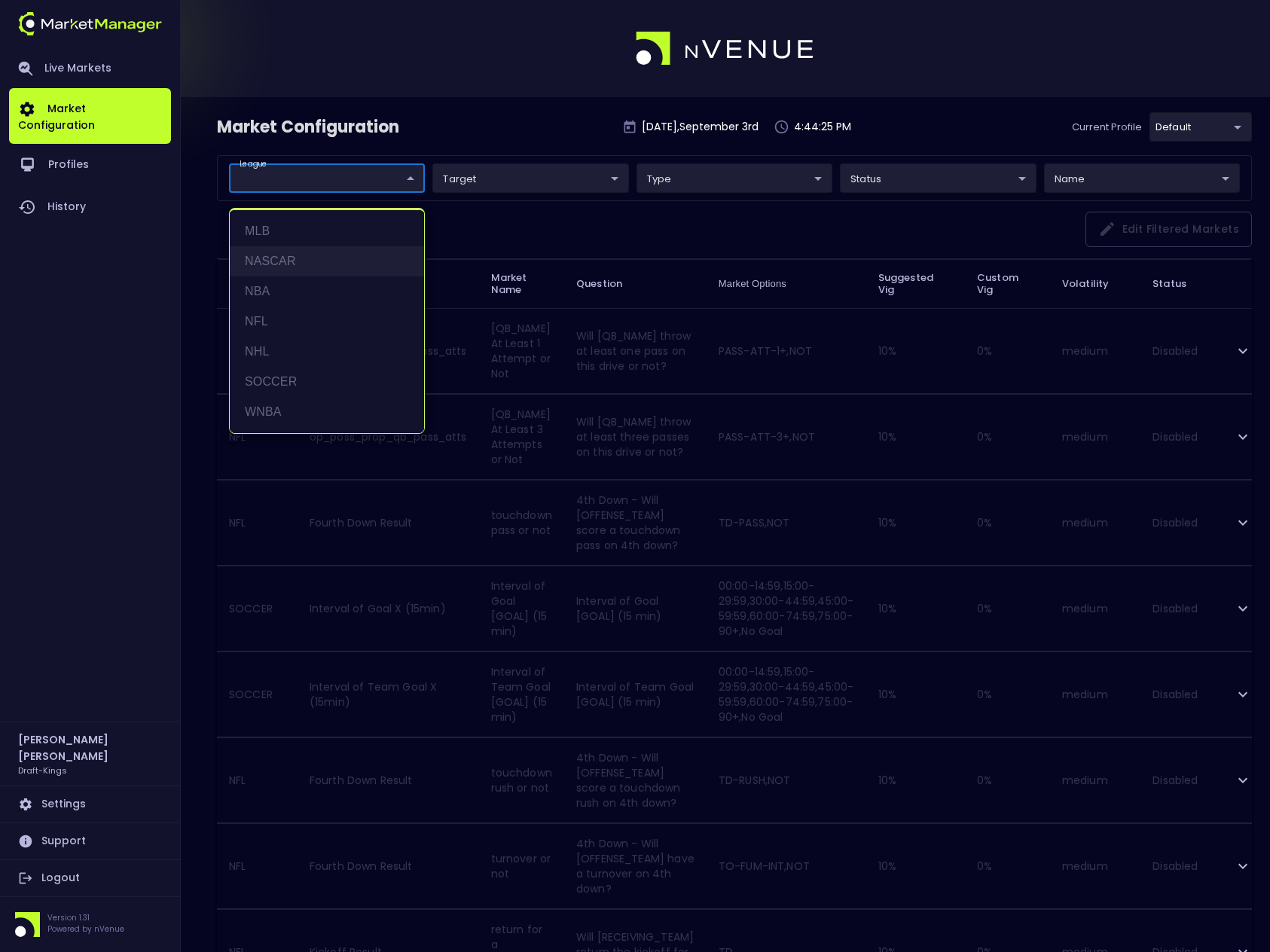
click at [284, 253] on li "NASCAR" at bounding box center [327, 261] width 195 height 30
type input "NASCAR"
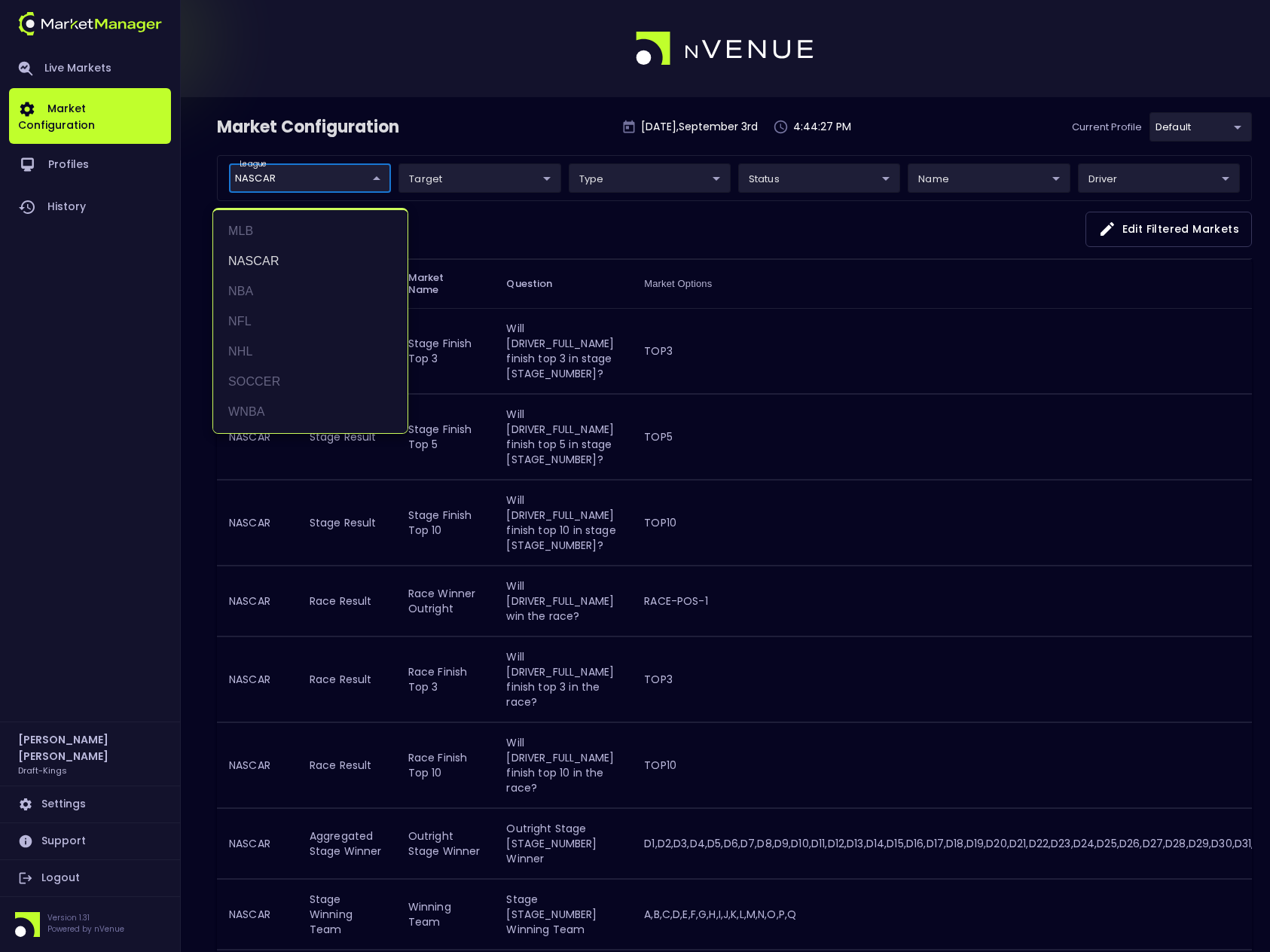
click at [533, 135] on div at bounding box center [635, 476] width 1270 height 952
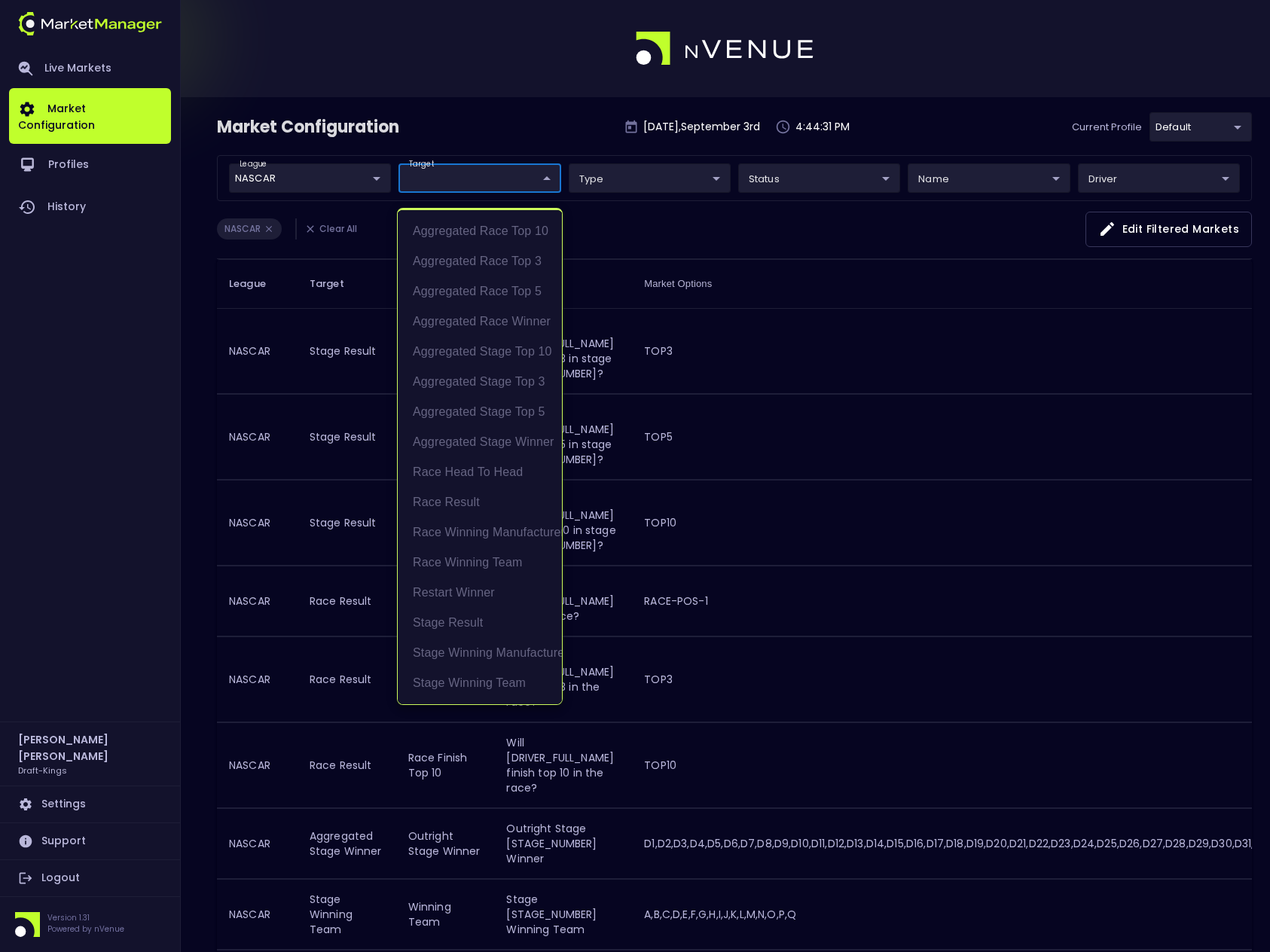
click at [481, 591] on li "Restart Winner" at bounding box center [479, 592] width 164 height 30
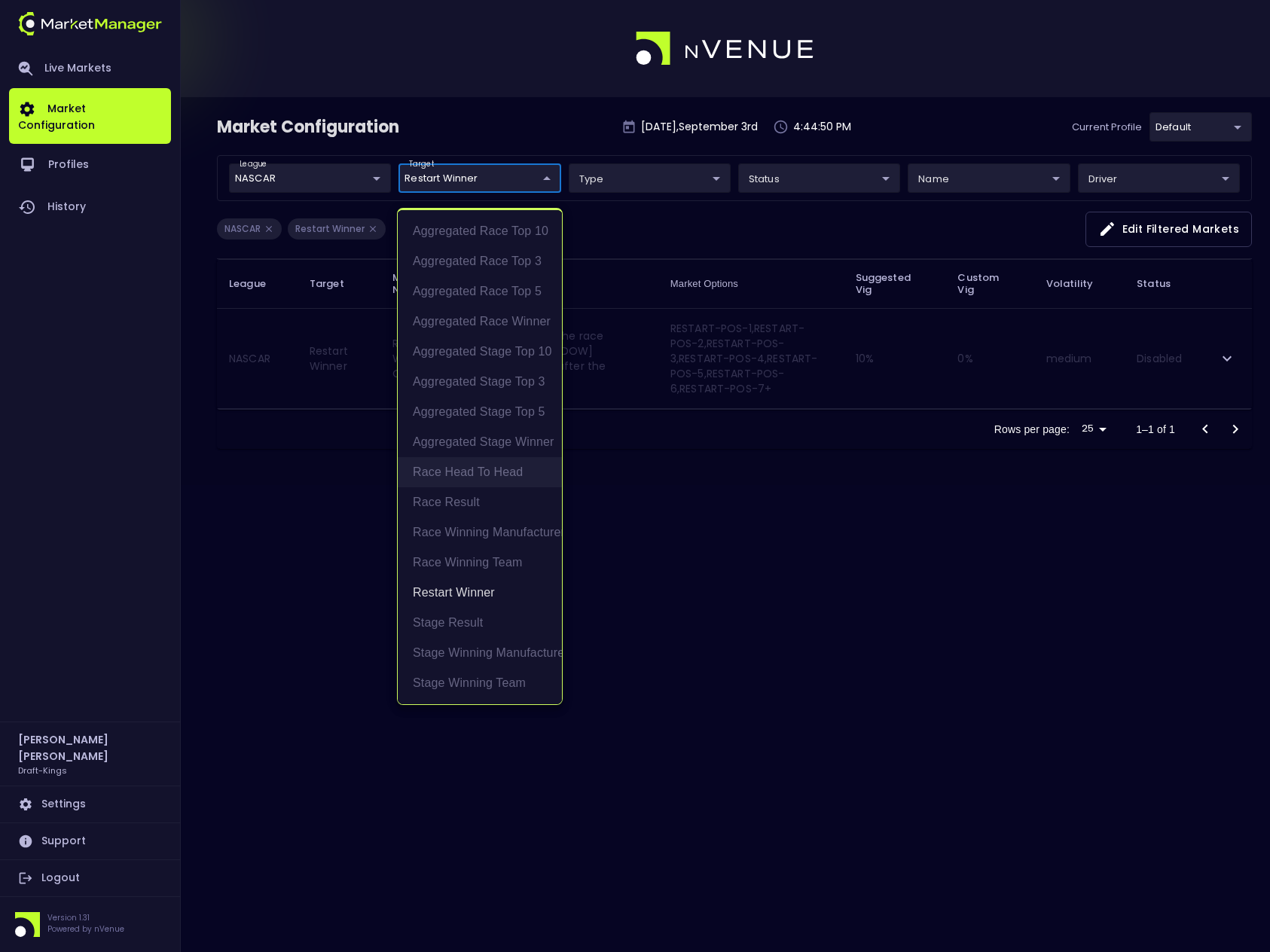
click at [503, 471] on li "Race Head to Head" at bounding box center [479, 471] width 164 height 30
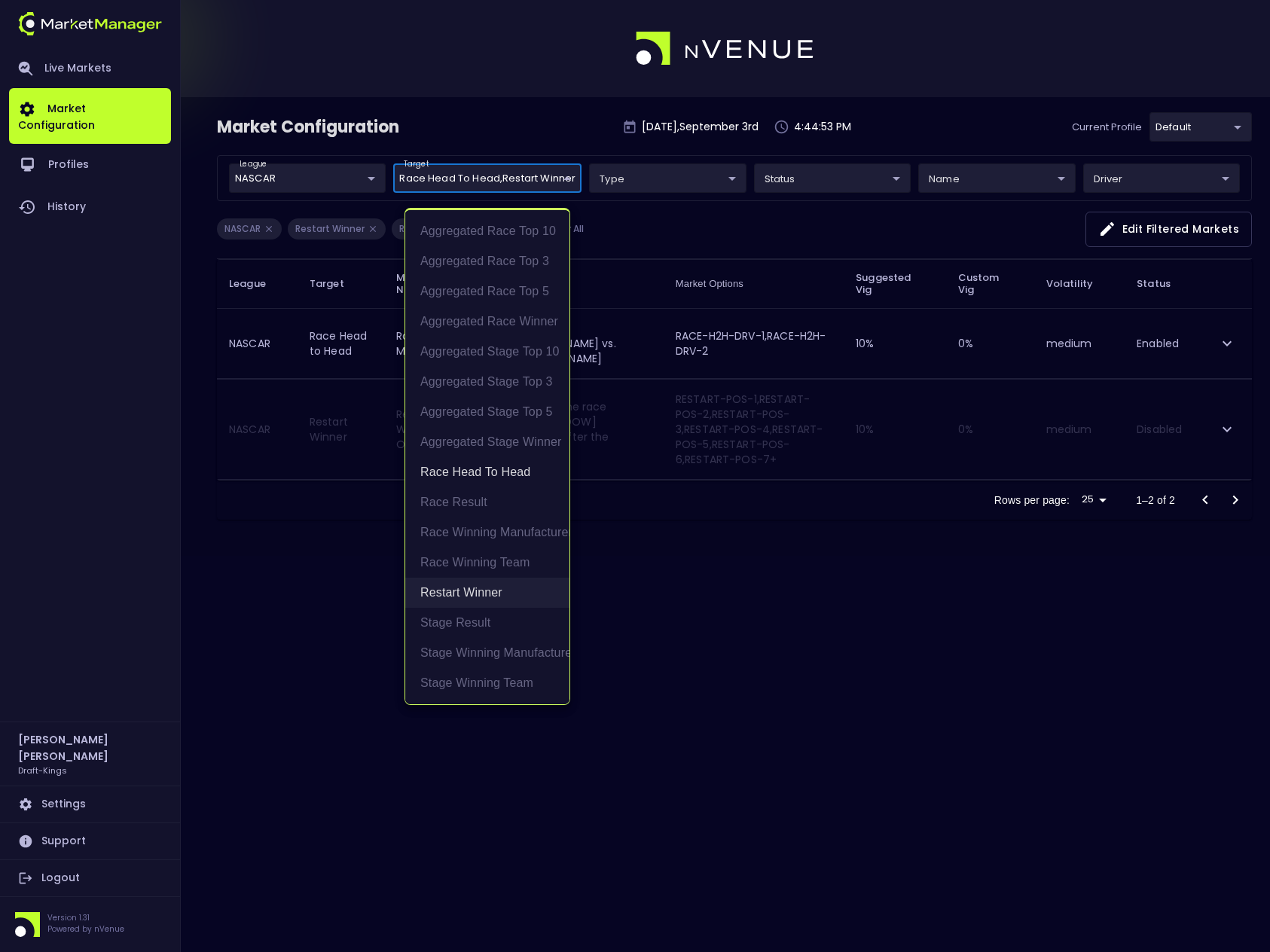
click at [491, 594] on li "Restart Winner" at bounding box center [487, 592] width 164 height 30
type input "Race Head to Head"
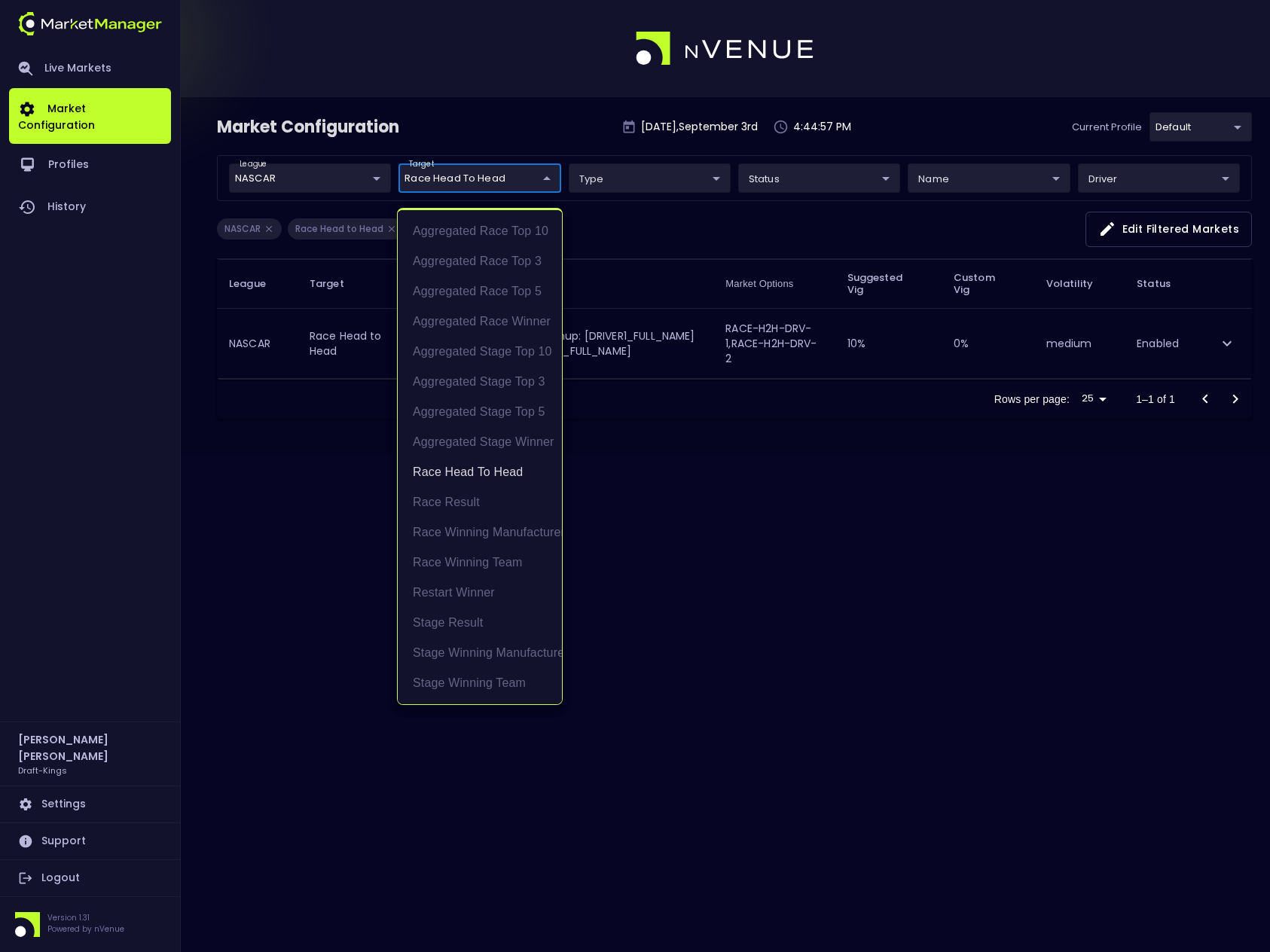
click at [1141, 227] on div at bounding box center [635, 476] width 1270 height 952
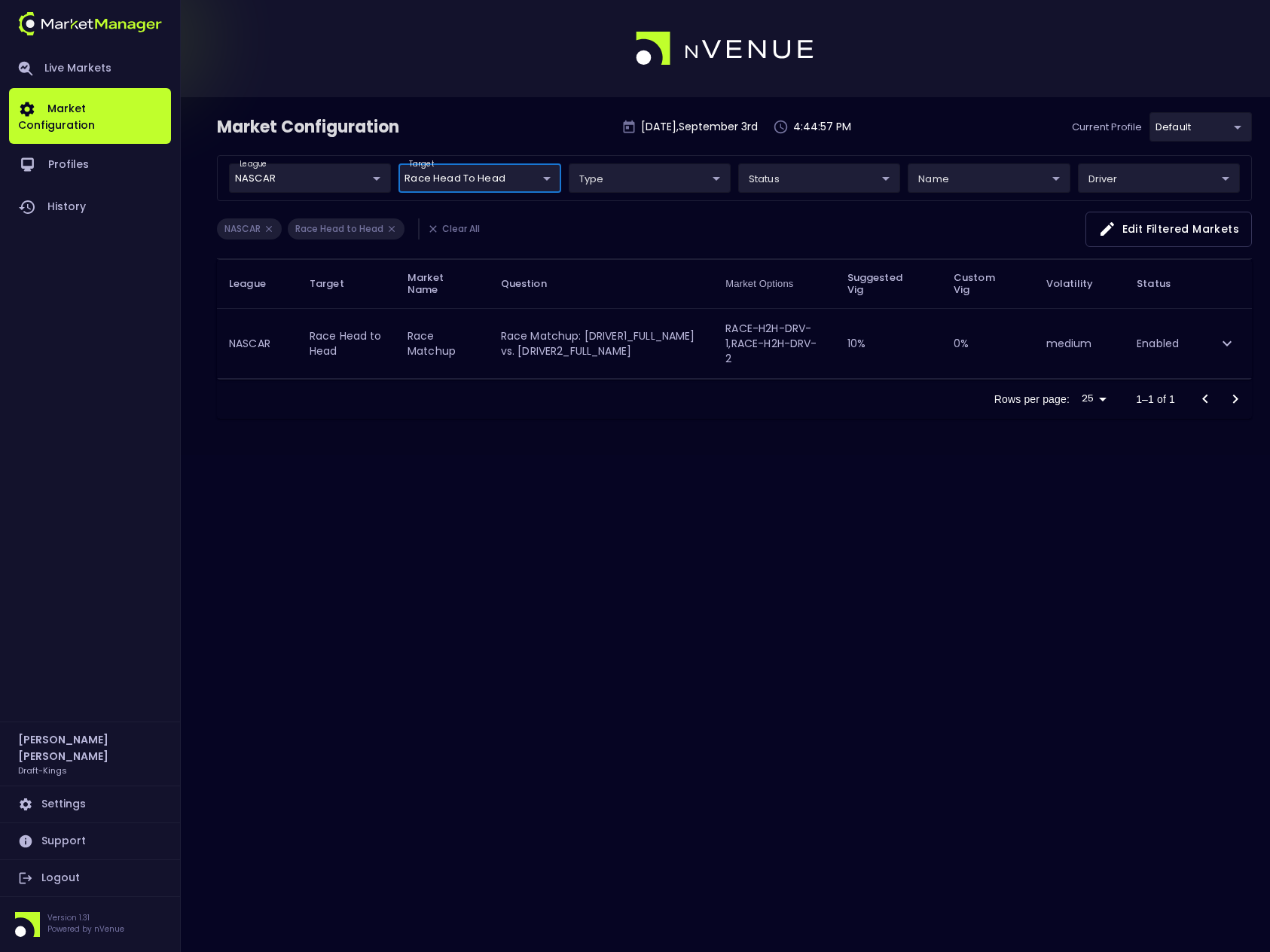
click at [1150, 230] on button "Edit filtered markets" at bounding box center [1169, 229] width 167 height 35
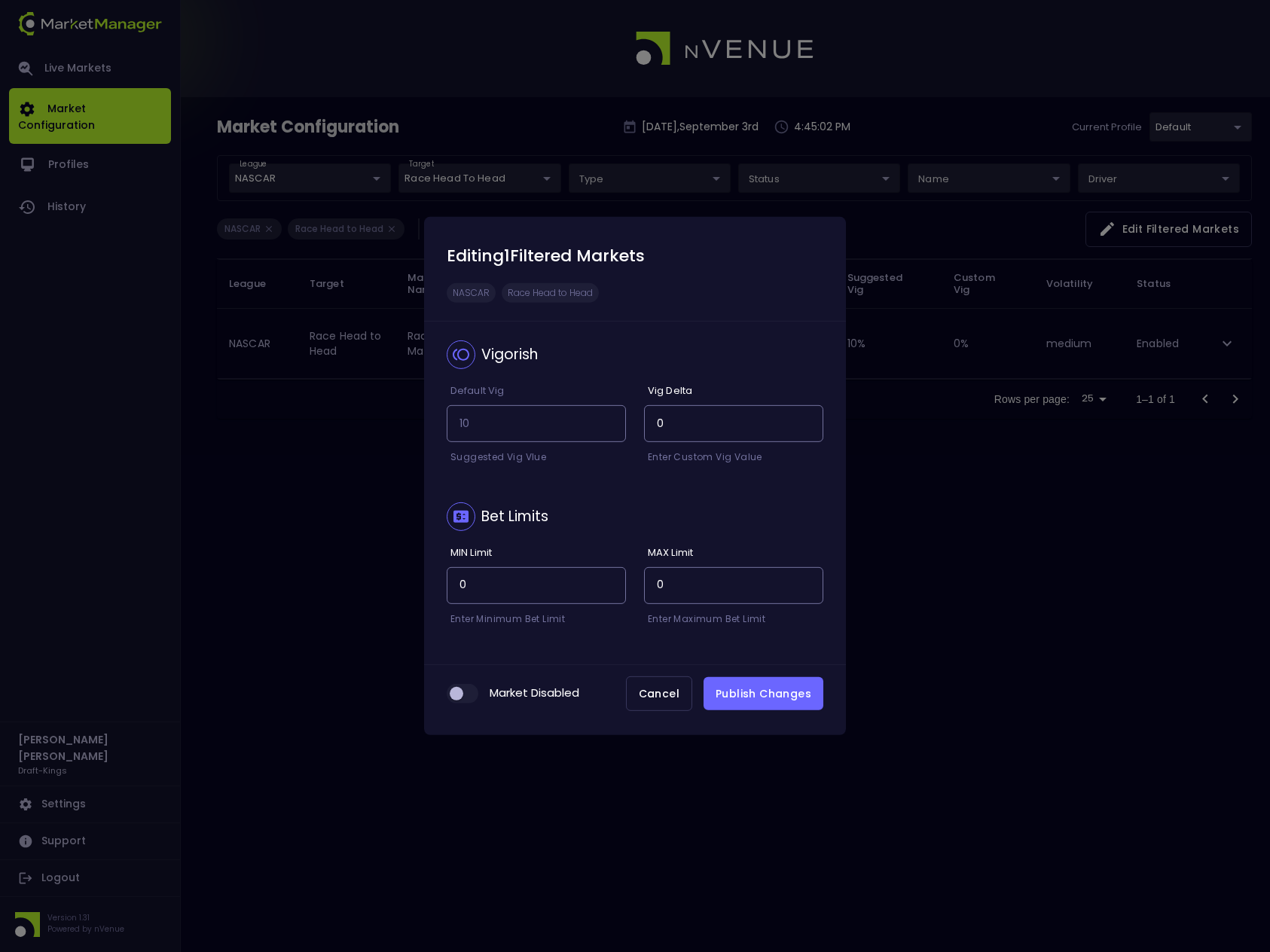
click at [670, 690] on button "Cancel" at bounding box center [658, 693] width 66 height 35
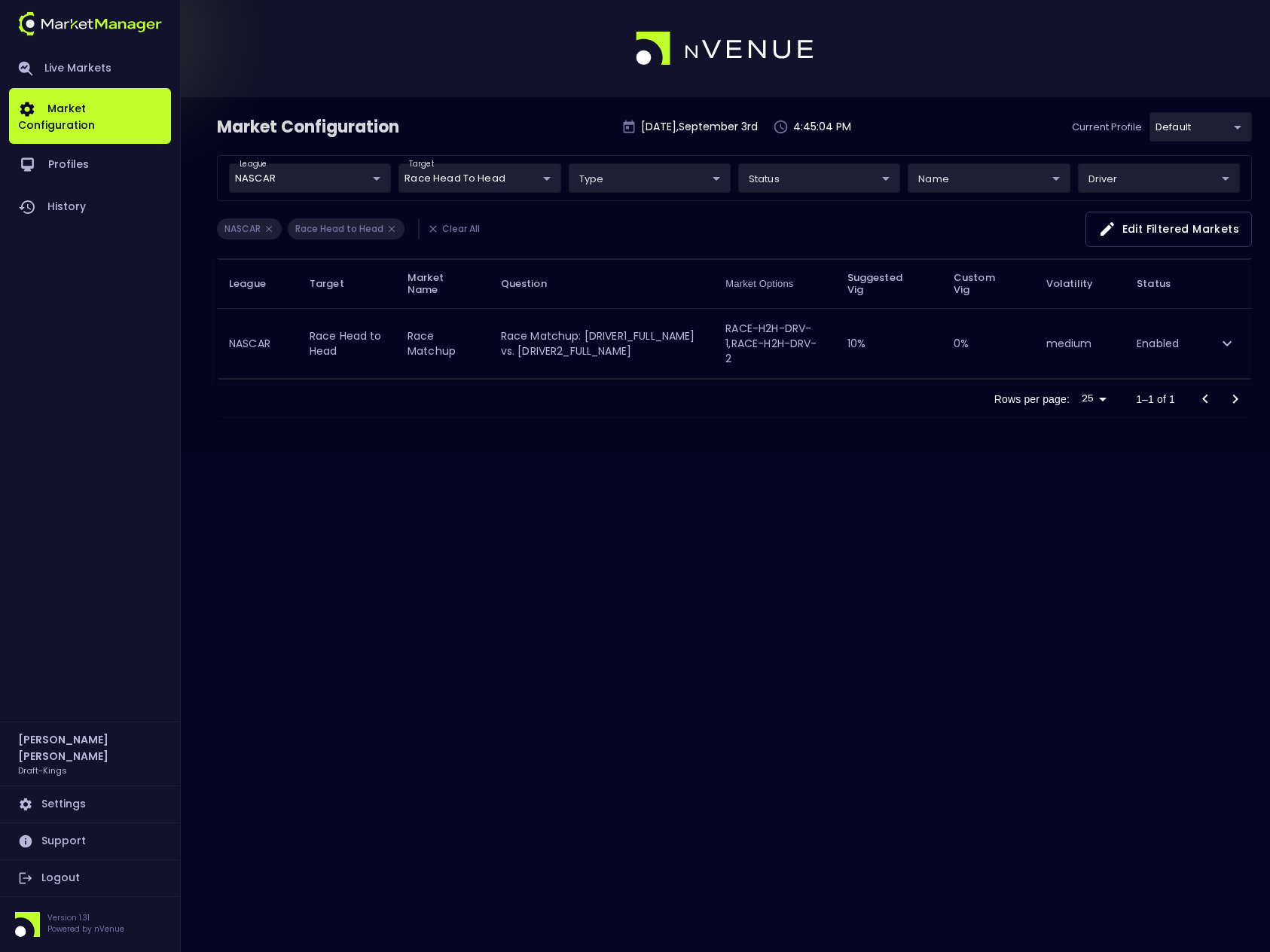
click at [562, 516] on div "Market Configuration [DATE] 4:45:04 PM Current Profile default 9f4e1e3a-783d-4a…" at bounding box center [635, 476] width 1270 height 952
click at [1127, 217] on button "Edit filtered markets" at bounding box center [1169, 229] width 167 height 35
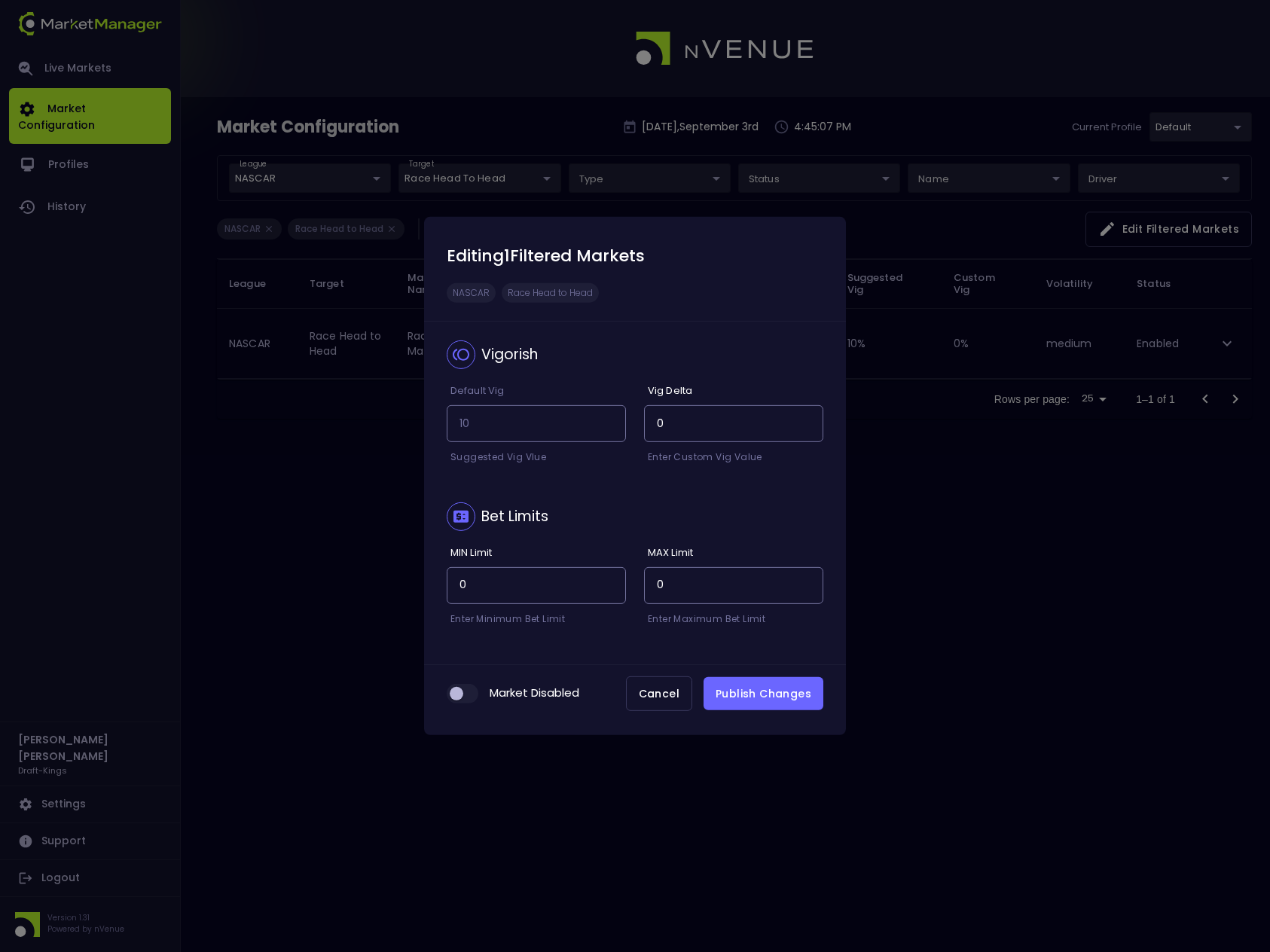
click at [471, 695] on input "checkbox" at bounding box center [456, 693] width 41 height 14
click at [455, 694] on input "checkbox" at bounding box center [468, 693] width 41 height 14
checkbox input "false"
click at [759, 700] on button "Publish Changes" at bounding box center [763, 693] width 119 height 33
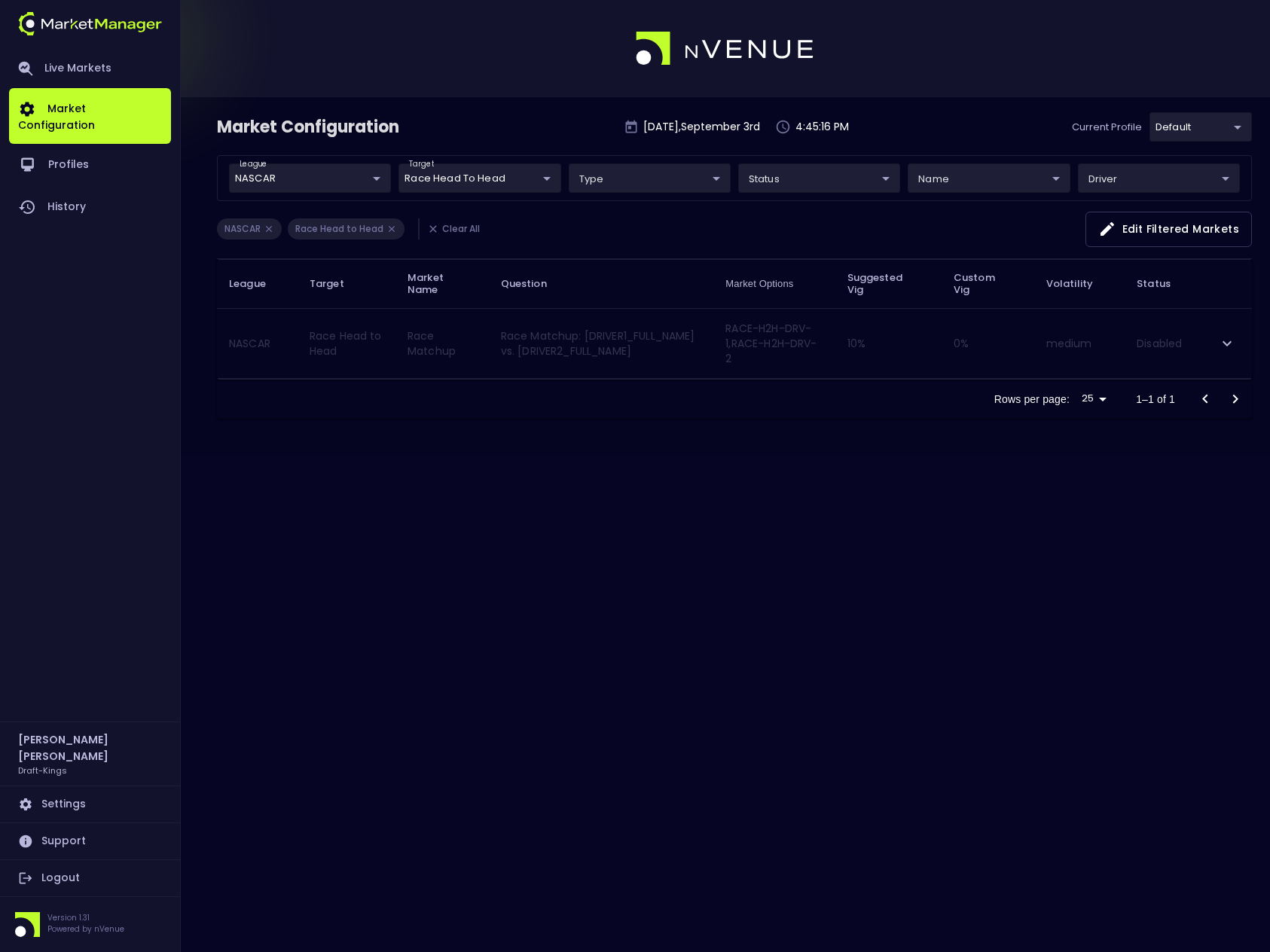
click at [392, 231] on icon at bounding box center [392, 229] width 11 height 11
click at [392, 230] on icon at bounding box center [392, 229] width 11 height 11
click at [361, 231] on li "Race Head to Head" at bounding box center [346, 228] width 117 height 21
click at [455, 229] on li "Clear All" at bounding box center [453, 228] width 70 height 21
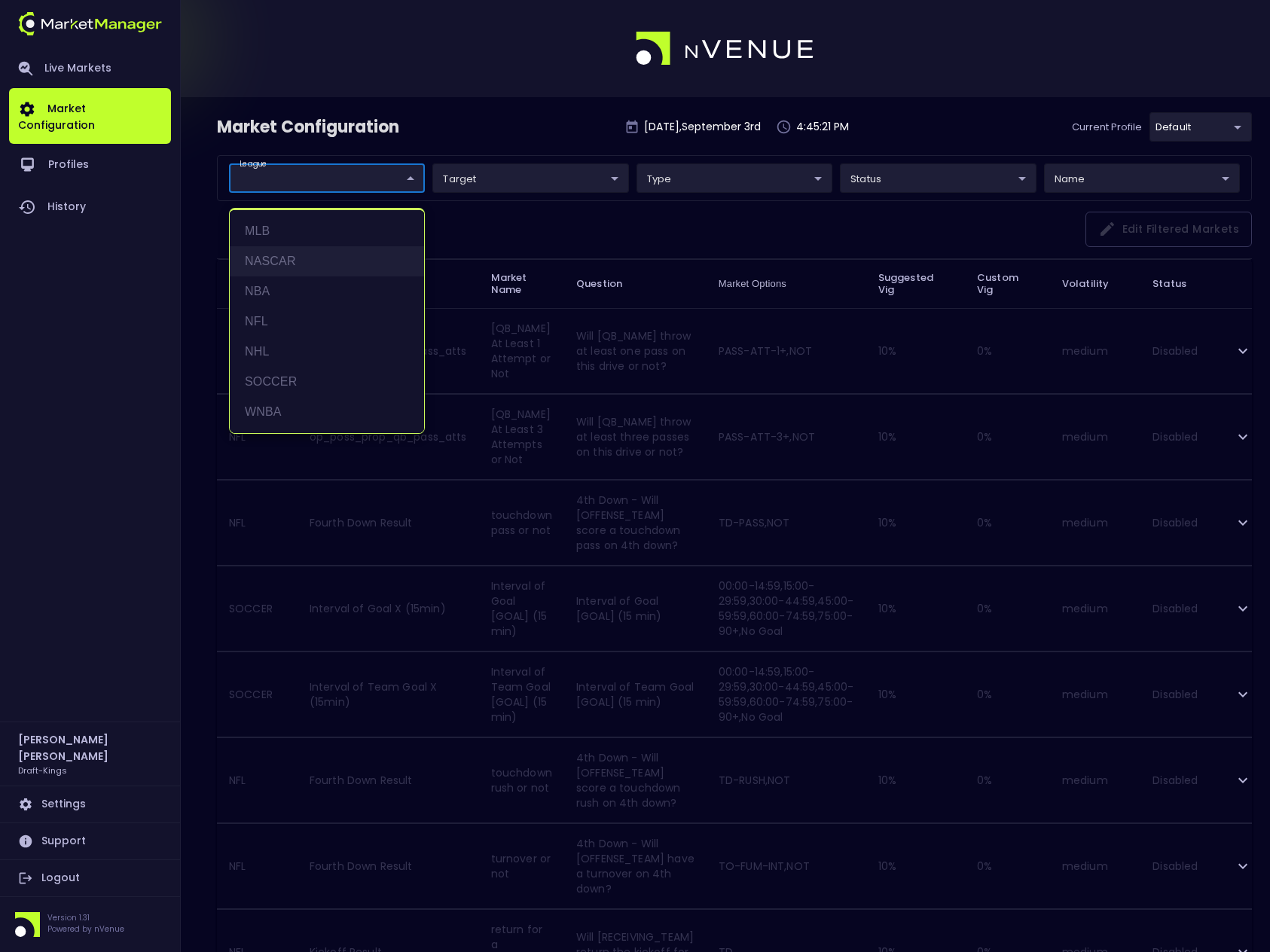
click at [308, 257] on li "NASCAR" at bounding box center [327, 261] width 195 height 30
type input "NASCAR"
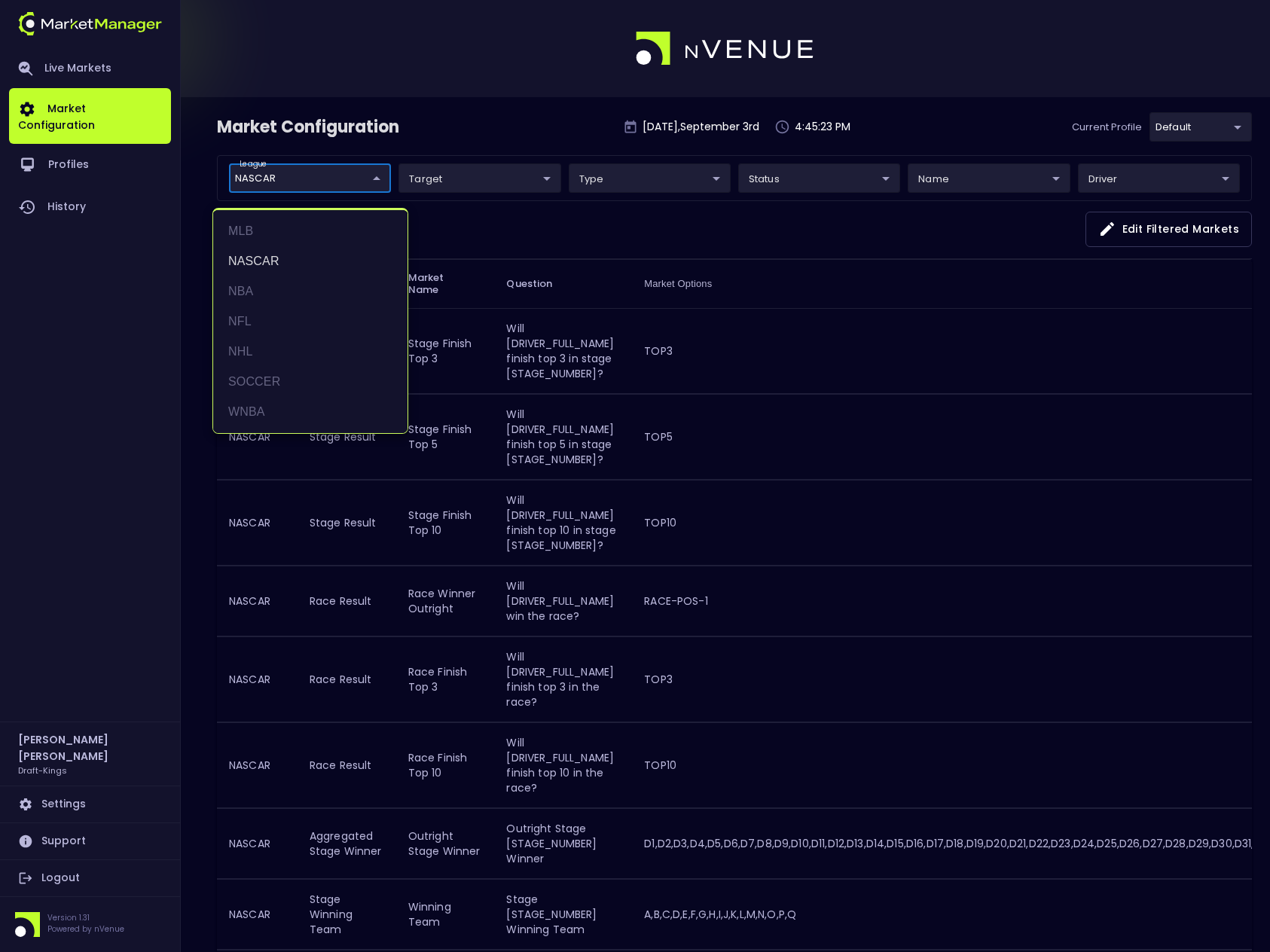
click at [546, 240] on div at bounding box center [635, 476] width 1270 height 952
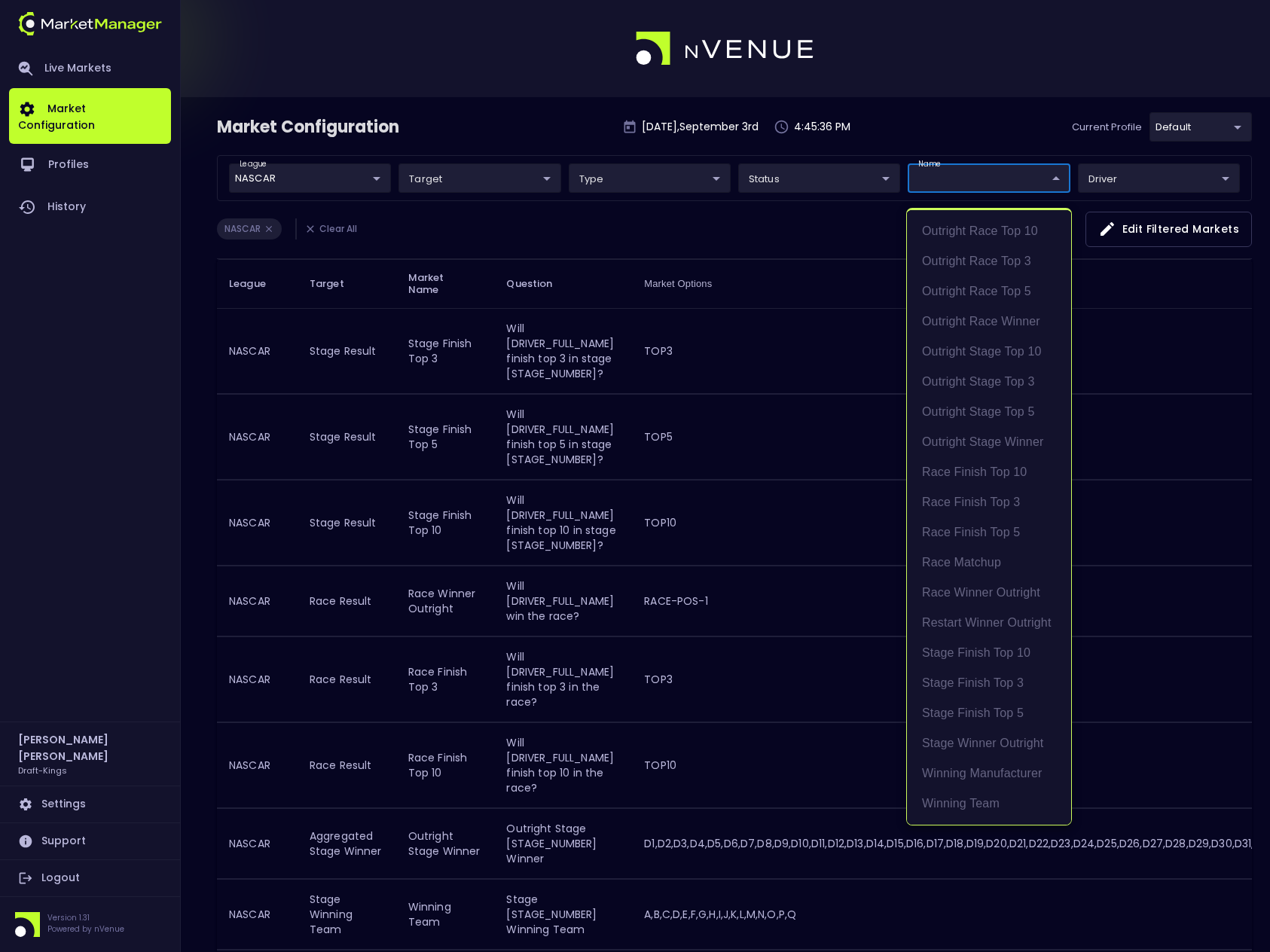
click at [994, 230] on li "Outright Race Top 10" at bounding box center [988, 231] width 164 height 30
type input "Aggregated Race Top 10"
type input "group"
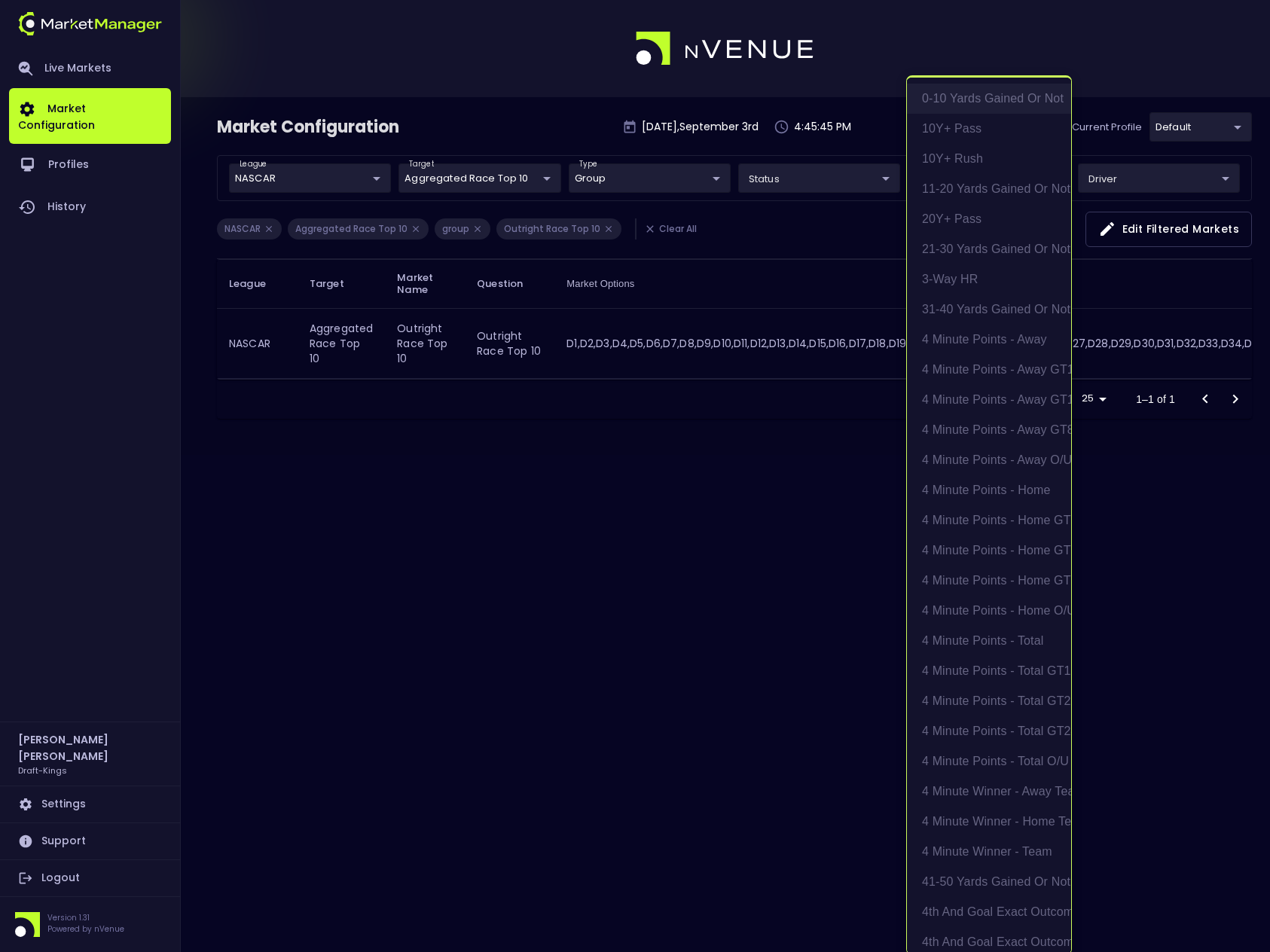
scroll to position [4281, 0]
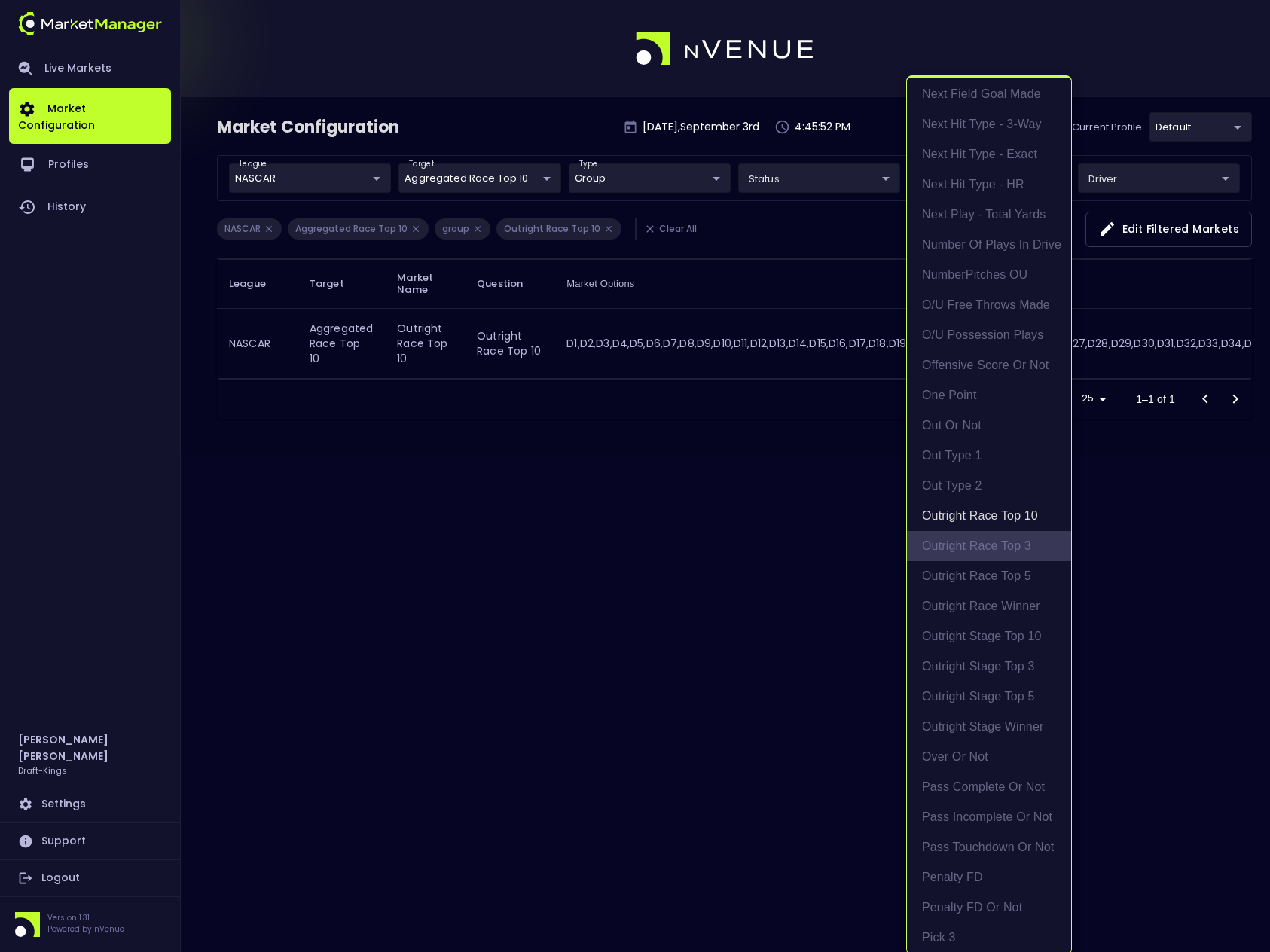
click at [982, 546] on li "Outright Race Top 3" at bounding box center [988, 546] width 164 height 30
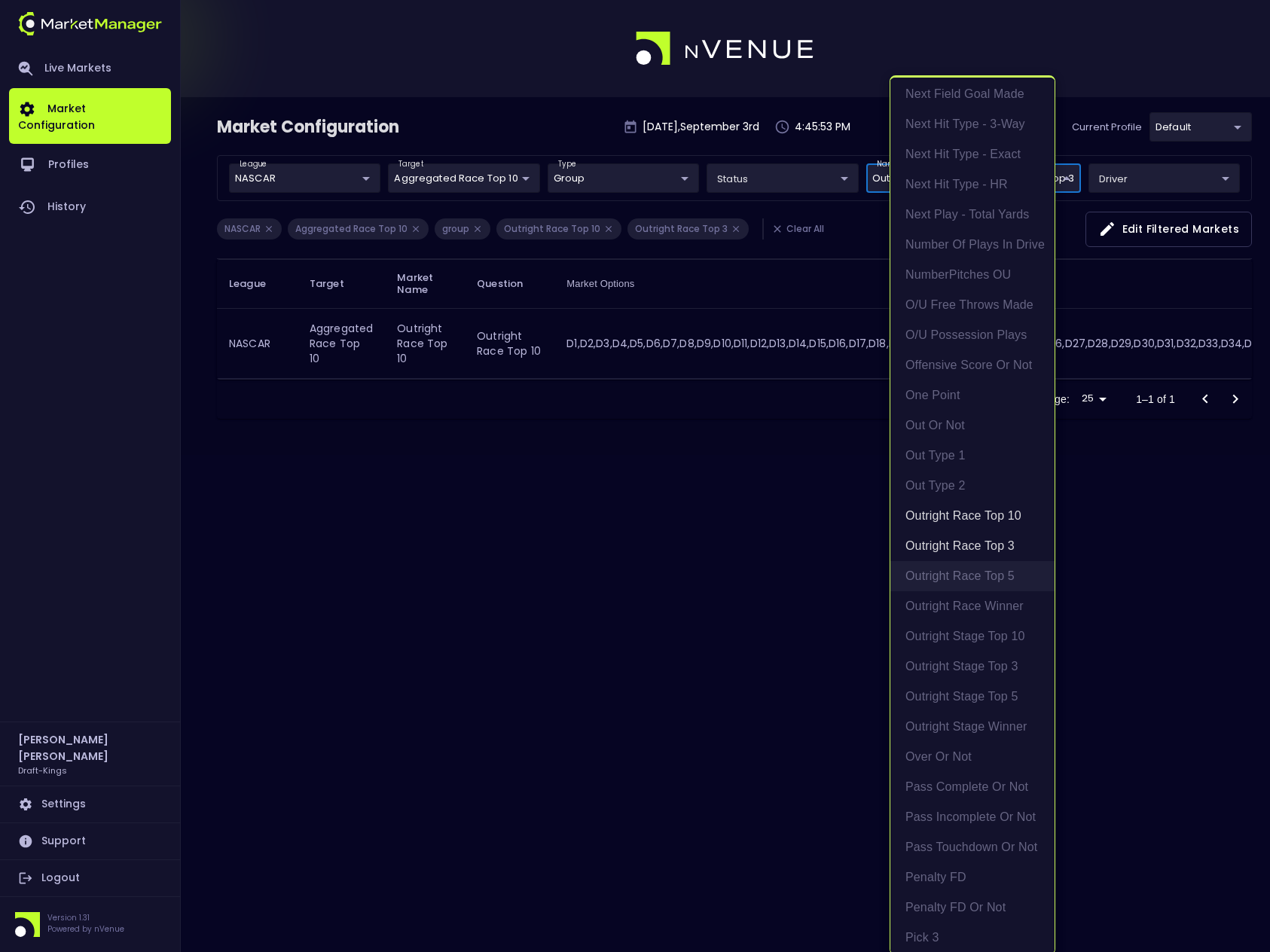
click at [979, 574] on li "Outright Race Top 5" at bounding box center [971, 576] width 164 height 30
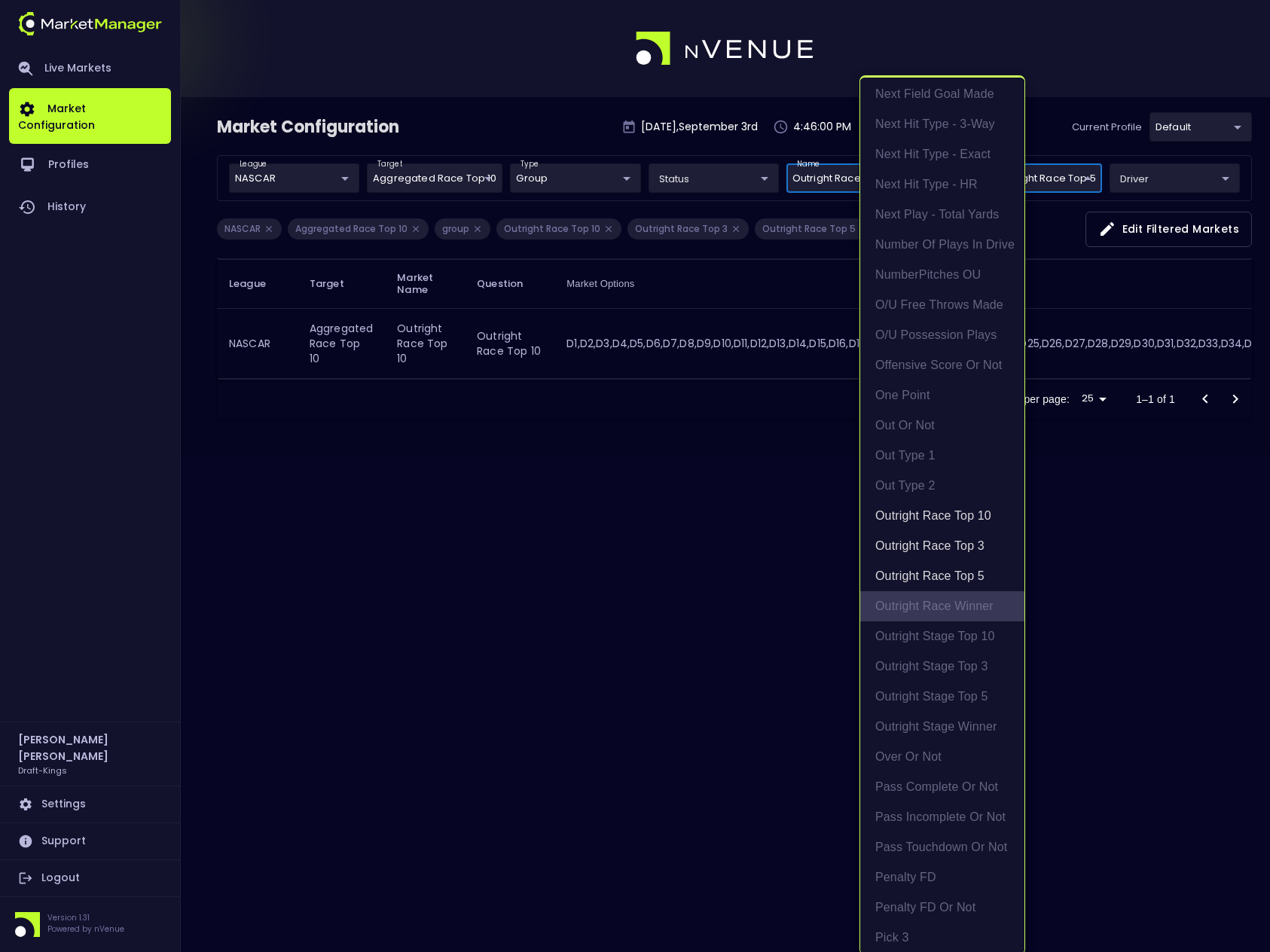
click at [957, 604] on li "Outright Race Winner" at bounding box center [941, 605] width 164 height 30
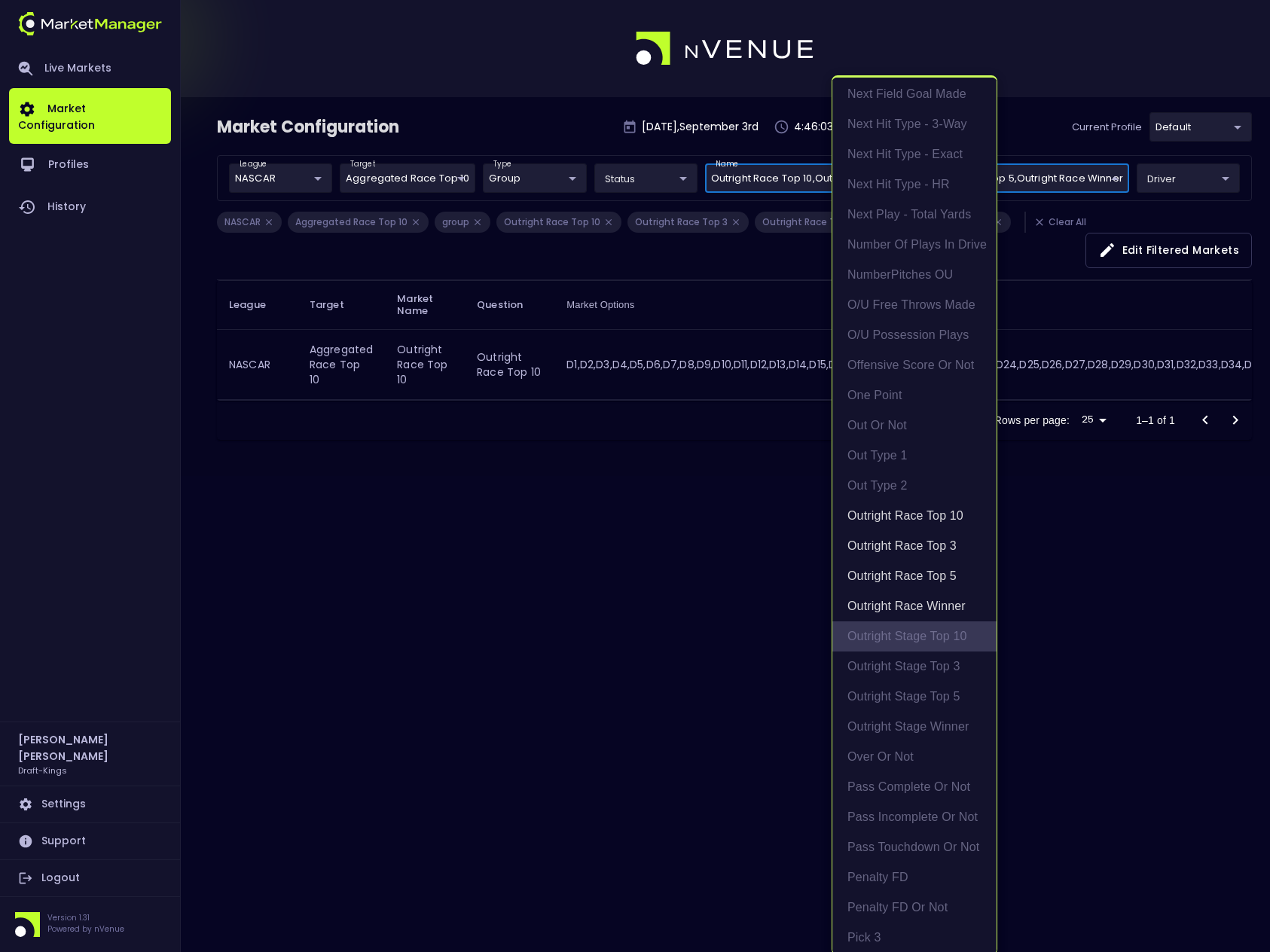
click at [890, 639] on li "Outright Stage Top 10" at bounding box center [913, 635] width 164 height 30
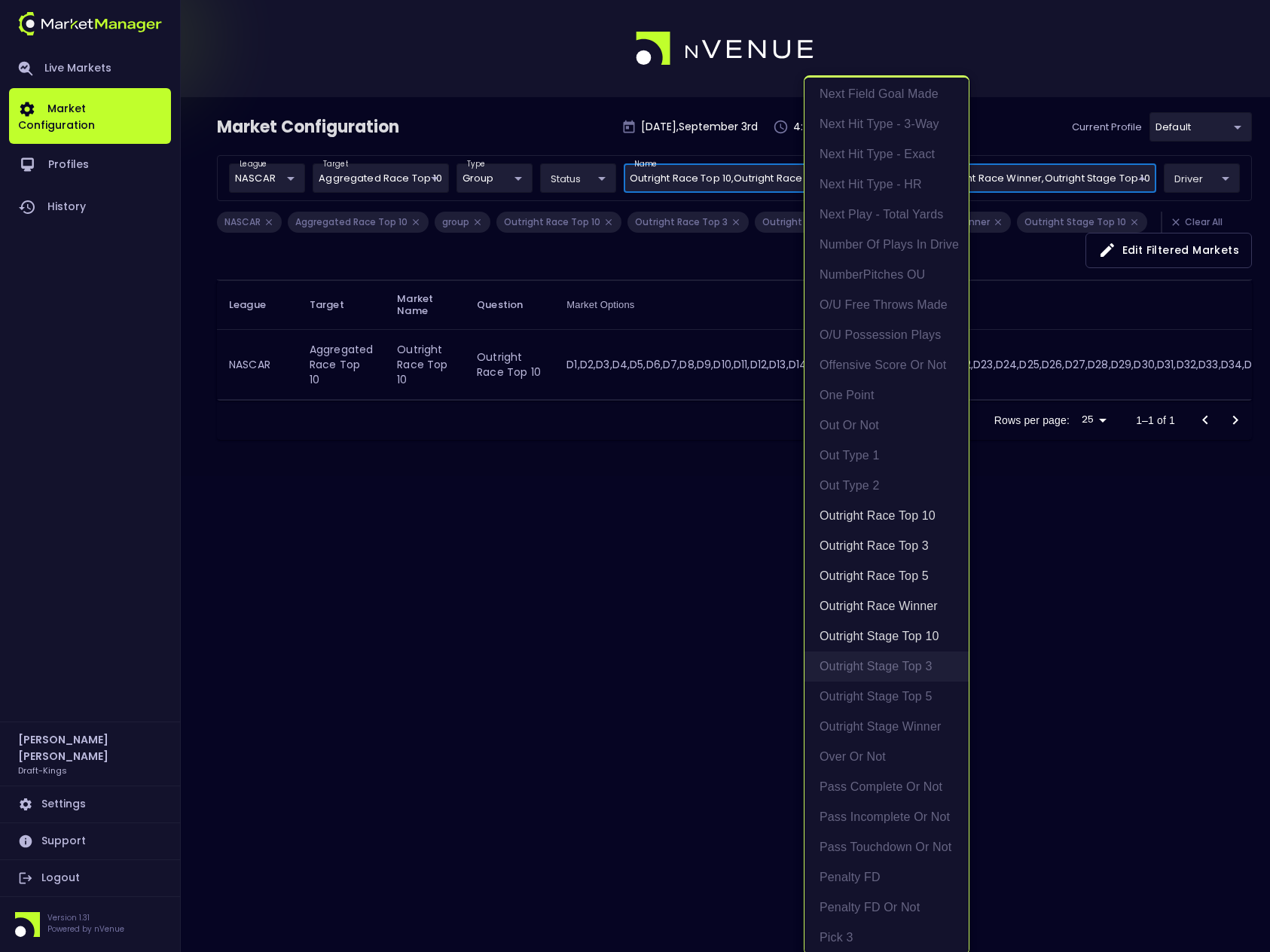
click at [892, 663] on li "Outright Stage Top 3" at bounding box center [886, 666] width 164 height 30
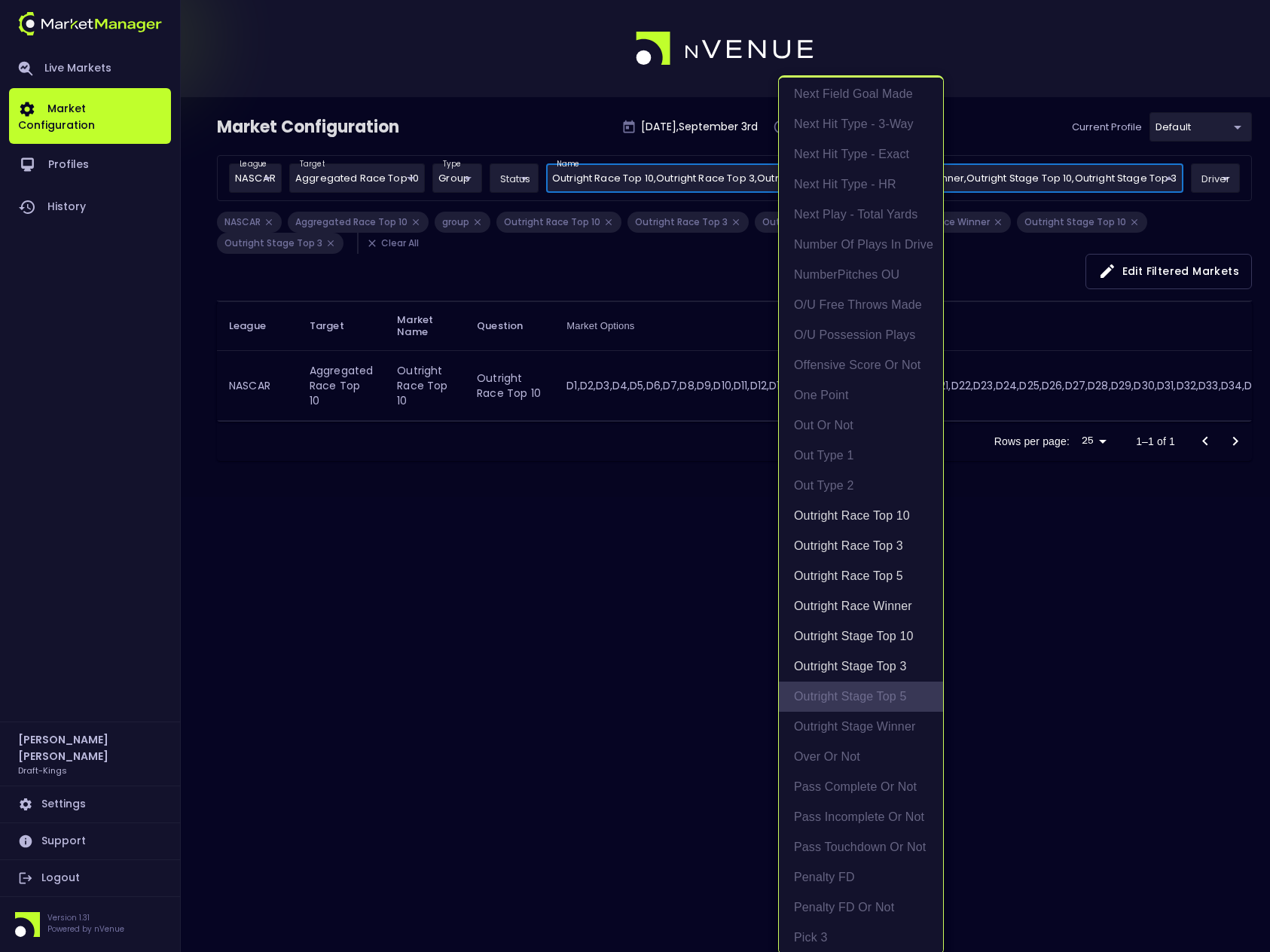
click at [865, 697] on li "Outright Stage Top 5" at bounding box center [860, 696] width 164 height 30
type input "Outright Race Top 10,Outright Race Top 3,Outright Race Top 5,Outright Race Winn…"
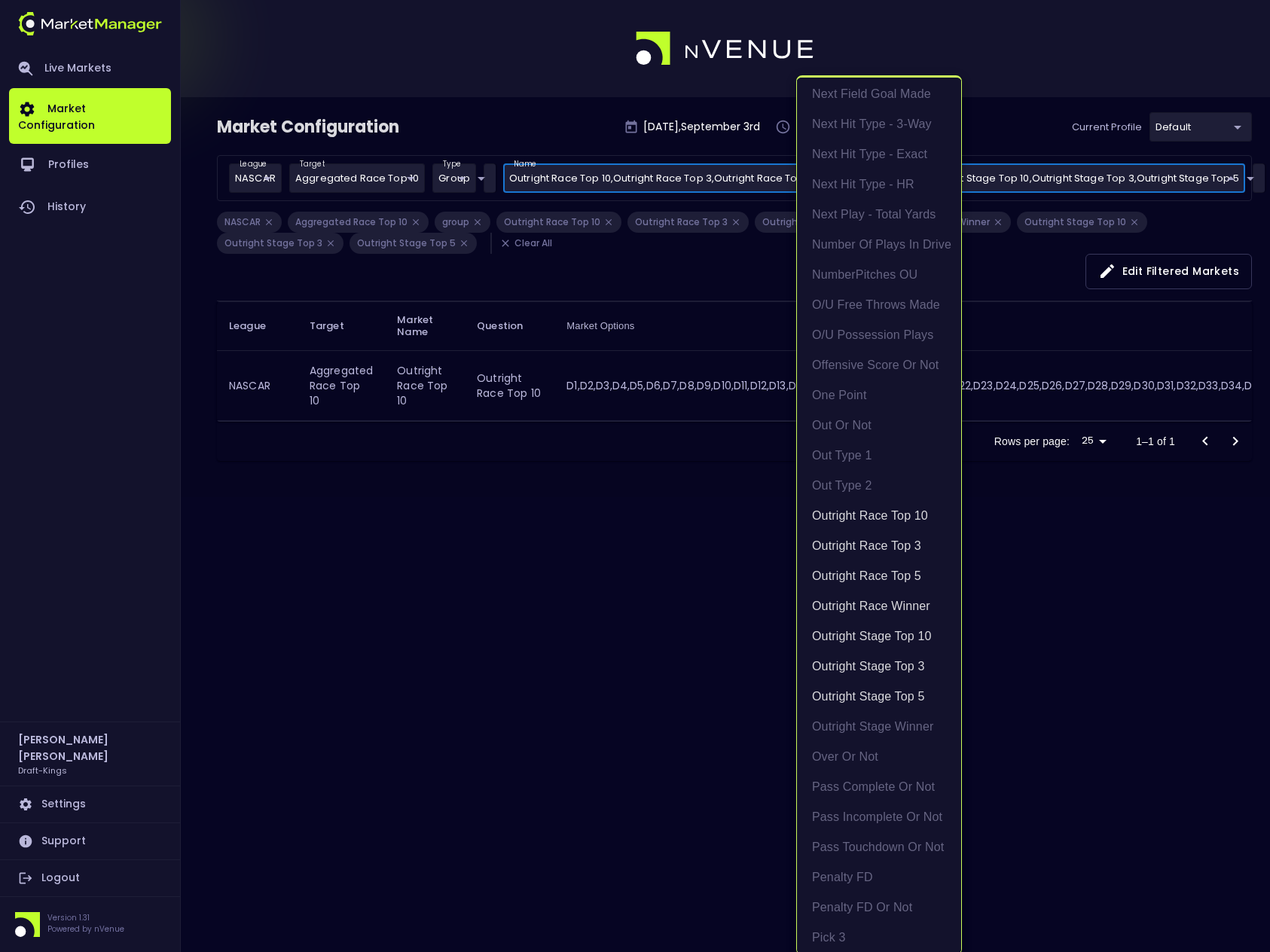
click at [1031, 625] on div at bounding box center [635, 476] width 1270 height 952
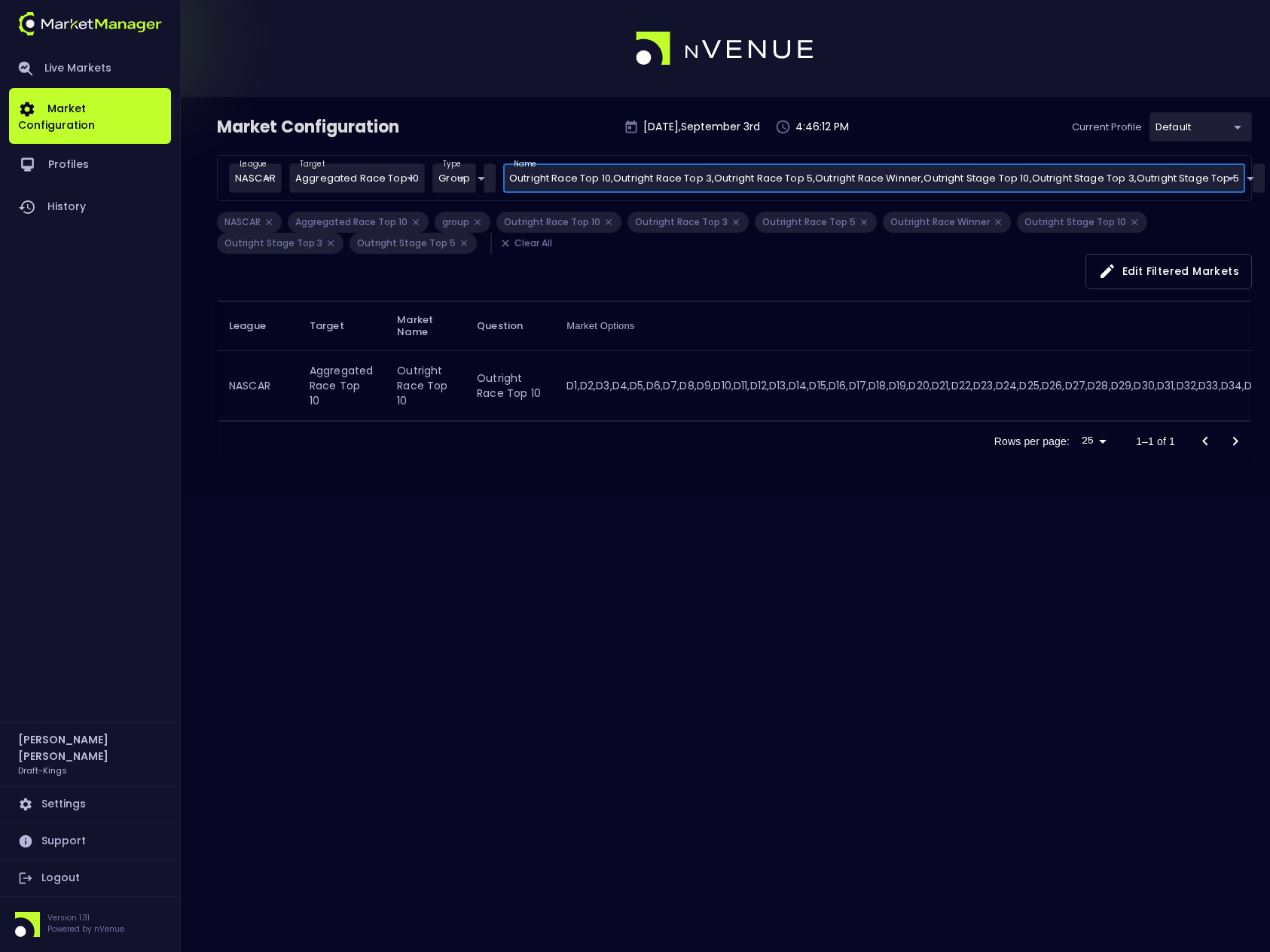
scroll to position [0, 0]
click at [1145, 262] on button "Edit filtered markets" at bounding box center [1169, 271] width 167 height 35
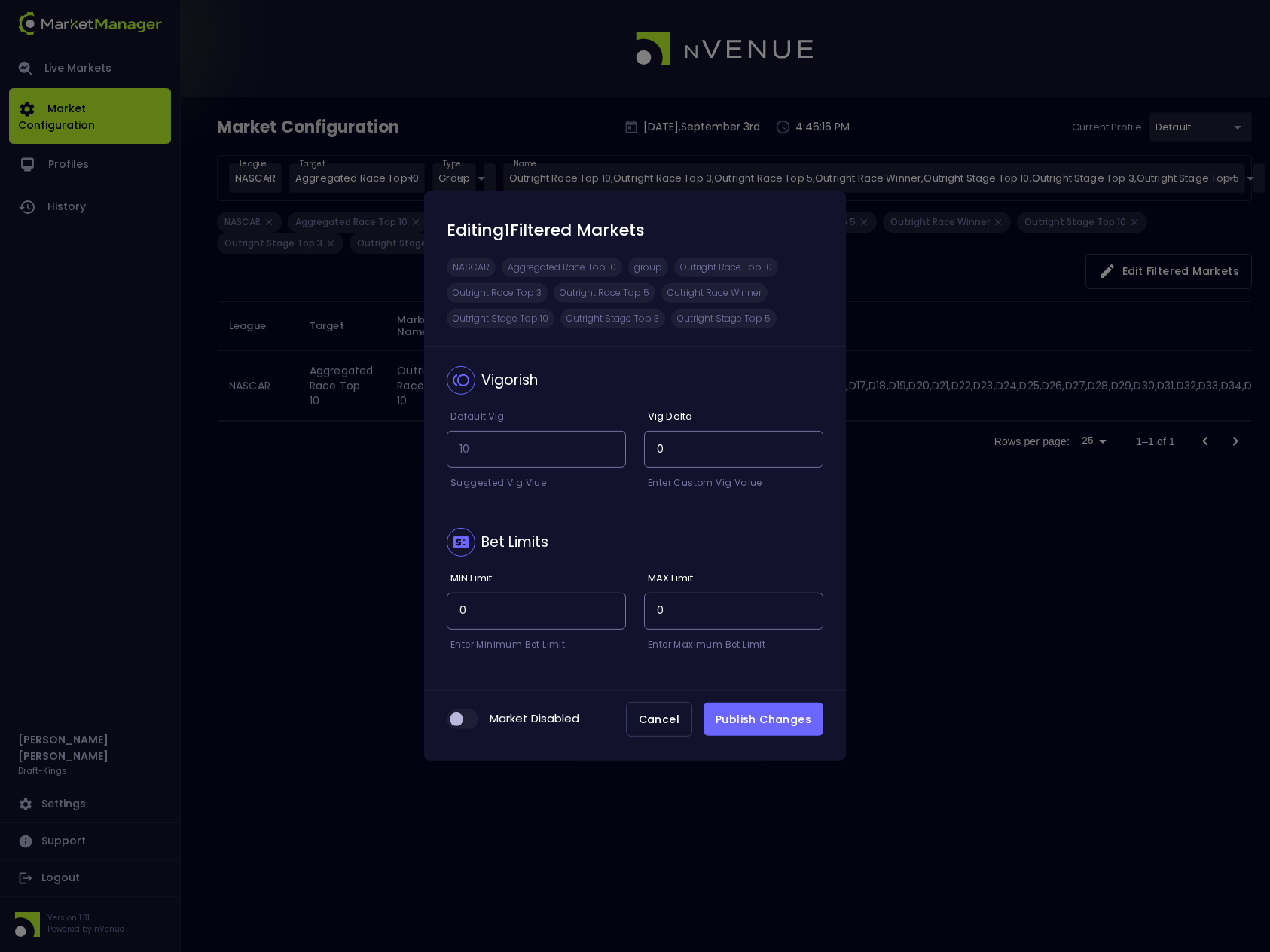
click at [472, 719] on input "checkbox" at bounding box center [456, 719] width 41 height 14
click at [455, 716] on input "checkbox" at bounding box center [468, 719] width 41 height 14
checkbox input "false"
click at [747, 719] on button "Publish Changes" at bounding box center [763, 719] width 119 height 33
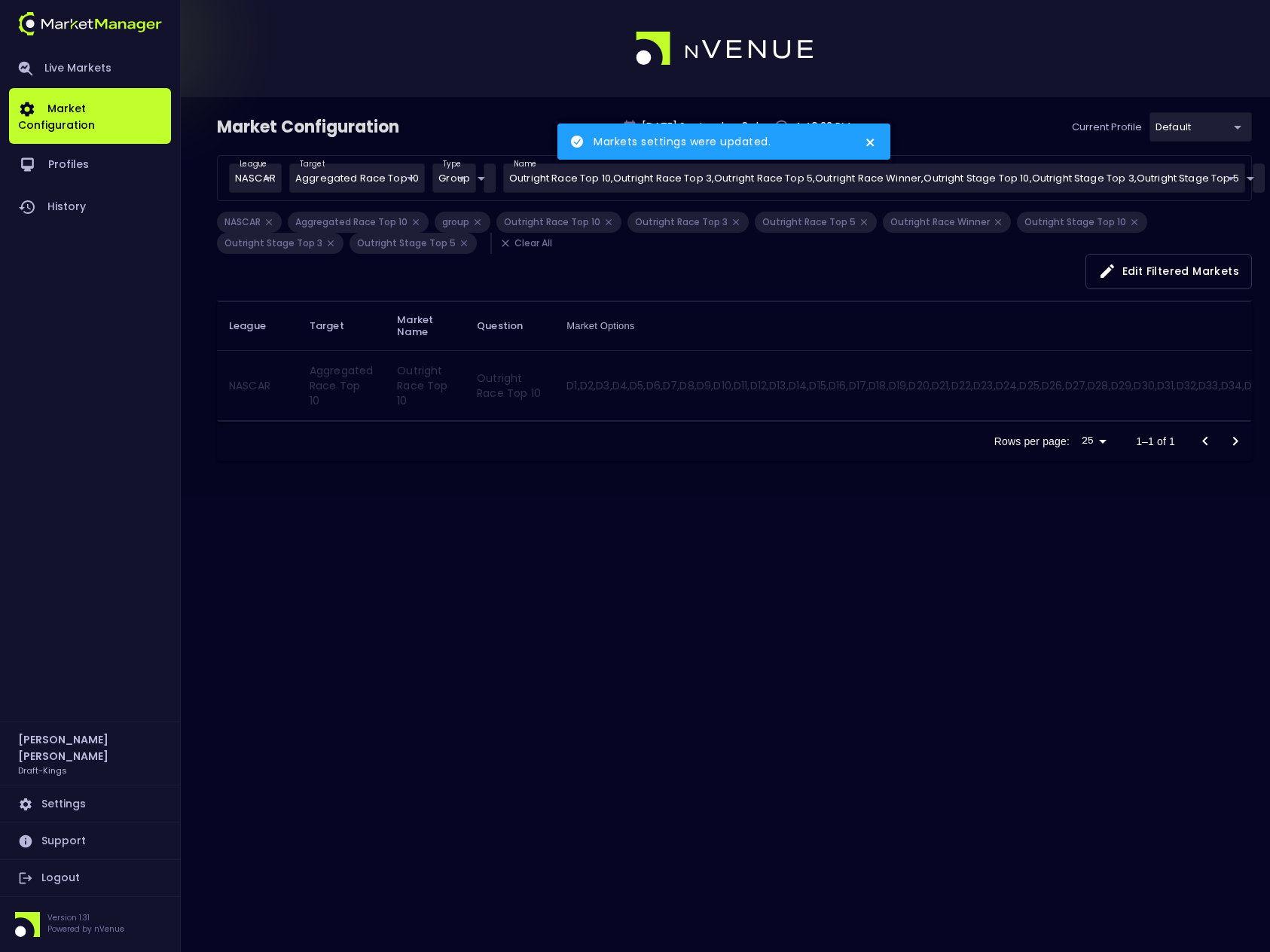
click at [511, 243] on li "Clear All" at bounding box center [525, 243] width 70 height 21
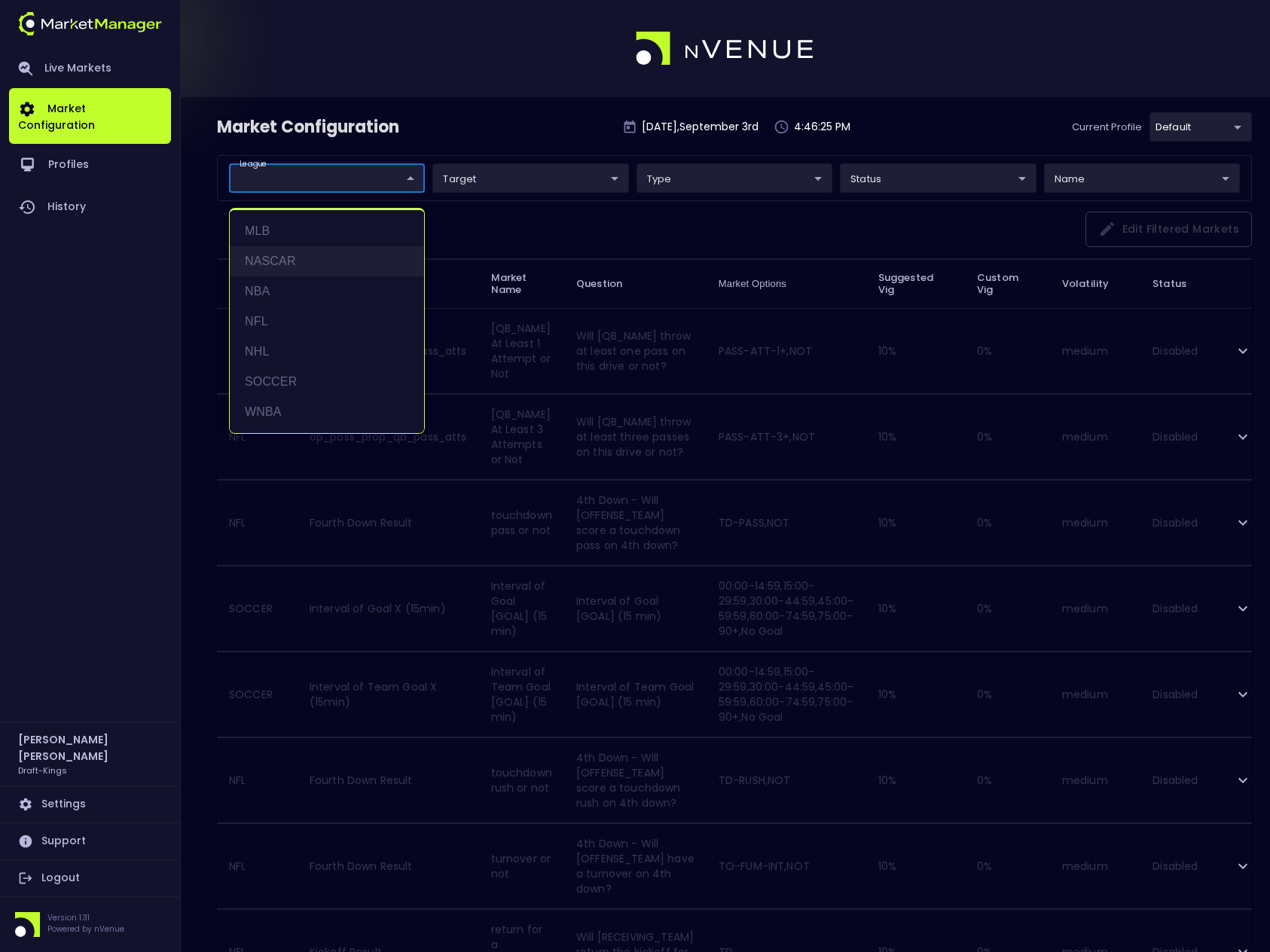
click at [289, 264] on li "NASCAR" at bounding box center [327, 261] width 195 height 30
type input "NASCAR"
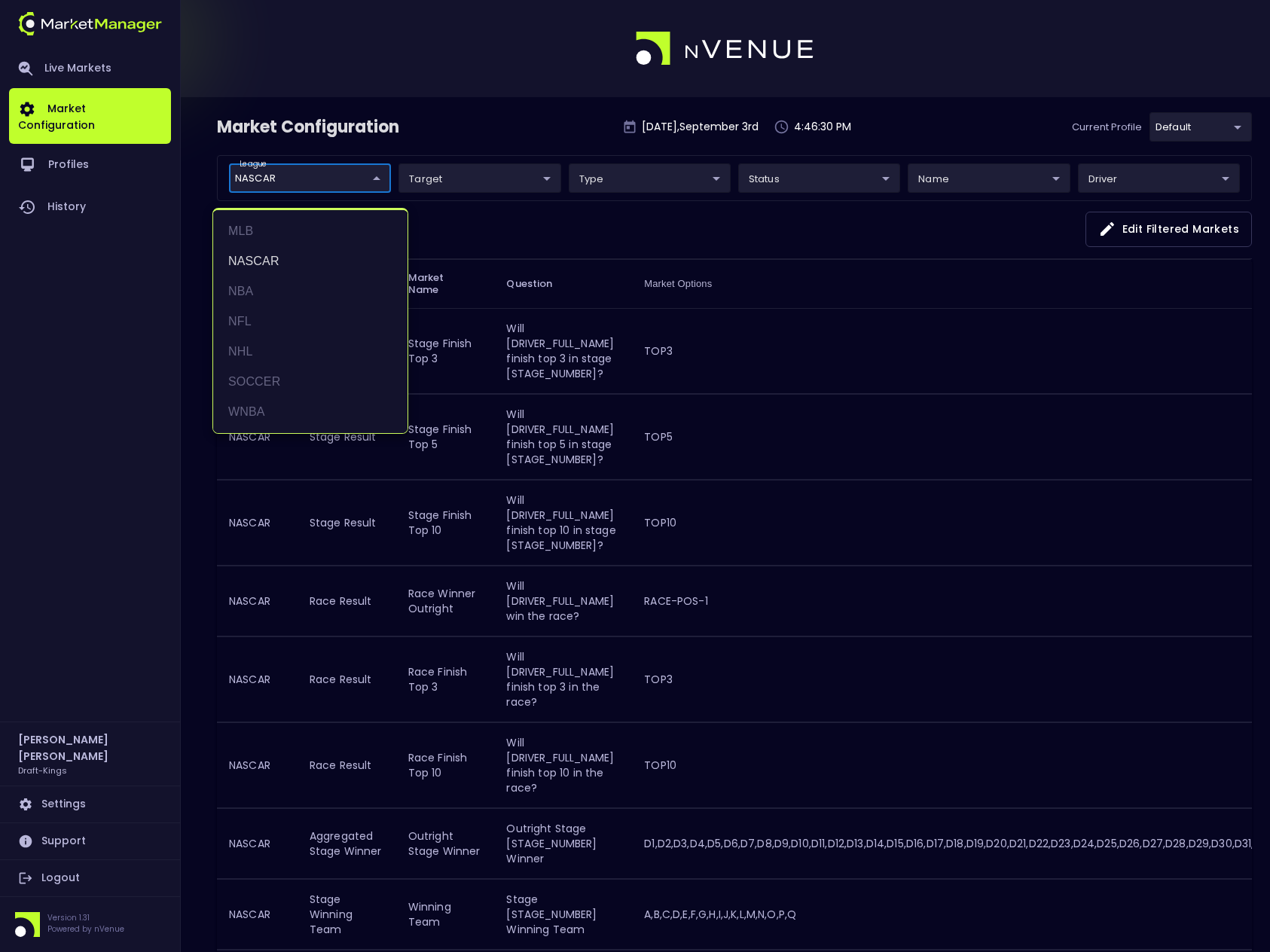
click at [763, 181] on div at bounding box center [635, 476] width 1270 height 952
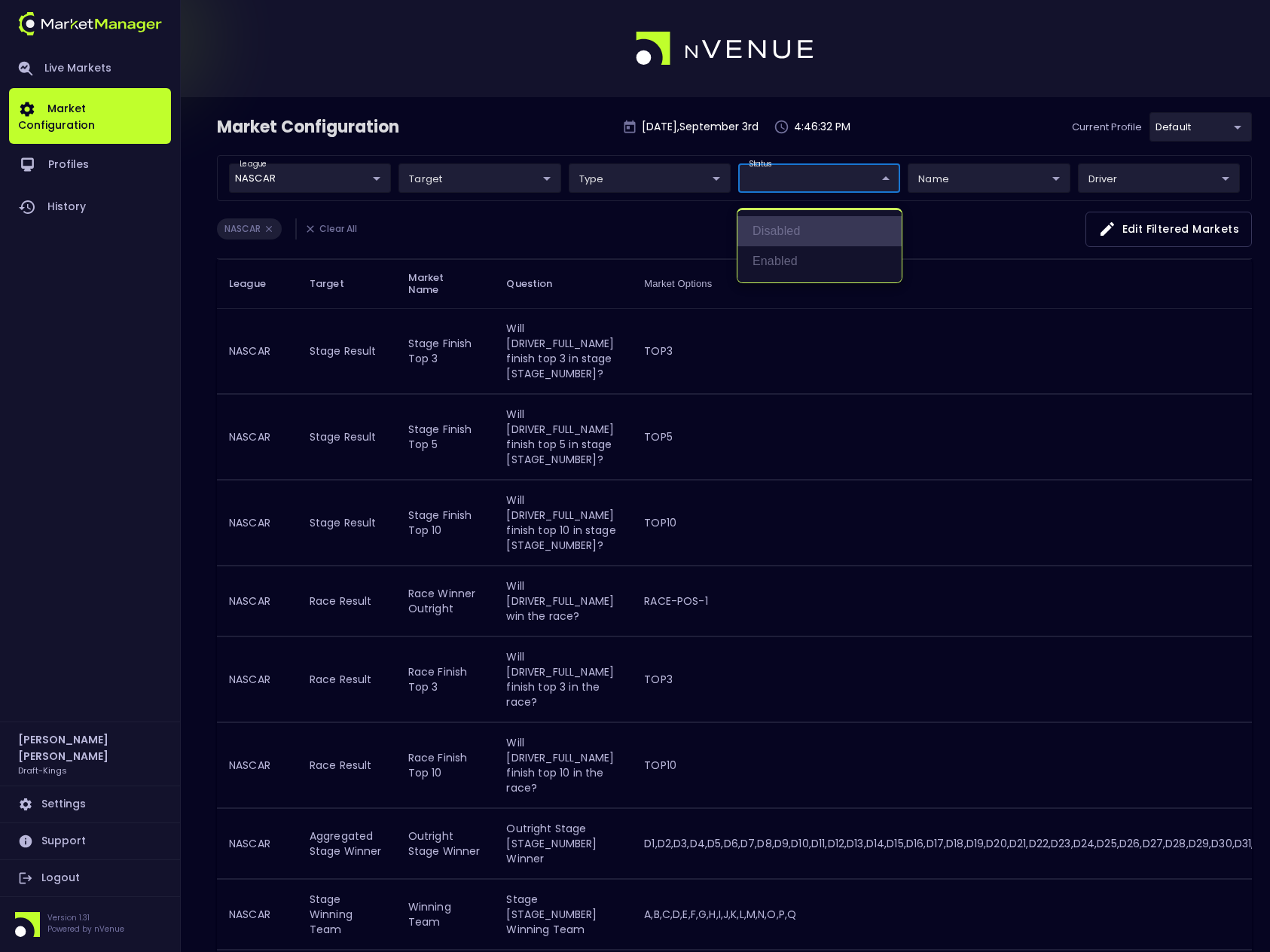
click at [791, 229] on li "Disabled" at bounding box center [819, 231] width 164 height 30
type input "Disabled"
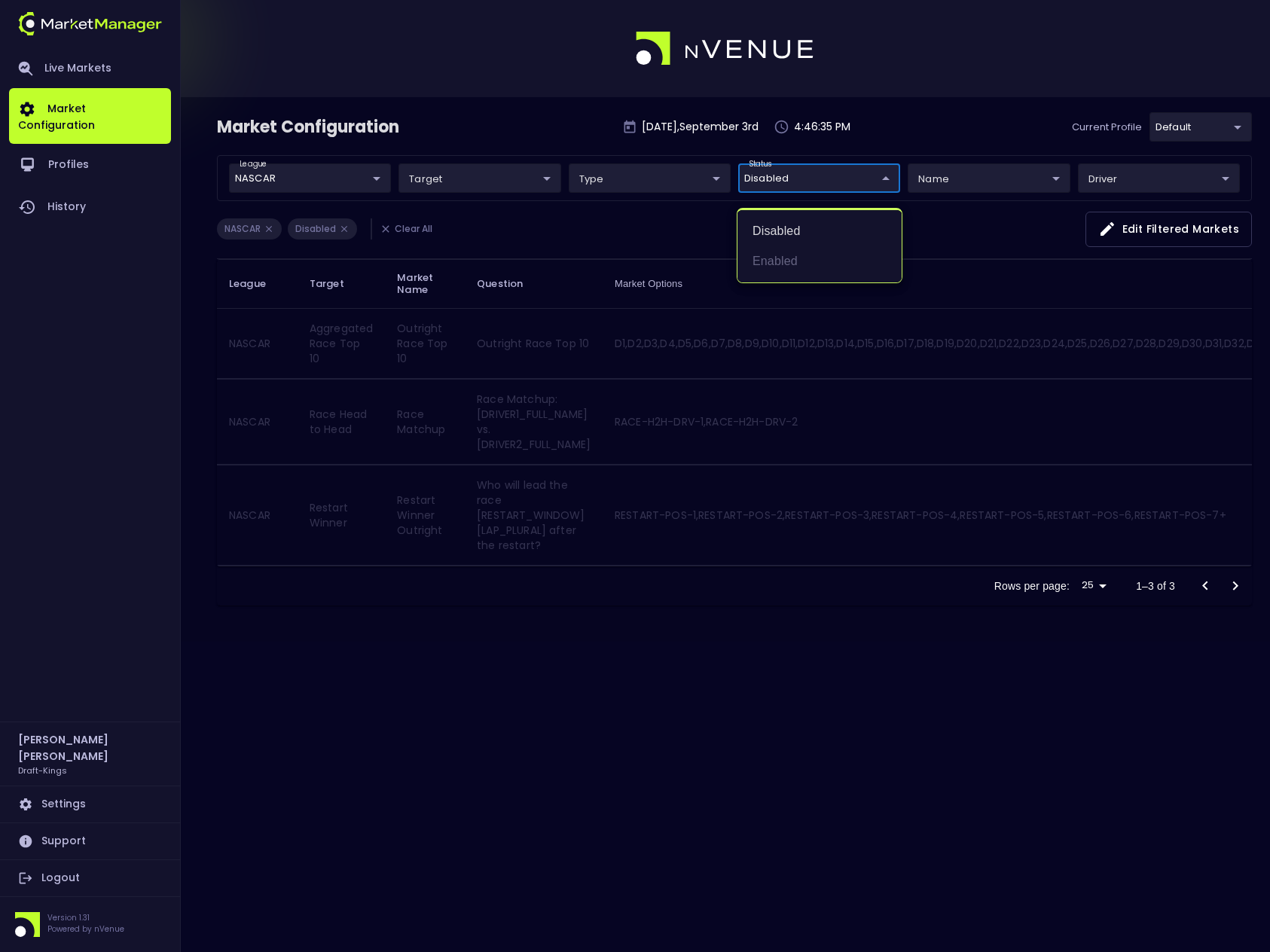
click at [559, 134] on div at bounding box center [635, 476] width 1270 height 952
click at [478, 182] on body "Live Markets Market Configuration Profiles History [PERSON_NAME] Draft-Kings Se…" at bounding box center [635, 476] width 1270 height 952
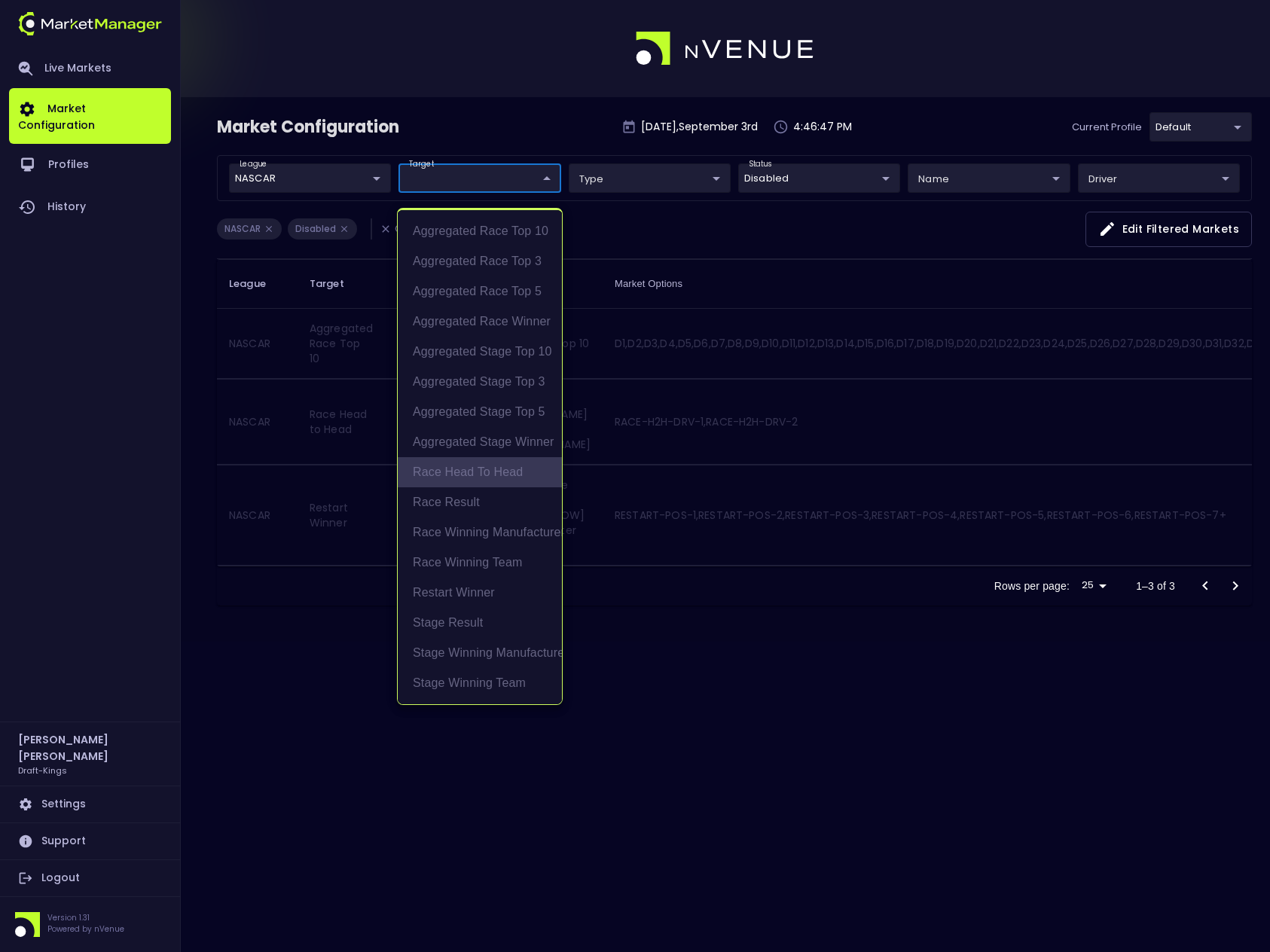
click at [499, 473] on li "Race Head to Head" at bounding box center [479, 471] width 164 height 30
type input "Race Head to Head"
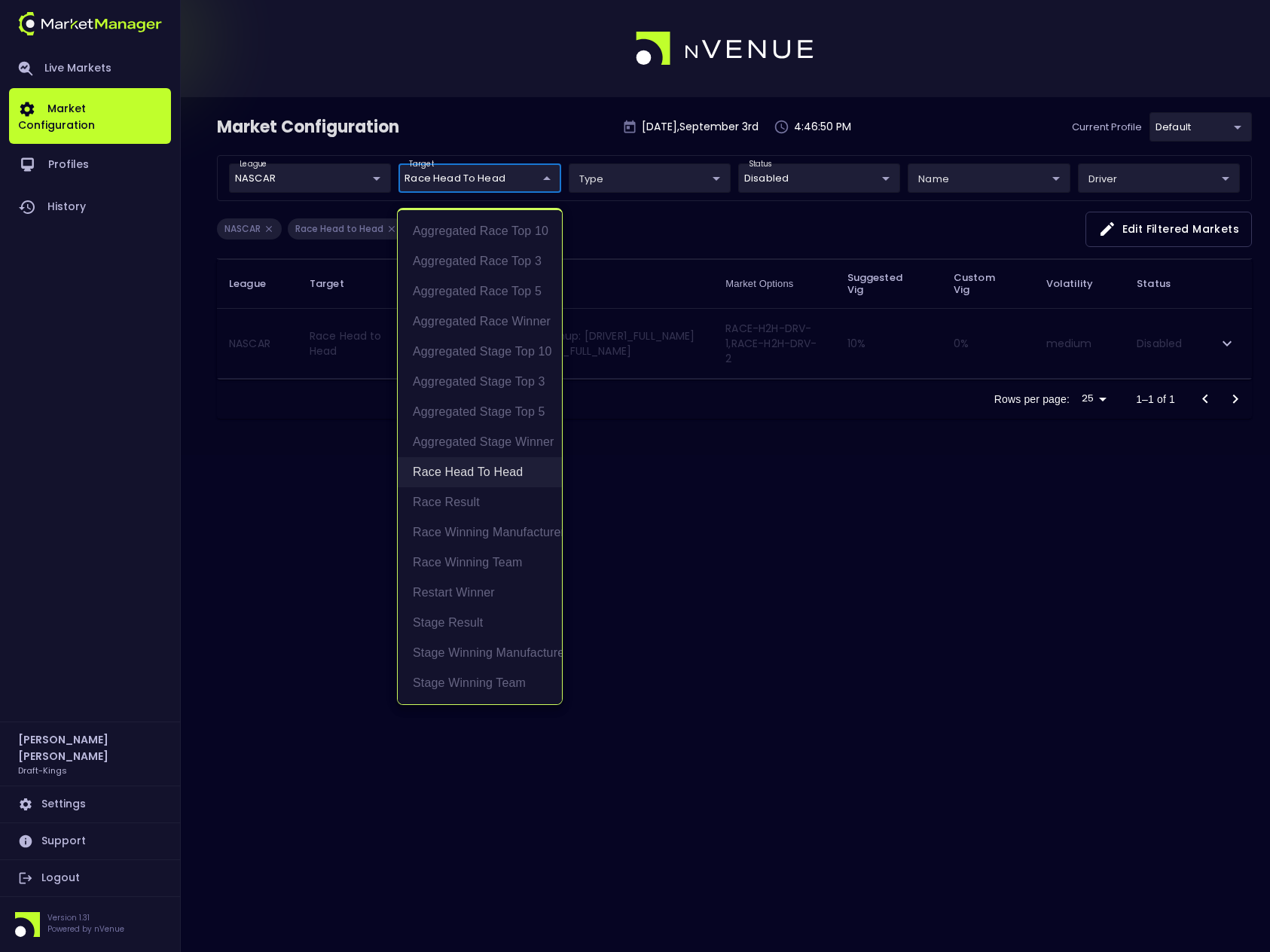
click at [476, 470] on li "Race Head to Head" at bounding box center [479, 471] width 164 height 30
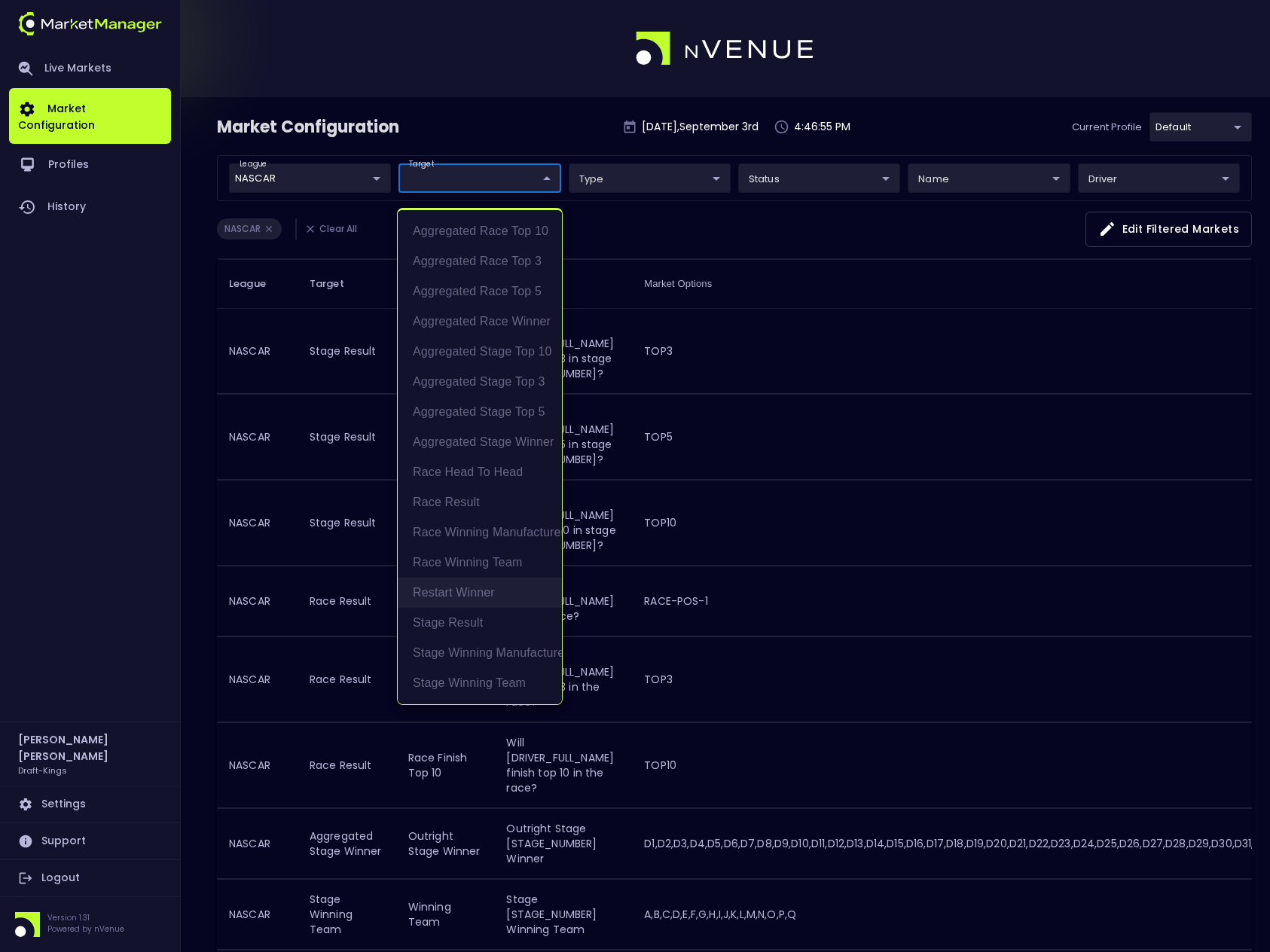
click at [482, 594] on li "Restart Winner" at bounding box center [479, 592] width 164 height 30
type input "Restart Winner"
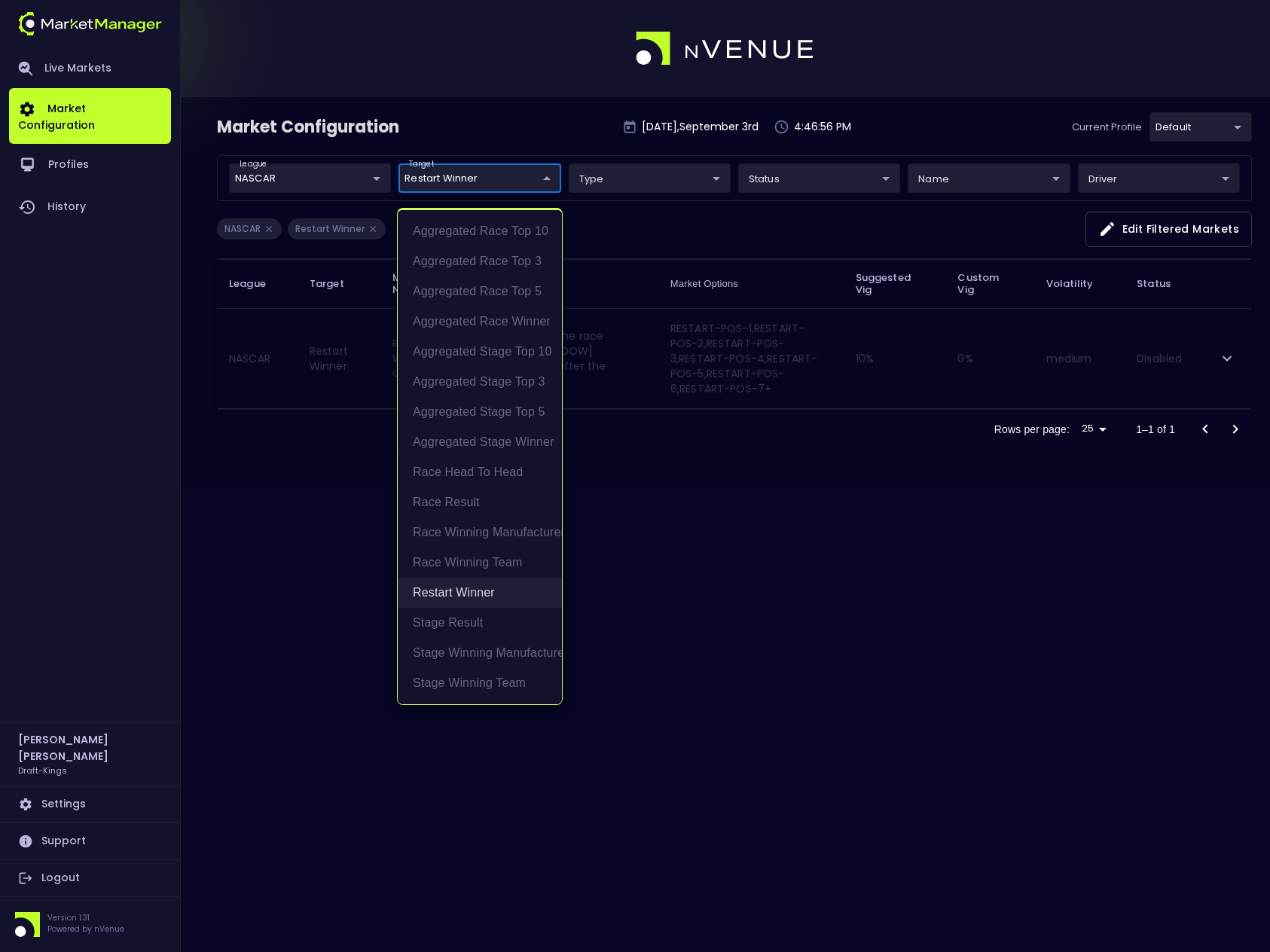
click at [482, 594] on li "Restart Winner" at bounding box center [479, 592] width 164 height 30
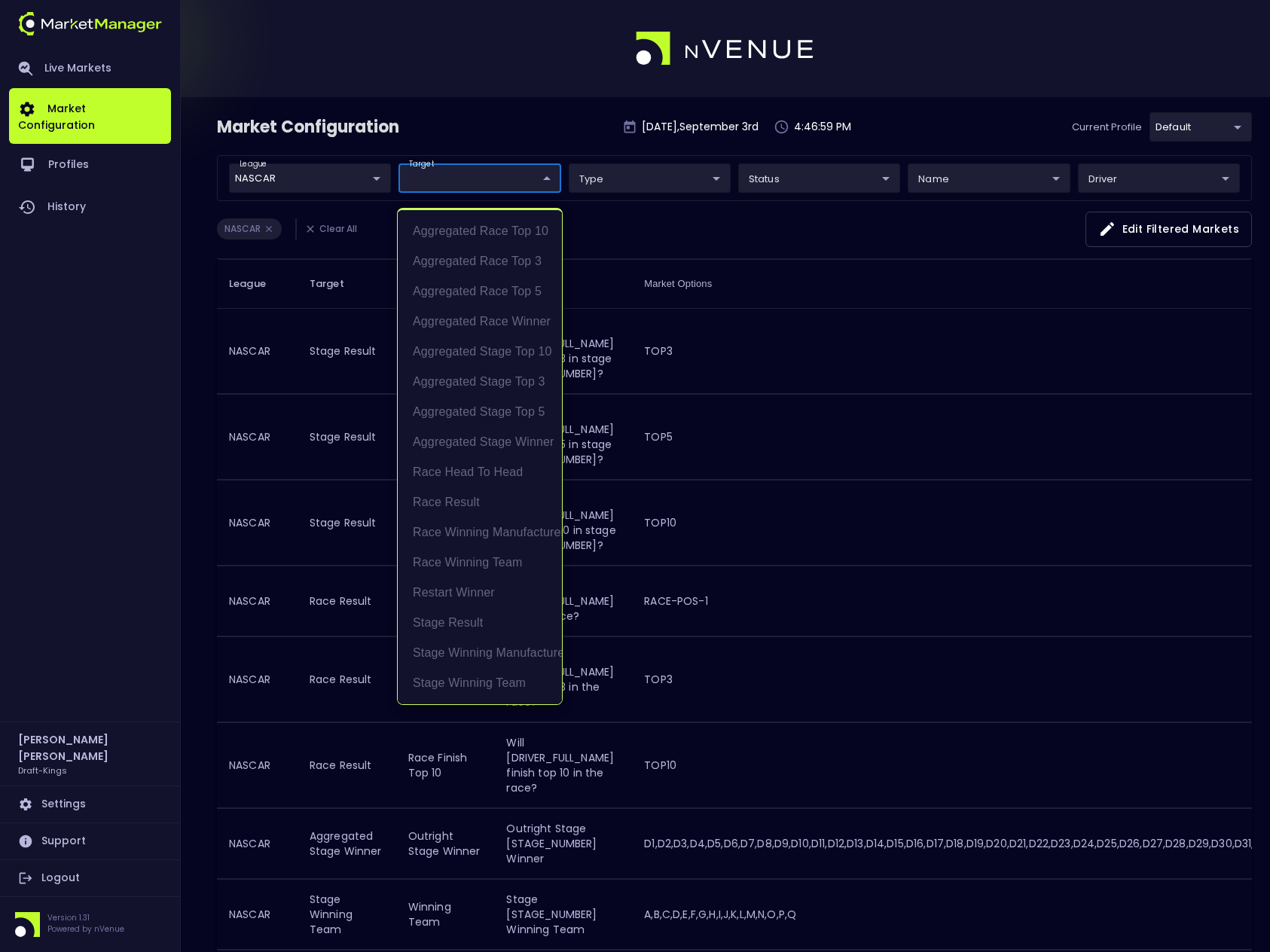
click at [667, 224] on div at bounding box center [635, 476] width 1270 height 952
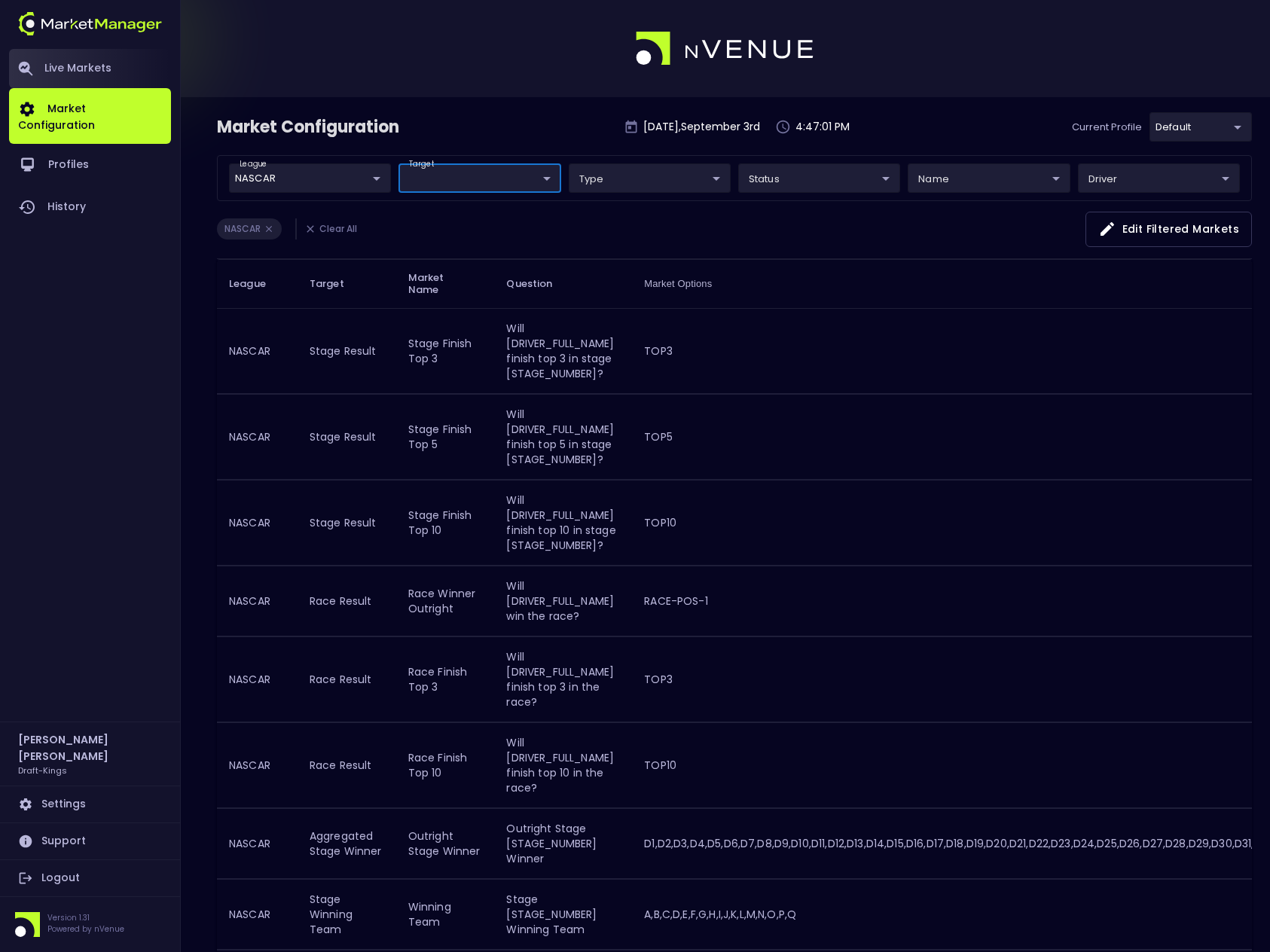
click at [94, 62] on link "Live Markets" at bounding box center [90, 68] width 162 height 39
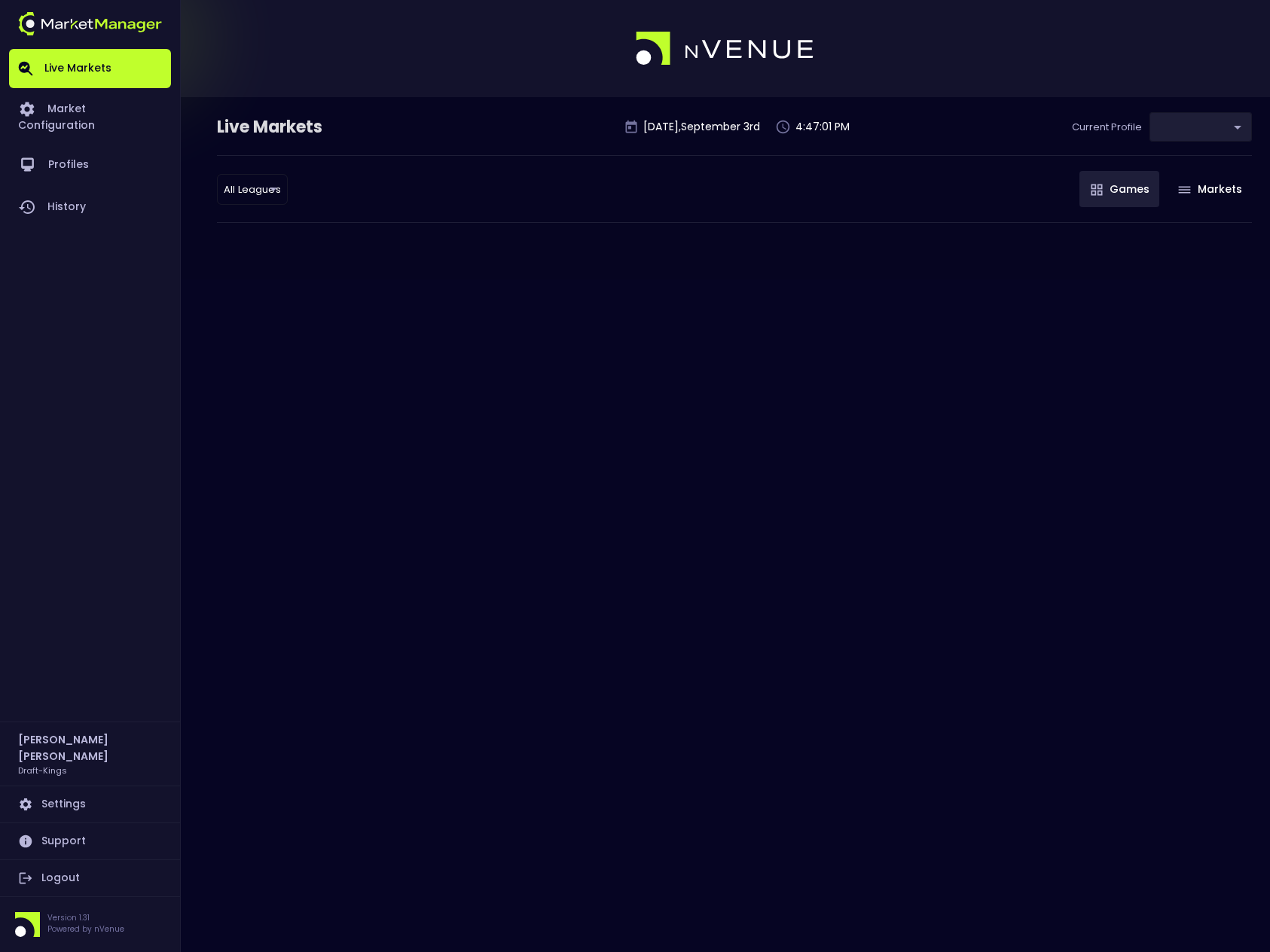
type input "9f4e1e3a-783d-4a9a-9f64-9edc5eb24e20"
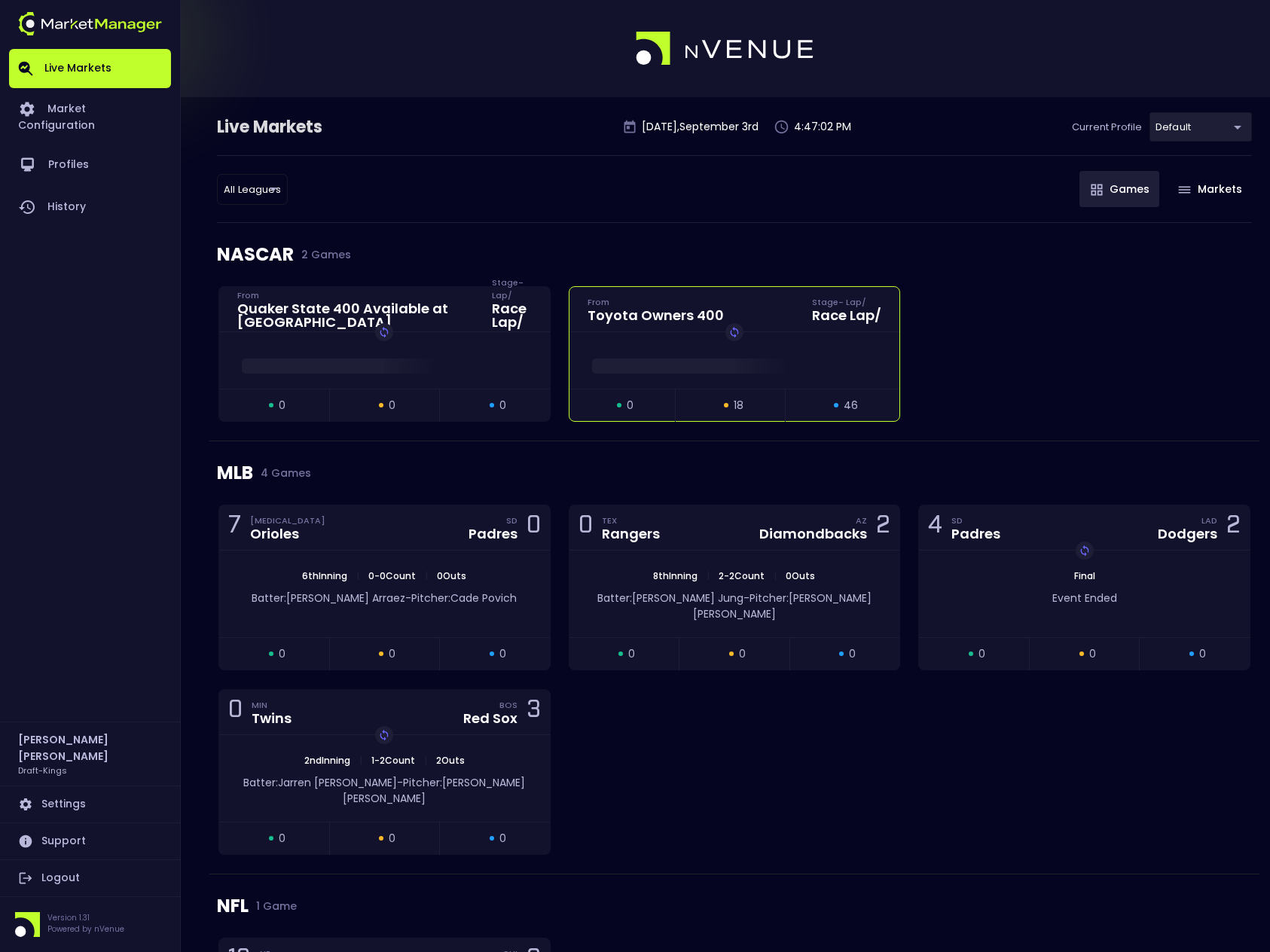
click at [827, 321] on div "Race Lap /" at bounding box center [846, 315] width 70 height 14
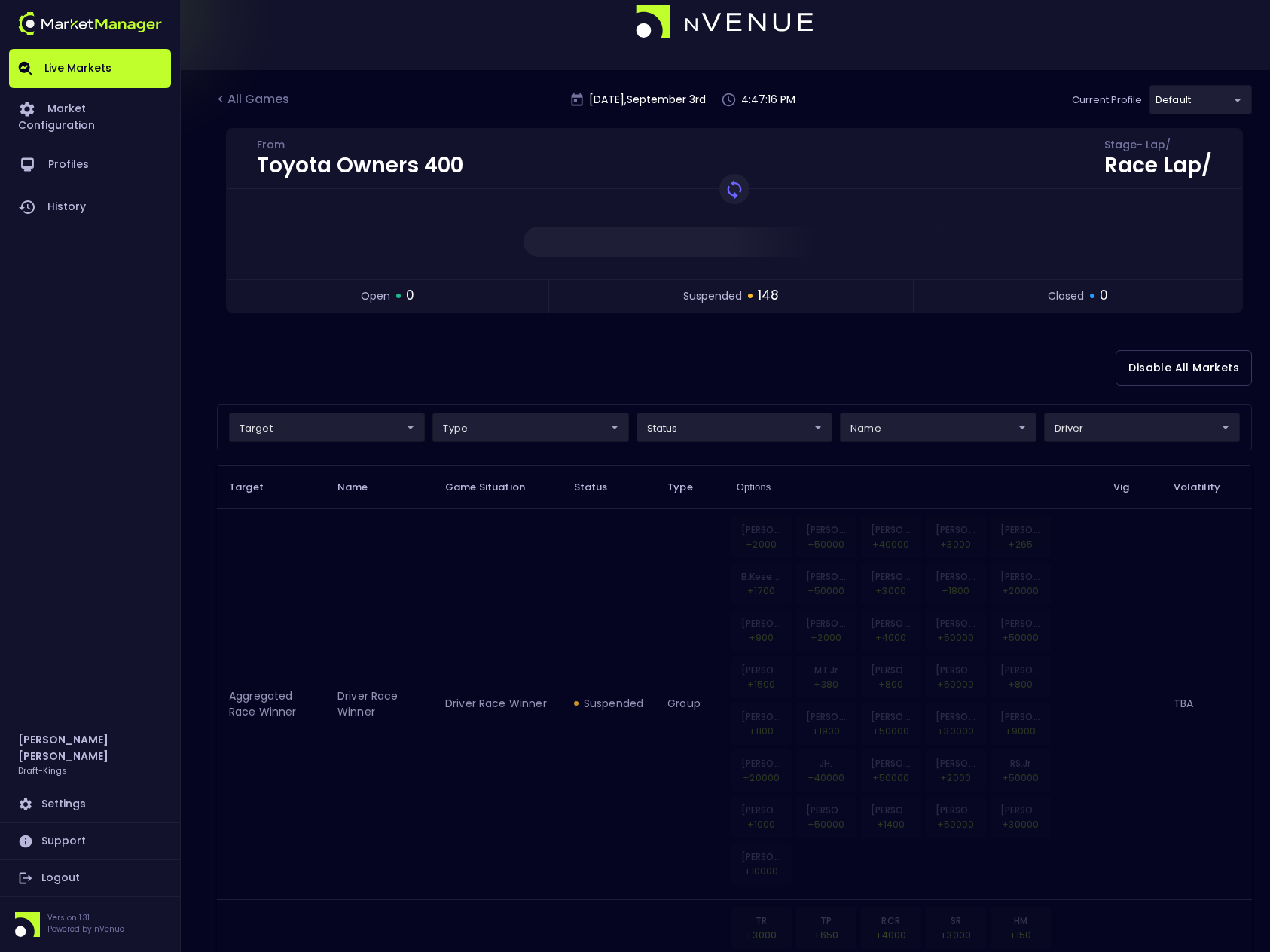
scroll to position [25, 0]
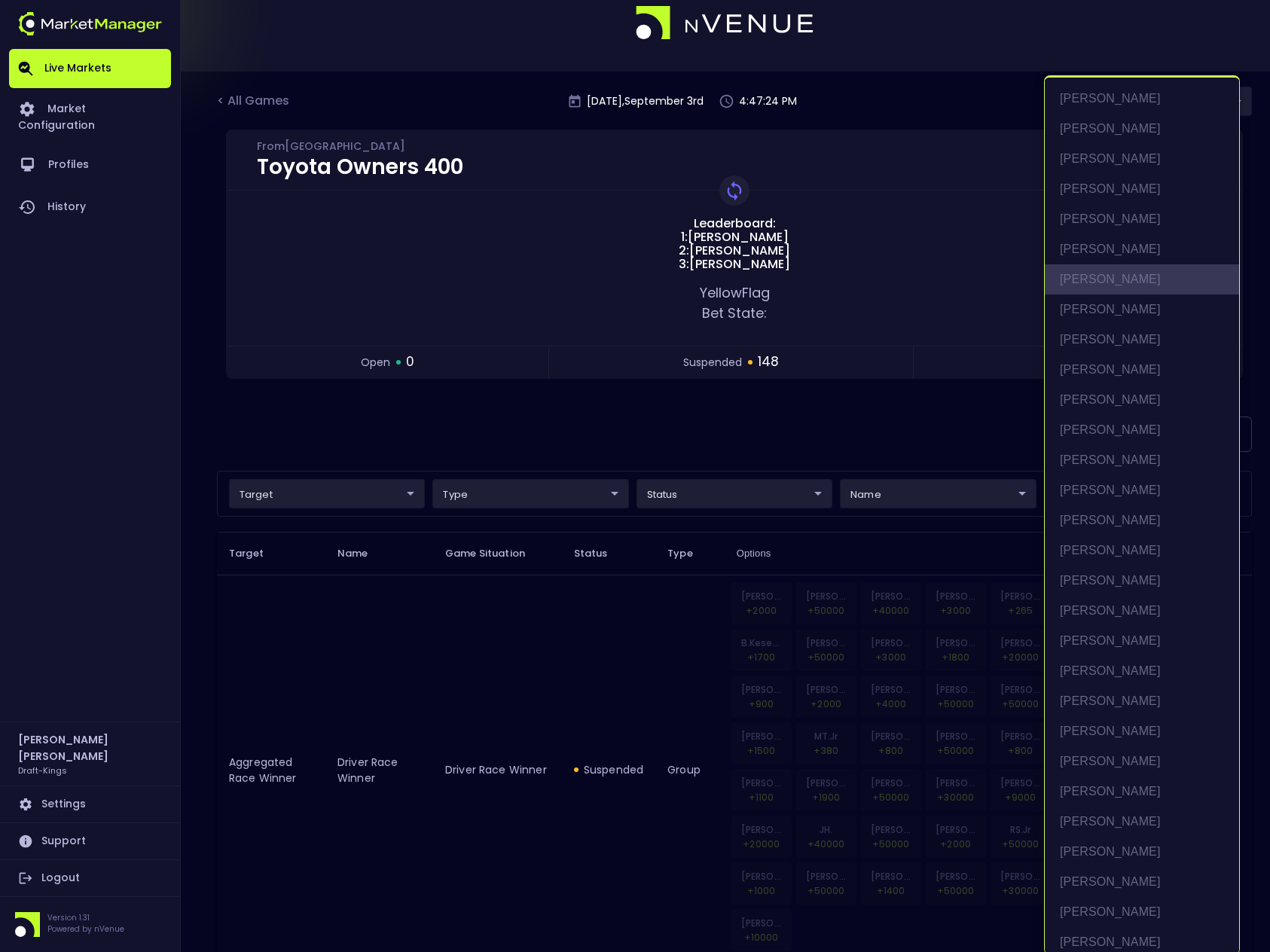
click at [1116, 278] on li "[PERSON_NAME]" at bounding box center [1141, 279] width 195 height 30
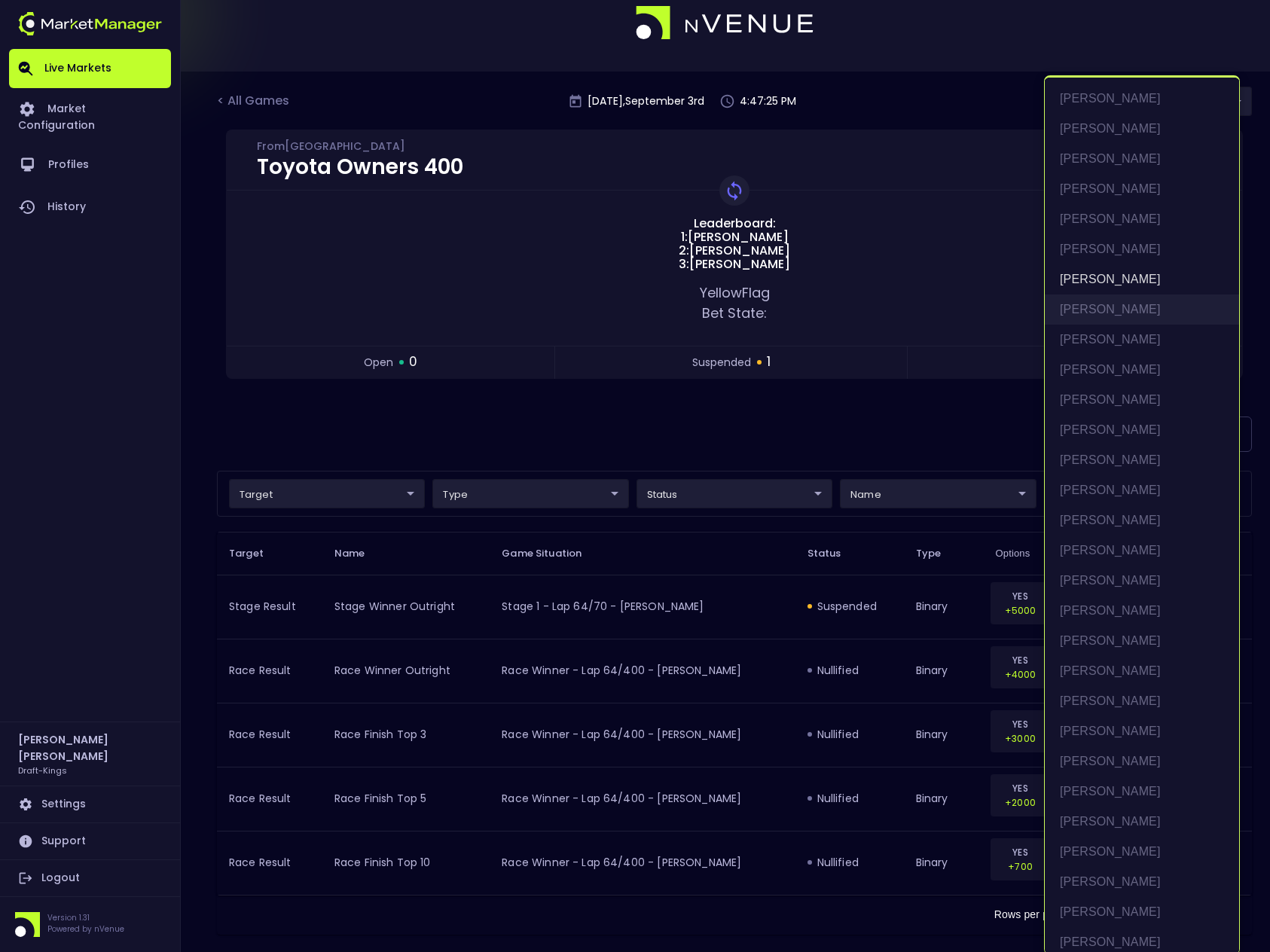
click at [1109, 311] on li "[PERSON_NAME]" at bounding box center [1141, 309] width 195 height 30
click at [874, 422] on div at bounding box center [635, 476] width 1270 height 952
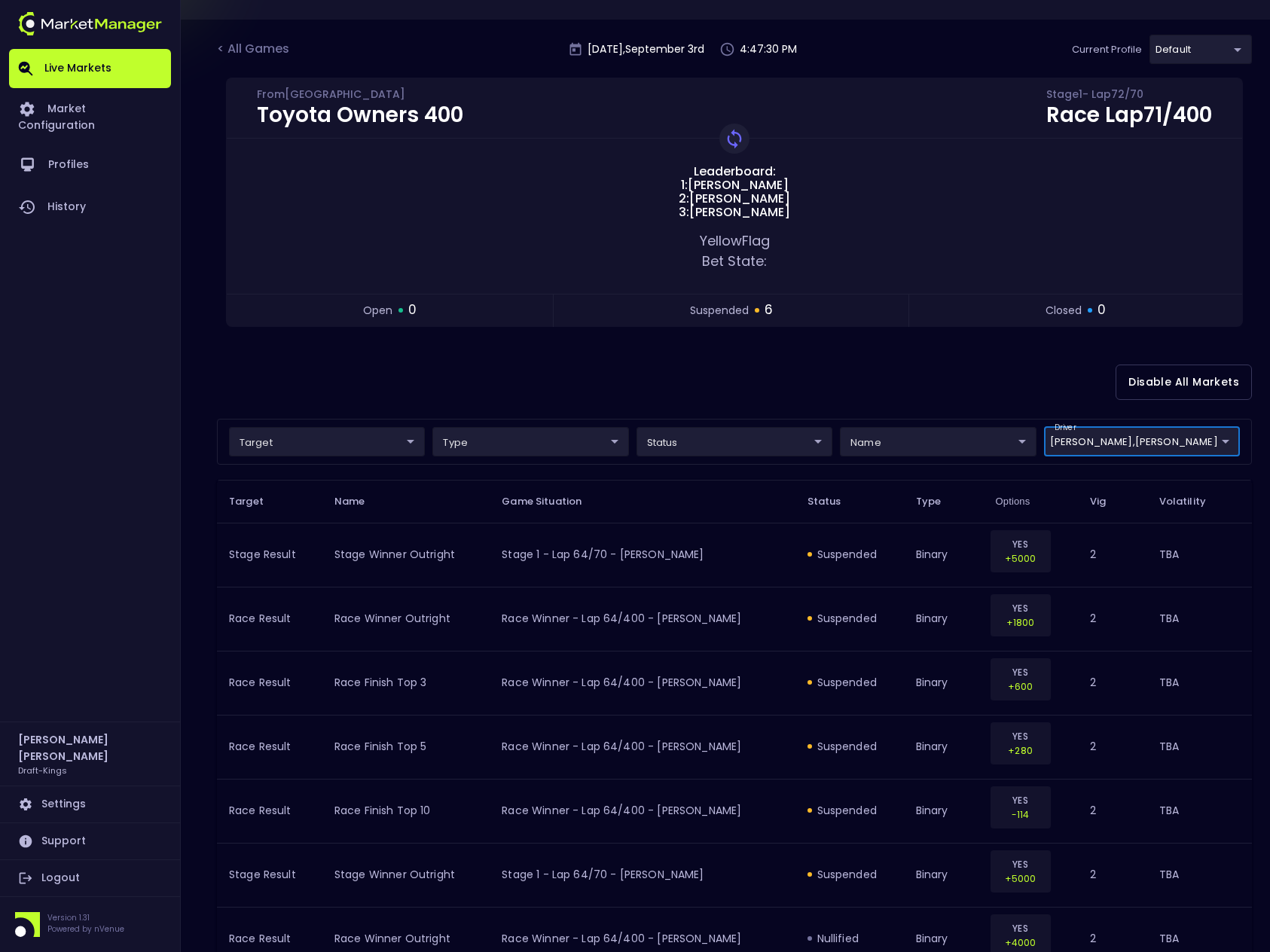
scroll to position [81, 0]
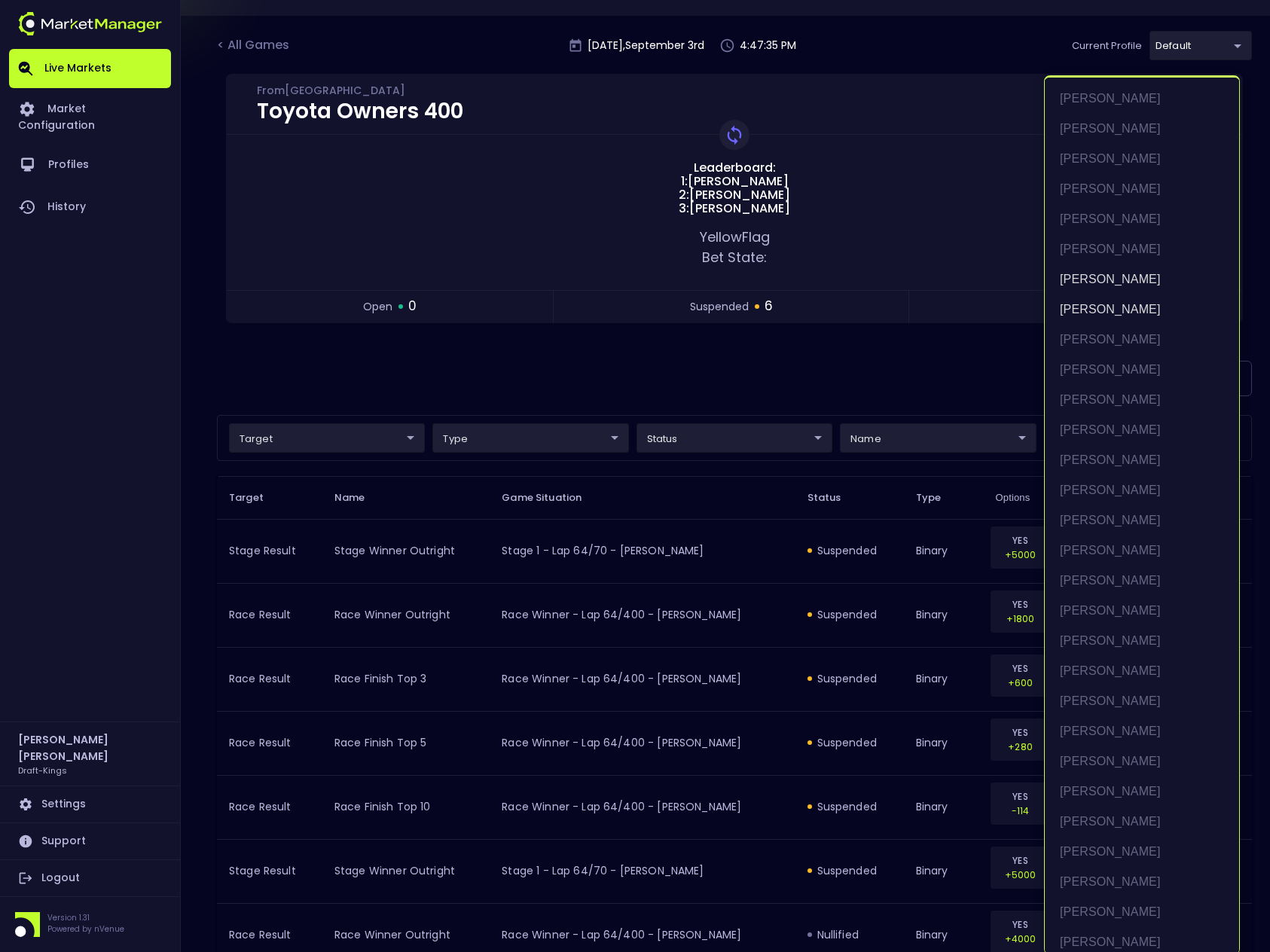
click at [1114, 437] on body "Live Markets Market Configuration Profiles History [PERSON_NAME] Draft-Kings Se…" at bounding box center [635, 576] width 1270 height 1316
click at [1097, 309] on li "[PERSON_NAME]" at bounding box center [1141, 309] width 195 height 30
type input "[PERSON_NAME]"
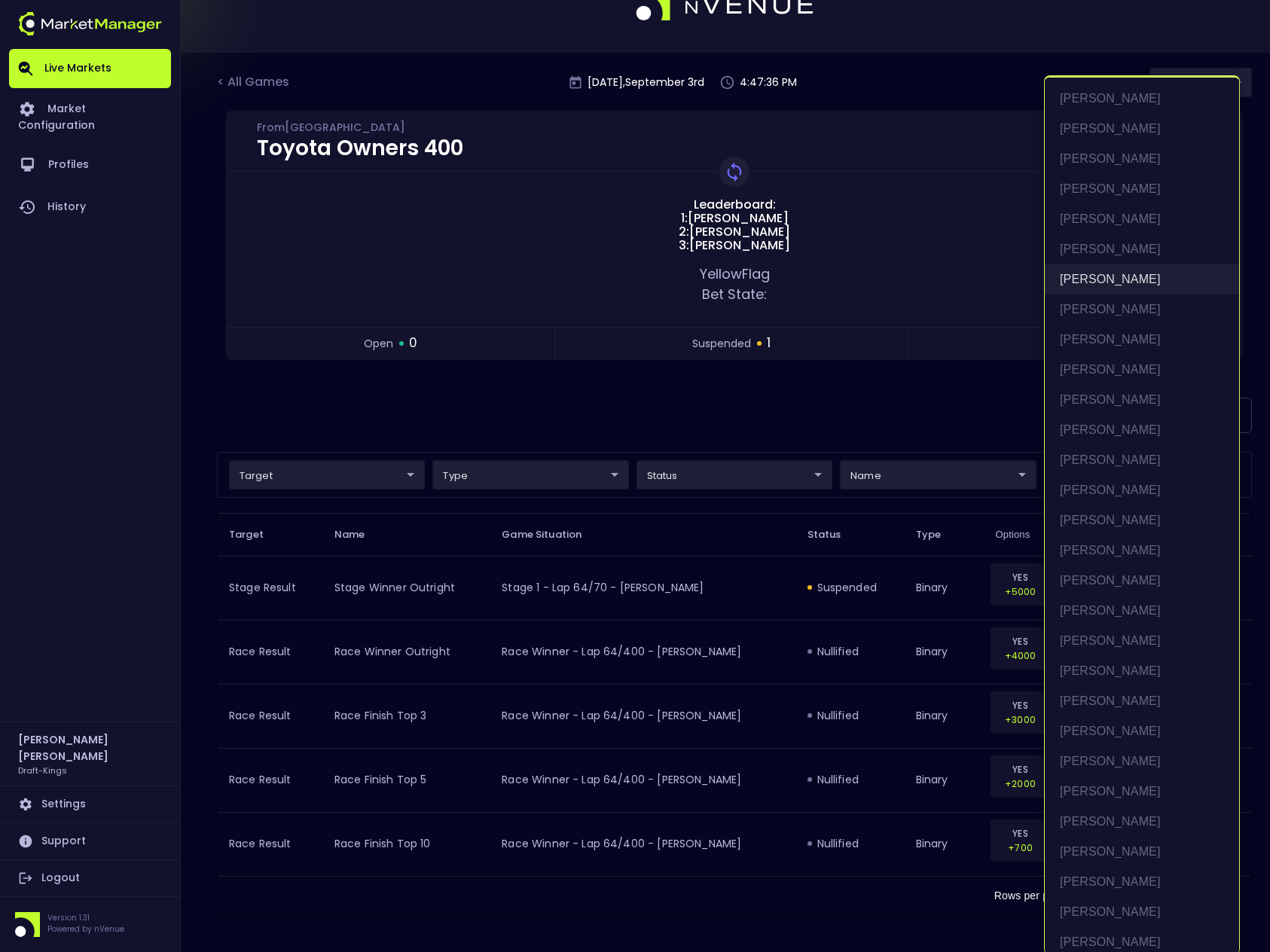
scroll to position [44, 0]
click at [1096, 278] on li "[PERSON_NAME]" at bounding box center [1141, 279] width 195 height 30
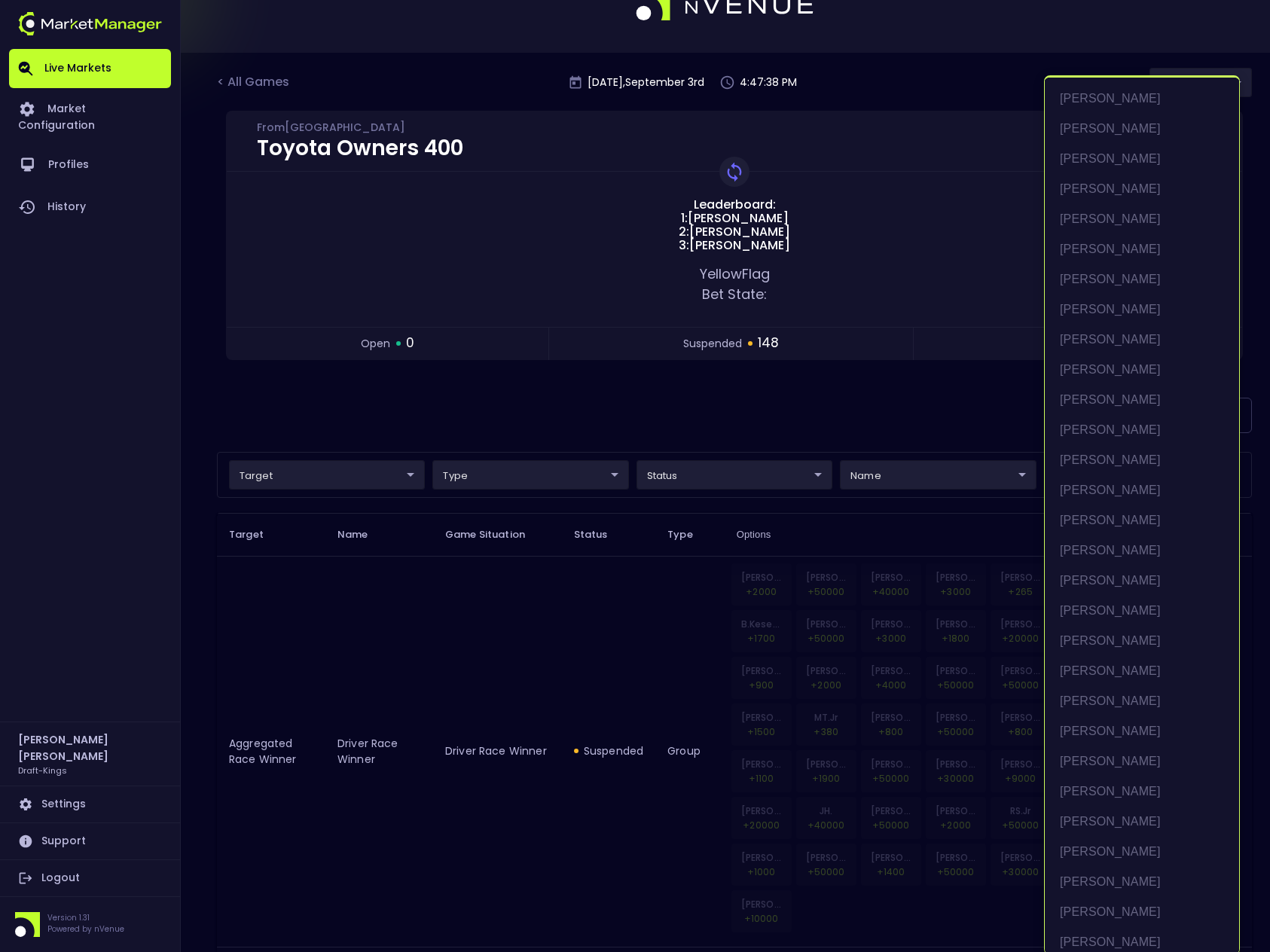
click at [822, 411] on div at bounding box center [635, 476] width 1270 height 952
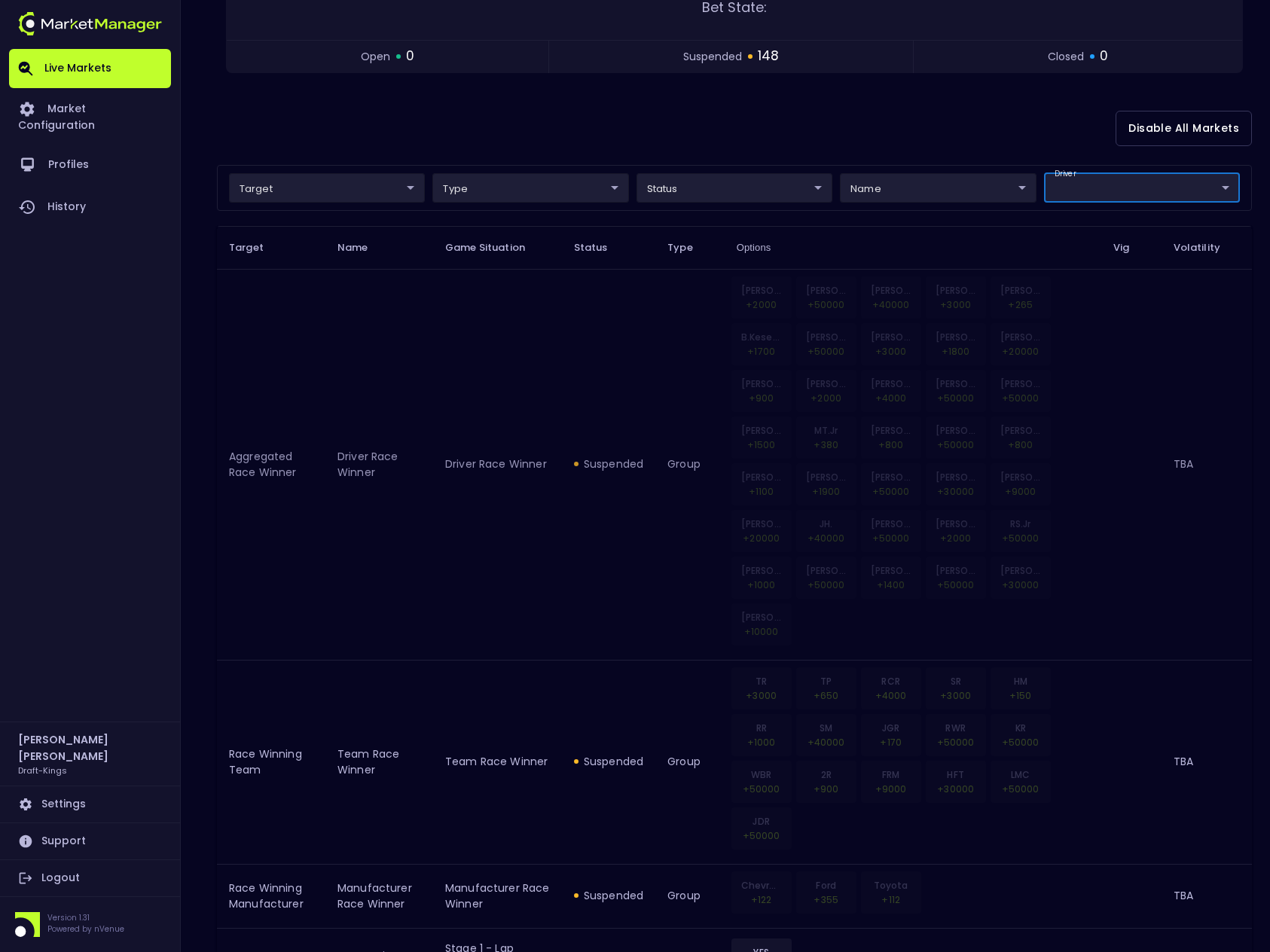
scroll to position [334, 0]
